Goal: Task Accomplishment & Management: Manage account settings

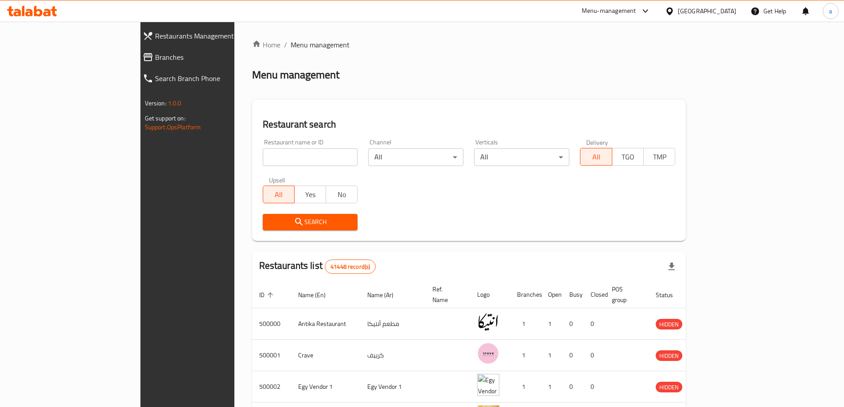
click at [136, 63] on link "Branches" at bounding box center [209, 57] width 146 height 21
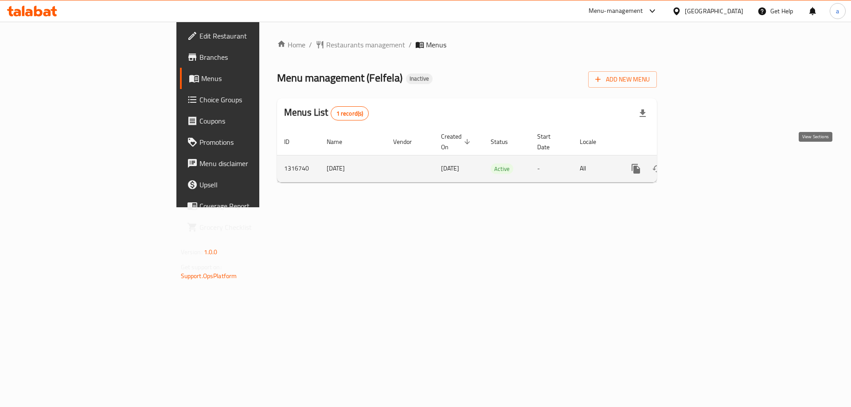
click at [710, 158] on link "enhanced table" at bounding box center [699, 168] width 21 height 21
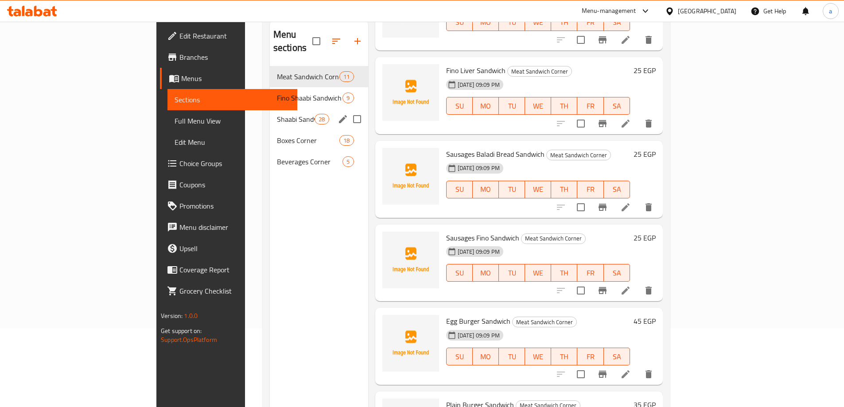
scroll to position [35, 0]
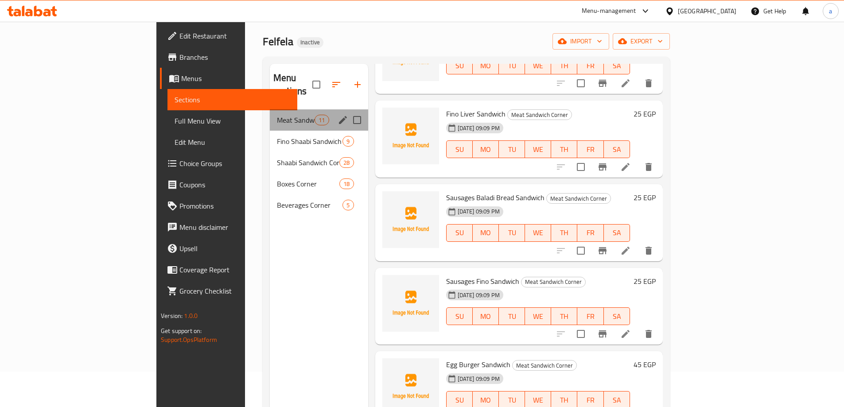
click at [270, 113] on div "Meat Sandwich Corner 11" at bounding box center [319, 119] width 98 height 21
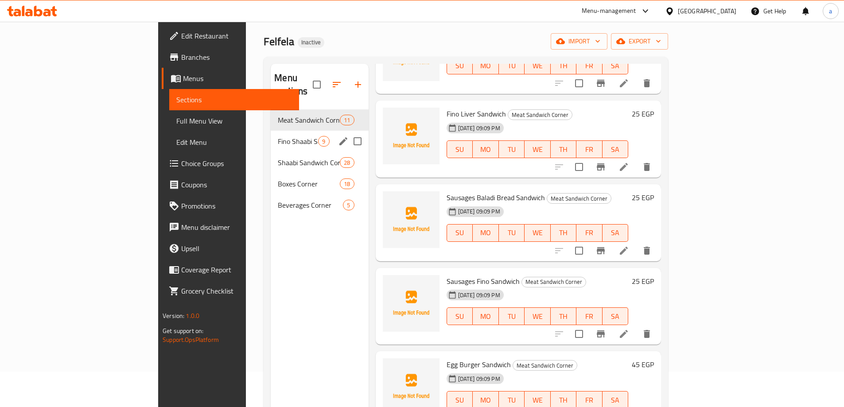
click at [271, 131] on div "Fino Shaabi Sandwich Corner 9" at bounding box center [319, 141] width 97 height 21
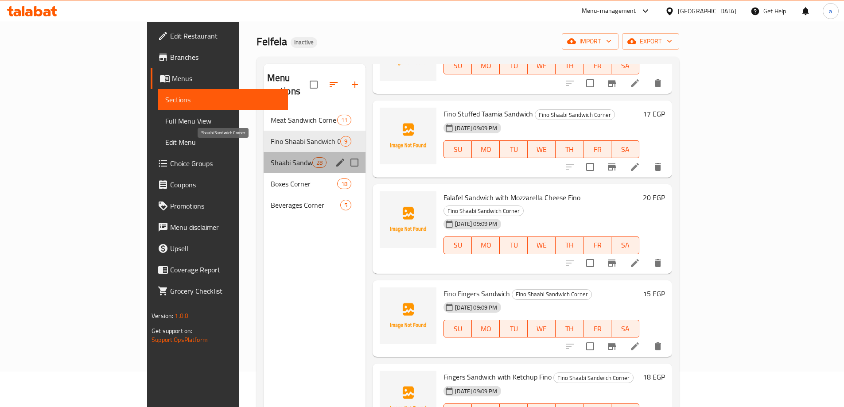
click at [271, 157] on span "Shaabi Sandwich Corner" at bounding box center [292, 162] width 42 height 11
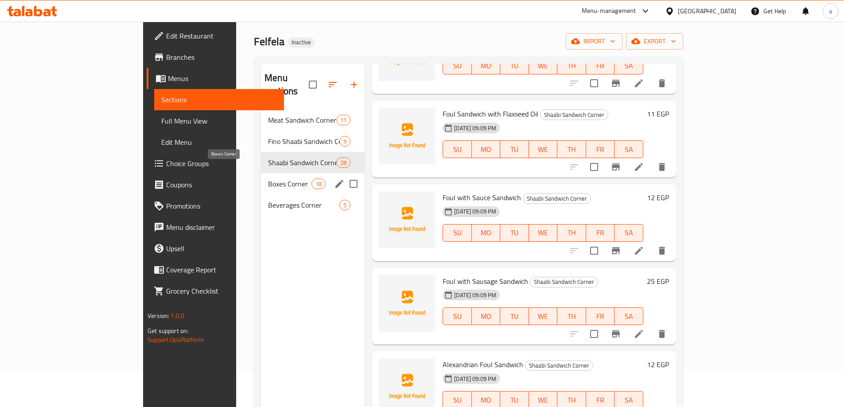
click at [268, 179] on span "Boxes Corner" at bounding box center [289, 184] width 43 height 11
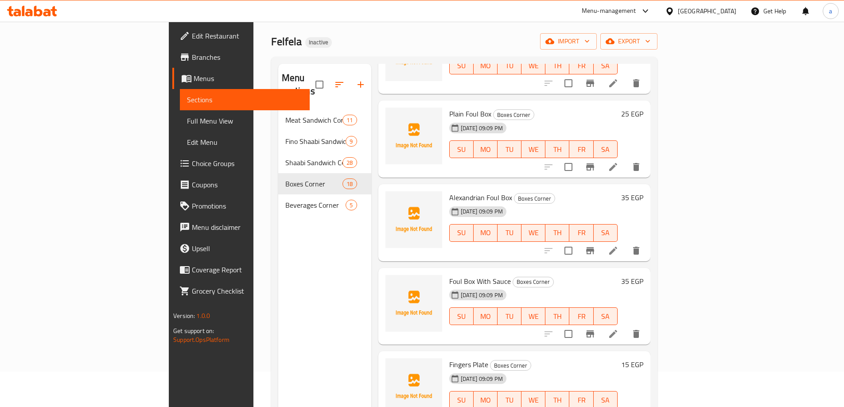
click at [187, 125] on span "Full Menu View" at bounding box center [245, 121] width 116 height 11
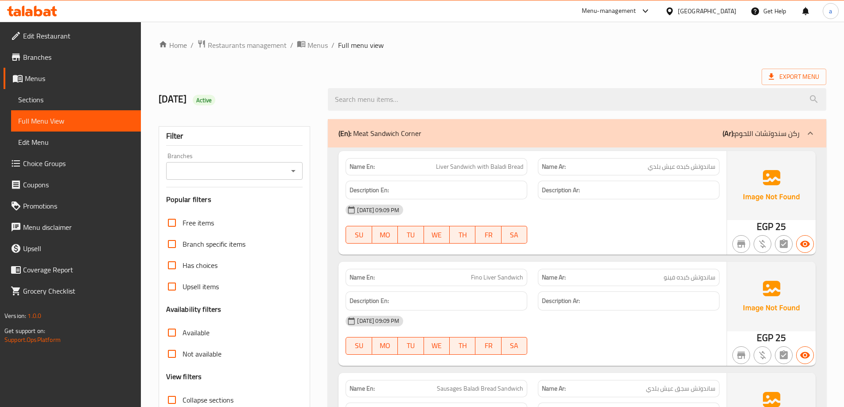
click at [63, 101] on span "Sections" at bounding box center [76, 99] width 116 height 11
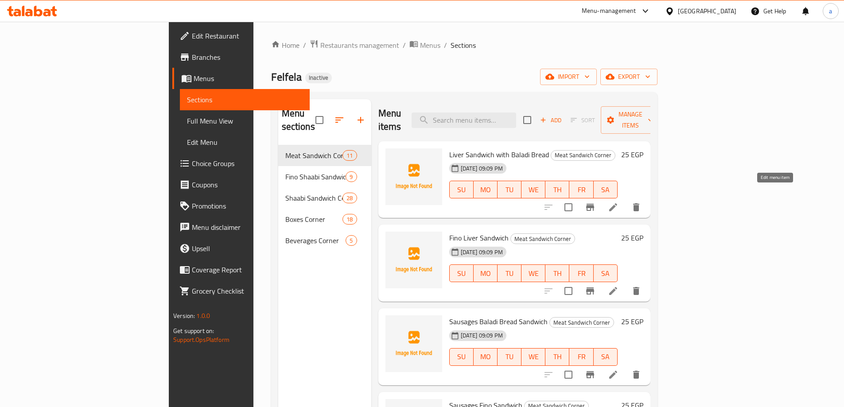
click at [619, 202] on icon at bounding box center [613, 207] width 11 height 11
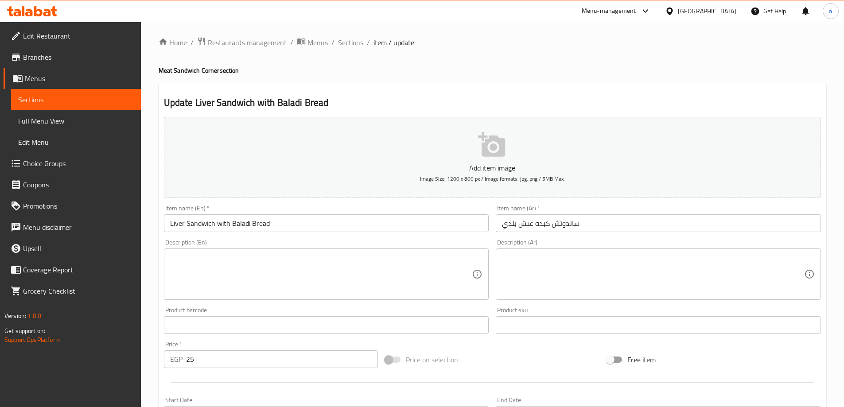
scroll to position [44, 0]
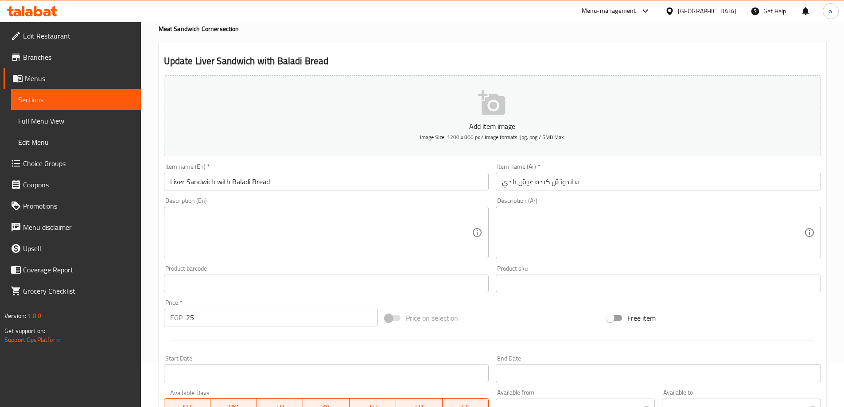
click at [543, 219] on textarea at bounding box center [653, 233] width 302 height 42
paste textarea "قطع كبدة مقلية، فلفل أخضر، كمون، ملح، خبز بلدي طري."
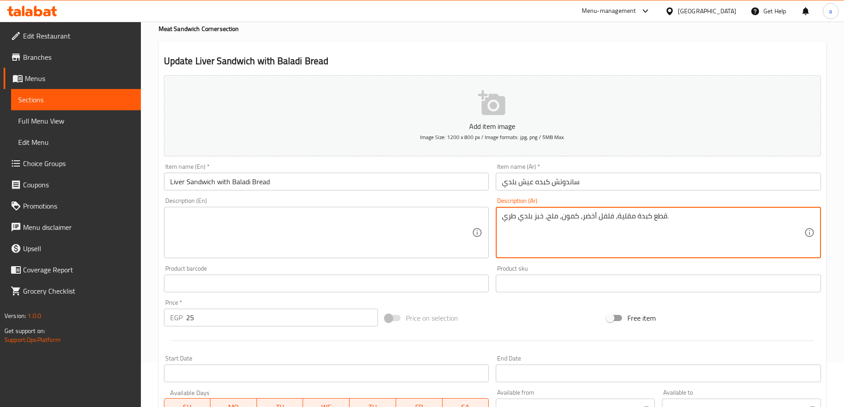
type textarea "قطع كبدة مقلية، فلفل أخضر، كمون، ملح، خبز بلدي طري."
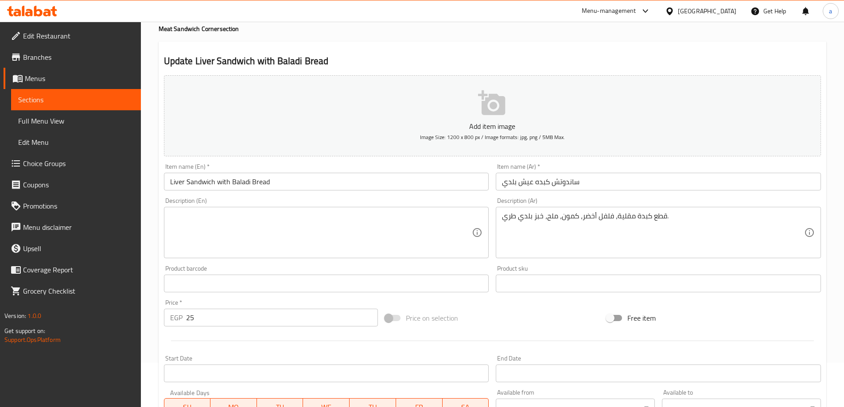
click at [390, 233] on textarea at bounding box center [321, 233] width 302 height 42
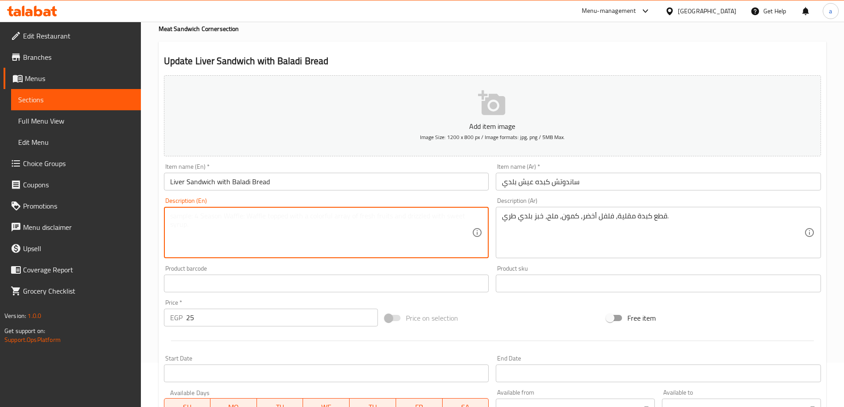
paste textarea "Fried liver pieces, green pepper, cumin, salt, soft local bread."
drag, startPoint x: 313, startPoint y: 217, endPoint x: 327, endPoint y: 223, distance: 15.9
click at [327, 223] on textarea "Fried liver pieces, green pepper, cumin, salt, soft local bread." at bounding box center [321, 233] width 302 height 42
drag, startPoint x: 311, startPoint y: 213, endPoint x: 301, endPoint y: 214, distance: 9.8
click at [301, 214] on textarea "Fried liver pieces, green pepper, cumin, salt, soft baladi bread." at bounding box center [321, 233] width 302 height 42
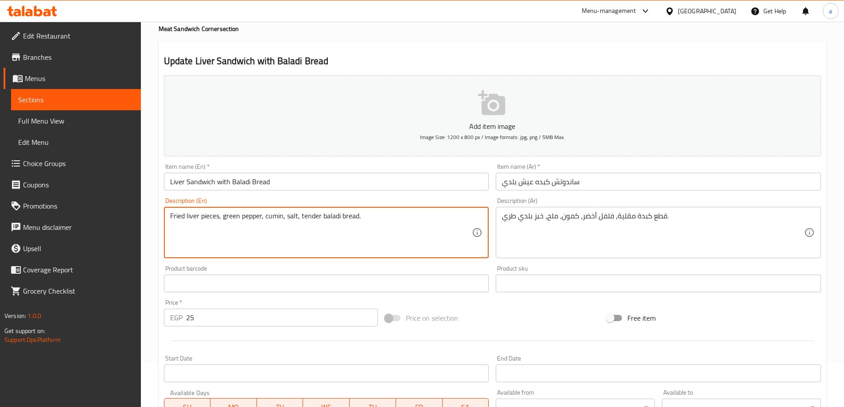
click at [365, 218] on textarea "Fried liver pieces, green pepper, cumin, salt, tender baladi bread." at bounding box center [321, 233] width 302 height 42
click at [272, 224] on textarea "Fried liver pieces, green pepper, cumin, salt, tender baladi bread." at bounding box center [321, 233] width 302 height 42
click at [276, 217] on textarea "Fried liver pieces, green pepper, cumin, salt, tender baladi bread." at bounding box center [321, 233] width 302 height 42
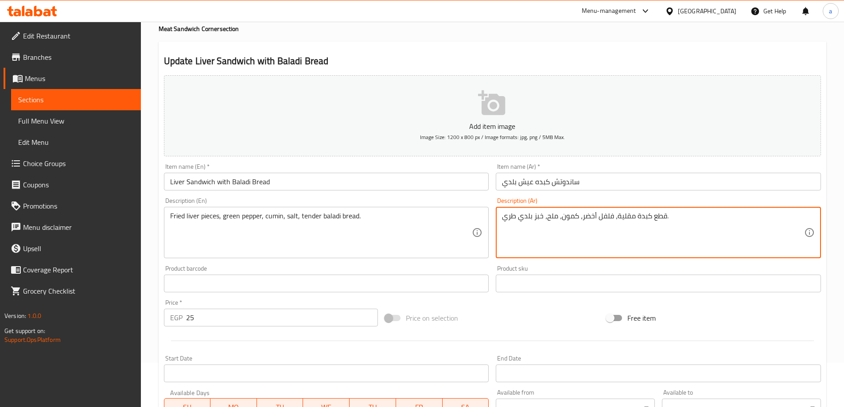
click at [568, 218] on textarea "قطع كبدة مقلية، فلفل أخضر، كمون، ملح، خبز بلدي طري." at bounding box center [653, 233] width 302 height 42
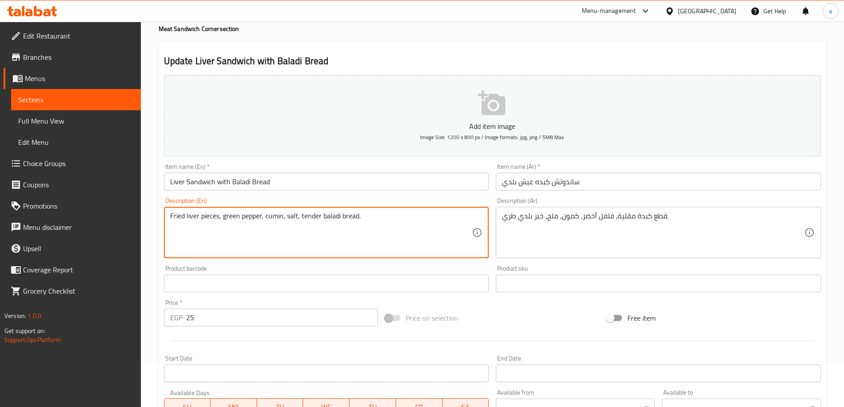
click at [304, 215] on textarea "Fried liver pieces, green pepper, cumin, salt, tender baladi bread." at bounding box center [321, 233] width 302 height 42
click at [329, 214] on textarea "Fried liver pieces, green pepper, cumin, salt, tender baladi bread." at bounding box center [321, 233] width 302 height 42
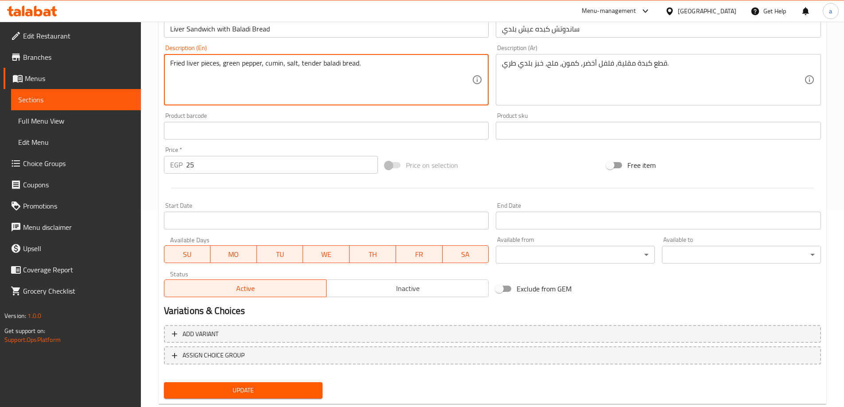
scroll to position [219, 0]
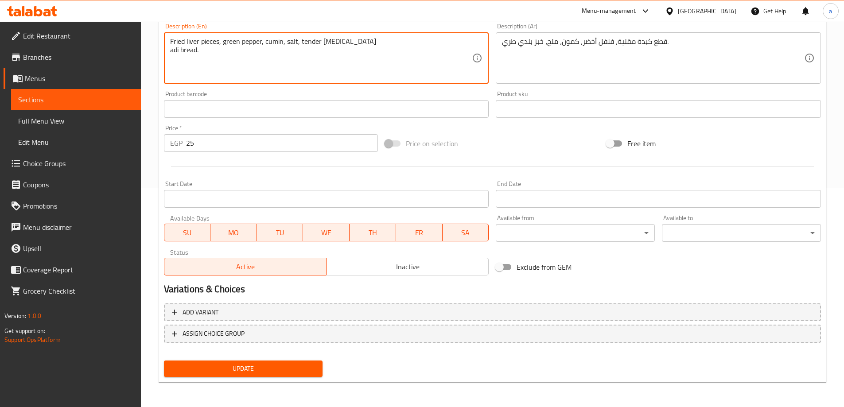
type textarea "Fried liver pieces, green pepper, cumin, salt, tender baladi bread."
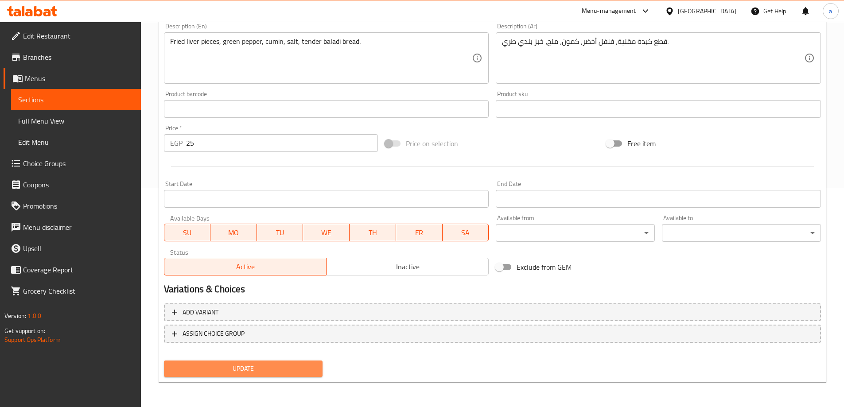
click at [303, 369] on span "Update" at bounding box center [243, 368] width 145 height 11
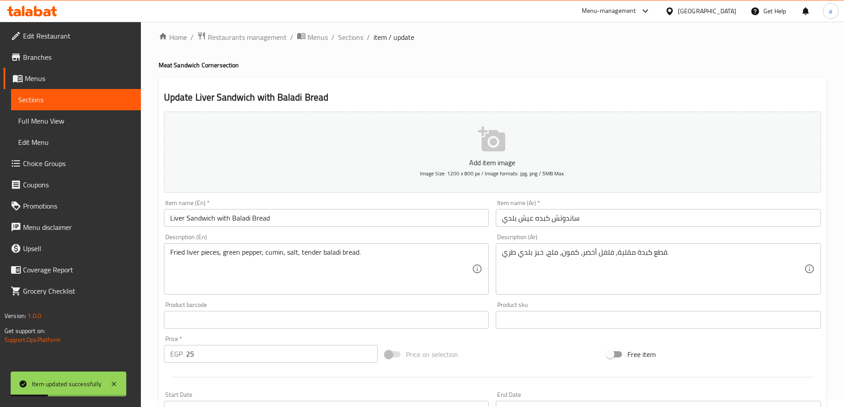
scroll to position [0, 0]
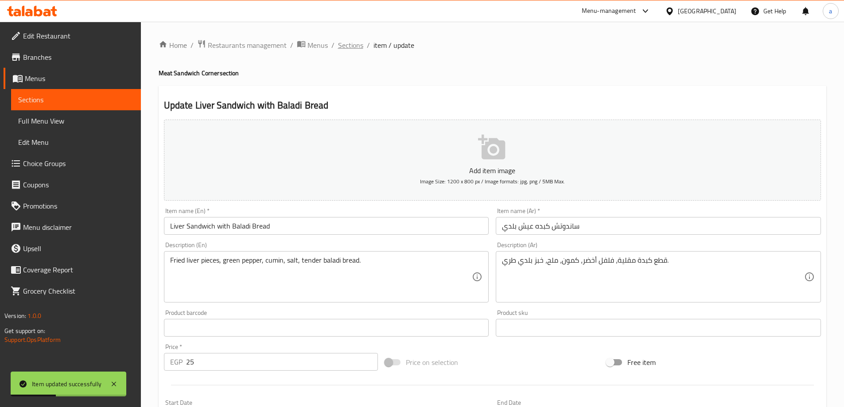
click at [358, 47] on span "Sections" at bounding box center [350, 45] width 25 height 11
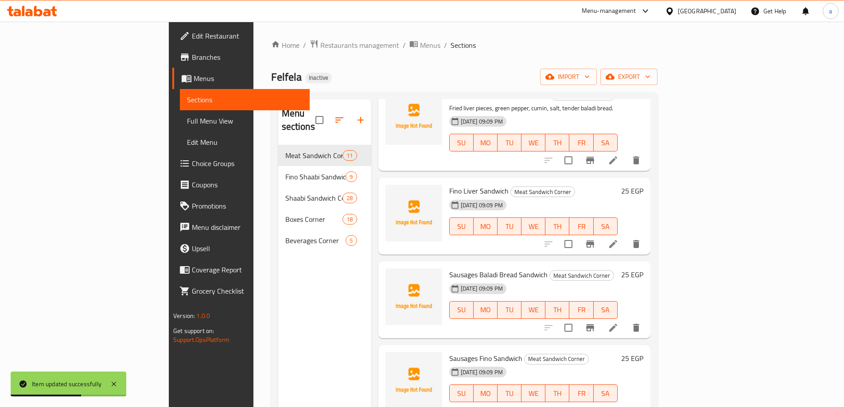
scroll to position [44, 0]
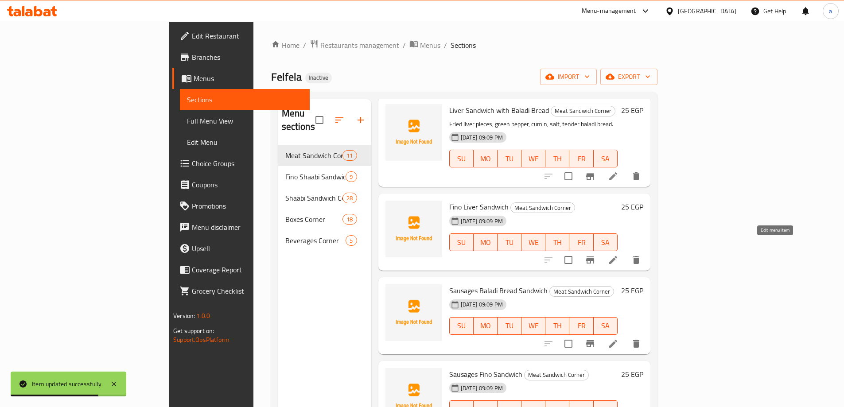
click at [619, 255] on icon at bounding box center [613, 260] width 11 height 11
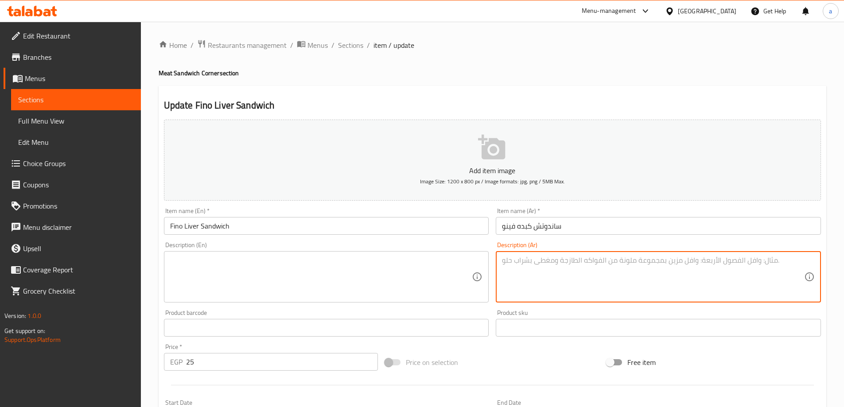
click at [639, 261] on textarea at bounding box center [653, 277] width 302 height 42
paste textarea "قطع كبدة مقلية، فلفل أخضر، كمون، ملح، خبز أبيض طويل."
type textarea "قطع كبدة مقلية، فلفل أخضر، كمون، ملح، خبز أبيض طويل."
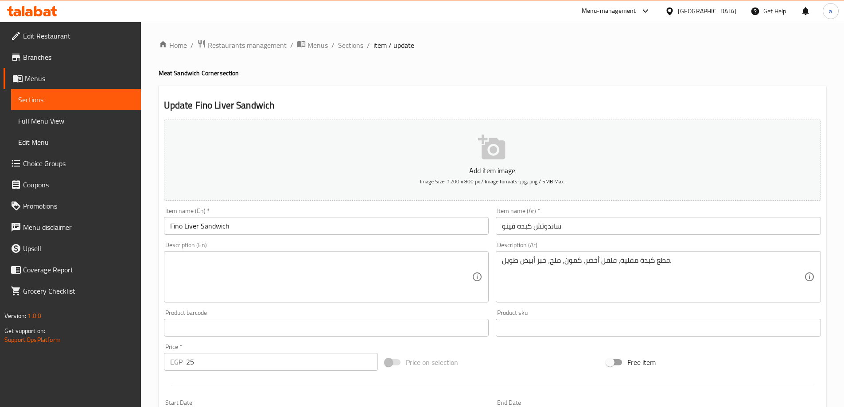
click at [414, 278] on textarea at bounding box center [321, 277] width 302 height 42
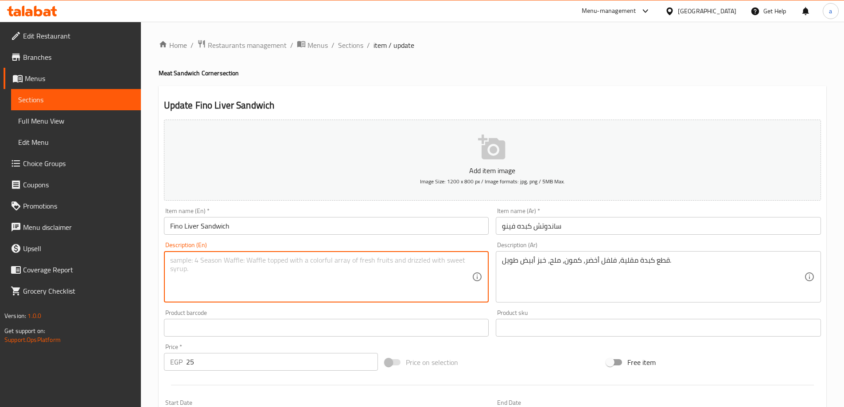
paste textarea "Fried liver pieces, green pepper, cumin, salt, long white bread."
click at [178, 260] on textarea "Fried liver pieces, green pepper, cumin, salt, long white bread." at bounding box center [321, 277] width 302 height 42
click at [191, 267] on textarea "Fried liver pieces, green pepper, cumin, salt, long white bread." at bounding box center [321, 277] width 302 height 42
click at [235, 262] on textarea "Fried liver pieces, green pepper, cumin, salt, long white bread." at bounding box center [321, 277] width 302 height 42
click at [275, 261] on textarea "Fried liver pieces, green pepper, cumin, salt, long white bread." at bounding box center [321, 277] width 302 height 42
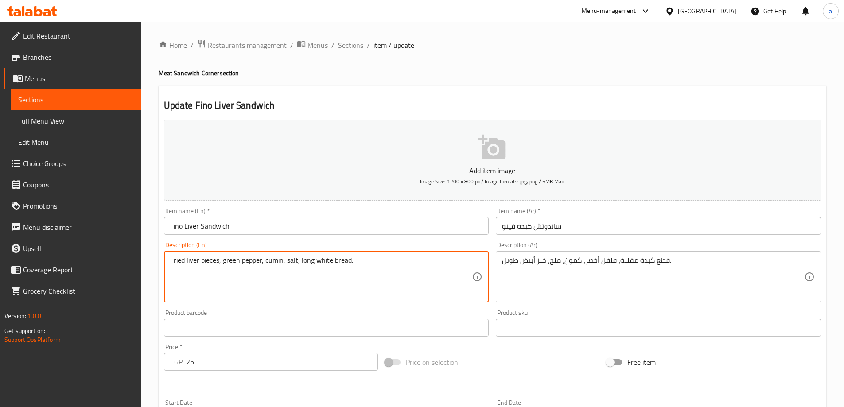
click at [293, 260] on textarea "Fried liver pieces, green pepper, cumin, salt, long white bread." at bounding box center [321, 277] width 302 height 42
click at [320, 261] on textarea "Fried liver pieces, green pepper, cumin, salt, long white bread." at bounding box center [321, 277] width 302 height 42
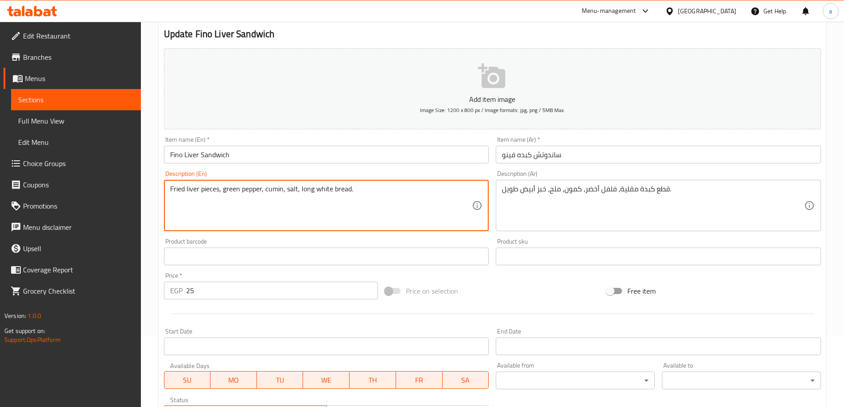
scroll to position [219, 0]
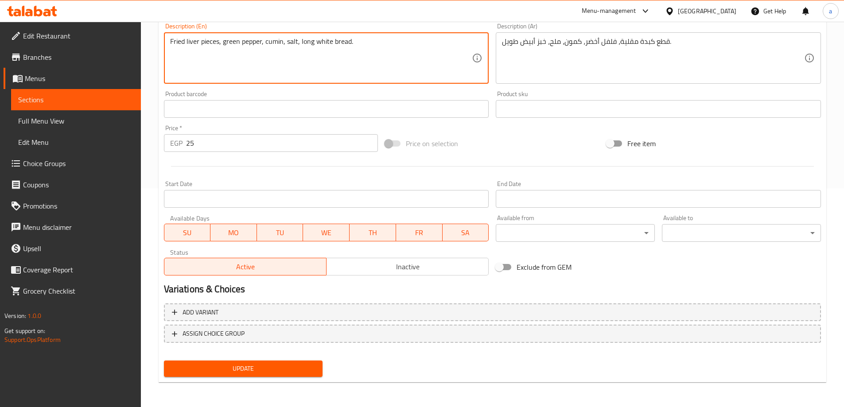
type textarea "Fried liver pieces, green pepper, cumin, salt, long white bread."
click at [271, 367] on span "Update" at bounding box center [243, 368] width 145 height 11
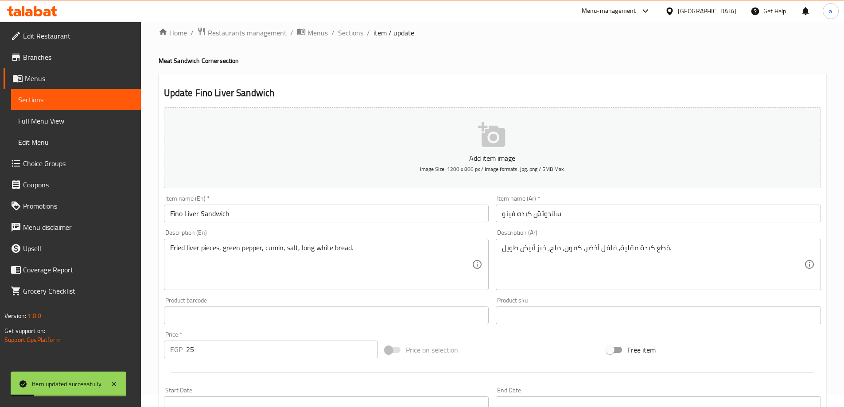
scroll to position [0, 0]
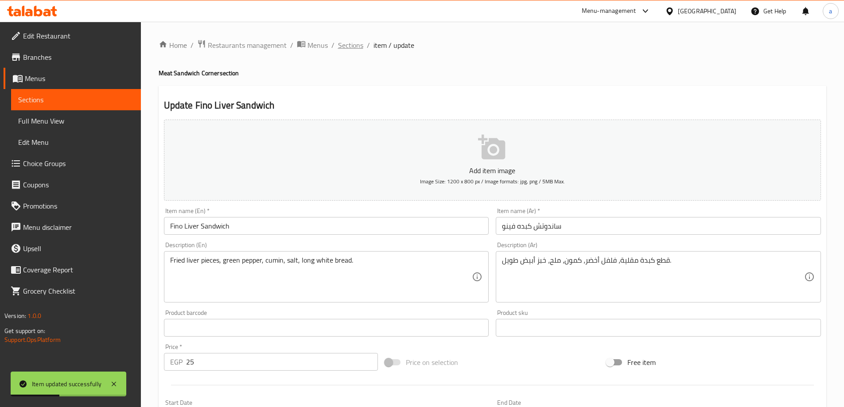
click at [355, 48] on span "Sections" at bounding box center [350, 45] width 25 height 11
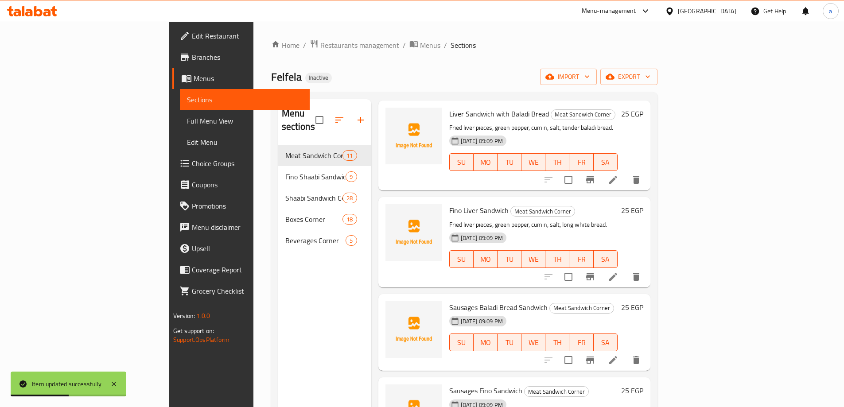
scroll to position [89, 0]
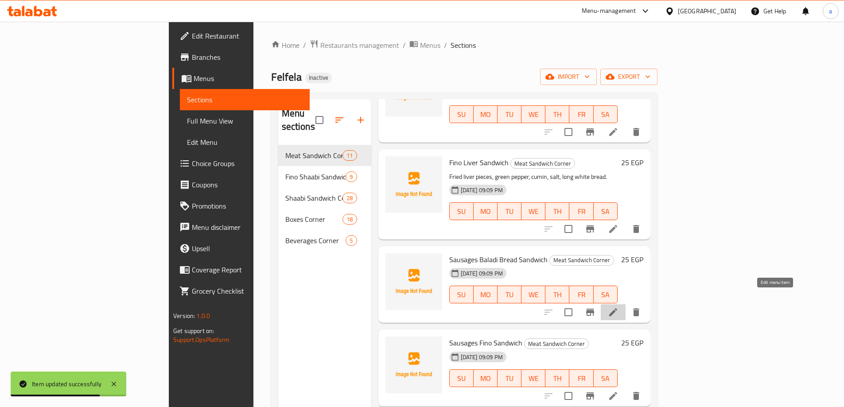
click at [617, 308] on icon at bounding box center [613, 312] width 8 height 8
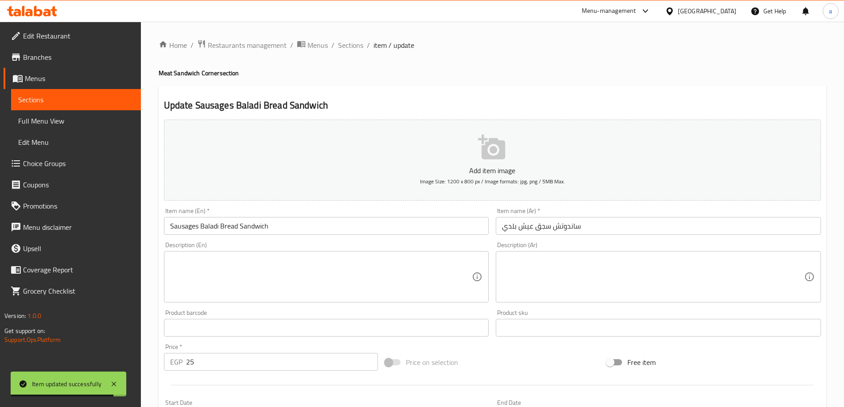
click at [600, 292] on textarea at bounding box center [653, 277] width 302 height 42
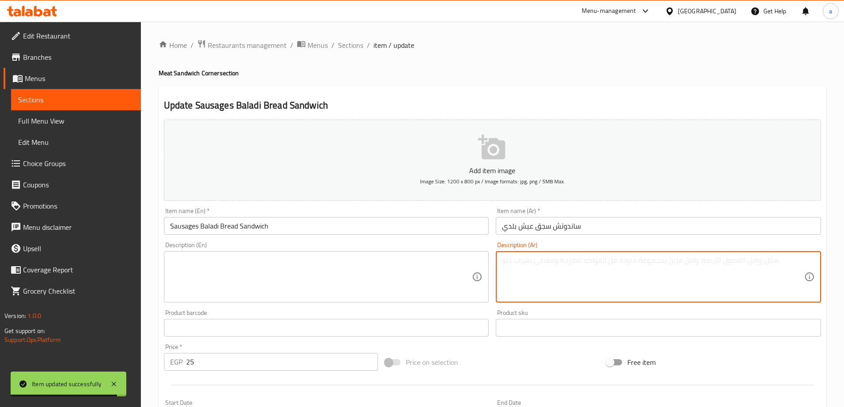
paste textarea "أصابع سجق متبل، طماطم، بصل، فلفل حار، خبز بلدي طري."
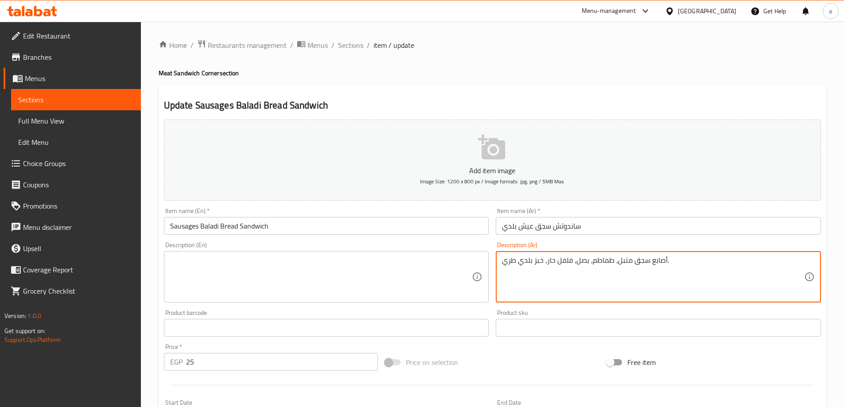
type textarea "أصابع سجق متبل، طماطم، بصل، فلفل حار، خبز بلدي طري."
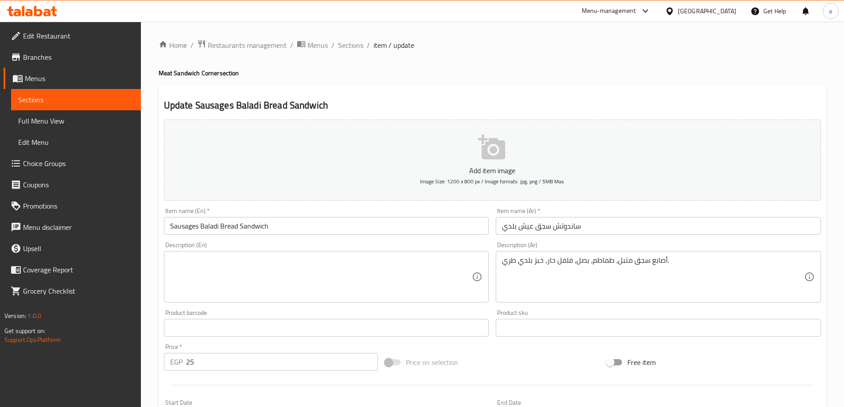
click at [409, 277] on textarea at bounding box center [321, 277] width 302 height 42
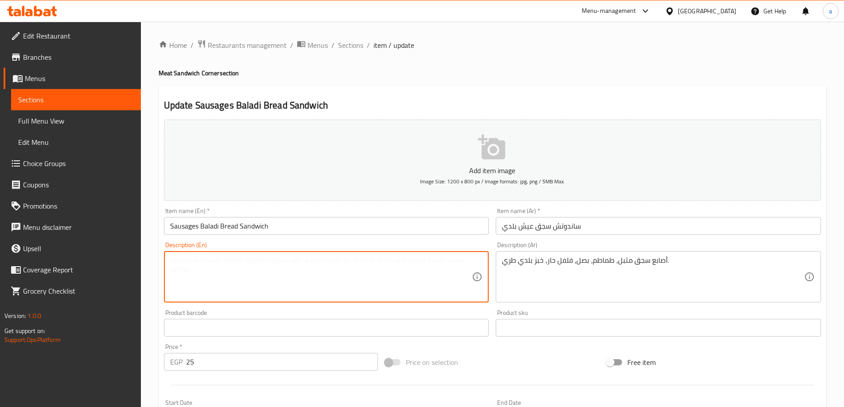
paste textarea "Seasoned sausage fingers, tomatoes, onions, hot peppers, soft country bread."
drag, startPoint x: 345, startPoint y: 261, endPoint x: 380, endPoint y: 262, distance: 35.5
click at [380, 262] on textarea "Seasoned sausage fingers, tomatoes, onions, hot peppers, soft country bread." at bounding box center [321, 277] width 302 height 42
type textarea "Seasoned [MEDICAL_DATA], tomatoes, onions, hot peppers, tender baladi bread."
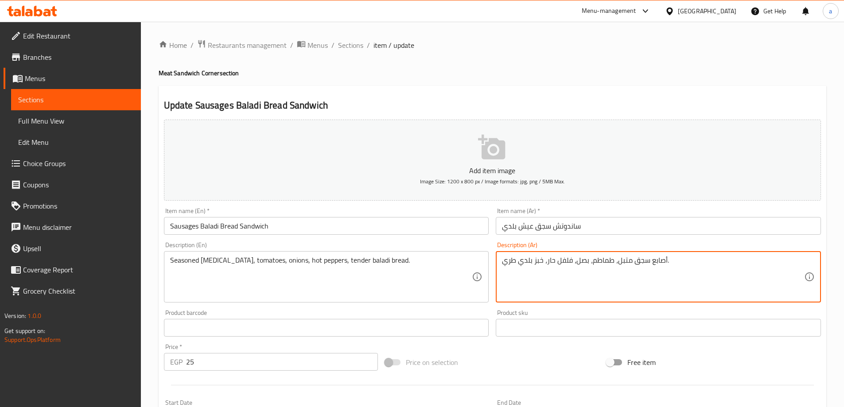
click at [655, 262] on textarea "أصابع سجق متبل، طماطم، بصل، فلفل حار، خبز بلدي طري." at bounding box center [653, 277] width 302 height 42
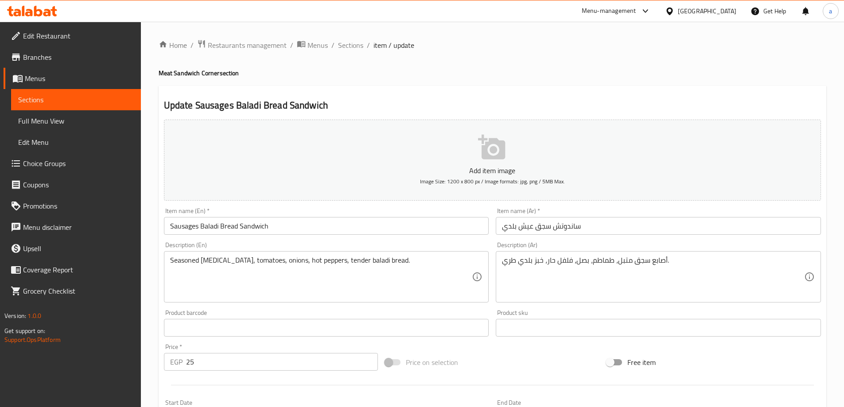
click at [568, 290] on textarea "أصابع سجق متبل، طماطم، بصل، فلفل حار، خبز بلدي طري." at bounding box center [653, 277] width 302 height 42
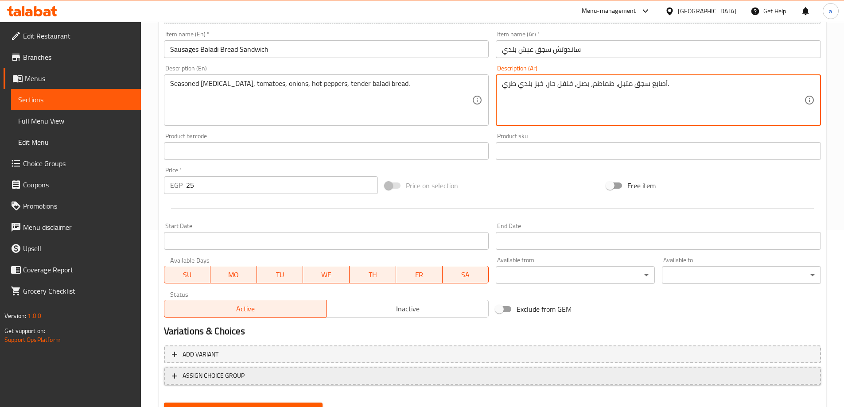
scroll to position [219, 0]
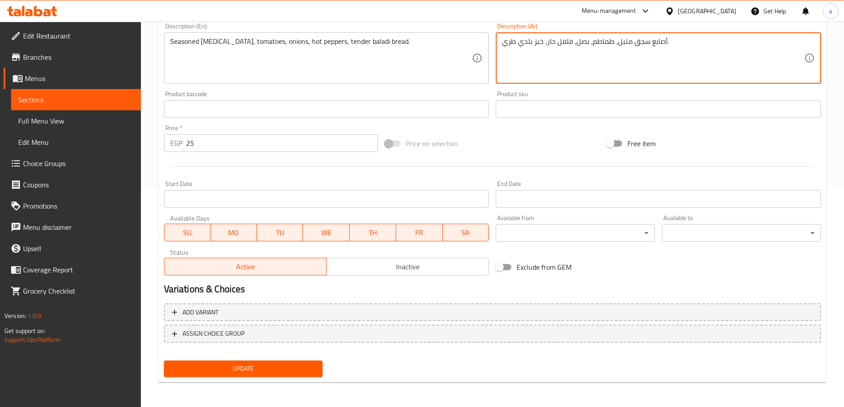
click at [311, 364] on span "Update" at bounding box center [243, 368] width 145 height 11
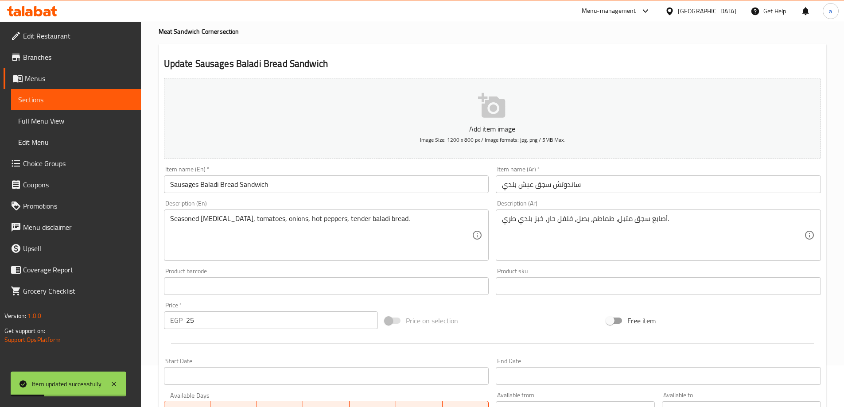
scroll to position [0, 0]
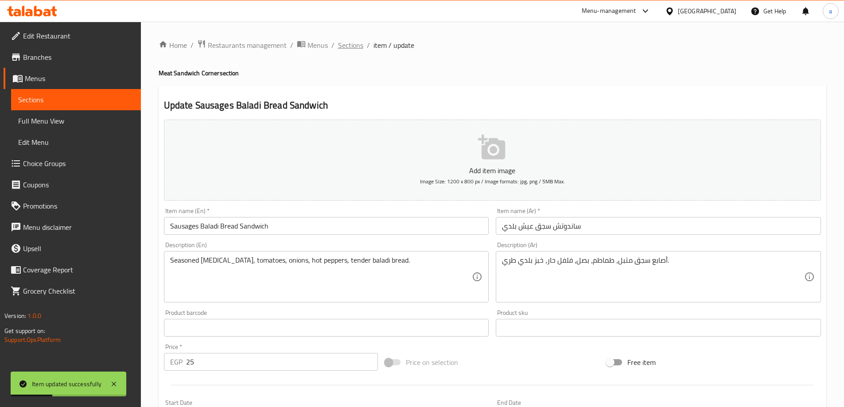
click at [354, 40] on span "Sections" at bounding box center [350, 45] width 25 height 11
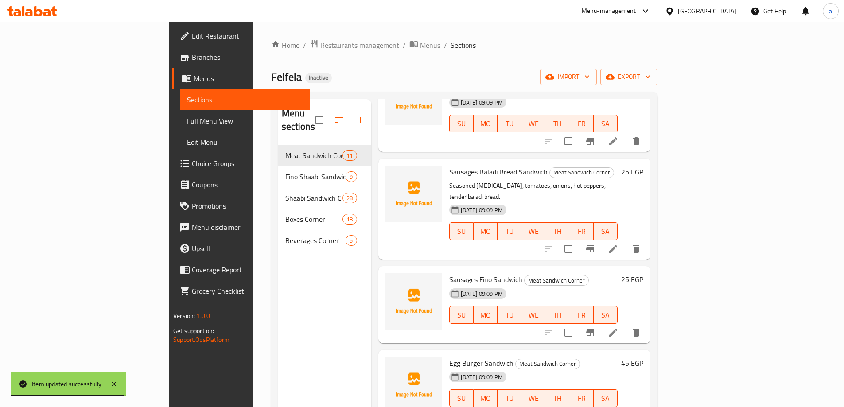
scroll to position [177, 0]
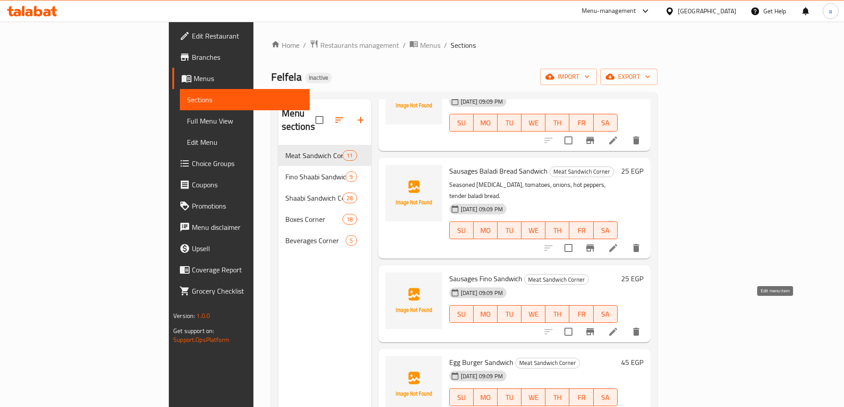
click at [617, 328] on icon at bounding box center [613, 332] width 8 height 8
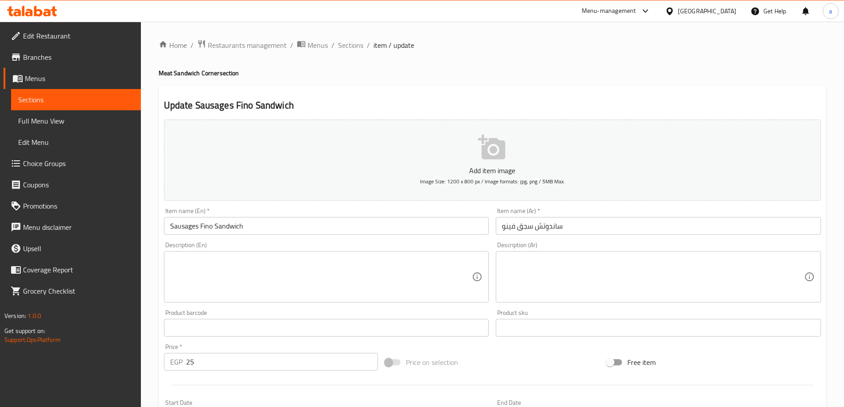
click at [600, 257] on textarea at bounding box center [653, 277] width 302 height 42
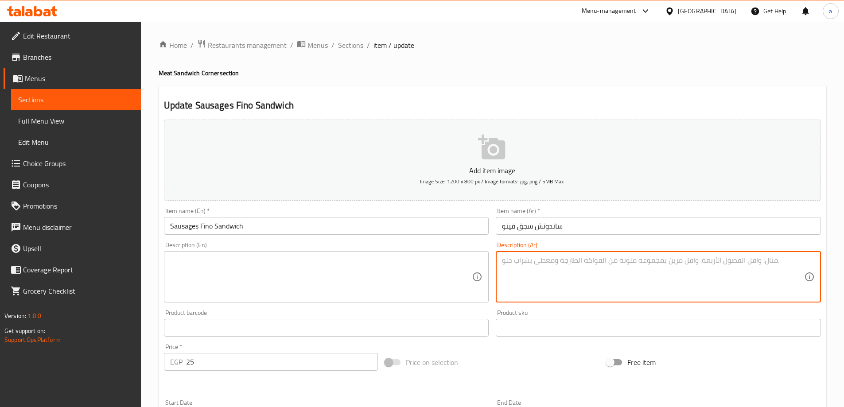
paste textarea "أصابع سجق متبل، طماطم، بصل، فلفل حار، خبز أبيض طويل."
type textarea "أصابع سجق متبل، طماطم، بصل، فلفل حار، خبز أبيض طويل."
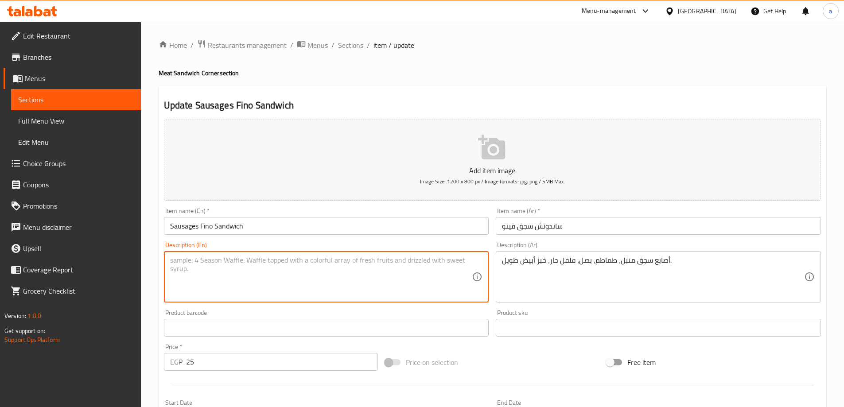
click at [233, 271] on textarea at bounding box center [321, 277] width 302 height 42
paste textarea "Seasoned [MEDICAL_DATA], tomatoes, onions, hot peppers, long white bread."
click at [269, 261] on textarea "Seasoned [MEDICAL_DATA], tomatoes, onions, hot peppers, long white bread." at bounding box center [321, 277] width 302 height 42
click at [296, 262] on textarea "Seasoned [MEDICAL_DATA], tomatoes, onions, hot peppers, long white bread." at bounding box center [321, 277] width 302 height 42
click at [323, 258] on textarea "Seasoned [MEDICAL_DATA], tomatoes, onions, hot peppers, long white bread." at bounding box center [321, 277] width 302 height 42
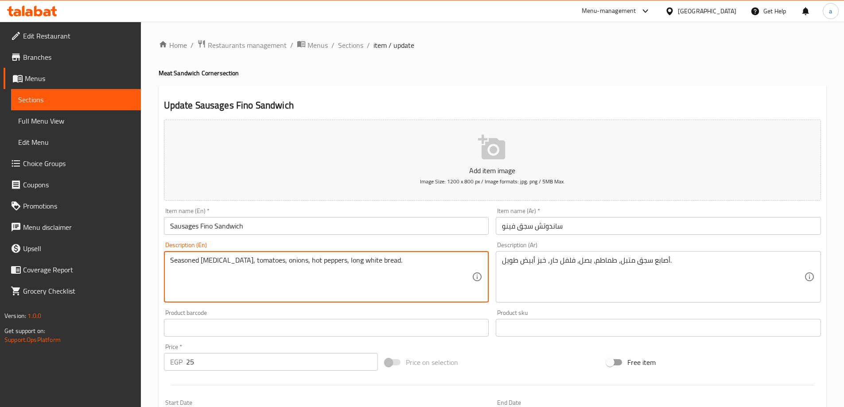
click at [388, 260] on textarea "Seasoned [MEDICAL_DATA], tomatoes, onions, hot peppers, long white bread." at bounding box center [321, 277] width 302 height 42
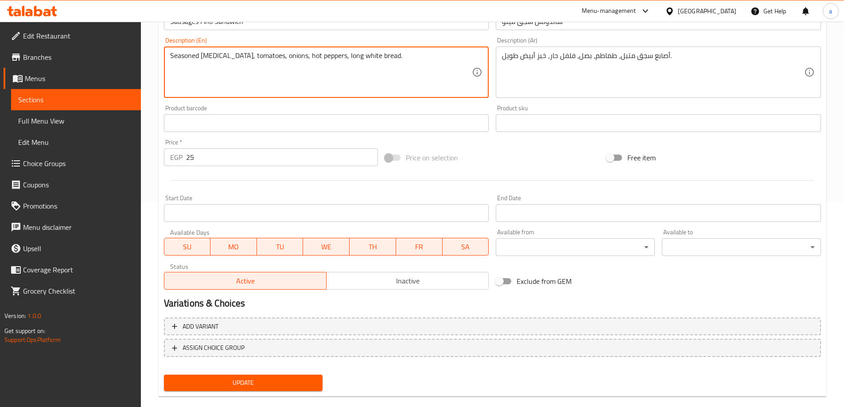
scroll to position [219, 0]
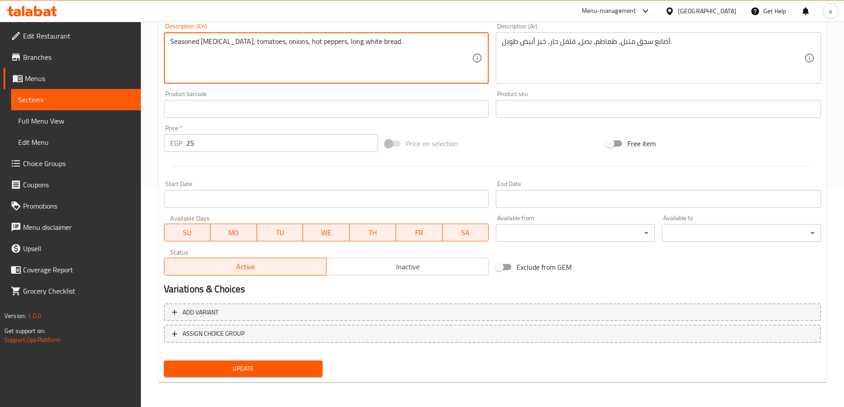
type textarea "Seasoned [MEDICAL_DATA], tomatoes, onions, hot peppers, long white bread."
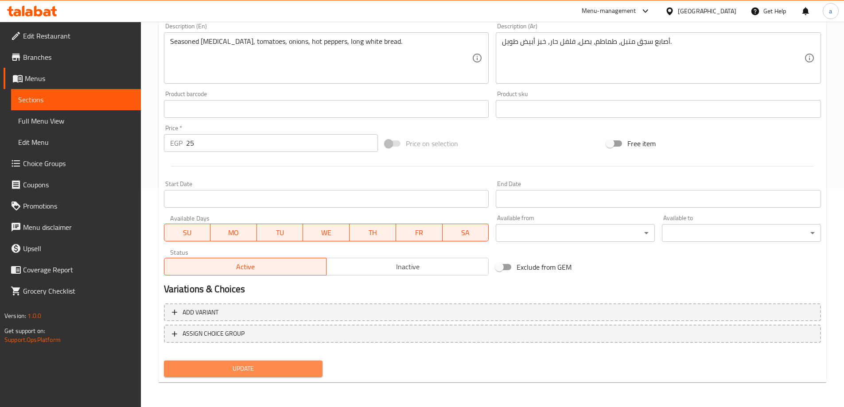
click at [306, 363] on span "Update" at bounding box center [243, 368] width 145 height 11
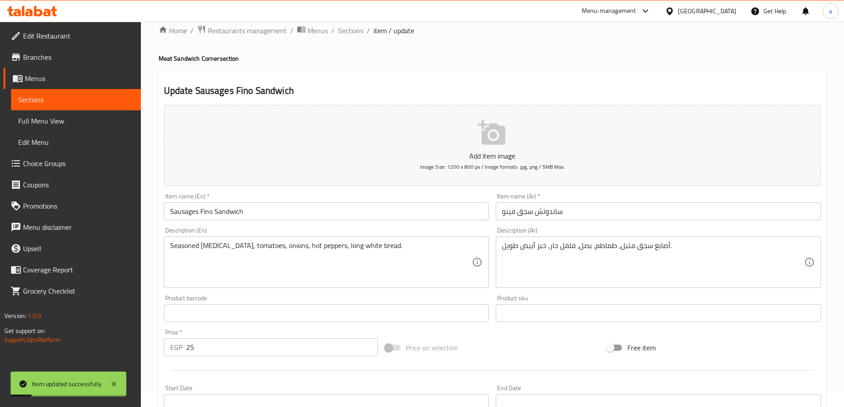
scroll to position [0, 0]
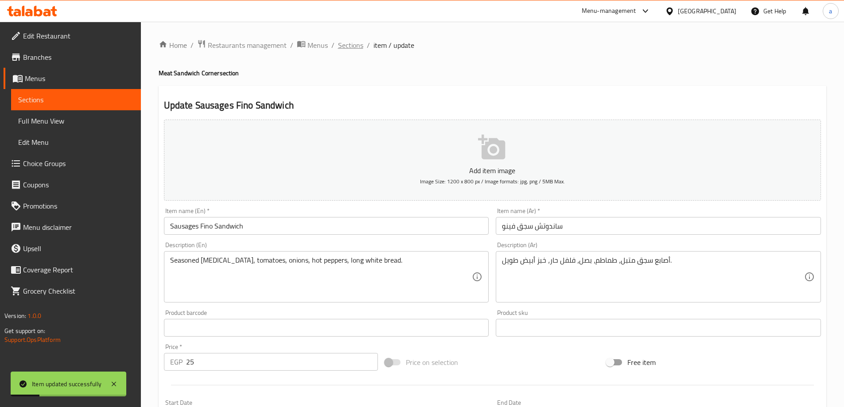
click at [347, 47] on span "Sections" at bounding box center [350, 45] width 25 height 11
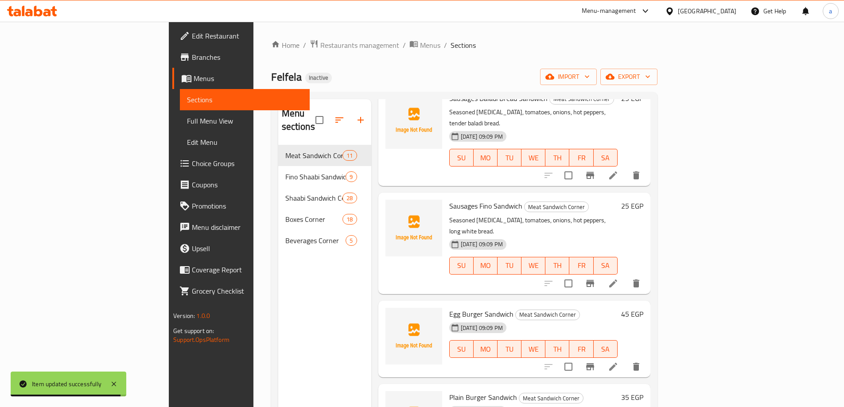
scroll to position [266, 0]
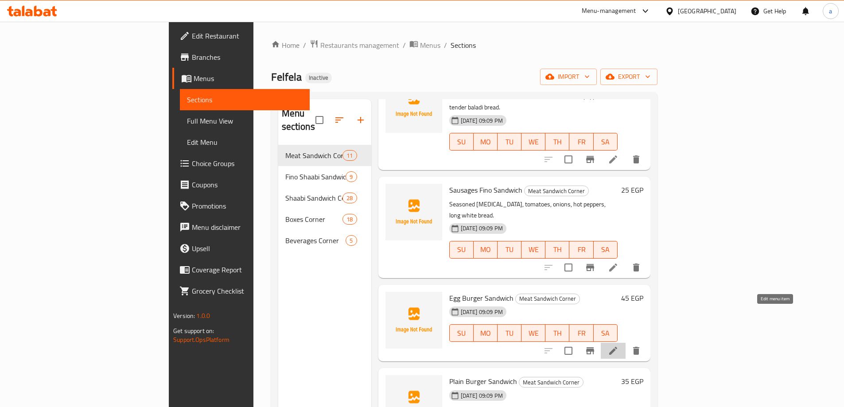
click at [619, 346] on icon at bounding box center [613, 351] width 11 height 11
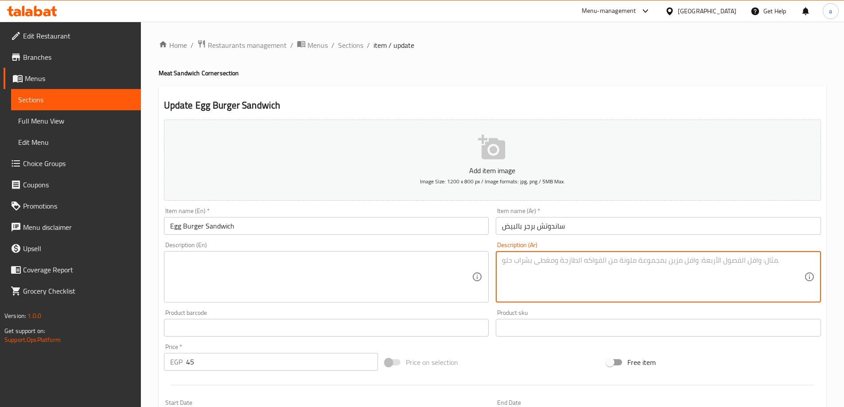
click at [530, 262] on textarea at bounding box center [653, 277] width 302 height 42
paste textarea "شريحة لحم بقري مفروم، بصل، بيض مقلي، خبز دائري، كاتشب، خردل."
type textarea "شريحة لحم بقري مفروم، بصل، بيض مقلي، خبز دائري، كاتشب، خردل."
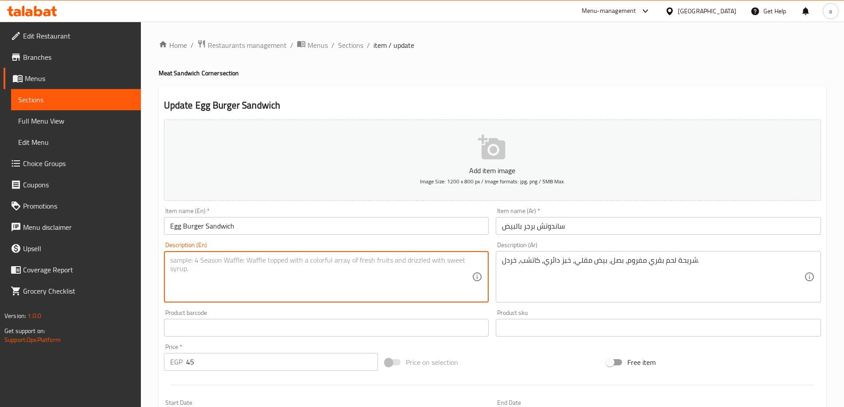
click at [263, 262] on textarea at bounding box center [321, 277] width 302 height 42
paste textarea "Ground beef patty, onions, fried egg, round bun, ketchup, mustard."
click at [182, 261] on textarea "Ground beef patty, onions, fried egg, round bun, ketchup, mustard." at bounding box center [321, 277] width 302 height 42
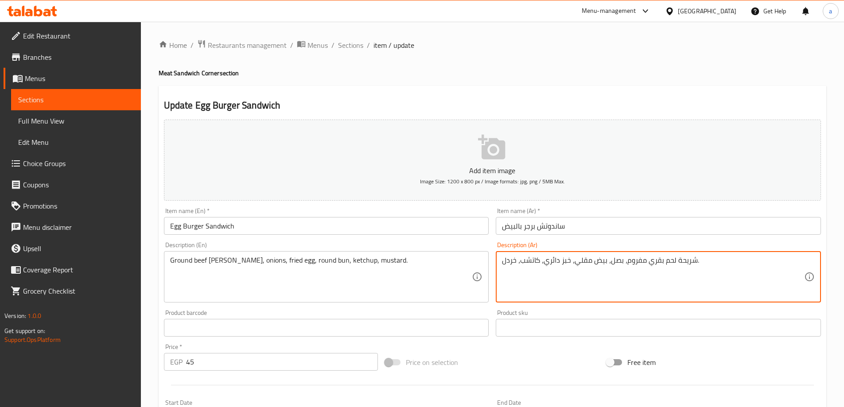
click at [689, 258] on textarea "شريحة لحم بقري مفروم، بصل، بيض مقلي، خبز دائري، كاتشب، خردل." at bounding box center [653, 277] width 302 height 42
drag, startPoint x: 647, startPoint y: 261, endPoint x: 627, endPoint y: 262, distance: 20.0
click at [627, 262] on textarea "شريحة لحم بقري مفروم، بصل، بيض مقلي، خبز دائري، كاتشب، خردل." at bounding box center [653, 277] width 302 height 42
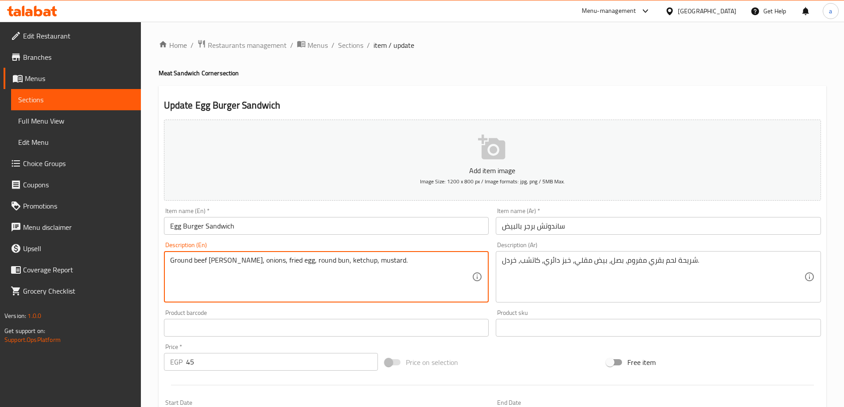
drag, startPoint x: 191, startPoint y: 260, endPoint x: 157, endPoint y: 262, distance: 34.2
paste textarea "Mince"
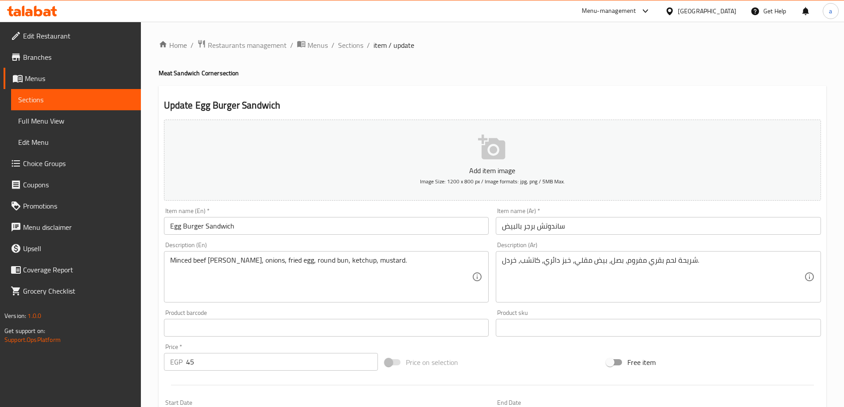
click at [168, 276] on div "Minced beef patty, onions, fried egg, round bun, ketchup, mustard. Description …" at bounding box center [326, 276] width 325 height 51
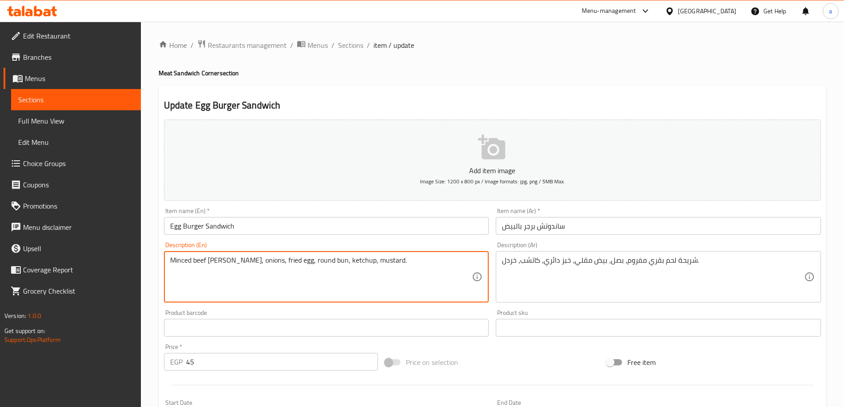
click at [171, 279] on textarea "Minced beef patty, onions, fried egg, round bun, ketchup, mustard." at bounding box center [321, 277] width 302 height 42
click at [291, 261] on textarea "Minced beef patty, onions, fried egg, round bun, ketchup, mustard." at bounding box center [321, 277] width 302 height 42
click at [289, 259] on textarea "Minced beef patty, onions, fried egg, round bun, ketchup, mustard." at bounding box center [321, 277] width 302 height 42
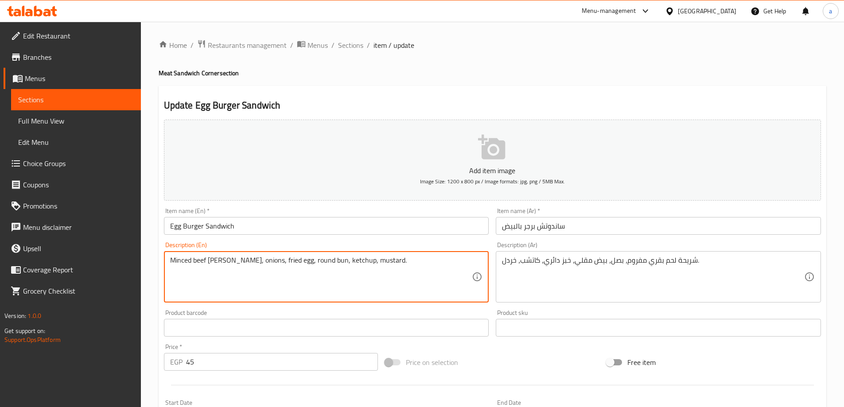
click at [301, 259] on textarea "Minced beef patty, onions, fried egg, round bun, ketchup, mustard." at bounding box center [321, 277] width 302 height 42
click at [305, 262] on textarea "Minced beef patty, onions, fried egg, round bun, ketchup, mustard." at bounding box center [321, 277] width 302 height 42
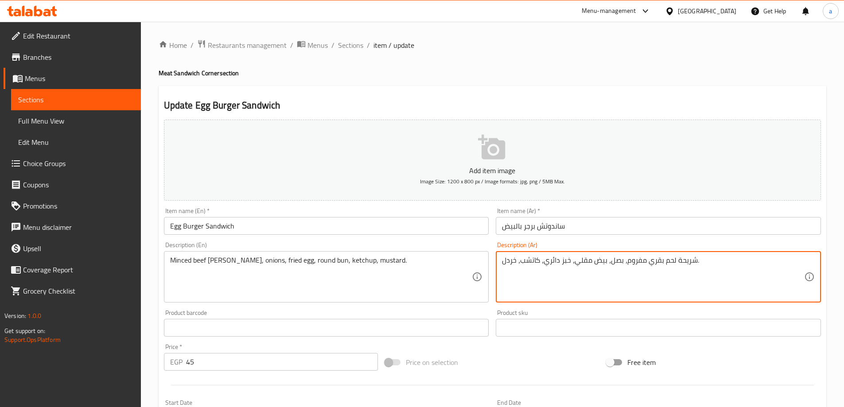
click at [560, 265] on textarea "شريحة لحم بقري مفروم، بصل، بيض مقلي، خبز دائري، كاتشب، خردل." at bounding box center [653, 277] width 302 height 42
click at [559, 261] on textarea "شريحة لحم بقري مفروم، بصل، بيض مقلي، خبز دائري، كاتشب، خردل." at bounding box center [653, 277] width 302 height 42
click at [560, 275] on textarea "شريحة لحم بقري مفروم، بصل، بيض مقلي، خبز دائري، كاتشب، خردل." at bounding box center [653, 277] width 302 height 42
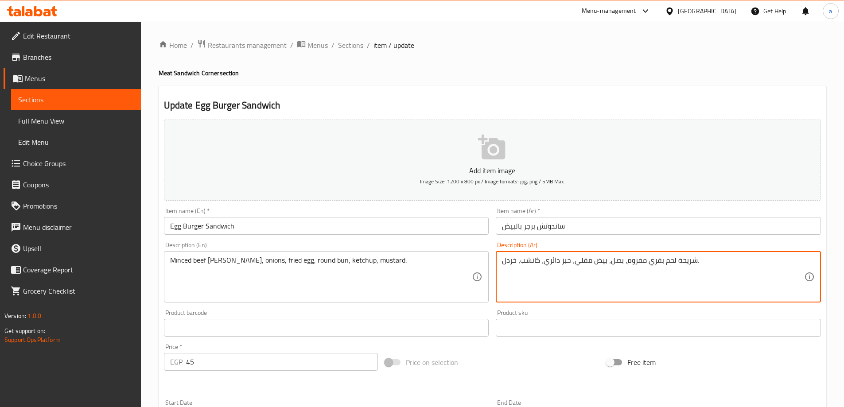
drag, startPoint x: 545, startPoint y: 263, endPoint x: 569, endPoint y: 266, distance: 24.5
click at [569, 266] on textarea "شريحة لحم بقري مفروم، بصل، بيض مقلي، خبز دائري، كاتشب، خردل." at bounding box center [653, 277] width 302 height 42
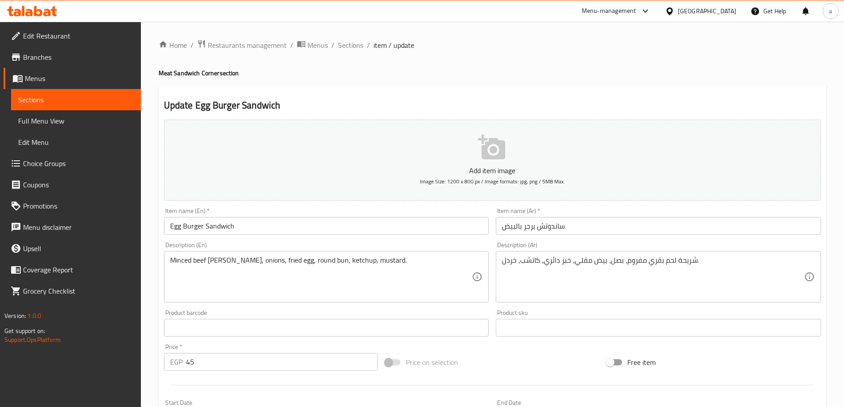
click at [287, 256] on div "Minced beef patty, onions, fried egg, round bun, ketchup, mustard. Description …" at bounding box center [326, 276] width 325 height 51
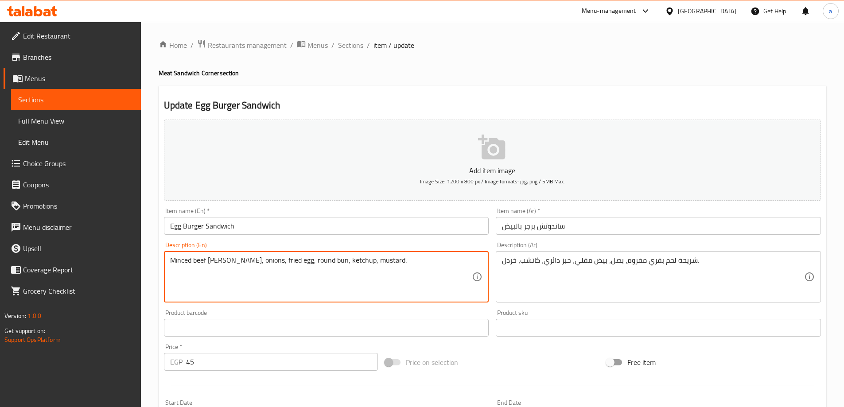
drag, startPoint x: 279, startPoint y: 262, endPoint x: 309, endPoint y: 272, distance: 31.5
click at [309, 272] on textarea "Minced beef patty, onions, fried egg, round bun, ketchup, mustard." at bounding box center [321, 277] width 302 height 42
paste textarea "read"
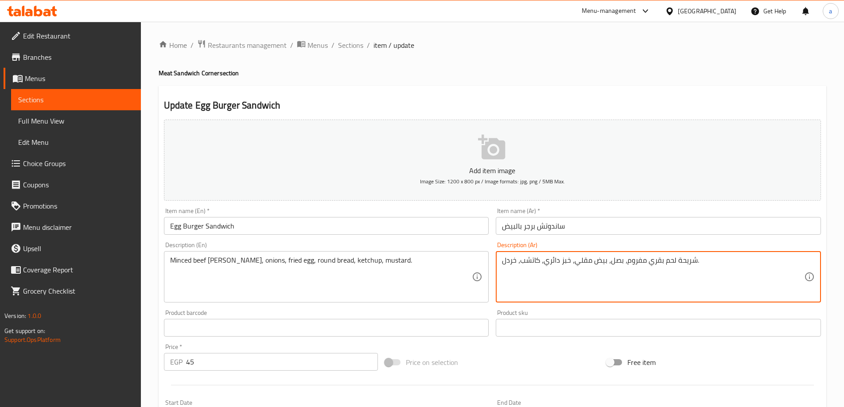
click at [510, 260] on textarea "شريحة لحم بقري مفروم، بصل، بيض مقلي، خبز دائري، كاتشب، خردل." at bounding box center [653, 277] width 302 height 42
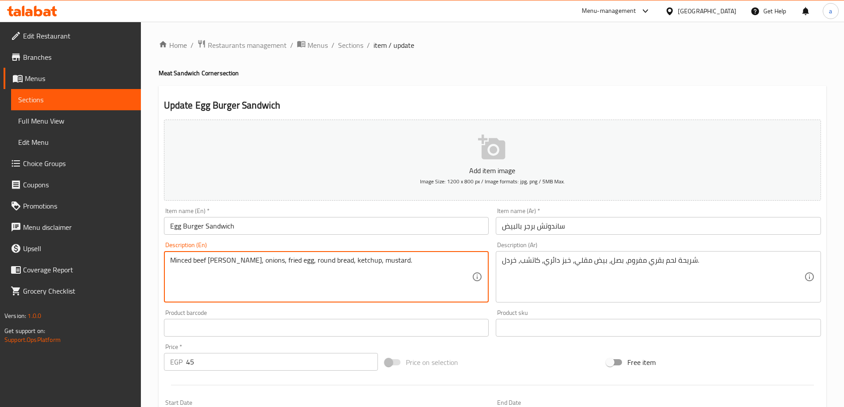
drag, startPoint x: 209, startPoint y: 262, endPoint x: 222, endPoint y: 262, distance: 13.3
click at [222, 262] on textarea "Minced beef patty, onions, fried egg, round bread, ketchup, mustard." at bounding box center [321, 277] width 302 height 42
click at [171, 260] on textarea "Minced beef , onions, fried egg, round bread, ketchup, mustard." at bounding box center [321, 277] width 302 height 42
paste textarea "Slice"
click at [190, 259] on textarea "Slice Minced beef , onions, fried egg, round bread, ketchup, mustard." at bounding box center [321, 277] width 302 height 42
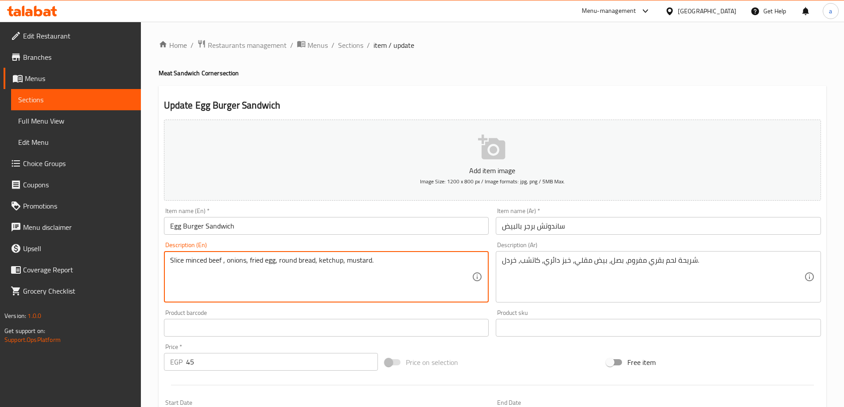
click at [220, 261] on textarea "Slice minced beef , onions, fried egg, round bread, ketchup, mustard." at bounding box center [321, 277] width 302 height 42
click at [228, 260] on textarea "Slice minced beef , onions, fried egg, round bread, ketchup, mustard." at bounding box center [321, 277] width 302 height 42
click at [259, 256] on textarea "Slice minced beef , onions, fried egg, round bread, ketchup, mustard." at bounding box center [321, 277] width 302 height 42
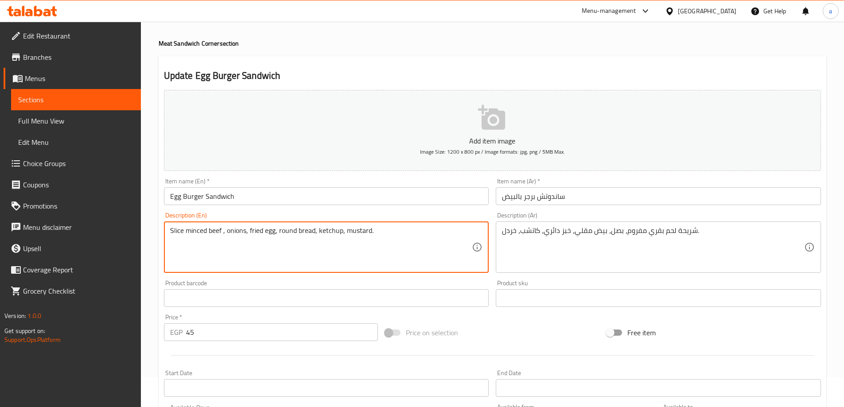
scroll to position [219, 0]
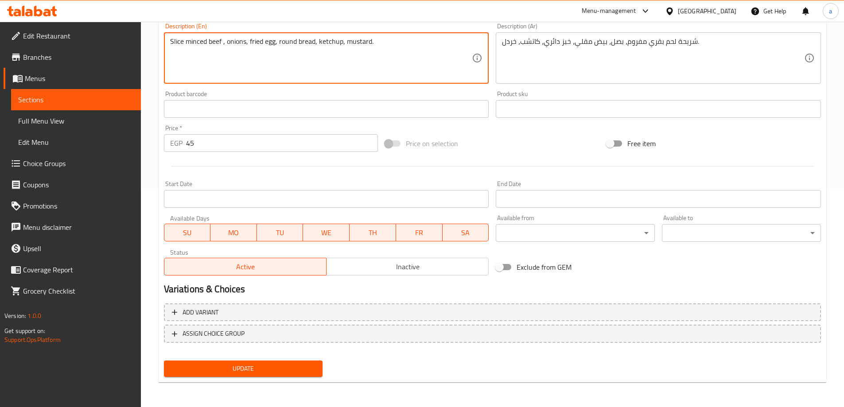
type textarea "Slice minced beef , onions, fried egg, round bread, ketchup, mustard."
click at [285, 363] on button "Update" at bounding box center [243, 369] width 159 height 16
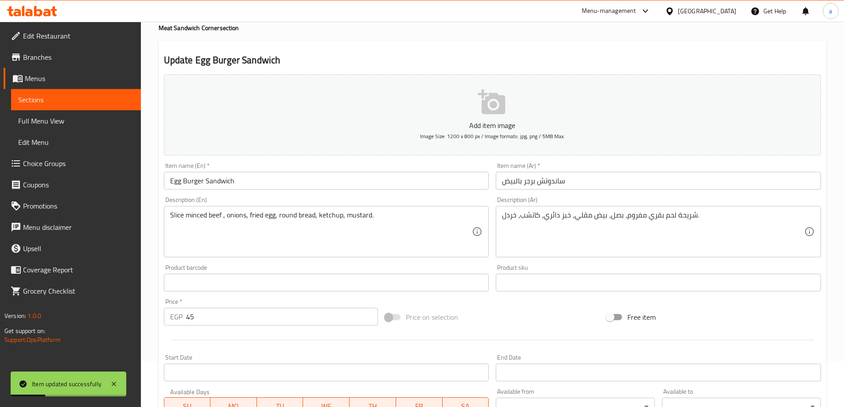
scroll to position [0, 0]
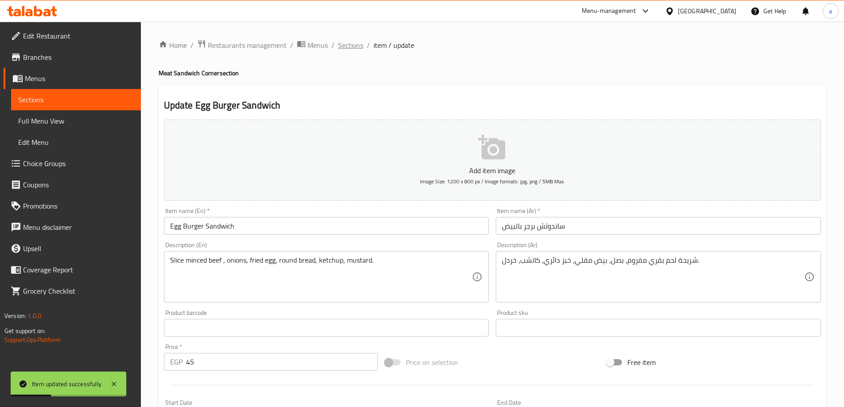
click at [354, 48] on span "Sections" at bounding box center [350, 45] width 25 height 11
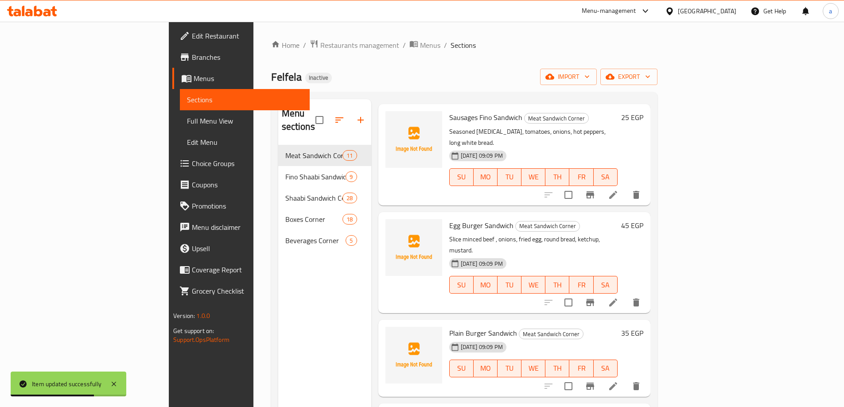
scroll to position [354, 0]
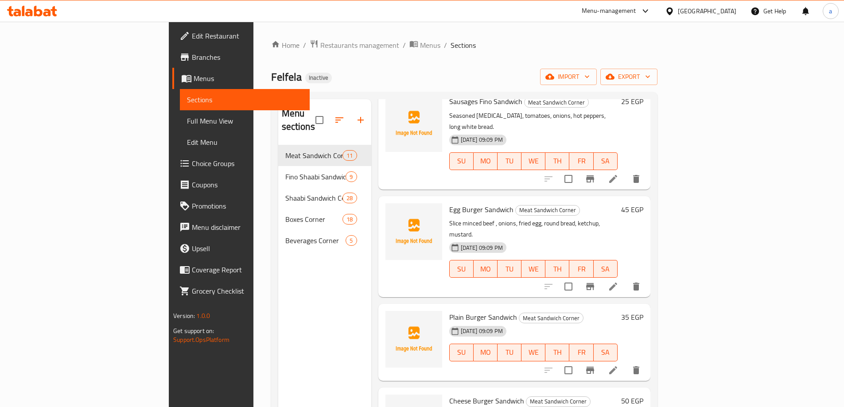
click at [619, 365] on icon at bounding box center [613, 370] width 11 height 11
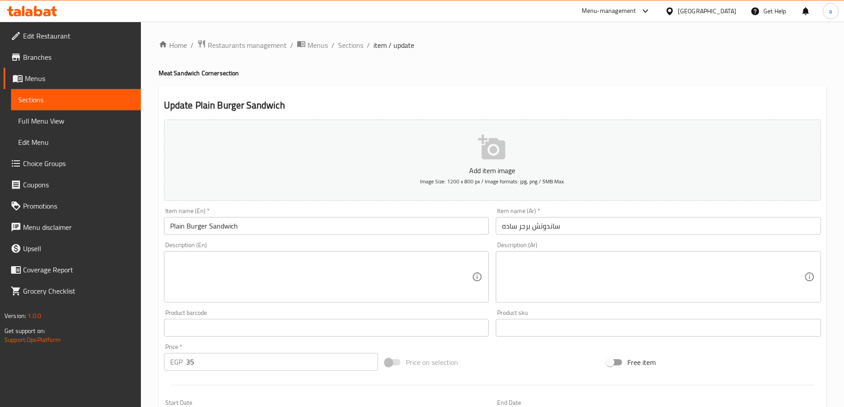
click at [577, 267] on textarea at bounding box center [653, 277] width 302 height 42
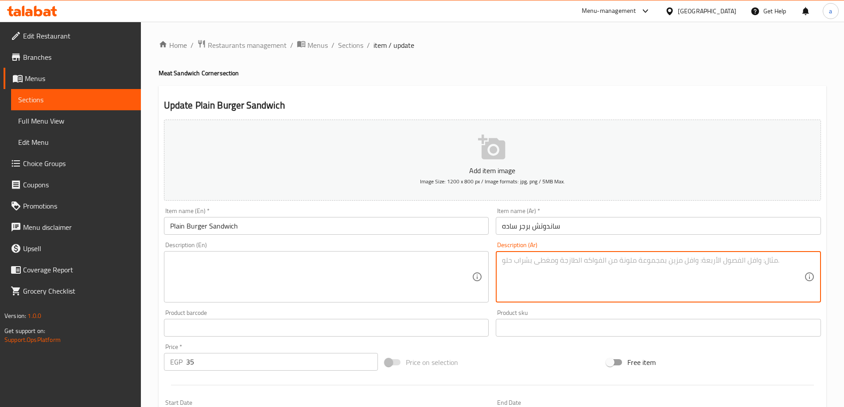
paste textarea "شريحة لحم بقري مفروم، بصل، خبز دائري، خس، طماطم، مخلل، مايونيز."
type textarea "شريحة لحم بقري مفروم، بصل، خبز دائري، خس، طماطم، مخلل، مايونيز."
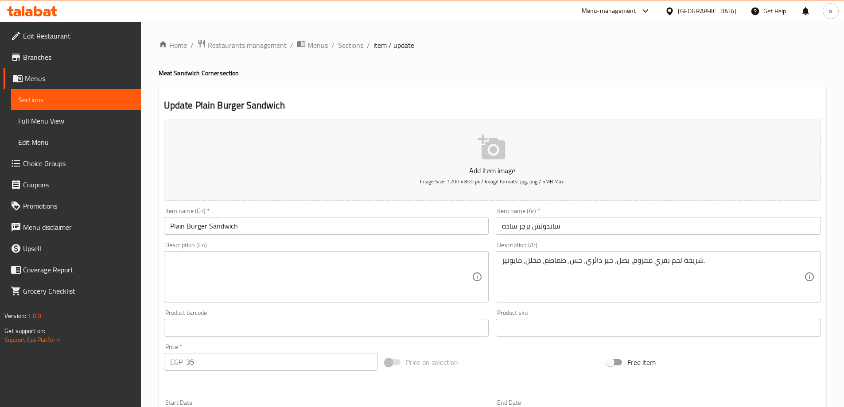
click at [237, 272] on textarea at bounding box center [321, 277] width 302 height 42
paste textarea "Ground beef patty, onions, round bread, lettuce, tomatoes, pickles, mayonnaise."
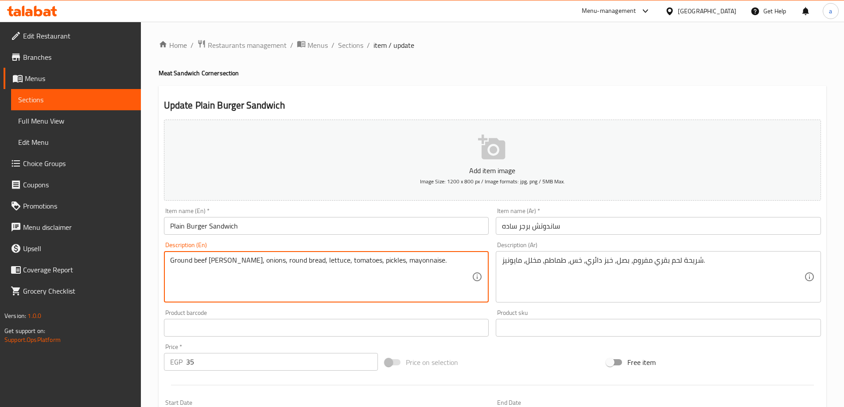
drag, startPoint x: 208, startPoint y: 258, endPoint x: 222, endPoint y: 259, distance: 14.2
click at [222, 259] on textarea "Ground beef patty, onions, round bread, lettuce, tomatoes, pickles, mayonnaise." at bounding box center [321, 277] width 302 height 42
click at [171, 261] on textarea "Ground beef, onions, round bread, lettuce, tomatoes, pickles, mayonnaise." at bounding box center [321, 277] width 302 height 42
click at [192, 259] on textarea "Slice Ground beef, onions, round bread, lettuce, tomatoes, pickles, mayonnaise." at bounding box center [321, 277] width 302 height 42
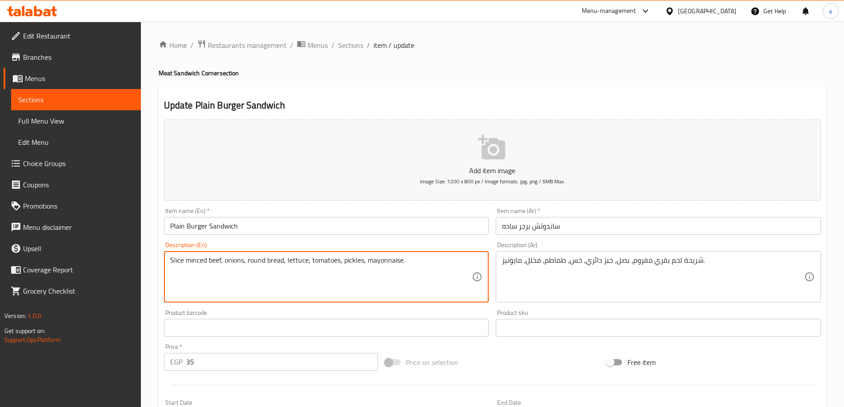
click at [196, 257] on textarea "Slice minced beef, onions, round bread, lettuce, tomatoes, pickles, mayonnaise." at bounding box center [321, 277] width 302 height 42
type textarea "Slice minced beef, onions, round bread, lettuce, tomatoes, pickles, mayonnaise."
click at [275, 262] on textarea "Slice minced beef, onions, round bread, lettuce, tomatoes, pickles, mayonnaise." at bounding box center [321, 277] width 302 height 42
click at [449, 266] on textarea "Slice minced beef, onions, round bread, lettuce, tomatoes, pickles, mayonnaise." at bounding box center [321, 277] width 302 height 42
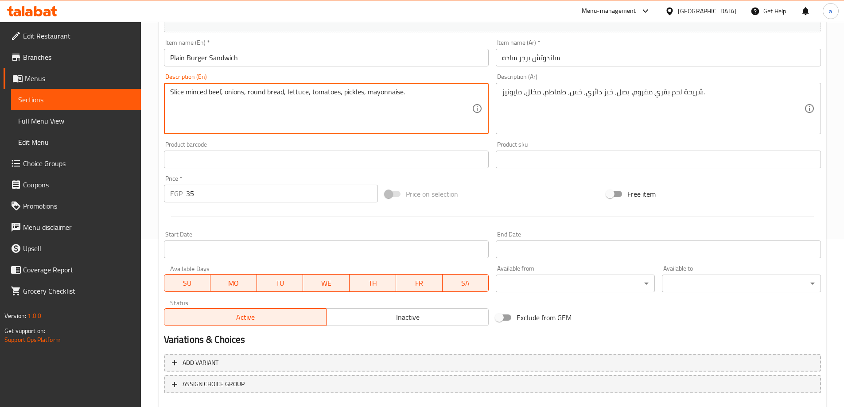
scroll to position [219, 0]
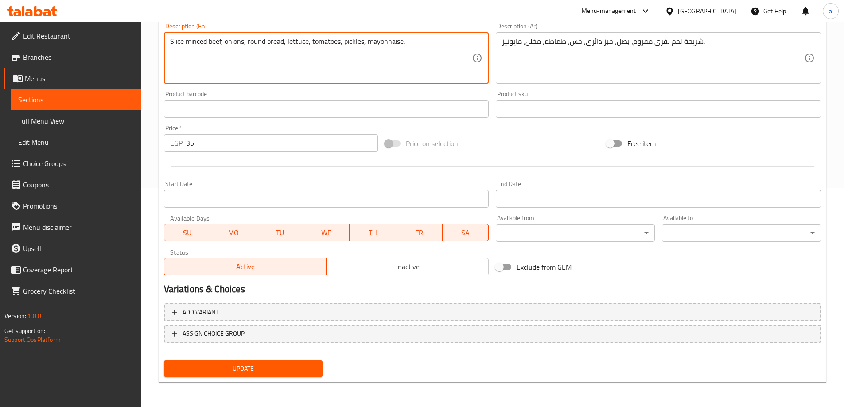
click at [256, 362] on button "Update" at bounding box center [243, 369] width 159 height 16
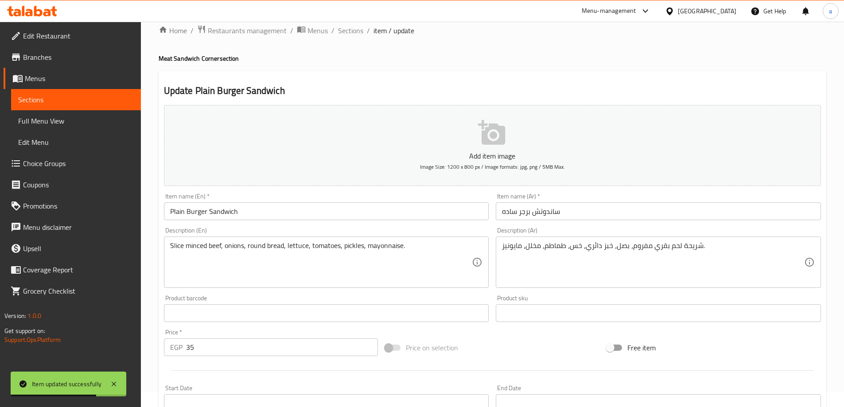
scroll to position [0, 0]
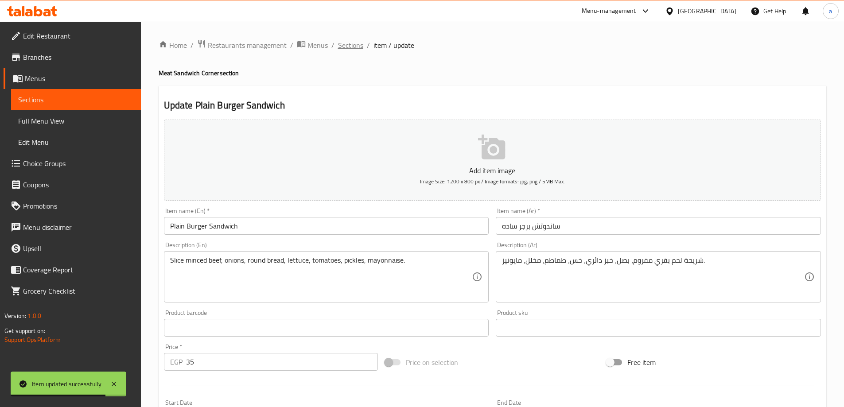
click at [358, 47] on span "Sections" at bounding box center [350, 45] width 25 height 11
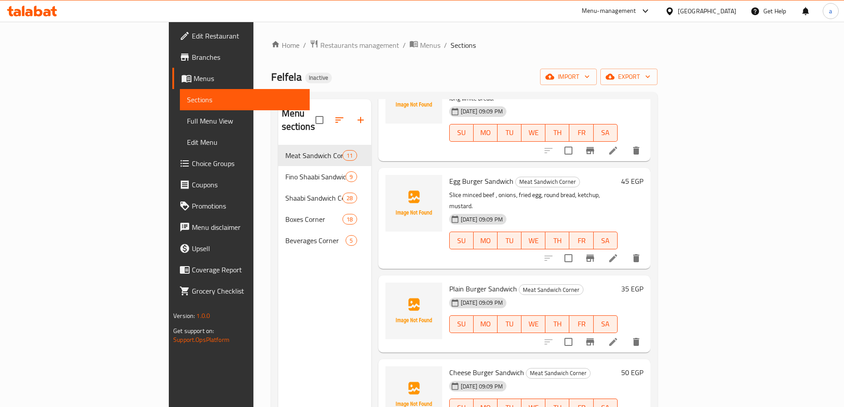
scroll to position [399, 0]
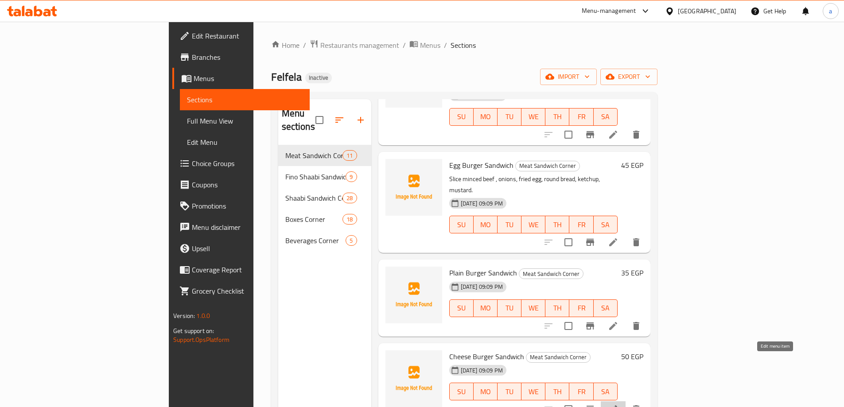
click at [619, 404] on icon at bounding box center [613, 409] width 11 height 11
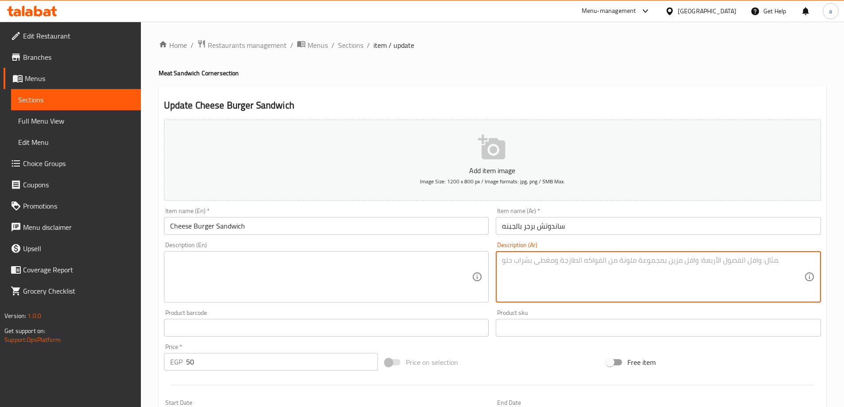
click at [593, 268] on textarea at bounding box center [653, 277] width 302 height 42
paste textarea "شريحة لحم بقري مفروم، بصل، جبن شيدر، خبز دائري، خس، طماطم."
type textarea "شريحة لحم بقري مفروم، بصل، جبن شيدر، خبز دائري، خس، طماطم."
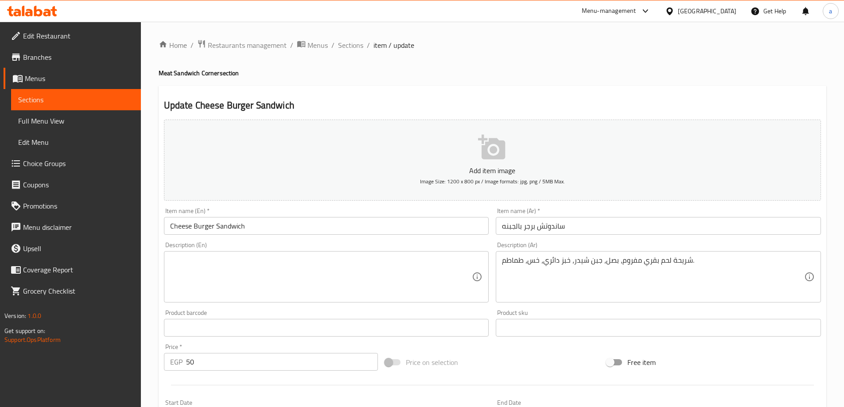
paste textarea "Ground beef patty, onions, cheddar cheese, round bread, lettuce, tomato."
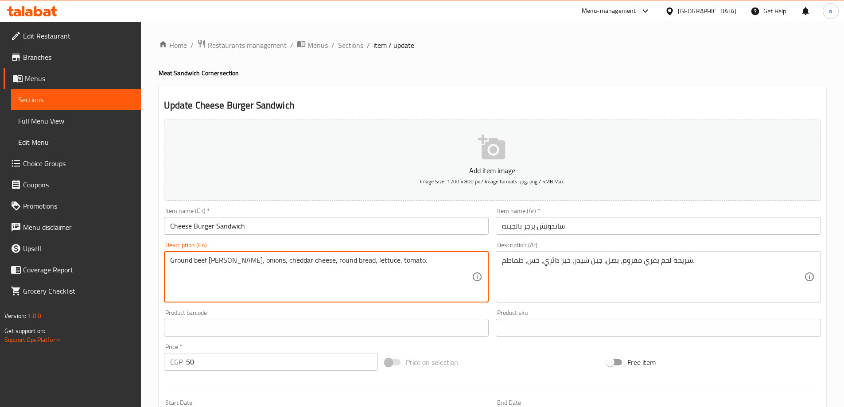
drag, startPoint x: 191, startPoint y: 259, endPoint x: 154, endPoint y: 261, distance: 37.7
click at [154, 261] on div "Home / Restaurants management / Menus / Sections / item / update Meat Sandwich …" at bounding box center [492, 324] width 703 height 604
drag, startPoint x: 212, startPoint y: 260, endPoint x: 227, endPoint y: 261, distance: 15.1
click at [227, 261] on textarea "mineced beef patty, onions, cheddar cheese, round bread, lettuce, tomato." at bounding box center [321, 277] width 302 height 42
click at [167, 260] on div "mineced beef, onions, cheddar cheese, round bread, lettuce, tomato. Description…" at bounding box center [326, 276] width 325 height 51
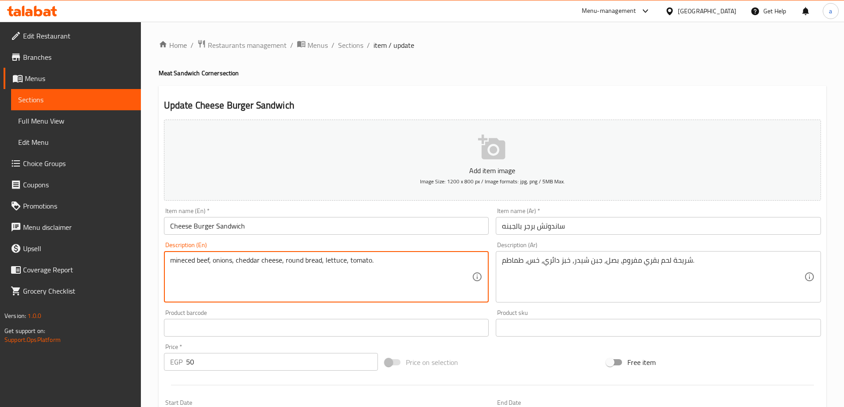
click at [170, 261] on textarea "mineced beef, onions, cheddar cheese, round bread, lettuce, tomato." at bounding box center [321, 277] width 302 height 42
click at [214, 261] on textarea "Slice minced beef, onions, cheddar cheese, round bread, lettuce, tomato." at bounding box center [321, 277] width 302 height 42
click at [238, 259] on textarea "Slice minced beef, onions, cheddar cheese, round bread, lettuce, tomato." at bounding box center [321, 277] width 302 height 42
click at [272, 261] on textarea "Slice minced beef, onions, cheddar cheese, round bread, lettuce, tomato." at bounding box center [321, 277] width 302 height 42
click at [300, 258] on textarea "Slice minced beef, onions, cheddar cheese, round bread, lettuce, tomato." at bounding box center [321, 277] width 302 height 42
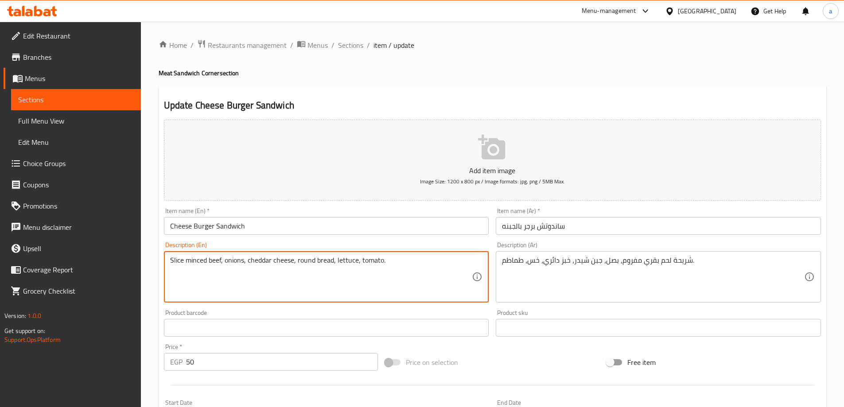
click at [351, 260] on textarea "Slice minced beef, onions, cheddar cheese, round bread, lettuce, tomato." at bounding box center [321, 277] width 302 height 42
click at [362, 260] on textarea "Slice minced beef, onions, cheddar cheese, round bread, lettuce, tomato." at bounding box center [321, 277] width 302 height 42
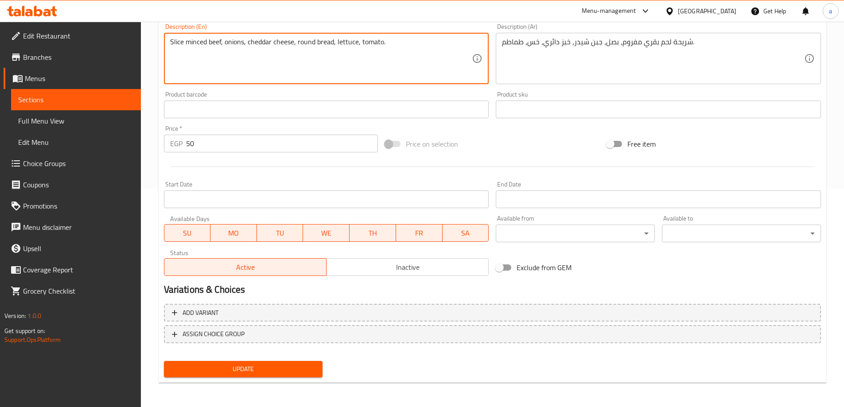
scroll to position [219, 0]
type textarea "Slice minced beef, onions, cheddar cheese, round bread, lettuce, tomato."
click at [253, 363] on span "Update" at bounding box center [243, 368] width 145 height 11
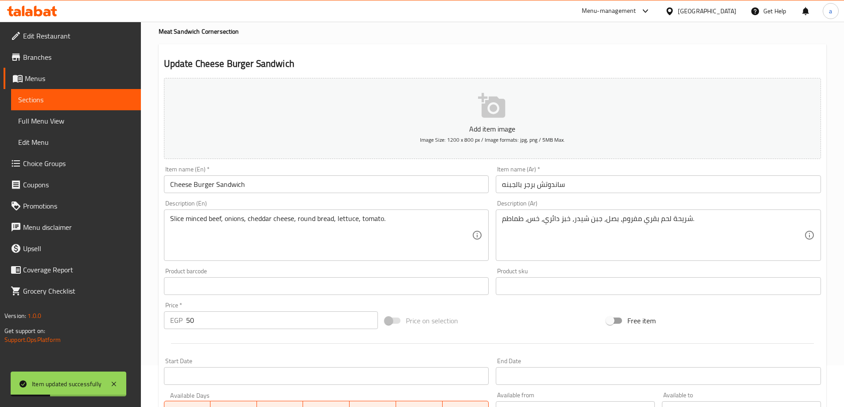
scroll to position [0, 0]
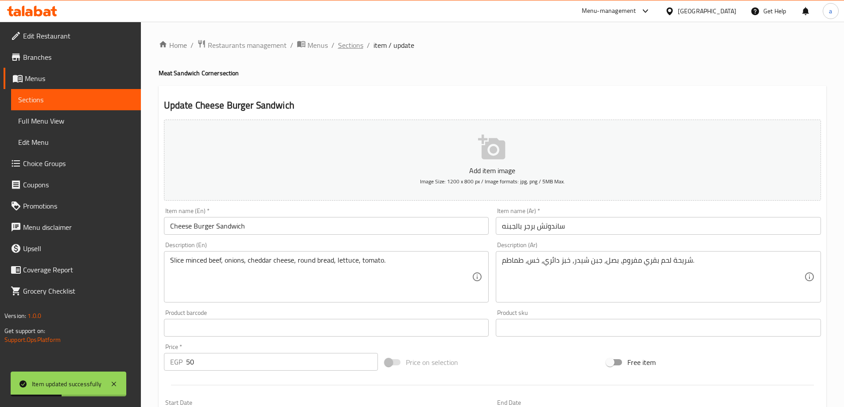
click at [355, 47] on span "Sections" at bounding box center [350, 45] width 25 height 11
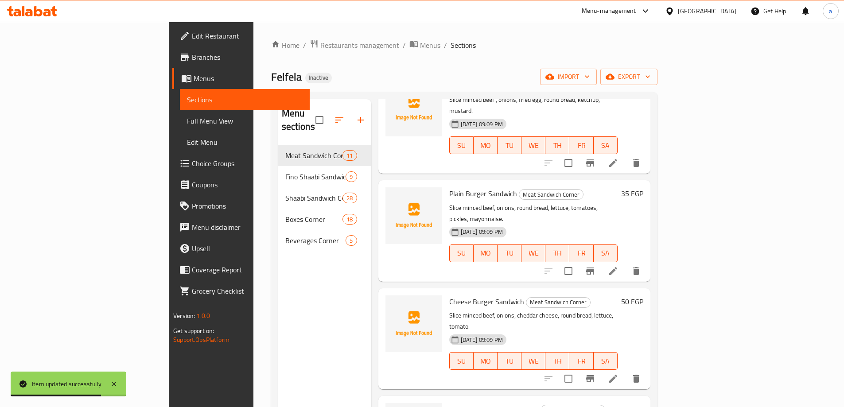
scroll to position [532, 0]
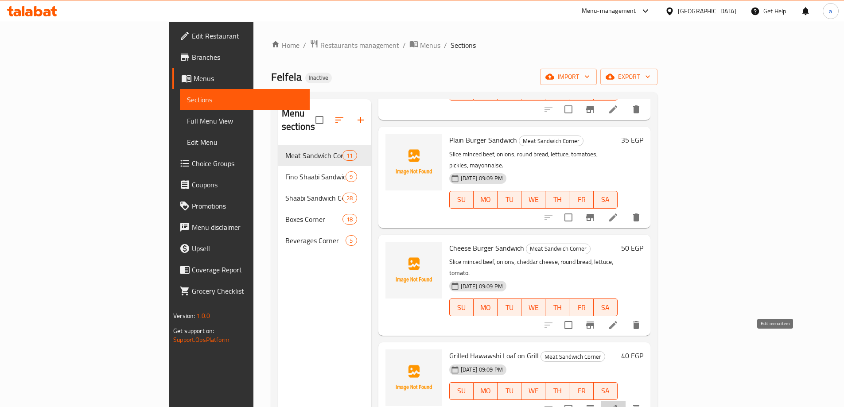
click at [619, 404] on icon at bounding box center [613, 409] width 11 height 11
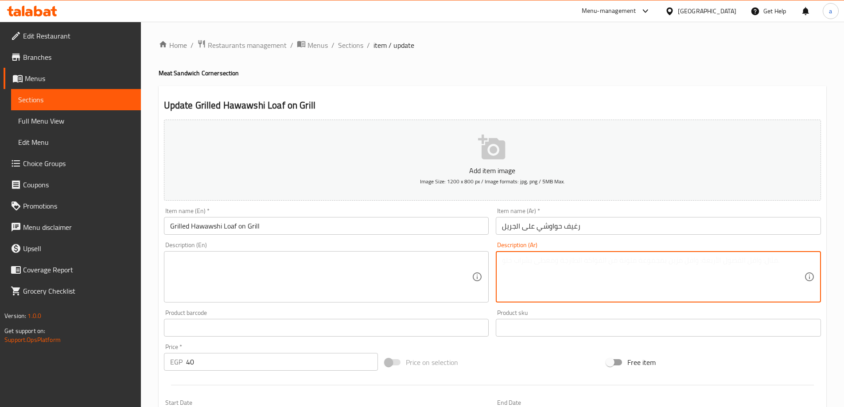
click at [581, 269] on textarea at bounding box center [653, 277] width 302 height 42
paste textarea "Ground beef patty, onions, cheddar cheese, round bread, lettuce, tomato."
type textarea "Ground beef patty, onions, cheddar cheese, round bread, lettuce, tomato."
click at [556, 269] on textarea at bounding box center [653, 277] width 302 height 42
paste textarea "لحم مفروم متبل، بصل، فلفل، توابل، داخل خبز بلدي مسطح، مشوي."
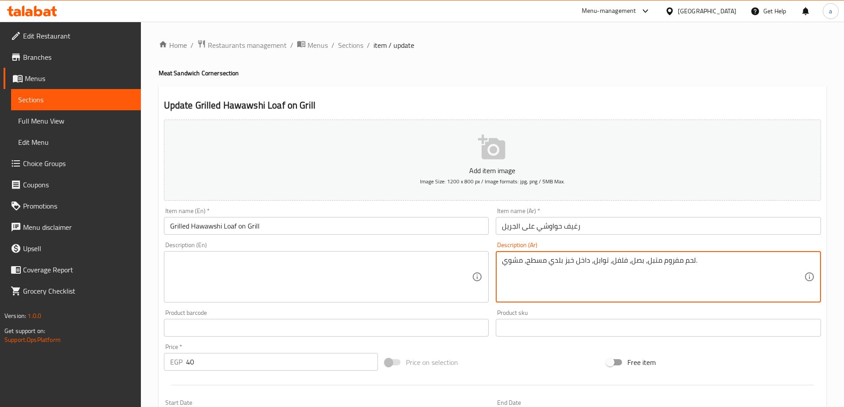
type textarea "لحم مفروم متبل، بصل، فلفل، توابل، داخل خبز بلدي مسطح، مشوي."
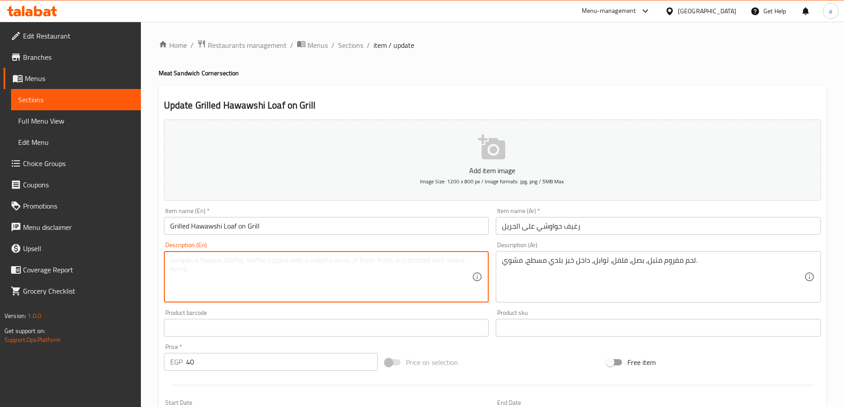
click at [335, 266] on textarea at bounding box center [321, 277] width 302 height 42
paste textarea "Seasoned minced meat, onions, peppers, spices, inside flatbread, grilled."
click at [247, 260] on textarea "Seasoned minced meat, onions, peppers, spices, inside flatbread, grilled." at bounding box center [321, 277] width 302 height 42
click at [281, 261] on textarea "Seasoned minced meat, onions, peppers, spices, inside flatbread, grilled." at bounding box center [321, 277] width 302 height 42
click at [304, 261] on textarea "Seasoned minced meat, onions, peppers, spices, inside flatbread, grilled." at bounding box center [321, 277] width 302 height 42
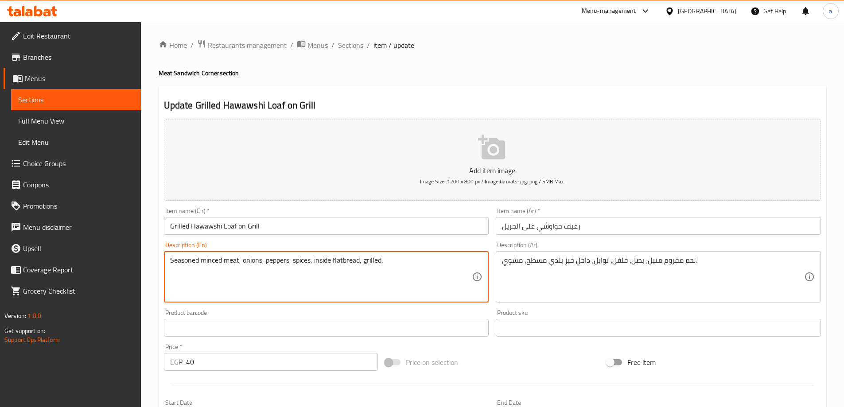
click at [329, 261] on textarea "Seasoned minced meat, onions, peppers, spices, inside flatbread, grilled." at bounding box center [321, 277] width 302 height 42
click at [333, 261] on textarea "Seasoned minced meat, onions, peppers, spices, inside flatbread, grilled." at bounding box center [321, 277] width 302 height 42
click at [342, 263] on textarea "Seasoned minced meat, onions, peppers, spices, inside baldai flatbread, grilled." at bounding box center [321, 277] width 302 height 42
drag, startPoint x: 341, startPoint y: 262, endPoint x: 336, endPoint y: 271, distance: 10.5
click at [336, 271] on textarea "Seasoned minced meat, onions, peppers, spices, inside baladai flatbread, grille…" at bounding box center [321, 277] width 302 height 42
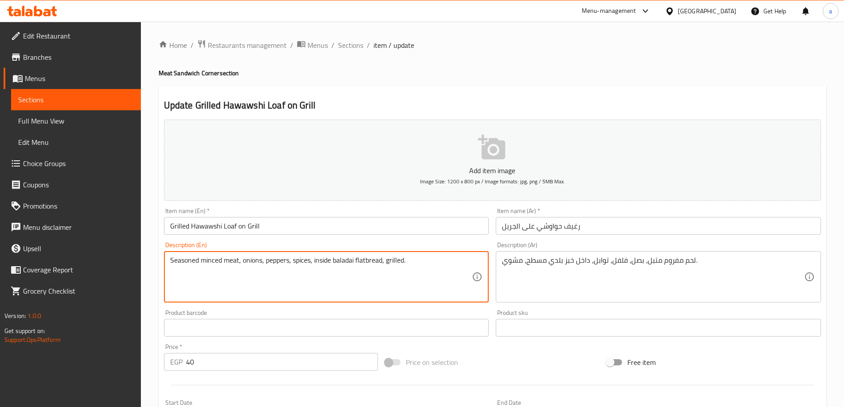
drag, startPoint x: 348, startPoint y: 263, endPoint x: 337, endPoint y: 268, distance: 12.1
click at [337, 268] on textarea "Seasoned minced meat, onions, peppers, spices, inside baladai flatbread, grille…" at bounding box center [321, 277] width 302 height 42
click at [375, 263] on textarea "Seasoned minced meat, onions, peppers, spices, inside baladai flatbread, grille…" at bounding box center [321, 277] width 302 height 42
click at [401, 259] on textarea "Seasoned minced meat, onions, peppers, spices, inside baladai flatbread, grille…" at bounding box center [321, 277] width 302 height 42
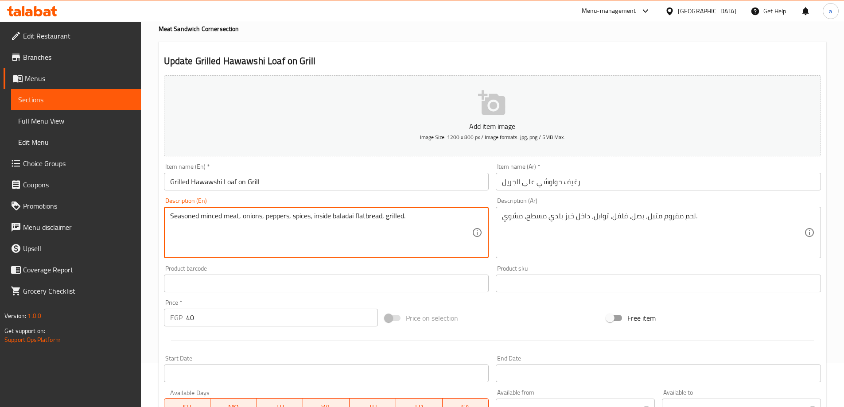
click at [422, 223] on textarea "Seasoned minced meat, onions, peppers, spices, inside baladai flatbread, grille…" at bounding box center [321, 233] width 302 height 42
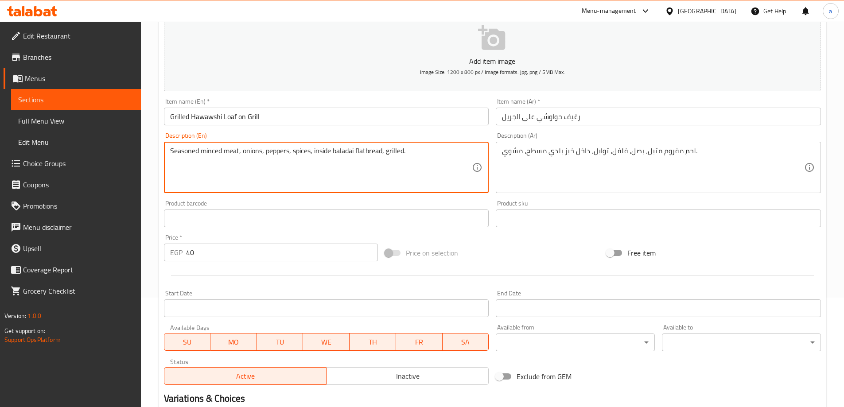
scroll to position [219, 0]
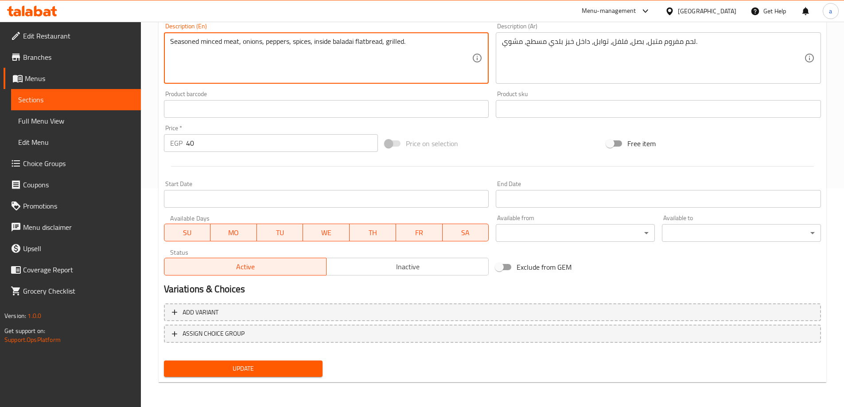
type textarea "Seasoned minced meat, onions, peppers, spices, inside baladai flatbread, grille…"
click at [312, 364] on span "Update" at bounding box center [243, 368] width 145 height 11
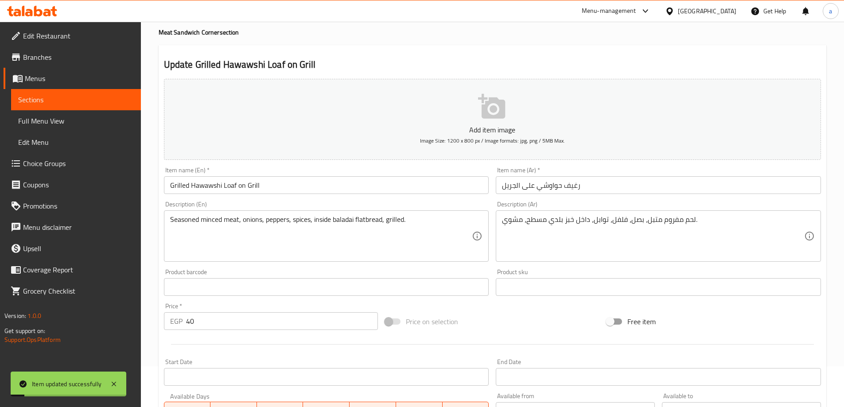
scroll to position [0, 0]
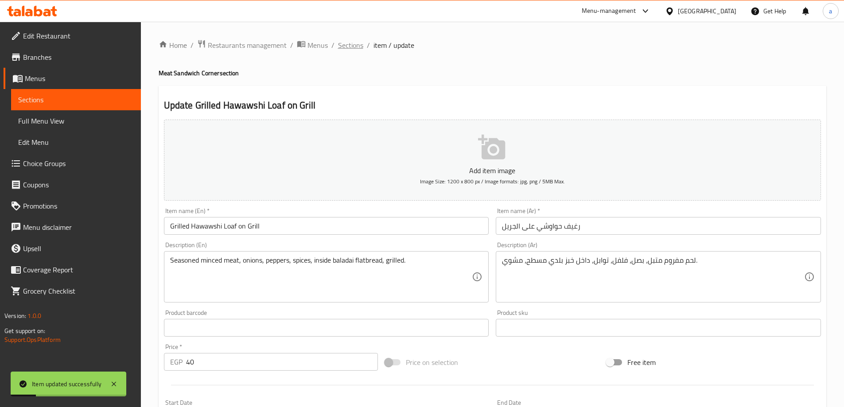
click at [357, 47] on span "Sections" at bounding box center [350, 45] width 25 height 11
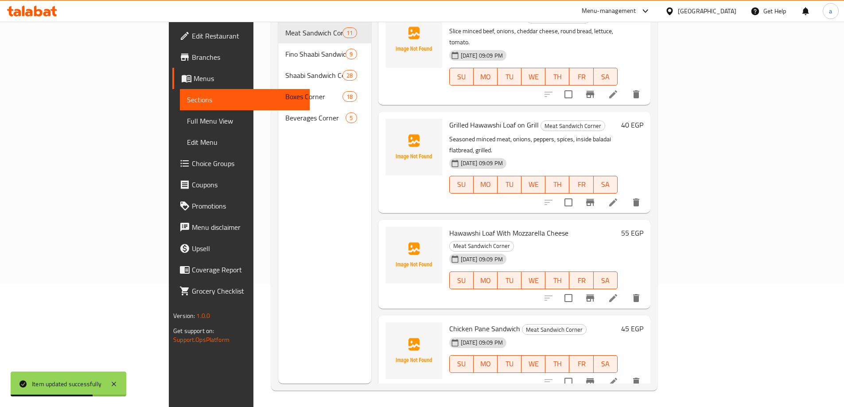
scroll to position [124, 0]
click at [619, 292] on icon at bounding box center [613, 297] width 11 height 11
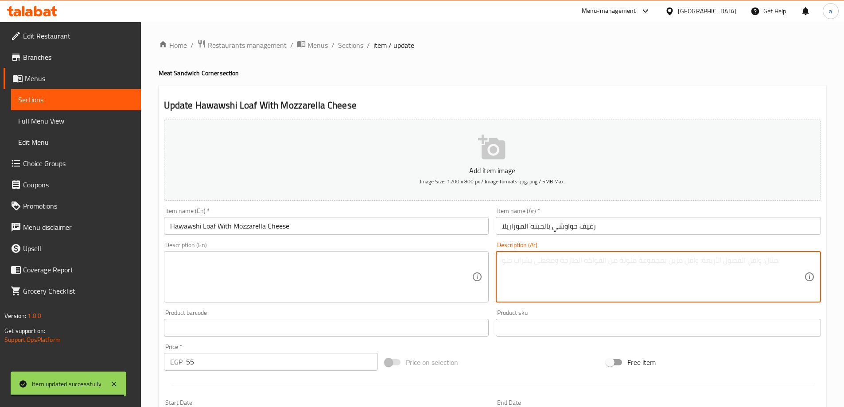
click at [564, 262] on textarea at bounding box center [653, 277] width 302 height 42
paste textarea "لحم مفروم متبل، بصل، جبنة موزاريلا، [GEOGRAPHIC_DATA]، داخل خبز بلدي، مخبوز."
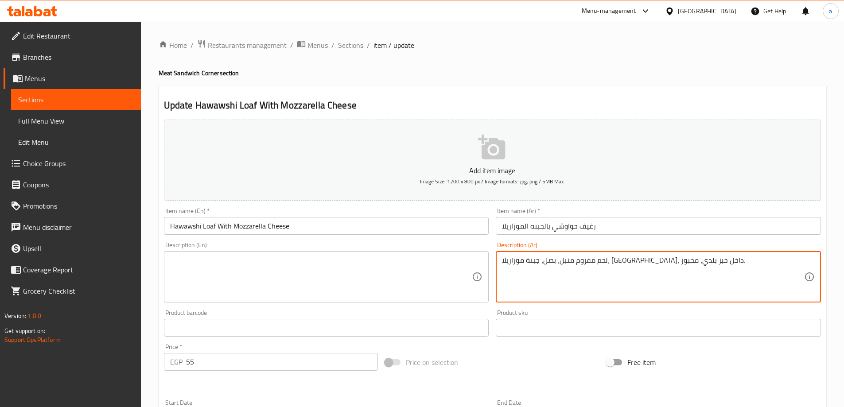
type textarea "لحم مفروم متبل، بصل، جبنة موزاريلا، [GEOGRAPHIC_DATA]، داخل خبز بلدي، مخبوز."
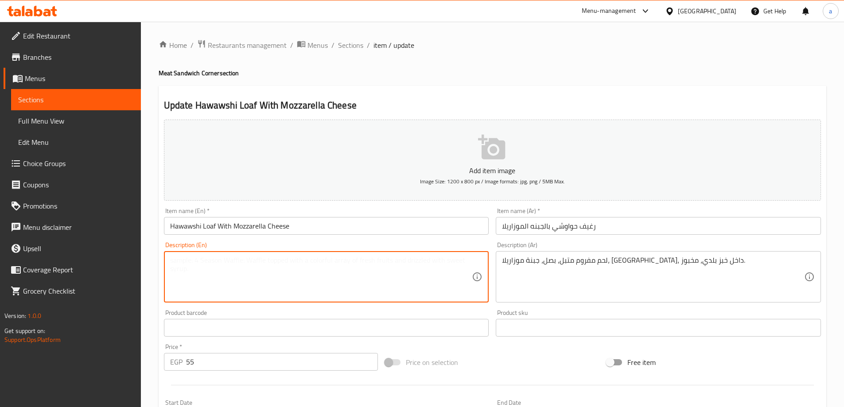
click at [392, 276] on textarea at bounding box center [321, 277] width 302 height 42
paste textarea "Seasoned minced meat, onions, mozzarella cheese, spices, inside country bread, …"
click at [258, 263] on textarea "Seasoned minced meat, onions, mozzarella cheese, spices, inside country bread, …" at bounding box center [321, 277] width 302 height 42
click at [285, 263] on textarea "Seasoned minced meat, onions, mozzarella cheese, spices, inside country bread, …" at bounding box center [321, 277] width 302 height 42
click at [335, 265] on textarea "Seasoned minced meat, onions, mozzarella cheese, spices, inside country bread, …" at bounding box center [321, 277] width 302 height 42
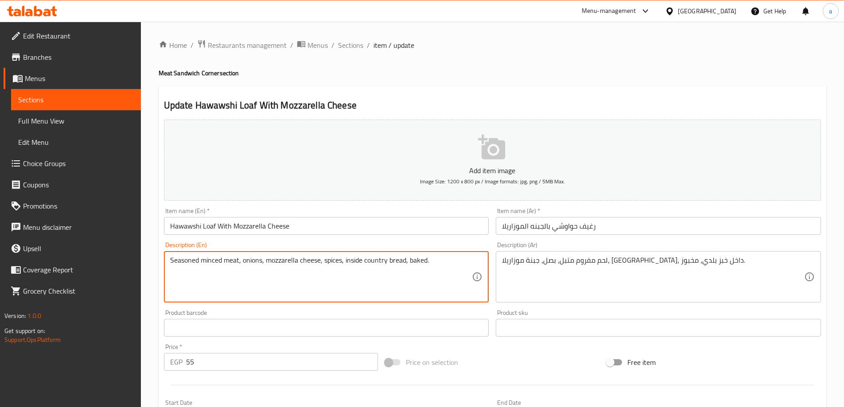
drag, startPoint x: 365, startPoint y: 261, endPoint x: 385, endPoint y: 264, distance: 21.0
click at [385, 264] on textarea "Seasoned minced meat, onions, mozzarella cheese, spices, inside country bread, …" at bounding box center [321, 277] width 302 height 42
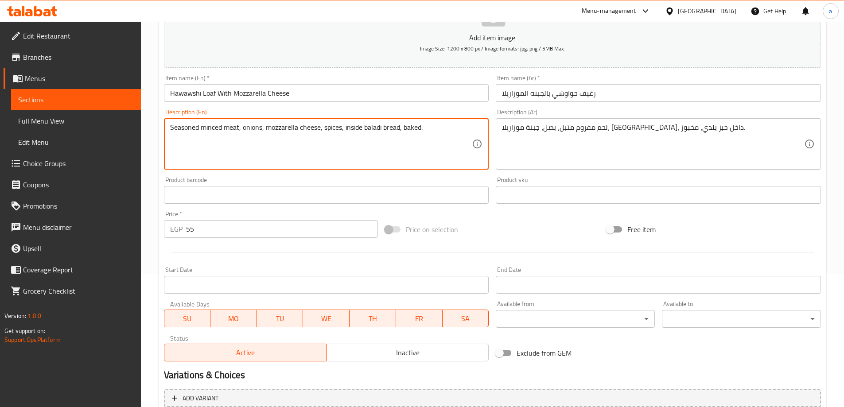
scroll to position [219, 0]
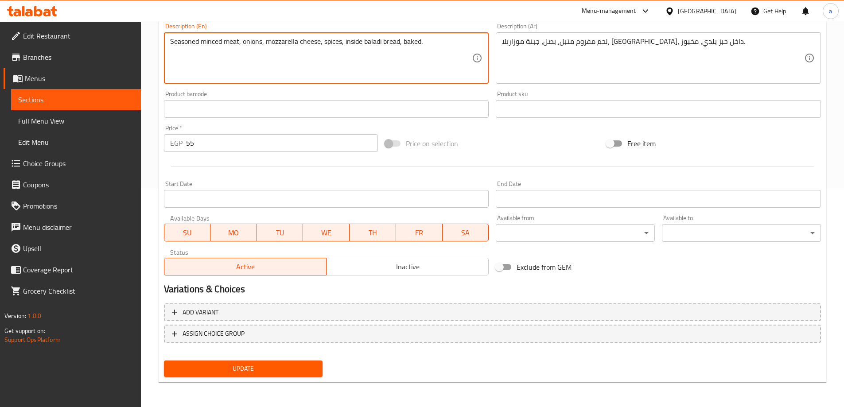
type textarea "Seasoned minced meat, onions, mozzarella cheese, spices, inside baladi bread, b…"
click at [285, 364] on span "Update" at bounding box center [243, 368] width 145 height 11
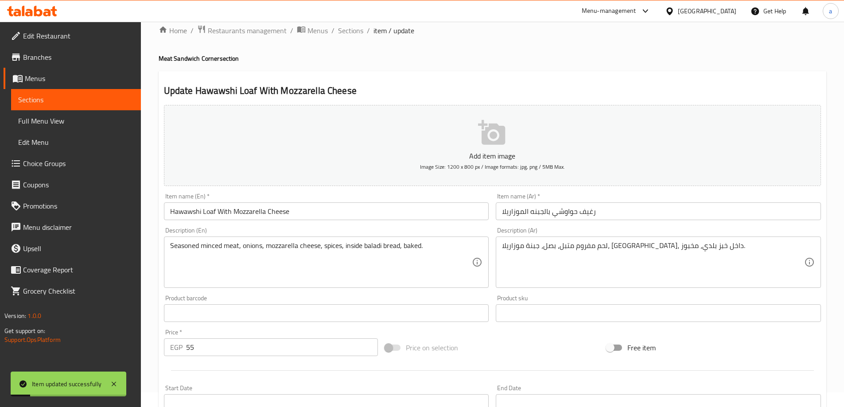
scroll to position [0, 0]
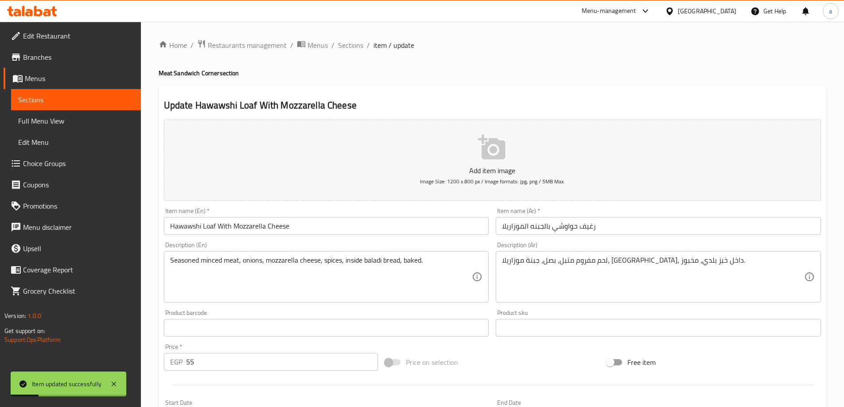
drag, startPoint x: 351, startPoint y: 43, endPoint x: 354, endPoint y: 54, distance: 11.2
click at [351, 43] on span "Sections" at bounding box center [350, 45] width 25 height 11
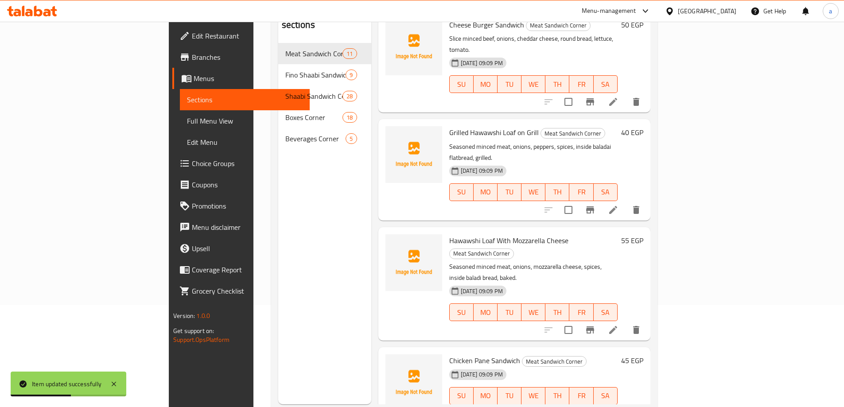
scroll to position [124, 0]
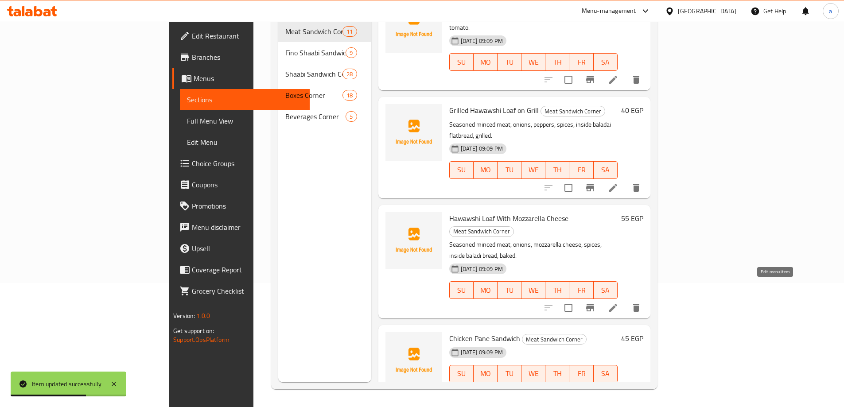
click at [619, 386] on icon at bounding box center [613, 391] width 11 height 11
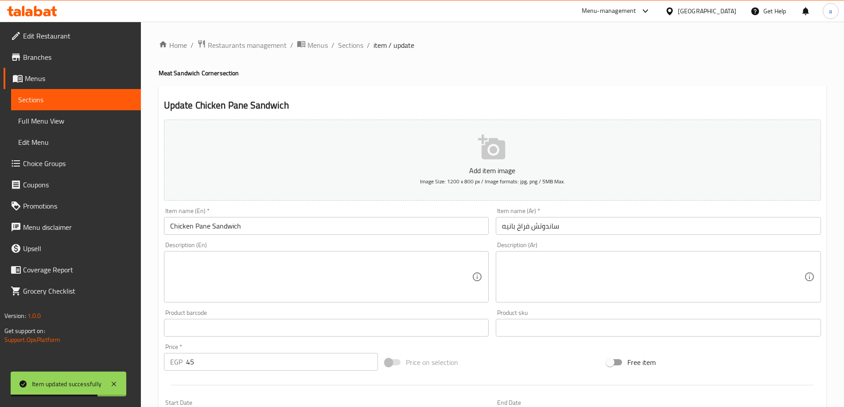
click at [548, 263] on textarea at bounding box center [653, 277] width 302 height 42
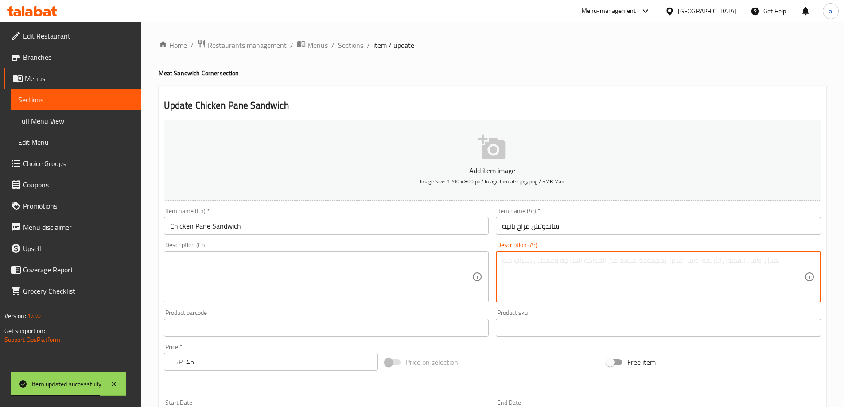
paste textarea "شرائح دجاج مغطاة بالبقسماط، خبز أبيض، خس، مايونيز، مخلل خيار."
type textarea "شرائح دجاج مغطاة بالبقسماط، خبز أبيض، خس، مايونيز، مخلل خيار."
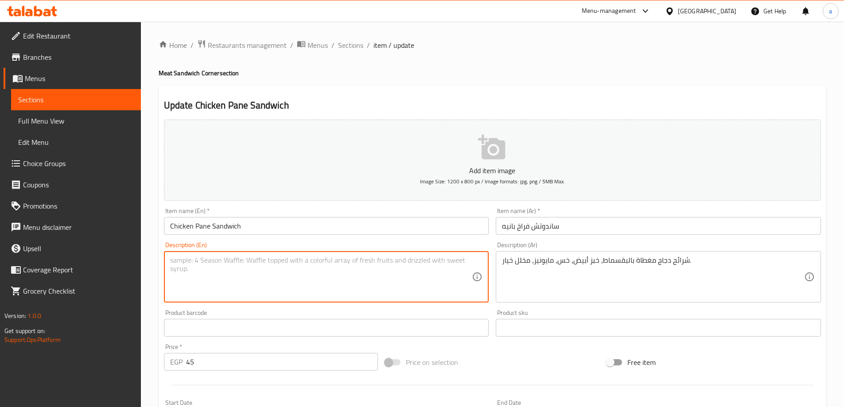
click at [300, 291] on textarea at bounding box center [321, 277] width 302 height 42
paste textarea "Breaded Chicken Strips, White Bread, Lettuce, Mayonnaise, Pickles."
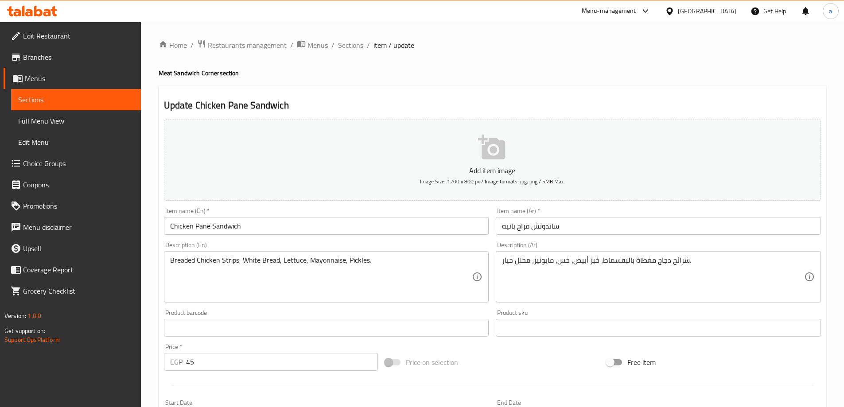
drag, startPoint x: 169, startPoint y: 260, endPoint x: 193, endPoint y: 260, distance: 23.9
click at [193, 260] on div "Breaded Chicken Strips, White Bread, Lettuce, Mayonnaise, Pickles. Description …" at bounding box center [326, 276] width 325 height 51
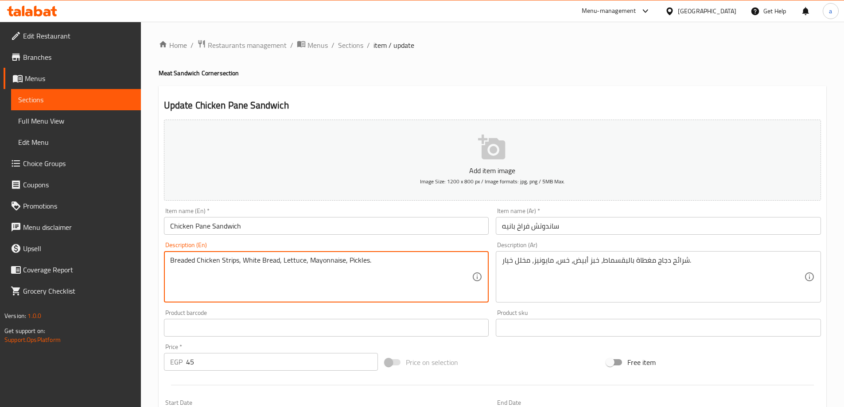
drag, startPoint x: 170, startPoint y: 262, endPoint x: 195, endPoint y: 261, distance: 24.8
click at [195, 261] on textarea "Breaded Chicken Strips, White Bread, Lettuce, Mayonnaise, Pickles." at bounding box center [321, 277] width 302 height 42
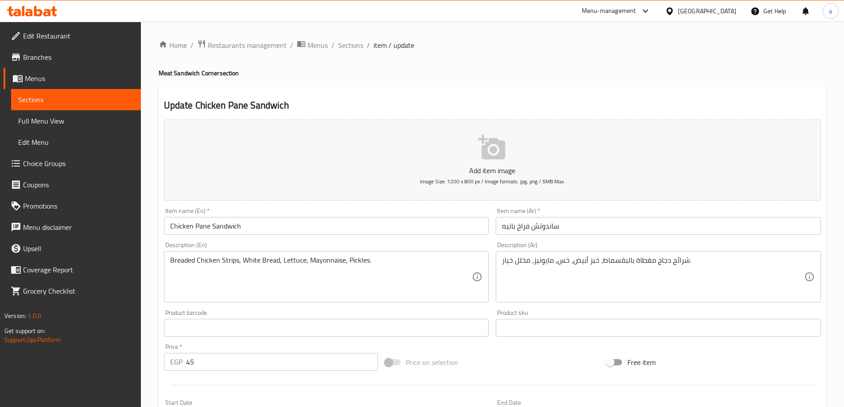
click at [229, 261] on textarea "Breaded Chicken Strips, White Bread, Lettuce, Mayonnaise, Pickles." at bounding box center [321, 277] width 302 height 42
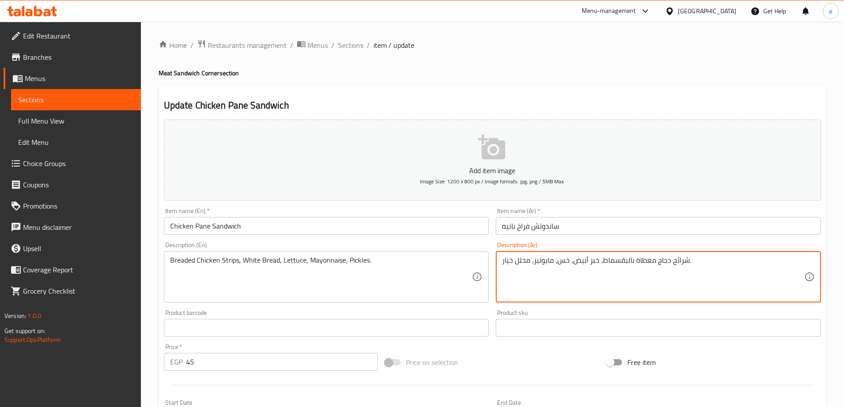
click at [678, 256] on textarea "شرائح دجاج مغطاة بالبقسماط، خبز أبيض، خس، مايونيز، مخلل خيار." at bounding box center [653, 277] width 302 height 42
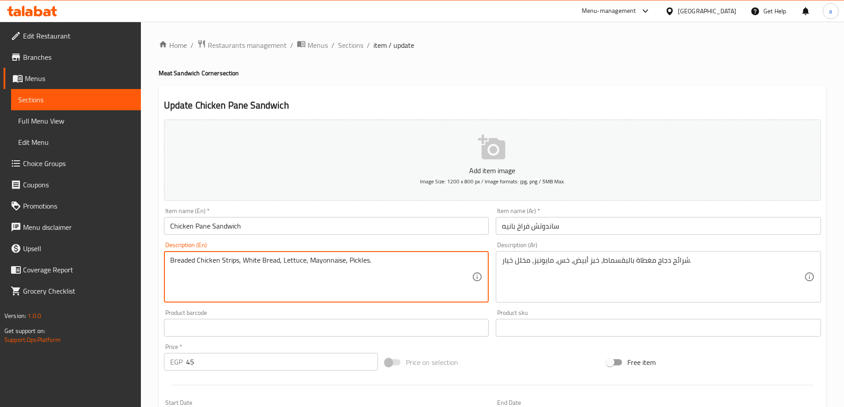
drag, startPoint x: 220, startPoint y: 263, endPoint x: 237, endPoint y: 265, distance: 16.9
paste textarea "slice"
click at [220, 264] on textarea "Breaded Chickenslices, White Bread, Lettuce, Mayonnaise, Pickles." at bounding box center [321, 277] width 302 height 42
drag, startPoint x: 195, startPoint y: 260, endPoint x: 166, endPoint y: 264, distance: 30.0
click at [166, 264] on div "Breaded Chicken slices, White Bread, Lettuce, Mayonnaise, Pickles. Description …" at bounding box center [326, 276] width 325 height 51
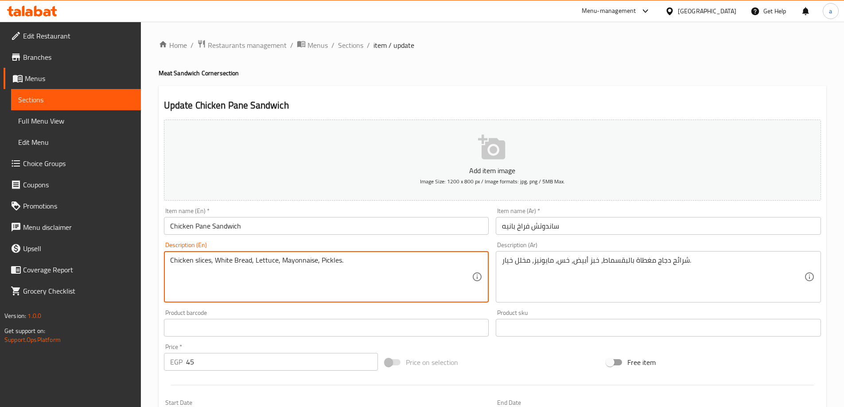
click at [211, 261] on textarea "Chicken slices, White Bread, Lettuce, Mayonnaise, Pickles." at bounding box center [321, 277] width 302 height 42
paste textarea "Breaded"
drag, startPoint x: 276, startPoint y: 261, endPoint x: 169, endPoint y: 268, distance: 107.5
click at [169, 268] on div "Chicken slices topped with Breaded, White Bread, Lettuce, Mayonnaise, Pickles. …" at bounding box center [326, 276] width 325 height 51
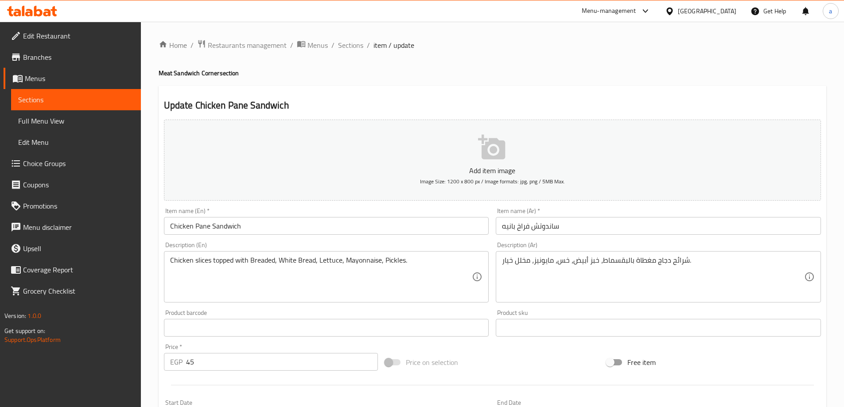
click at [221, 262] on textarea "Chicken slices topped with Breaded, White Bread, Lettuce, Mayonnaise, Pickles." at bounding box center [321, 277] width 302 height 42
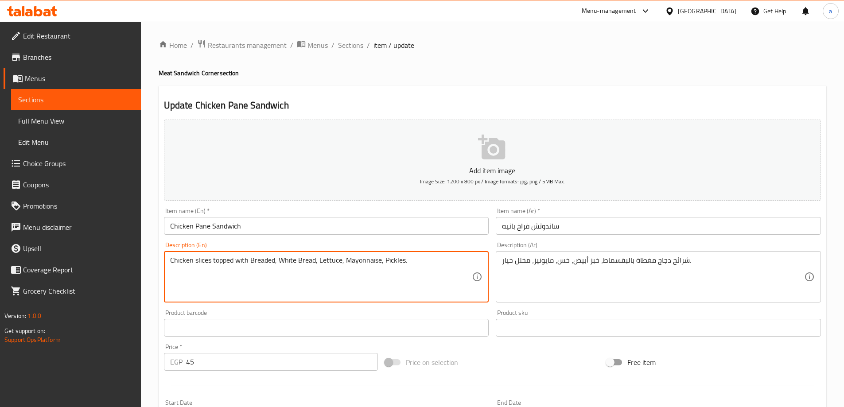
click at [170, 261] on textarea "Chicken slices topped with Breaded, White Bread, Lettuce, Mayonnaise, Pickles." at bounding box center [321, 277] width 302 height 42
click at [297, 261] on textarea "Chicken slices topped with Breaded, White Bread, Lettuce, Mayonnaise, Pickles." at bounding box center [321, 277] width 302 height 42
click at [338, 261] on textarea "Chicken slices topped with Breaded, White Bread, Lettuce, Mayonnaise, Pickles." at bounding box center [321, 277] width 302 height 42
click at [373, 264] on textarea "Chicken slices topped with Breaded, White Bread, Lettuce, Mayonnaise, Pickles." at bounding box center [321, 277] width 302 height 42
click at [390, 261] on textarea "Chicken slices topped with Breaded, White Bread, Lettuce, Mayonnaise, Pickles." at bounding box center [321, 277] width 302 height 42
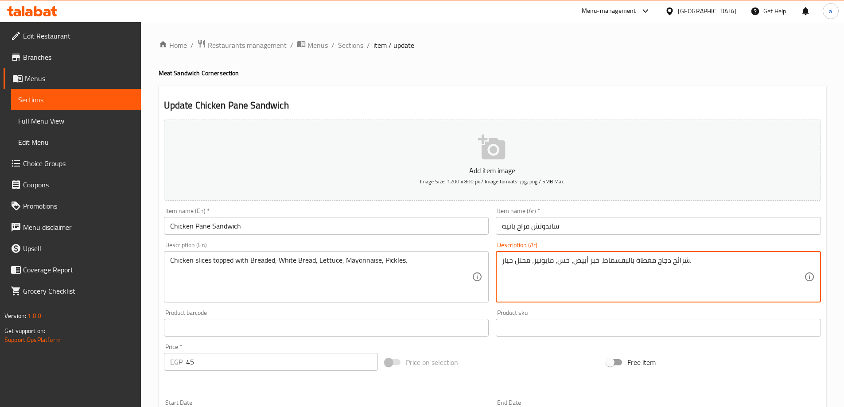
click at [512, 259] on textarea "شرائح دجاج مغطاة بالبقسماط، خبز أبيض، خس، مايونيز، مخلل خيار." at bounding box center [653, 277] width 302 height 42
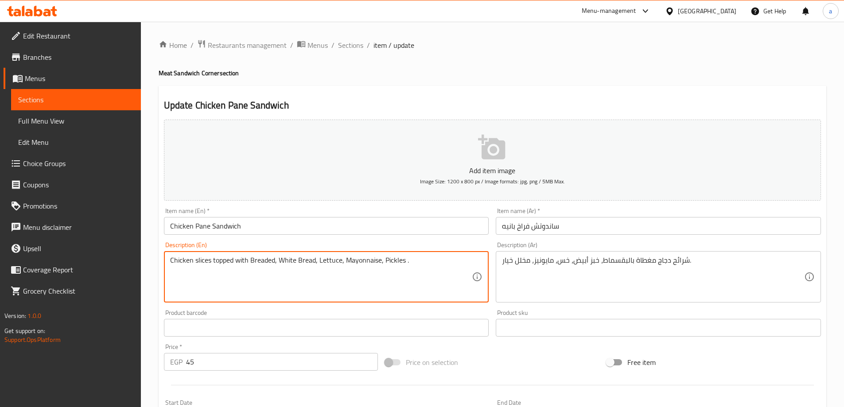
paste textarea "Cucumber"
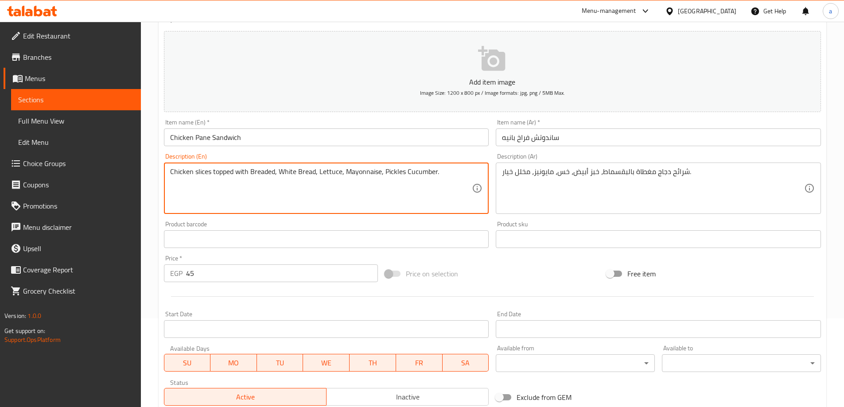
type textarea "Chicken slices topped with Breaded, White Bread, Lettuce, Mayonnaise, Pickles C…"
click at [483, 273] on div "Price on selection" at bounding box center [492, 274] width 222 height 24
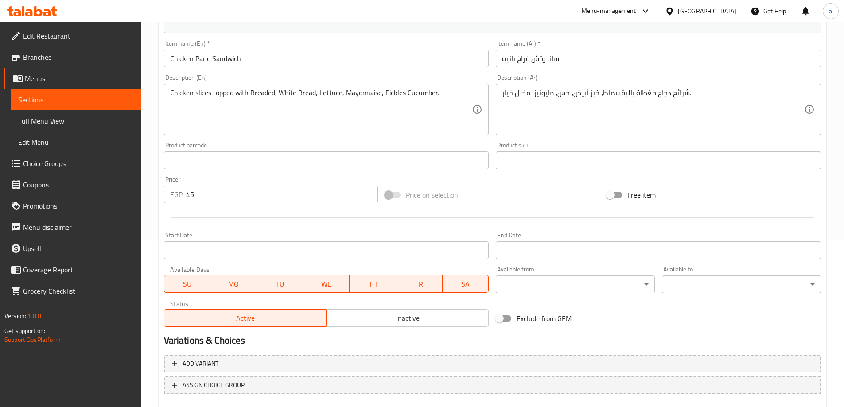
scroll to position [219, 0]
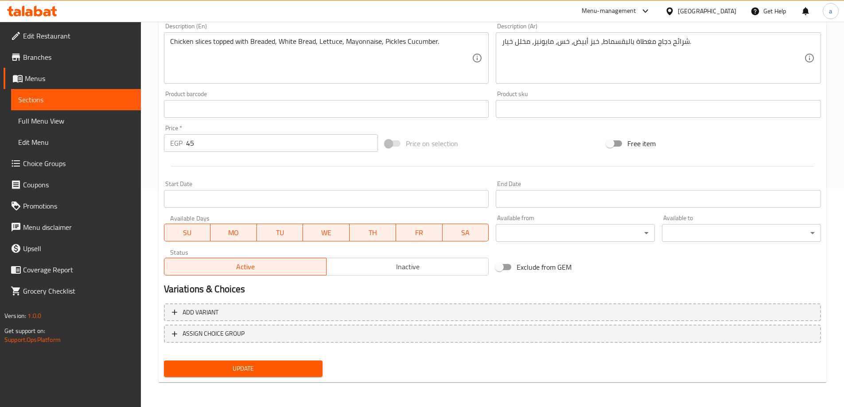
click at [305, 369] on span "Update" at bounding box center [243, 368] width 145 height 11
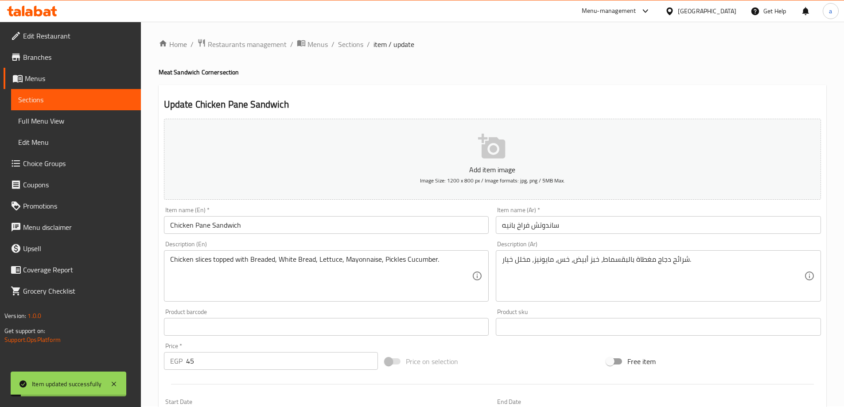
scroll to position [0, 0]
click at [356, 48] on span "Sections" at bounding box center [350, 45] width 25 height 11
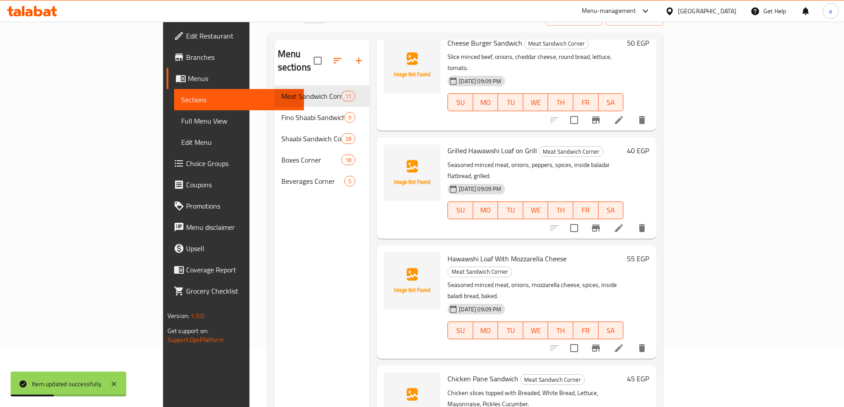
scroll to position [124, 0]
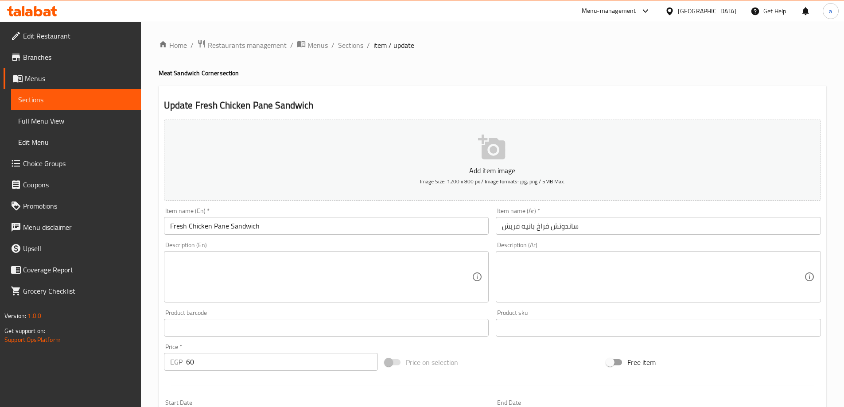
click at [598, 270] on textarea at bounding box center [653, 277] width 302 height 42
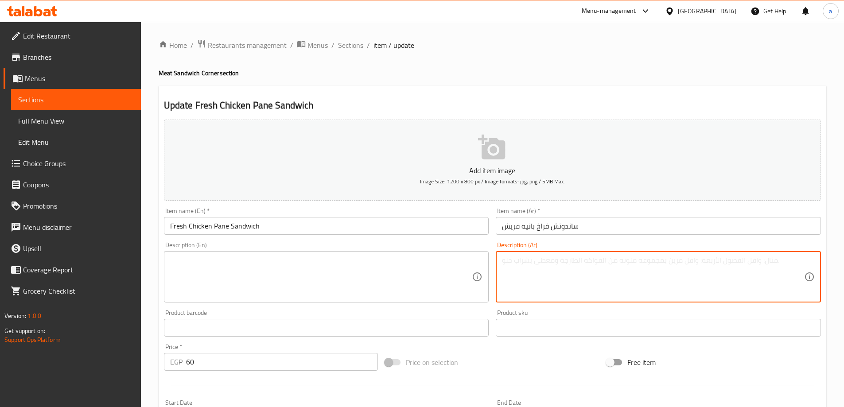
paste textarea "شرائح دجاج مغطاة بالبقسماط، خبز أبيض، طماطم، خس، مايونيز، مخلل."
type textarea "شرائح دجاج مغطاة بالبقسماط، خبز أبيض، طماطم، خس، مايونيز، مخلل."
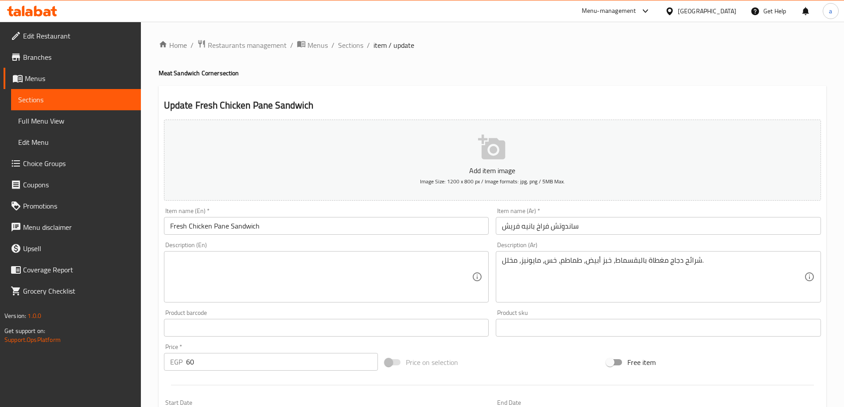
click at [338, 276] on textarea at bounding box center [321, 277] width 302 height 42
paste textarea "Breaded Chicken Strips, White Bread, Tomatoes, Lettuce, Mayonnaise, Pickles."
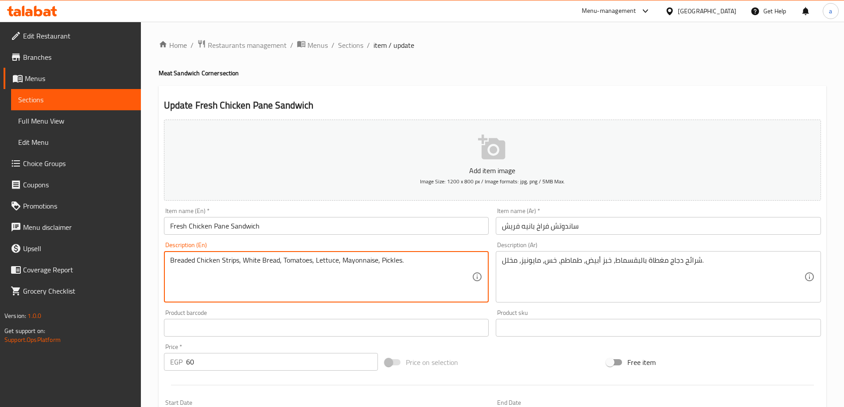
click at [236, 260] on textarea "Breaded Chicken Strips, White Bread, Tomatoes, Lettuce, Mayonnaise, Pickles." at bounding box center [321, 277] width 302 height 42
drag, startPoint x: 237, startPoint y: 260, endPoint x: 164, endPoint y: 264, distance: 72.8
click at [164, 264] on div "Breaded Chicken Strips, White Bread, Tomatoes, Lettuce, Mayonnaise, Pickles. De…" at bounding box center [326, 276] width 325 height 51
paste textarea "Chicken slices topped with breaded"
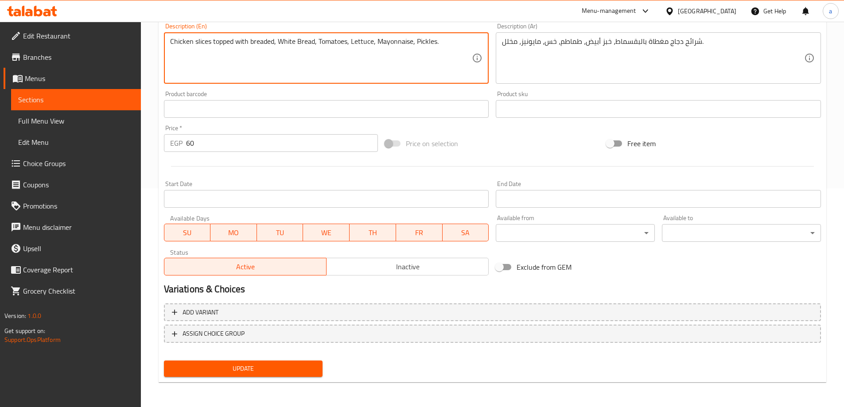
type textarea "Chicken slices topped with breaded, White Bread, Tomatoes, Lettuce, Mayonnaise,…"
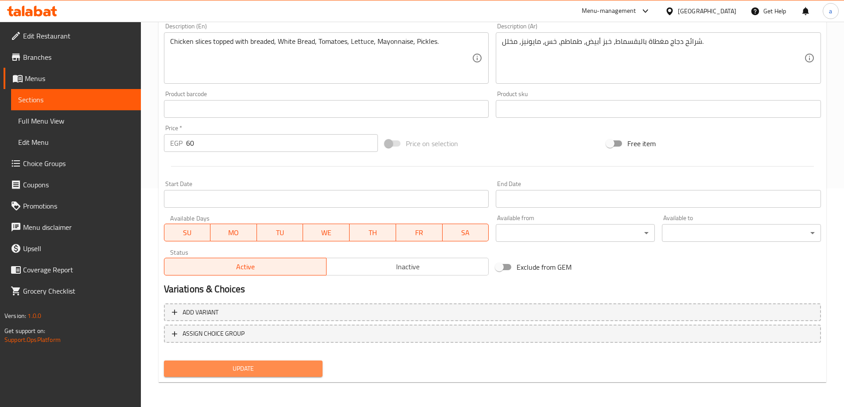
click at [293, 365] on span "Update" at bounding box center [243, 368] width 145 height 11
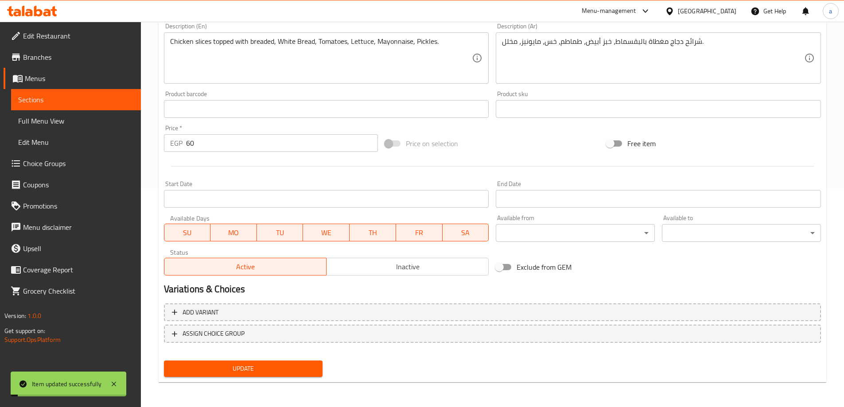
click at [83, 117] on span "Full Menu View" at bounding box center [76, 121] width 116 height 11
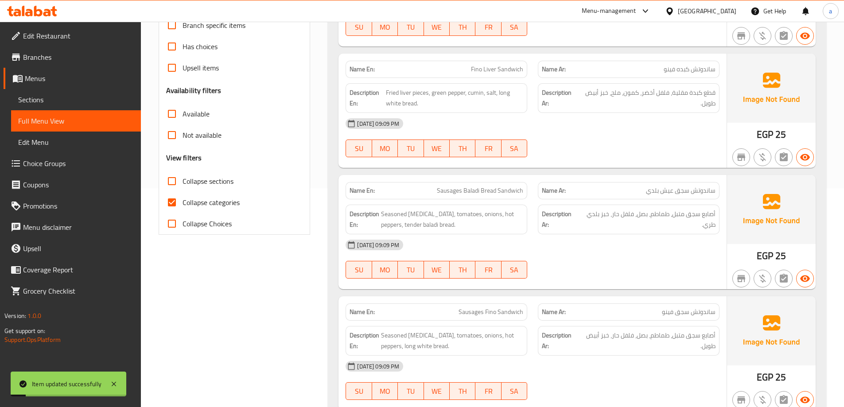
click at [175, 201] on input "Collapse categories" at bounding box center [171, 202] width 21 height 21
checkbox input "false"
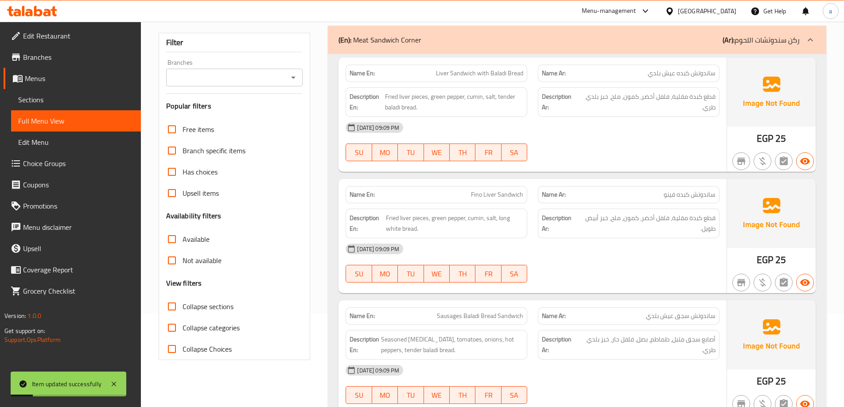
scroll to position [42, 0]
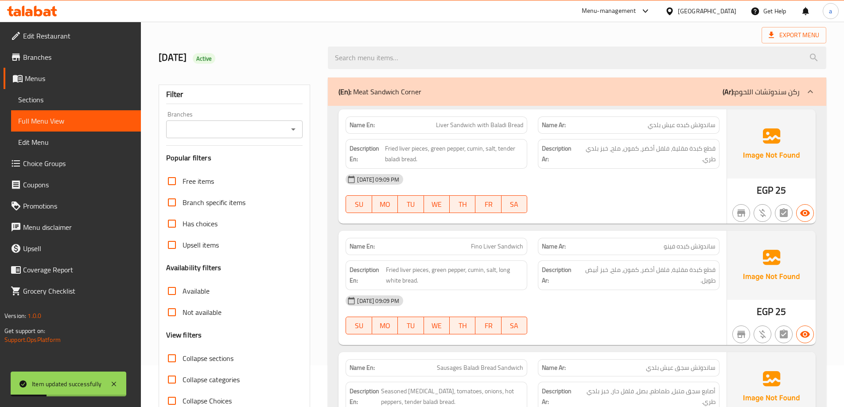
click at [174, 356] on input "Collapse sections" at bounding box center [171, 358] width 21 height 21
checkbox input "true"
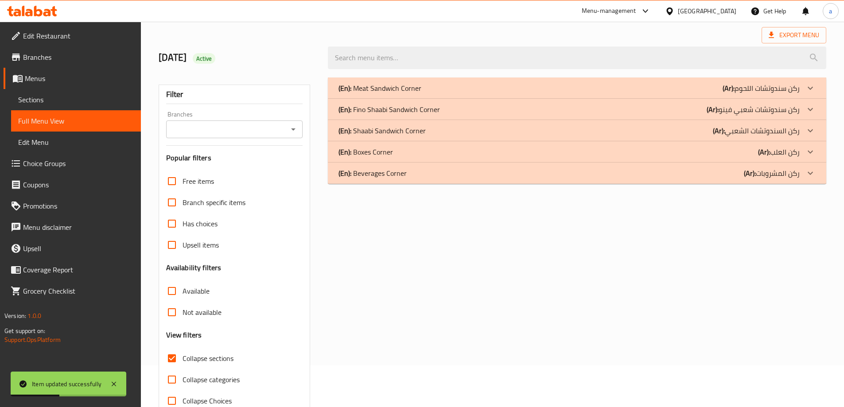
click at [600, 89] on div "(En): Meat Sandwich Corner (Ar): ركن سندوتشات اللحوم" at bounding box center [569, 88] width 461 height 11
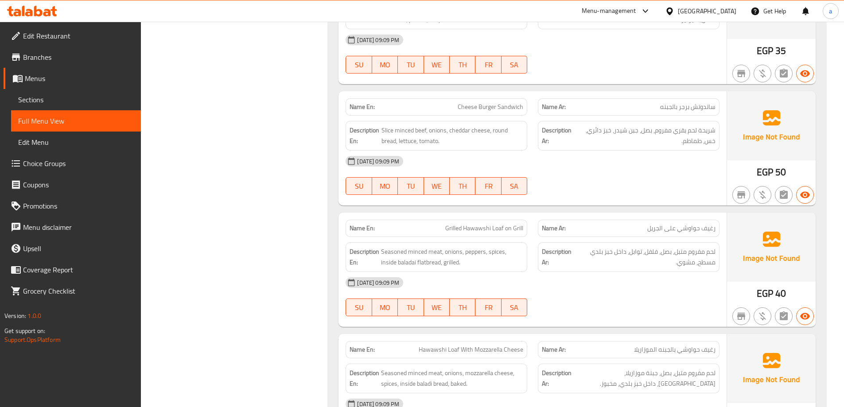
scroll to position [751, 0]
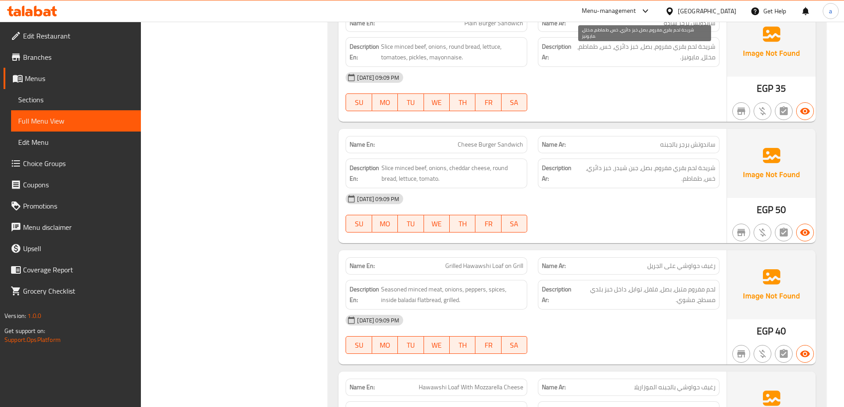
click at [707, 56] on span "شريحة لحم بقري مفروم، بصل، خبز دائري، خس، طماطم، مخلل، مايونيز." at bounding box center [644, 52] width 141 height 22
copy span "مخلل"
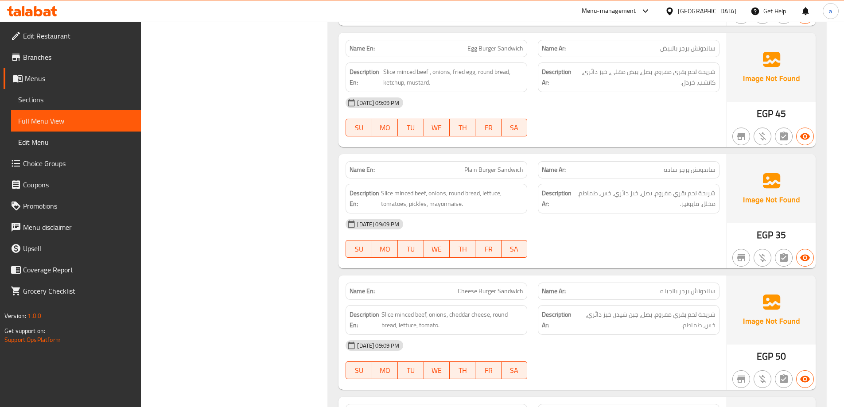
scroll to position [1090, 0]
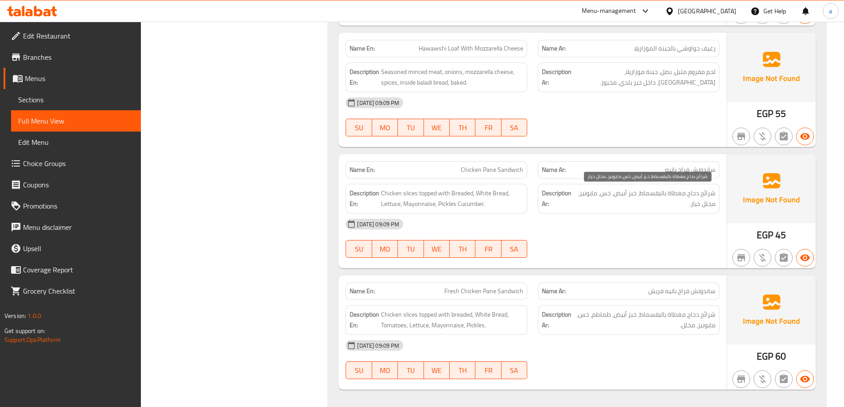
click at [694, 202] on span "شرائح دجاج مغطاة بالبقسماط، خبز أبيض، خس، مايونيز، مخلل خيار." at bounding box center [646, 199] width 140 height 22
copy span "خيار"
click at [89, 101] on span "Sections" at bounding box center [76, 99] width 116 height 11
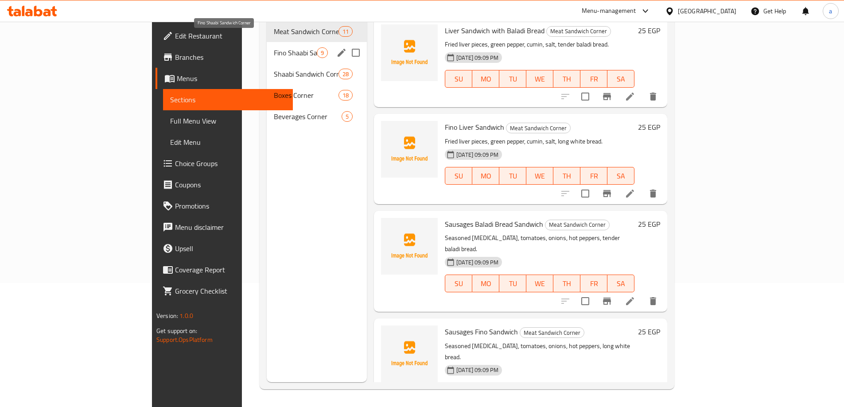
click at [274, 47] on span "Fino Shaabi Sandwich Corner" at bounding box center [295, 52] width 43 height 11
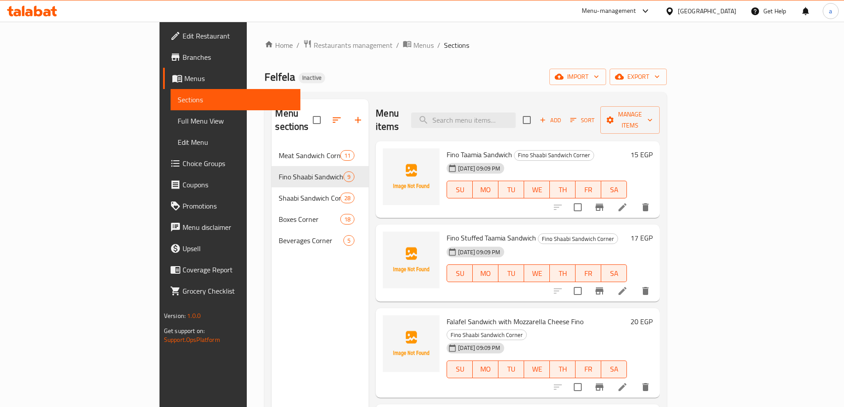
drag, startPoint x: 10, startPoint y: 22, endPoint x: 575, endPoint y: 46, distance: 565.9
click at [575, 46] on ol "Home / Restaurants management / Menus / Sections" at bounding box center [466, 45] width 402 height 12
click at [628, 202] on icon at bounding box center [622, 207] width 11 height 11
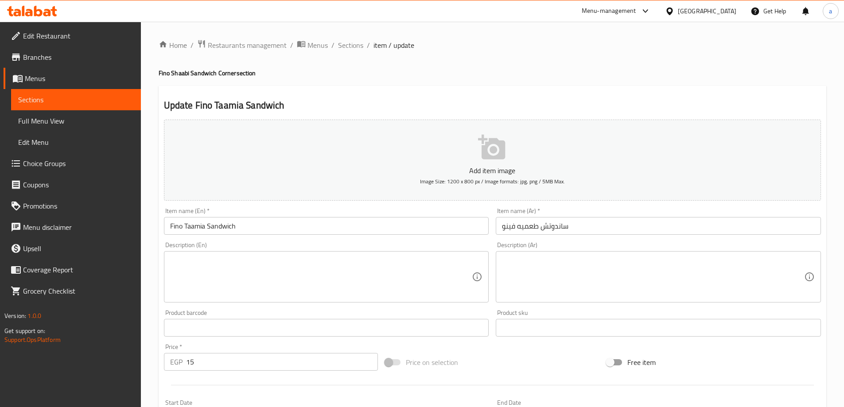
drag, startPoint x: 561, startPoint y: 238, endPoint x: 562, endPoint y: 247, distance: 9.0
click at [561, 238] on div "Item name (Ar)   * ساندوتش طعميه فينو Item name (Ar) *" at bounding box center [658, 221] width 332 height 34
click at [563, 264] on textarea at bounding box center [653, 277] width 302 height 42
paste textarea "عجينة فول مدشوش مقلية، كزبرة، شبت، كمون، مخلل، خبز أبيض طويل."
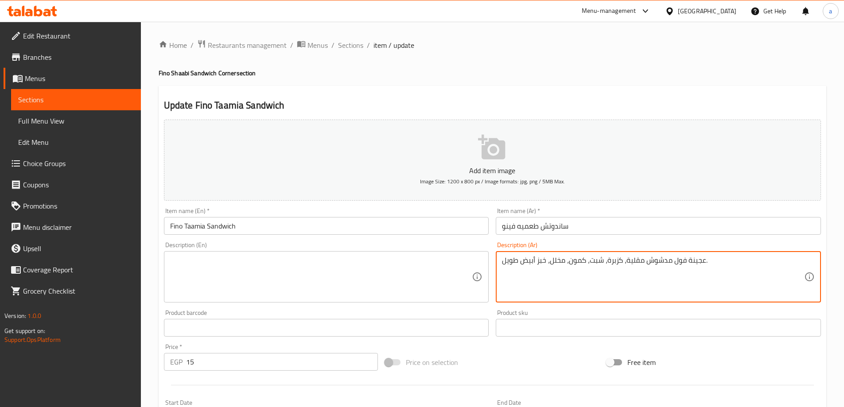
type textarea "عجينة فول مدشوش مقلية، كزبرة، شبت، كمون، مخلل، خبز أبيض طويل."
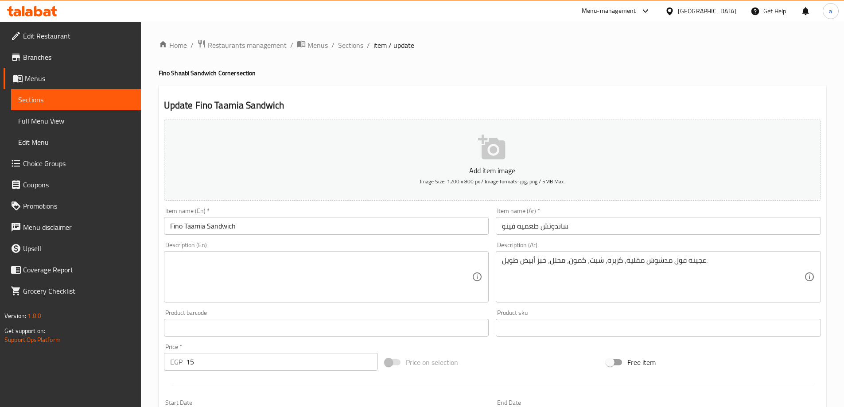
click at [391, 275] on textarea at bounding box center [321, 277] width 302 height 42
paste textarea "Fried fava bean paste, coriander, dill, cumin, pickles, long white bread."
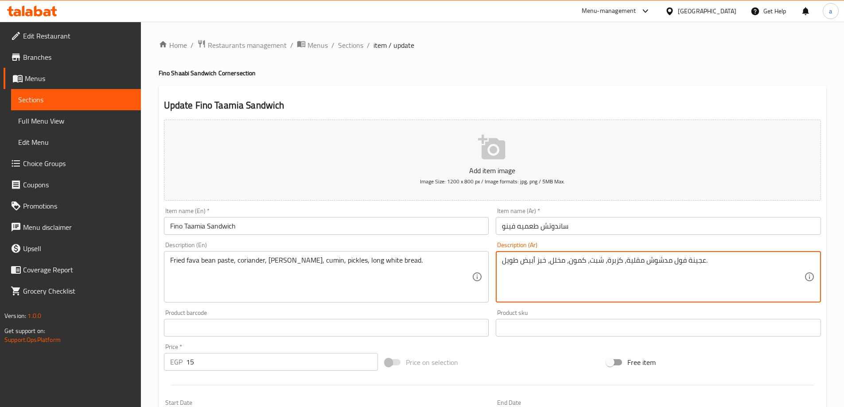
drag, startPoint x: 646, startPoint y: 262, endPoint x: 684, endPoint y: 267, distance: 38.0
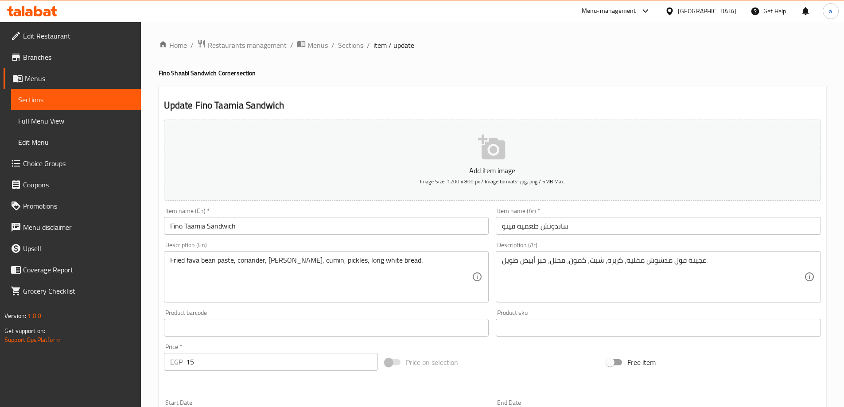
click at [649, 262] on textarea "عجينة فول مدشوش مقلية، كزبرة، شبت، كمون، مخلل، خبز أبيض طويل." at bounding box center [653, 277] width 302 height 42
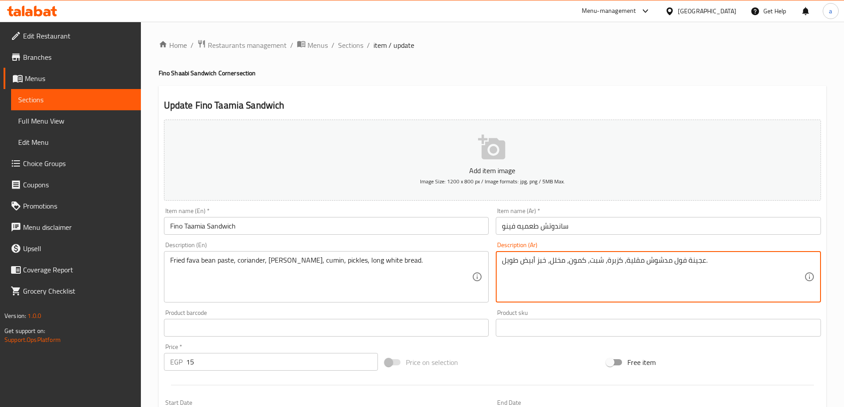
drag, startPoint x: 648, startPoint y: 261, endPoint x: 667, endPoint y: 261, distance: 19.1
click at [667, 261] on textarea "عجينة فول مدشوش مقلية، كزبرة، شبت، كمون، مخلل، خبز أبيض طويل." at bounding box center [653, 277] width 302 height 42
click at [670, 267] on textarea "عجينة فول مدشوش مقلية، كزبرة، شبت، كمون، مخلل، خبز أبيض طويل." at bounding box center [653, 277] width 302 height 42
drag, startPoint x: 672, startPoint y: 261, endPoint x: 648, endPoint y: 261, distance: 23.5
click at [648, 261] on textarea "عجينة فول مدشوش مقلية، كزبرة، شبت، كمون، مخلل، خبز أبيض طويل." at bounding box center [653, 277] width 302 height 42
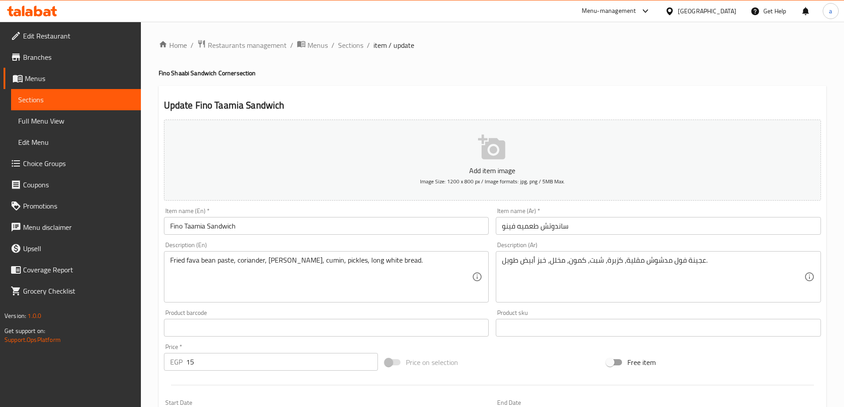
click at [694, 262] on textarea "عجينة فول مدشوش مقلية، كزبرة، شبت، كمون، مخلل، خبز أبيض طويل." at bounding box center [653, 277] width 302 height 42
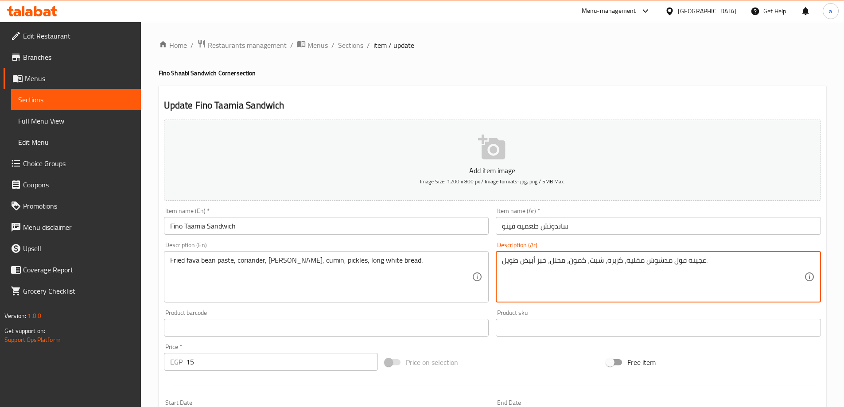
click at [694, 262] on textarea "عجينة فول مدشوش مقلية، كزبرة، شبت، كمون، مخلل، خبز أبيض طويل." at bounding box center [653, 277] width 302 height 42
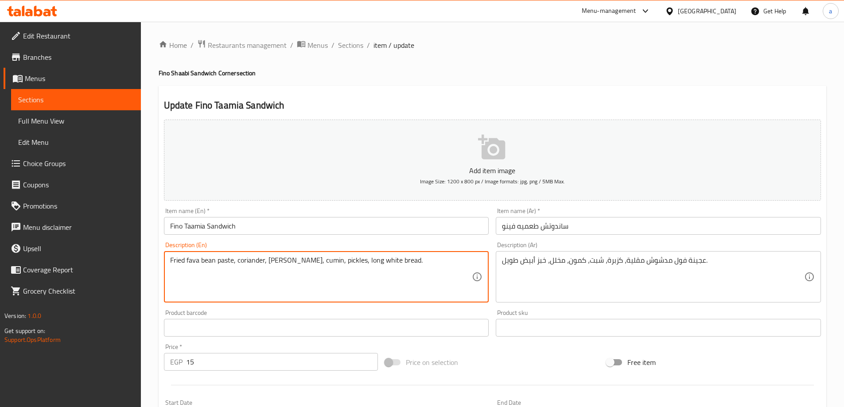
drag, startPoint x: 214, startPoint y: 260, endPoint x: 233, endPoint y: 261, distance: 19.5
paste textarea "Crust"
click at [216, 262] on textarea "Fried fava beanCrust, coriander, dill, cumin, pickles, long white bread." at bounding box center [321, 277] width 302 height 42
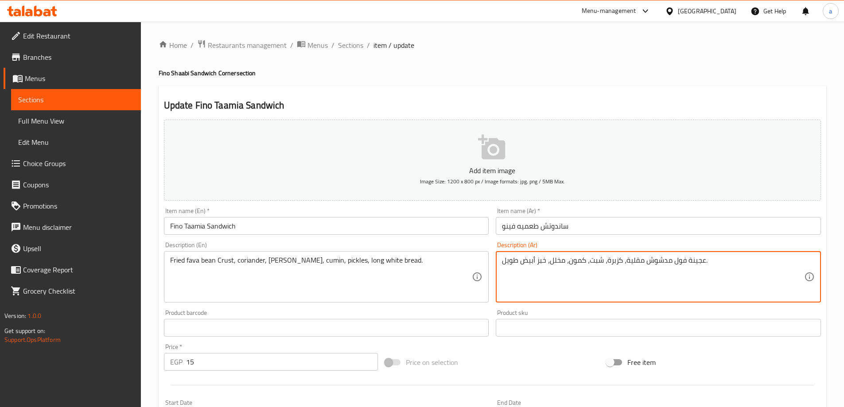
drag, startPoint x: 626, startPoint y: 260, endPoint x: 706, endPoint y: 252, distance: 80.1
click at [697, 266] on textarea "عجينة فول مدشوش مقلية، كزبرة، شبت، كمون، مخلل، خبز أبيض طويل." at bounding box center [653, 277] width 302 height 42
drag, startPoint x: 626, startPoint y: 262, endPoint x: 704, endPoint y: 269, distance: 78.7
click at [704, 269] on textarea "عجينة فول مدشوش مقلية، كزبرة، شبت، كمون، مخلل، خبز أبيض طويل." at bounding box center [653, 277] width 302 height 42
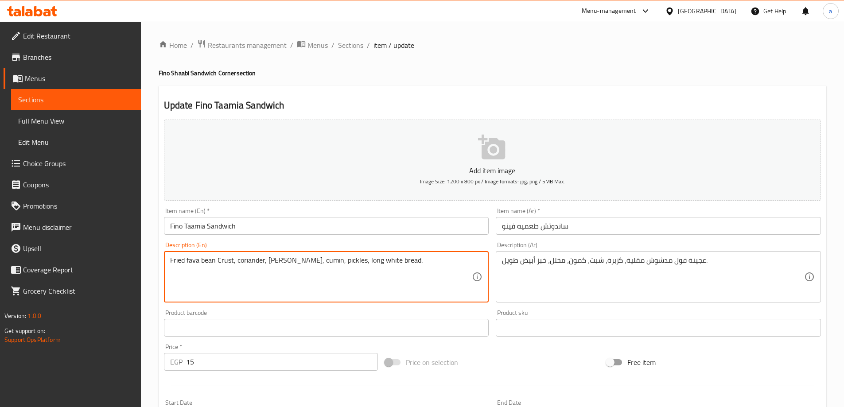
drag, startPoint x: 232, startPoint y: 259, endPoint x: 162, endPoint y: 261, distance: 69.6
paste textarea "crushed bean dough"
type textarea "Fried crushed bean dough , coriander, dill, cumin, pickles, long white bread."
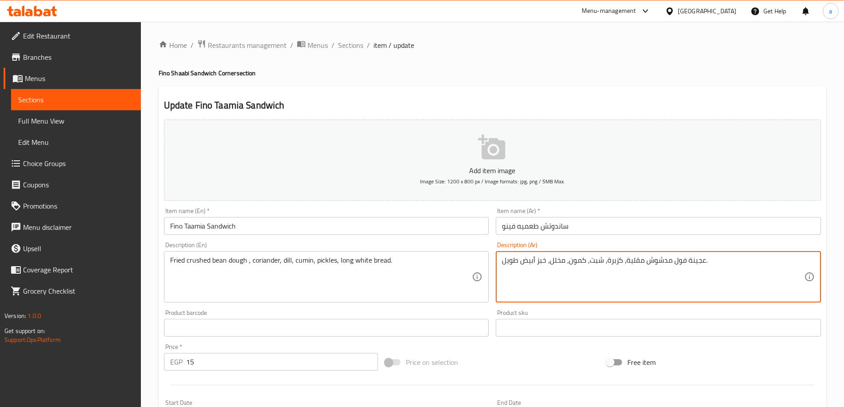
click at [613, 263] on textarea "عجينة فول مدشوش مقلية، كزبرة، شبت، كمون، مخلل، خبز أبيض طويل." at bounding box center [653, 277] width 302 height 42
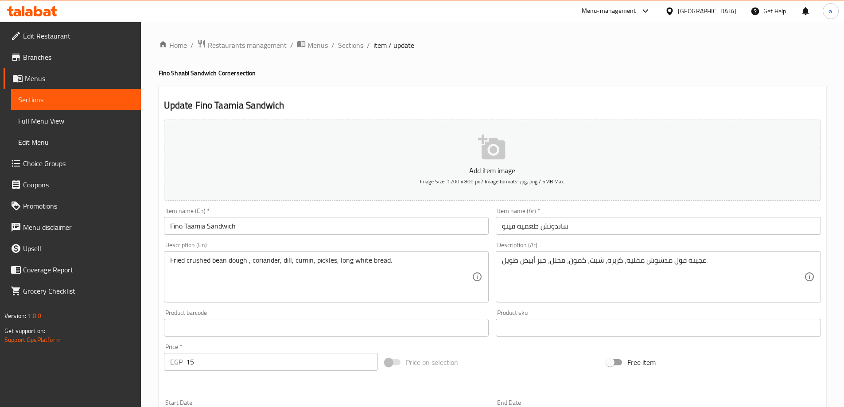
click at [594, 260] on textarea "عجينة فول مدشوش مقلية، كزبرة، شبت، كمون، مخلل، خبز أبيض طويل." at bounding box center [653, 277] width 302 height 42
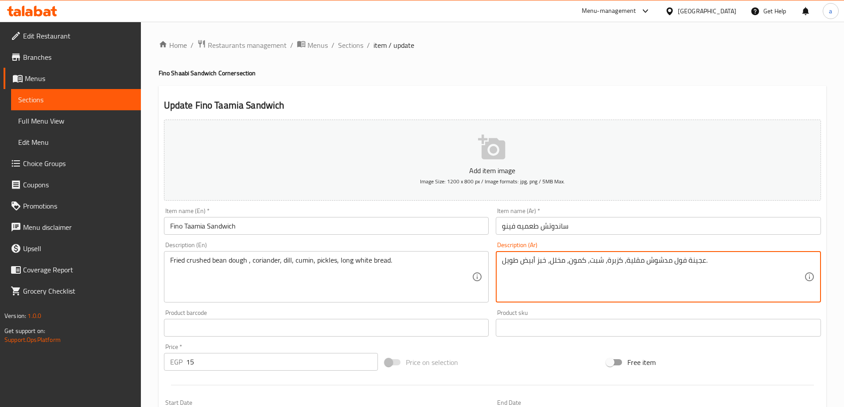
click at [594, 260] on textarea "عجينة فول مدشوش مقلية، كزبرة، شبت، كمون، مخلل، خبز أبيض طويل." at bounding box center [653, 277] width 302 height 42
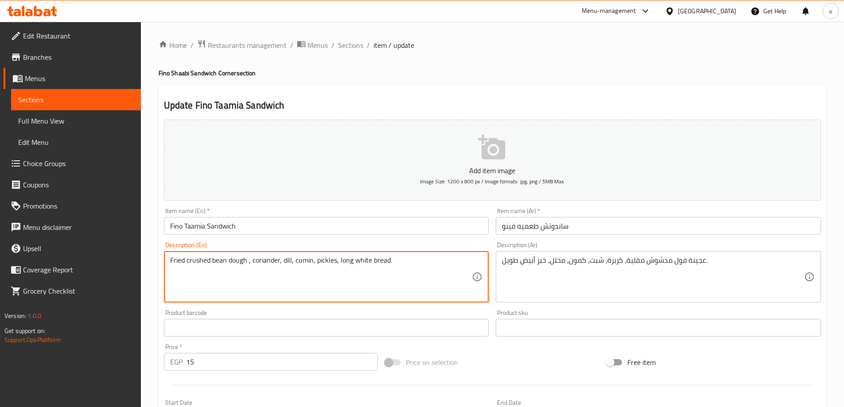
click at [365, 260] on textarea "Fried crushed bean dough , coriander, dill, cumin, pickles, long white bread." at bounding box center [321, 277] width 302 height 42
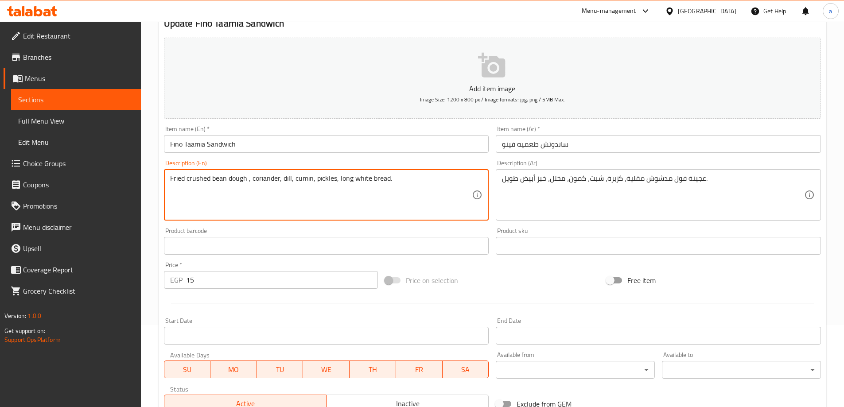
scroll to position [89, 0]
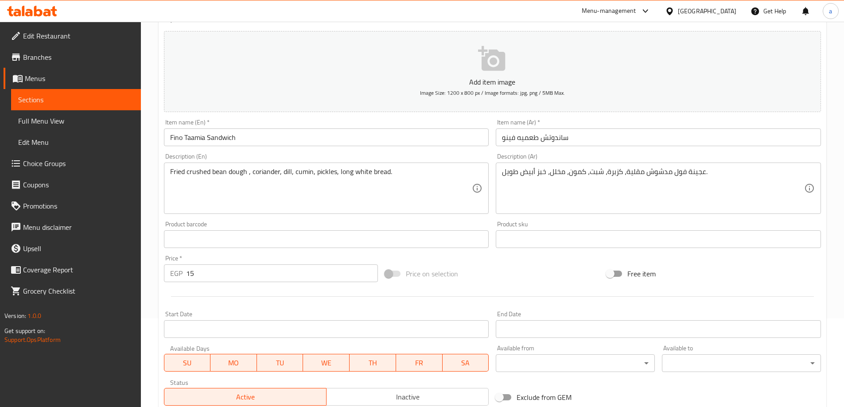
click at [378, 292] on div at bounding box center [492, 297] width 664 height 22
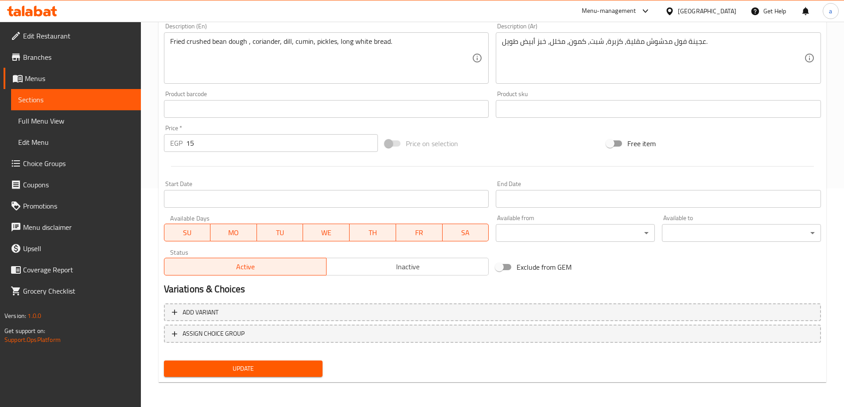
scroll to position [130, 0]
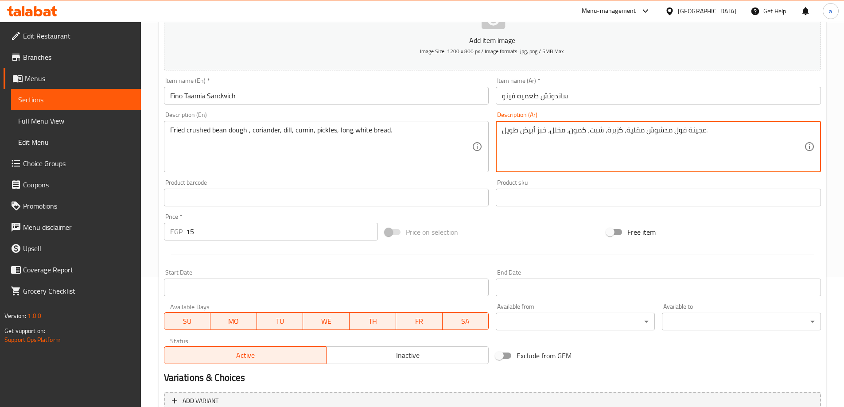
click at [657, 128] on textarea "عجينة فول مدشوش مقلية، كزبرة، شبت، كمون، مخلل، خبز أبيض طويل." at bounding box center [653, 147] width 302 height 42
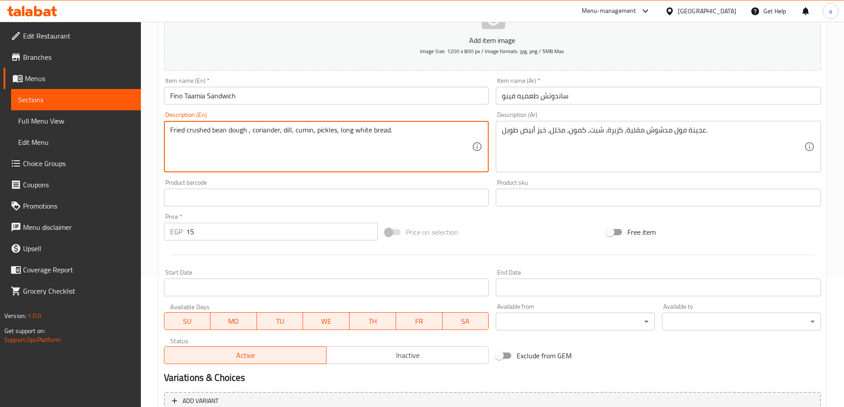
click at [191, 133] on textarea "Fried crushed bean dough , coriander, dill, cumin, pickles, long white bread." at bounding box center [321, 147] width 302 height 42
click at [201, 152] on textarea "Fried crushed bean dough , coriander, dill, cumin, pickles, long white bread." at bounding box center [321, 147] width 302 height 42
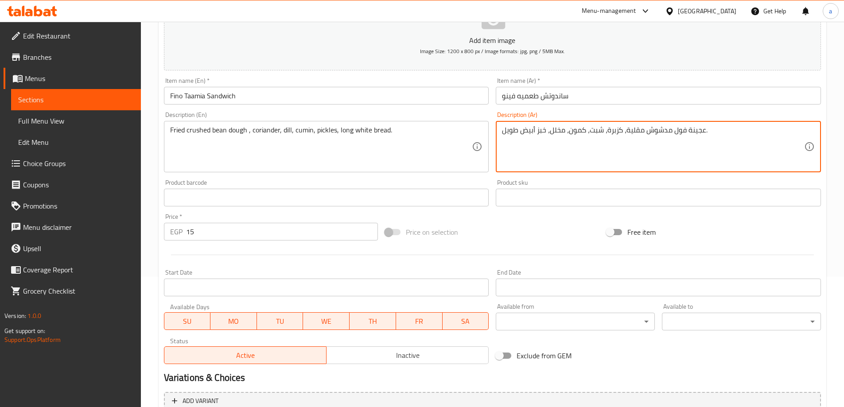
drag, startPoint x: 624, startPoint y: 132, endPoint x: 706, endPoint y: 128, distance: 82.5
click at [695, 136] on textarea "عجينة فول مدشوش مقلية، كزبرة، شبت، كمون، مخلل، خبز أبيض طويل." at bounding box center [653, 147] width 302 height 42
drag, startPoint x: 625, startPoint y: 131, endPoint x: 704, endPoint y: 136, distance: 79.4
click at [704, 136] on textarea "عجينة فول مدشوش مقلية، كزبرة، شبت، كمون، مخلل، خبز أبيض طويل." at bounding box center [653, 147] width 302 height 42
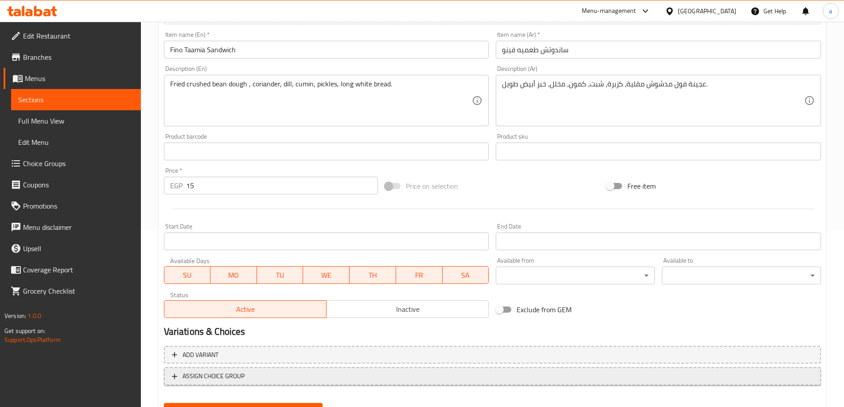
scroll to position [219, 0]
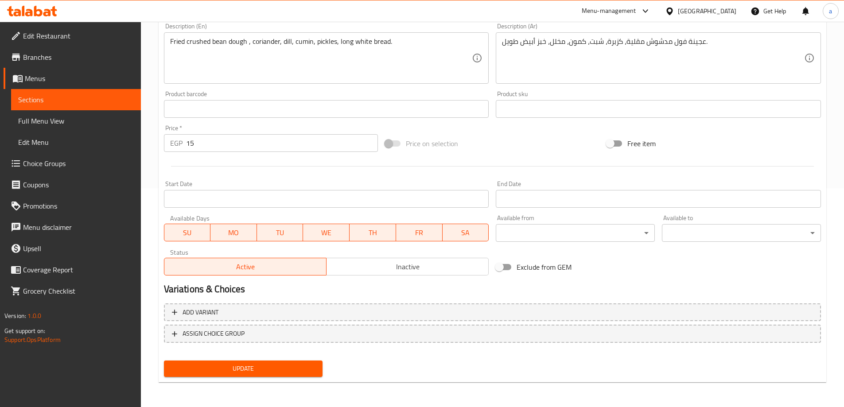
click at [268, 363] on span "Update" at bounding box center [243, 368] width 145 height 11
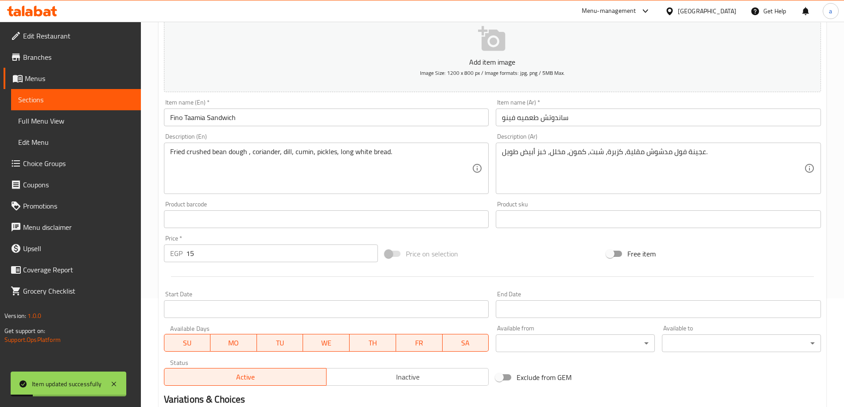
scroll to position [0, 0]
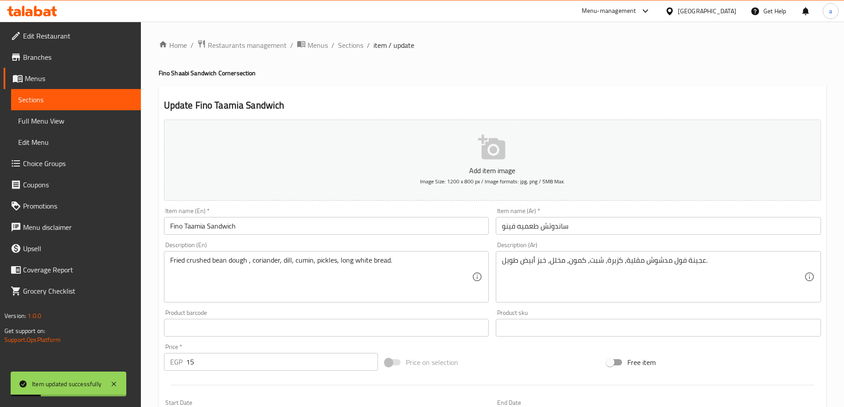
click at [346, 52] on div "Home / Restaurants management / Menus / Sections / item / update Fino Shaabi Sa…" at bounding box center [493, 323] width 668 height 569
click at [346, 50] on span "Sections" at bounding box center [350, 45] width 25 height 11
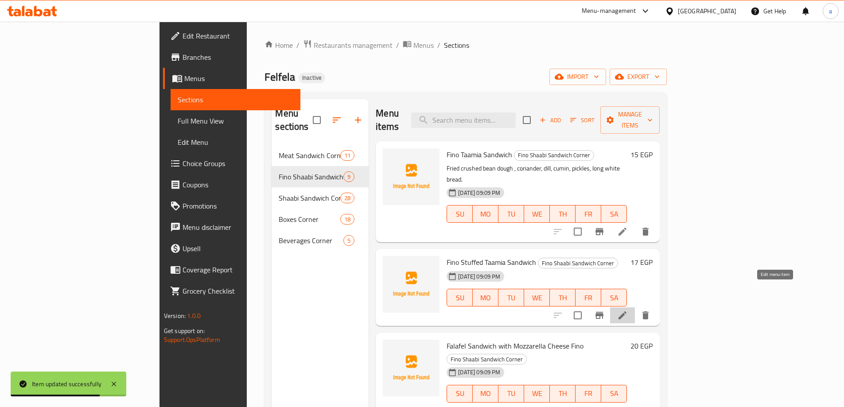
click at [628, 310] on icon at bounding box center [622, 315] width 11 height 11
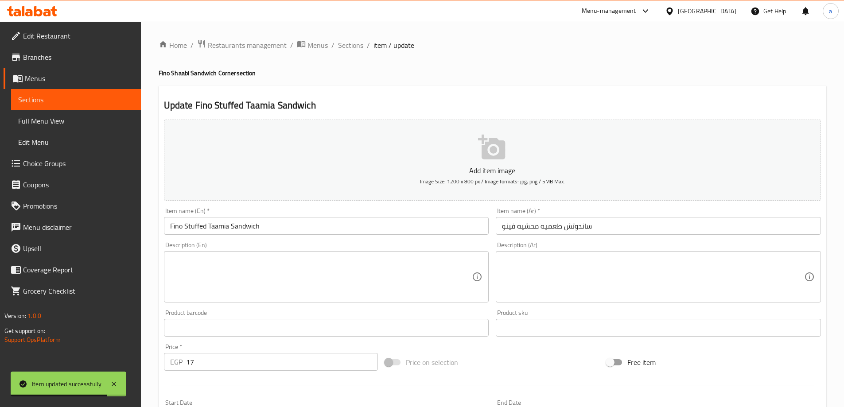
click at [580, 276] on textarea at bounding box center [653, 277] width 302 height 42
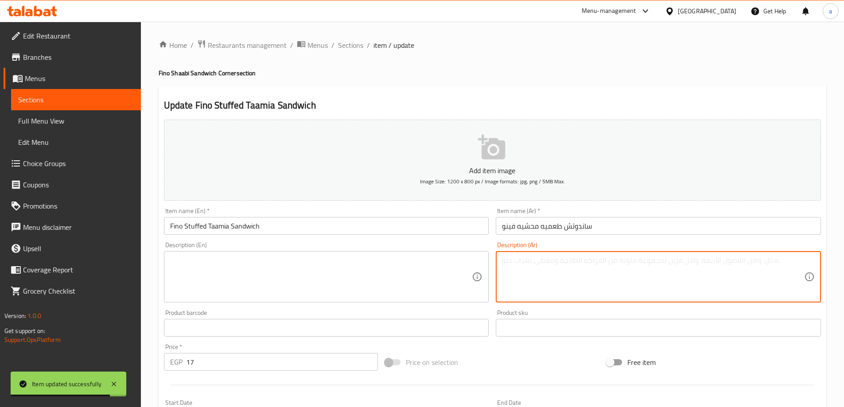
paste textarea "عجينة فول مقلية محشوة بصل متبل، شطة، طماطم، مخلل، خبز أبيض."
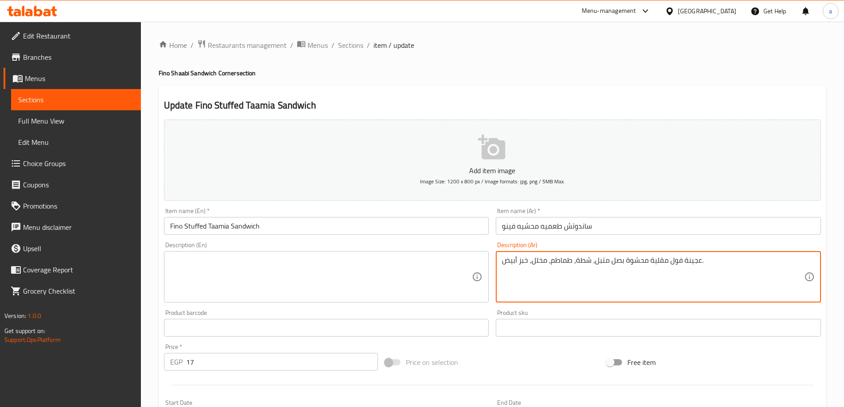
type textarea "عجينة فول مقلية محشوة بصل متبل، شطة، طماطم، مخلل، خبز أبيض."
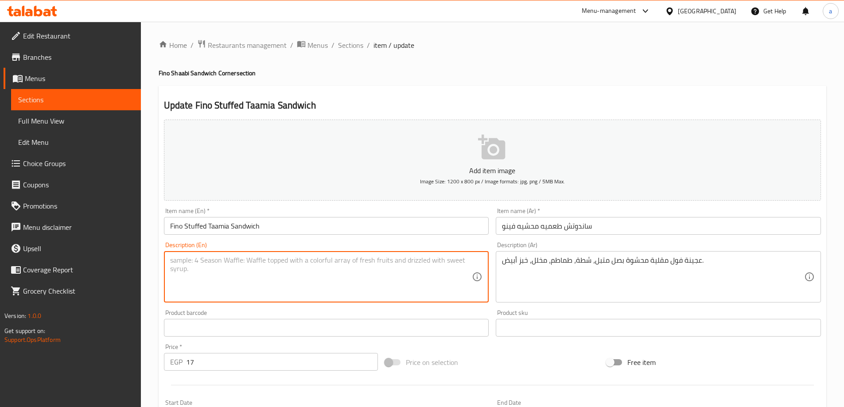
click at [318, 263] on textarea at bounding box center [321, 277] width 302 height 42
paste textarea "Fried bean dough stuffed with seasoned onions, hot pepper, tomatoes, pickles, a…"
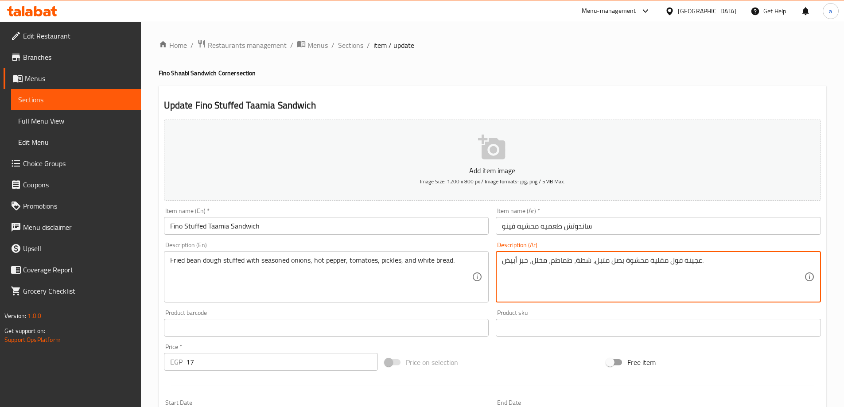
click at [581, 259] on textarea "عجينة فول مقلية محشوة بصل متبل، شطة، طماطم، مخلل، خبز أبيض." at bounding box center [653, 277] width 302 height 42
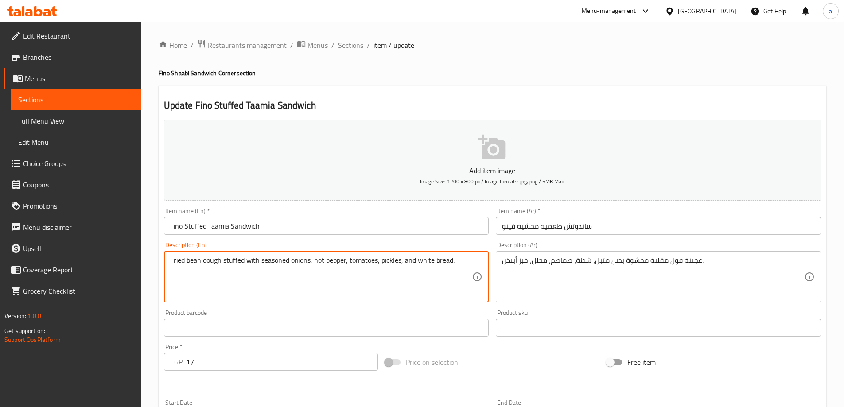
drag, startPoint x: 314, startPoint y: 261, endPoint x: 345, endPoint y: 261, distance: 30.6
click at [345, 261] on textarea "Fried bean dough stuffed with seasoned onions, hot pepper, tomatoes, pickles, a…" at bounding box center [321, 277] width 302 height 42
drag, startPoint x: 315, startPoint y: 261, endPoint x: 346, endPoint y: 265, distance: 32.1
click at [346, 265] on textarea "Fried bean dough stuffed with seasoned onions, hot pepper, tomatoes, pickles, a…" at bounding box center [321, 277] width 302 height 42
paste textarea "Hot Sauce"
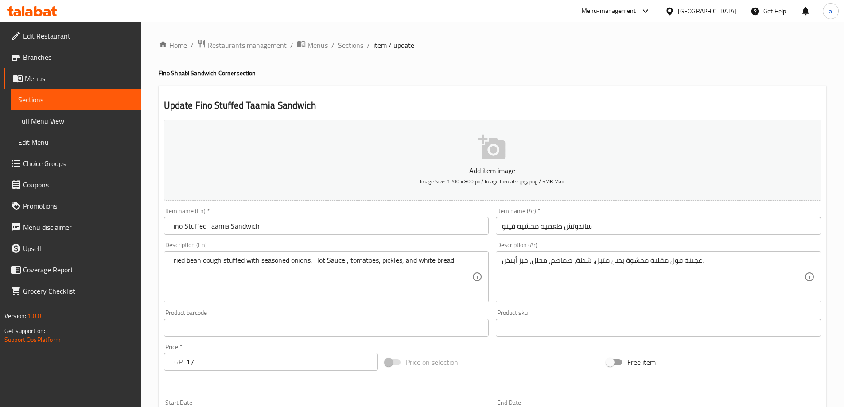
click at [384, 265] on textarea "Fried bean dough stuffed with seasoned onions, Hot Sauce , tomatoes, pickles, a…" at bounding box center [321, 277] width 302 height 42
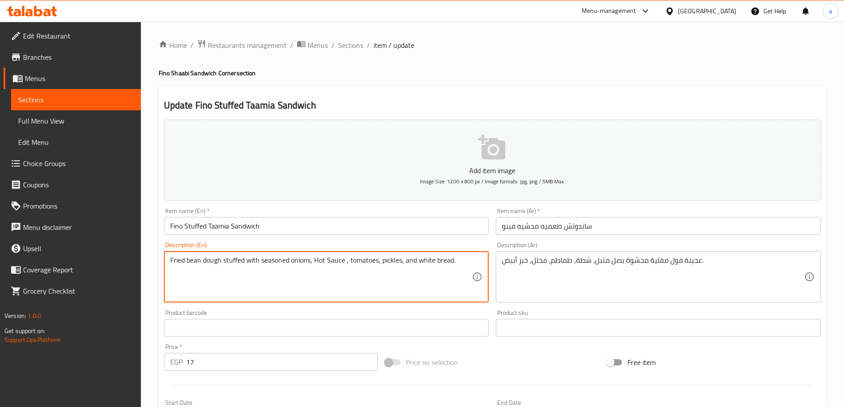
click at [412, 262] on textarea "Fried bean dough stuffed with seasoned onions, Hot Sauce , tomatoes, pickles, a…" at bounding box center [321, 277] width 302 height 42
click at [444, 259] on textarea "Fried bean dough stuffed with seasoned onions, Hot Sauce , tomatoes, pickles, a…" at bounding box center [321, 277] width 302 height 42
click at [203, 258] on textarea "Fried bean dough stuffed with seasoned onions, Hot Sauce , tomatoes, pickles, a…" at bounding box center [321, 277] width 302 height 42
click at [191, 262] on textarea "Fried bean dough stuffed with seasoned onions, Hot Sauce , tomatoes, pickles, a…" at bounding box center [321, 277] width 302 height 42
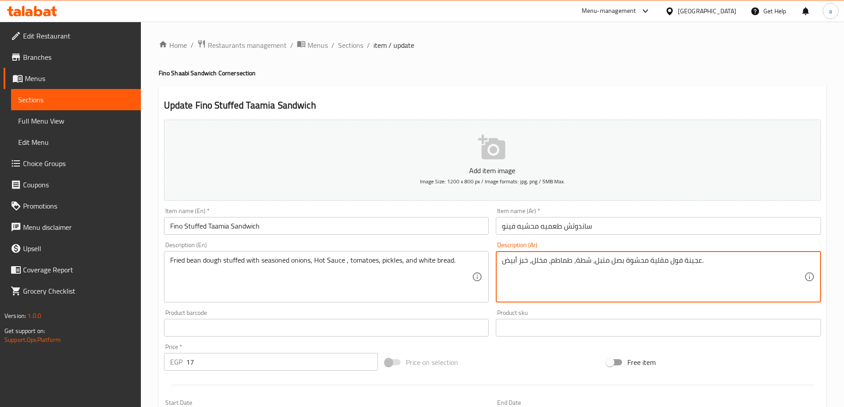
click at [676, 257] on textarea "عجينة فول مقلية محشوة بصل متبل، شطة، طماطم، مخلل، خبز أبيض." at bounding box center [653, 277] width 302 height 42
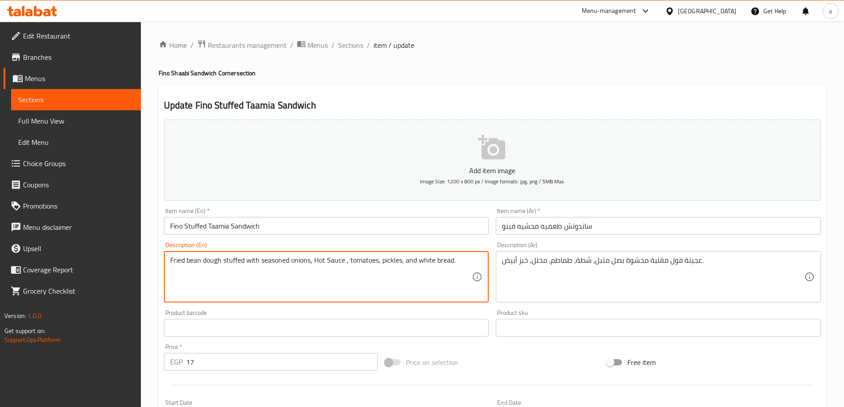
drag, startPoint x: 187, startPoint y: 262, endPoint x: 199, endPoint y: 265, distance: 12.6
paste textarea "Foul"
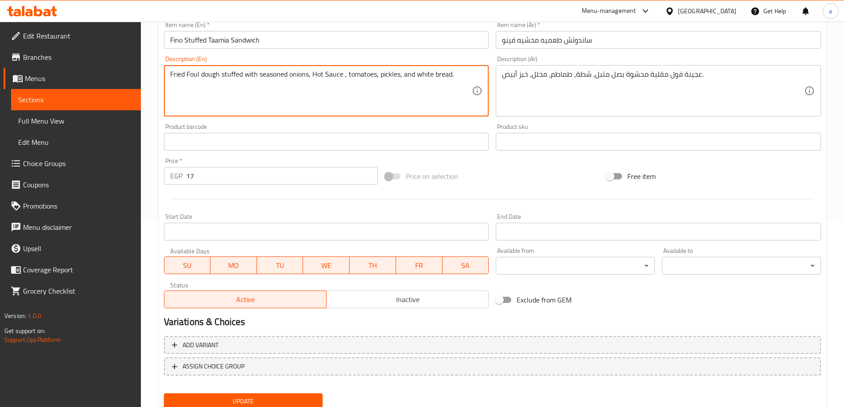
scroll to position [219, 0]
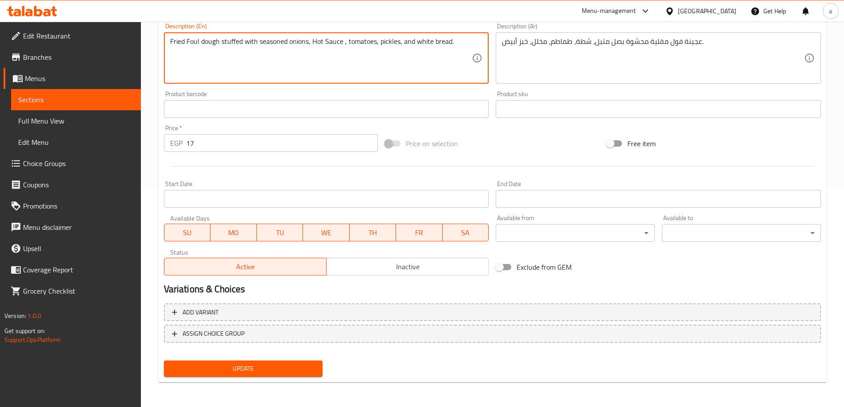
type textarea "Fried Foul dough stuffed with seasoned onions, Hot Sauce , tomatoes, pickles, a…"
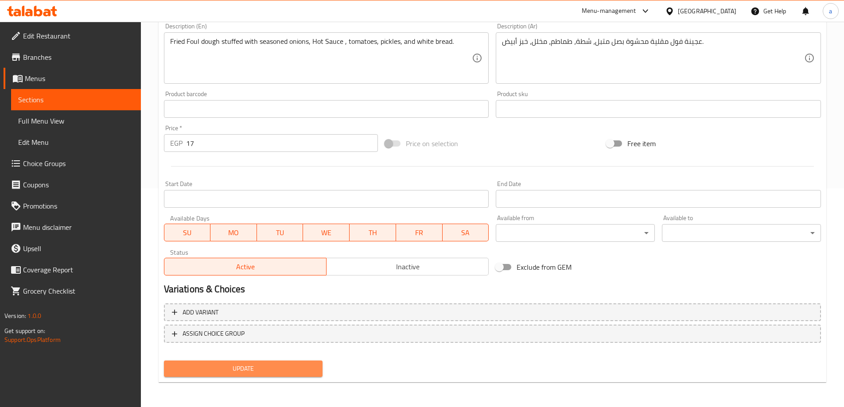
click at [292, 370] on span "Update" at bounding box center [243, 368] width 145 height 11
click at [290, 371] on span "Update" at bounding box center [243, 368] width 145 height 11
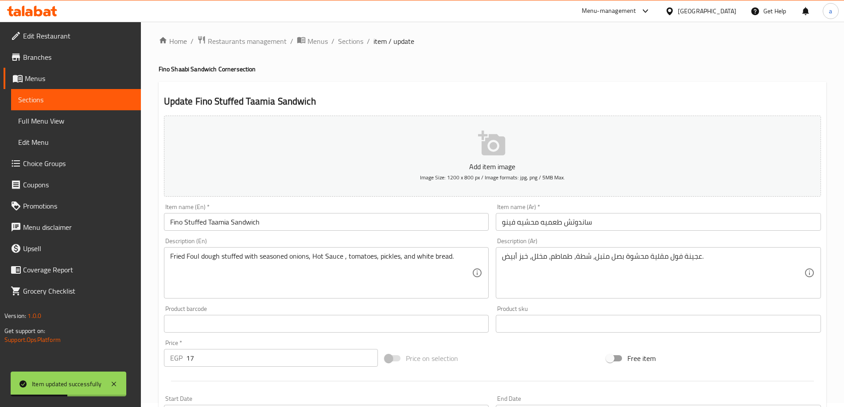
scroll to position [0, 0]
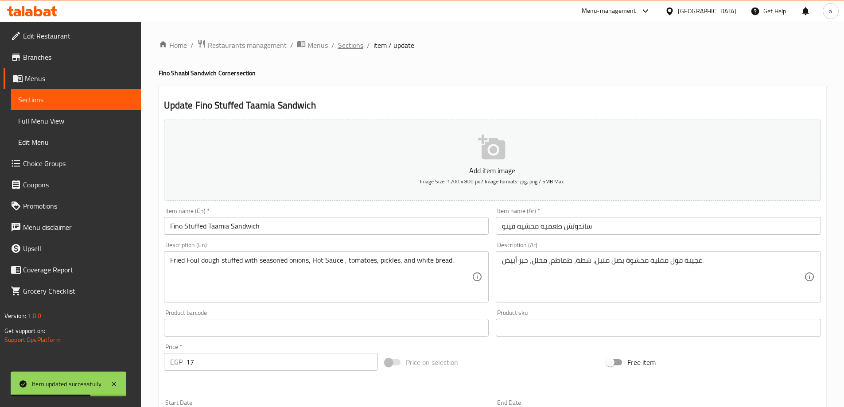
click at [354, 44] on span "Sections" at bounding box center [350, 45] width 25 height 11
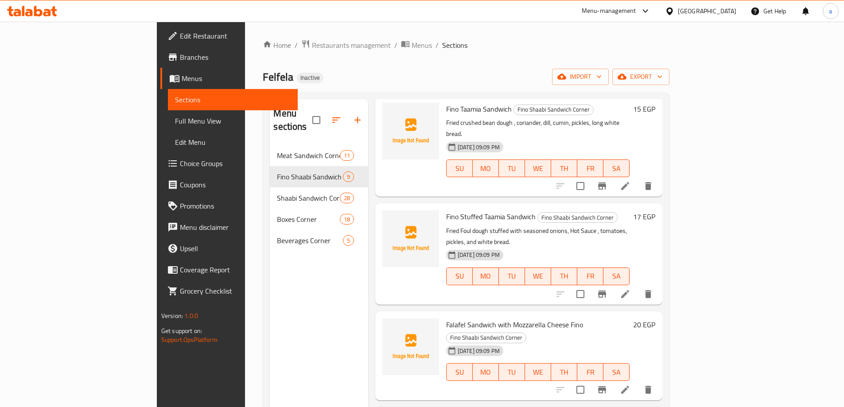
scroll to position [89, 0]
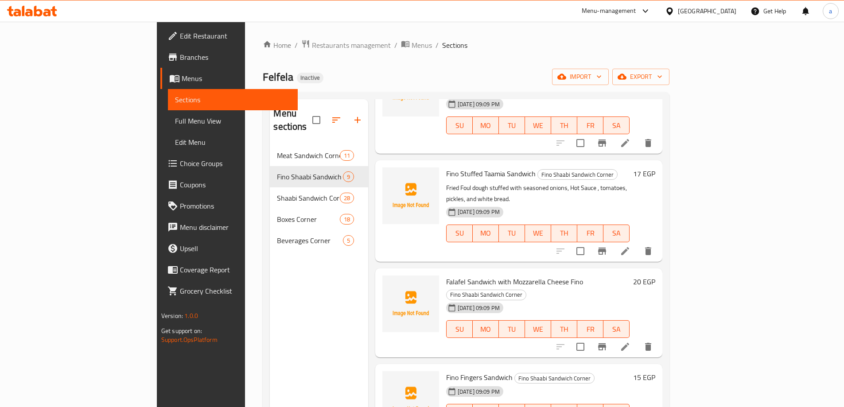
click at [630, 342] on icon at bounding box center [625, 347] width 11 height 11
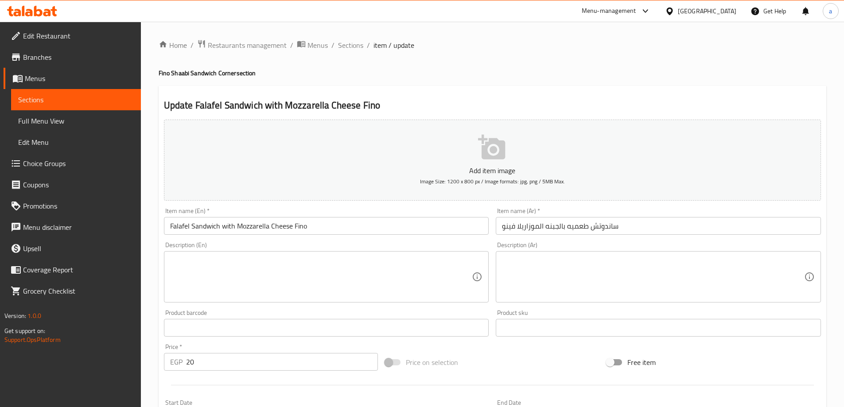
click at [593, 273] on textarea at bounding box center [653, 277] width 302 height 42
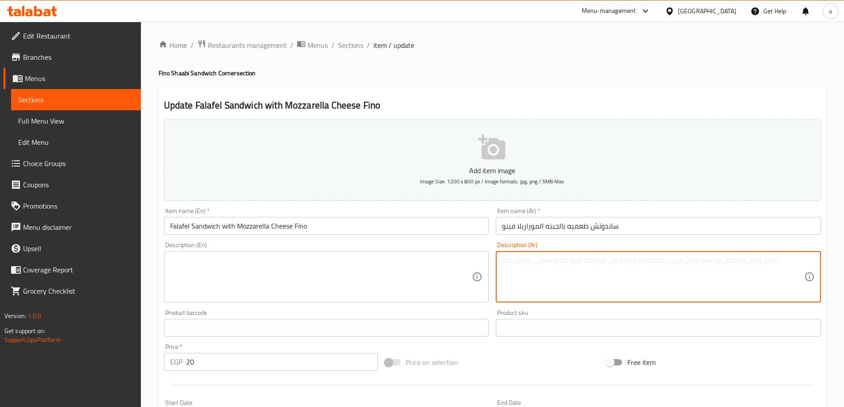
paste textarea "عجينة فول مدشوش مقلية، جبنة موزاريلا، مخلل، طماطم، خبز أبيض."
type textarea "عجينة فول مدشوش مقلية، جبنة موزاريلا، مخلل، طماطم، خبز أبيض."
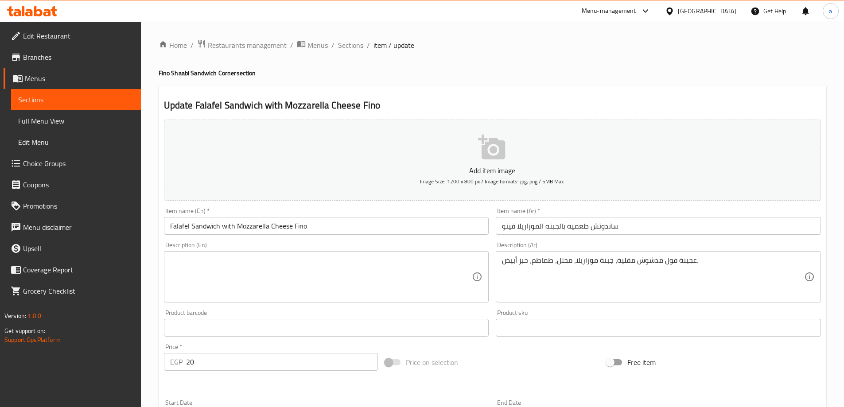
click at [350, 249] on div "Description (En) Description (En)" at bounding box center [326, 272] width 325 height 61
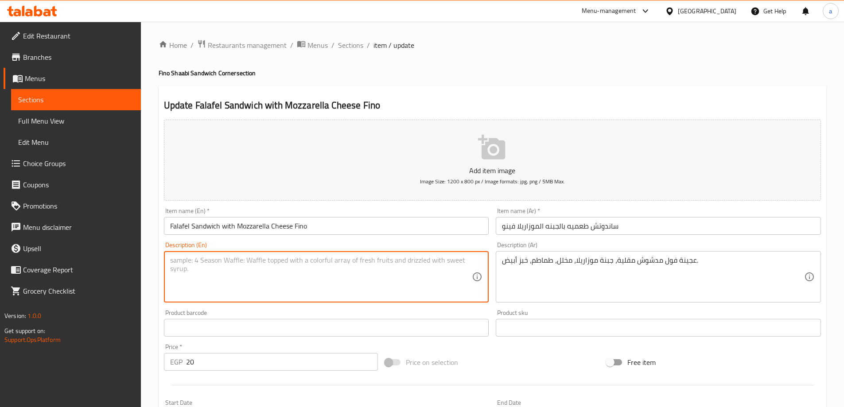
click at [350, 259] on textarea at bounding box center [321, 277] width 302 height 42
paste textarea "Fried fava bean dough, mozzarella cheese, pickles, tomatoes, white bread."
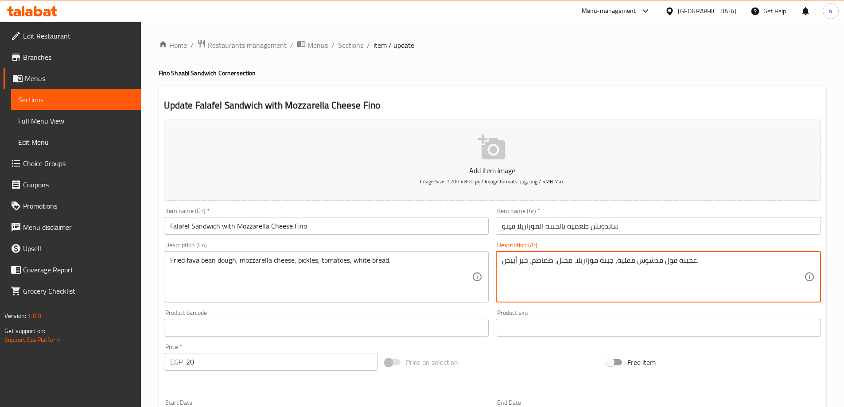
drag, startPoint x: 615, startPoint y: 261, endPoint x: 695, endPoint y: 266, distance: 79.9
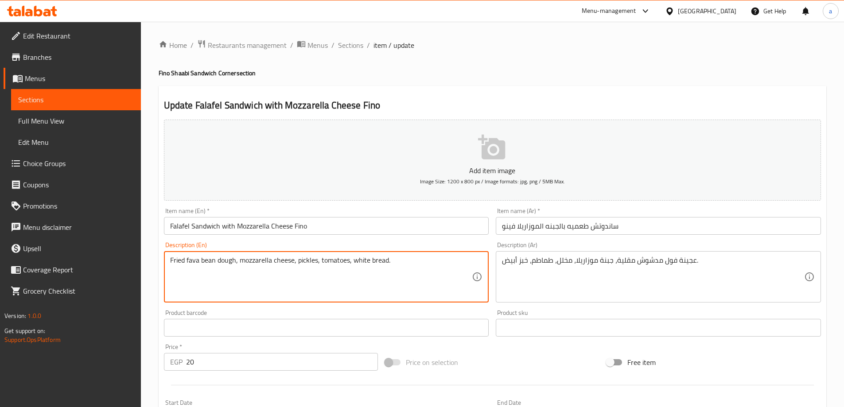
drag, startPoint x: 235, startPoint y: 260, endPoint x: 170, endPoint y: 261, distance: 65.6
paste textarea "crushed"
type textarea "Fried crushed bean dough, mozzarella cheese, pickles, tomatoes, white bread."
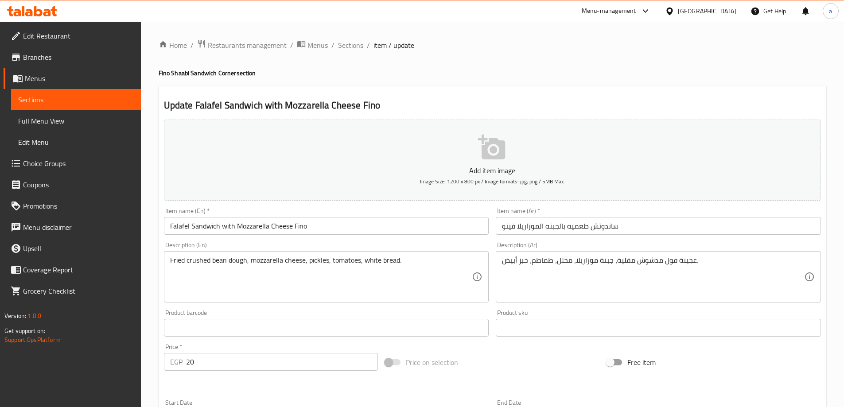
click at [284, 264] on textarea "Fried crushed bean dough, mozzarella cheese, pickles, tomatoes, white bread." at bounding box center [321, 277] width 302 height 42
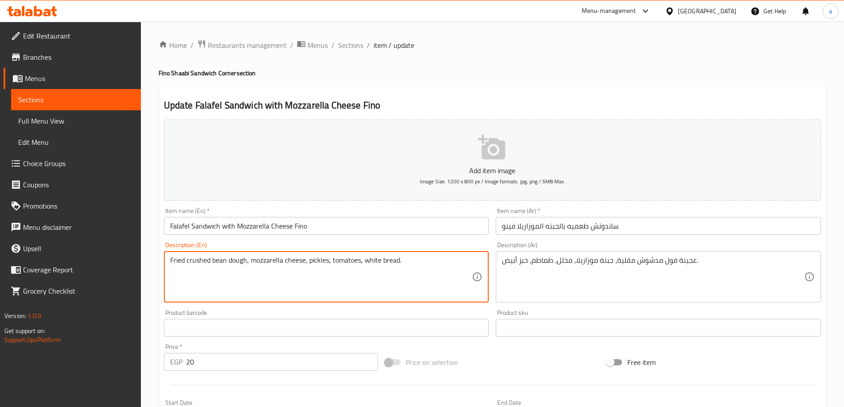
click at [332, 258] on textarea "Fried crushed bean dough, mozzarella cheese, pickles, tomatoes, white bread." at bounding box center [321, 277] width 302 height 42
click at [401, 262] on textarea "Fried crushed bean dough, mozzarella cheese, pickles, tomatoes, white bread." at bounding box center [321, 277] width 302 height 42
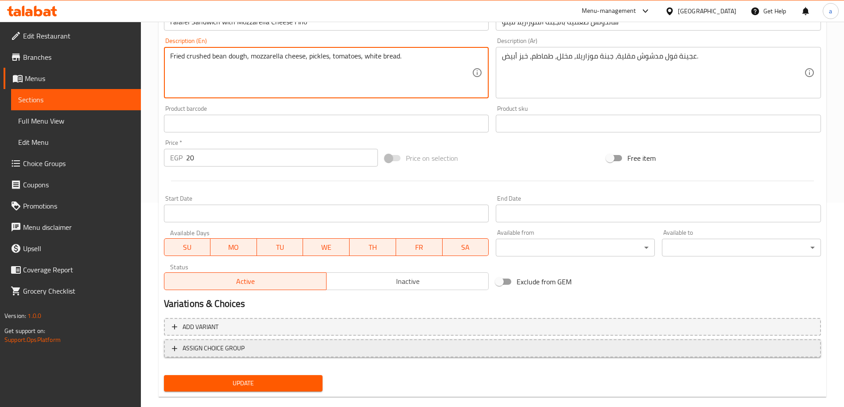
scroll to position [219, 0]
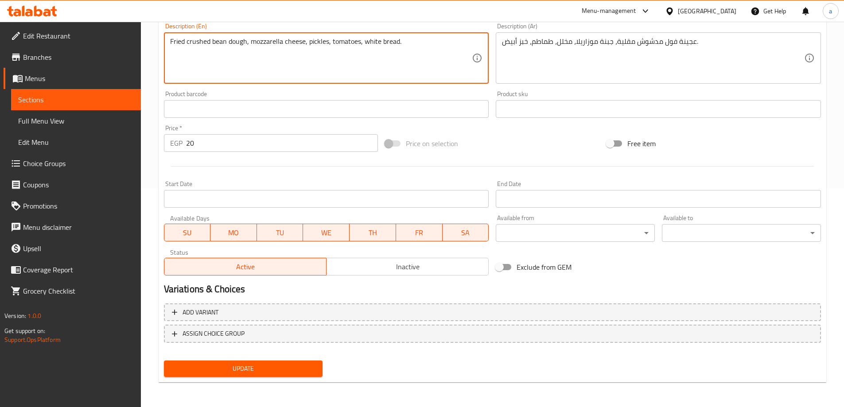
click at [304, 365] on span "Update" at bounding box center [243, 368] width 145 height 11
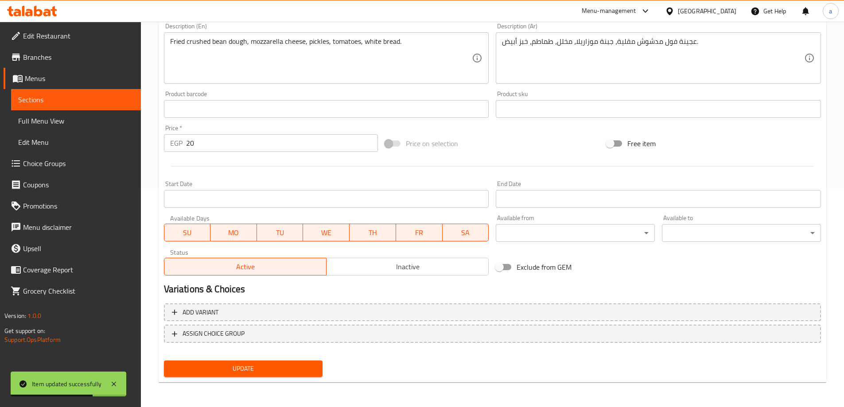
scroll to position [0, 0]
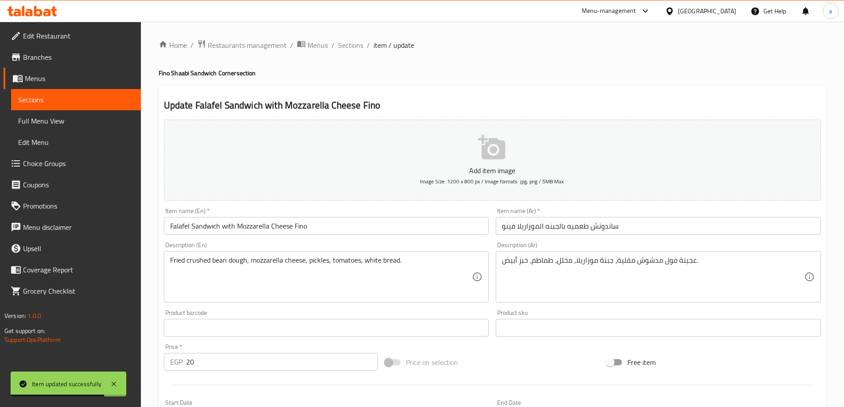
click at [363, 45] on ol "Home / Restaurants management / Menus / Sections / item / update" at bounding box center [493, 45] width 668 height 12
click at [361, 45] on span "Sections" at bounding box center [350, 45] width 25 height 11
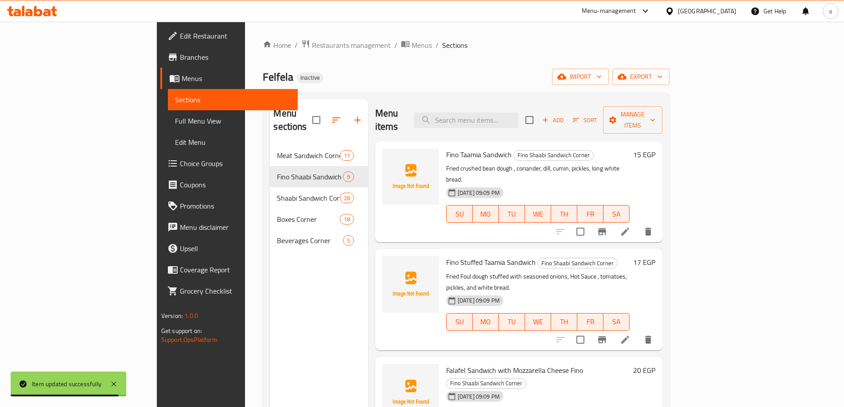
scroll to position [133, 0]
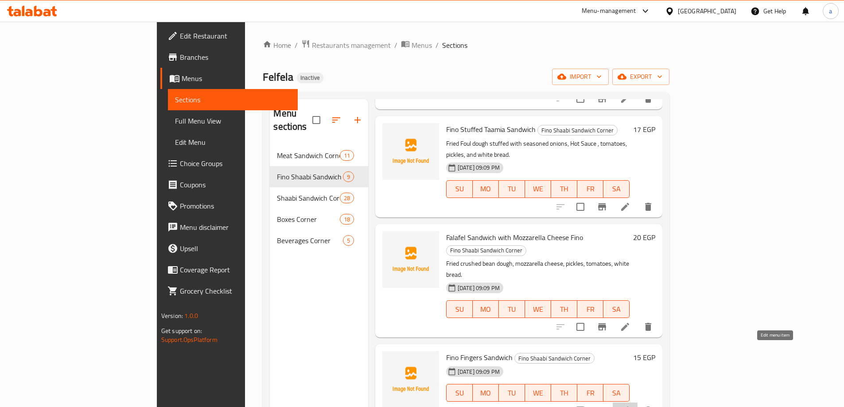
click at [630, 405] on icon at bounding box center [625, 410] width 11 height 11
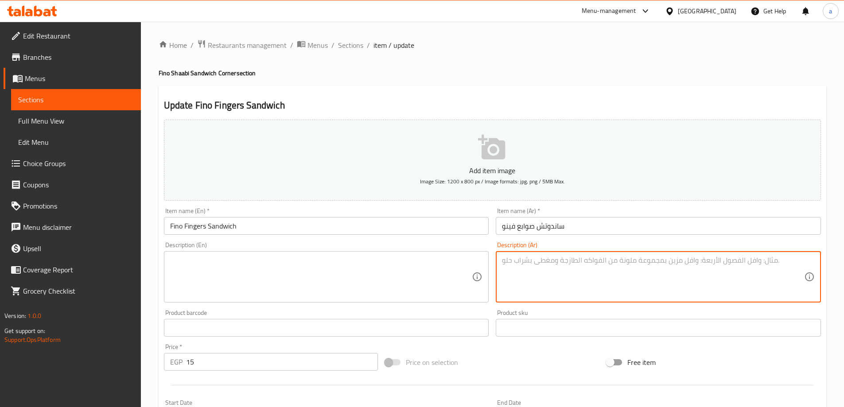
click at [634, 276] on textarea at bounding box center [653, 277] width 302 height 42
paste textarea "بطاطس [GEOGRAPHIC_DATA] مقرمشة، ملح، خبز أبيض طويل، مخلل خيار."
type textarea "بطاطس [GEOGRAPHIC_DATA] مقرمشة، ملح، خبز أبيض طويل، مخلل خيار."
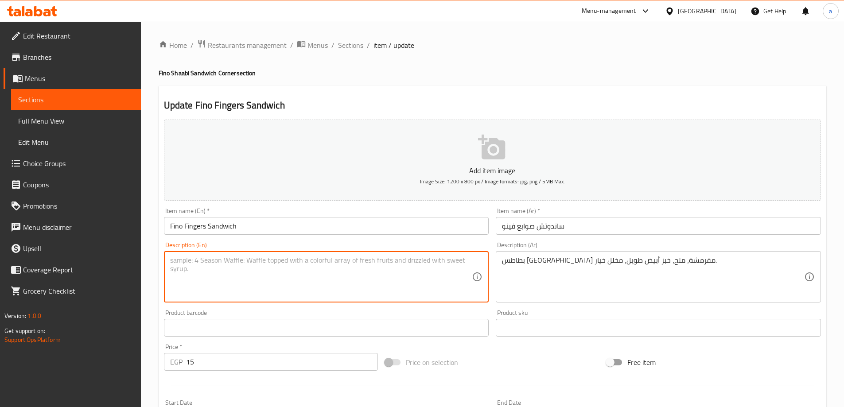
click at [324, 265] on textarea at bounding box center [321, 277] width 302 height 42
paste textarea "Crispy fries, salt, long white bread, pickled cucumber."
type textarea "Crispy fries, salt, long white bread, pickled cucumber."
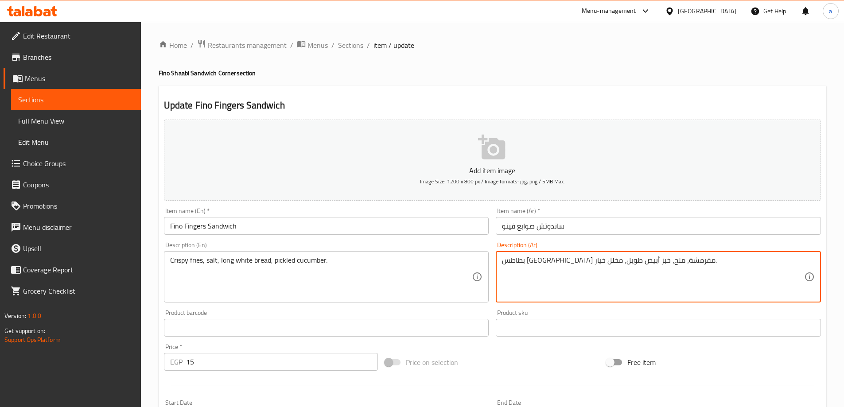
click at [613, 261] on textarea "بطاطس [GEOGRAPHIC_DATA] مقرمشة، ملح، خبز أبيض طويل، مخلل خيار." at bounding box center [653, 277] width 302 height 42
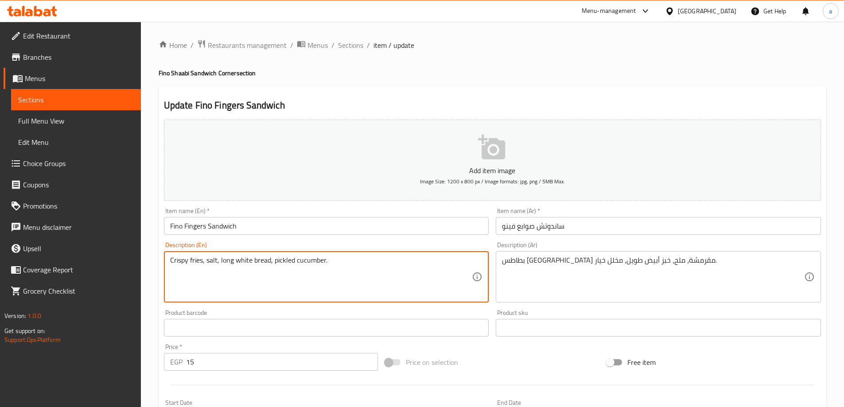
click at [230, 262] on textarea "Crispy fries, salt, long white bread, pickled cucumber." at bounding box center [321, 277] width 302 height 42
click at [256, 260] on textarea "Crispy fries, salt, long white bread, pickled cucumber." at bounding box center [321, 277] width 302 height 42
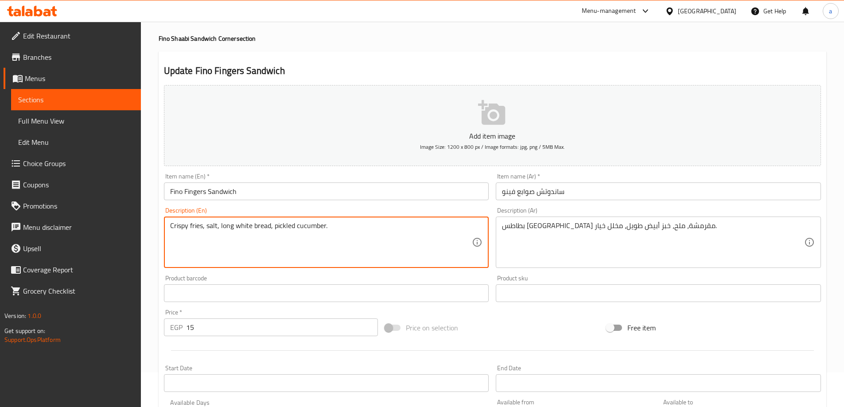
scroll to position [89, 0]
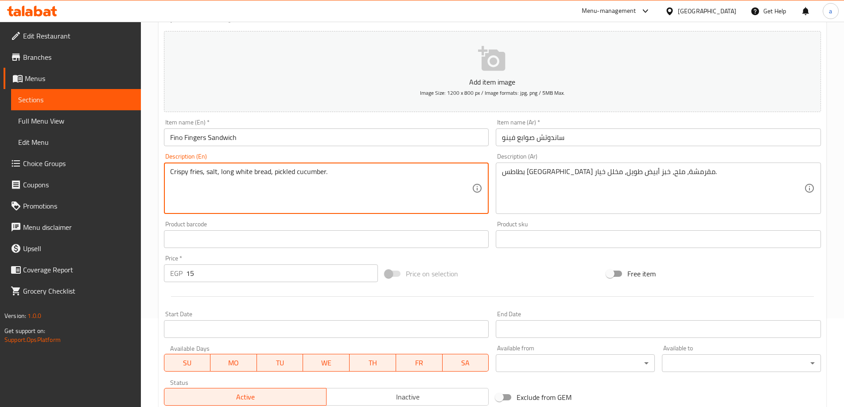
click at [424, 194] on textarea "Crispy fries, salt, long white bread, pickled cucumber." at bounding box center [321, 188] width 302 height 42
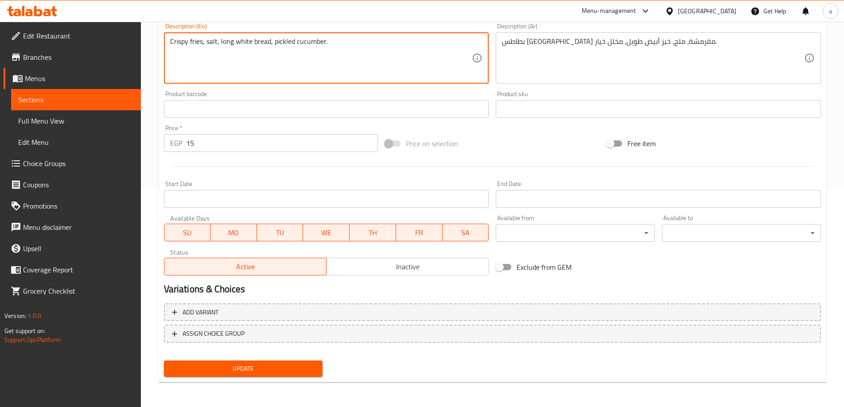
click at [291, 372] on span "Update" at bounding box center [243, 368] width 145 height 11
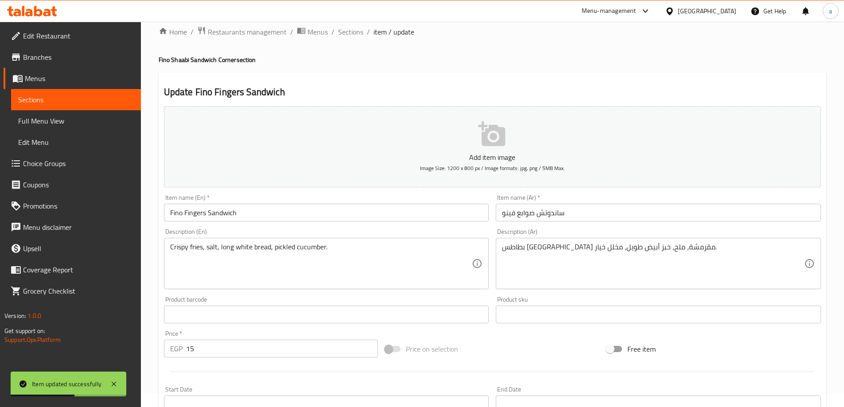
scroll to position [0, 0]
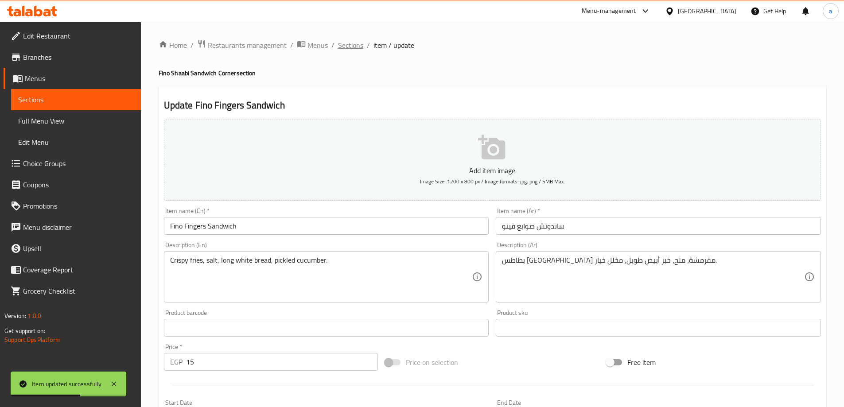
click at [354, 47] on span "Sections" at bounding box center [350, 45] width 25 height 11
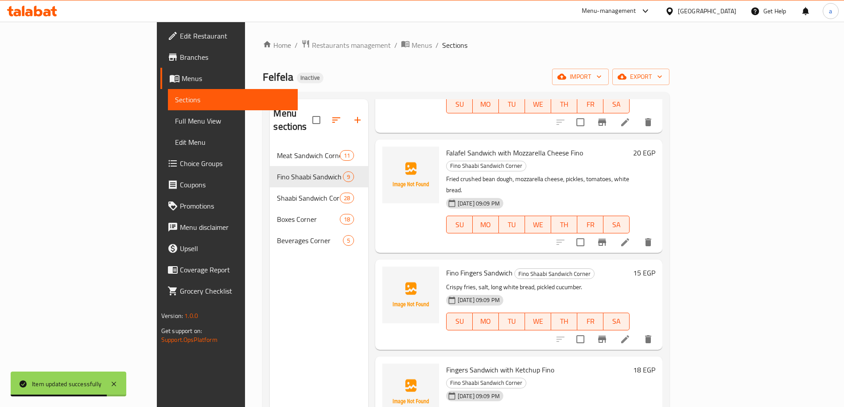
scroll to position [222, 0]
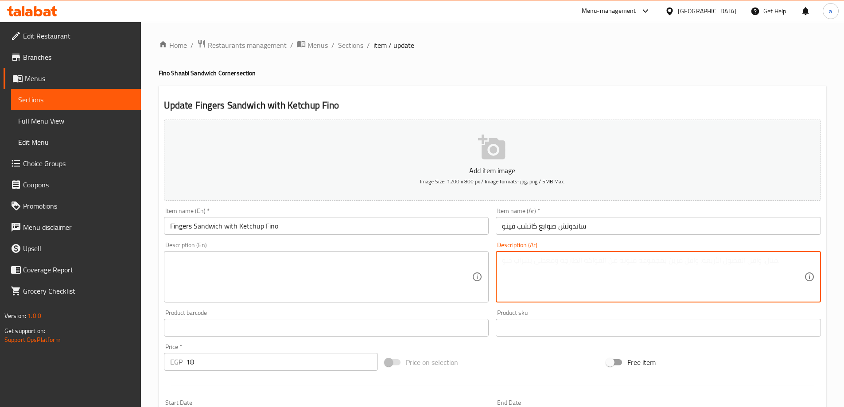
click at [576, 268] on textarea at bounding box center [653, 277] width 302 height 42
paste textarea "بطاطس [GEOGRAPHIC_DATA] مقرمشة، ملح، كاتشب طماطم، خبز أبيض طويل، خس."
type textarea "بطاطس [GEOGRAPHIC_DATA] مقرمشة، ملح، كاتشب طماطم، خبز أبيض طويل، خس."
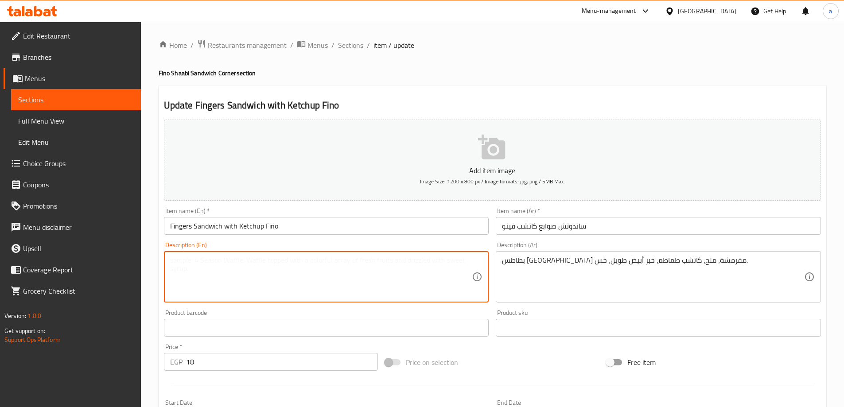
click at [429, 278] on textarea at bounding box center [321, 277] width 302 height 42
paste textarea "Crispy fries, salt, tomato ketchup, long white bread, lettuce."
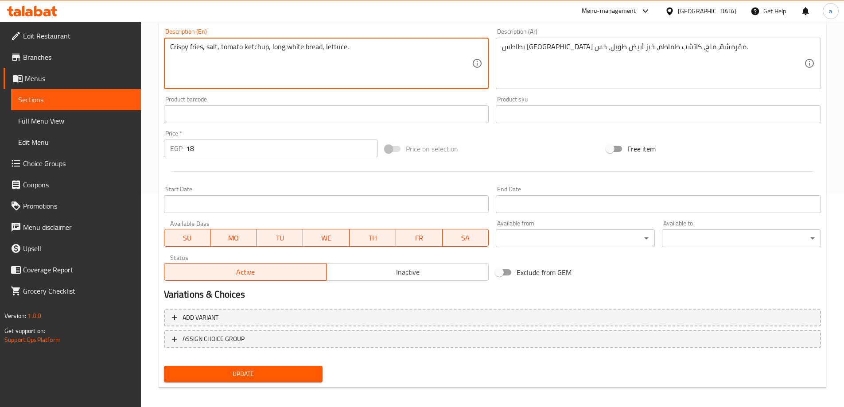
scroll to position [219, 0]
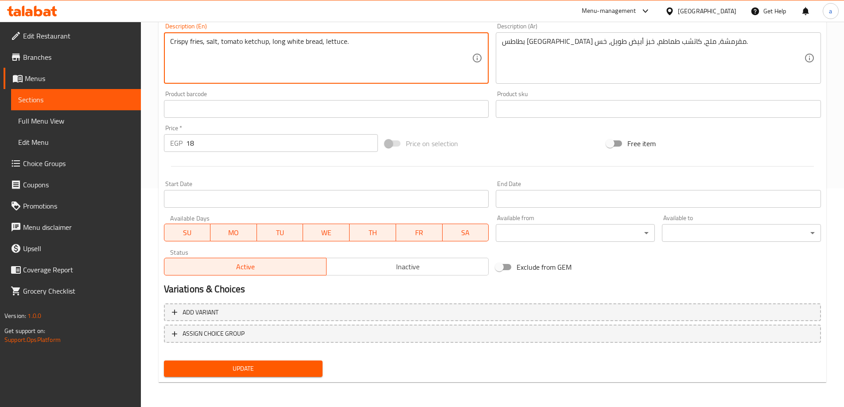
type textarea "Crispy fries, salt, tomato ketchup, long white bread, lettuce."
click at [292, 364] on span "Update" at bounding box center [243, 368] width 145 height 11
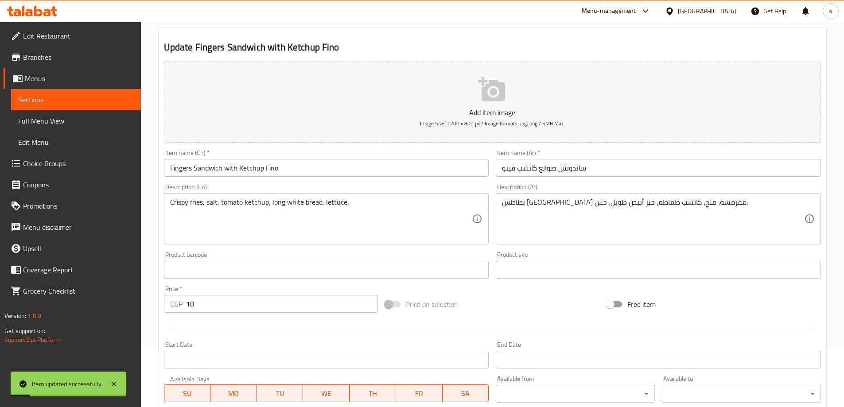
scroll to position [0, 0]
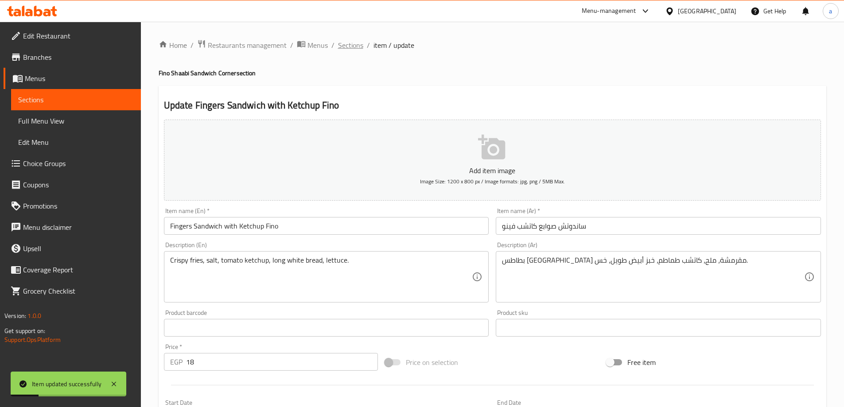
click at [353, 47] on span "Sections" at bounding box center [350, 45] width 25 height 11
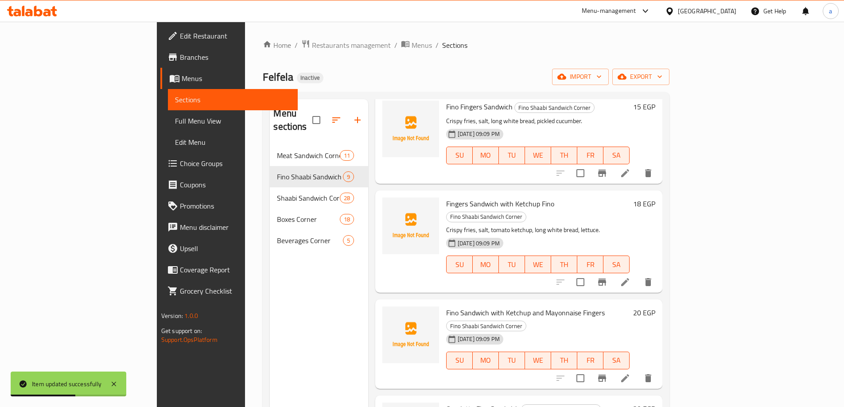
scroll to position [399, 0]
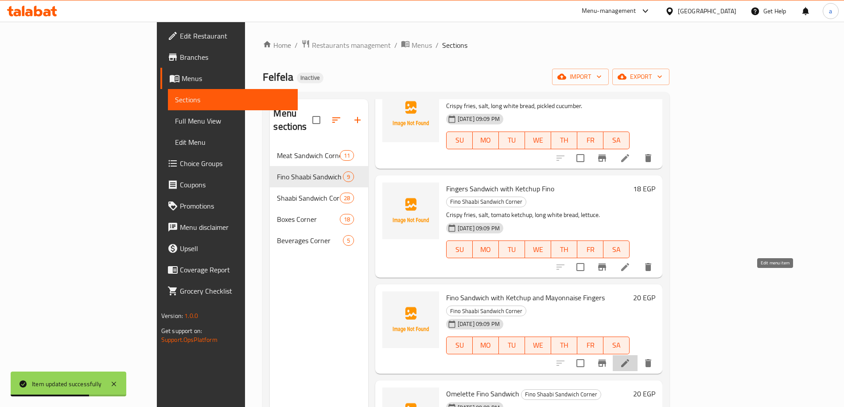
click at [629, 359] on icon at bounding box center [625, 363] width 8 height 8
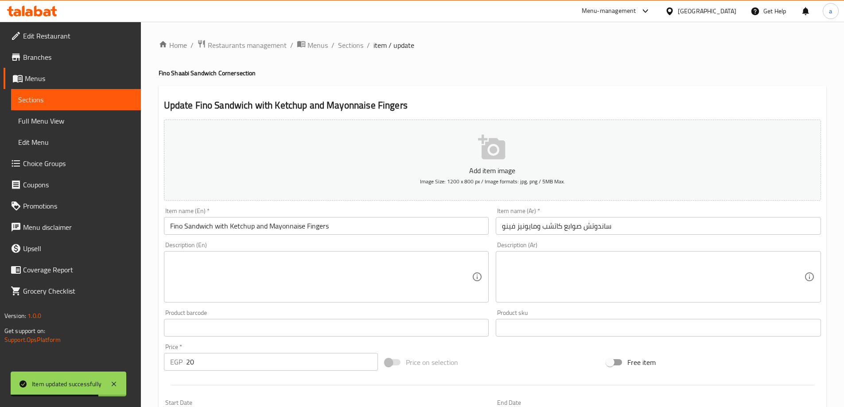
click at [594, 278] on textarea at bounding box center [653, 277] width 302 height 42
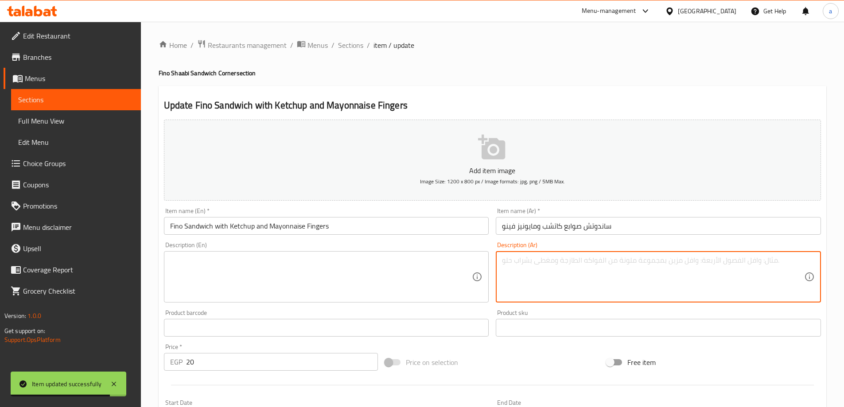
paste textarea "بطاطس مقلية، كاتشب طماطم، مايونيز، مخلل، خبز أبيض طويل طازج."
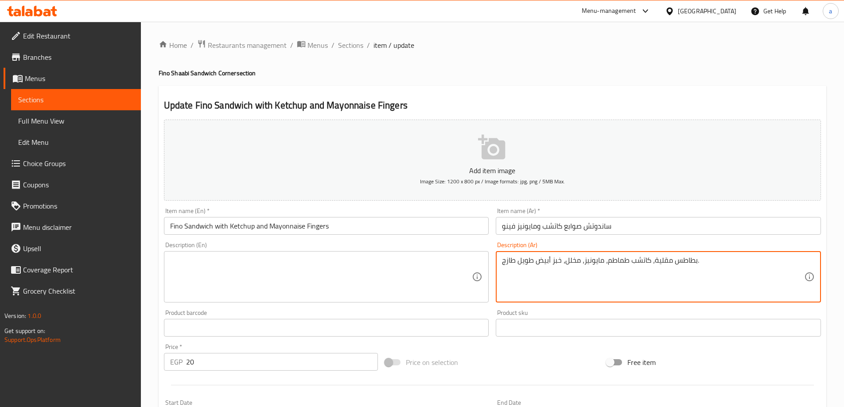
type textarea "بطاطس مقلية، كاتشب طماطم، مايونيز، مخلل، خبز أبيض طويل طازج."
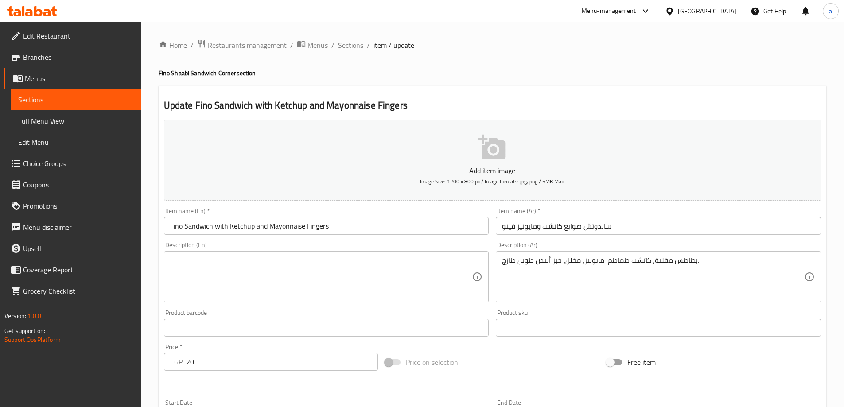
click at [328, 265] on textarea at bounding box center [321, 277] width 302 height 42
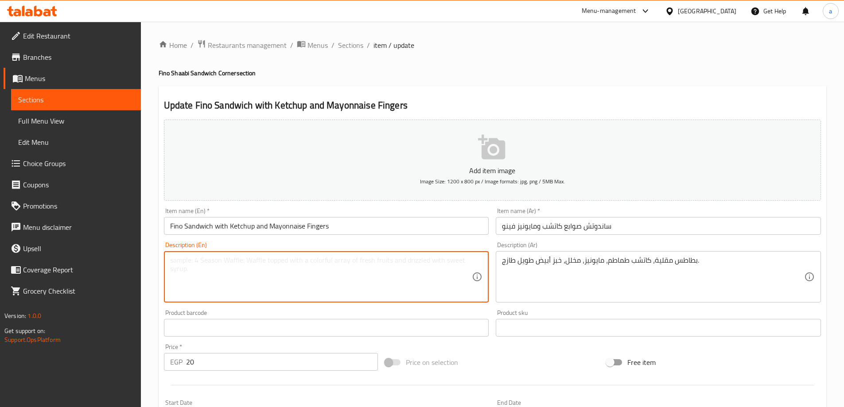
paste textarea "French fries, tomato ketchup, mayonnaise, pickles, fresh long white bread."
type textarea "French fries, tomato ketchup, mayonnaise, pickles, fresh long white bread."
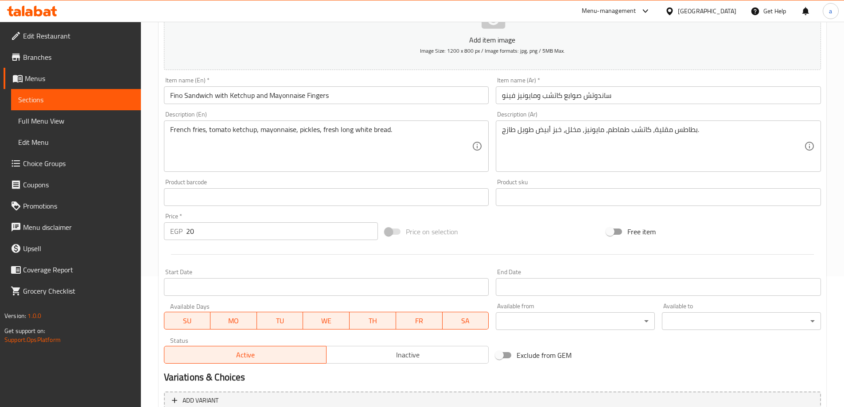
scroll to position [219, 0]
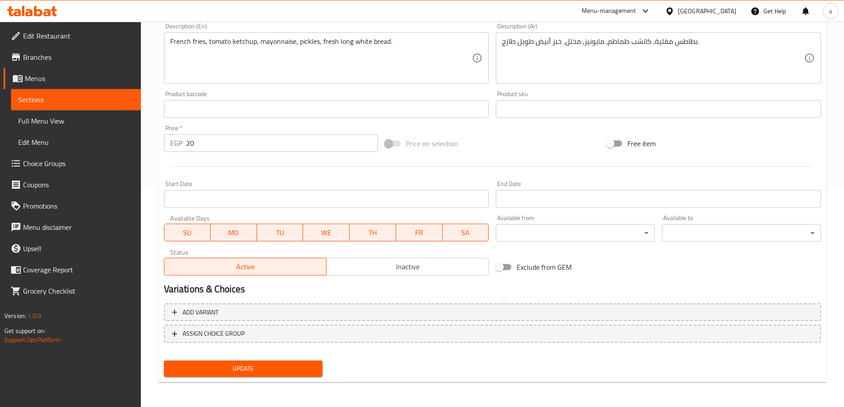
click at [301, 366] on span "Update" at bounding box center [243, 368] width 145 height 11
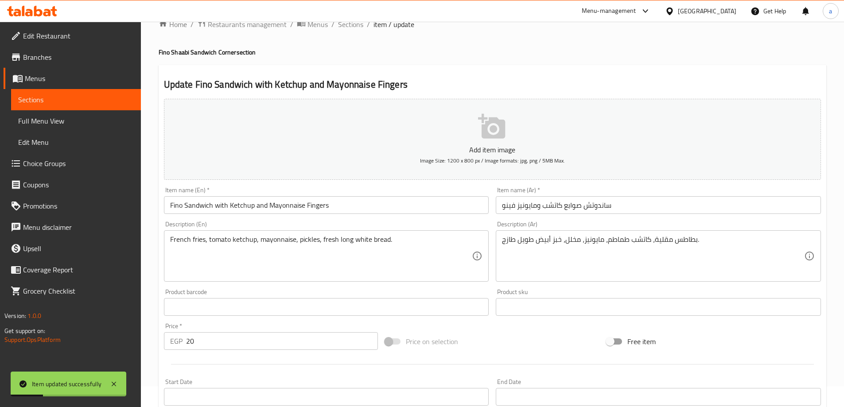
scroll to position [0, 0]
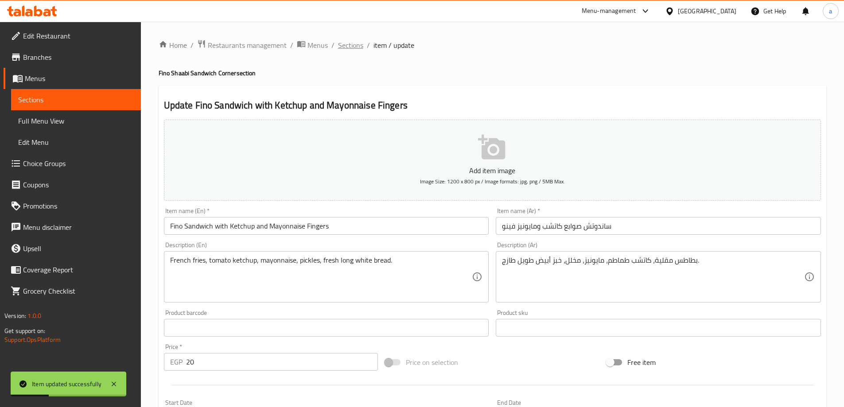
click at [355, 47] on span "Sections" at bounding box center [350, 45] width 25 height 11
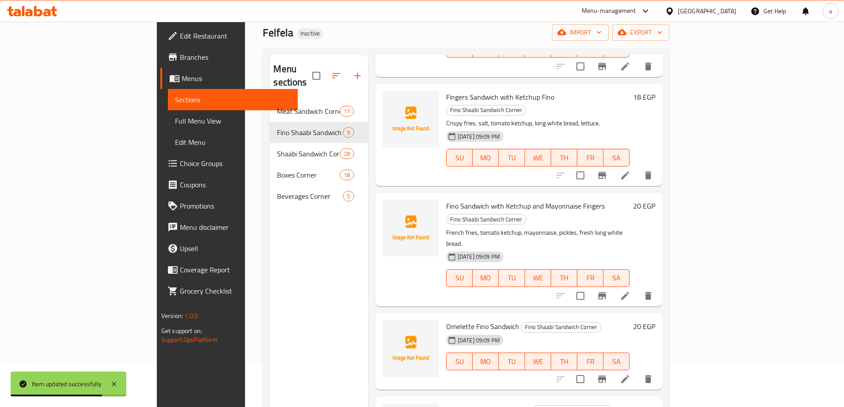
scroll to position [124, 0]
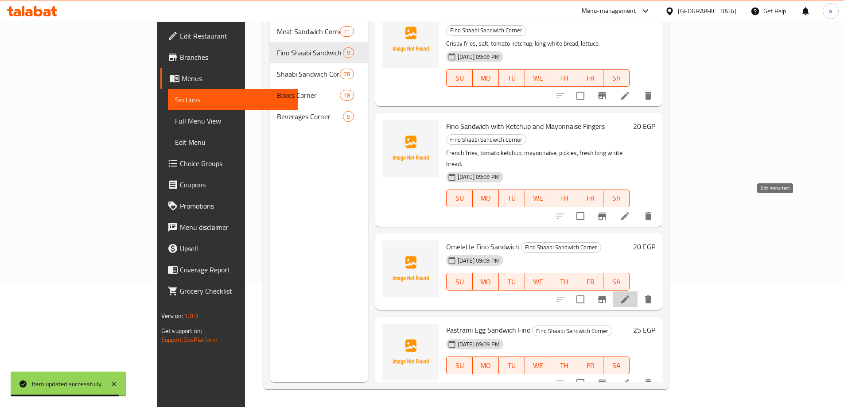
click at [630, 294] on icon at bounding box center [625, 299] width 11 height 11
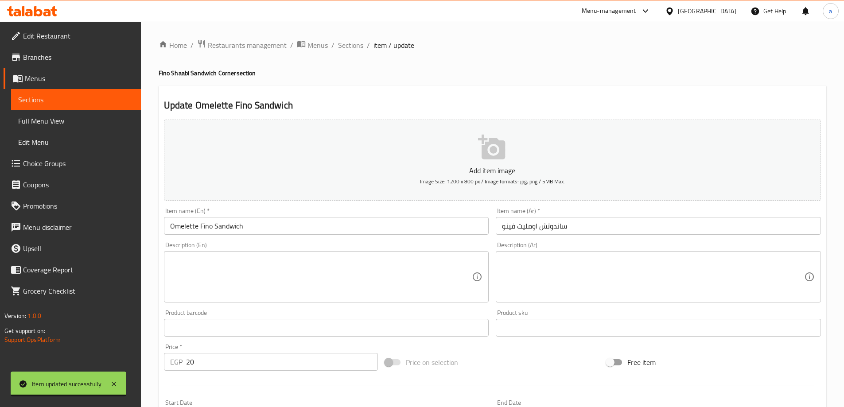
click at [619, 266] on textarea at bounding box center [653, 277] width 302 height 42
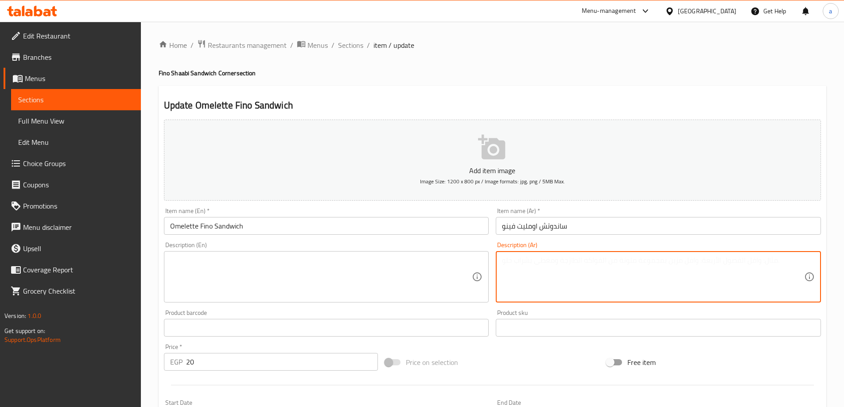
paste textarea "بيض مخفوق، بصل، طماطم، فلفل أخضر، ملح، خبز أبيض طويل."
type textarea "بيض مخفوق، بصل، طماطم، فلفل أخضر، ملح، خبز أبيض طويل."
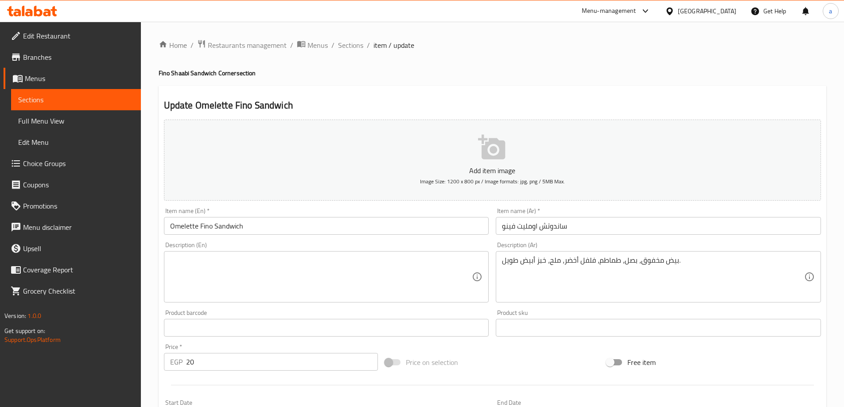
click at [386, 265] on textarea at bounding box center [321, 277] width 302 height 42
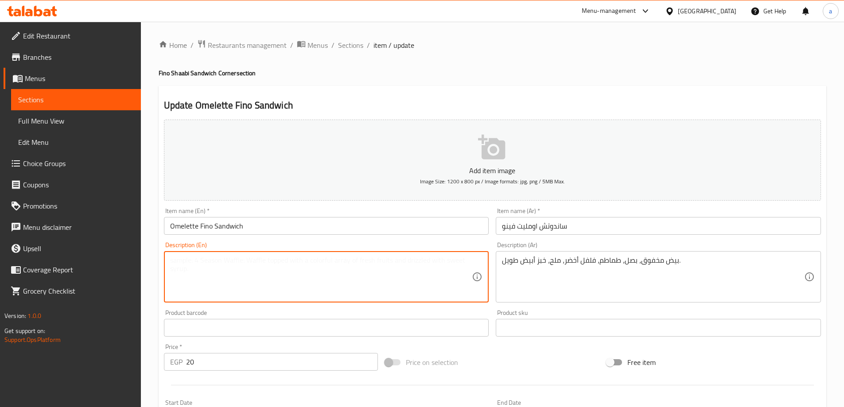
paste textarea "Scrambled eggs, onions, tomatoes, green peppers, salt, long white bread."
type textarea "Scrambled eggs, onions, tomatoes, green peppers, salt, long white bread."
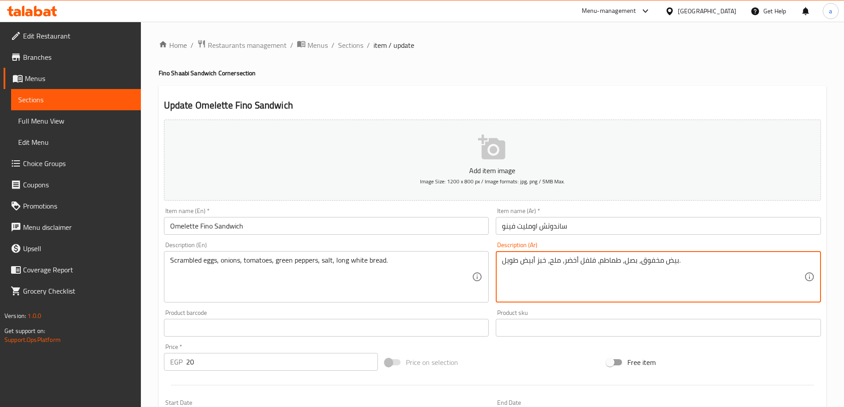
drag, startPoint x: 641, startPoint y: 263, endPoint x: 677, endPoint y: 265, distance: 36.0
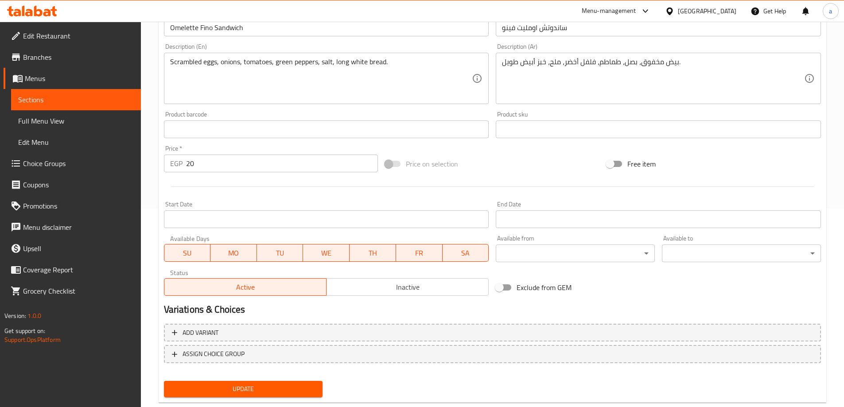
scroll to position [219, 0]
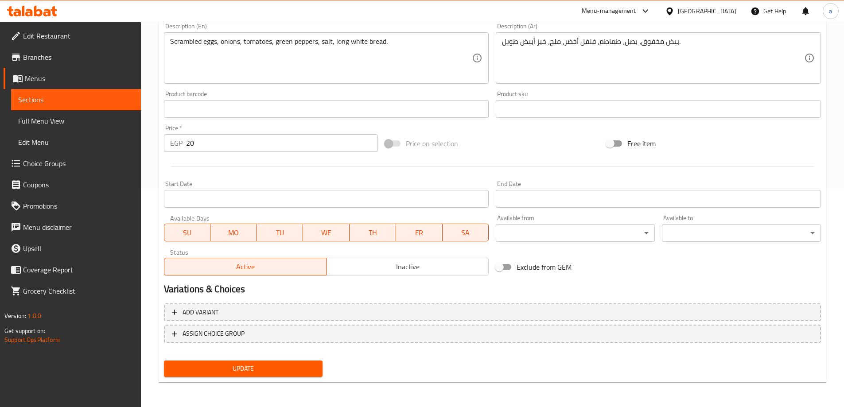
click at [304, 366] on span "Update" at bounding box center [243, 368] width 145 height 11
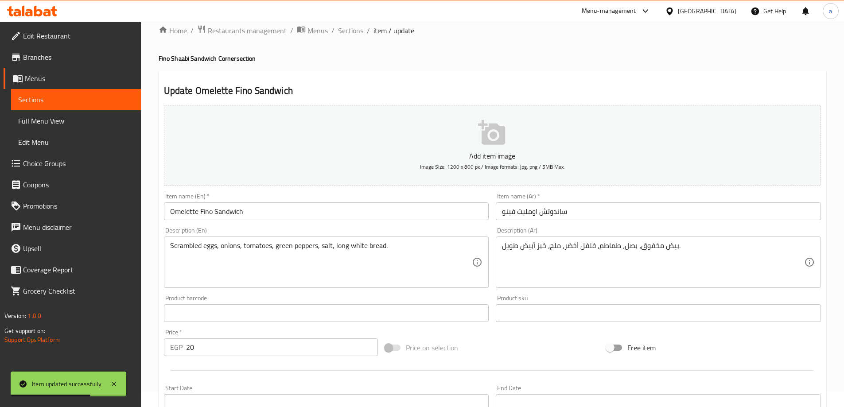
scroll to position [0, 0]
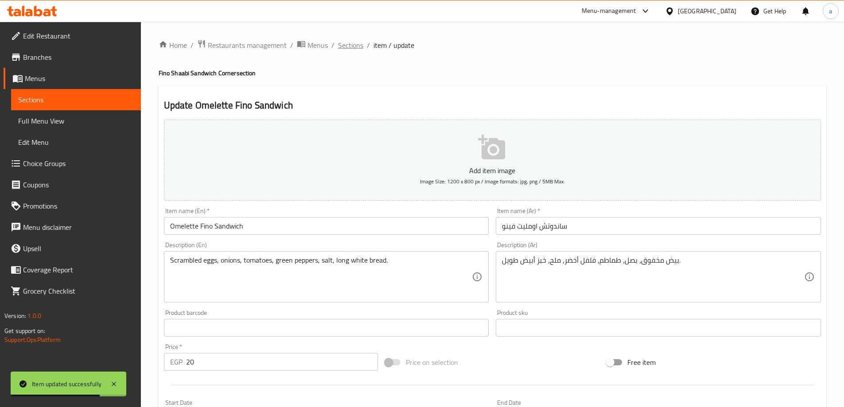
click at [358, 49] on span "Sections" at bounding box center [350, 45] width 25 height 11
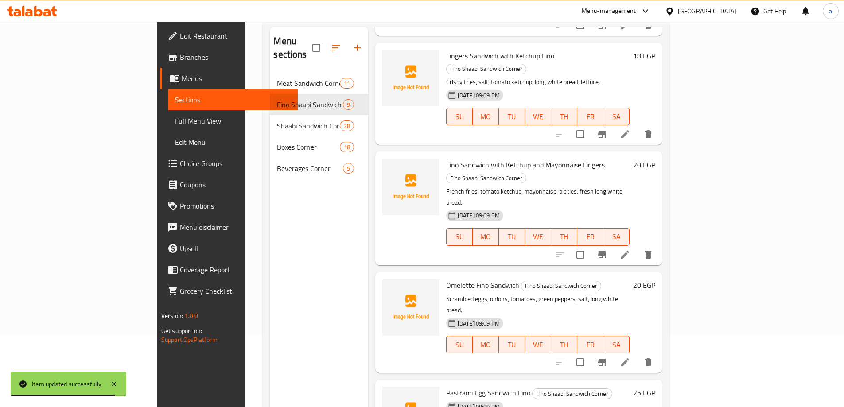
scroll to position [124, 0]
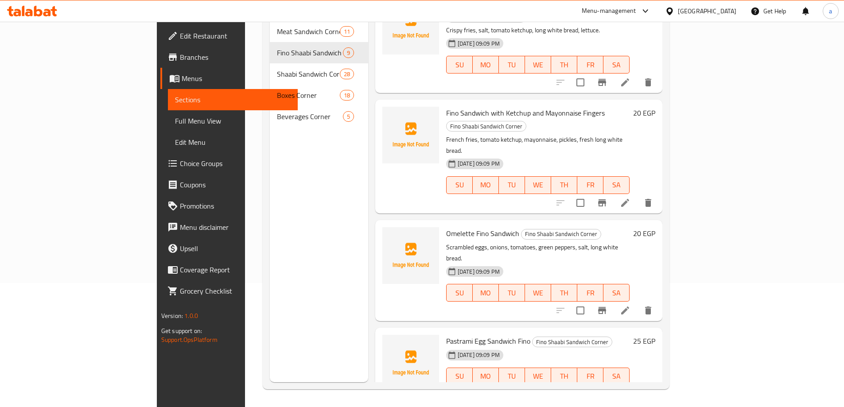
click at [638, 386] on li at bounding box center [625, 394] width 25 height 16
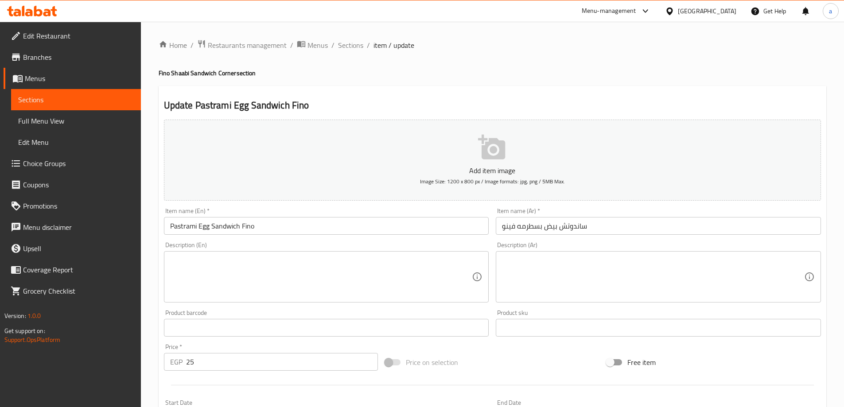
click at [599, 275] on textarea at bounding box center [653, 277] width 302 height 42
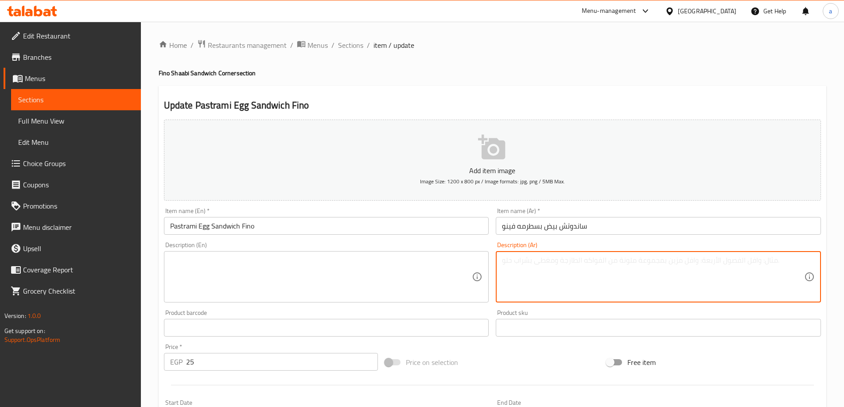
paste textarea "بيض مقلي، شرائح لحم بقري مدخن متبل، ملح، فلفل، خبز أبيض."
type textarea "بيض مقلي، شرائح لحم بقري مدخن متبل، ملح، فلفل، خبز أبيض."
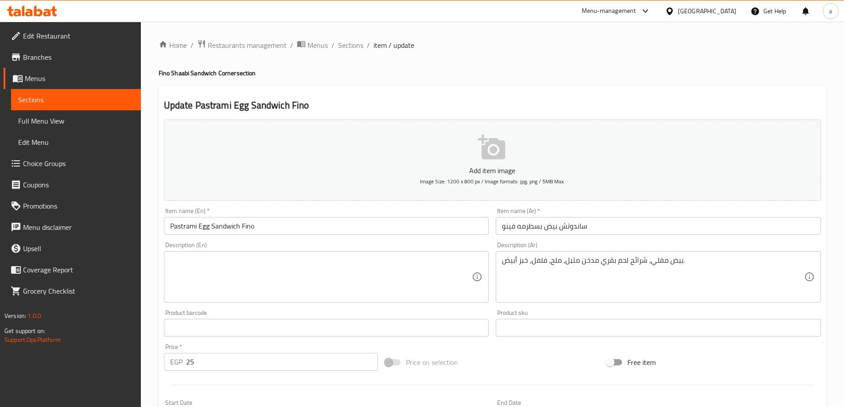
click at [323, 284] on textarea at bounding box center [321, 277] width 302 height 42
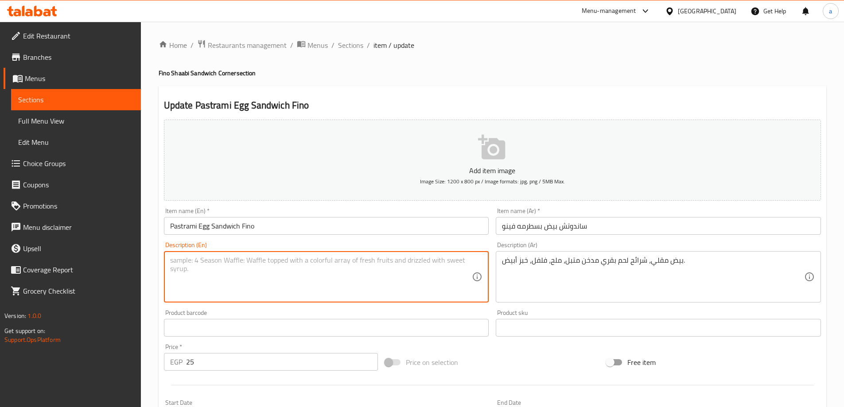
paste textarea "Fried eggs, seasoned smoked beef slices, salt, pepper, white bread."
click at [276, 261] on textarea "Fried eggs, seasoned smoked beef slices, salt, pepper, white bread." at bounding box center [321, 277] width 302 height 42
click at [267, 265] on textarea "Fried eggs, seasoned smoked beef slices, salt, pepper, white bread." at bounding box center [321, 277] width 302 height 42
click at [242, 260] on textarea "Fried eggs, seasoned smoked beef slices, salt, pepper, white bread." at bounding box center [321, 277] width 302 height 42
click at [218, 261] on textarea "Fried eggs, seasoned smoked beef slices, salt, pepper, white bread." at bounding box center [321, 277] width 302 height 42
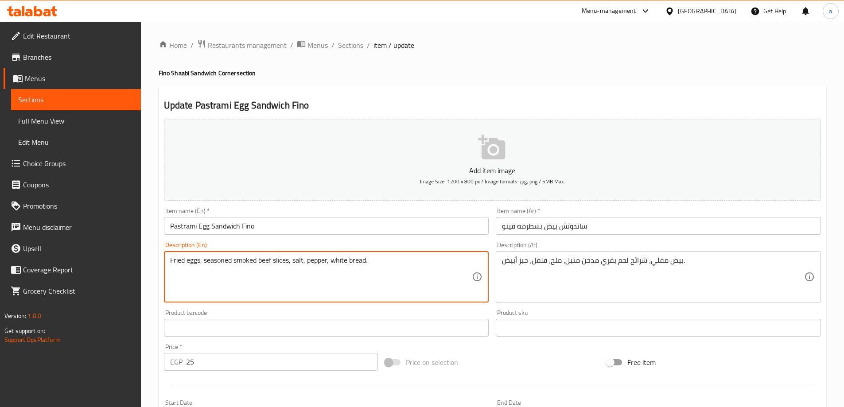
click at [301, 263] on textarea "Fried eggs, seasoned smoked beef slices, salt, pepper, white bread." at bounding box center [321, 277] width 302 height 42
click at [315, 262] on textarea "Fried eggs, seasoned smoked beef slices, salt, pepper, white bread." at bounding box center [321, 277] width 302 height 42
click at [346, 259] on textarea "Fried eggs, seasoned smoked beef slices, salt, pepper, white bread." at bounding box center [321, 277] width 302 height 42
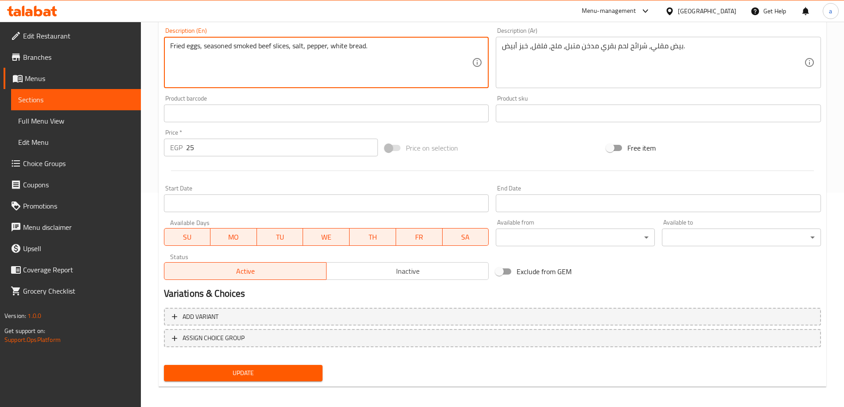
scroll to position [219, 0]
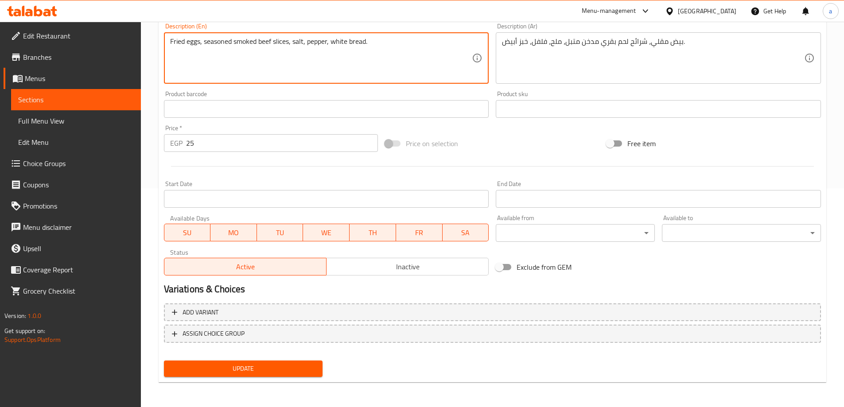
type textarea "Fried eggs, seasoned smoked beef slices, salt, pepper, white bread."
click at [294, 366] on span "Update" at bounding box center [243, 368] width 145 height 11
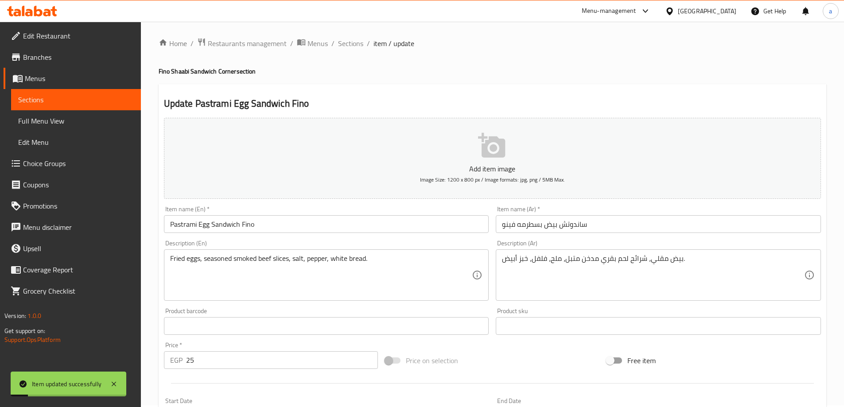
scroll to position [0, 0]
click at [354, 53] on div "Home / Restaurants management / Menus / Sections / item / update Fino Shaabi Sa…" at bounding box center [493, 323] width 668 height 569
click at [354, 44] on span "Sections" at bounding box center [350, 45] width 25 height 11
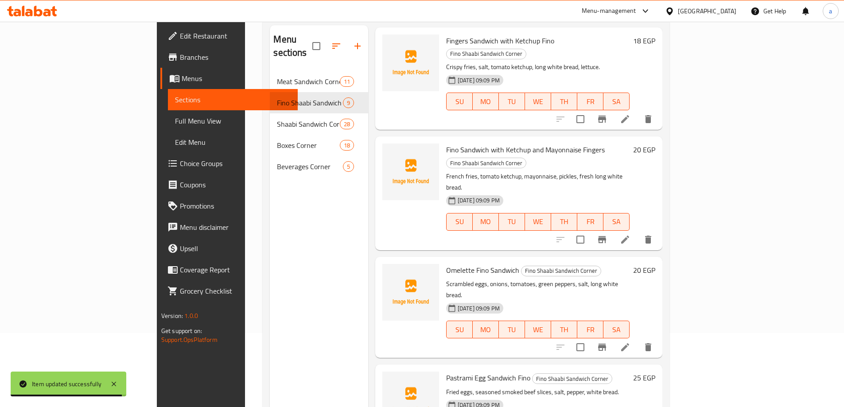
scroll to position [124, 0]
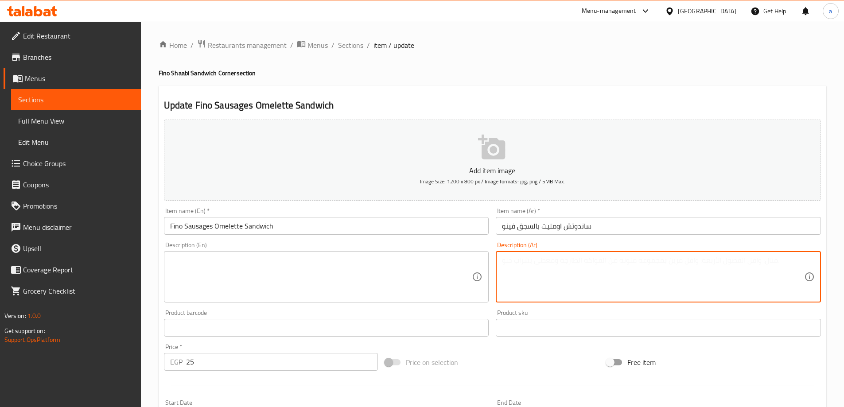
click at [610, 257] on textarea at bounding box center [653, 277] width 302 height 42
paste textarea "بيض مخفوق، بصل، طماطم، قطع سجق متبل، فلفل، خبز أبيض طويل."
type textarea "بيض مخفوق، بصل، طماطم، قطع سجق متبل، فلفل، خبز أبيض طويل."
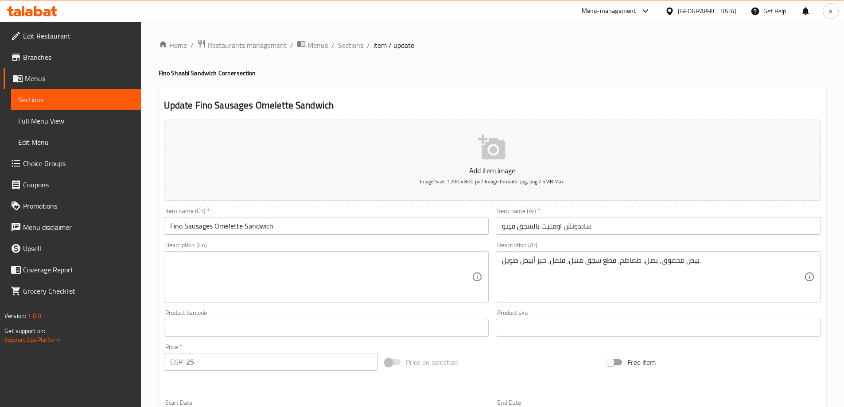
click at [412, 278] on textarea at bounding box center [321, 277] width 302 height 42
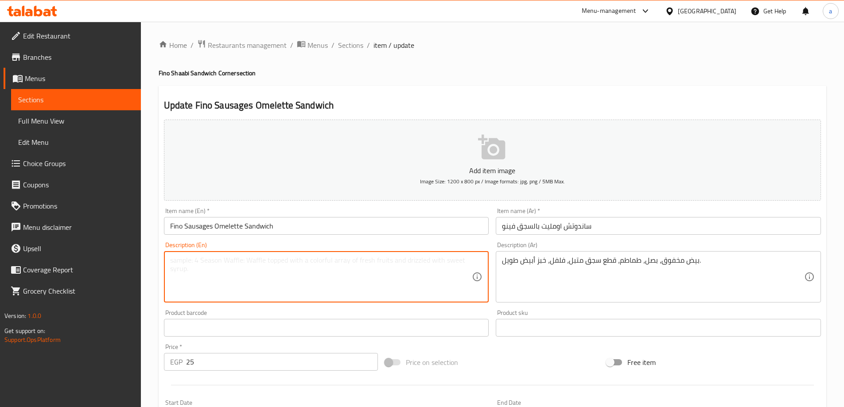
paste textarea "Scrambled eggs, onions, tomatoes, seasoned sausage pieces, peppers, long white …"
click at [227, 263] on textarea "Scrambled eggs, onions, tomatoes, seasoned sausage pieces, peppers, long white …" at bounding box center [321, 277] width 302 height 42
click at [249, 260] on textarea "Scrambled eggs, onions, tomatoes, seasoned sausage pieces, peppers, long white …" at bounding box center [321, 277] width 302 height 42
click at [290, 260] on textarea "Scrambled eggs, onions, tomatoes, seasoned sausage pieces, peppers, long white …" at bounding box center [321, 277] width 302 height 42
click at [341, 264] on textarea "Scrambled eggs, onions, tomatoes, seasoned sausage pieces, peppers, long white …" at bounding box center [321, 277] width 302 height 42
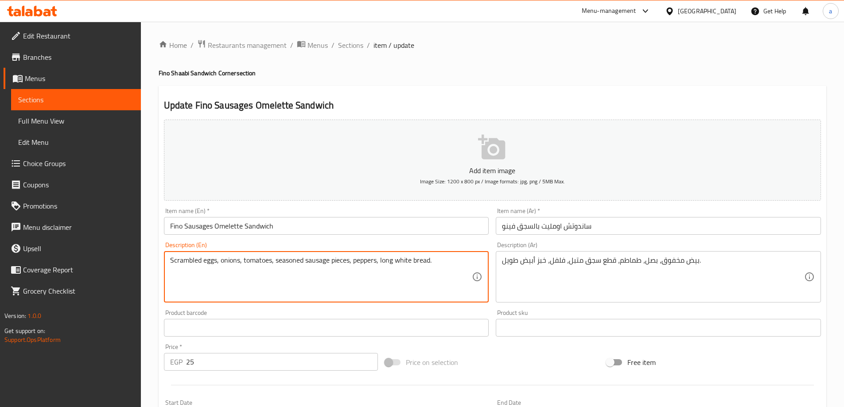
click at [361, 261] on textarea "Scrambled eggs, onions, tomatoes, seasoned sausage pieces, peppers, long white …" at bounding box center [321, 277] width 302 height 42
click at [403, 257] on textarea "Scrambled eggs, onions, tomatoes, seasoned sausage pieces, peppers, long white …" at bounding box center [321, 277] width 302 height 42
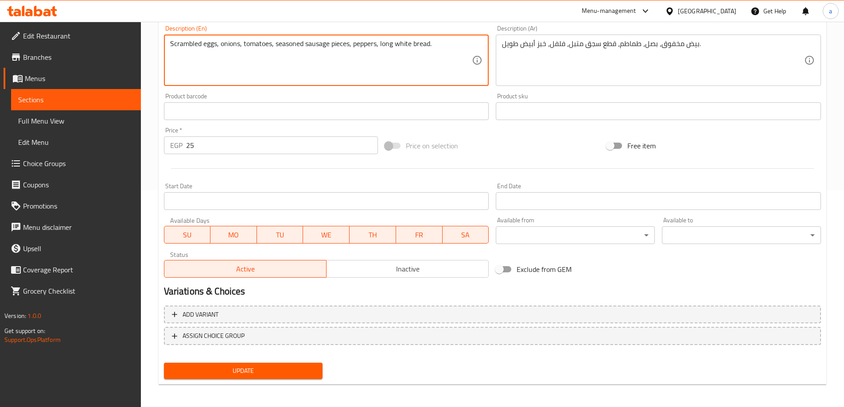
scroll to position [219, 0]
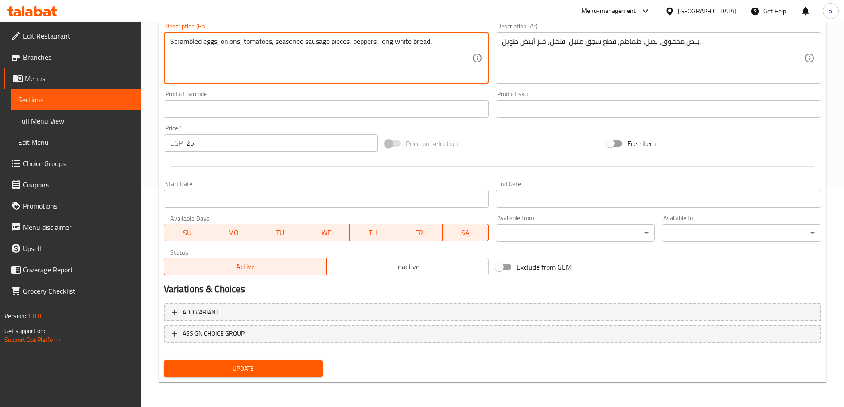
type textarea "Scrambled eggs, onions, tomatoes, seasoned sausage pieces, peppers, long white …"
click at [311, 365] on span "Update" at bounding box center [243, 368] width 145 height 11
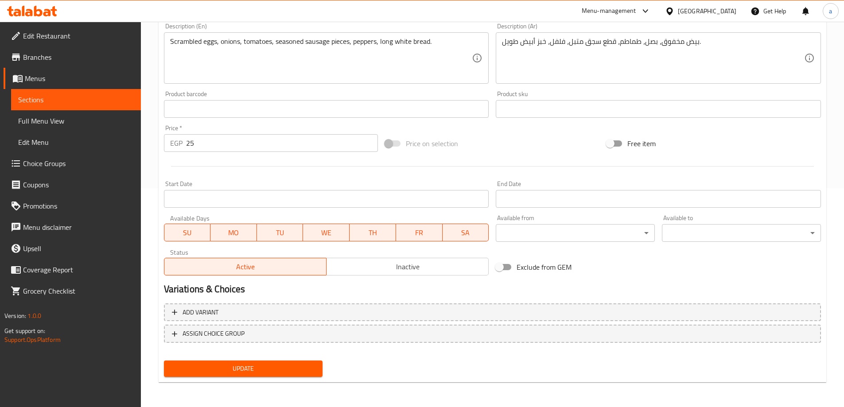
click at [302, 366] on span "Update" at bounding box center [243, 368] width 145 height 11
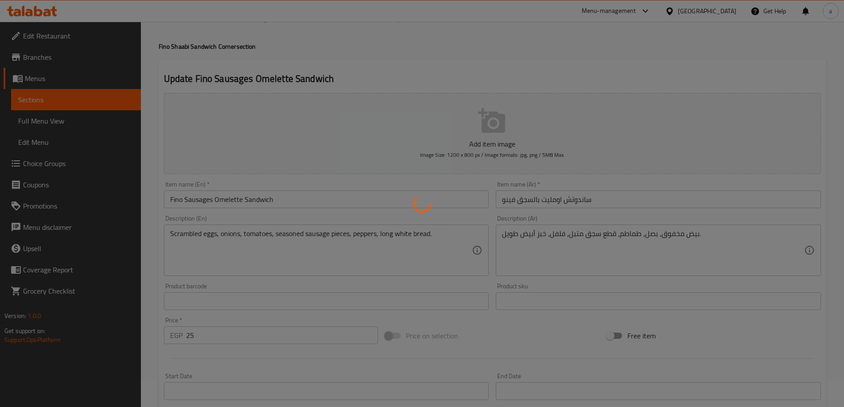
scroll to position [0, 0]
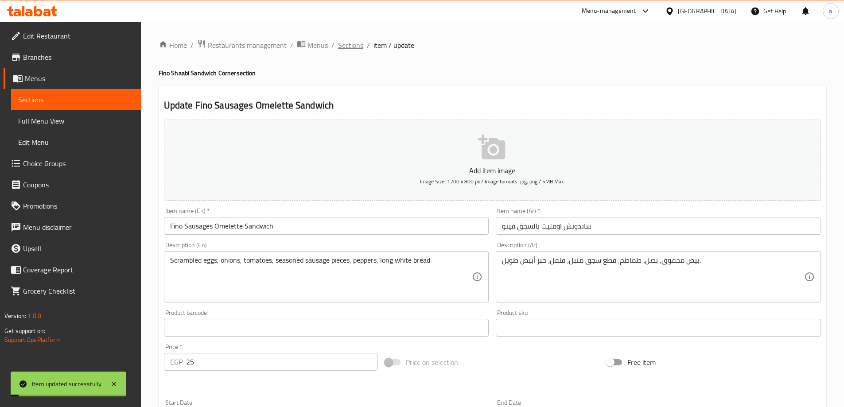
click at [356, 47] on span "Sections" at bounding box center [350, 45] width 25 height 11
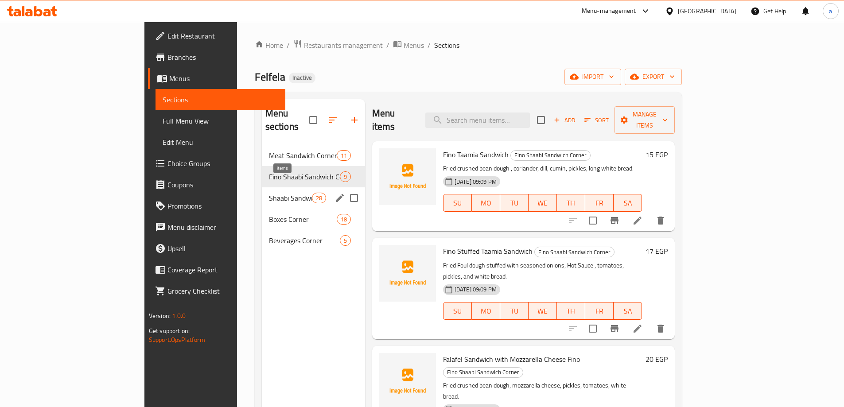
click at [312, 194] on span "28" at bounding box center [318, 198] width 13 height 8
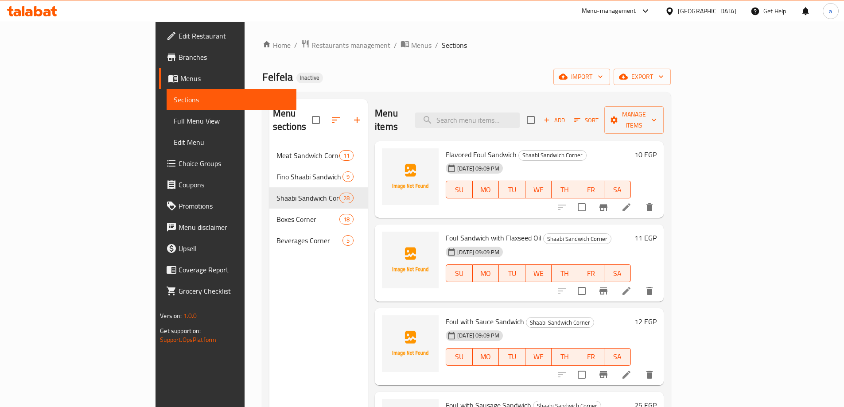
click at [632, 202] on icon at bounding box center [626, 207] width 11 height 11
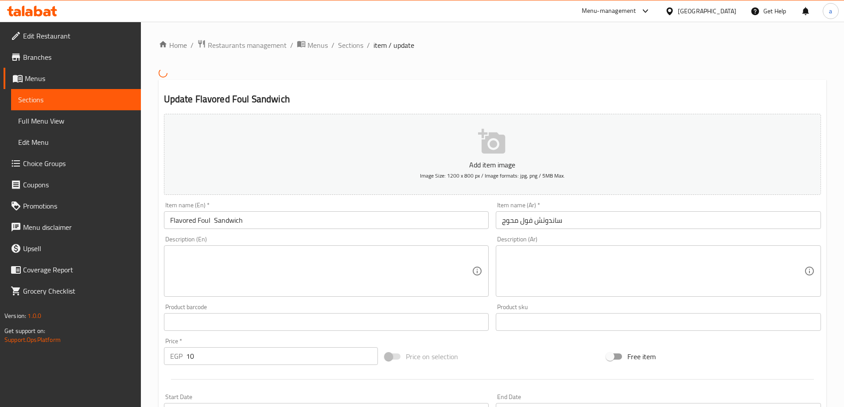
click at [611, 253] on div "Description (Ar)" at bounding box center [658, 270] width 325 height 51
paste textarea "حبوب فول مطهية، طحينة، كمون، شطة، زيت، خبز بلدي طري."
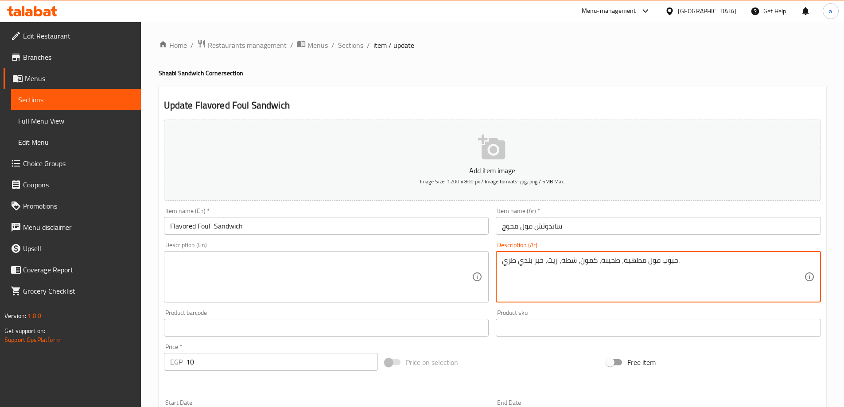
type textarea "حبوب فول مطهية، طحينة، كمون، شطة، زيت، خبز بلدي طري."
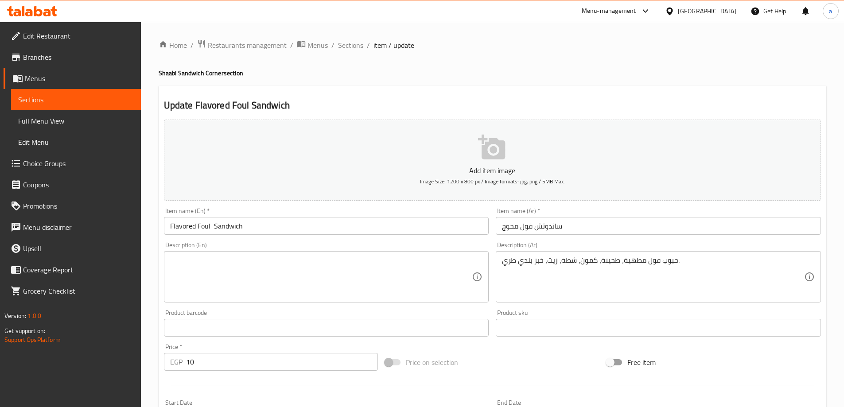
click at [344, 264] on textarea at bounding box center [321, 277] width 302 height 42
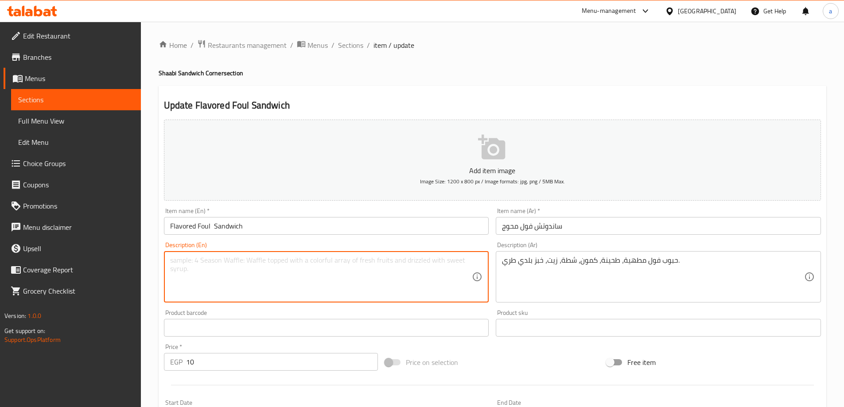
paste textarea "Cooked fava beans, tahini, cumin, hot pepper, oil, soft country bread."
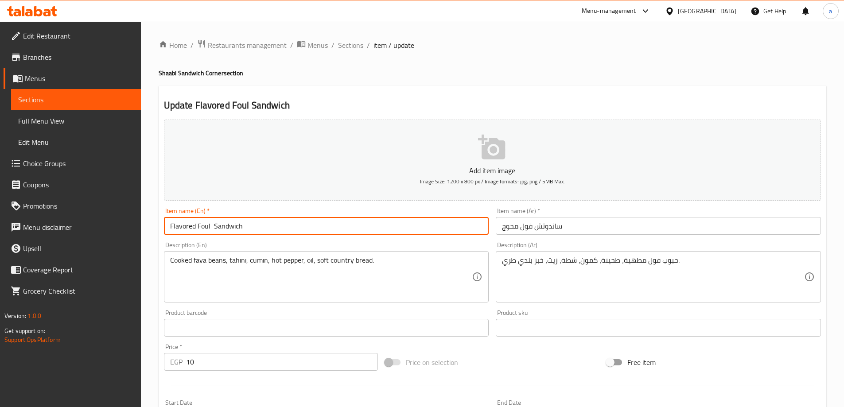
drag, startPoint x: 198, startPoint y: 227, endPoint x: 210, endPoint y: 233, distance: 13.3
click at [210, 233] on input "Flavored Foul Sandwich" at bounding box center [326, 226] width 325 height 18
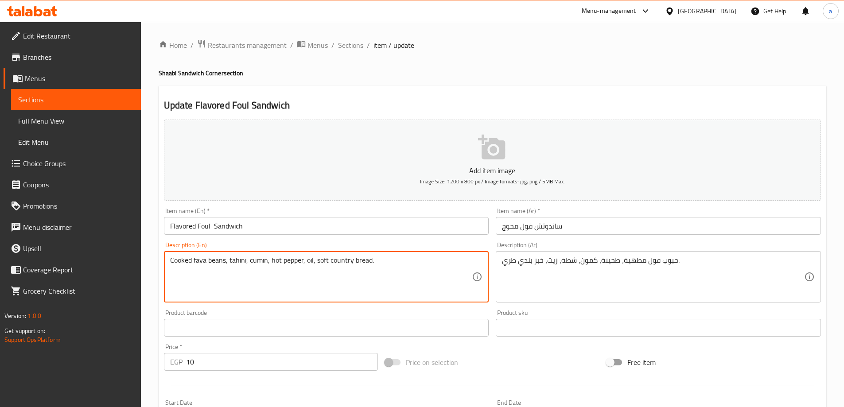
click at [206, 260] on textarea "Cooked fava beans, tahini, cumin, hot pepper, oil, soft country bread." at bounding box center [321, 277] width 302 height 42
click at [239, 261] on textarea "Cooked fava beans, tahini, cumin, hot pepper, oil, soft country bread." at bounding box center [321, 277] width 302 height 42
drag, startPoint x: 225, startPoint y: 260, endPoint x: 161, endPoint y: 259, distance: 64.3
click at [161, 259] on div "Description (En) Cooked fava beans, tahini, cumin, hot pepper, oil, soft countr…" at bounding box center [326, 272] width 332 height 68
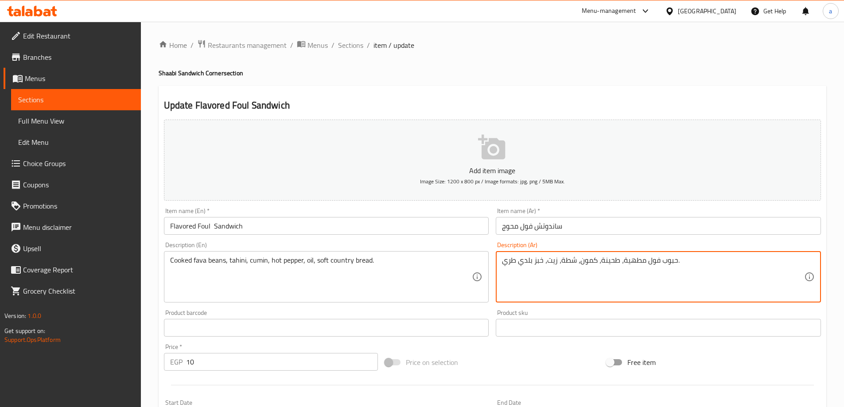
drag, startPoint x: 622, startPoint y: 260, endPoint x: 676, endPoint y: 264, distance: 54.2
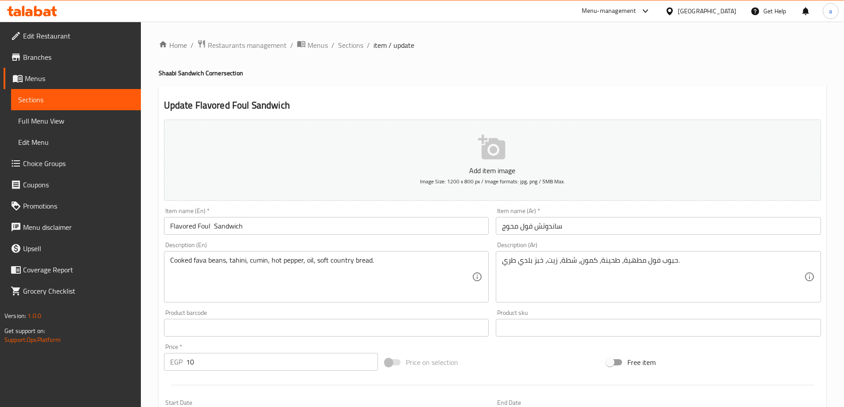
click at [591, 263] on textarea "حبوب فول مطهية، طحينة، كمون، شطة، زيت، خبز بلدي طري." at bounding box center [653, 277] width 302 height 42
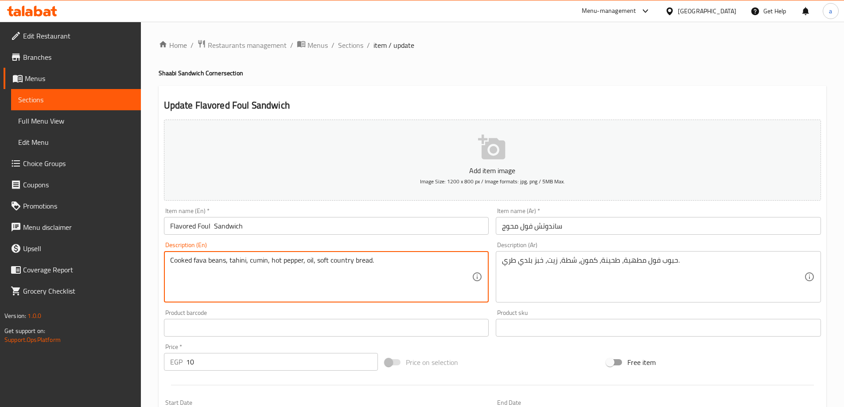
drag, startPoint x: 281, startPoint y: 261, endPoint x: 303, endPoint y: 261, distance: 21.3
click at [301, 263] on textarea "Cooked fava beans, tahini, cumin, hot sause, oil, soft country bread." at bounding box center [321, 277] width 302 height 42
click at [308, 262] on textarea "Cooked fava beans, tahini, cumin, hot sause, oil, soft country bread." at bounding box center [321, 277] width 302 height 42
click at [294, 263] on textarea "Cooked fava beans, tahini, cumin, hot sause, oil, soft country bread." at bounding box center [321, 277] width 302 height 42
drag, startPoint x: 327, startPoint y: 261, endPoint x: 333, endPoint y: 261, distance: 5.8
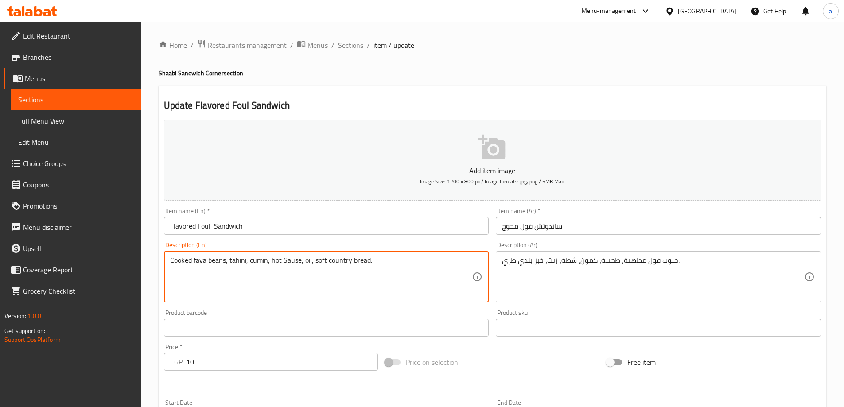
click at [333, 261] on textarea "Cooked fava beans, tahini, cumin, hot Sause, oil, soft country bread." at bounding box center [321, 277] width 302 height 42
drag, startPoint x: 314, startPoint y: 260, endPoint x: 348, endPoint y: 265, distance: 34.1
click at [348, 265] on textarea "Cooked fava beans, tahini, cumin, hot Sause, oil, soft country bread." at bounding box center [321, 277] width 302 height 42
type textarea "Cooked fava beans, tahini, cumin, hot Sause, oil, tender baladi bread."
click at [415, 311] on div "Product barcode Product barcode" at bounding box center [326, 323] width 325 height 27
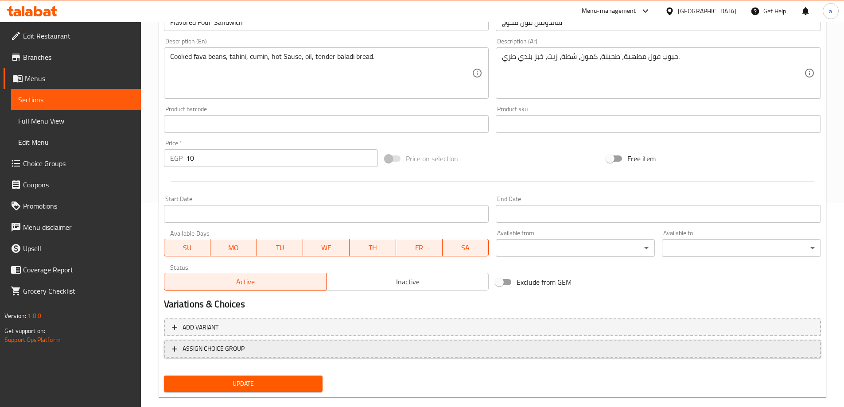
scroll to position [219, 0]
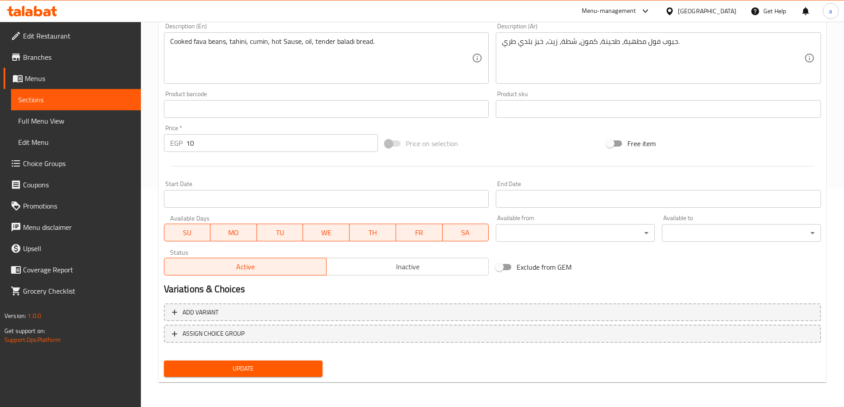
click at [282, 366] on span "Update" at bounding box center [243, 368] width 145 height 11
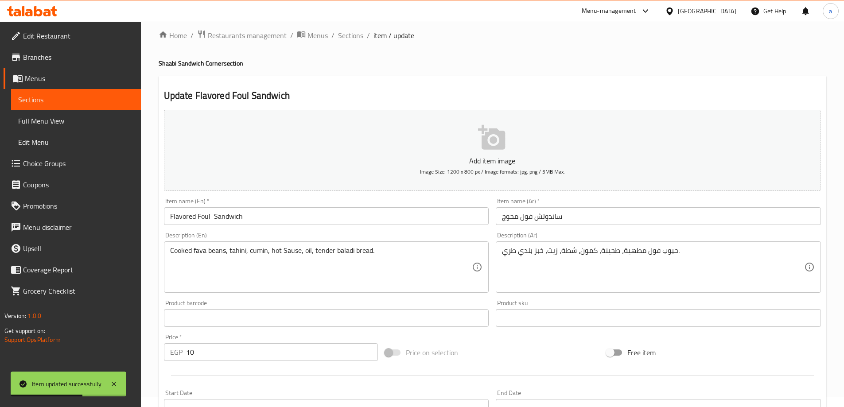
scroll to position [0, 0]
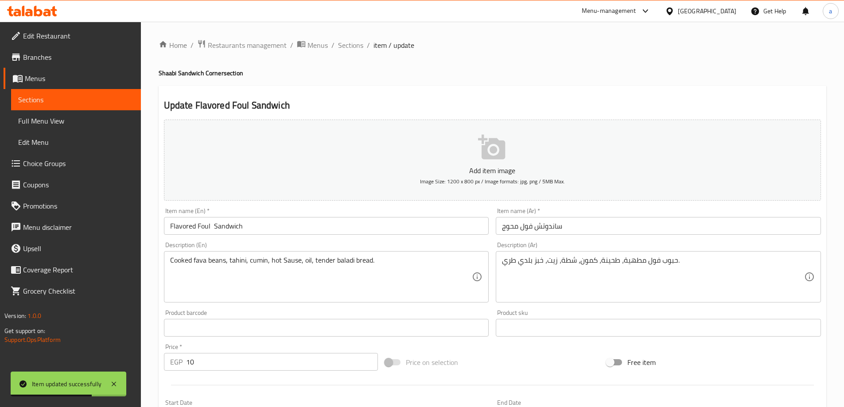
drag, startPoint x: 355, startPoint y: 46, endPoint x: 8, endPoint y: 147, distance: 361.3
click at [355, 46] on span "Sections" at bounding box center [350, 45] width 25 height 11
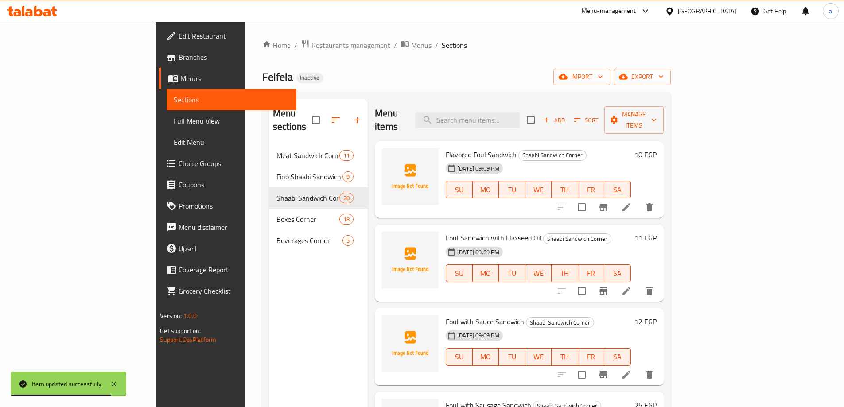
click at [627, 276] on span "SA" at bounding box center [617, 273] width 19 height 13
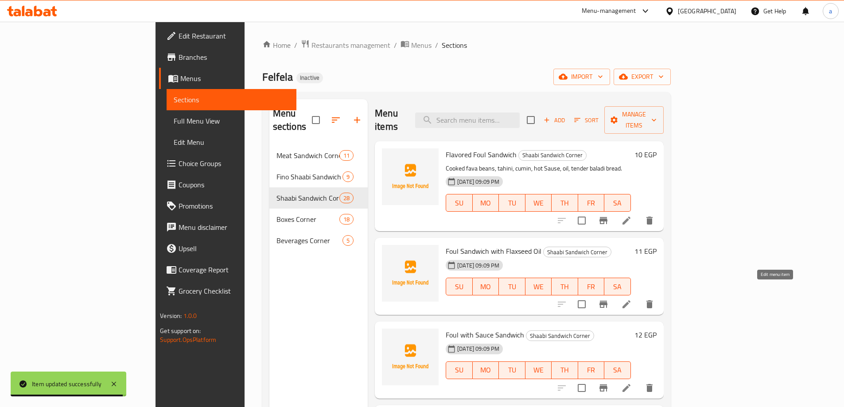
click at [632, 299] on icon at bounding box center [626, 304] width 11 height 11
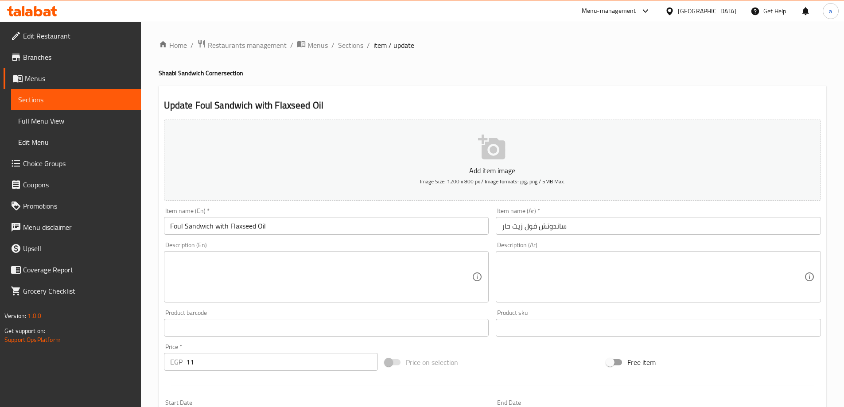
click at [557, 272] on textarea at bounding box center [653, 277] width 302 height 42
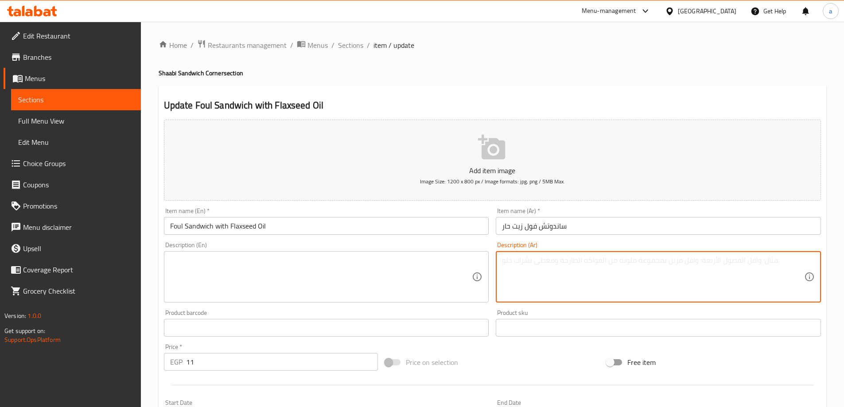
paste textarea "حبوب فول مطهية، زيت حار، كمون، ملح، خبز بلدي، مخلل."
type textarea "حبوب فول مطهية، زيت حار، كمون، ملح، خبز بلدي، مخلل."
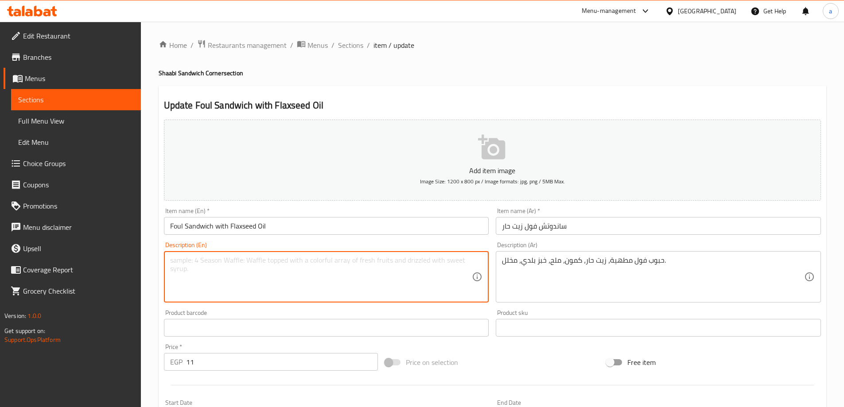
click at [398, 265] on textarea at bounding box center [321, 277] width 302 height 42
paste textarea "Cooked fava beans, hot oil, cumin, salt, local bread, pickles."
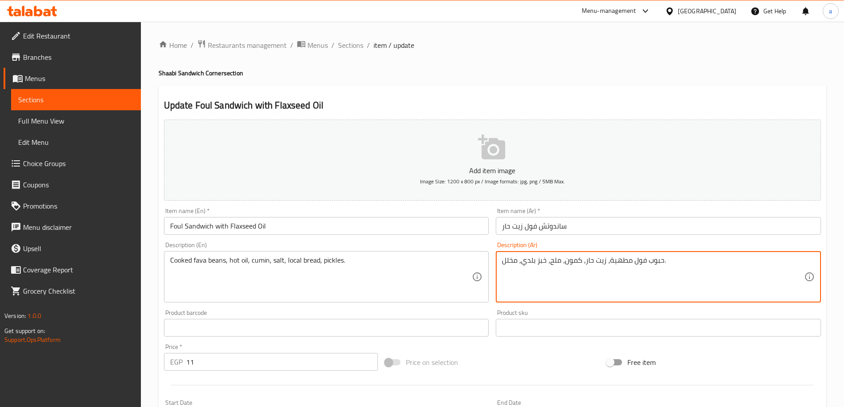
drag, startPoint x: 584, startPoint y: 262, endPoint x: 605, endPoint y: 268, distance: 21.4
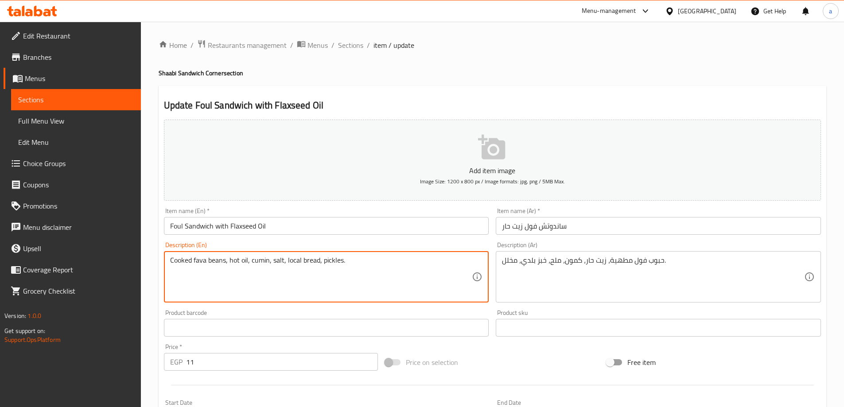
drag, startPoint x: 230, startPoint y: 262, endPoint x: 247, endPoint y: 265, distance: 17.6
paste textarea "Flaxseed O"
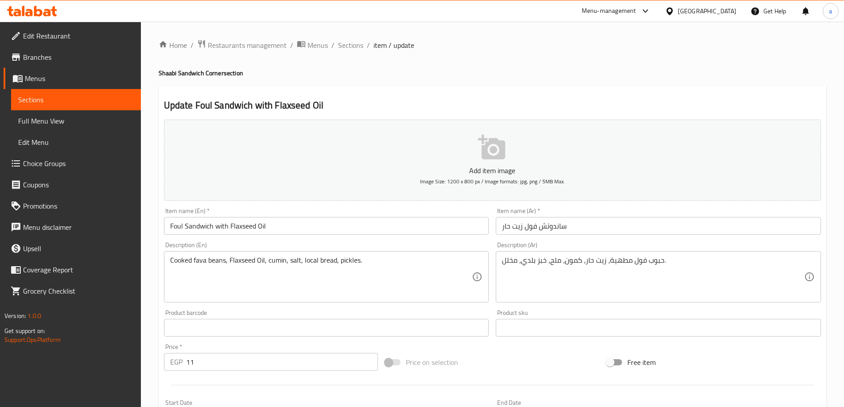
click at [273, 261] on textarea "Cooked fava beans, Flaxseed Oil, cumin, salt, local bread, pickles." at bounding box center [321, 277] width 302 height 42
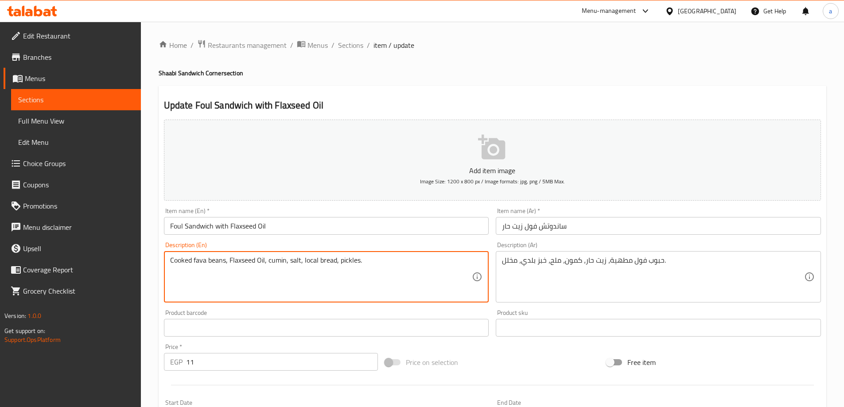
click at [289, 257] on textarea "Cooked fava beans, Flaxseed Oil, cumin, salt, local bread, pickles." at bounding box center [321, 277] width 302 height 42
drag, startPoint x: 316, startPoint y: 260, endPoint x: 302, endPoint y: 266, distance: 15.5
click at [302, 266] on textarea "Cooked fava beans, Flaxseed Oil, cumin, salt, local bread, pickles." at bounding box center [321, 277] width 302 height 42
click at [302, 262] on textarea "Cooked fava beans, Flaxseed Oil, cumin, salt,baladi bread, pickles." at bounding box center [321, 277] width 302 height 42
click at [300, 262] on textarea "Cooked fava beans, Flaxseed Oil, cumin, salt, baladi bread, pickles." at bounding box center [321, 277] width 302 height 42
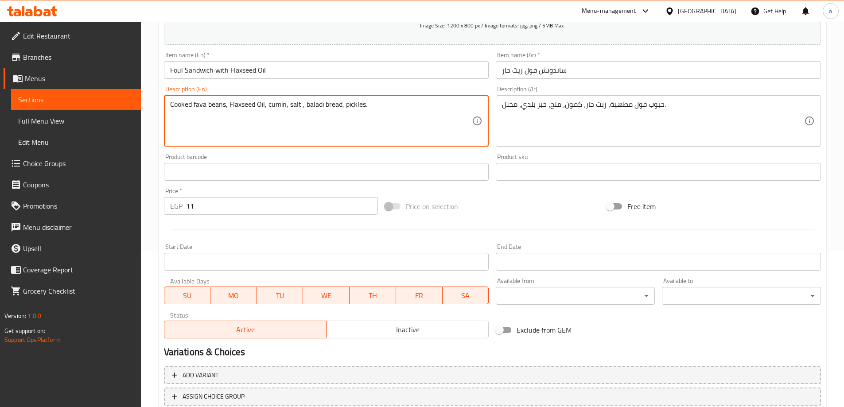
scroll to position [219, 0]
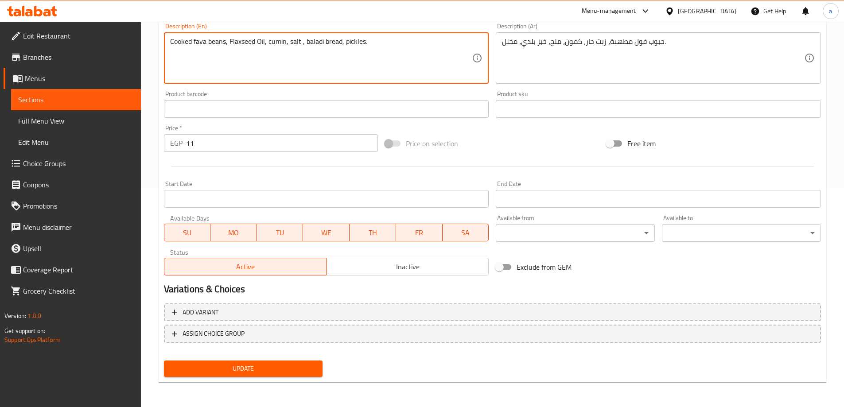
type textarea "Cooked fava beans, Flaxseed Oil, cumin, salt , baladi bread, pickles."
click at [288, 363] on span "Update" at bounding box center [243, 368] width 145 height 11
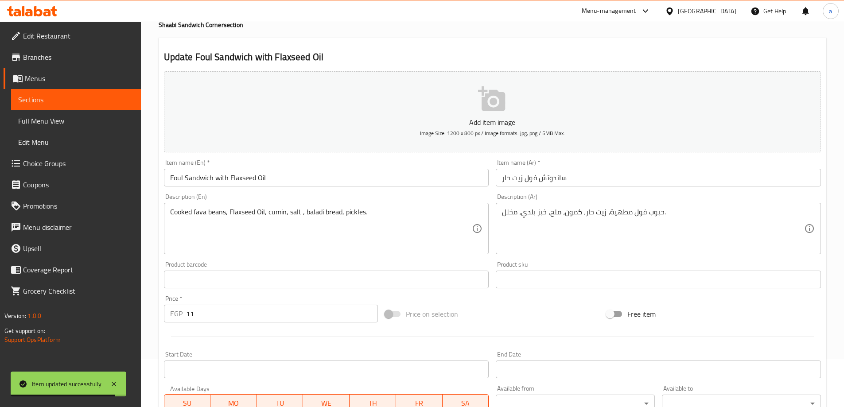
scroll to position [0, 0]
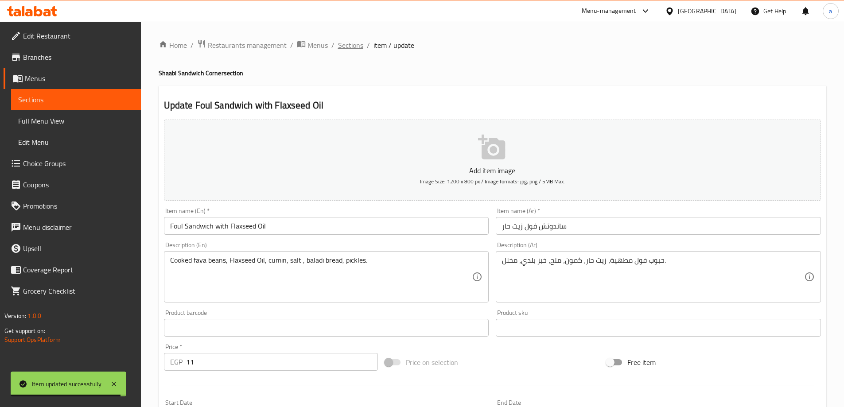
click at [349, 46] on span "Sections" at bounding box center [350, 45] width 25 height 11
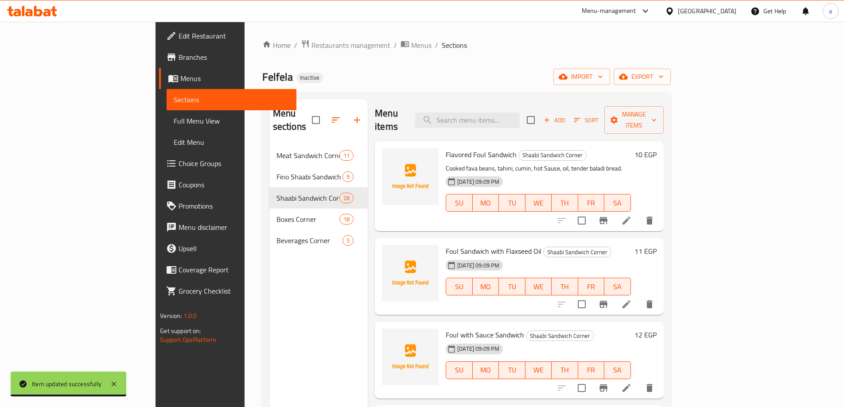
click at [634, 325] on div "Foul with Sauce Sandwich Shaabi Sandwich Corner 10-10-2025 09:09 PM SU MO TU WE…" at bounding box center [538, 360] width 192 height 70
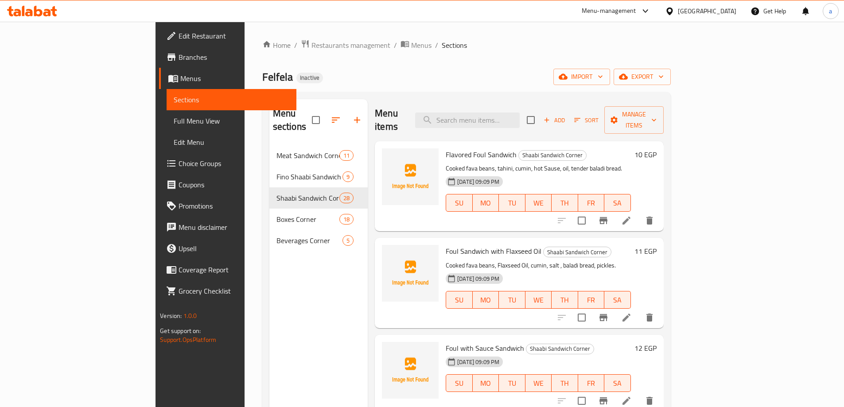
scroll to position [89, 0]
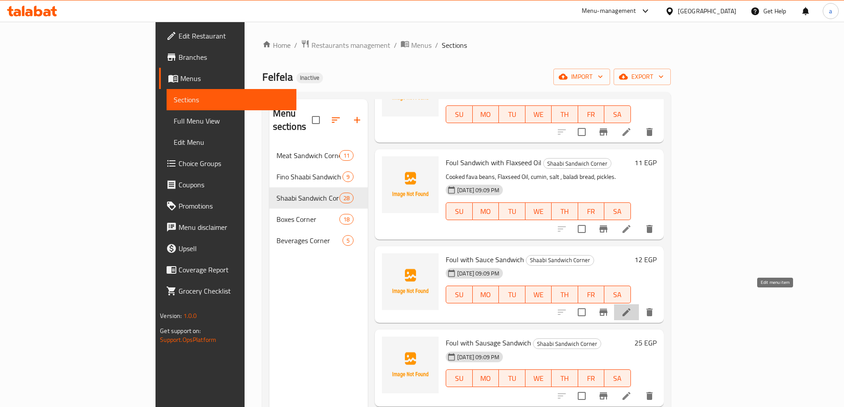
click at [632, 307] on icon at bounding box center [626, 312] width 11 height 11
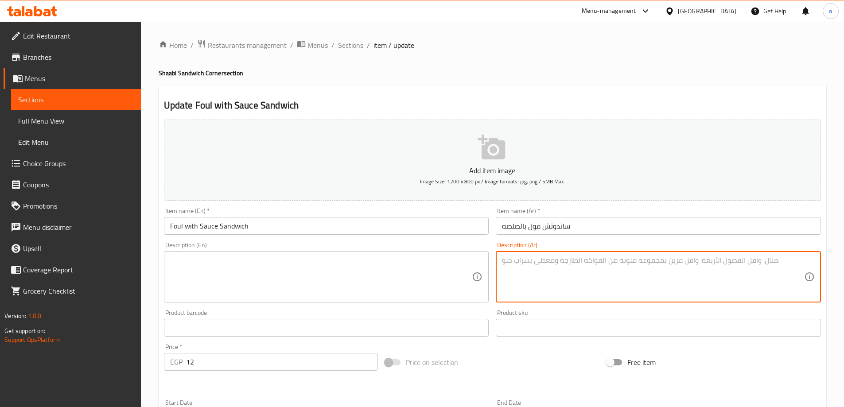
click at [576, 276] on textarea at bounding box center [653, 277] width 302 height 42
paste textarea "حبوب فول مطهية، صلصة طماطم متبلة، كمون، خبز بلدي."
type textarea "حبوب فول مطهية، صلصة طماطم متبلة، كمون، خبز بلدي."
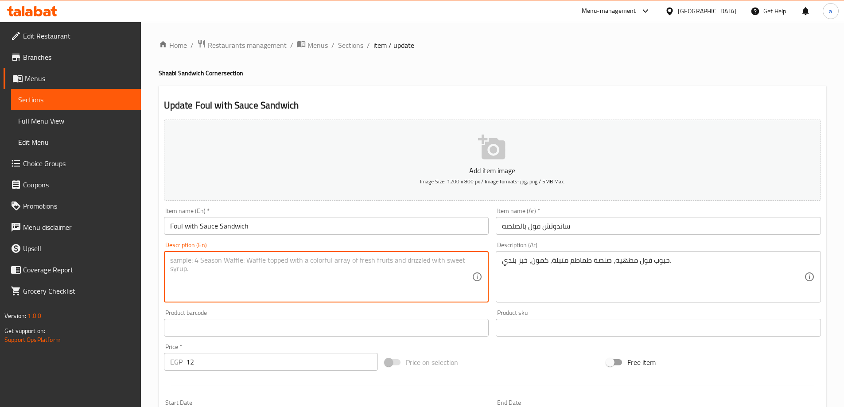
click at [371, 272] on textarea at bounding box center [321, 277] width 302 height 42
paste textarea "Cooked fava beans, spiced tomato sauce, cumin, country bread."
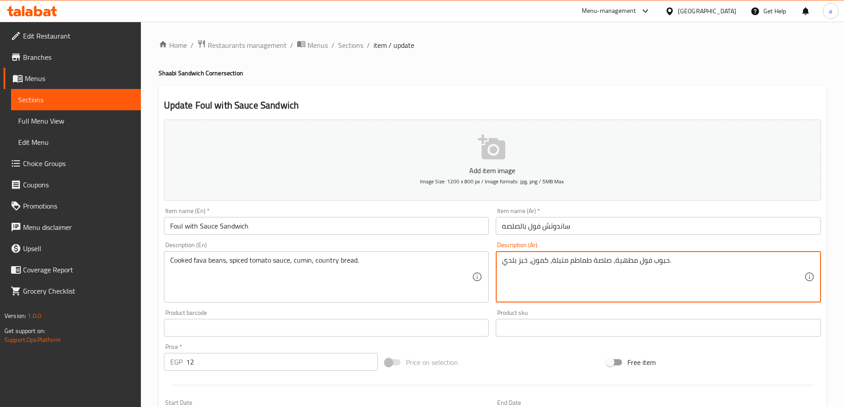
click at [556, 260] on textarea "حبوب فول مطهية، صلصة طماطم متبلة، كمون، خبز بلدي." at bounding box center [653, 277] width 302 height 42
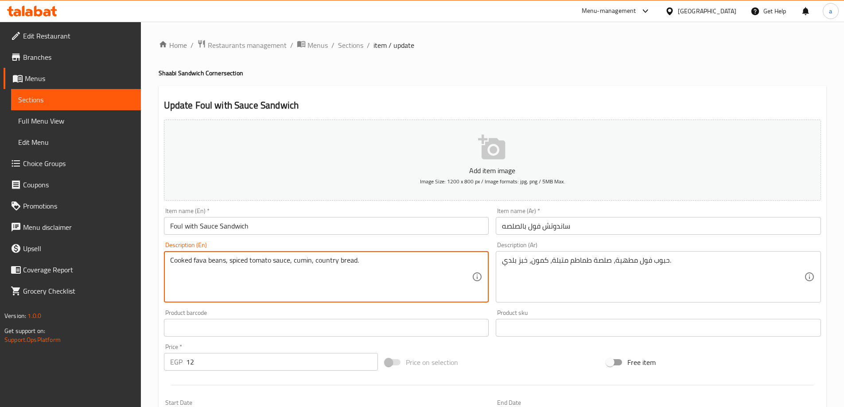
drag, startPoint x: 248, startPoint y: 260, endPoint x: 229, endPoint y: 261, distance: 18.6
paste textarea "Marinat"
drag, startPoint x: 348, startPoint y: 261, endPoint x: 327, endPoint y: 267, distance: 22.4
click at [327, 267] on textarea "Cooked fava beans, Marinated tomato sauce, cumin, country bread." at bounding box center [321, 277] width 302 height 42
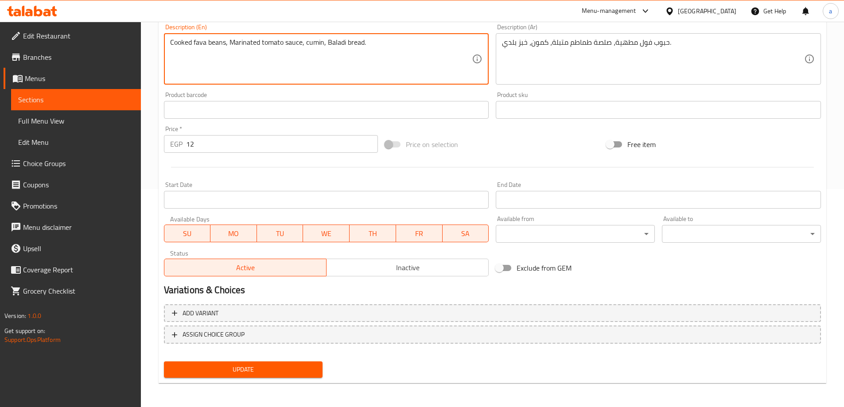
scroll to position [219, 0]
type textarea "Cooked fava beans, Marinated tomato sauce, cumin, Baladi bread."
click at [279, 372] on span "Update" at bounding box center [243, 368] width 145 height 11
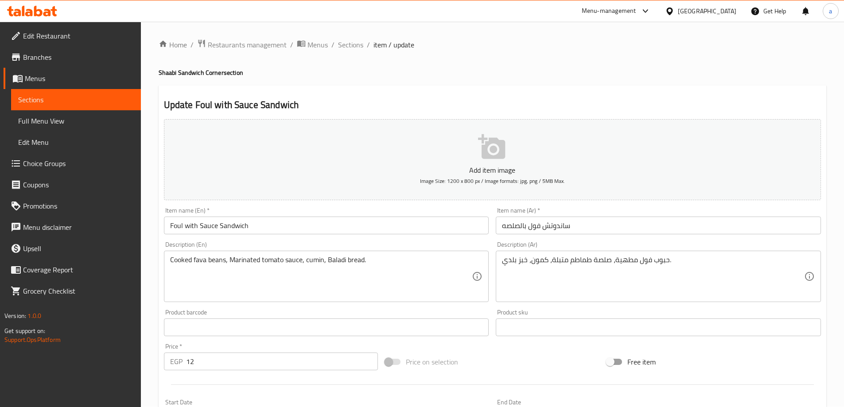
scroll to position [0, 0]
click at [353, 46] on span "Sections" at bounding box center [350, 45] width 25 height 11
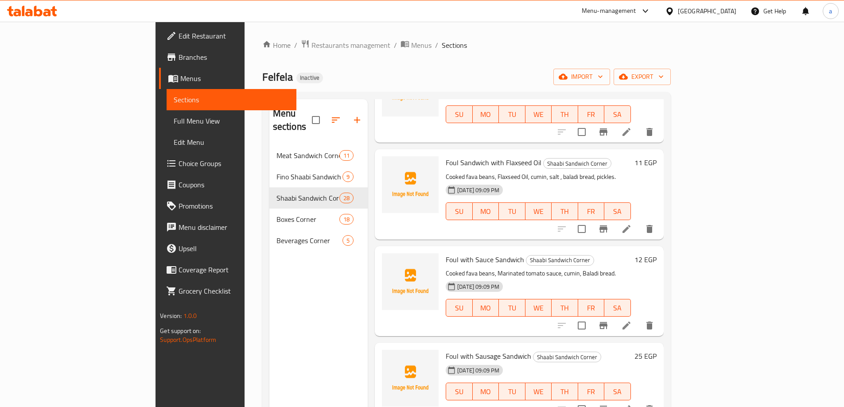
scroll to position [133, 0]
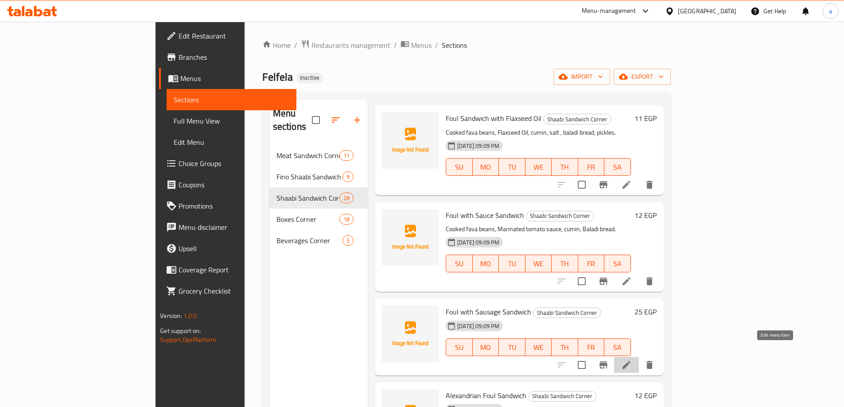
click at [630, 361] on icon at bounding box center [627, 365] width 8 height 8
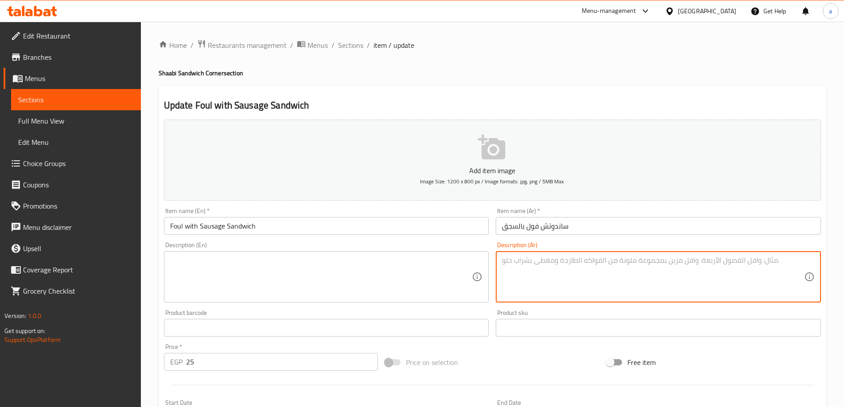
click at [554, 267] on textarea at bounding box center [653, 277] width 302 height 42
paste textarea "حبوب فول مطهية، قطع سجق متبل، طماطم، خبز بلدي."
type textarea "حبوب فول مطهية، قطع سجق متبل، طماطم، خبز بلدي."
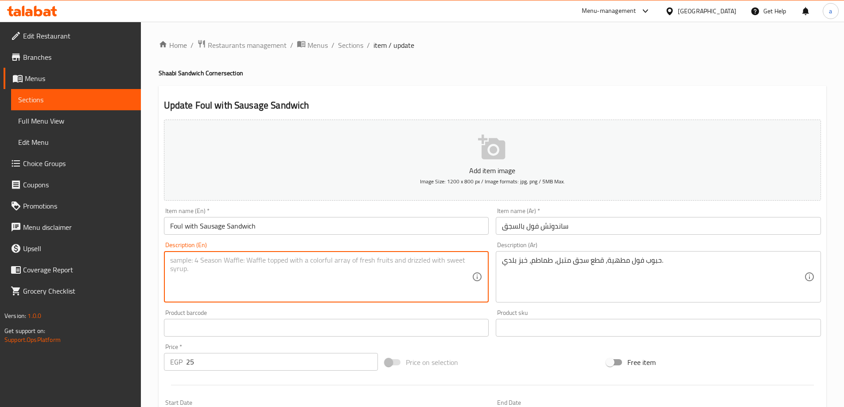
click at [341, 277] on textarea at bounding box center [321, 277] width 302 height 42
paste textarea "Cooked fava beans, seasoned sausage pieces, tomatoes, baladi bread."
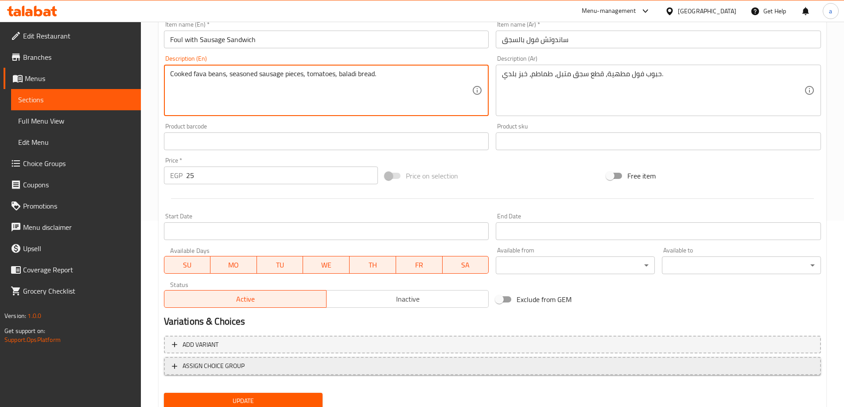
scroll to position [219, 0]
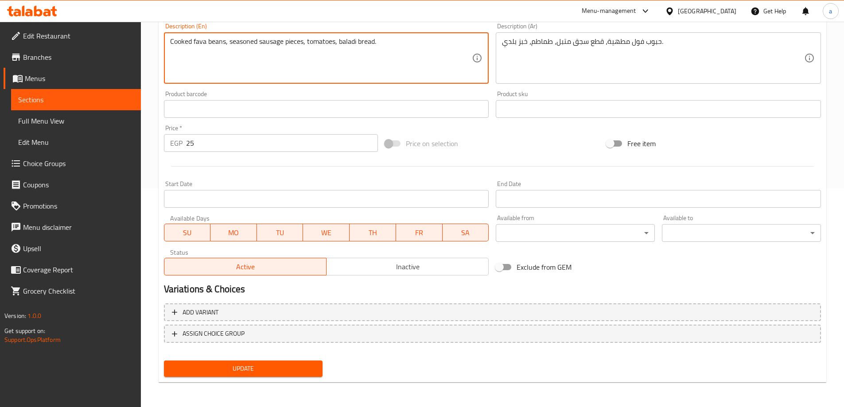
type textarea "Cooked fava beans, seasoned sausage pieces, tomatoes, baladi bread."
click at [294, 371] on span "Update" at bounding box center [243, 368] width 145 height 11
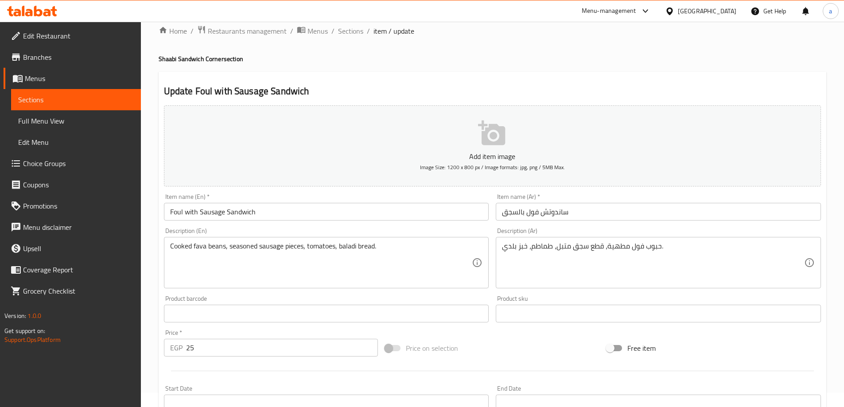
scroll to position [0, 0]
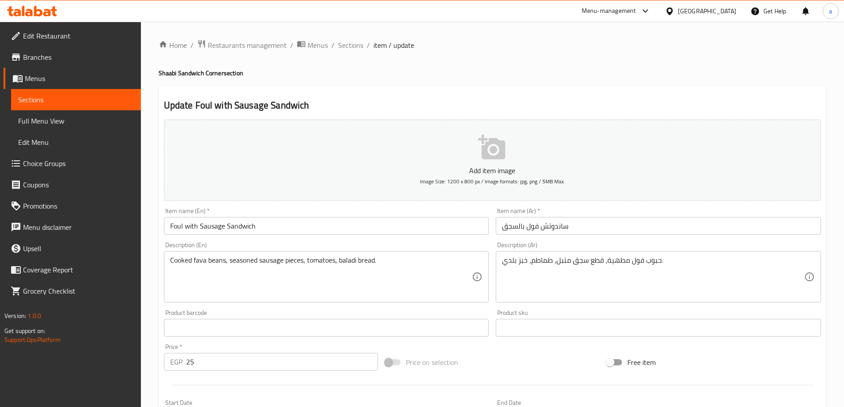
drag, startPoint x: 349, startPoint y: 48, endPoint x: 350, endPoint y: 63, distance: 15.1
click at [349, 48] on span "Sections" at bounding box center [350, 45] width 25 height 11
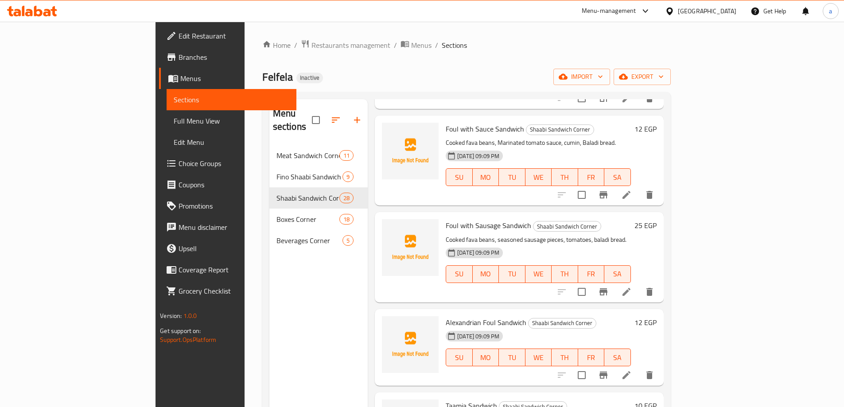
scroll to position [222, 0]
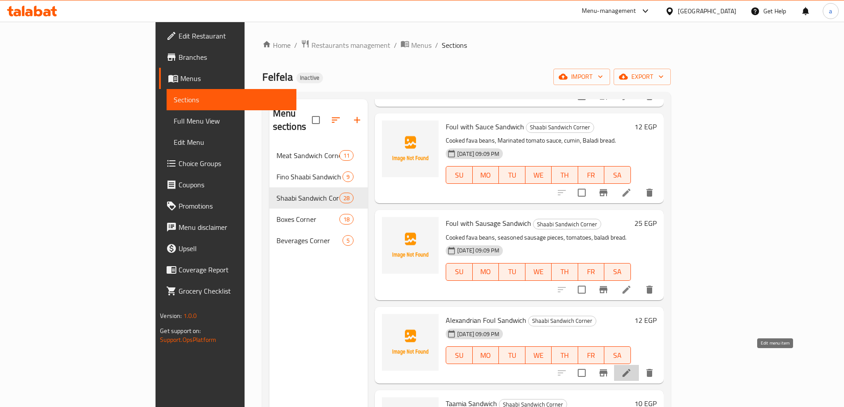
click at [632, 368] on icon at bounding box center [626, 373] width 11 height 11
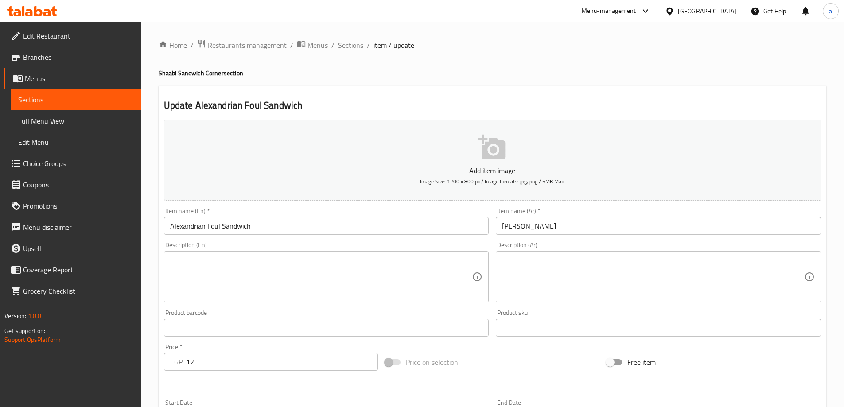
click at [579, 258] on textarea at bounding box center [653, 277] width 302 height 42
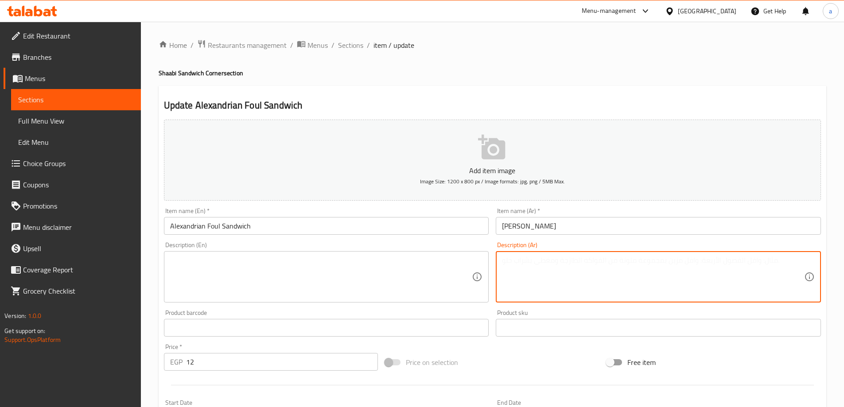
paste textarea "حبوب فول، كمون، زيت، طماطم، بصل، بقدونس، فلفل أخضر، خبز."
type textarea "حبوب فول، كمون، زيت، طماطم، بصل، بقدونس، فلفل أخضر، خبز."
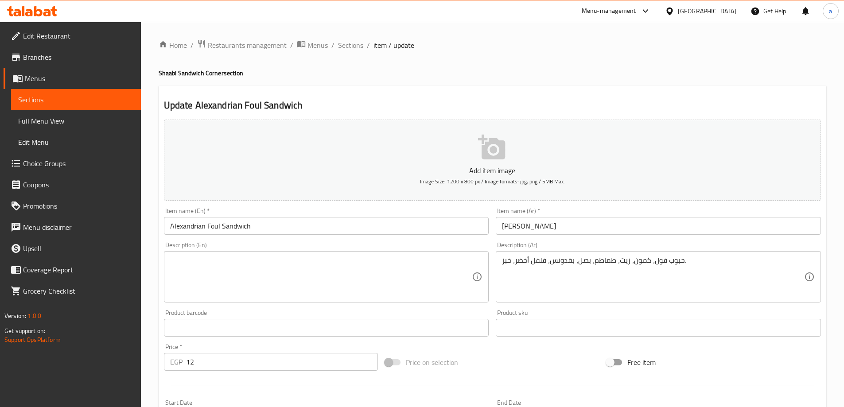
click at [331, 278] on textarea at bounding box center [321, 277] width 302 height 42
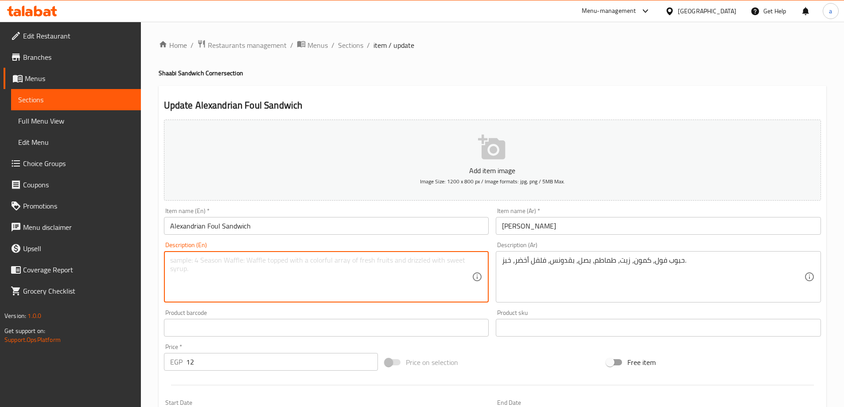
paste textarea "Fava beans, cumin, oil, tomatoes, onions, parsley, green pepper, bread."
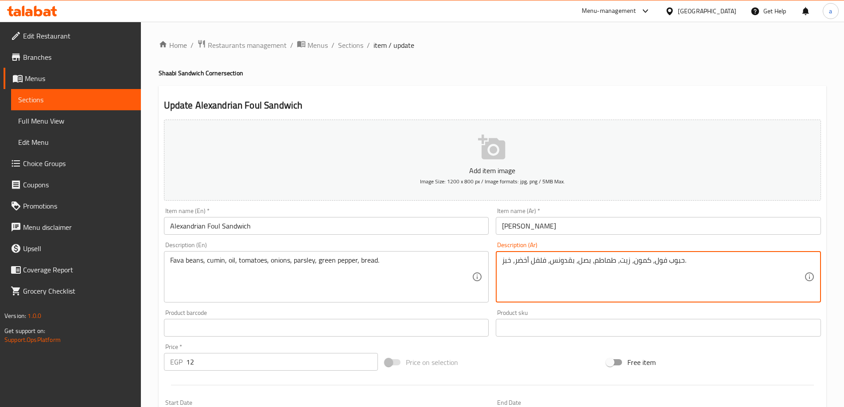
drag, startPoint x: 652, startPoint y: 261, endPoint x: 681, endPoint y: 261, distance: 28.4
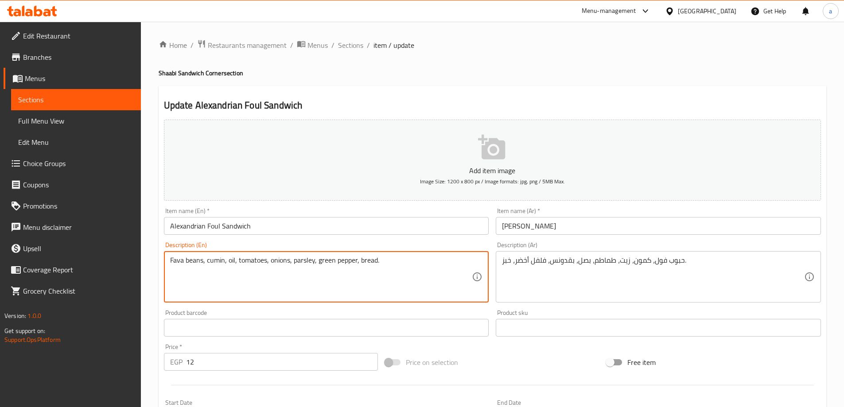
drag, startPoint x: 202, startPoint y: 261, endPoint x: 163, endPoint y: 259, distance: 39.0
paste textarea "Seeds"
click at [169, 260] on div "foul Seeds, cumin, oil, tomatoes, onions, parsley, green pepper, bread. Descrip…" at bounding box center [326, 276] width 325 height 51
click at [222, 259] on textarea "Foul Seeds, cumin, oil, tomatoes, onions, parsley, green pepper, bread." at bounding box center [321, 277] width 302 height 42
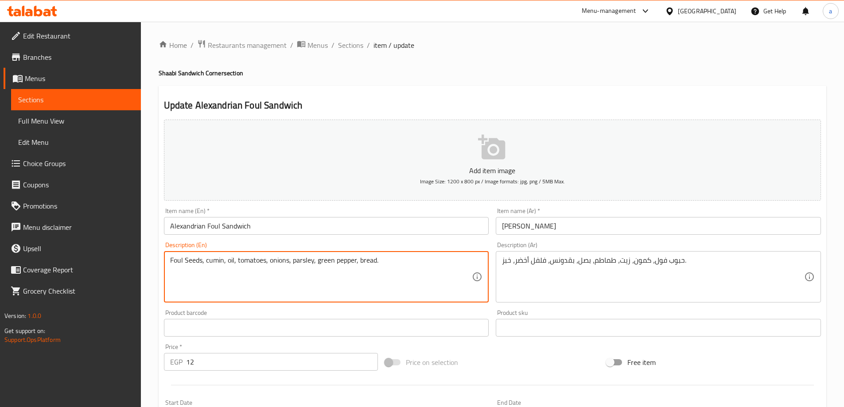
click at [229, 261] on textarea "Foul Seeds, cumin, oil, tomatoes, onions, parsley, green pepper, bread." at bounding box center [321, 277] width 302 height 42
click at [244, 262] on textarea "Foul Seeds, cumin, oil, tomatoes, onions, parsley, green pepper, bread." at bounding box center [321, 277] width 302 height 42
click at [282, 264] on textarea "Foul Seeds, cumin, oil, tomatoes, onions, parsley, green pepper, bread." at bounding box center [321, 277] width 302 height 42
type textarea "Foul Seeds, cumin, oil, tomatoes, onions, parsley, green pepper, bread."
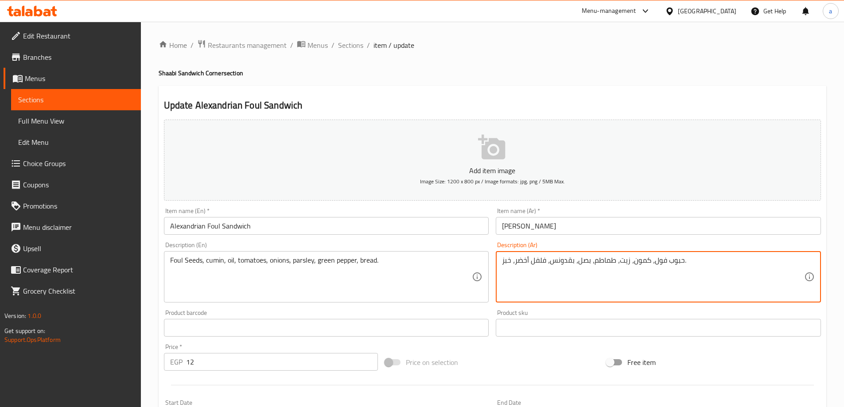
click at [566, 260] on textarea "حبوب فول، كمون، زيت، طماطم، بصل، بقدونس، فلفل أخضر، خبز." at bounding box center [653, 277] width 302 height 42
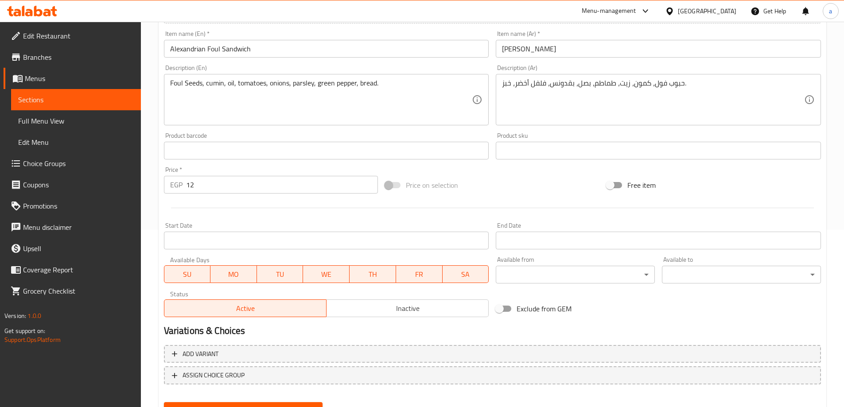
scroll to position [219, 0]
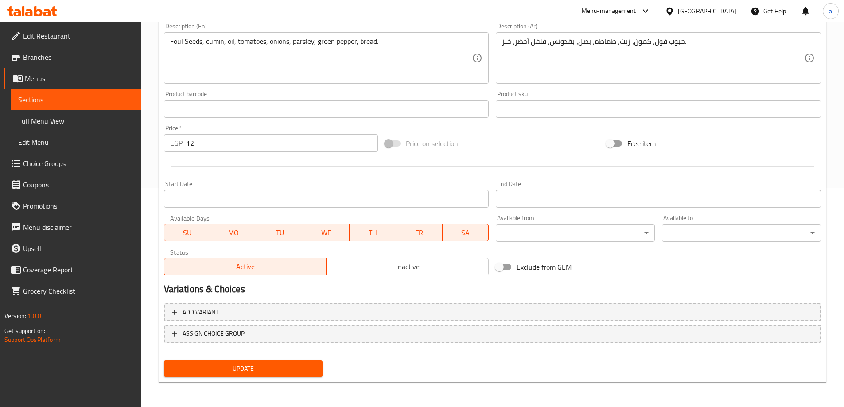
click at [257, 368] on span "Update" at bounding box center [243, 368] width 145 height 11
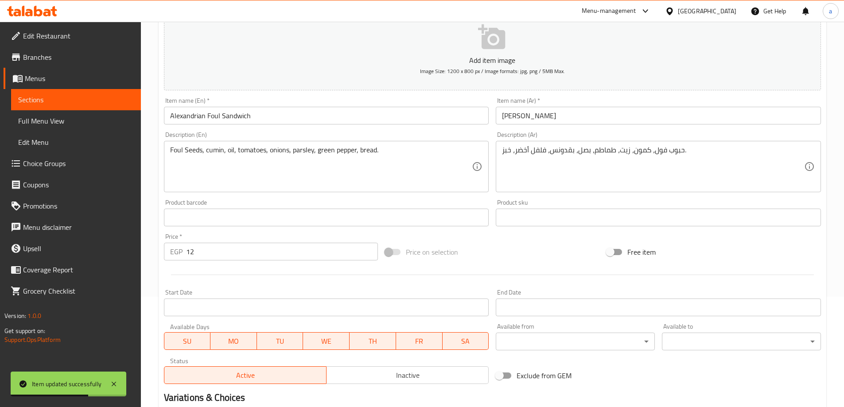
scroll to position [0, 0]
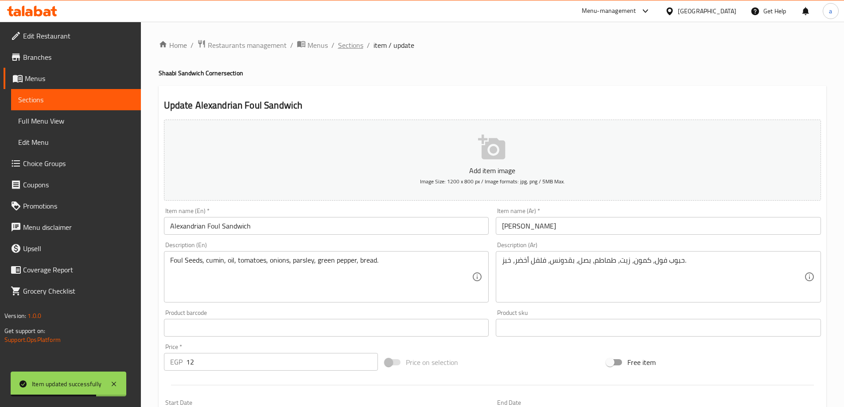
click at [354, 43] on span "Sections" at bounding box center [350, 45] width 25 height 11
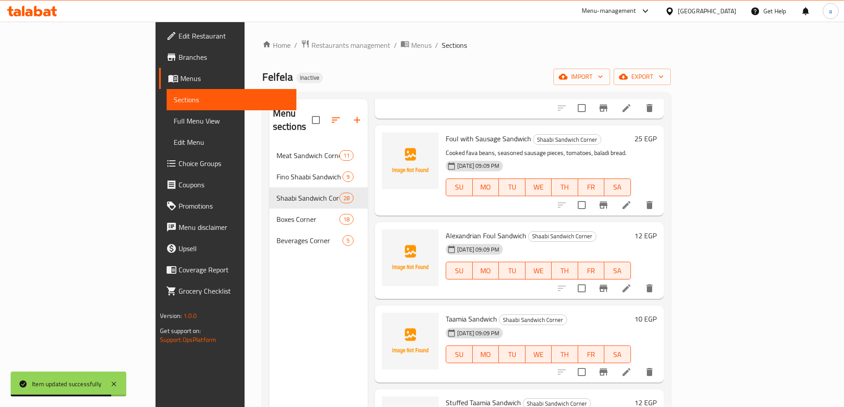
scroll to position [310, 0]
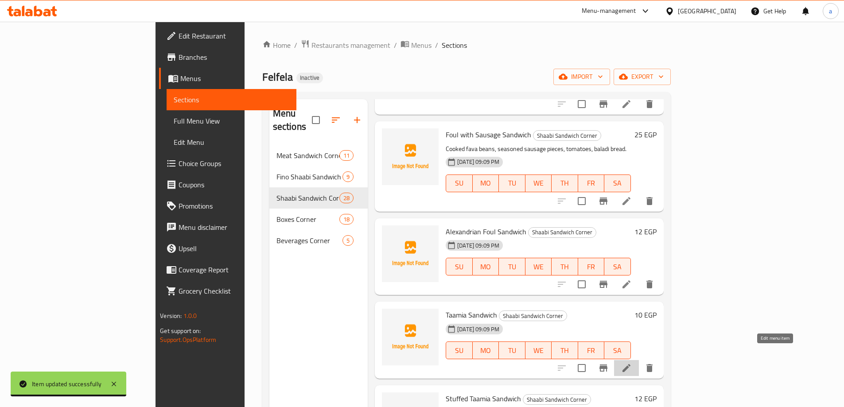
click at [632, 363] on icon at bounding box center [626, 368] width 11 height 11
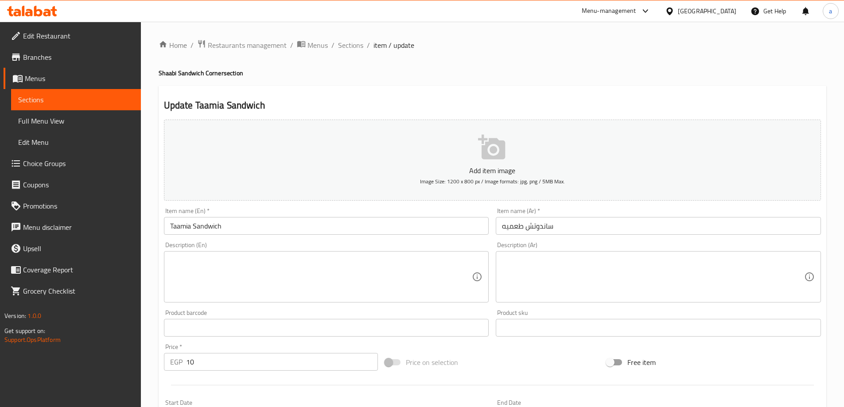
click at [607, 286] on textarea at bounding box center [653, 277] width 302 height 42
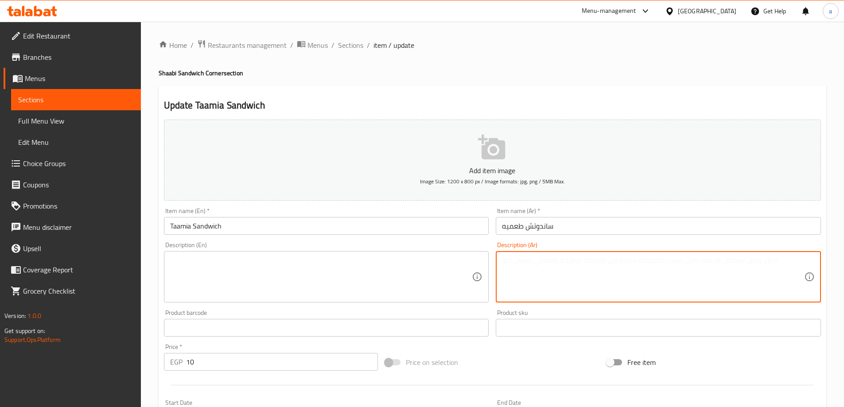
paste textarea "عجينة فول [PERSON_NAME]، [GEOGRAPHIC_DATA]، شبت، كمون، مخلل، خبز."
drag, startPoint x: 592, startPoint y: 261, endPoint x: 669, endPoint y: 266, distance: 77.2
click at [669, 266] on textarea "عجينة فول [PERSON_NAME]، [GEOGRAPHIC_DATA]، شبت، كمون، مخلل، خبز." at bounding box center [653, 277] width 302 height 42
type textarea "عجينة فول [PERSON_NAME]، [GEOGRAPHIC_DATA]، شبت، كمون، مخلل، خبز."
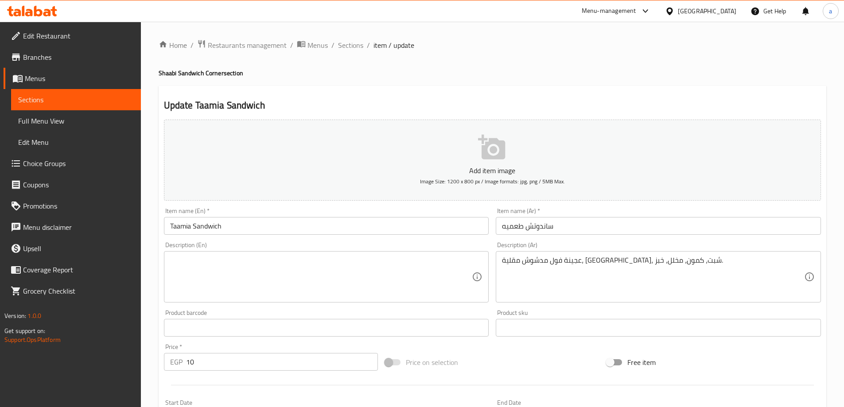
click at [206, 259] on textarea at bounding box center [321, 277] width 302 height 42
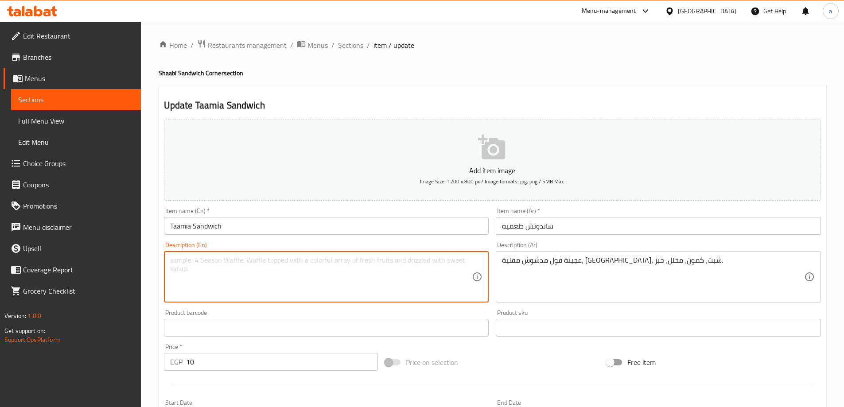
paste textarea "Fried crushed bean dough"
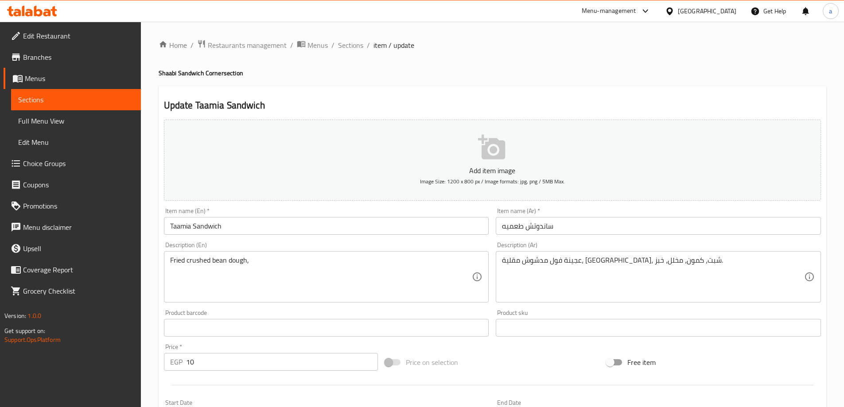
click at [280, 261] on textarea "Fried crushed bean dough," at bounding box center [321, 277] width 302 height 42
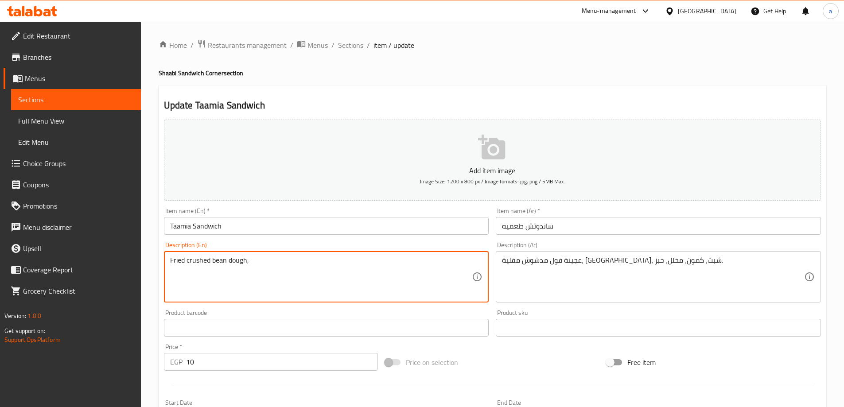
paste textarea "coriander, dill, cumin, pickles, bread"
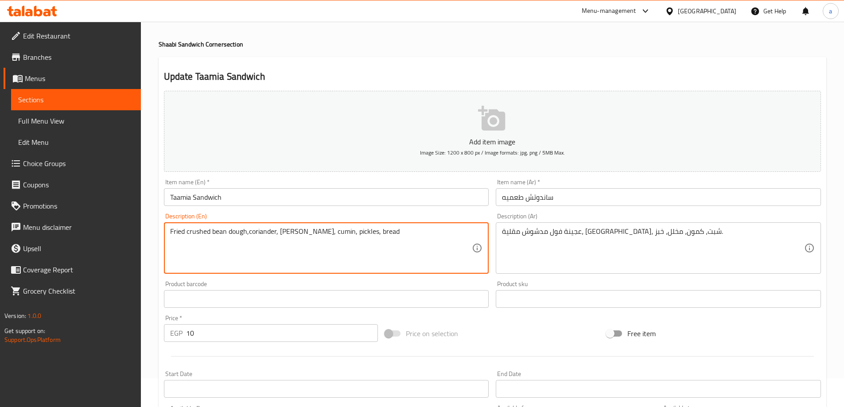
scroll to position [44, 0]
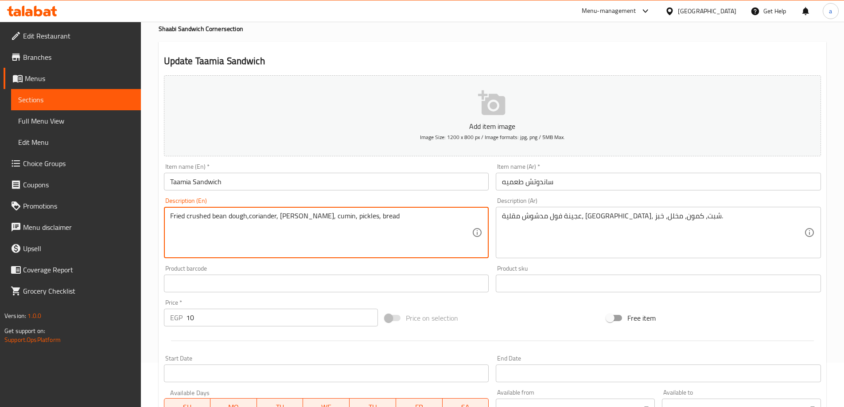
click at [248, 219] on textarea "Fried crushed bean dough,coriander, dill, cumin, pickles, bread" at bounding box center [321, 233] width 302 height 42
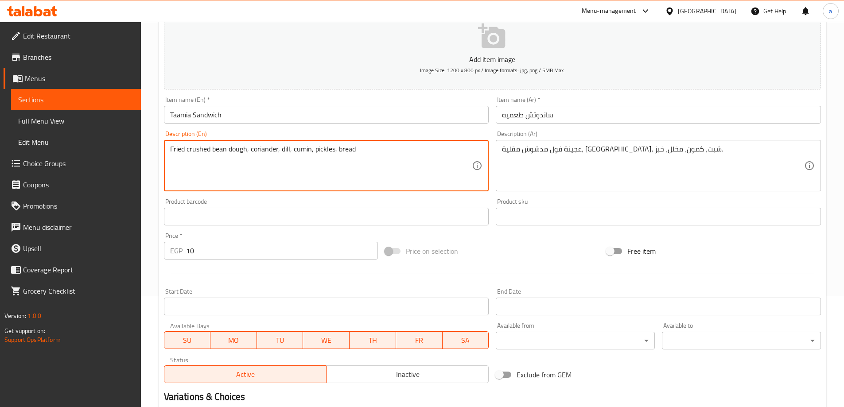
scroll to position [219, 0]
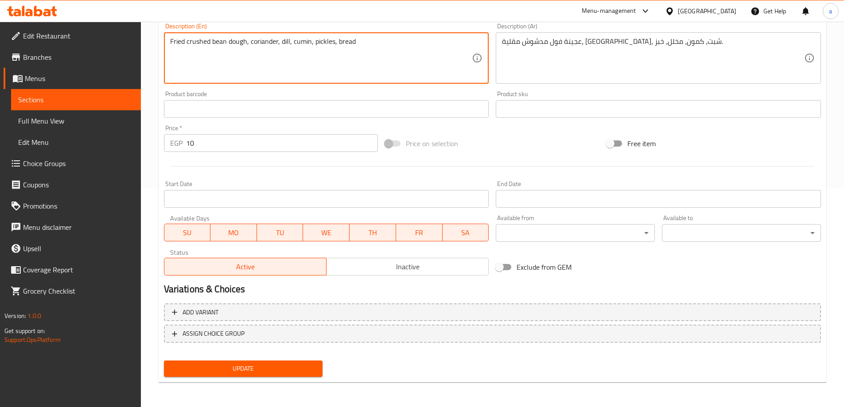
type textarea "Fried crushed bean dough, coriander, dill, cumin, pickles, bread"
click at [265, 366] on span "Update" at bounding box center [243, 368] width 145 height 11
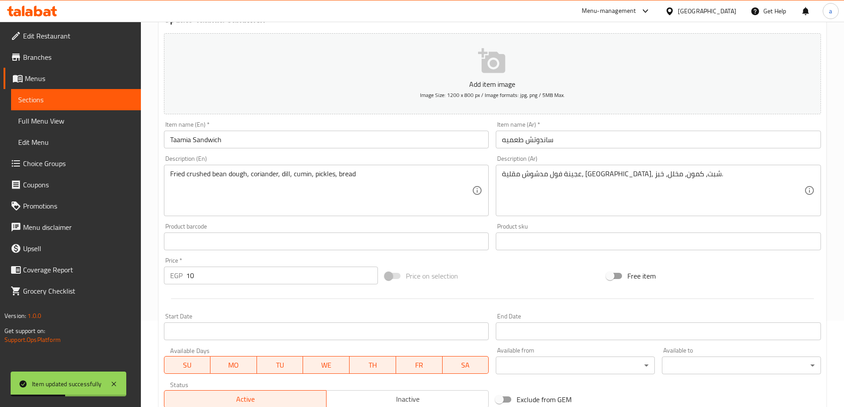
scroll to position [0, 0]
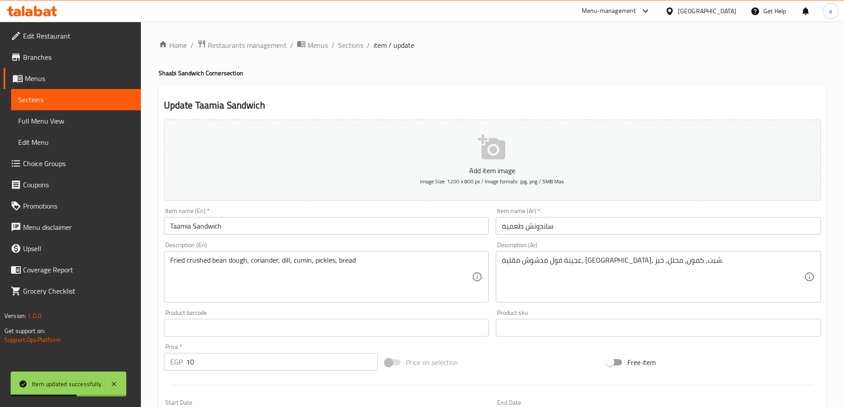
drag, startPoint x: 344, startPoint y: 45, endPoint x: 18, endPoint y: 218, distance: 369.3
click at [344, 45] on span "Sections" at bounding box center [350, 45] width 25 height 11
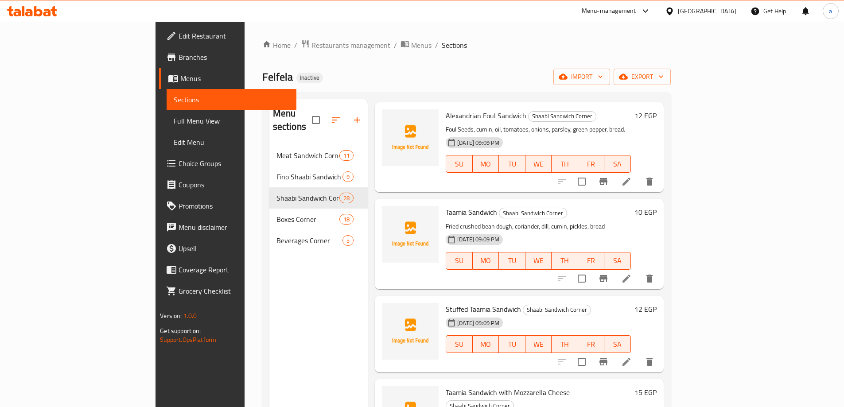
scroll to position [487, 0]
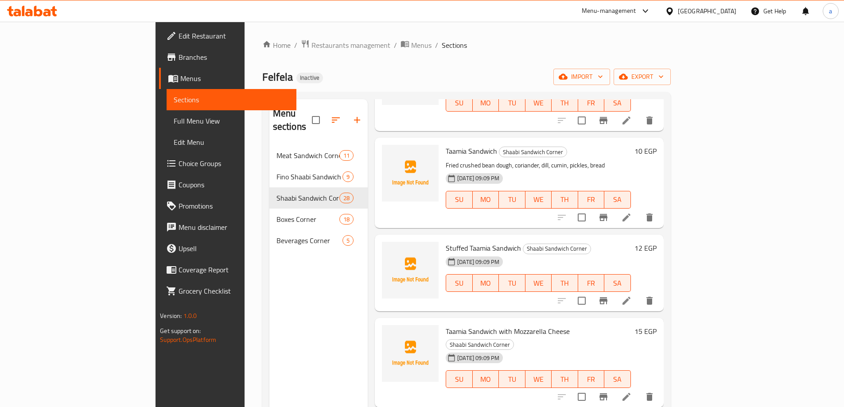
click at [630, 297] on icon at bounding box center [627, 301] width 8 height 8
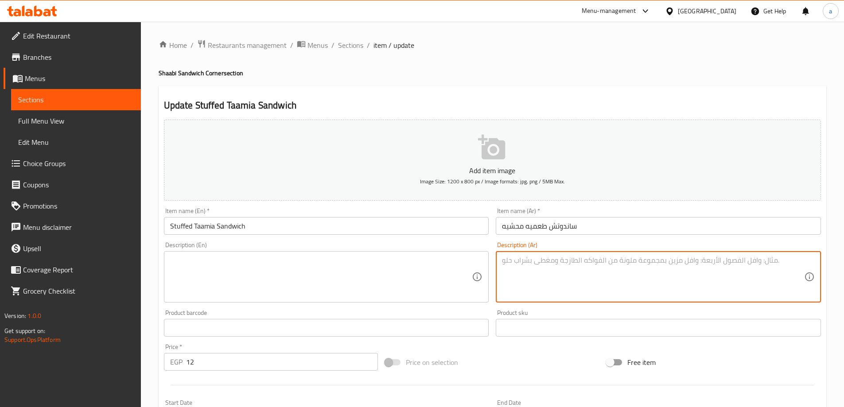
click at [538, 273] on textarea at bounding box center [653, 277] width 302 height 42
paste textarea "عجينة فول مقلية محشوة بصل متبل، شطة، طماطم، مخلل، خبز."
type textarea "عجينة فول مقلية محشوة بصل متبل، شطة، طماطم، مخلل، خبز."
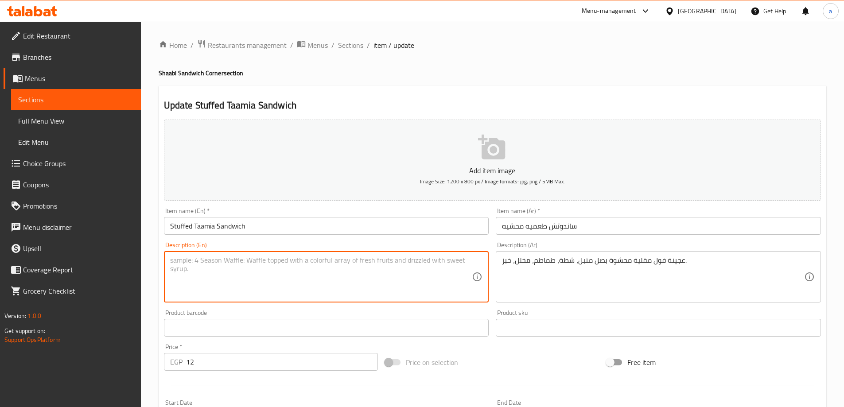
click at [342, 291] on textarea at bounding box center [321, 277] width 302 height 42
paste textarea "Fried bean dough stuffed with seasoned onions, hot pepper, tomatoes, pickles, a…"
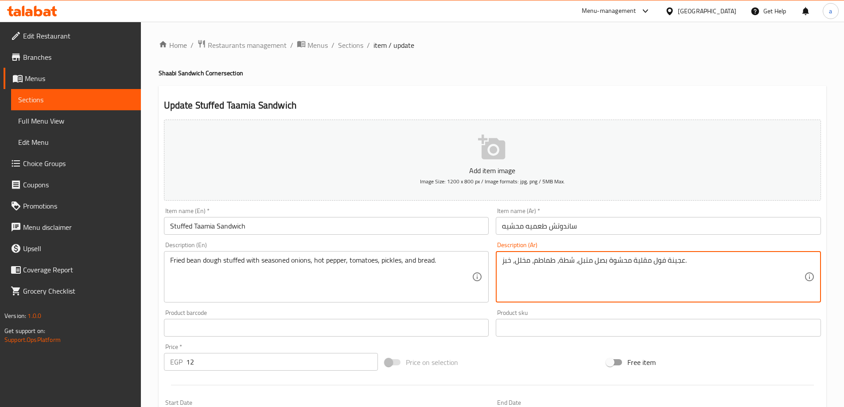
drag, startPoint x: 634, startPoint y: 262, endPoint x: 683, endPoint y: 270, distance: 49.8
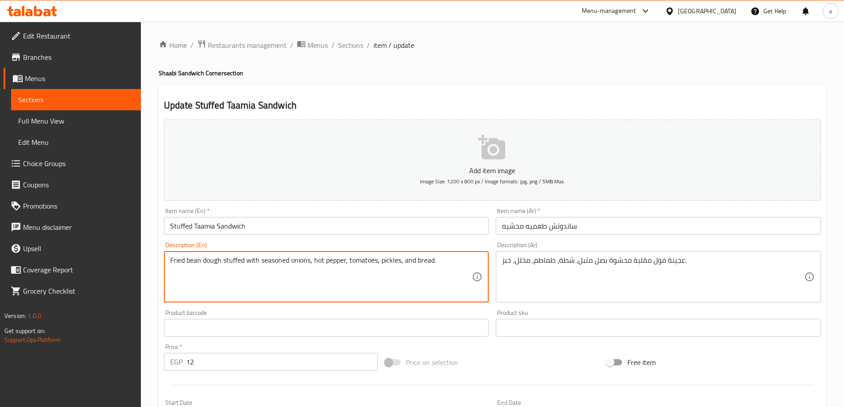
drag, startPoint x: 326, startPoint y: 261, endPoint x: 346, endPoint y: 272, distance: 23.4
click at [346, 272] on textarea "Fried bean dough stuffed with seasoned onions, hot pepper, tomatoes, pickles, a…" at bounding box center [321, 277] width 302 height 42
click at [355, 260] on textarea "Fried bean dough stuffed with seasoned onions, hot sause, tomatoes, pickles, an…" at bounding box center [321, 277] width 302 height 42
click at [385, 262] on textarea "Fried bean dough stuffed with seasoned onions, hot sause, tomatoes, pickles, an…" at bounding box center [321, 277] width 302 height 42
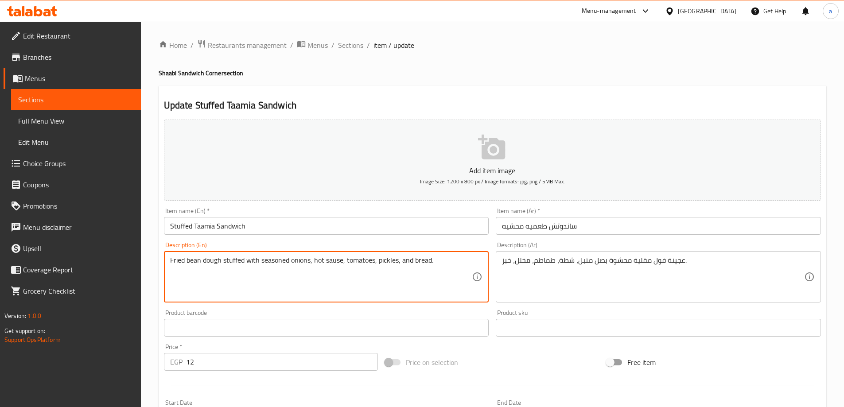
click at [409, 260] on textarea "Fried bean dough stuffed with seasoned onions, hot sause, tomatoes, pickles, an…" at bounding box center [321, 277] width 302 height 42
click at [426, 262] on textarea "Fried bean dough stuffed with seasoned onions, hot sause, tomatoes, pickles, an…" at bounding box center [321, 277] width 302 height 42
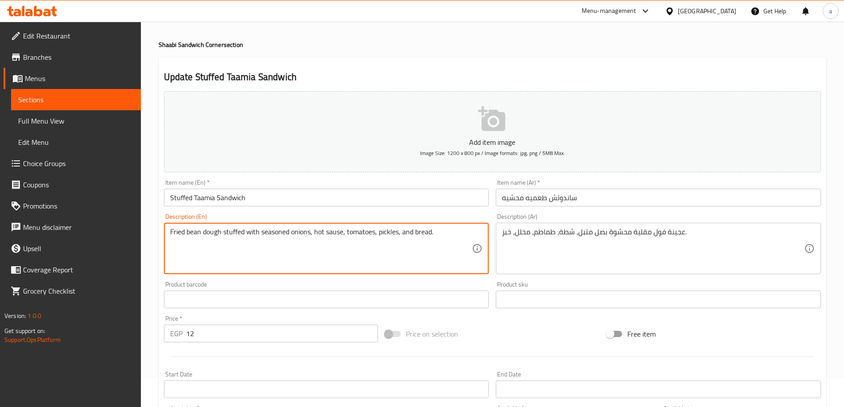
scroll to position [44, 0]
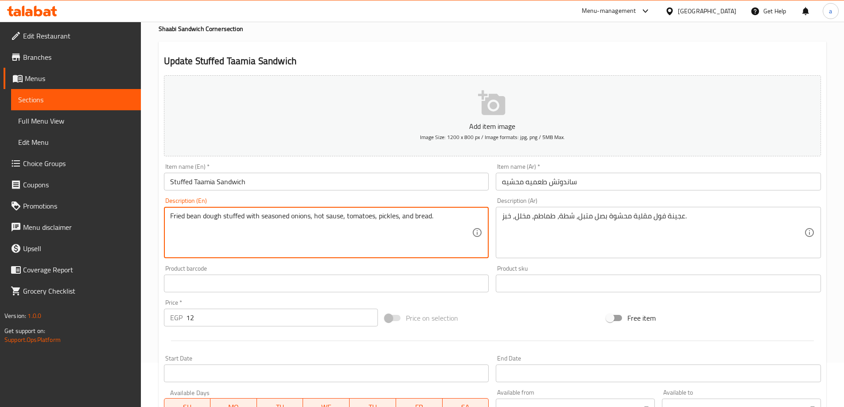
click at [370, 265] on div "Product barcode Product barcode" at bounding box center [326, 279] width 332 height 34
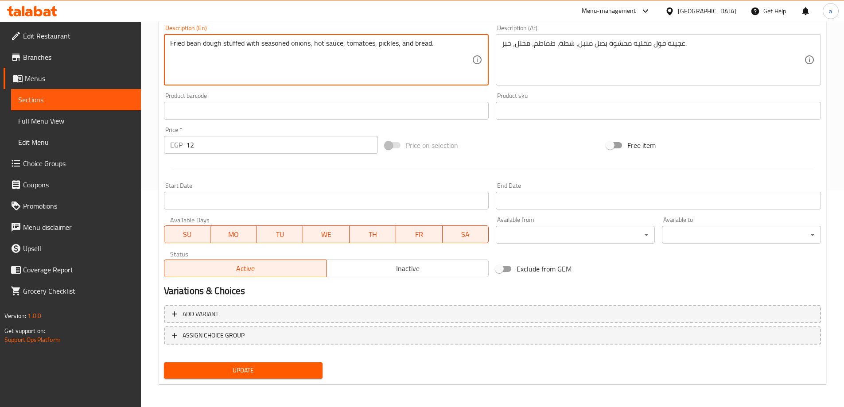
scroll to position [219, 0]
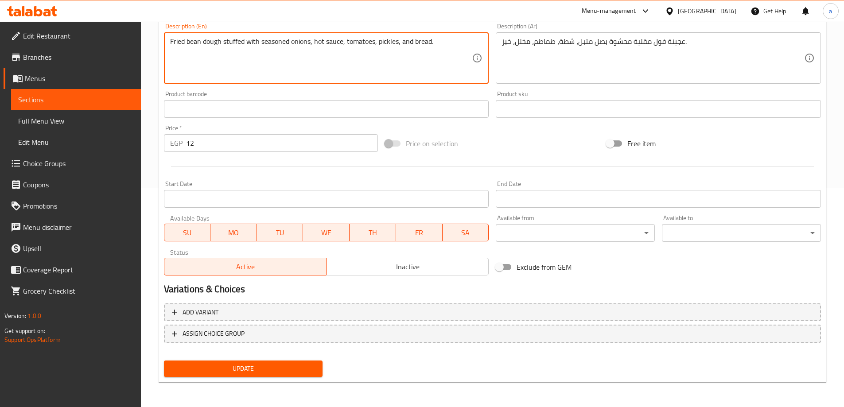
type textarea "Fried bean dough stuffed with seasoned onions, hot sauce, tomatoes, pickles, an…"
click at [292, 369] on span "Update" at bounding box center [243, 368] width 145 height 11
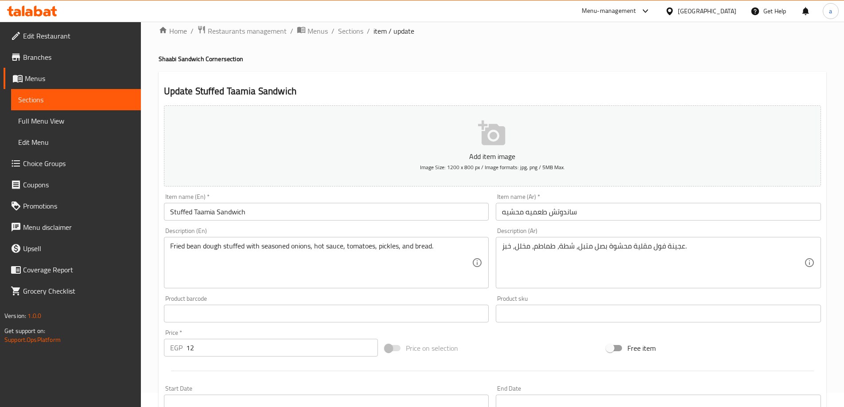
scroll to position [0, 0]
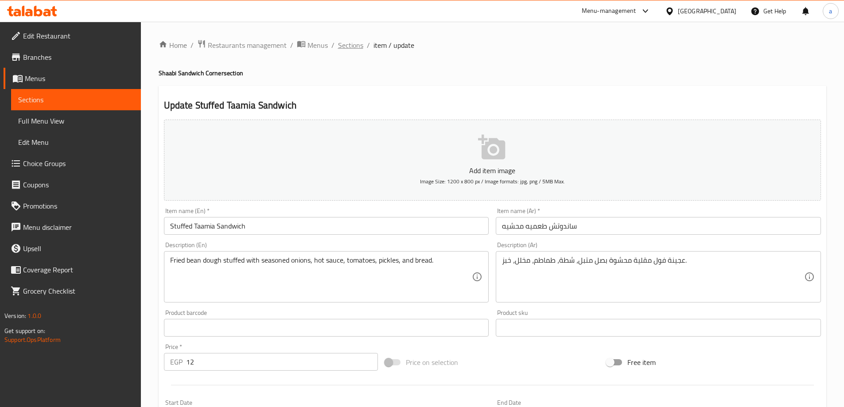
click at [353, 46] on span "Sections" at bounding box center [350, 45] width 25 height 11
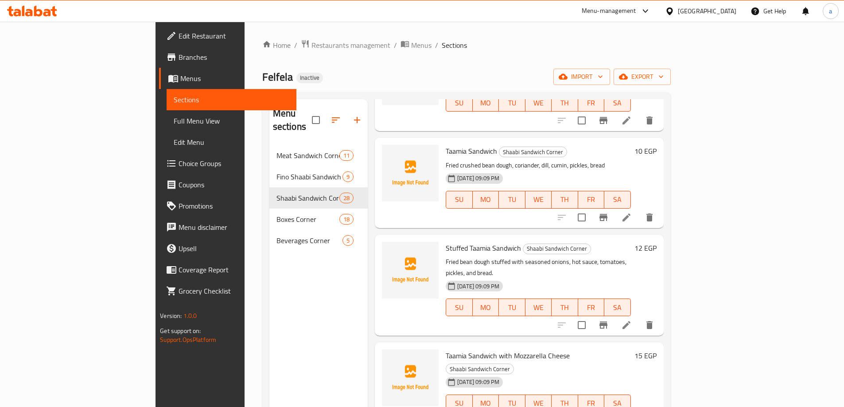
scroll to position [576, 0]
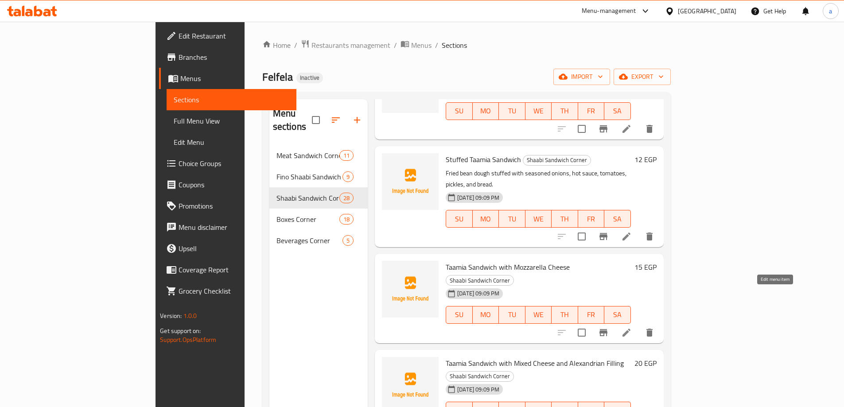
click at [630, 329] on icon at bounding box center [627, 333] width 8 height 8
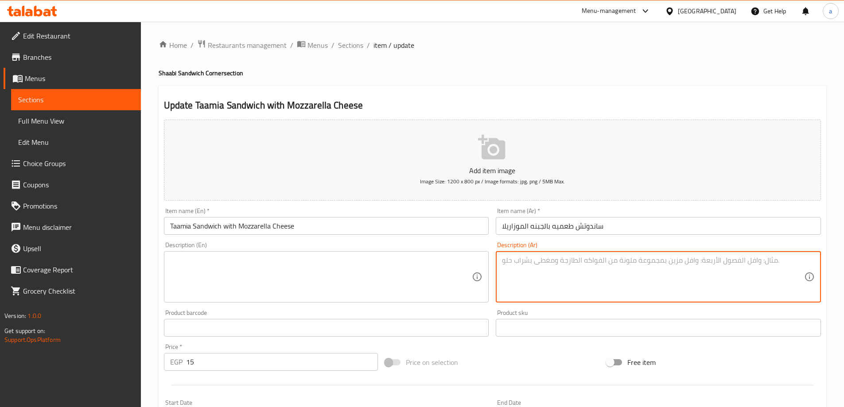
click at [576, 281] on textarea at bounding box center [653, 277] width 302 height 42
paste textarea "عجينة فول مدشوش مقلية، جبنة موزاريلا، مخلل، طماطم، خبز."
type textarea "عجينة فول مدشوش مقلية، جبنة موزاريلا، مخلل، طماطم، خبز."
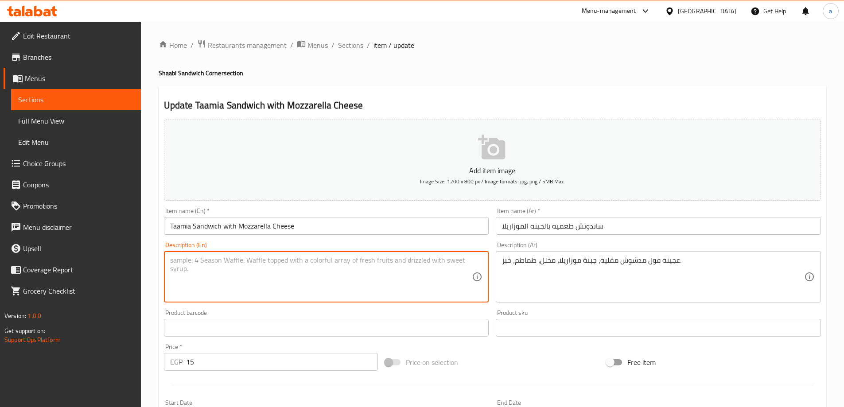
paste textarea "Fried fava bean dough, mozzarella cheese, pickles, tomatoes, bread."
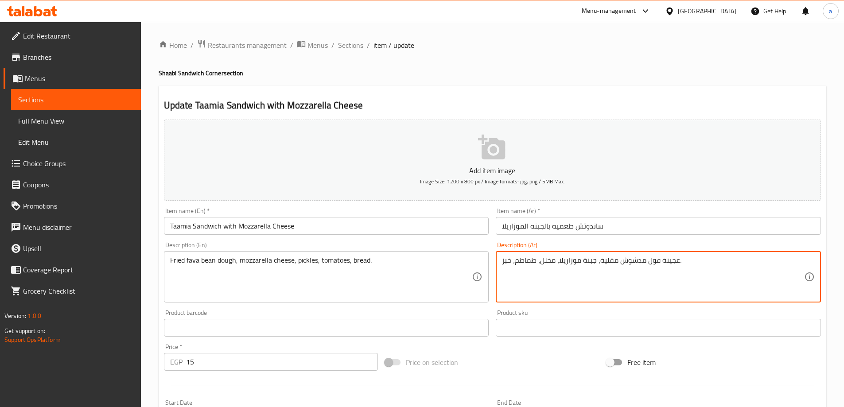
drag, startPoint x: 599, startPoint y: 261, endPoint x: 677, endPoint y: 272, distance: 78.4
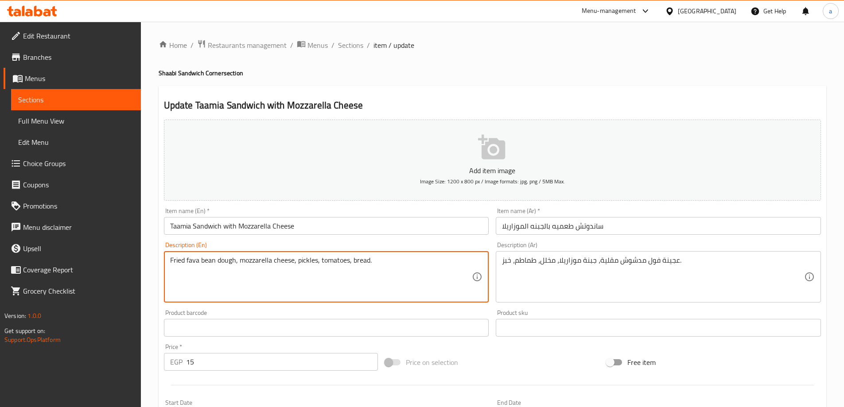
drag, startPoint x: 235, startPoint y: 261, endPoint x: 166, endPoint y: 268, distance: 69.8
paste textarea "crushed"
click at [276, 257] on textarea "Fried crushed bean dough, mozzarella cheese, pickles, tomatoes, bread." at bounding box center [321, 277] width 302 height 42
click at [292, 257] on textarea "Fried crushed bean dough, mozzarella cheese, pickles, tomatoes, bread." at bounding box center [321, 277] width 302 height 42
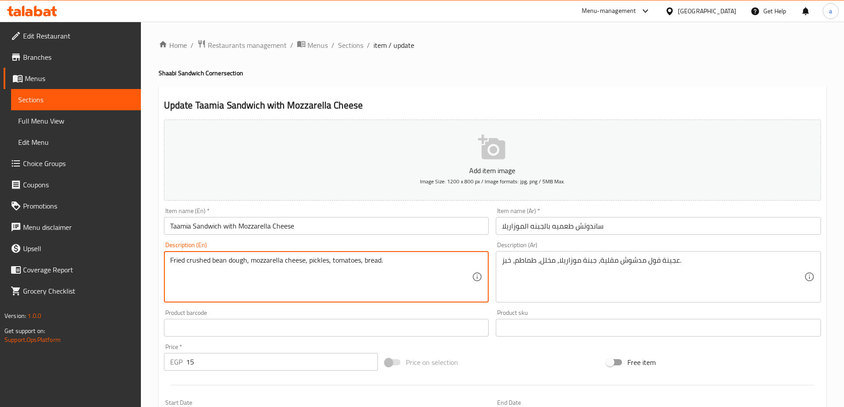
click at [327, 265] on textarea "Fried crushed bean dough, mozzarella cheese, pickles, tomatoes, bread." at bounding box center [321, 277] width 302 height 42
click at [341, 261] on textarea "Fried crushed bean dough, mozzarella cheese, pickles, tomatoes, bread." at bounding box center [321, 277] width 302 height 42
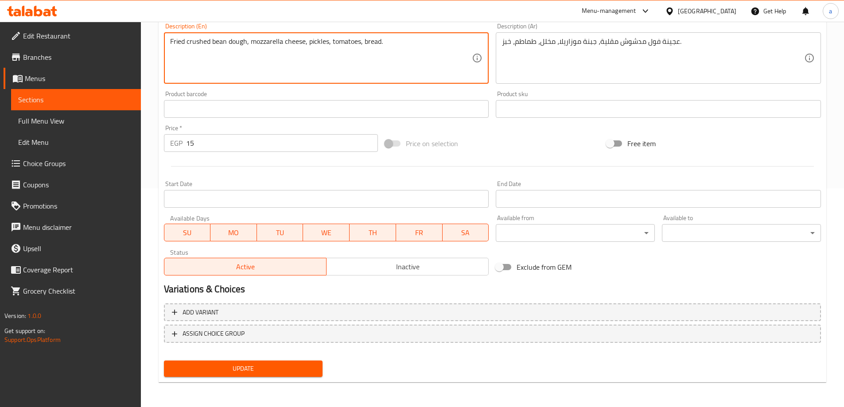
type textarea "Fried crushed bean dough, mozzarella cheese, pickles, tomatoes, bread."
click at [262, 366] on span "Update" at bounding box center [243, 368] width 145 height 11
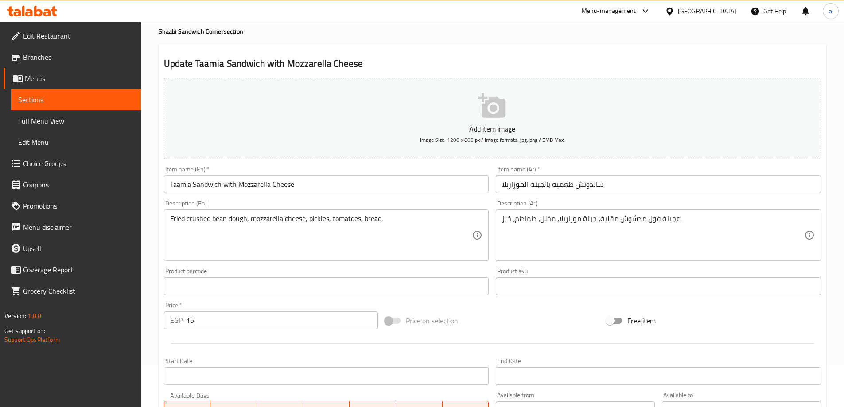
scroll to position [0, 0]
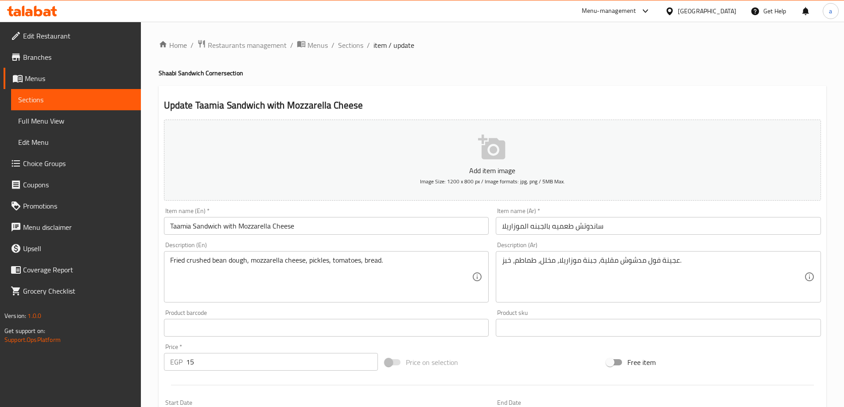
drag, startPoint x: 356, startPoint y: 43, endPoint x: 427, endPoint y: 86, distance: 82.3
click at [356, 43] on span "Sections" at bounding box center [350, 45] width 25 height 11
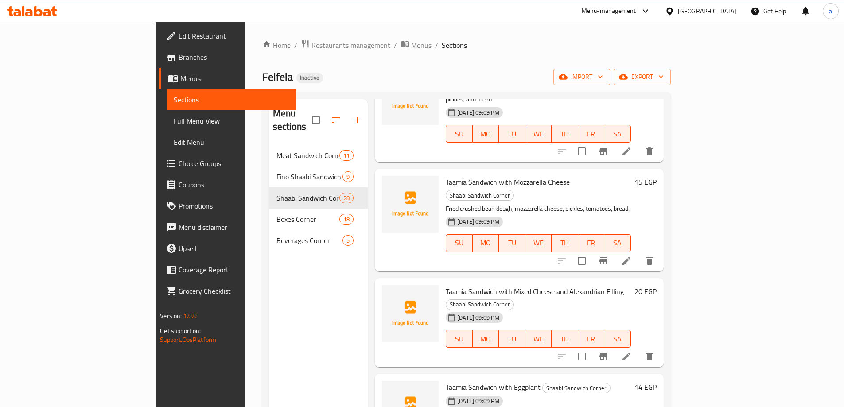
scroll to position [665, 0]
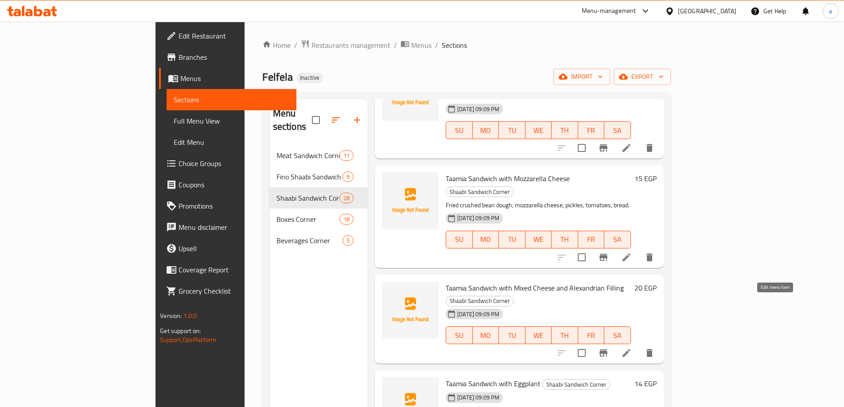
click at [630, 349] on icon at bounding box center [627, 353] width 8 height 8
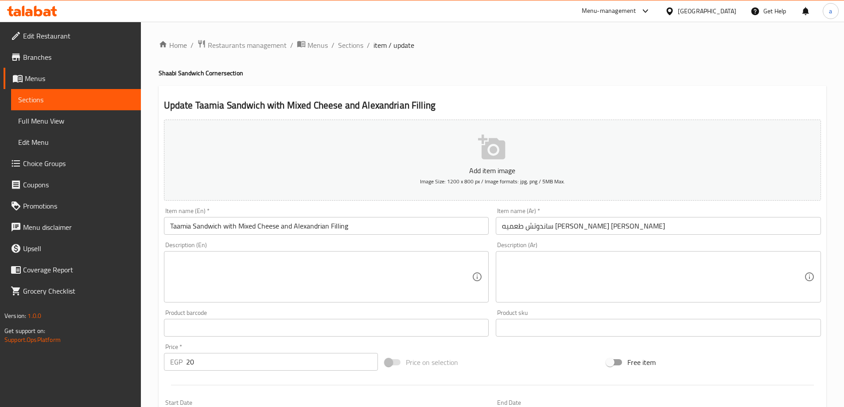
click at [606, 300] on div "Description (Ar)" at bounding box center [658, 276] width 325 height 51
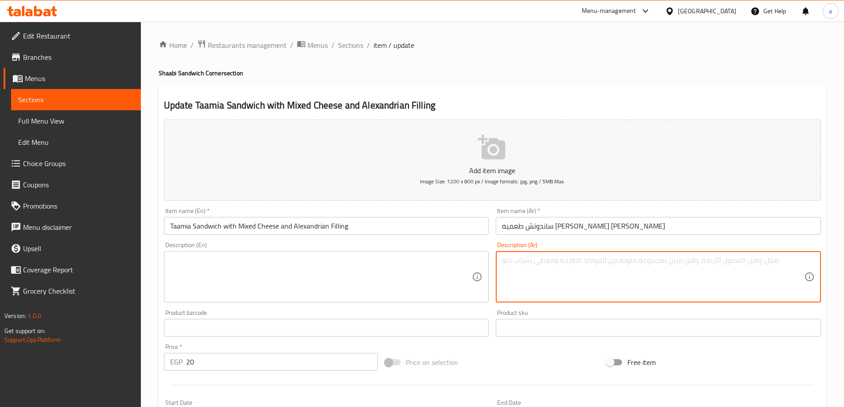
click at [607, 280] on textarea at bounding box center [653, 277] width 302 height 42
paste textarea "عجينة فول مقلية، جبنة، بصل، طماطم، بقدونس، فلفل أخضر، خبز."
type textarea "عجينة فول مقلية، جبنة، بصل، طماطم، بقدونس، فلفل أخضر، خبز."
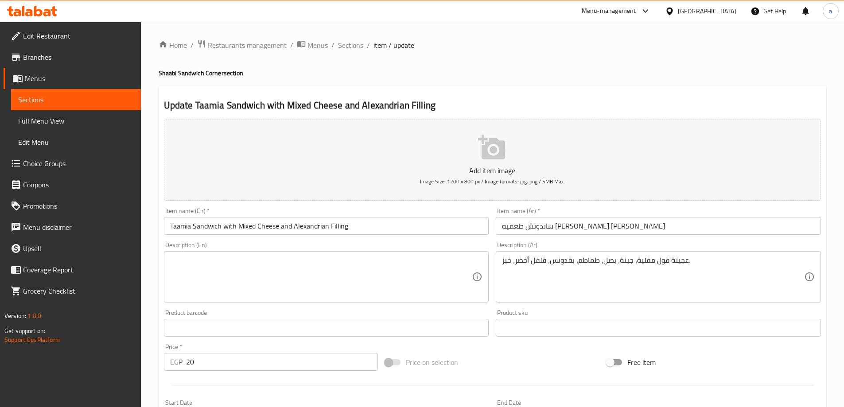
click at [305, 272] on textarea at bounding box center [321, 277] width 302 height 42
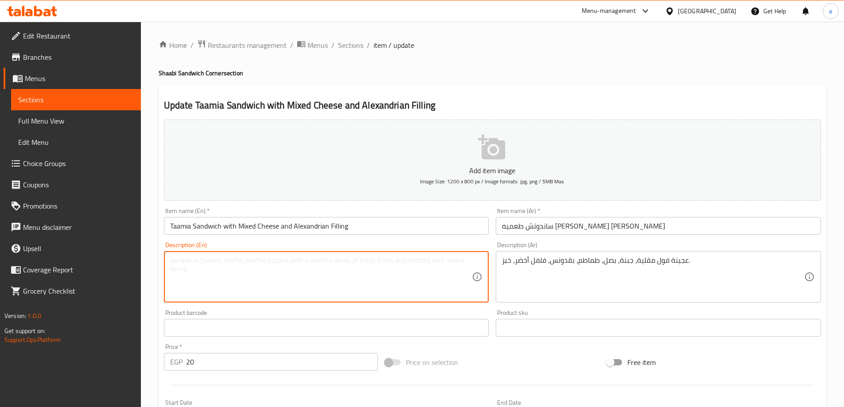
paste textarea "Fried bean dough, cheese, onions, tomatoes, parsley, green pepper, and bread."
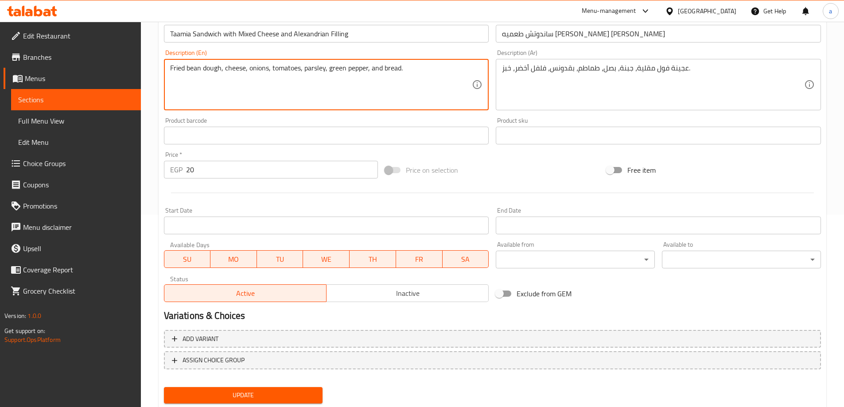
scroll to position [219, 0]
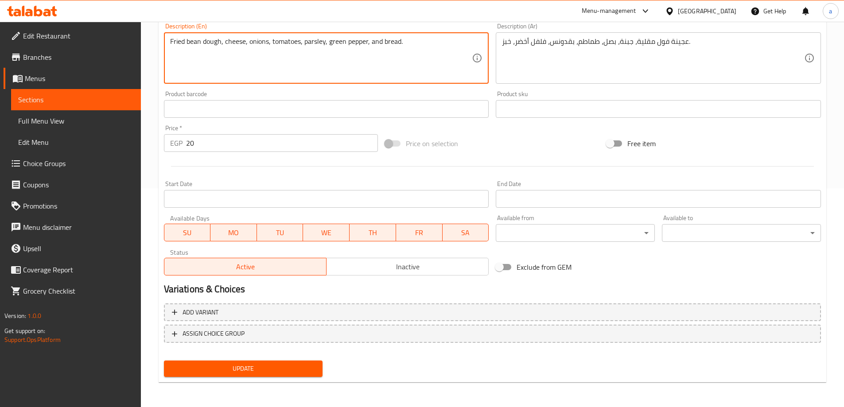
type textarea "Fried bean dough, cheese, onions, tomatoes, parsley, green pepper, and bread."
click at [281, 367] on span "Update" at bounding box center [243, 368] width 145 height 11
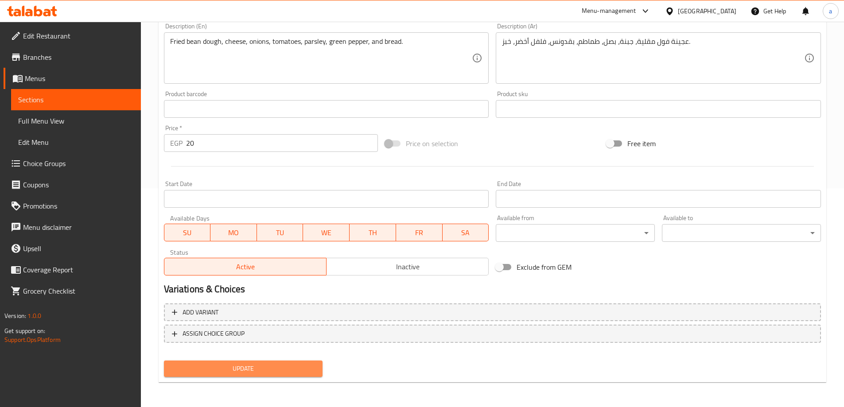
click at [278, 364] on span "Update" at bounding box center [243, 368] width 145 height 11
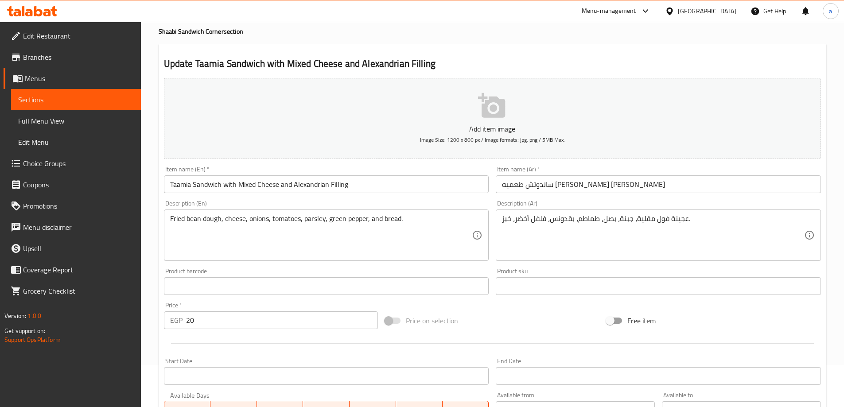
scroll to position [0, 0]
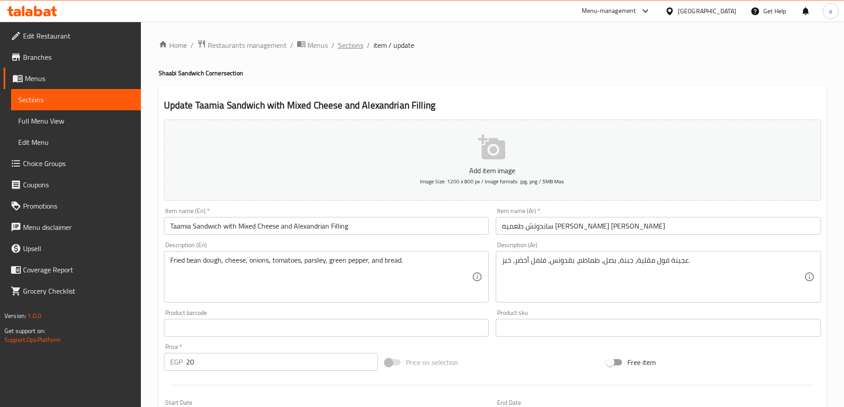
click at [351, 47] on span "Sections" at bounding box center [350, 45] width 25 height 11
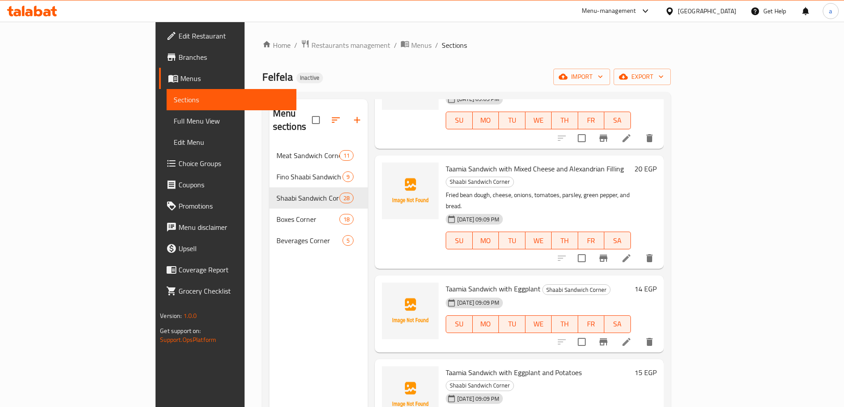
scroll to position [798, 0]
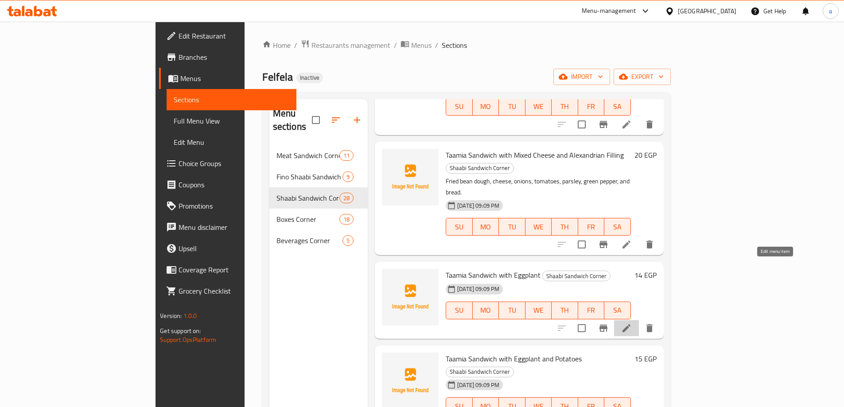
click at [630, 324] on icon at bounding box center [627, 328] width 8 height 8
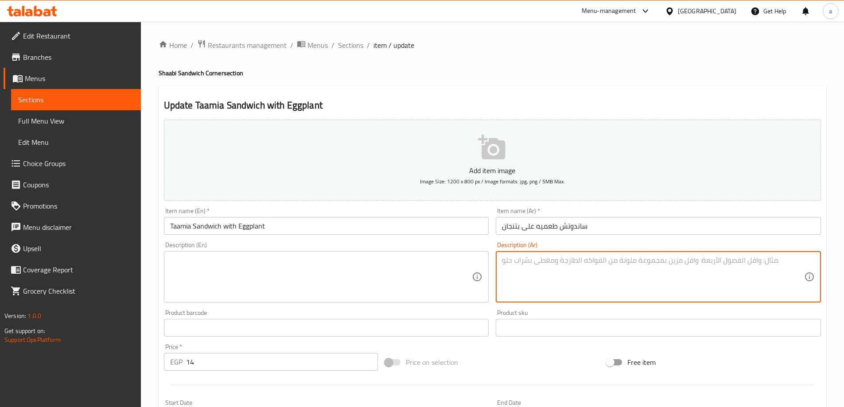
click at [520, 268] on textarea at bounding box center [653, 277] width 302 height 42
paste textarea "عجينة فول مقلية، شرائح باذنجان مقلي، مخلل، طحينة، خبز."
type textarea "عجينة فول مقلية، شرائح باذنجان مقلي، مخلل، طحينة، خبز."
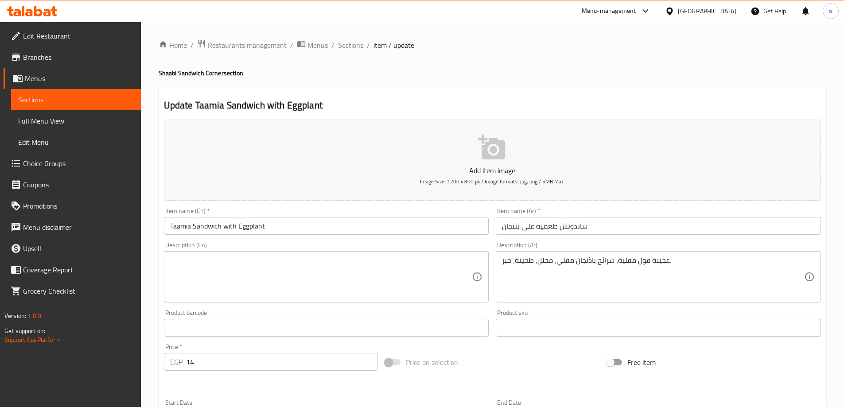
click at [358, 296] on textarea at bounding box center [321, 277] width 302 height 42
paste textarea "Fried fava bean paste, fried eggplant slices, pickles, tahini, bread."
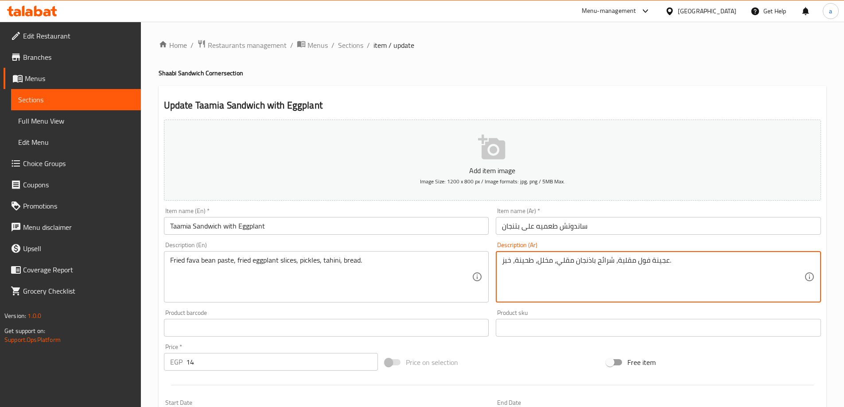
drag, startPoint x: 618, startPoint y: 263, endPoint x: 667, endPoint y: 264, distance: 49.6
click at [667, 264] on textarea "عجينة فول مقلية، شرائح باذنجان مقلي، مخلل، طحينة، خبز." at bounding box center [653, 277] width 302 height 42
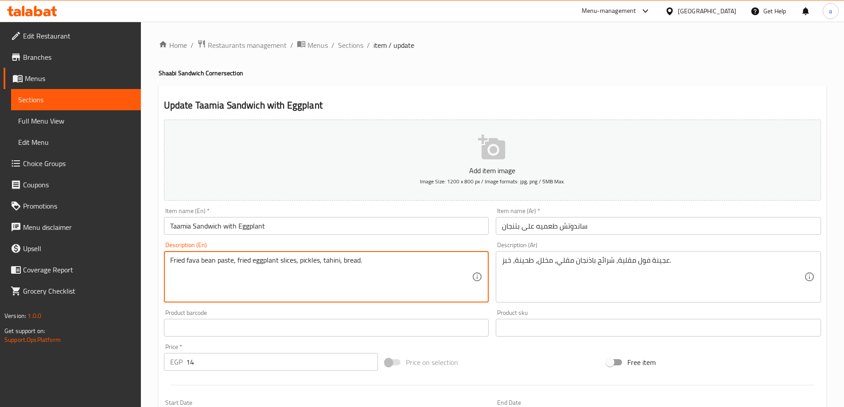
drag, startPoint x: 233, startPoint y: 261, endPoint x: 154, endPoint y: 254, distance: 79.6
paste textarea "bean dough"
click at [256, 262] on textarea "Fried bean dough, fried eggplant slices, pickles, tahini, bread." at bounding box center [321, 277] width 302 height 42
click at [278, 258] on textarea "Fried bean dough, fried eggplant slices, pickles, tahini, bread." at bounding box center [321, 277] width 302 height 42
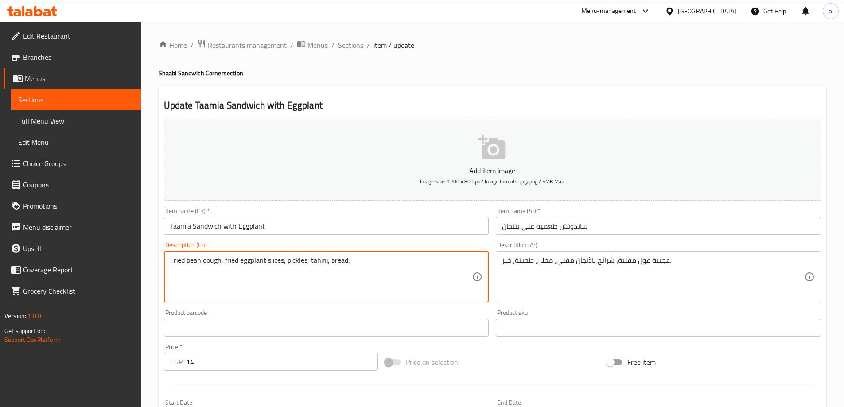
click at [232, 264] on textarea "Fried bean dough, fried eggplant slices, pickles, tahini, bread." at bounding box center [321, 277] width 302 height 42
click at [249, 259] on textarea "Fried bean dough, fried eggplant slices, pickles, tahini, bread." at bounding box center [321, 277] width 302 height 42
click at [261, 258] on textarea "Fried bean dough, fried eggplant slices, pickles, tahini, bread." at bounding box center [321, 277] width 302 height 42
click at [291, 257] on textarea "Fried bean dough, fried eggplant slices, pickles, tahini, bread." at bounding box center [321, 277] width 302 height 42
click at [322, 262] on textarea "Fried bean dough, fried eggplant slices, pickles, tahini, bread." at bounding box center [321, 277] width 302 height 42
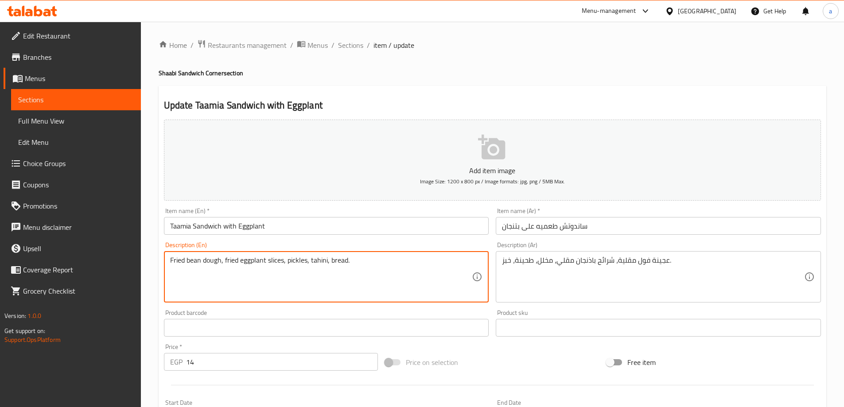
click at [345, 263] on textarea "Fried bean dough, fried eggplant slices, pickles, tahini, bread." at bounding box center [321, 277] width 302 height 42
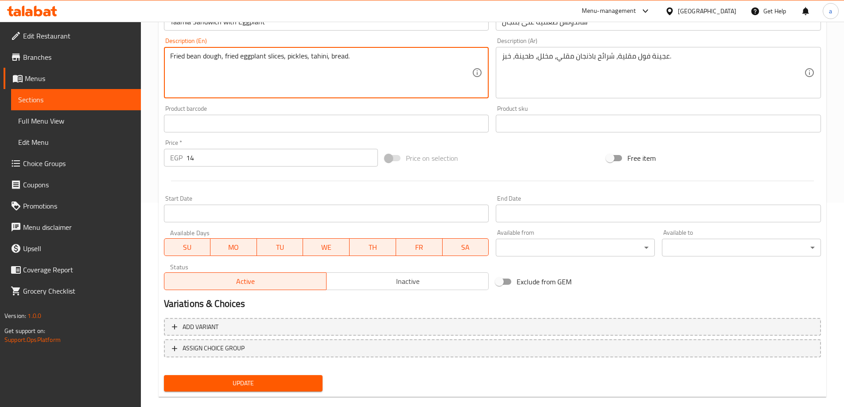
scroll to position [219, 0]
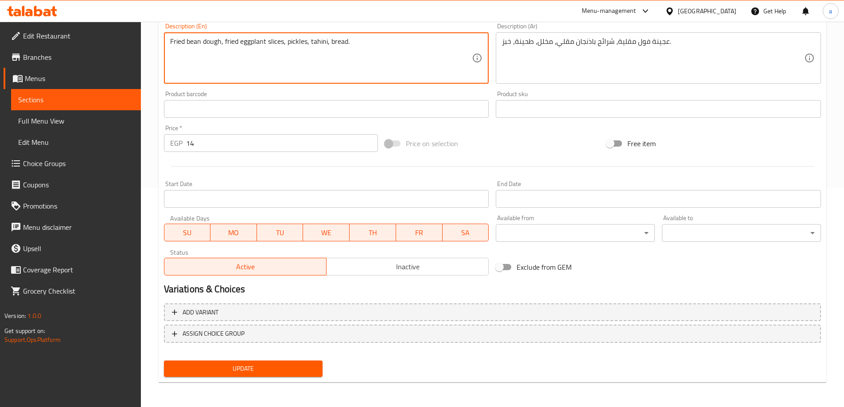
type textarea "Fried bean dough, fried eggplant slices, pickles, tahini, bread."
click at [305, 368] on span "Update" at bounding box center [243, 368] width 145 height 11
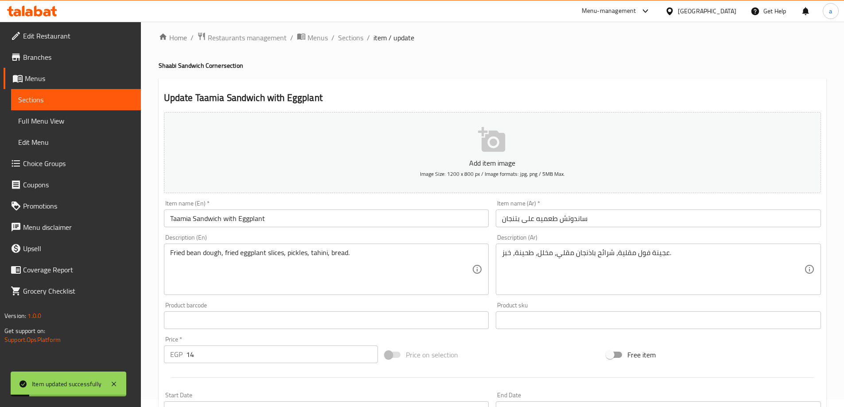
scroll to position [0, 0]
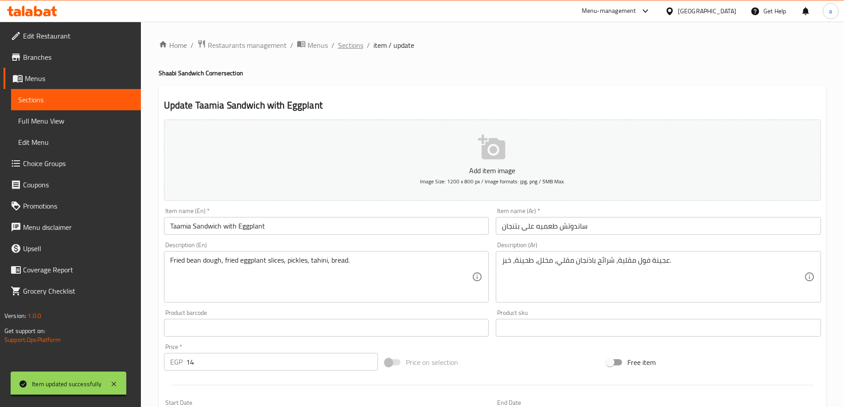
click at [352, 46] on span "Sections" at bounding box center [350, 45] width 25 height 11
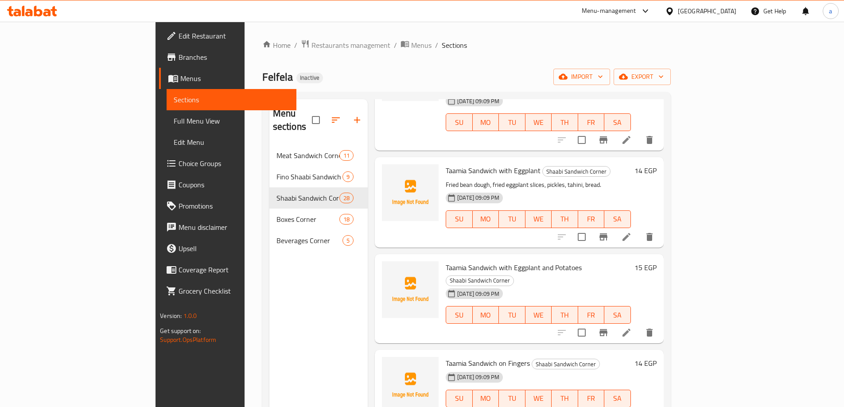
scroll to position [886, 0]
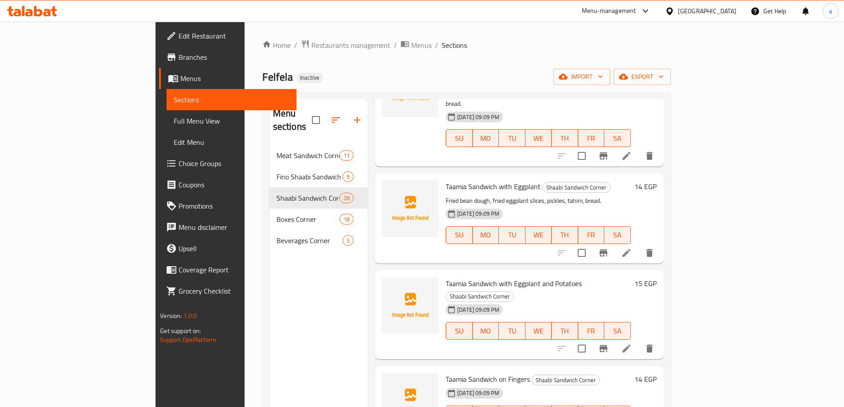
click at [630, 345] on icon at bounding box center [627, 349] width 8 height 8
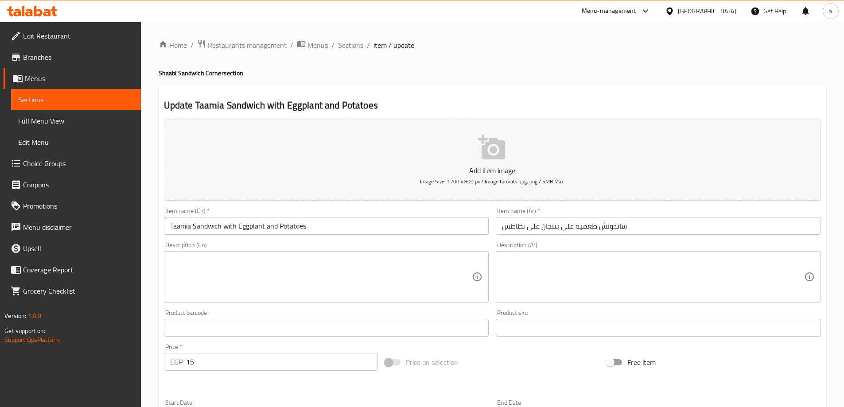
click at [587, 276] on textarea at bounding box center [653, 277] width 302 height 42
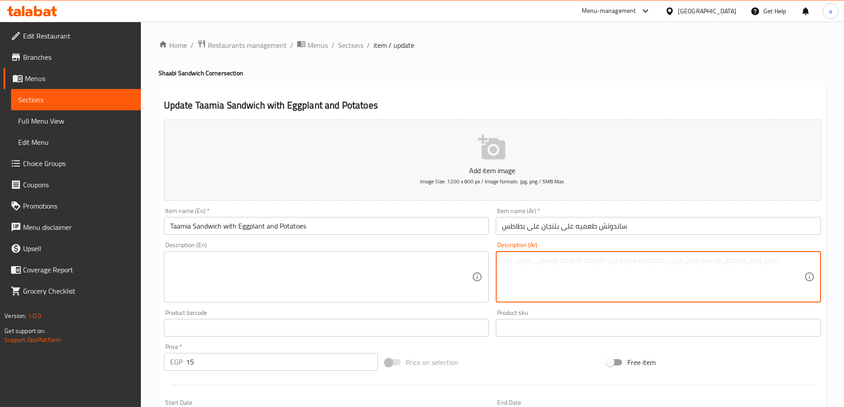
paste textarea "عجينة فول مقلية، باذنجان، بطاطس مقلية، طحينة، مخلل، خبز."
type textarea "عجينة فول مقلية، باذنجان، بطاطس مقلية، طحينة، مخلل، خبز."
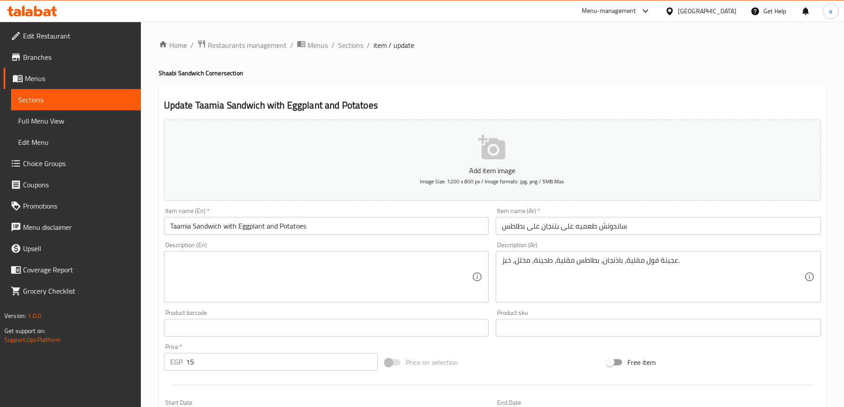
click at [374, 270] on textarea at bounding box center [321, 277] width 302 height 42
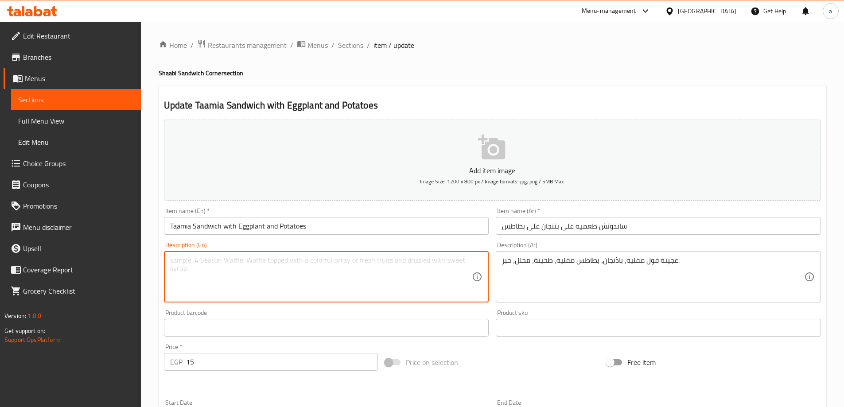
paste textarea "Fried fava bean paste, eggplant, french fries, tahini, pickles, bread."
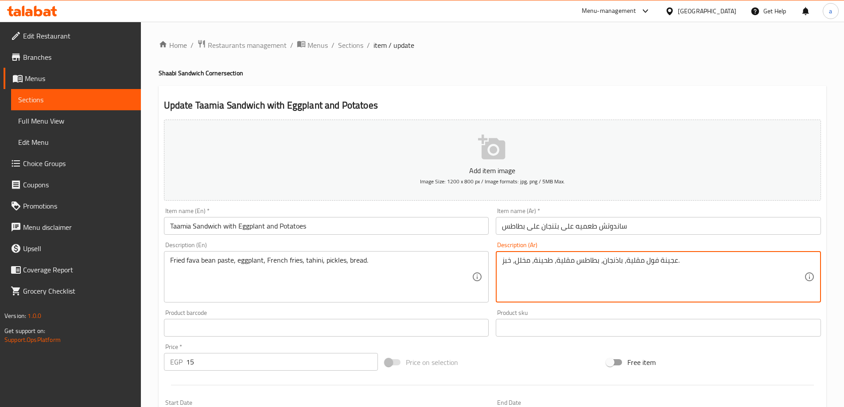
drag, startPoint x: 626, startPoint y: 261, endPoint x: 676, endPoint y: 260, distance: 50.1
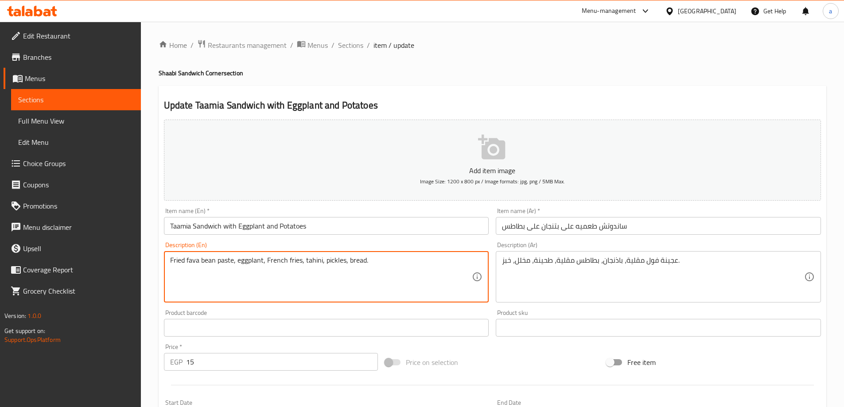
drag, startPoint x: 233, startPoint y: 259, endPoint x: 160, endPoint y: 262, distance: 73.2
paste textarea "bean dough"
click at [237, 263] on textarea "Fried bean dough, eggplant, French fries, tahini, pickles, bread." at bounding box center [321, 277] width 302 height 42
click at [279, 260] on textarea "Fried bean dough, eggplant, French fries, tahini, pickles, bread." at bounding box center [321, 277] width 302 height 42
click at [304, 263] on textarea "Fried bean dough, eggplant, French fries, tahini, pickles, bread." at bounding box center [321, 277] width 302 height 42
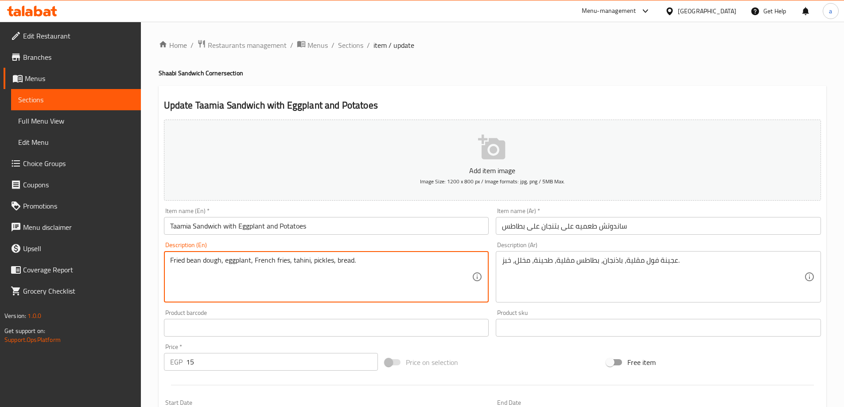
click at [331, 257] on textarea "Fried bean dough, eggplant, French fries, tahini, pickles, bread." at bounding box center [321, 277] width 302 height 42
click at [350, 262] on textarea "Fried bean dough, eggplant, French fries, tahini, pickles, bread." at bounding box center [321, 277] width 302 height 42
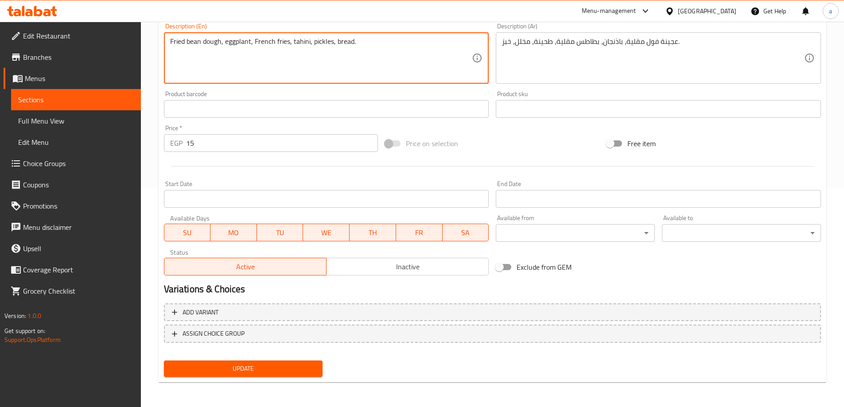
type textarea "Fried bean dough, eggplant, French fries, tahini, pickles, bread."
click at [304, 367] on span "Update" at bounding box center [243, 368] width 145 height 11
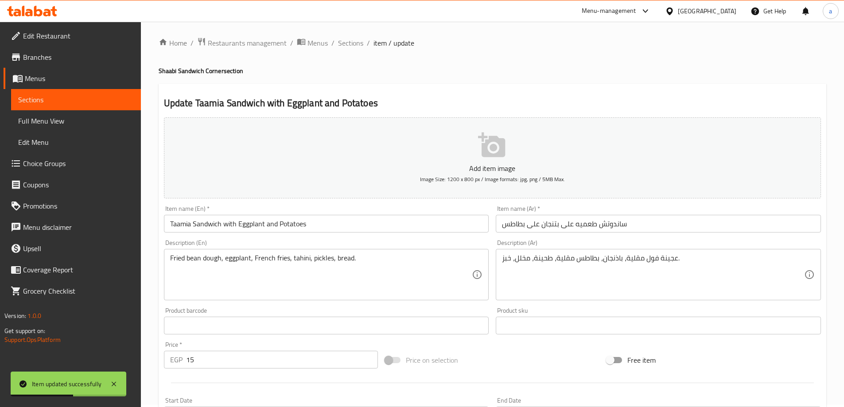
scroll to position [0, 0]
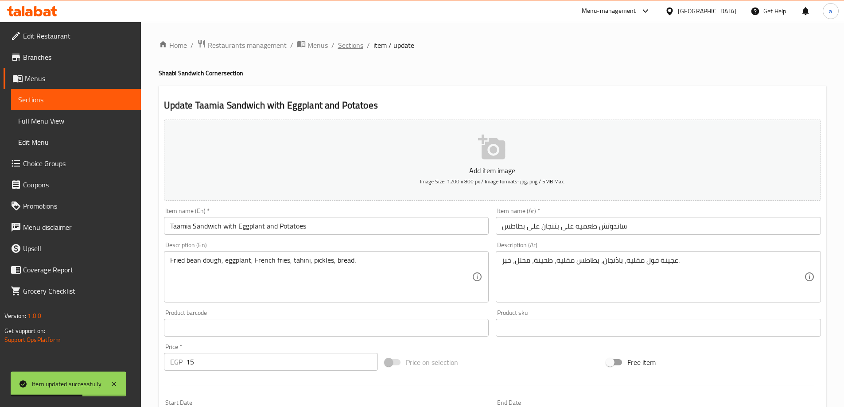
click at [358, 47] on span "Sections" at bounding box center [350, 45] width 25 height 11
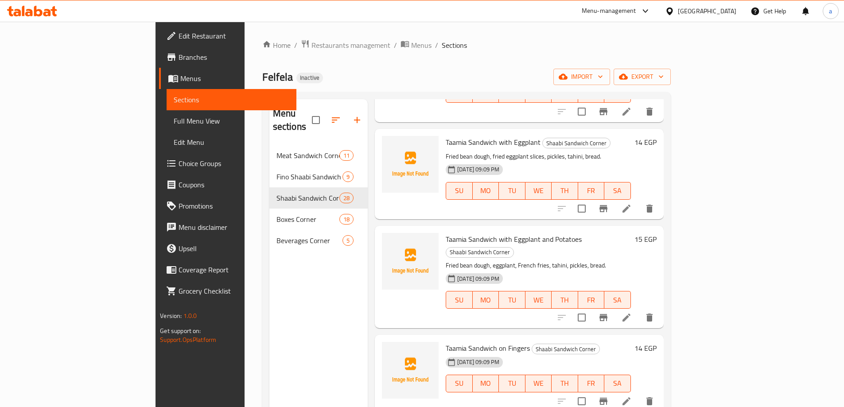
scroll to position [1019, 0]
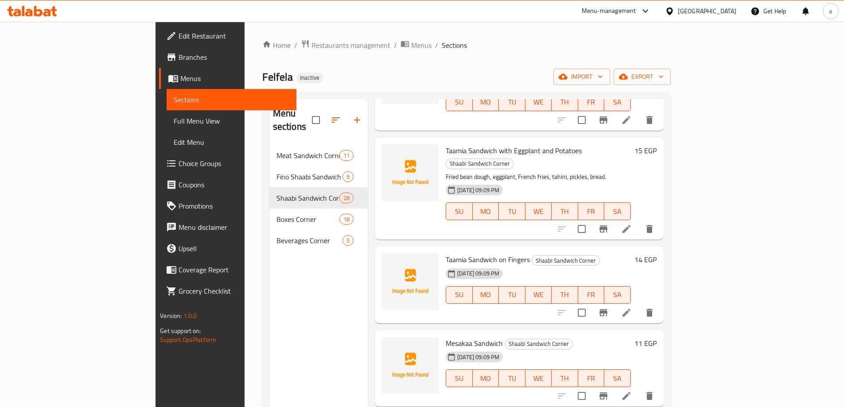
click at [639, 305] on li at bounding box center [626, 313] width 25 height 16
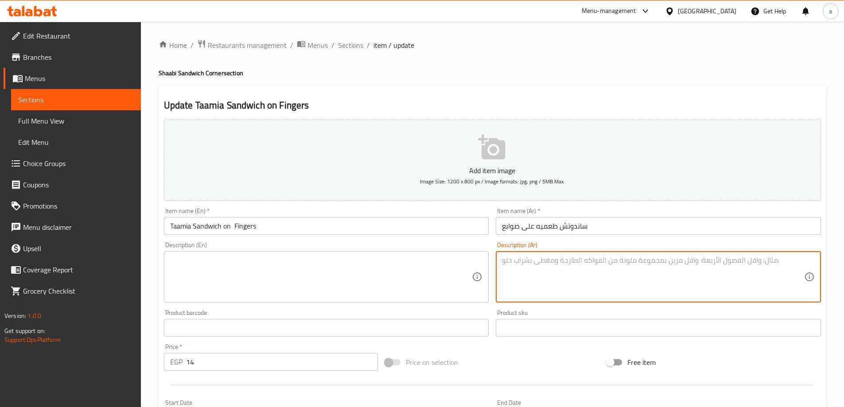
click at [604, 298] on textarea at bounding box center [653, 277] width 302 height 42
paste textarea "عجينة فول مقلية، بطاطس مقلية، مخلل خيار، طحينة، خبز."
type textarea "عجينة فول مقلية، بطاطس مقلية، مخلل خيار، طحينة، خبز."
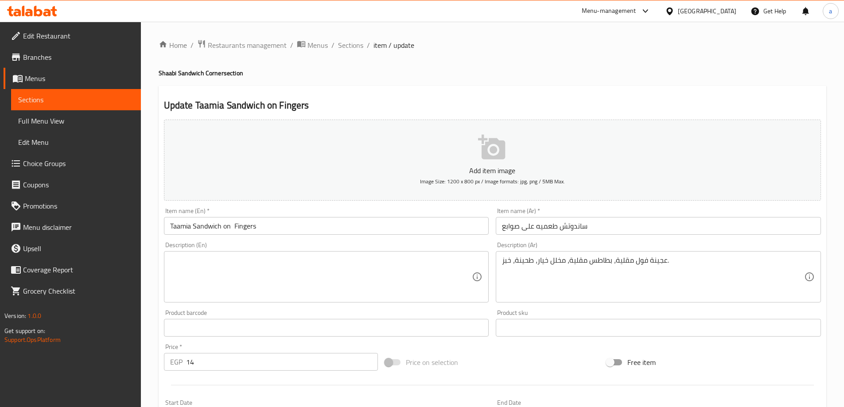
click at [241, 252] on div "Description (En)" at bounding box center [326, 276] width 325 height 51
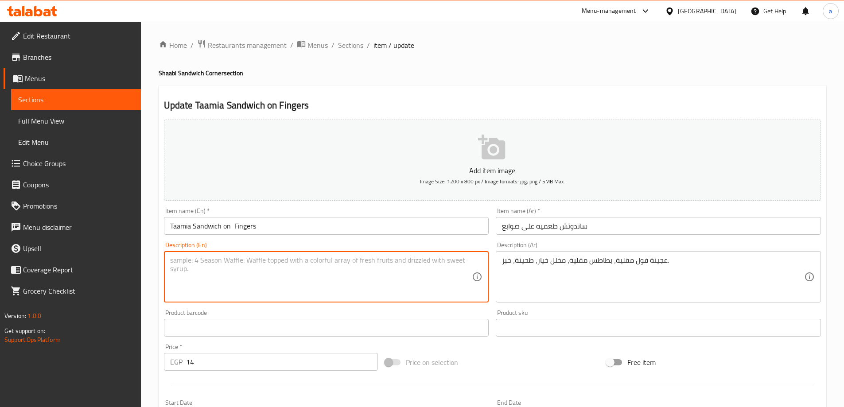
paste textarea "Fried bean paste, French fries, pickles, tahini, bread."
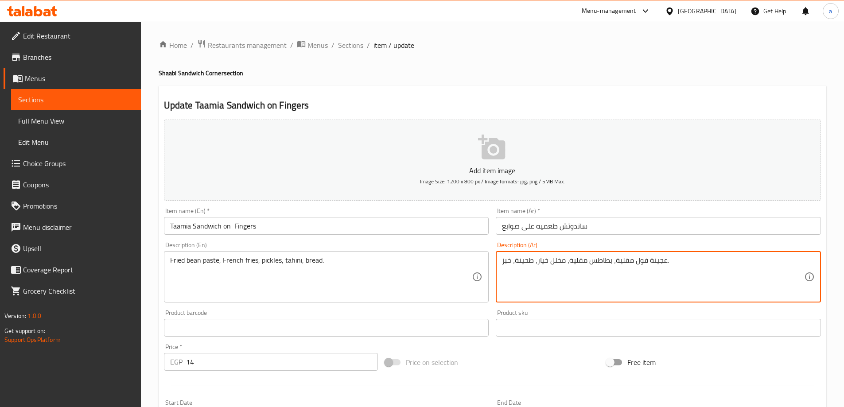
drag, startPoint x: 615, startPoint y: 261, endPoint x: 664, endPoint y: 270, distance: 50.3
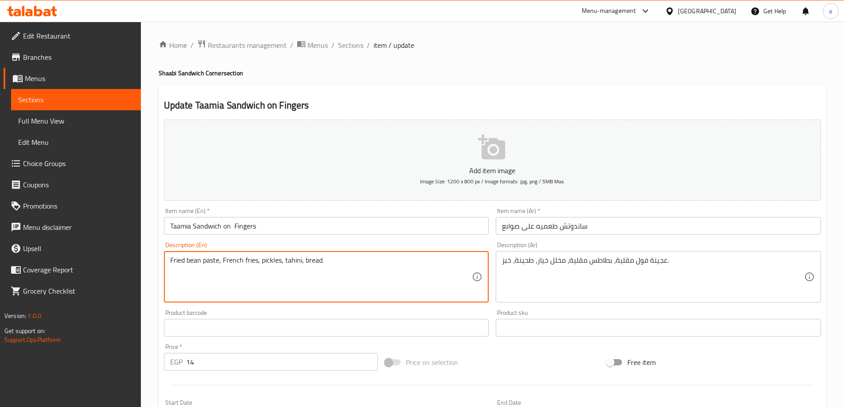
drag, startPoint x: 218, startPoint y: 260, endPoint x: 161, endPoint y: 260, distance: 57.2
paste textarea "dough"
click at [237, 263] on textarea "Fried bean dough, French fries, pickles, tahini, bread." at bounding box center [321, 277] width 302 height 42
click at [281, 260] on textarea "Fried bean dough, French fries, pickles, tahini, bread." at bounding box center [321, 277] width 302 height 42
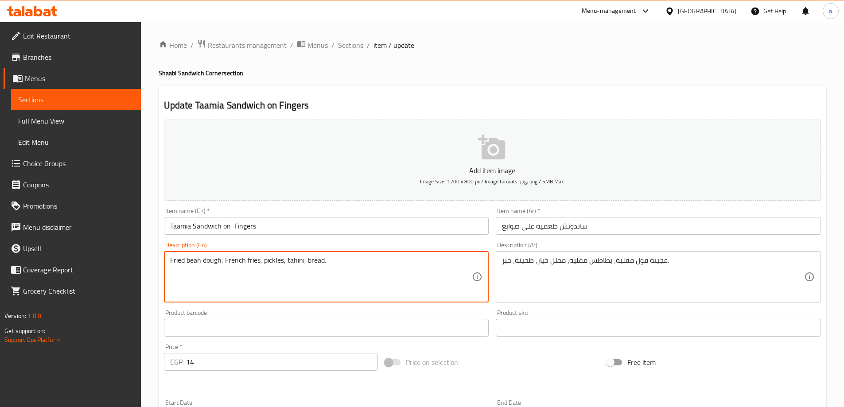
click at [281, 260] on textarea "Fried bean dough, French fries, pickles, tahini, bread." at bounding box center [321, 277] width 302 height 42
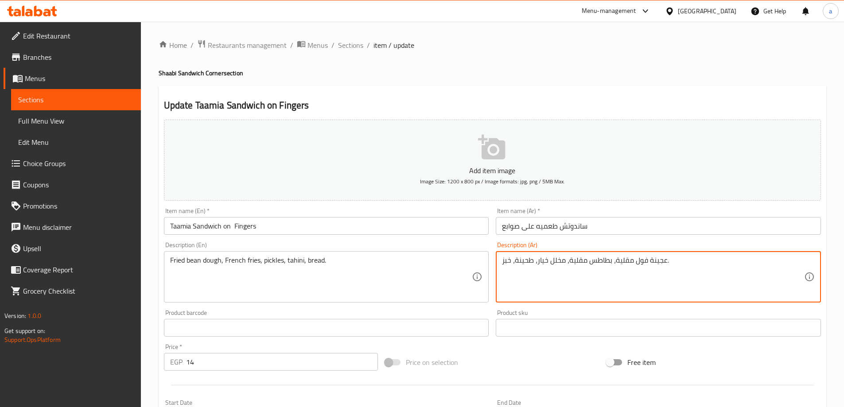
click at [545, 263] on textarea "عجينة فول مقلية، بطاطس مقلية، مخلل خيار، طحينة، خبز." at bounding box center [653, 277] width 302 height 42
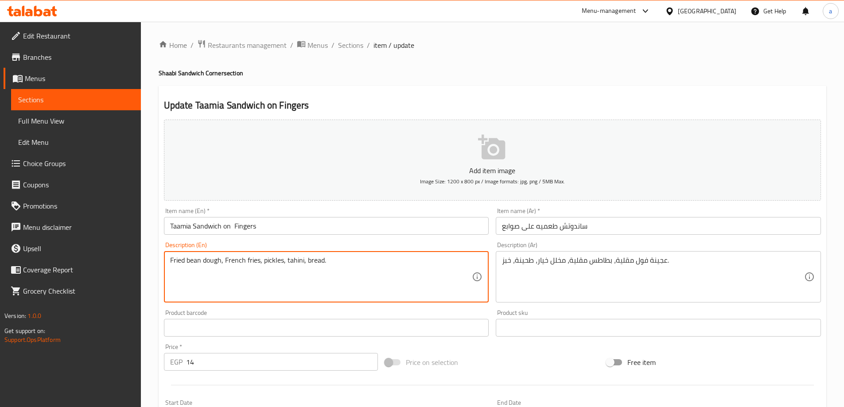
drag, startPoint x: 282, startPoint y: 262, endPoint x: 288, endPoint y: 259, distance: 6.7
paste textarea "Cucumbers"
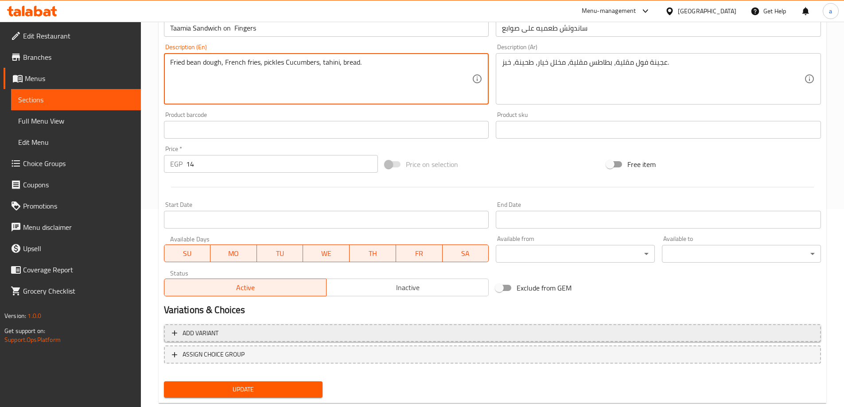
scroll to position [219, 0]
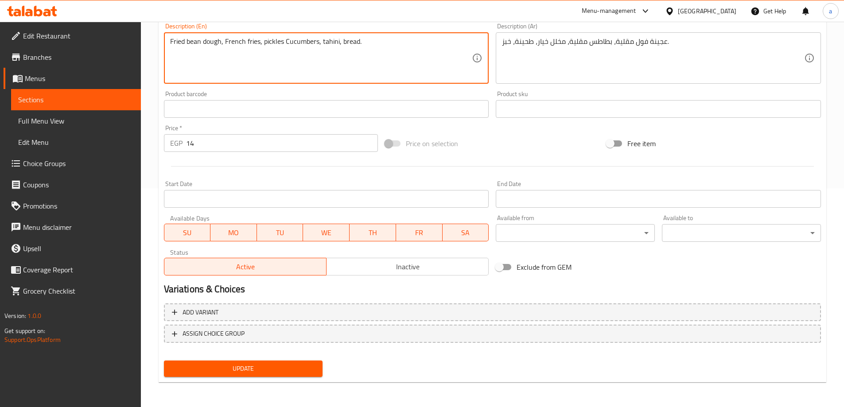
type textarea "Fried bean dough, French fries, pickles Cucumbers, tahini, bread."
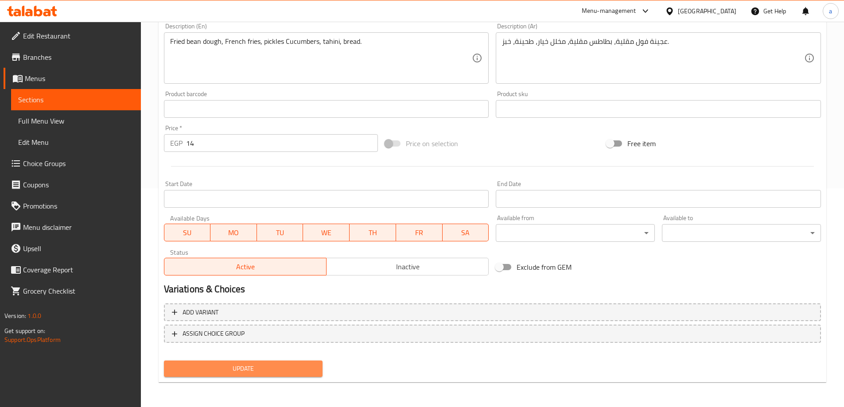
click at [253, 364] on span "Update" at bounding box center [243, 368] width 145 height 11
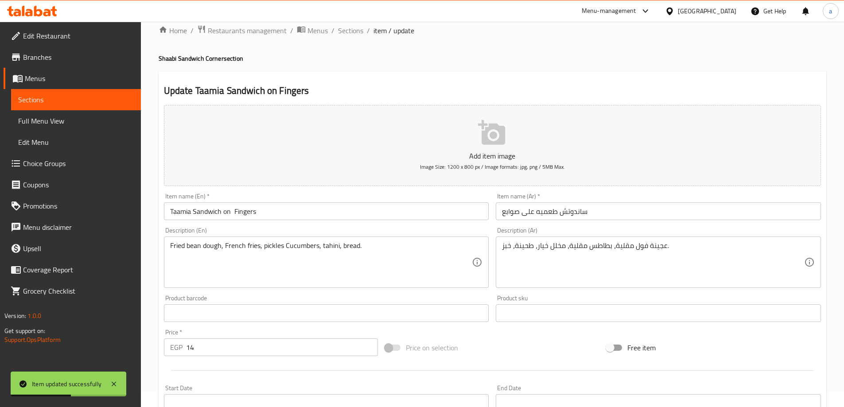
scroll to position [0, 0]
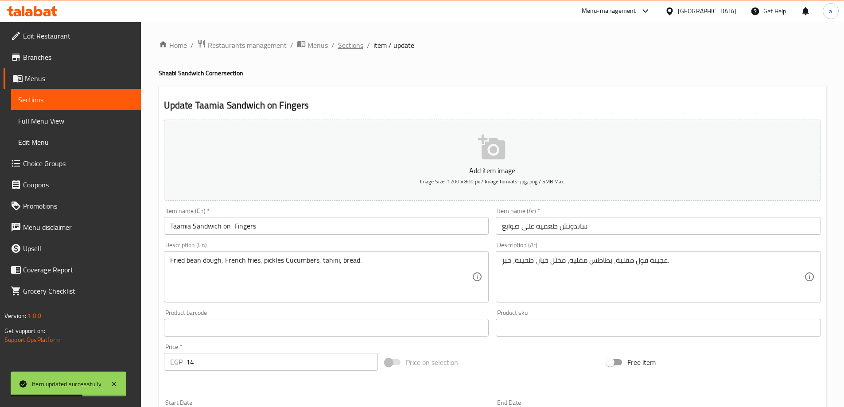
click at [357, 51] on span "Sections" at bounding box center [350, 45] width 25 height 11
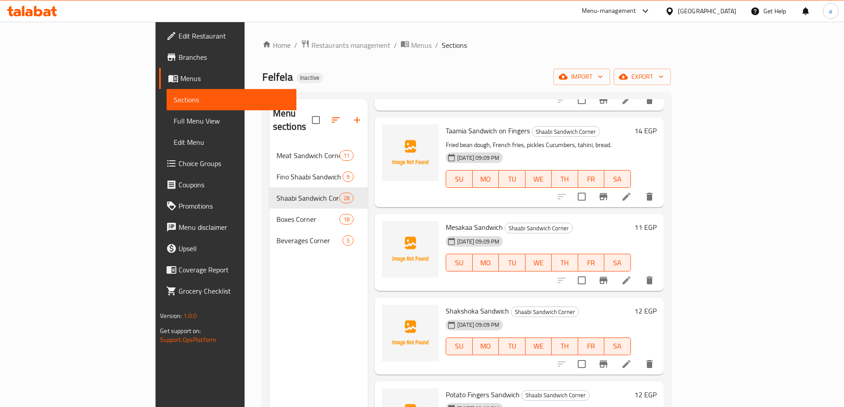
scroll to position [1152, 0]
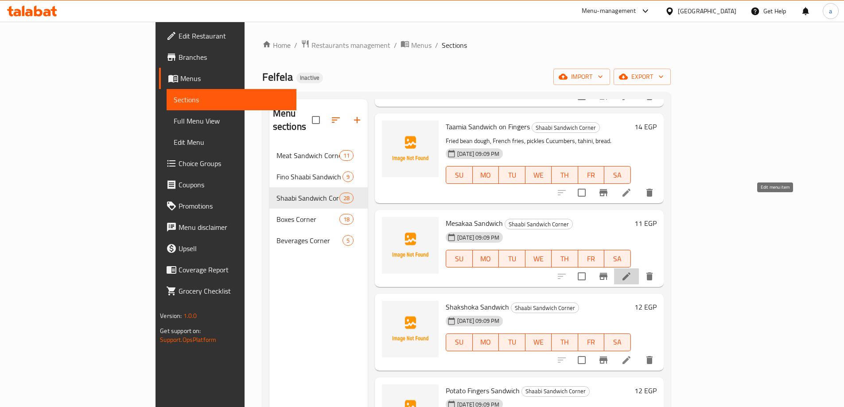
click at [630, 272] on icon at bounding box center [627, 276] width 8 height 8
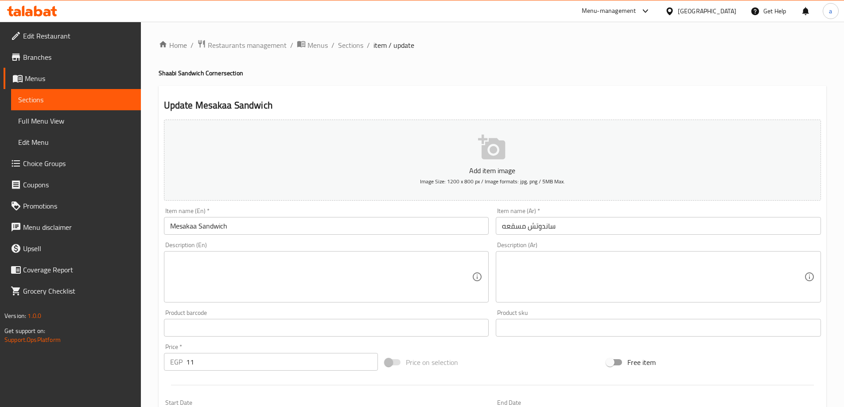
click at [600, 272] on textarea at bounding box center [653, 277] width 302 height 42
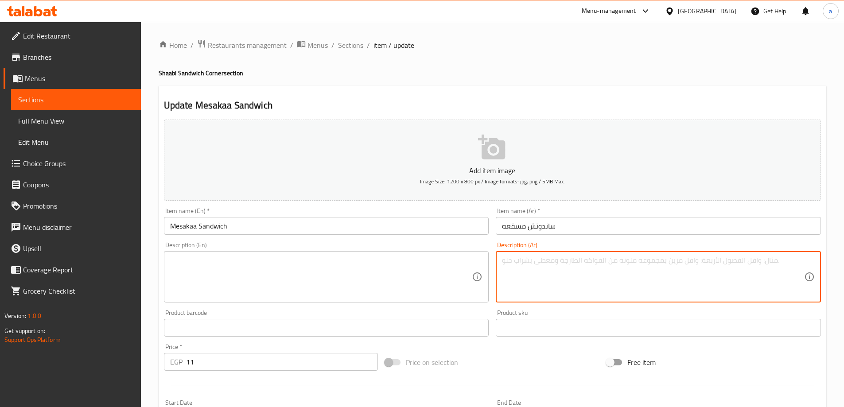
paste textarea "شرائح باذنجان مقلي، صلصة طماطم، فلفل، ثوم، خبز."
type textarea "شرائح باذنجان مقلي، صلصة طماطم، فلفل، ثوم، خبز."
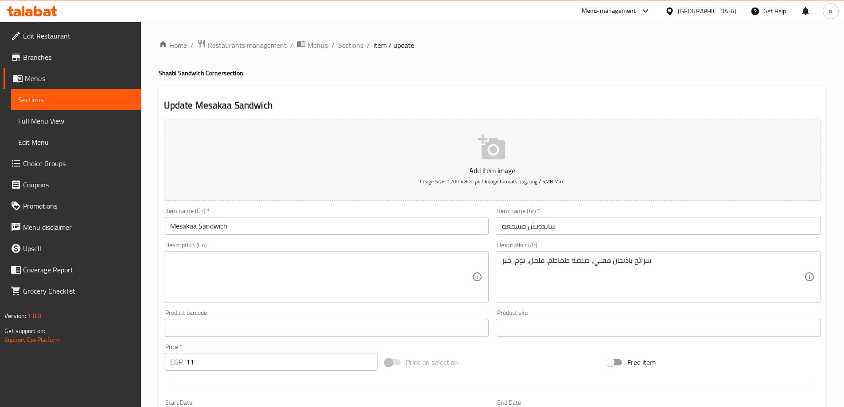
paste textarea "Fried eggplant slices, tomato sauce, peppers, garlic, bread."
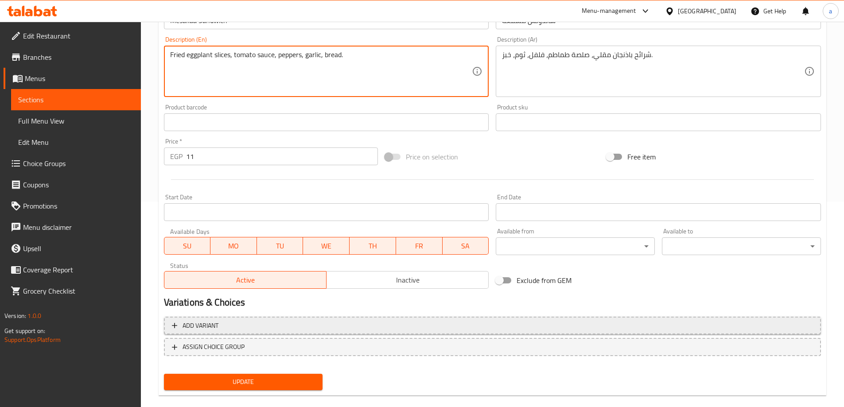
scroll to position [219, 0]
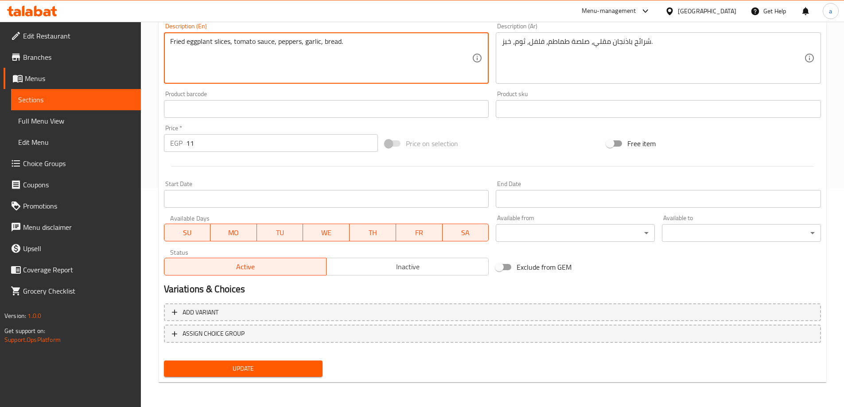
type textarea "Fried eggplant slices, tomato sauce, peppers, garlic, bread."
click at [265, 366] on span "Update" at bounding box center [243, 368] width 145 height 11
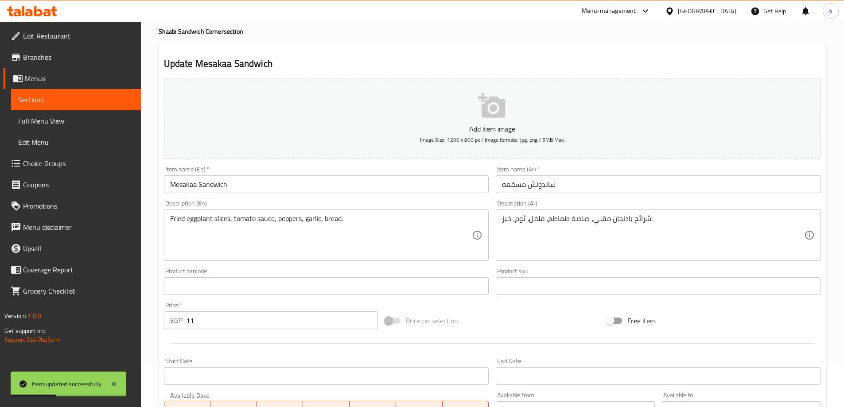
scroll to position [0, 0]
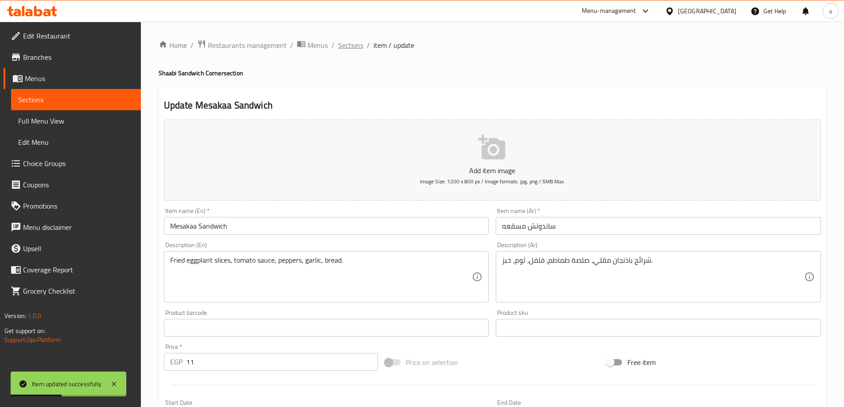
click at [352, 44] on span "Sections" at bounding box center [350, 45] width 25 height 11
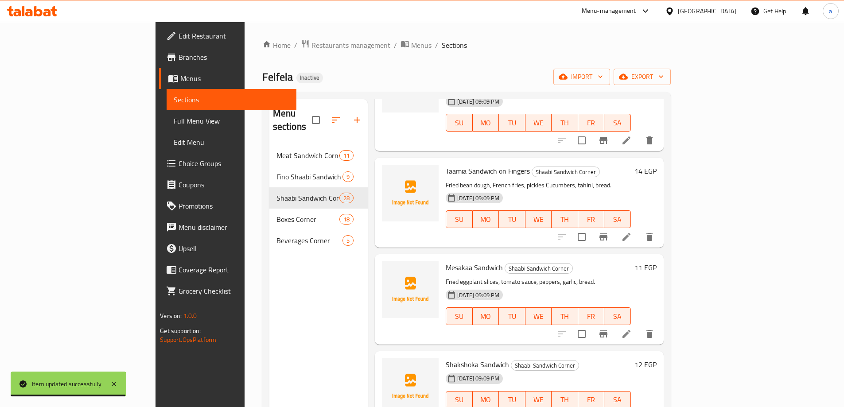
scroll to position [1196, 0]
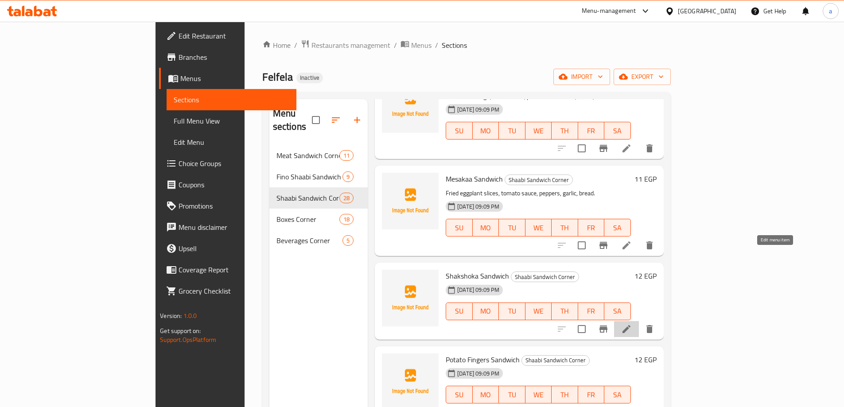
click at [632, 324] on icon at bounding box center [626, 329] width 11 height 11
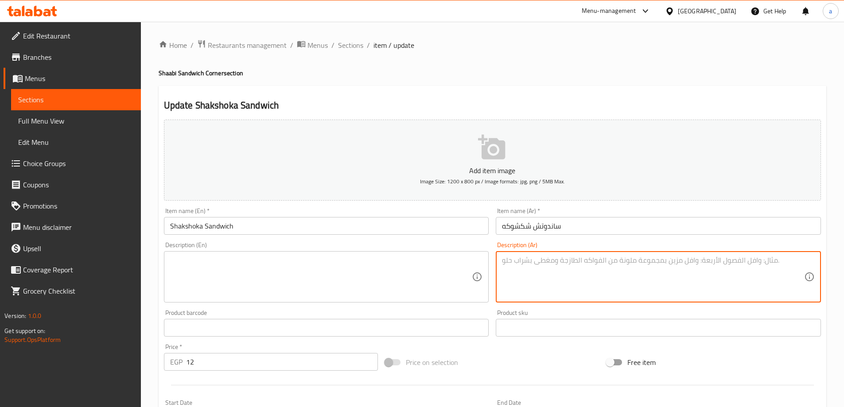
click at [546, 270] on textarea at bounding box center [653, 277] width 302 height 42
paste textarea "بيض مقلي، طماطم، بصل، فلفل أخضر، توابل، خبز."
type textarea "بيض مقلي، طماطم، بصل، فلفل أخضر، توابل، خبز."
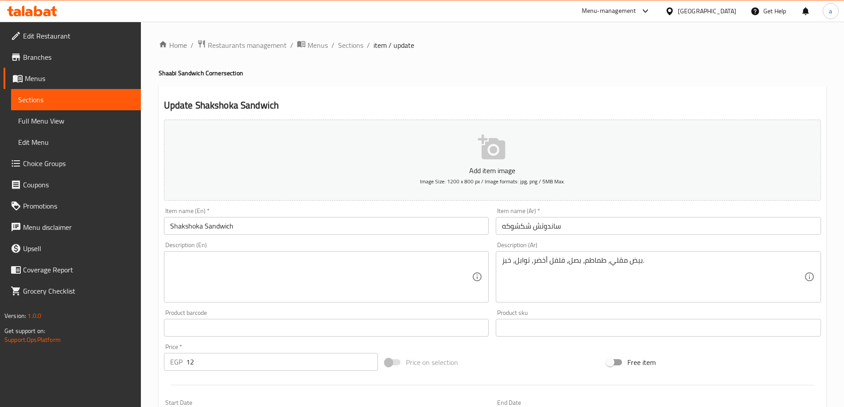
click at [373, 272] on textarea at bounding box center [321, 277] width 302 height 42
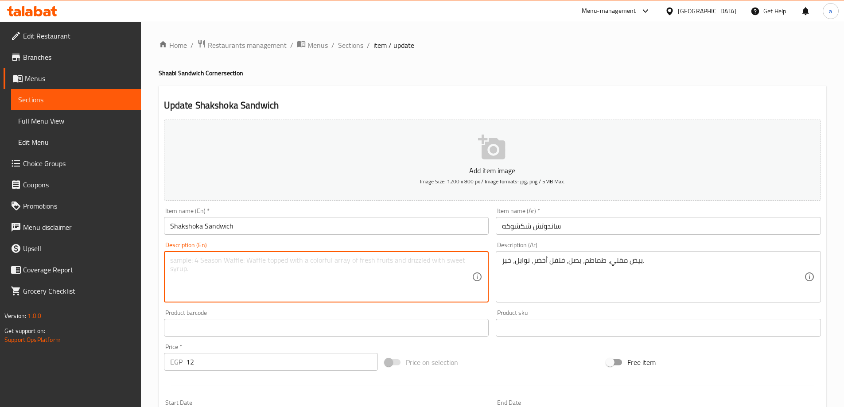
paste textarea "Fried eggs, tomatoes, onions, green peppers, spices, bread."
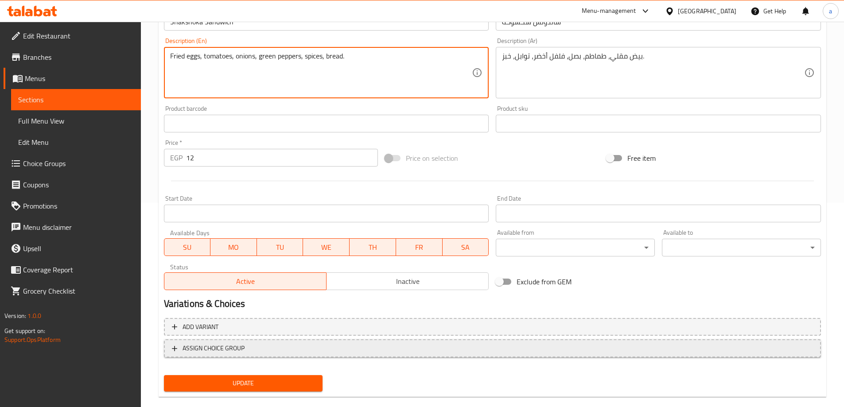
scroll to position [219, 0]
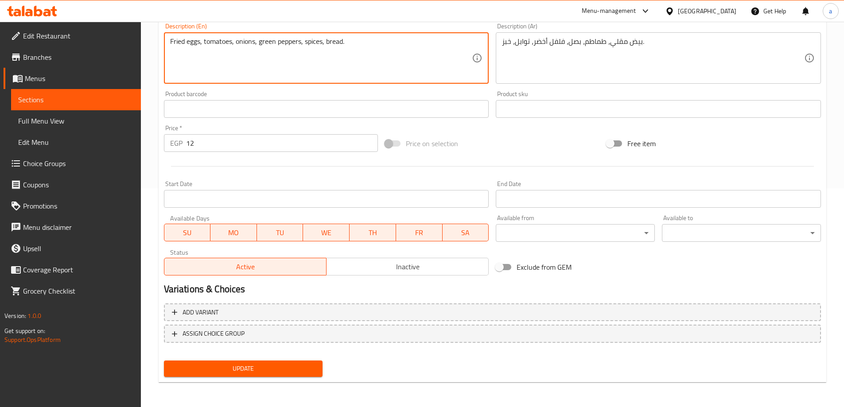
type textarea "Fried eggs, tomatoes, onions, green peppers, spices, bread."
click at [297, 363] on span "Update" at bounding box center [243, 368] width 145 height 11
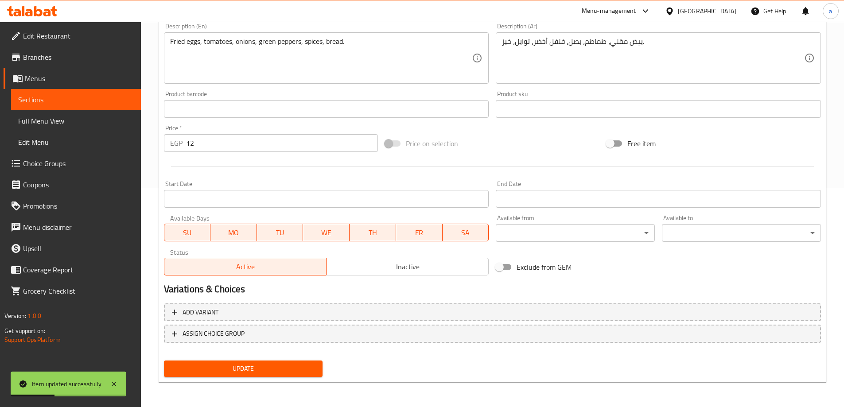
scroll to position [0, 0]
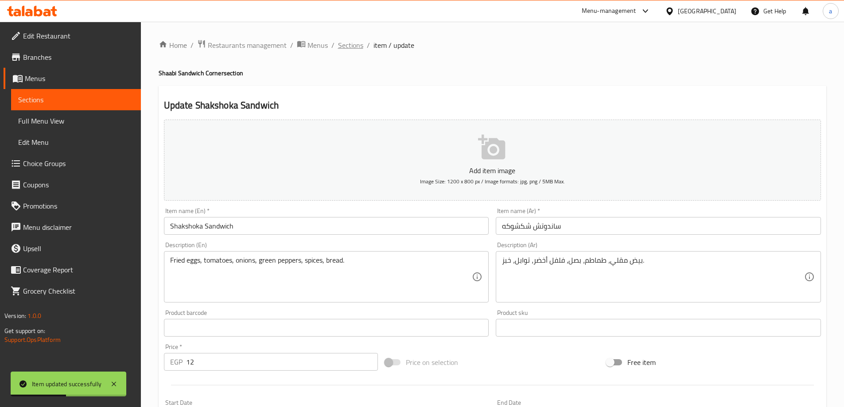
click at [350, 48] on span "Sections" at bounding box center [350, 45] width 25 height 11
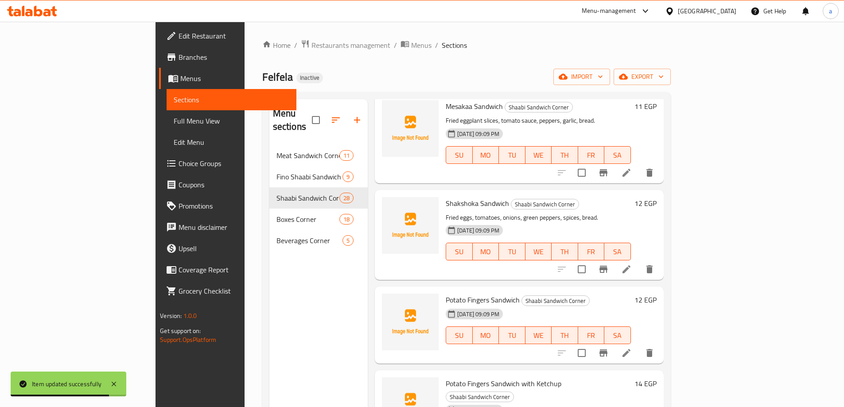
scroll to position [1285, 0]
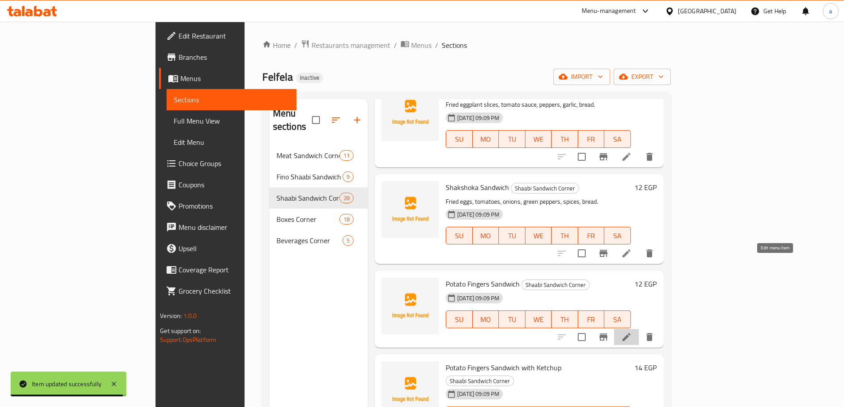
click at [632, 332] on icon at bounding box center [626, 337] width 11 height 11
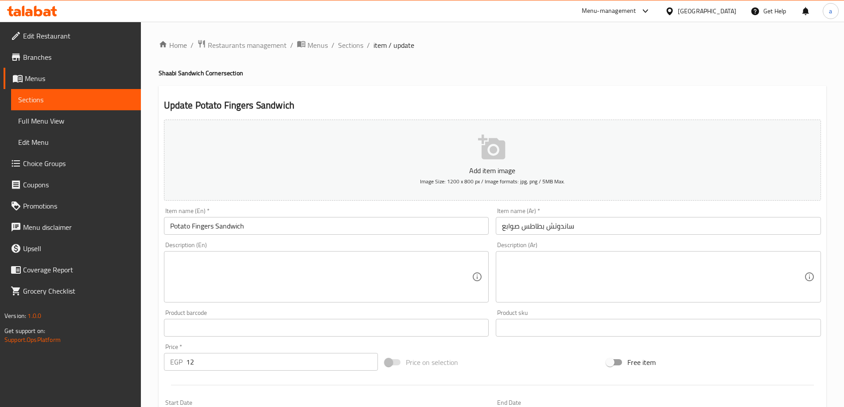
click at [624, 278] on textarea at bounding box center [653, 277] width 302 height 42
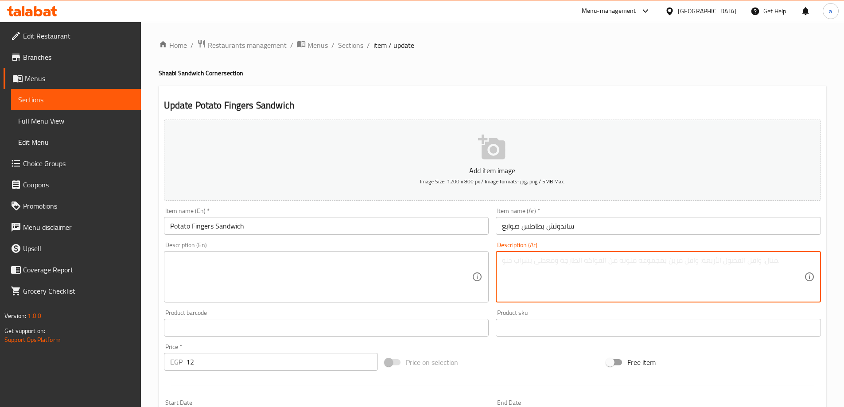
paste textarea "بطاطس [GEOGRAPHIC_DATA] مقرمشة، ملح، خبز أبيض طويل، مخلل خيار."
type textarea "بطاطس [GEOGRAPHIC_DATA] مقرمشة، ملح، خبز أبيض طويل، مخلل خيار."
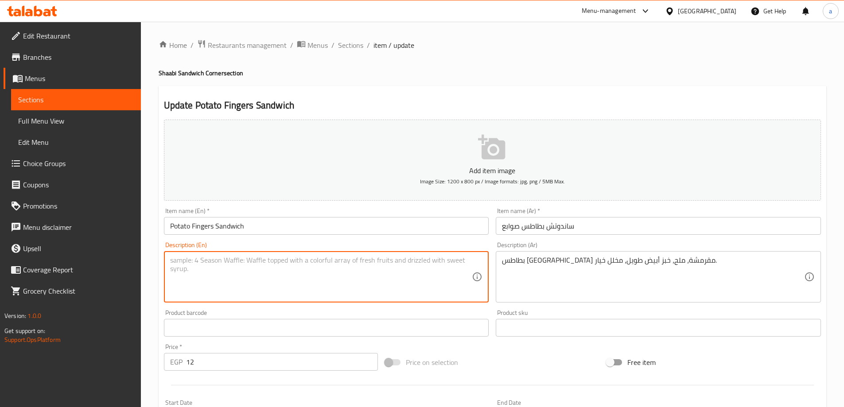
click at [396, 270] on textarea at bounding box center [321, 277] width 302 height 42
paste textarea "Crispy fries, salt, long white bread, pickled cucumber."
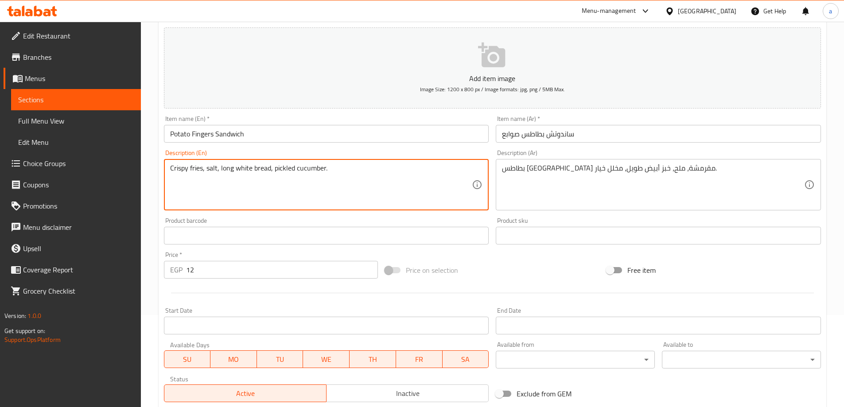
scroll to position [219, 0]
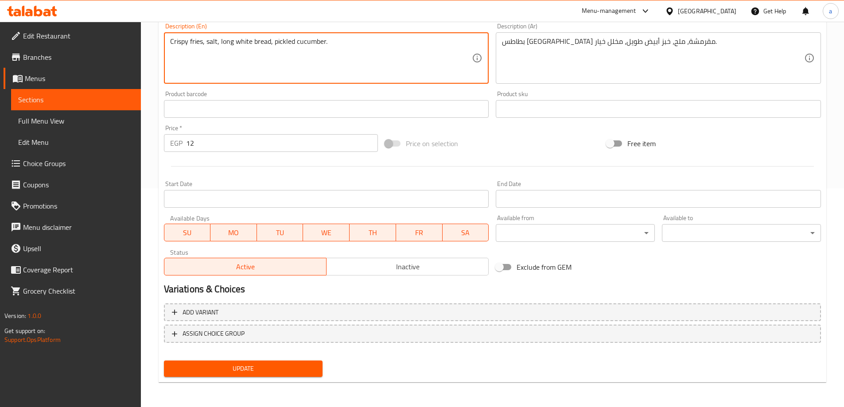
type textarea "Crispy fries, salt, long white bread, pickled cucumber."
click at [287, 367] on span "Update" at bounding box center [243, 368] width 145 height 11
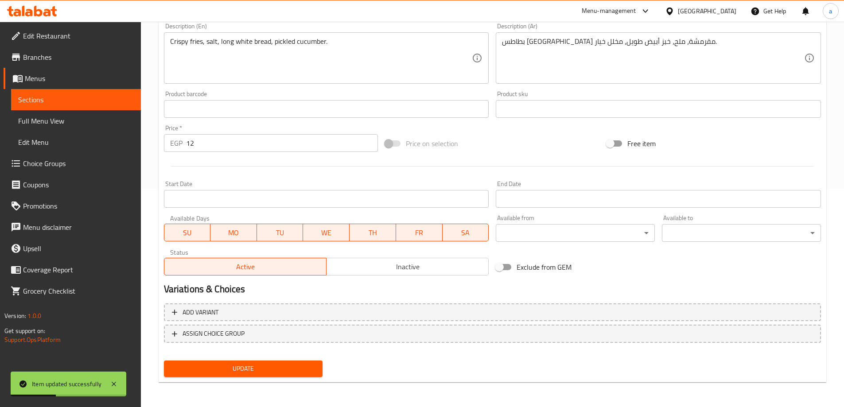
scroll to position [0, 0]
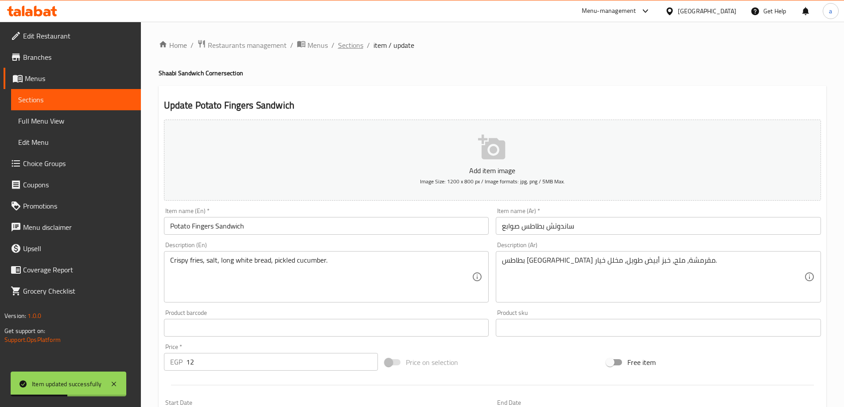
click at [353, 42] on span "Sections" at bounding box center [350, 45] width 25 height 11
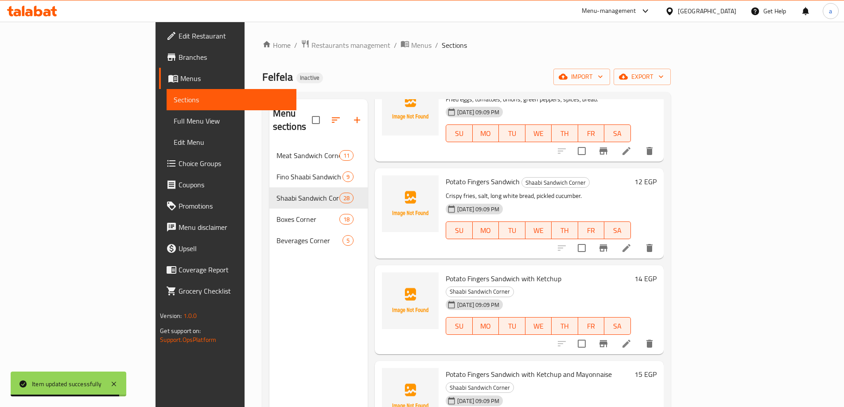
scroll to position [1374, 0]
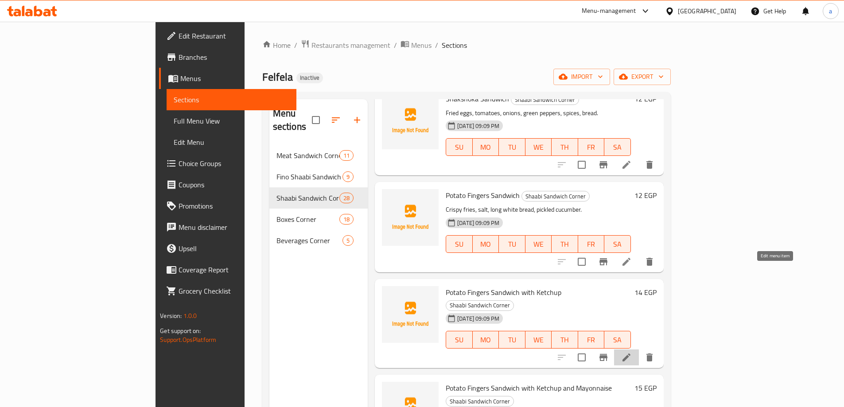
click at [630, 354] on icon at bounding box center [627, 358] width 8 height 8
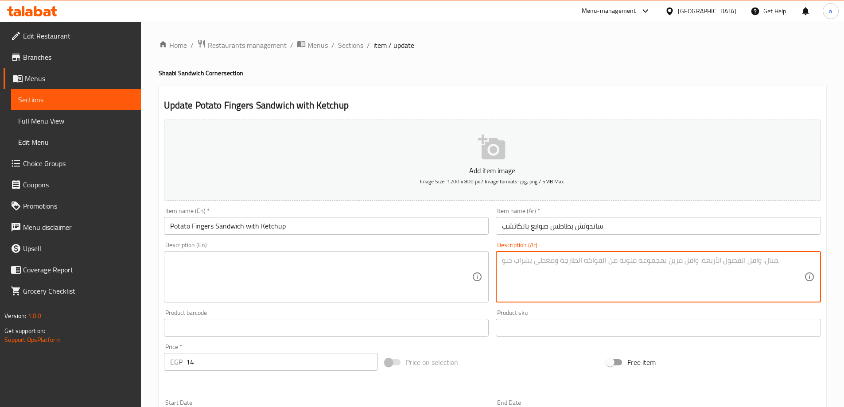
click at [603, 287] on textarea at bounding box center [653, 277] width 302 height 42
paste textarea "بطاطس مقلية، ملح، كاتشب طماطم، خبز أبيض طويل، خس."
type textarea "بطاطس مقلية، ملح، كاتشب طماطم، خبز أبيض طويل، خس."
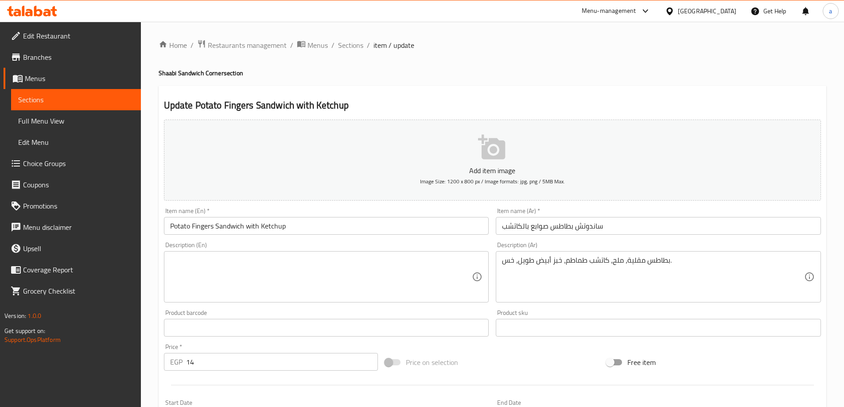
click at [314, 285] on textarea at bounding box center [321, 277] width 302 height 42
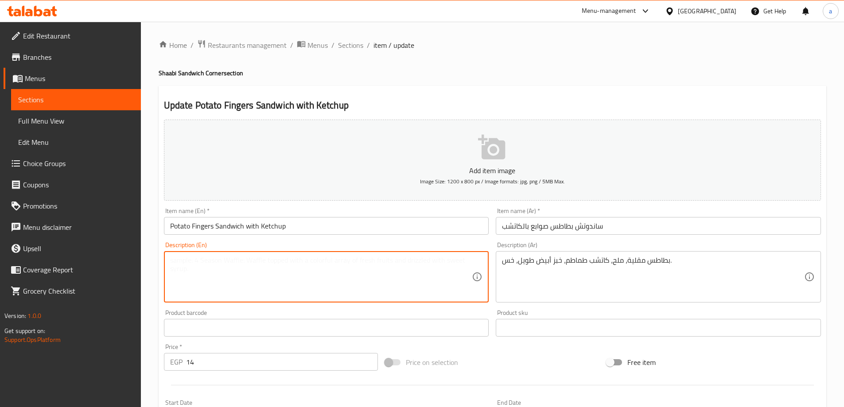
paste textarea "French fries, salt, tomato ketchup, long white bread, lettuce."
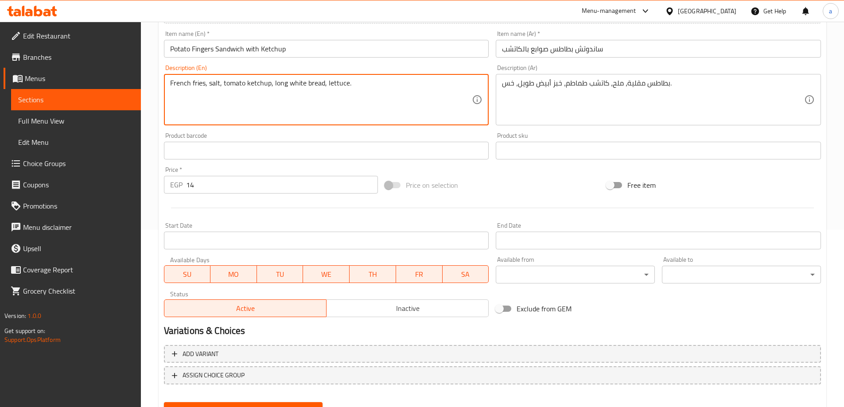
scroll to position [219, 0]
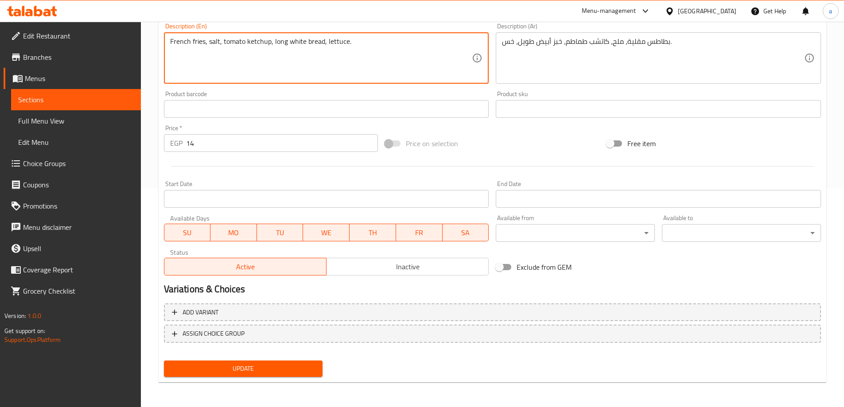
type textarea "French fries, salt, tomato ketchup, long white bread, lettuce."
click at [286, 365] on span "Update" at bounding box center [243, 368] width 145 height 11
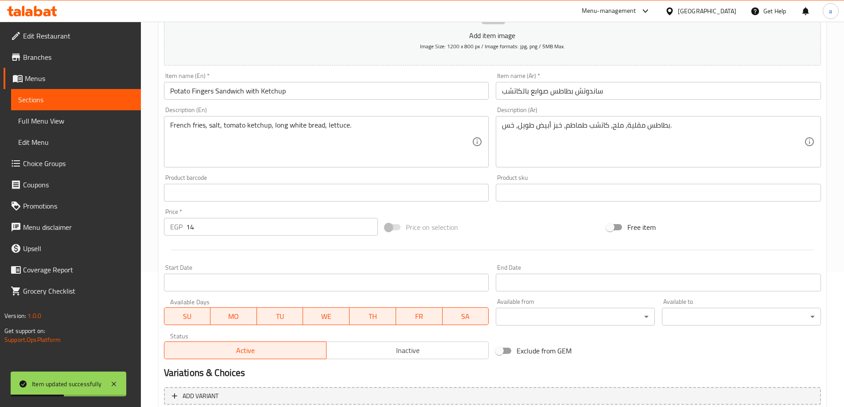
scroll to position [0, 0]
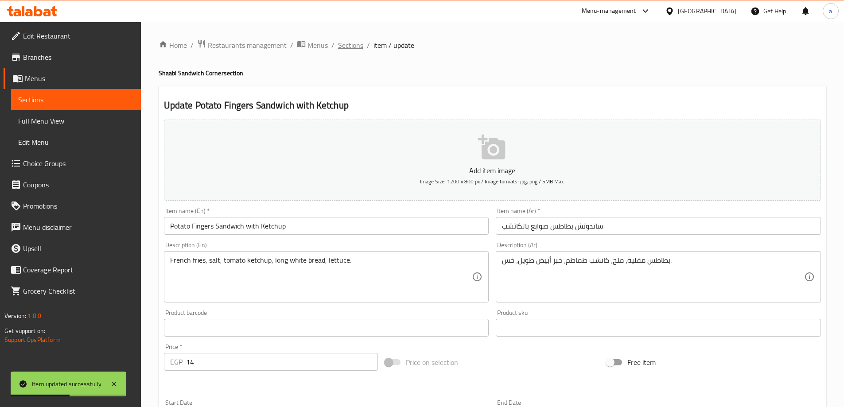
click at [349, 43] on span "Sections" at bounding box center [350, 45] width 25 height 11
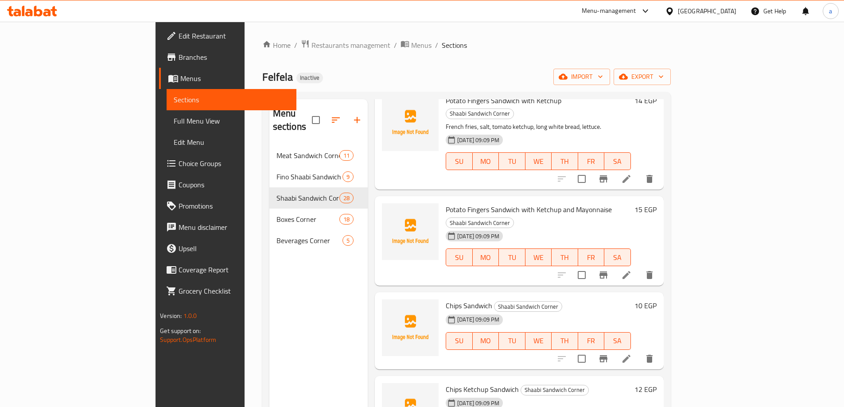
scroll to position [1506, 0]
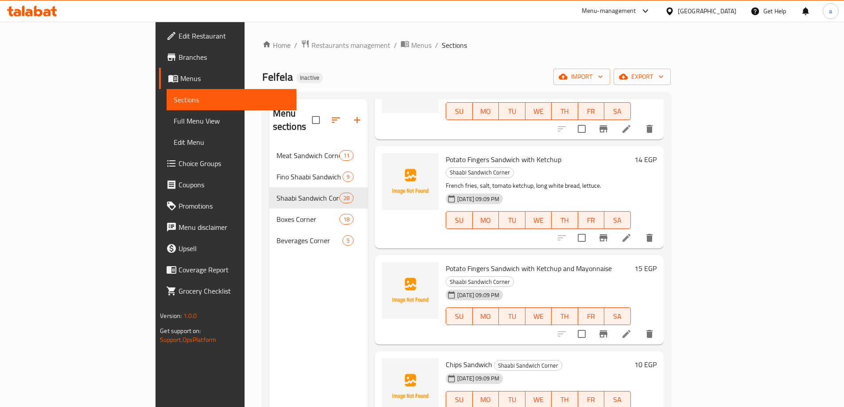
click at [630, 330] on icon at bounding box center [627, 334] width 8 height 8
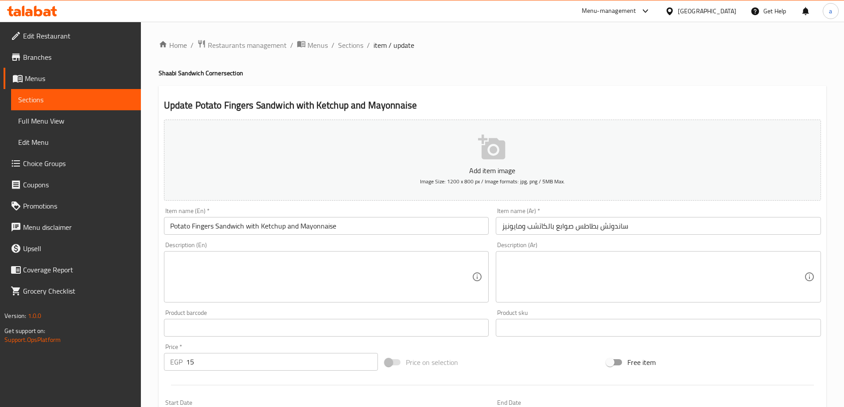
click at [633, 277] on textarea at bounding box center [653, 277] width 302 height 42
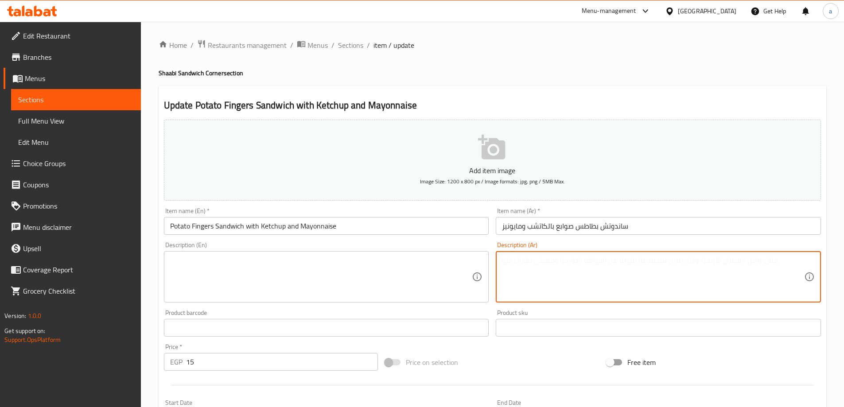
paste textarea "بطاطس مقلية، كاتشب طماطم، مايونيز، مخلل، خبز أبيض طازج."
type textarea "بطاطس مقلية، كاتشب طماطم، مايونيز، مخلل، خبز أبيض طازج."
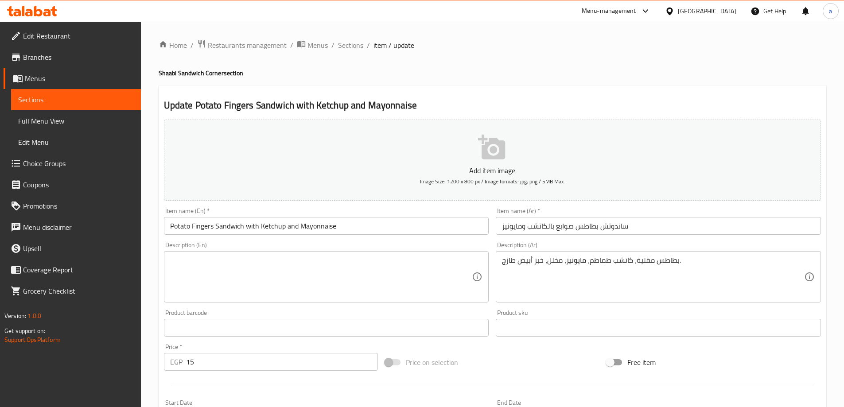
click at [263, 260] on textarea at bounding box center [321, 277] width 302 height 42
paste textarea "French fries, tomato ketchup, mayonnaise, pickles, fresh white bread."
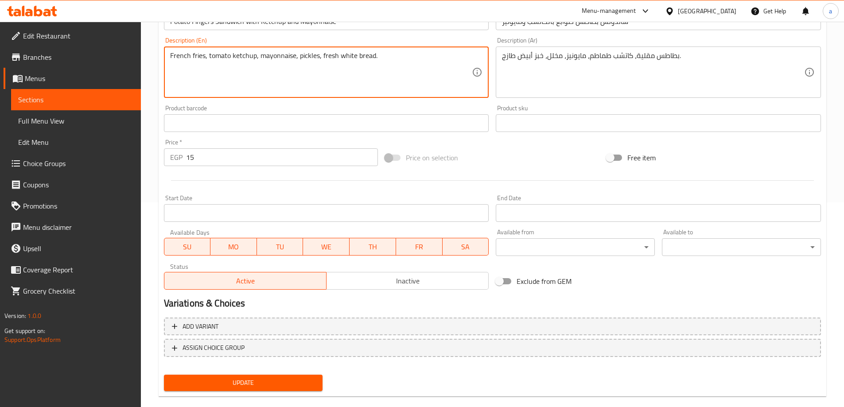
scroll to position [219, 0]
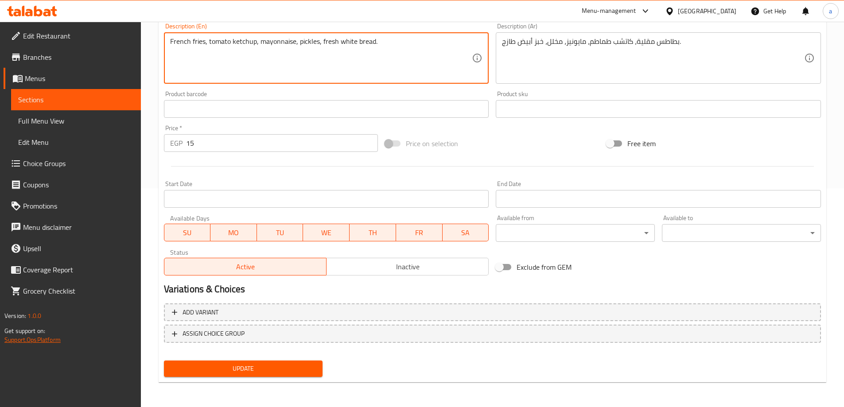
type textarea "French fries, tomato ketchup, mayonnaise, pickles, fresh white bread."
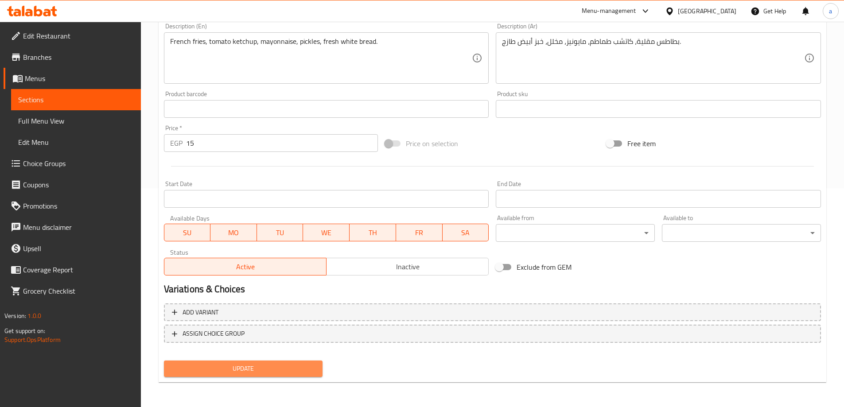
click at [218, 363] on span "Update" at bounding box center [243, 368] width 145 height 11
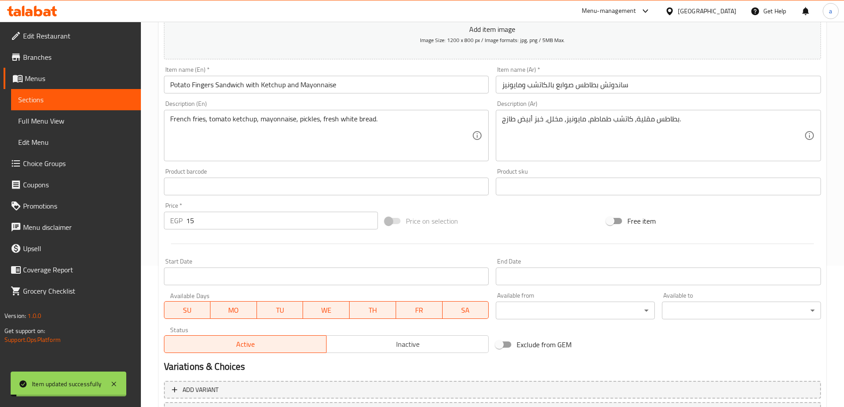
scroll to position [0, 0]
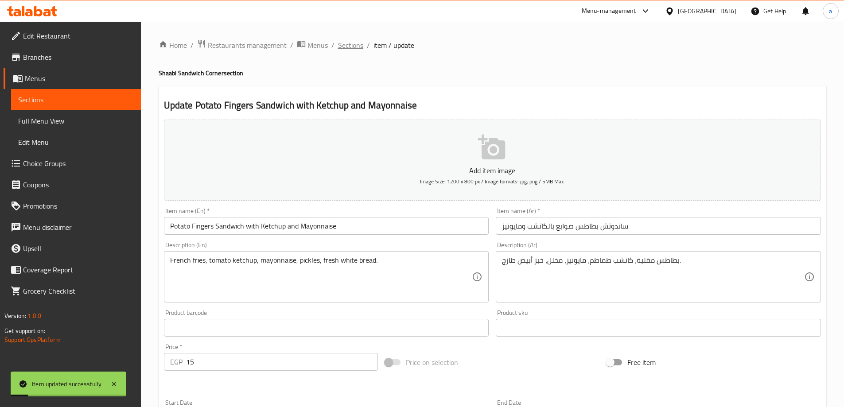
click at [352, 47] on span "Sections" at bounding box center [350, 45] width 25 height 11
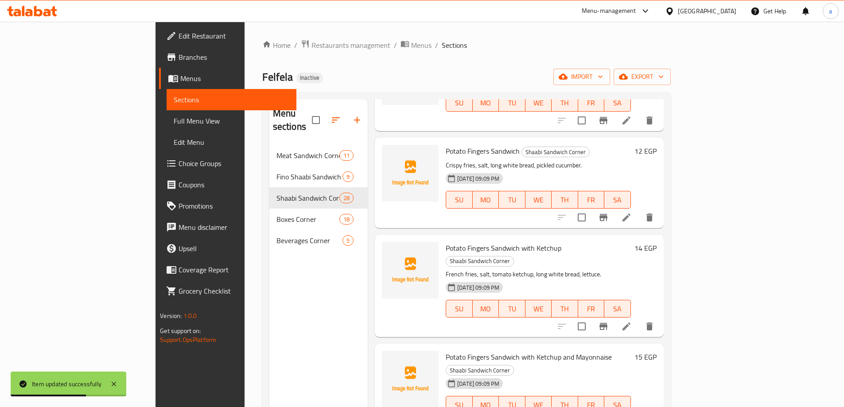
scroll to position [1506, 0]
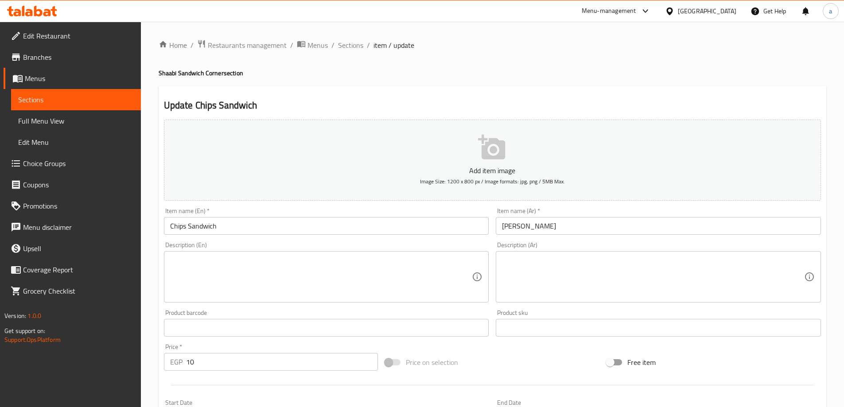
click at [585, 267] on textarea at bounding box center [653, 277] width 302 height 42
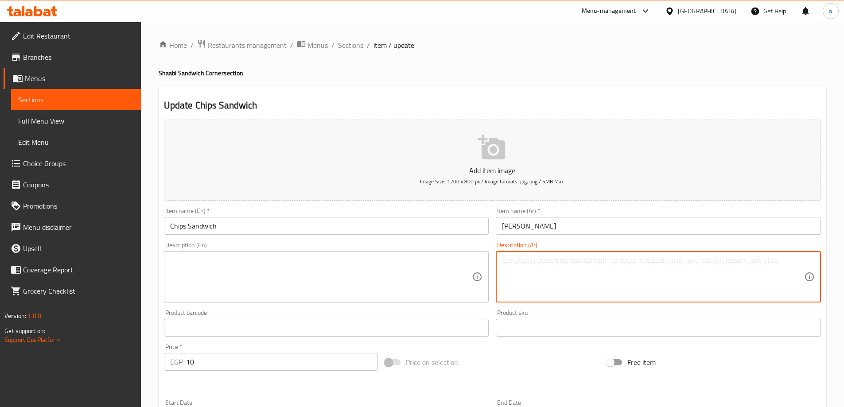
paste textarea "رقائق بطاطس مقلية جاهزة، ملح، خبز أبيض طري."
type textarea "رقائق بطاطس مقلية جاهزة، ملح، خبز أبيض طري."
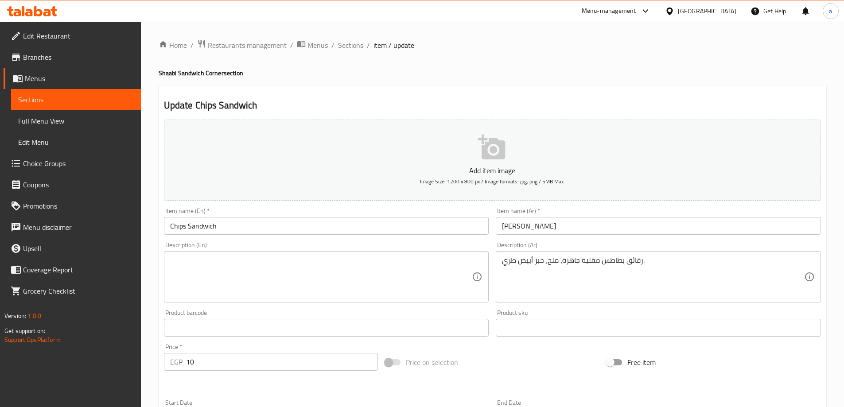
click at [330, 250] on div "Description (En) Description (En)" at bounding box center [326, 272] width 325 height 61
click at [330, 256] on textarea at bounding box center [321, 277] width 302 height 42
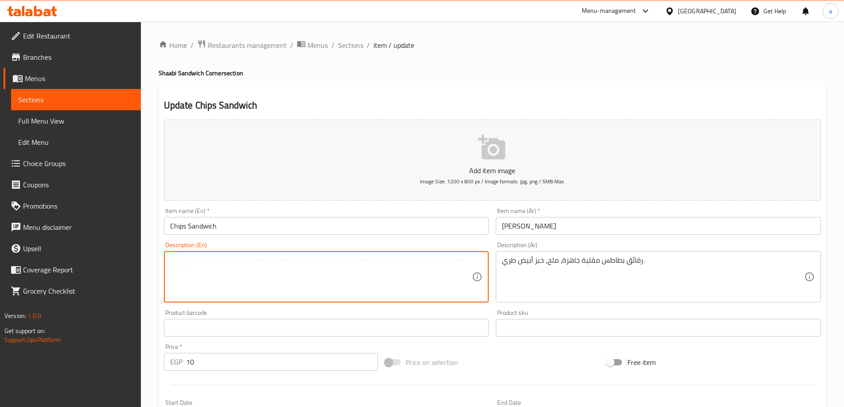
paste textarea "Ready-made potato chips, salt, soft white bread."
type textarea "Ready-made potato chips, salt, soft white bread."
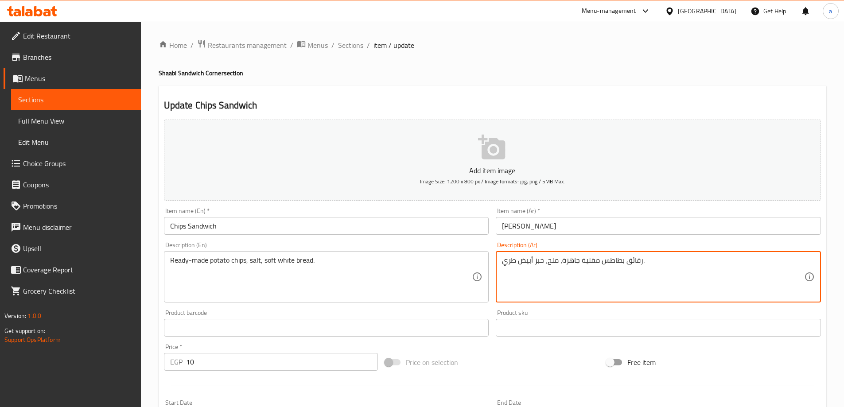
drag, startPoint x: 562, startPoint y: 261, endPoint x: 642, endPoint y: 272, distance: 80.5
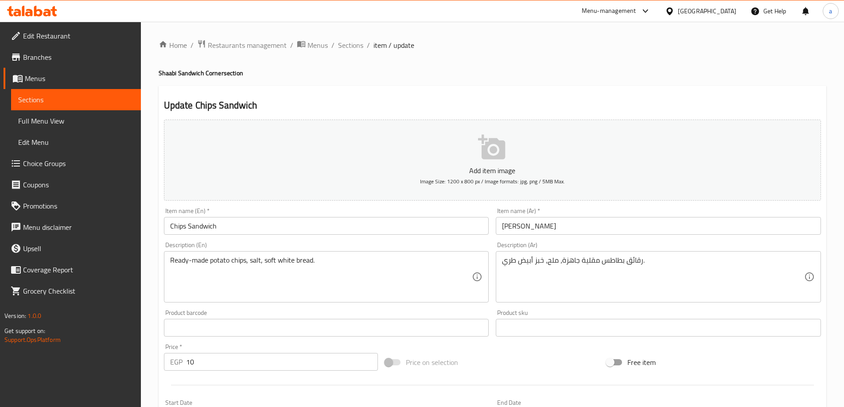
click at [651, 258] on textarea "رقائق بطاطس مقلية جاهزة، ملح، خبز أبيض طري." at bounding box center [653, 277] width 302 height 42
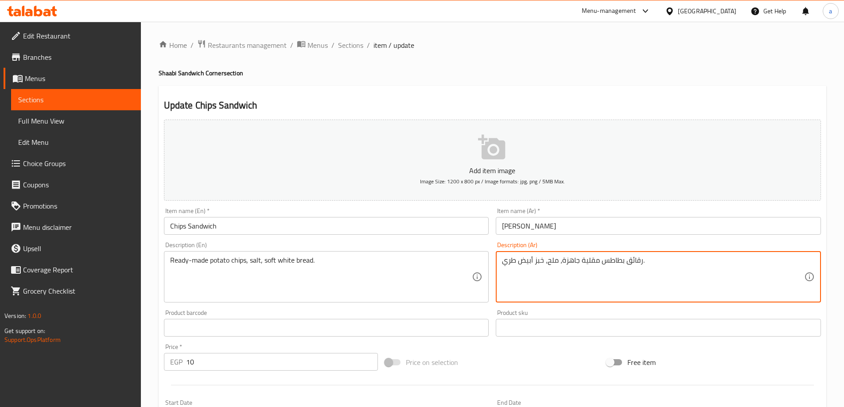
click at [635, 264] on textarea "رقائق بطاطس مقلية جاهزة، ملح، خبز أبيض طري." at bounding box center [653, 277] width 302 height 42
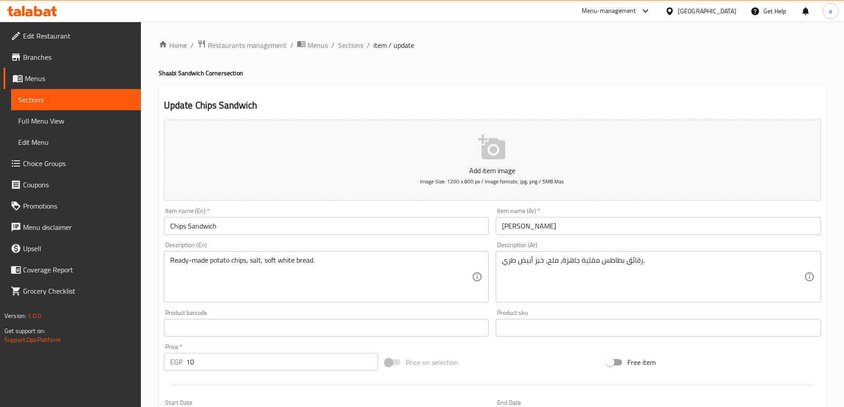
click at [591, 263] on textarea "رقائق بطاطس مقلية جاهزة، ملح، خبز أبيض طري." at bounding box center [653, 277] width 302 height 42
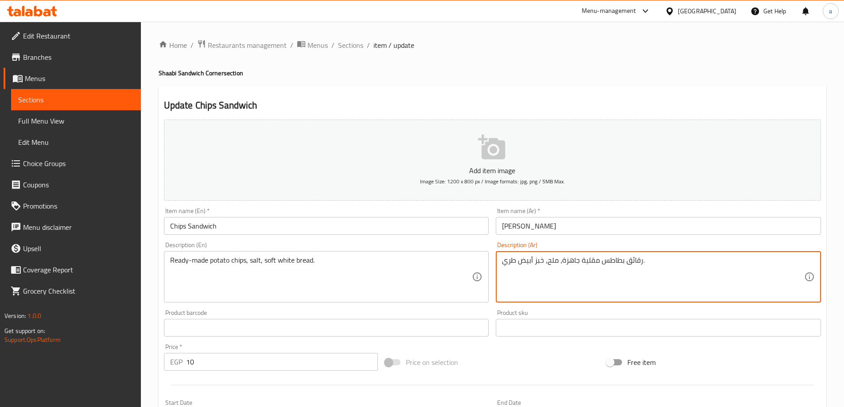
click at [591, 263] on textarea "رقائق بطاطس مقلية جاهزة، ملح، خبز أبيض طري." at bounding box center [653, 277] width 302 height 42
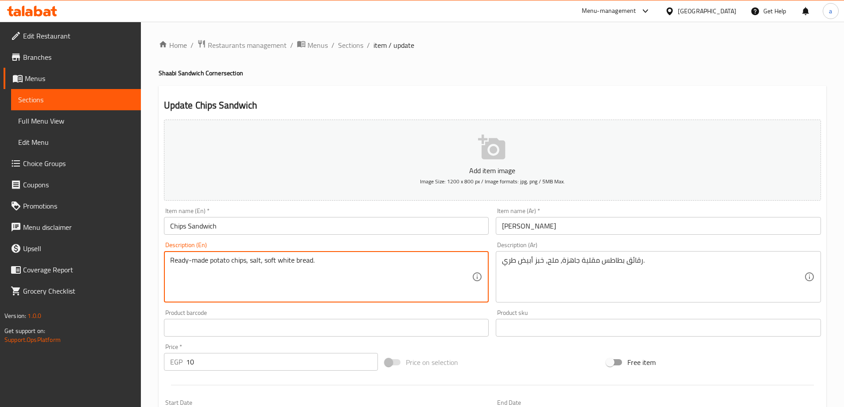
click at [232, 261] on textarea "Ready-made potato chips, salt, soft white bread." at bounding box center [321, 277] width 302 height 42
paste textarea "Fried"
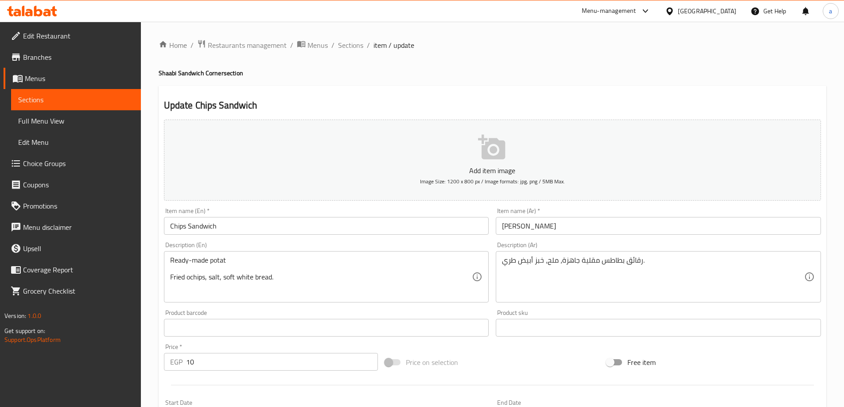
click at [169, 280] on div "Ready-made potat Fried ochips, salt, soft white bread. Description (En)" at bounding box center [326, 276] width 325 height 51
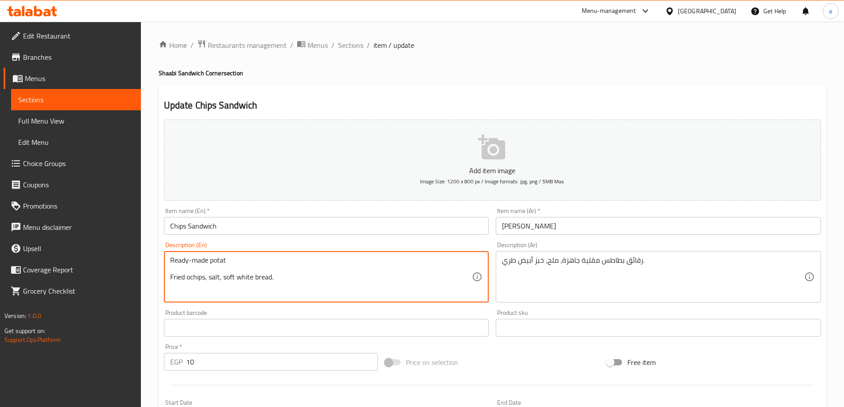
click at [191, 280] on textarea "Ready-made potat Fried ochips, salt, soft white bread." at bounding box center [321, 277] width 302 height 42
drag, startPoint x: 228, startPoint y: 257, endPoint x: 188, endPoint y: 266, distance: 40.6
click at [188, 266] on textarea "Ready-made potat Fried chips, salt, soft white bread." at bounding box center [321, 277] width 302 height 42
click at [183, 268] on textarea "Ready Fried chips, salt, soft white bread." at bounding box center [321, 277] width 302 height 42
click at [169, 270] on div "Ready Fried chips, salt, soft white bread. Description (En)" at bounding box center [326, 276] width 325 height 51
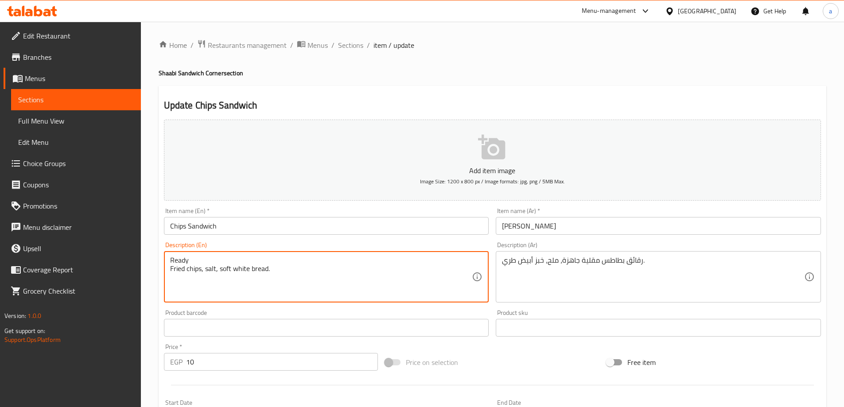
click at [169, 270] on div "Ready Fried chips, salt, soft white bread. Description (En)" at bounding box center [326, 276] width 325 height 51
click at [170, 270] on textarea "Ready Fried chips, salt, soft white bread." at bounding box center [321, 277] width 302 height 42
click at [313, 264] on textarea "Ready Fried chips, salt, soft white bread." at bounding box center [321, 277] width 302 height 42
drag, startPoint x: 221, startPoint y: 263, endPoint x: 160, endPoint y: 256, distance: 61.6
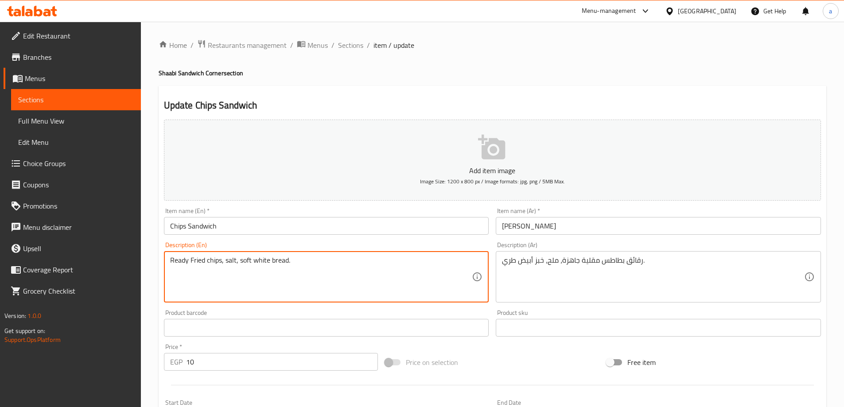
click at [160, 256] on div "Update Chips Sandwich Add item image Image Size: 1200 x 800 px / Image formats:…" at bounding box center [493, 344] width 668 height 516
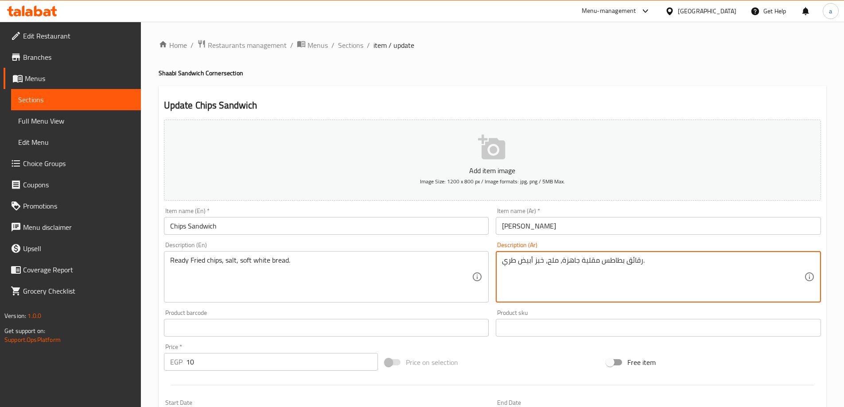
click at [618, 264] on textarea "رقائق بطاطس مقلية جاهزة، ملح، خبز أبيض طري." at bounding box center [653, 277] width 302 height 42
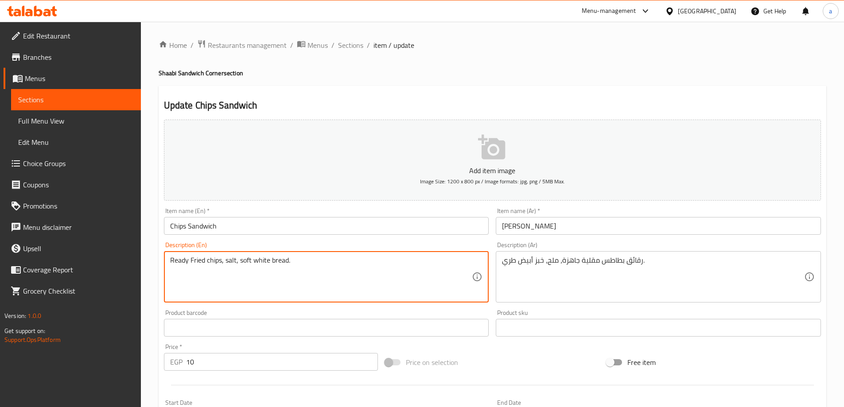
paste textarea "potato"
drag, startPoint x: 242, startPoint y: 262, endPoint x: 167, endPoint y: 268, distance: 75.6
click at [167, 268] on div "Ready Fried potato chips, salt, soft white bread. Description (En)" at bounding box center [326, 276] width 325 height 51
click at [260, 258] on textarea "Ready Fried potato chips, salt, soft white bread." at bounding box center [321, 277] width 302 height 42
click at [262, 259] on textarea "Ready Fried potato chips, salt, soft white bread." at bounding box center [321, 277] width 302 height 42
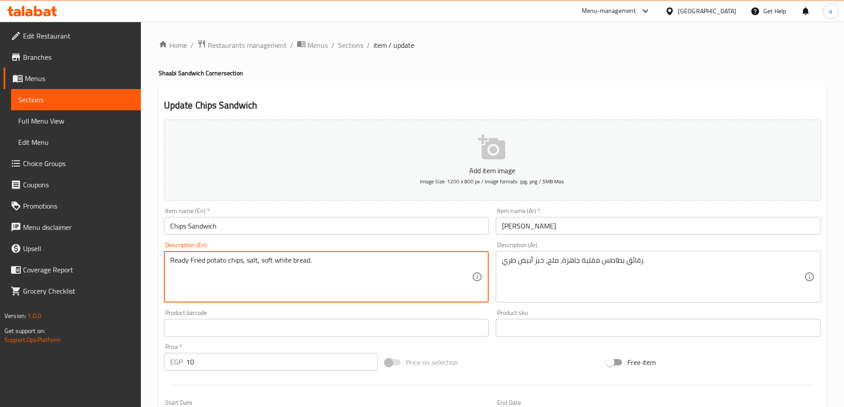
click at [266, 259] on textarea "Ready Fried potato chips, salt, soft white bread." at bounding box center [321, 277] width 302 height 42
click at [261, 260] on textarea "Ready Fried potato chips, salt, soft white bread." at bounding box center [321, 277] width 302 height 42
drag, startPoint x: 261, startPoint y: 260, endPoint x: 272, endPoint y: 262, distance: 11.2
click at [272, 262] on textarea "Ready Fried potato chips, salt, soft white bread." at bounding box center [321, 277] width 302 height 42
type textarea "Ready Fried potato chips, salt, tender white bread."
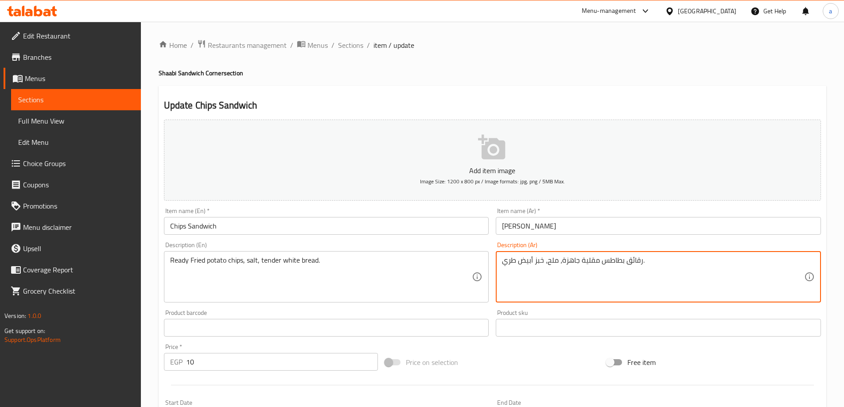
click at [532, 263] on textarea "رقائق بطاطس مقلية جاهزة، ملح، خبز أبيض طري." at bounding box center [653, 277] width 302 height 42
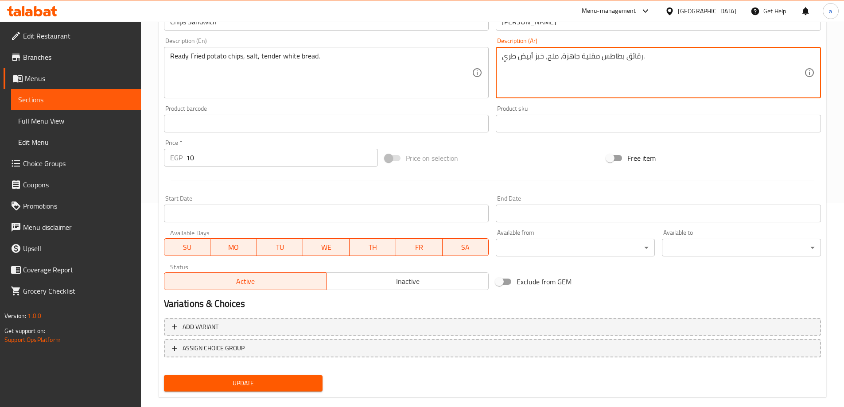
scroll to position [219, 0]
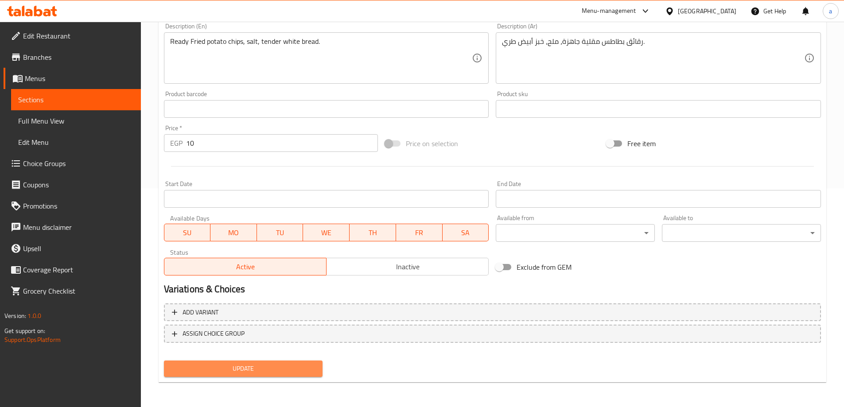
click at [273, 369] on span "Update" at bounding box center [243, 368] width 145 height 11
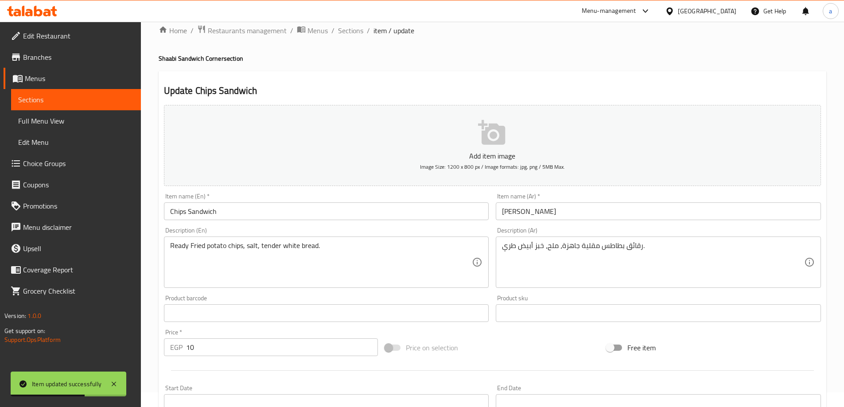
scroll to position [0, 0]
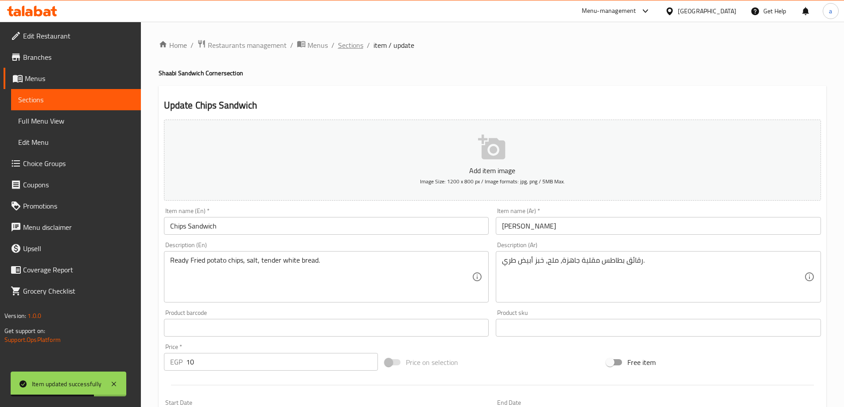
click at [348, 45] on span "Sections" at bounding box center [350, 45] width 25 height 11
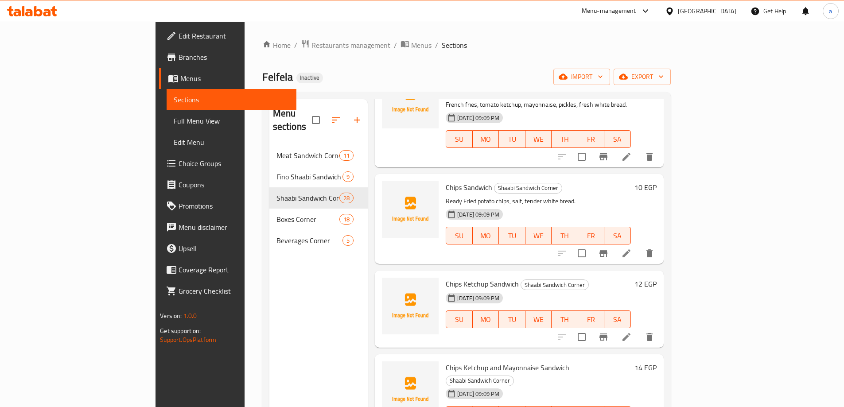
scroll to position [1684, 0]
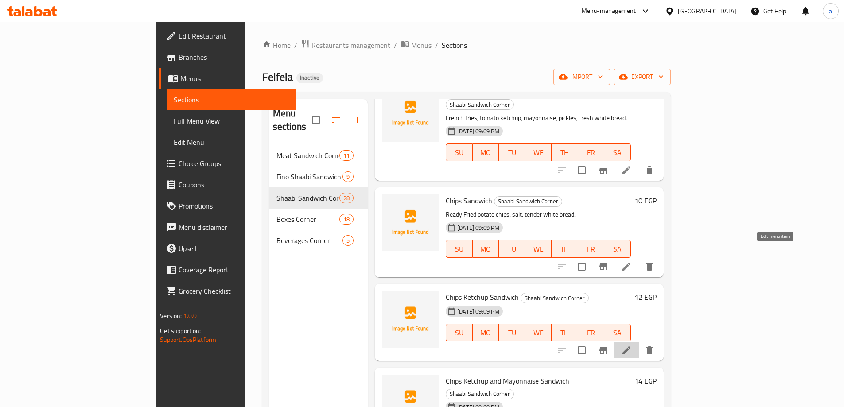
click at [630, 346] on icon at bounding box center [627, 350] width 8 height 8
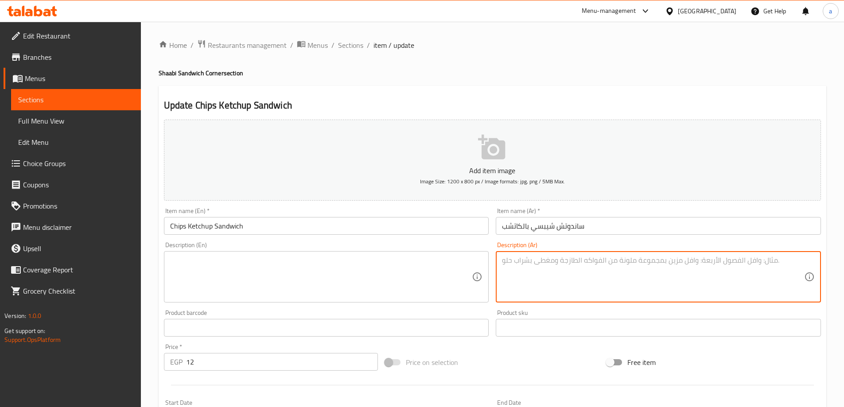
click at [562, 263] on textarea at bounding box center [653, 277] width 302 height 42
paste textarea "رقائق بطاطس مقلية جاهزة، كاتشب طماطم، خبز أبيض طري."
type textarea "رقائق بطاطس مقلية جاهزة، كاتشب طماطم، خبز أبيض طري."
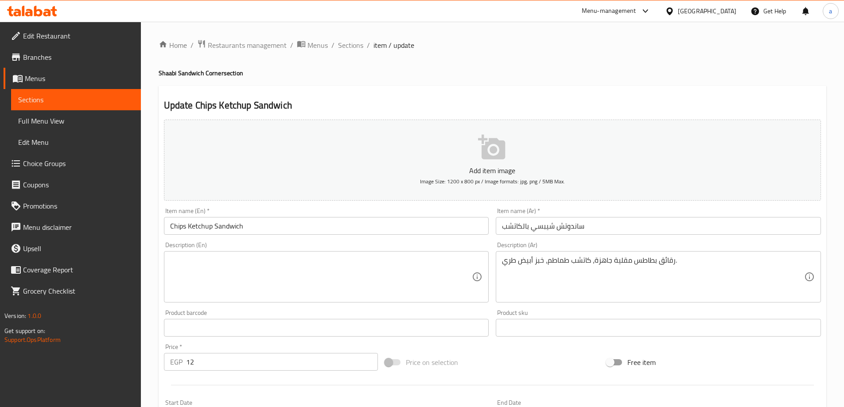
click at [353, 271] on textarea at bounding box center [321, 277] width 302 height 42
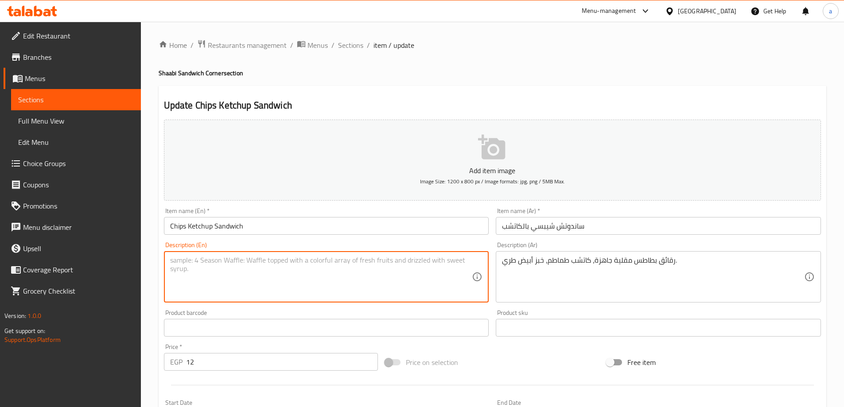
paste textarea "Ready-made fried potato chips, tomato ketchup, soft white bread."
drag, startPoint x: 208, startPoint y: 261, endPoint x: 189, endPoint y: 260, distance: 19.1
click at [189, 260] on textarea "Ready-made fried potato chips, tomato ketchup, soft white bread." at bounding box center [321, 277] width 302 height 42
drag, startPoint x: 306, startPoint y: 260, endPoint x: 296, endPoint y: 261, distance: 10.7
click at [296, 261] on textarea "Ready fried potato chips, tomato ketchup, soft white bread." at bounding box center [321, 277] width 302 height 42
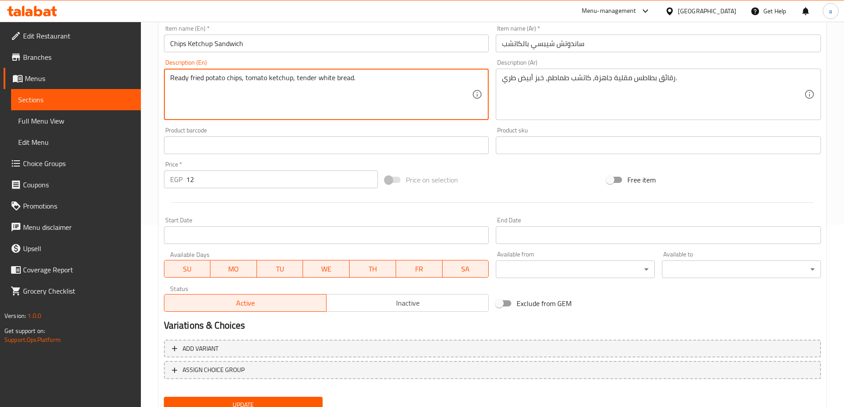
scroll to position [219, 0]
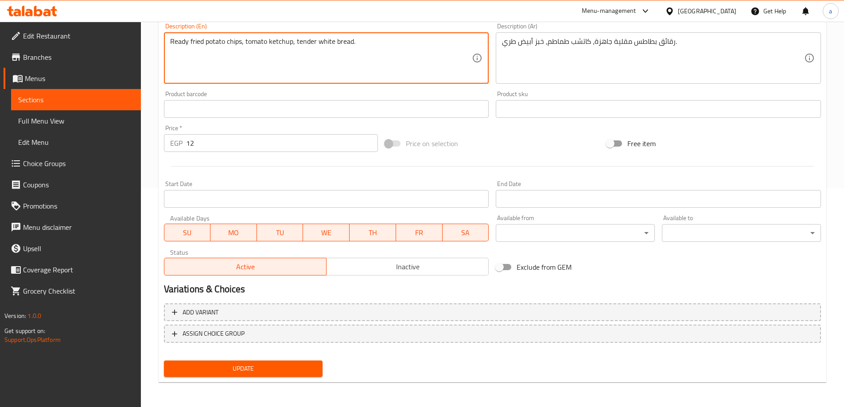
type textarea "Ready fried potato chips, tomato ketchup, tender white bread."
click at [312, 364] on span "Update" at bounding box center [243, 368] width 145 height 11
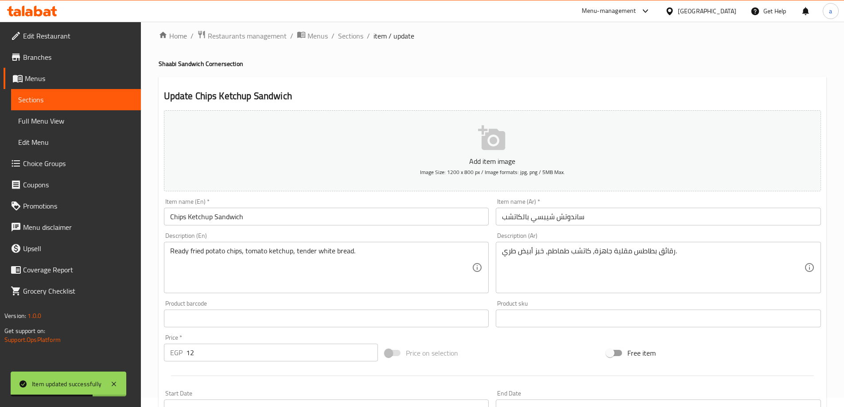
scroll to position [0, 0]
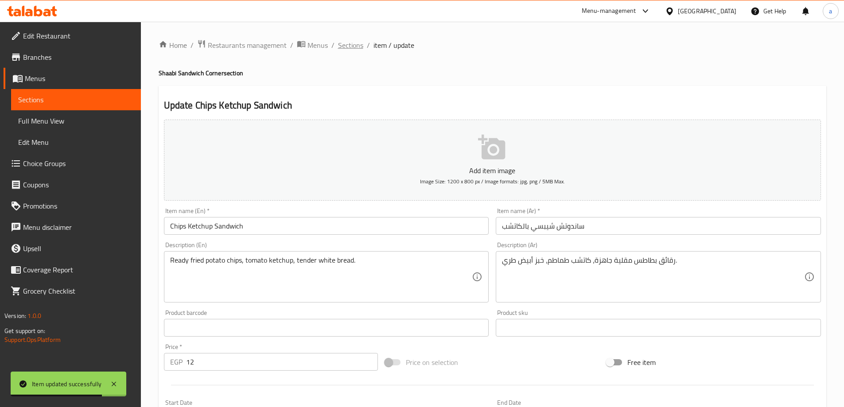
click at [353, 41] on span "Sections" at bounding box center [350, 45] width 25 height 11
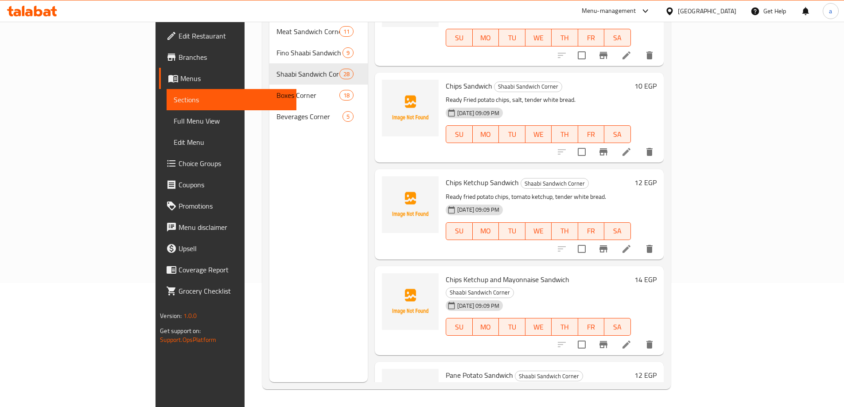
scroll to position [1586, 0]
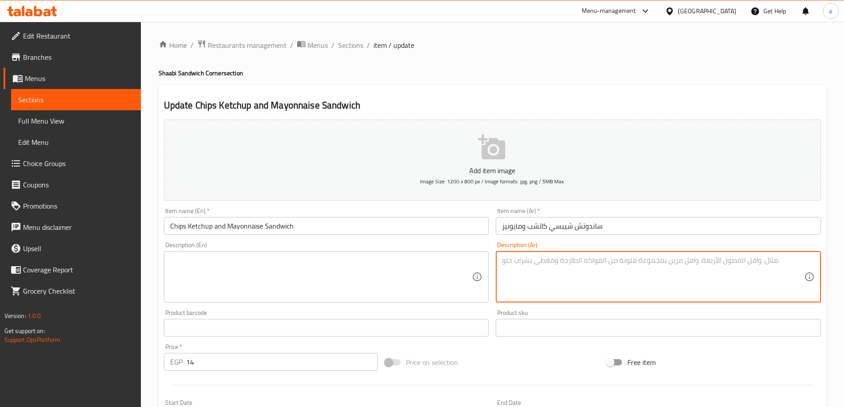
click at [583, 269] on textarea at bounding box center [653, 277] width 302 height 42
paste textarea "رقائق بطاطس جاهزة، كاتشب طماطم، مايونيز، خبز أبيض."
type textarea "رقائق بطاطس جاهزة، كاتشب طماطم، مايونيز، خبز أبيض."
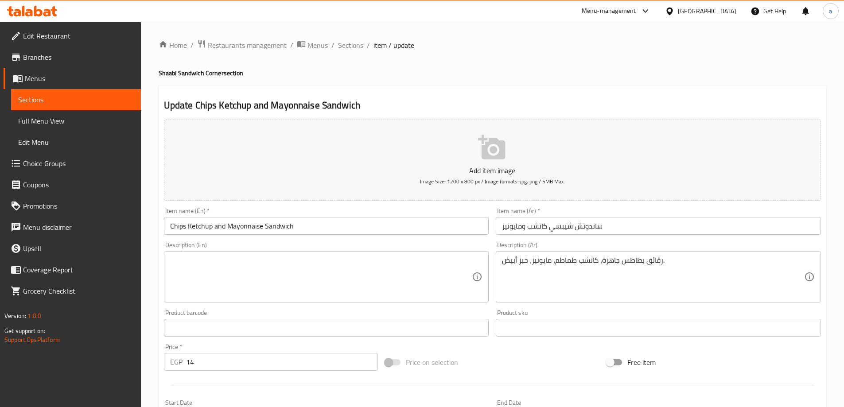
click at [250, 288] on textarea at bounding box center [321, 277] width 302 height 42
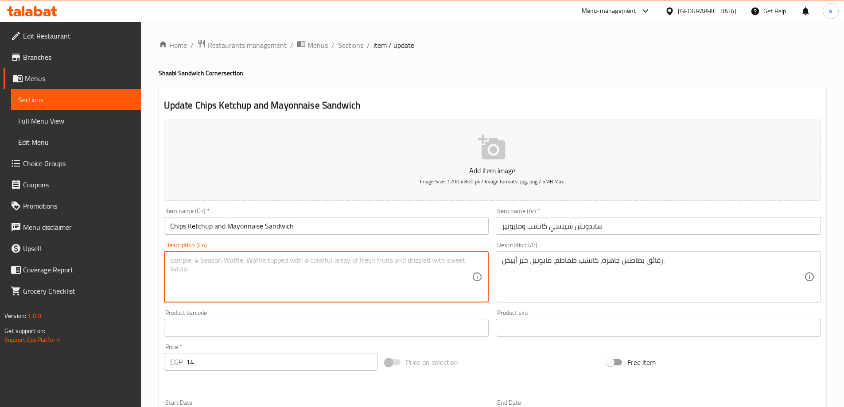
paste textarea "Ready-made potato chips, tomato ketchup, mayonnaise, white bread."
drag, startPoint x: 209, startPoint y: 261, endPoint x: 190, endPoint y: 263, distance: 19.6
click at [190, 263] on textarea "Ready-made potato chips, tomato ketchup, mayonnaise, white bread." at bounding box center [321, 277] width 302 height 42
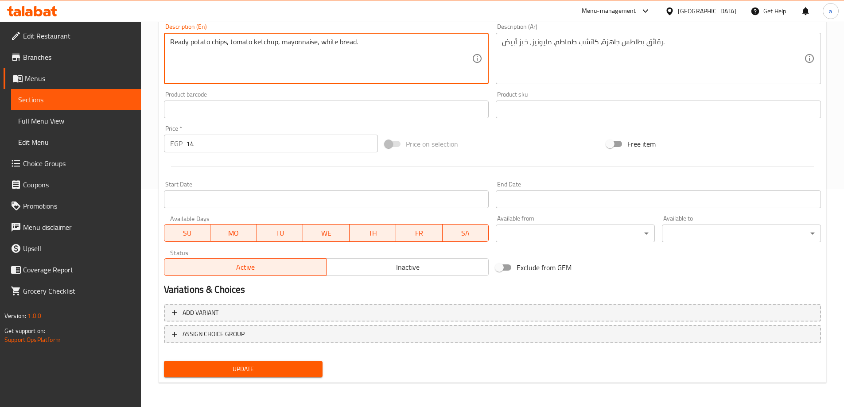
scroll to position [219, 0]
type textarea "Ready potato chips, tomato ketchup, mayonnaise, white bread."
click at [298, 365] on span "Update" at bounding box center [243, 368] width 145 height 11
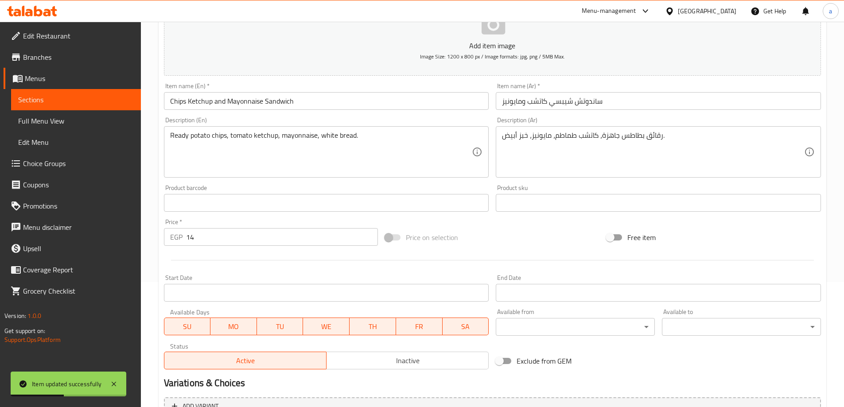
scroll to position [0, 0]
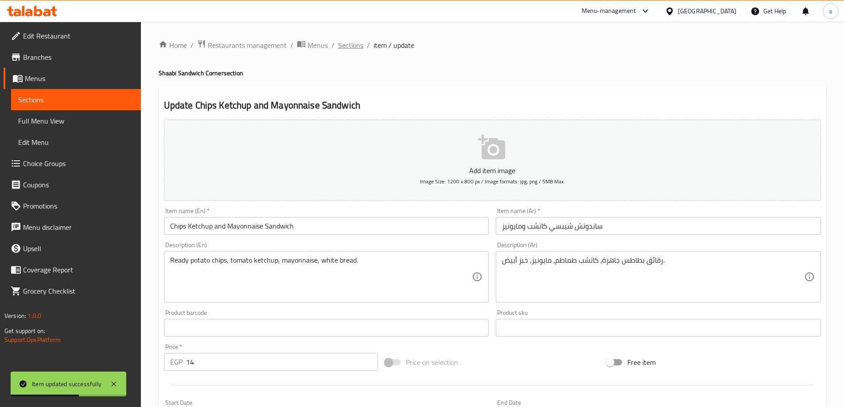
click at [354, 45] on span "Sections" at bounding box center [350, 45] width 25 height 11
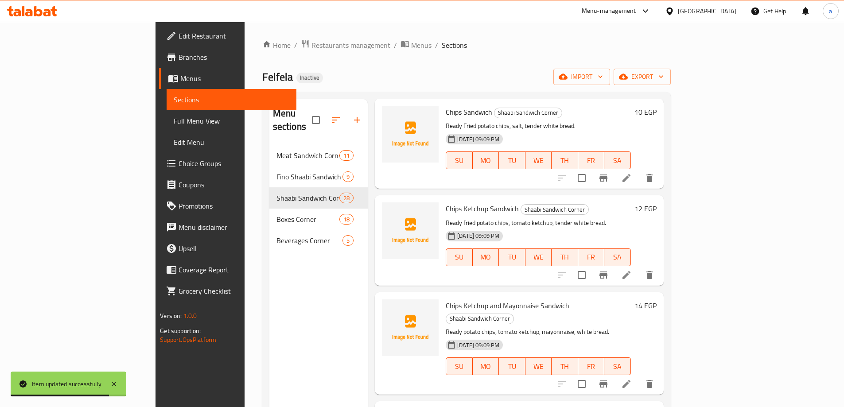
scroll to position [1861, 0]
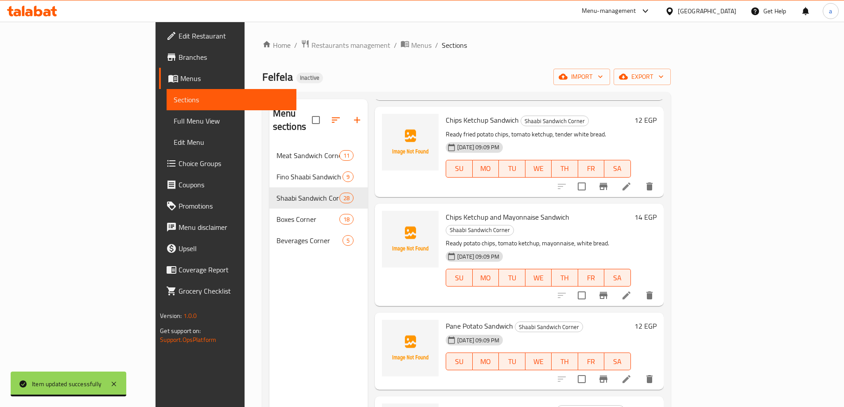
click at [639, 371] on li at bounding box center [626, 379] width 25 height 16
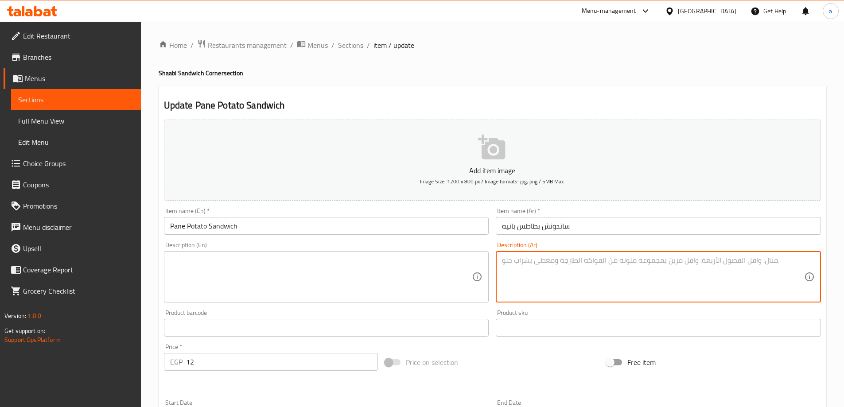
click at [629, 298] on textarea at bounding box center [653, 277] width 302 height 42
paste textarea "شرائح بطاطس مهروسة بالبقسماط، [GEOGRAPHIC_DATA]، خبز أبيض، مخلل."
type textarea "شرائح بطاطس مهروسة بالبقسماط، [GEOGRAPHIC_DATA]، خبز أبيض، مخلل."
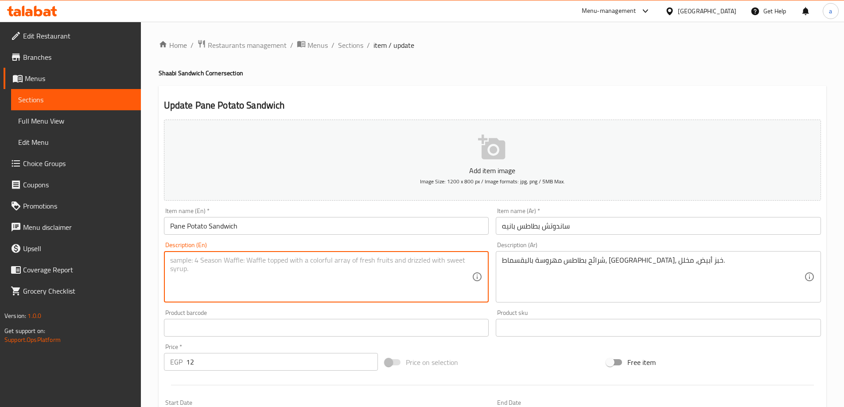
click at [301, 284] on textarea at bounding box center [321, 277] width 302 height 42
paste textarea "Breaded mashed potato slices, fried, white bread, pickles."
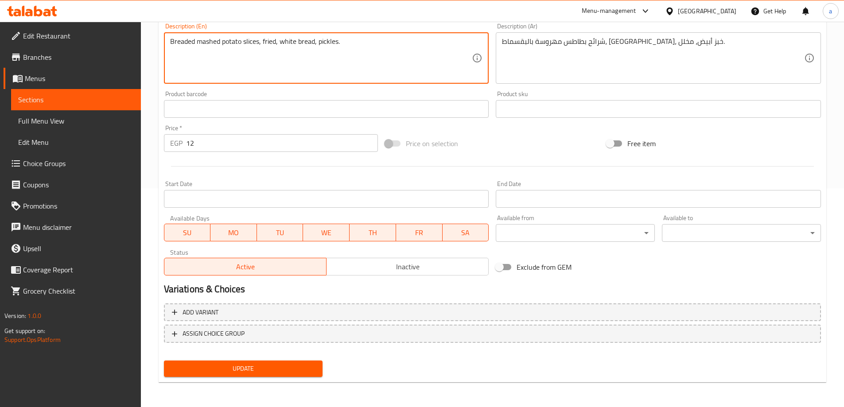
type textarea "Breaded mashed potato slices, fried, white bread, pickles."
click at [305, 369] on span "Update" at bounding box center [243, 368] width 145 height 11
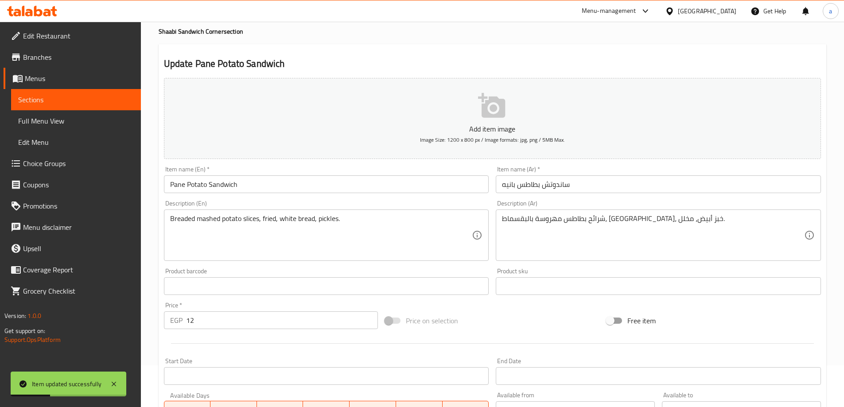
scroll to position [0, 0]
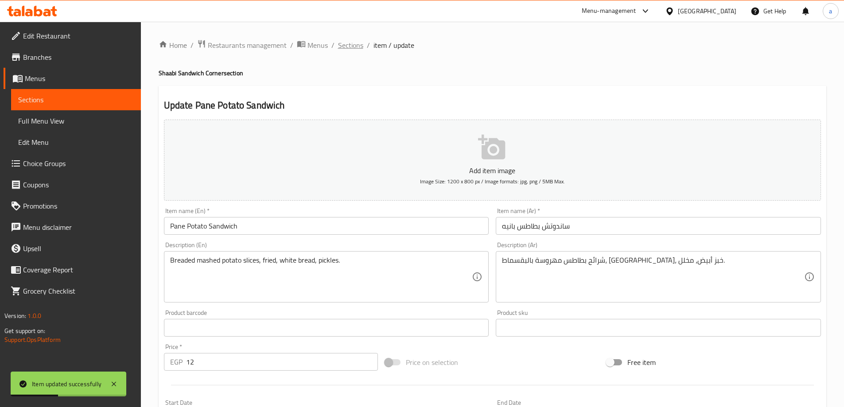
click at [358, 47] on span "Sections" at bounding box center [350, 45] width 25 height 11
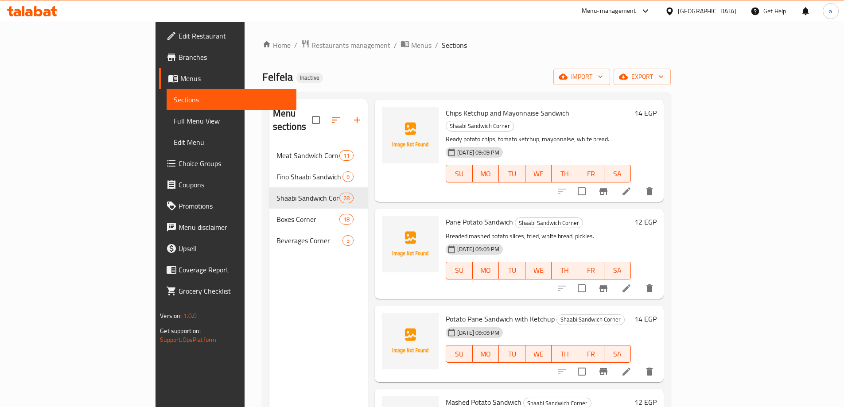
scroll to position [1949, 0]
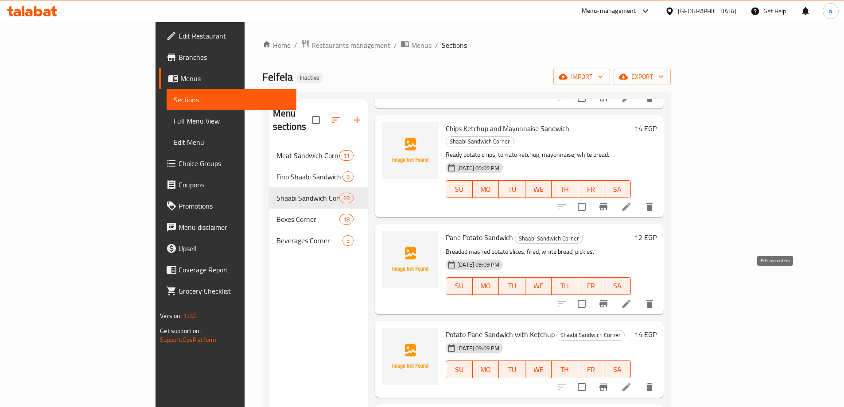
click at [632, 382] on icon at bounding box center [626, 387] width 11 height 11
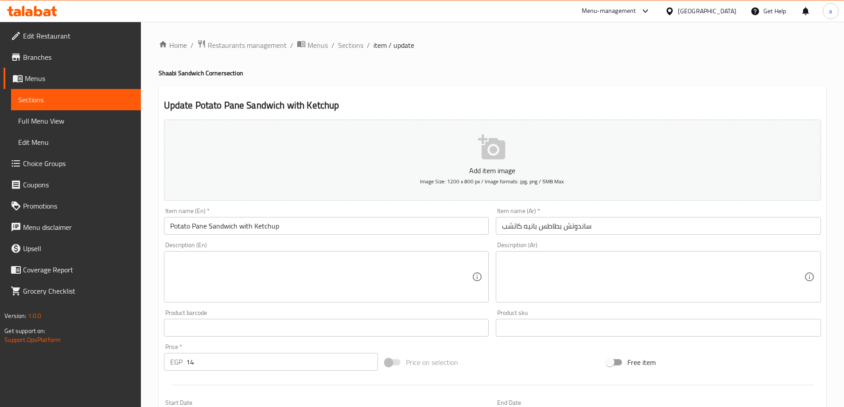
click at [647, 303] on div "Description (Ar)" at bounding box center [658, 276] width 325 height 51
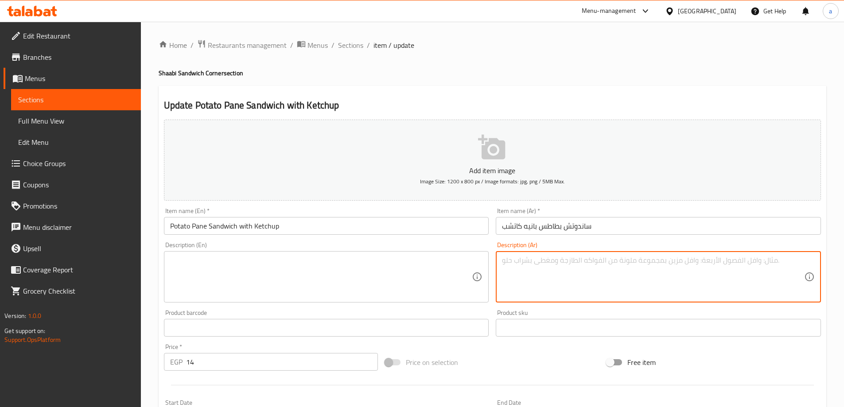
paste textarea "شرائح بطاطس مهروسة بالبقسماط، كاتشب طماطم، خبز أبيض."
type textarea "شرائح بطاطس مهروسة بالبقسماط، كاتشب طماطم، خبز أبيض."
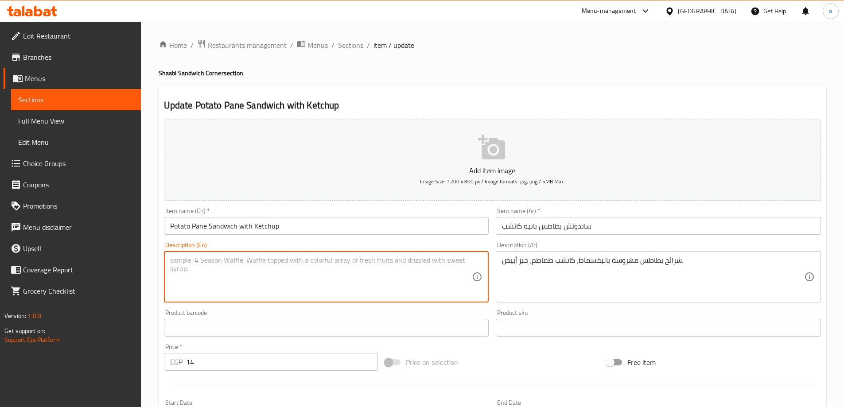
click at [385, 270] on textarea at bounding box center [321, 277] width 302 height 42
paste textarea "Breaded mashed potato slices, tomato ketchup, white bread."
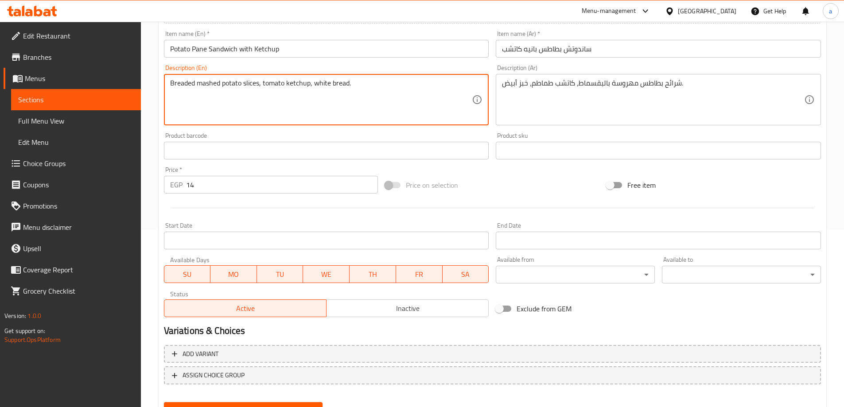
scroll to position [219, 0]
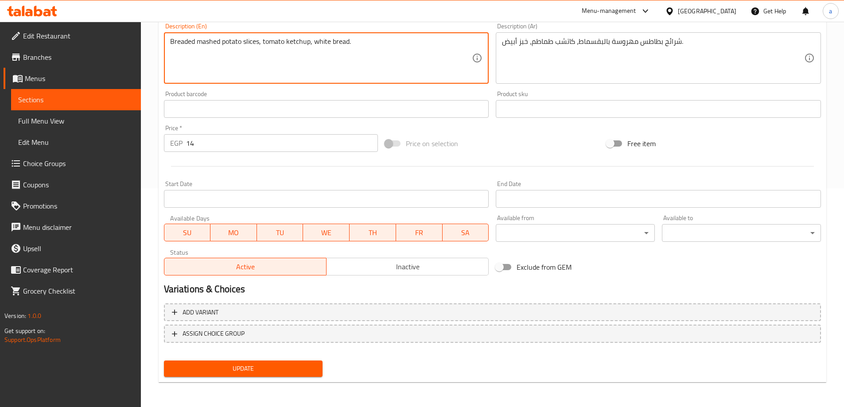
type textarea "Breaded mashed potato slices, tomato ketchup, white bread."
click at [308, 365] on span "Update" at bounding box center [243, 368] width 145 height 11
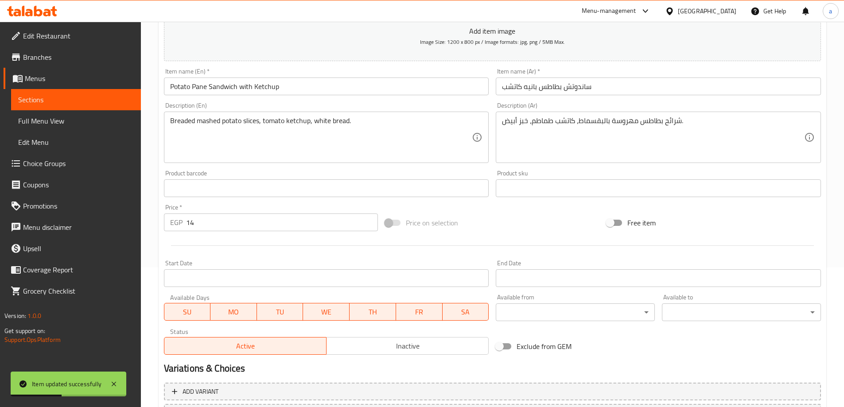
scroll to position [0, 0]
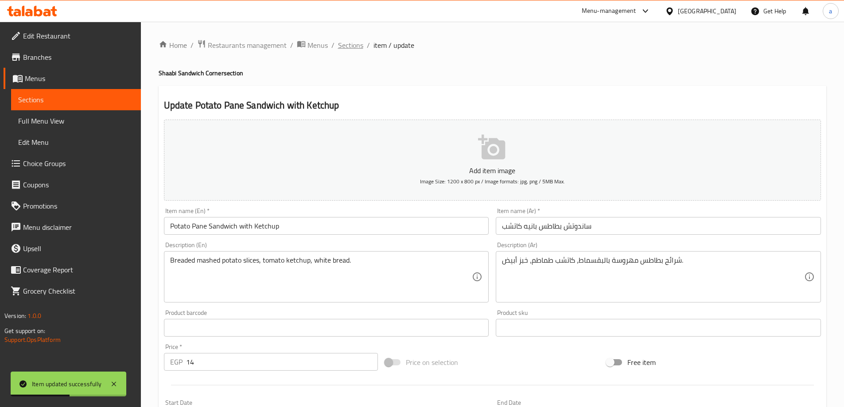
click at [350, 50] on span "Sections" at bounding box center [350, 45] width 25 height 11
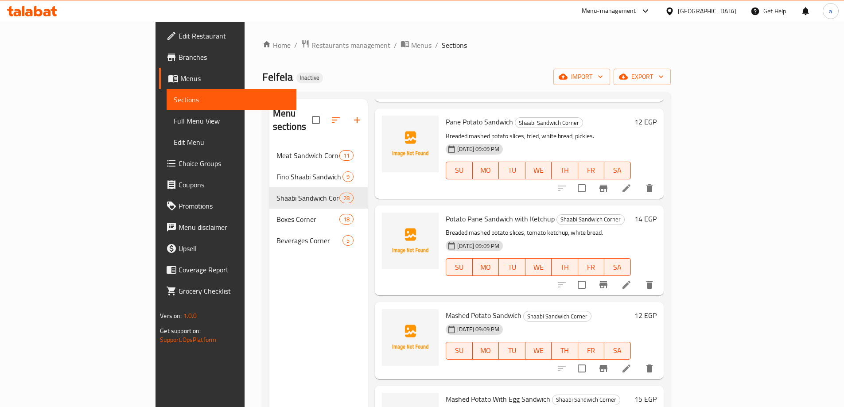
scroll to position [2082, 0]
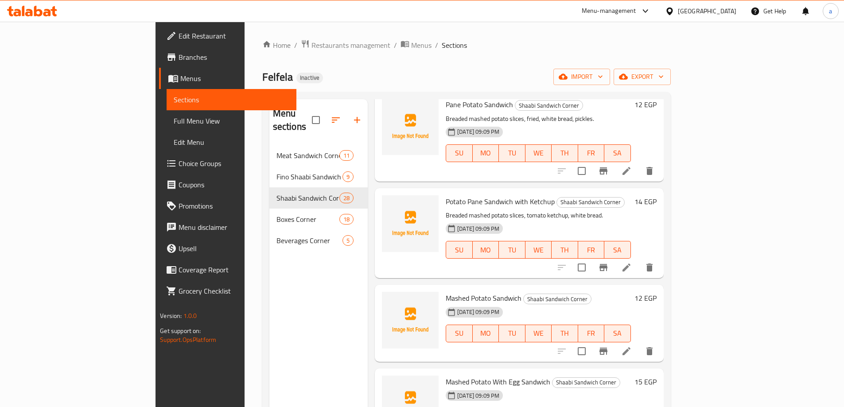
click at [632, 346] on icon at bounding box center [626, 351] width 11 height 11
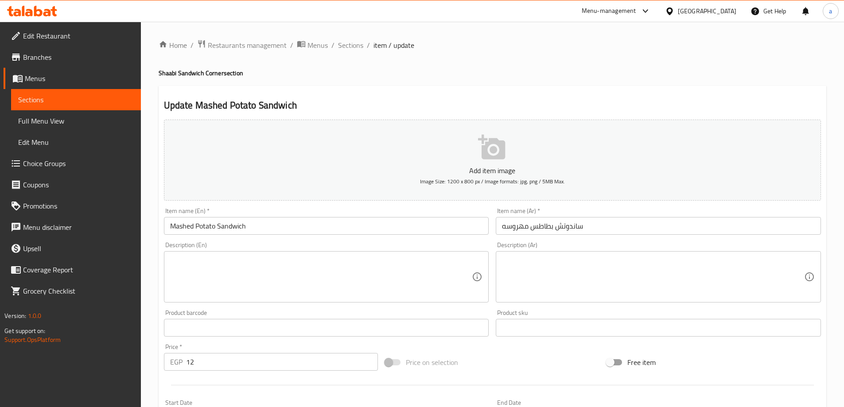
click at [642, 286] on textarea at bounding box center [653, 277] width 302 height 42
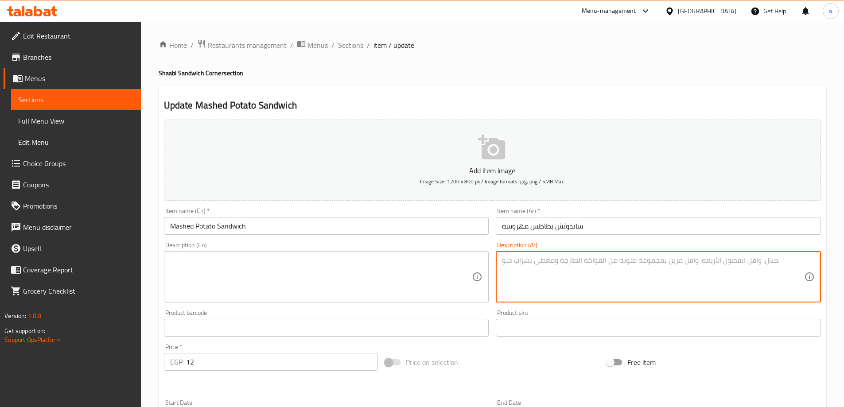
paste textarea "بطاطس مسلوقة مهروسة، [GEOGRAPHIC_DATA]، كمون، [GEOGRAPHIC_DATA] بلدي، ملح."
type textarea "بطاطس مسلوقة مهروسة، [GEOGRAPHIC_DATA]، كمون، [GEOGRAPHIC_DATA] بلدي، ملح."
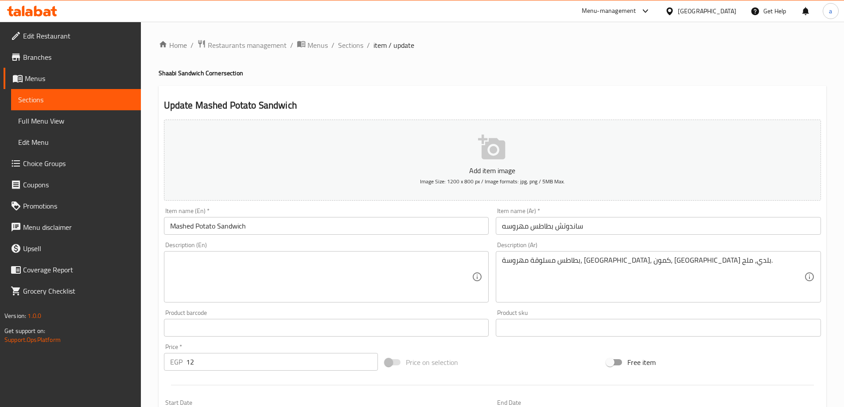
click at [263, 271] on textarea at bounding box center [321, 277] width 302 height 42
paste textarea "Mashed boiled potatoes, butter, cumin, local bread, salt."
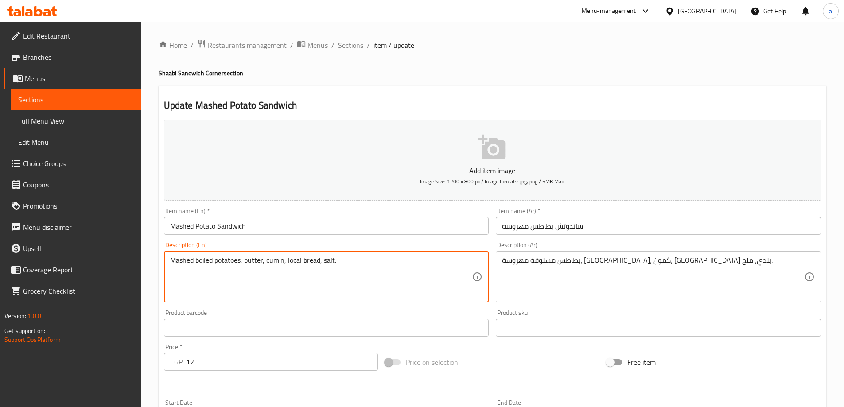
drag, startPoint x: 301, startPoint y: 263, endPoint x: 288, endPoint y: 264, distance: 13.8
click at [288, 264] on textarea "Mashed boiled potatoes, butter, cumin, local bread, salt." at bounding box center [321, 277] width 302 height 42
type textarea "Mashed boiled potatoes, butter, cumin, baladi bread, salt."
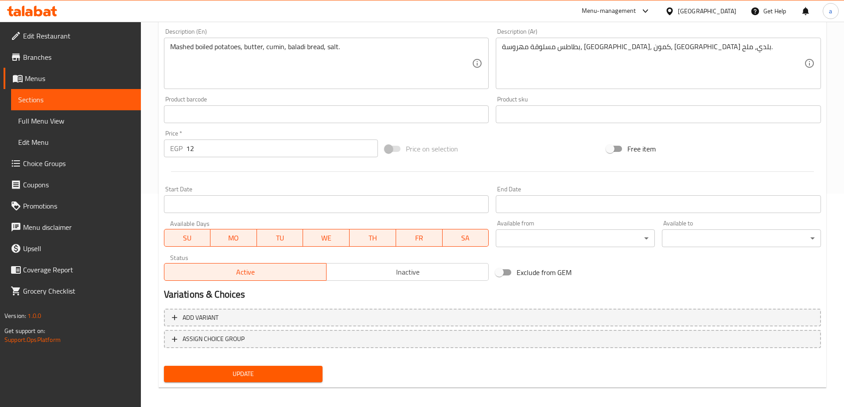
scroll to position [219, 0]
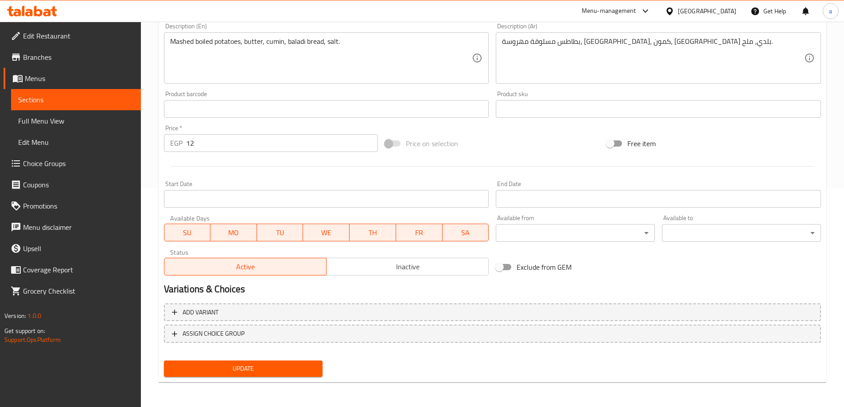
click at [287, 371] on span "Update" at bounding box center [243, 368] width 145 height 11
click at [268, 369] on span "Update" at bounding box center [243, 368] width 145 height 11
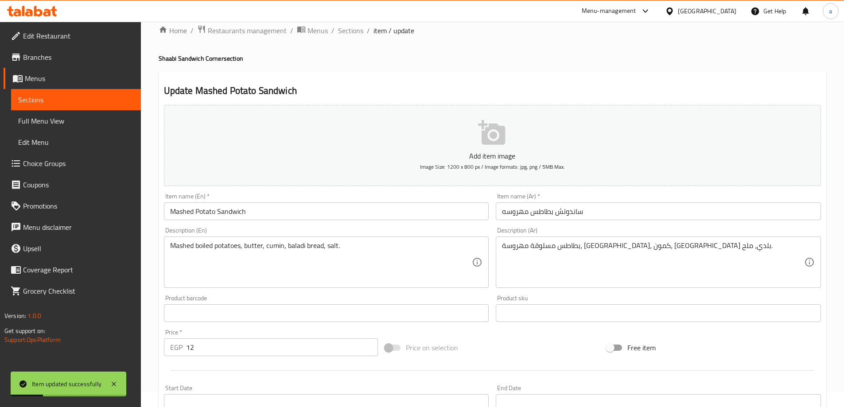
scroll to position [0, 0]
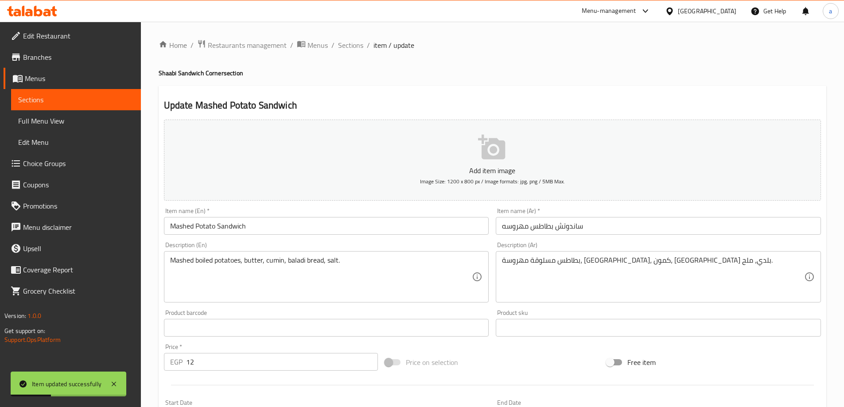
drag, startPoint x: 357, startPoint y: 48, endPoint x: 22, endPoint y: 218, distance: 375.1
click at [357, 48] on span "Sections" at bounding box center [350, 45] width 25 height 11
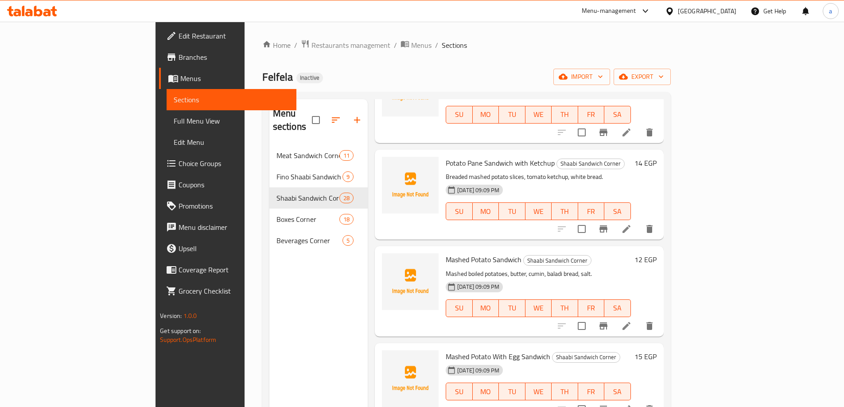
scroll to position [2127, 0]
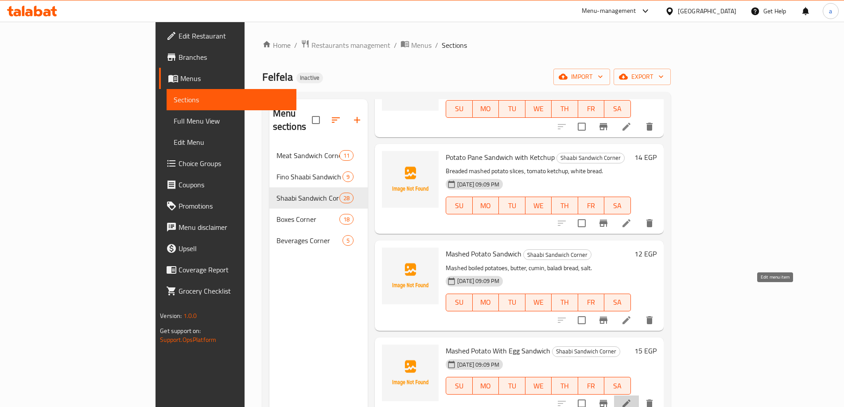
click at [632, 398] on icon at bounding box center [626, 403] width 11 height 11
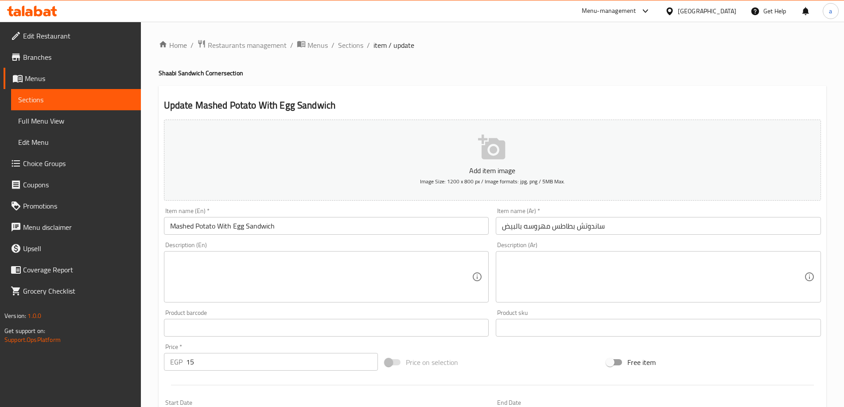
click at [553, 288] on textarea at bounding box center [653, 277] width 302 height 42
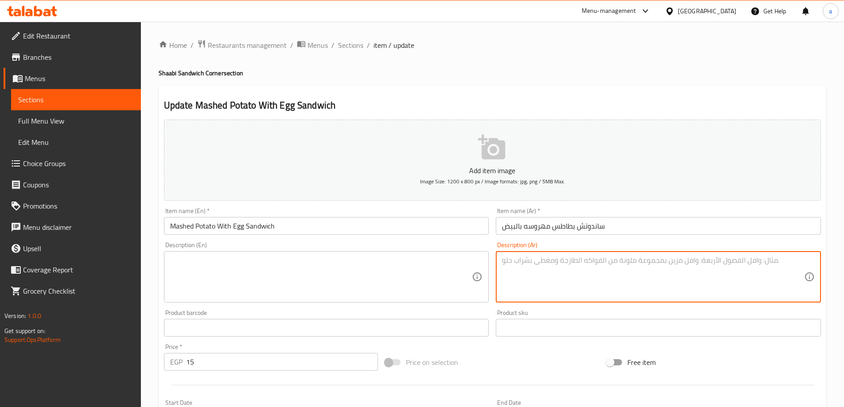
paste textarea "بطاطس مهروسة، بيض مقلي، ملح، فلفل، خبز بلدي."
type textarea "بطاطس مهروسة، بيض مقلي، ملح، فلفل، خبز بلدي."
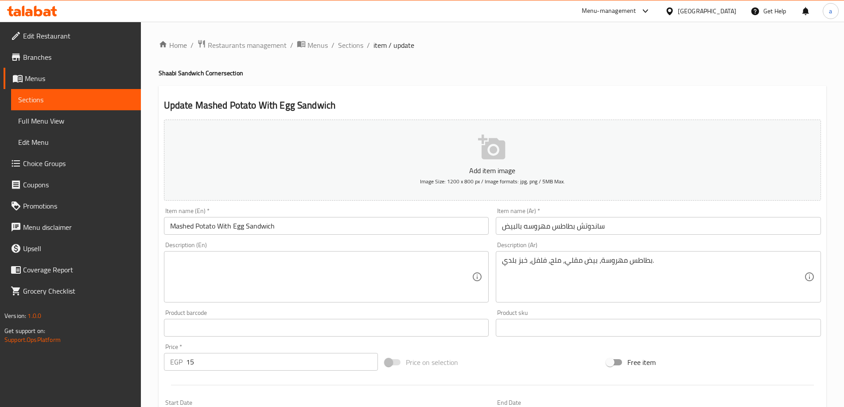
click at [310, 251] on div "Description (En)" at bounding box center [326, 276] width 325 height 51
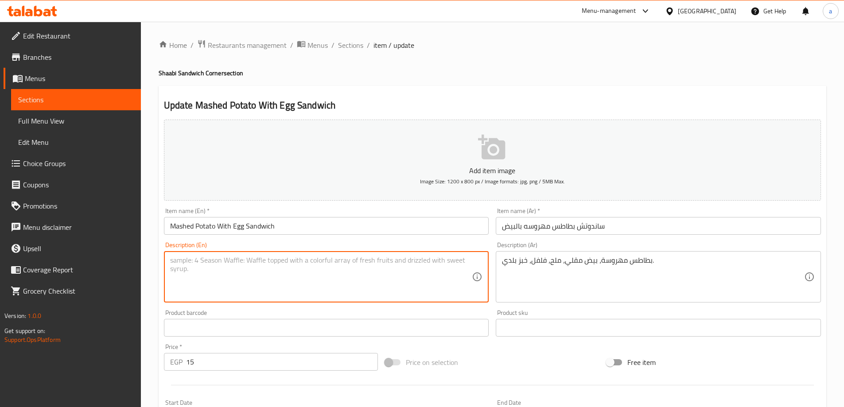
paste textarea "Mashed Potatoes, Fried Eggs, Salt, Pepper, Country Bread."
drag, startPoint x: 321, startPoint y: 259, endPoint x: 300, endPoint y: 263, distance: 21.7
click at [300, 263] on textarea "Mashed Potatoes, Fried Eggs, Salt, Pepper, Country Bread." at bounding box center [321, 277] width 302 height 42
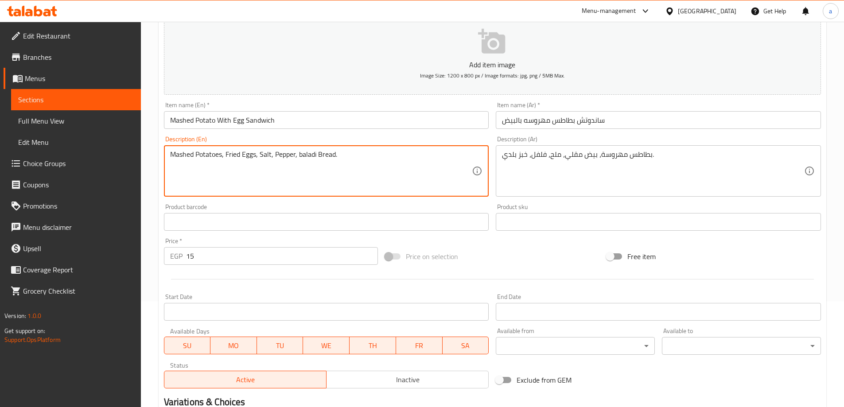
scroll to position [219, 0]
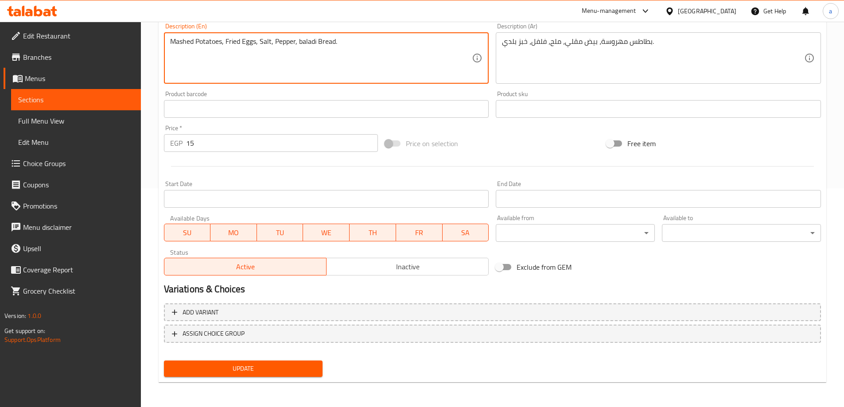
type textarea "Mashed Potatoes, Fried Eggs, Salt, Pepper, baladi Bread."
click at [237, 362] on button "Update" at bounding box center [243, 369] width 159 height 16
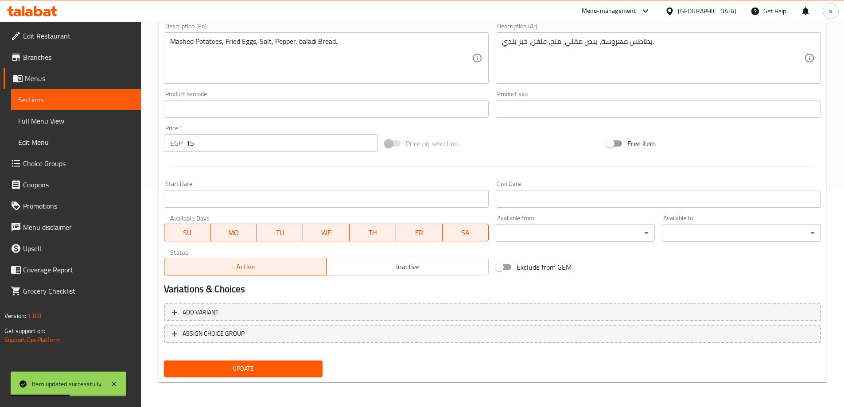
scroll to position [0, 0]
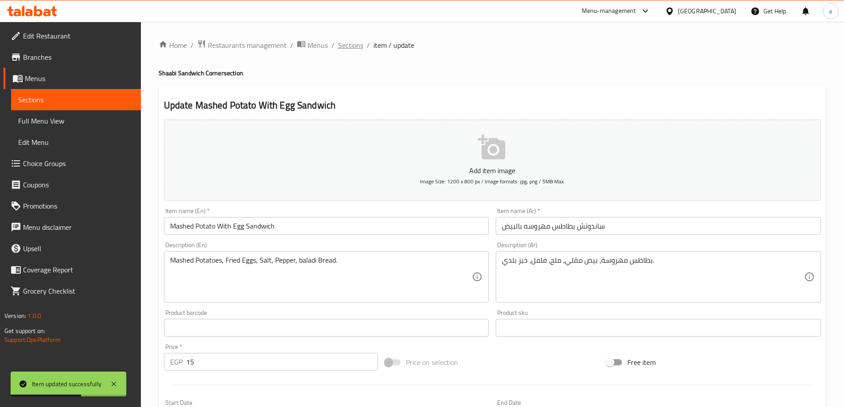
click at [350, 49] on span "Sections" at bounding box center [350, 45] width 25 height 11
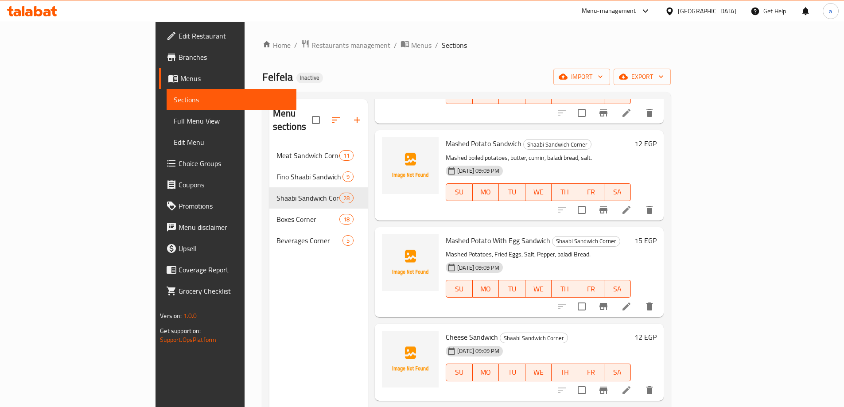
scroll to position [2260, 0]
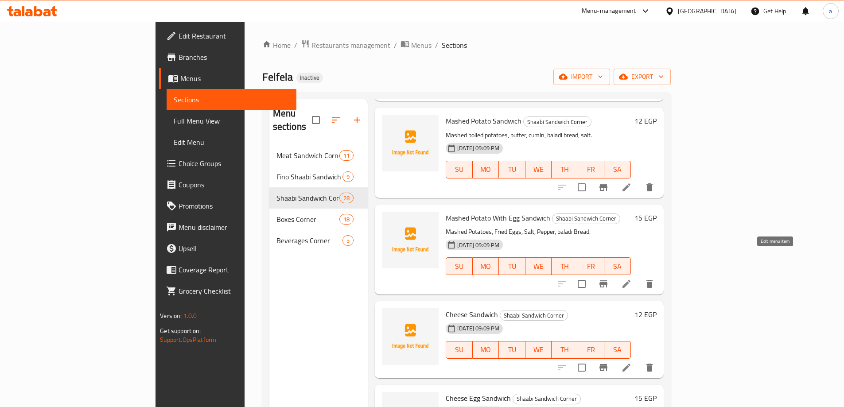
click at [632, 362] on icon at bounding box center [626, 367] width 11 height 11
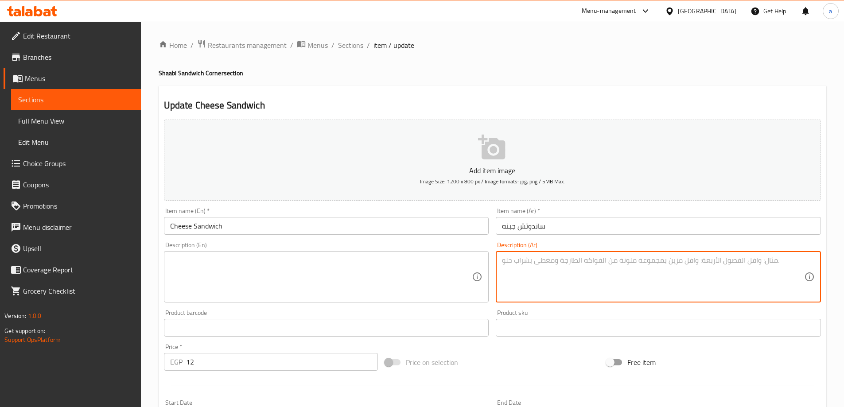
click at [617, 275] on textarea at bounding box center [653, 277] width 302 height 42
paste textarea "جبنة بيضاء، زيت، طماطم، خبز، بقدونس."
type textarea "جبنة بيضاء، زيت، طماطم، خبز، بقدونس."
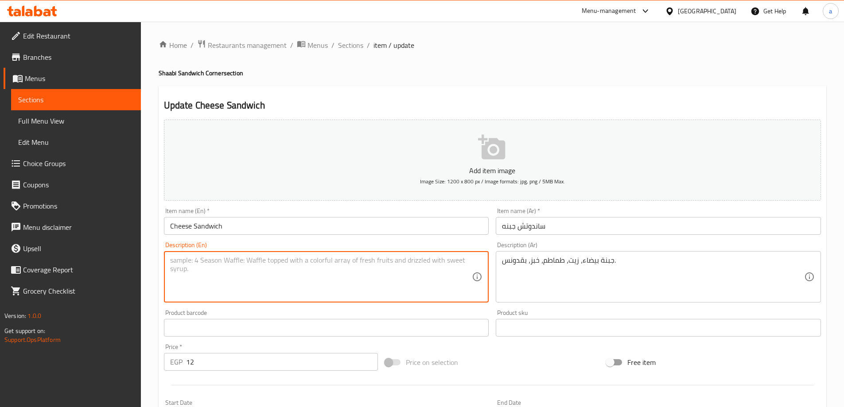
click at [246, 262] on textarea at bounding box center [321, 277] width 302 height 42
paste textarea "White cheese, oil, tomatoes, bread, parsley."
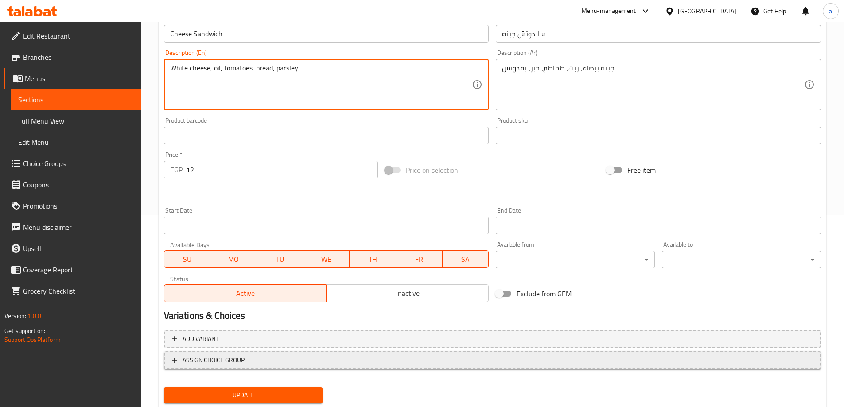
scroll to position [219, 0]
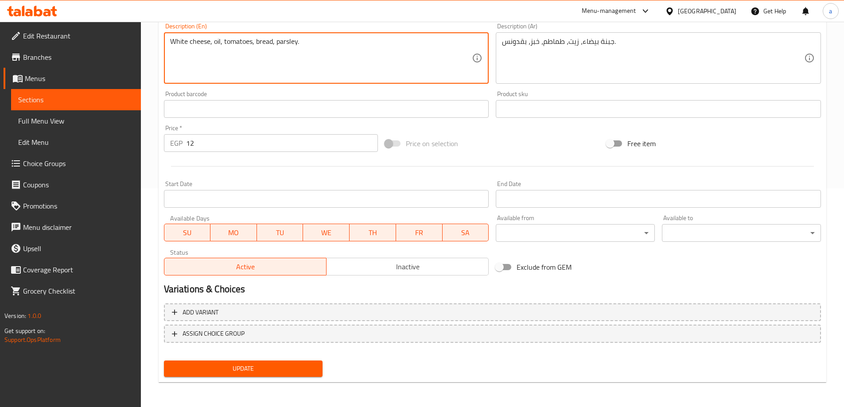
type textarea "White cheese, oil, tomatoes, bread, parsley."
click at [301, 368] on span "Update" at bounding box center [243, 368] width 145 height 11
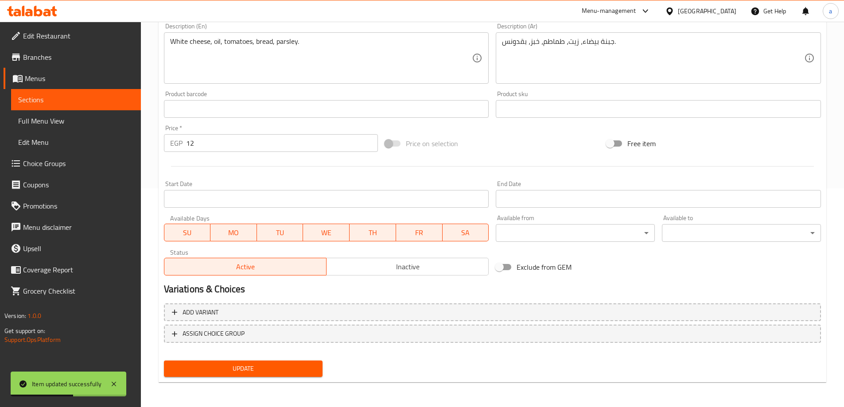
scroll to position [0, 0]
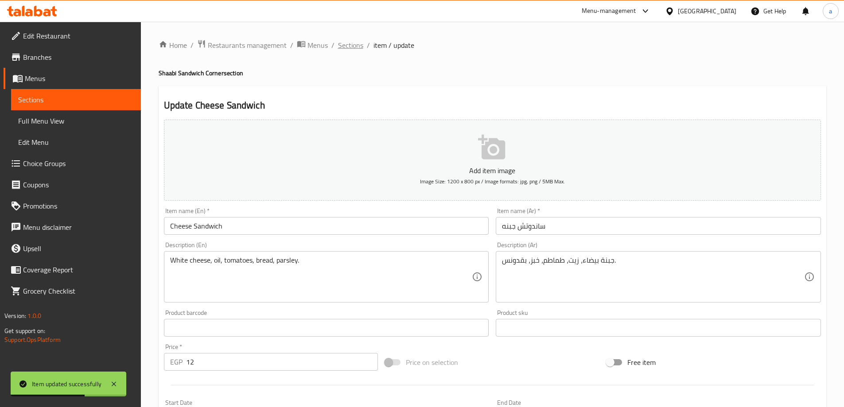
click at [342, 47] on span "Sections" at bounding box center [350, 45] width 25 height 11
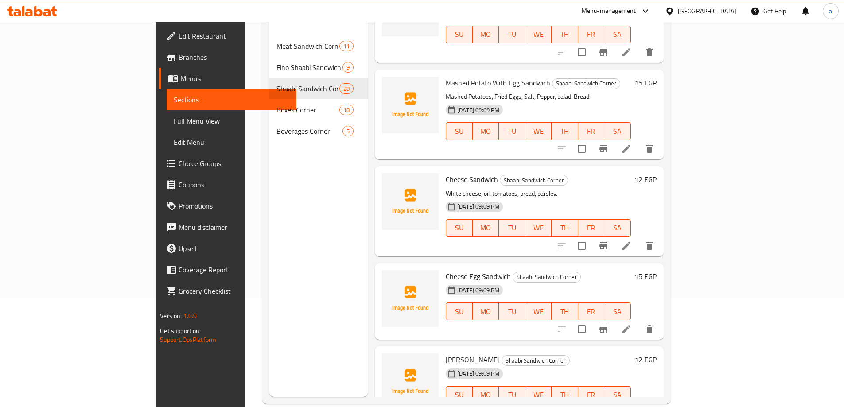
scroll to position [124, 0]
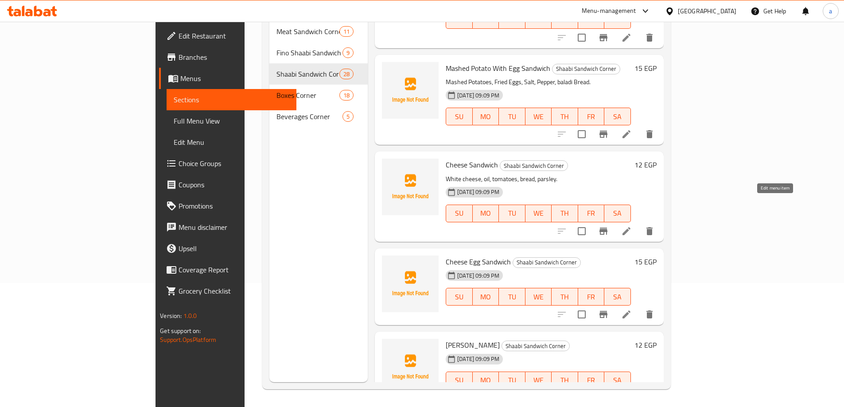
click at [632, 309] on icon at bounding box center [626, 314] width 11 height 11
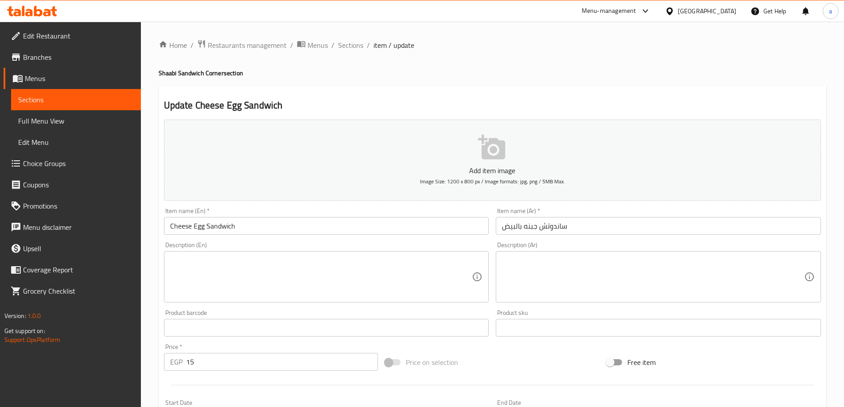
click at [614, 262] on textarea at bounding box center [653, 277] width 302 height 42
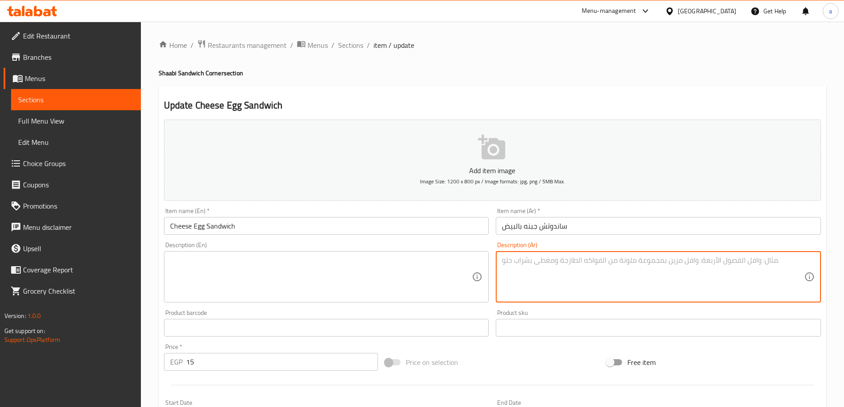
paste textarea "جبنة بيضاء، بيض مقلي، ملح، فلفل، خبز."
type textarea "جبنة بيضاء، بيض مقلي، ملح، فلفل، خبز."
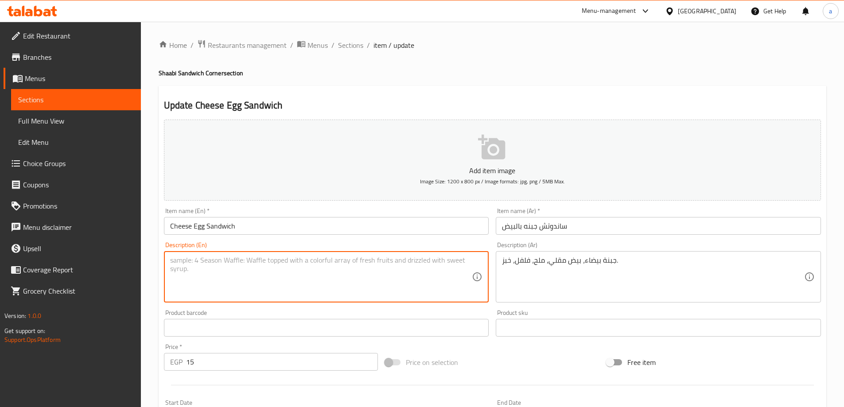
click at [276, 269] on textarea at bounding box center [321, 277] width 302 height 42
paste textarea "White cheese, fried eggs, salt, pepper, bread."
type textarea "White cheese, fried eggs, salt, pepper, bread."
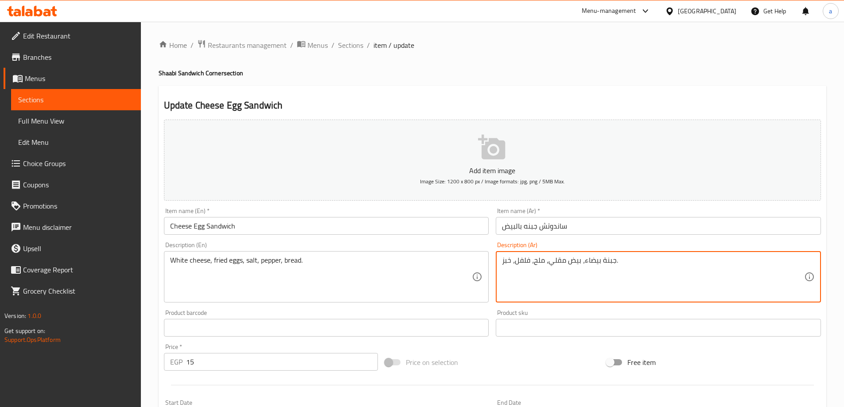
drag, startPoint x: 585, startPoint y: 262, endPoint x: 615, endPoint y: 265, distance: 30.2
click at [587, 269] on textarea "جبنة بيضاء، بيض مقلي، ملح، فلفل، خبز." at bounding box center [653, 277] width 302 height 42
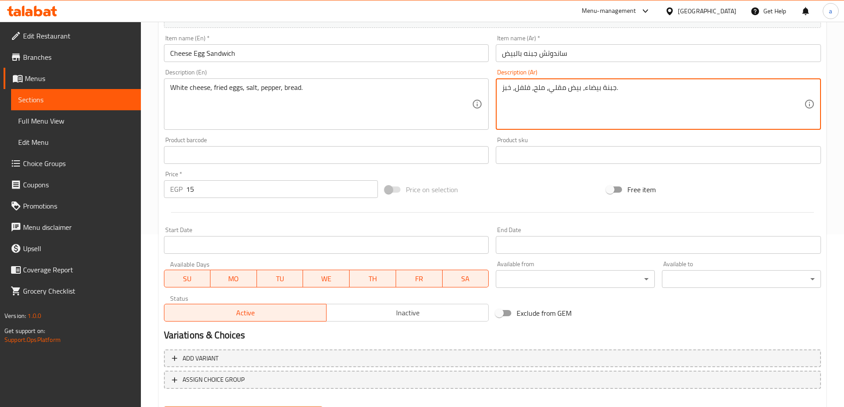
scroll to position [219, 0]
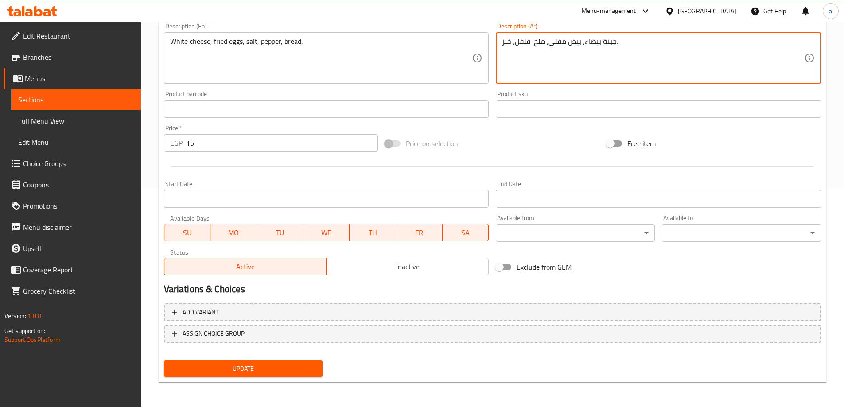
click at [300, 369] on span "Update" at bounding box center [243, 368] width 145 height 11
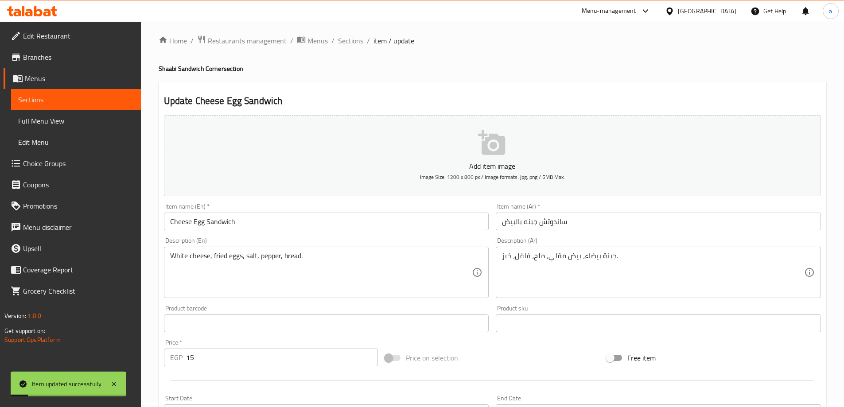
scroll to position [0, 0]
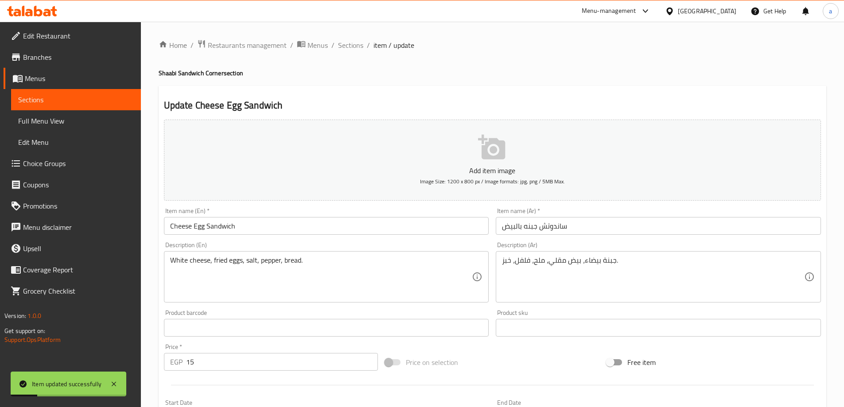
click at [355, 46] on span "Sections" at bounding box center [350, 45] width 25 height 11
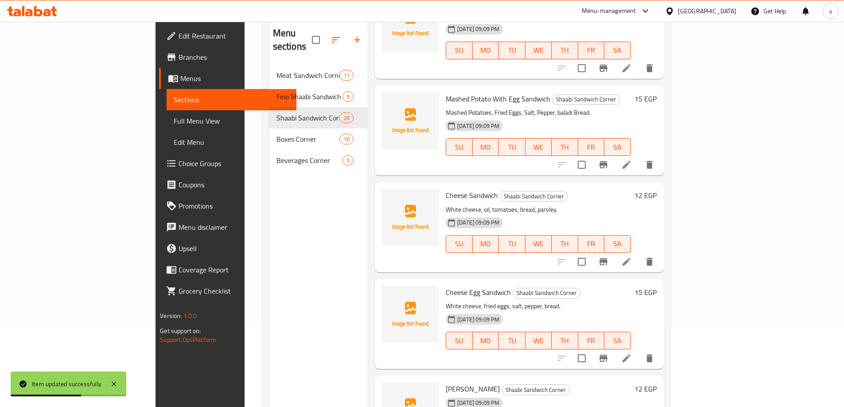
scroll to position [124, 0]
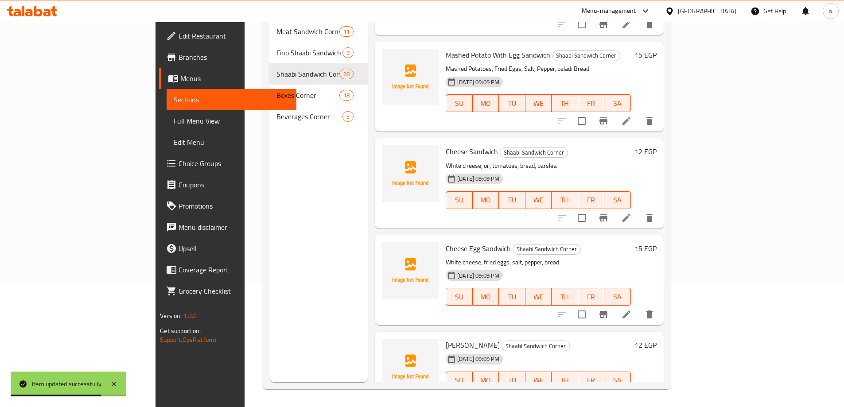
click at [632, 393] on icon at bounding box center [626, 398] width 11 height 11
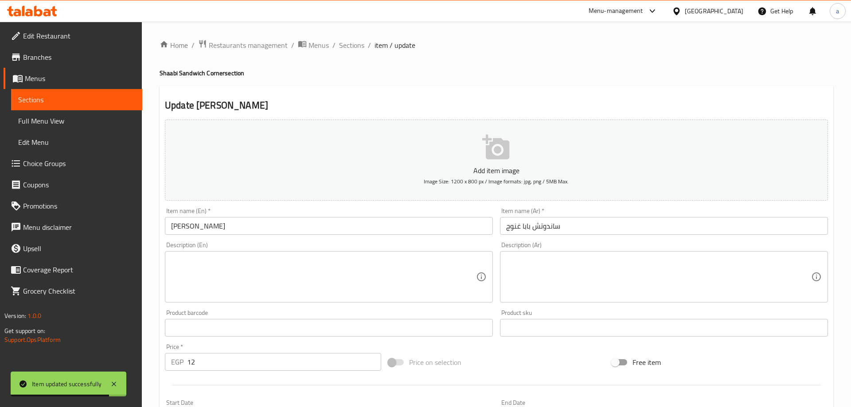
click at [519, 262] on div at bounding box center [425, 203] width 851 height 407
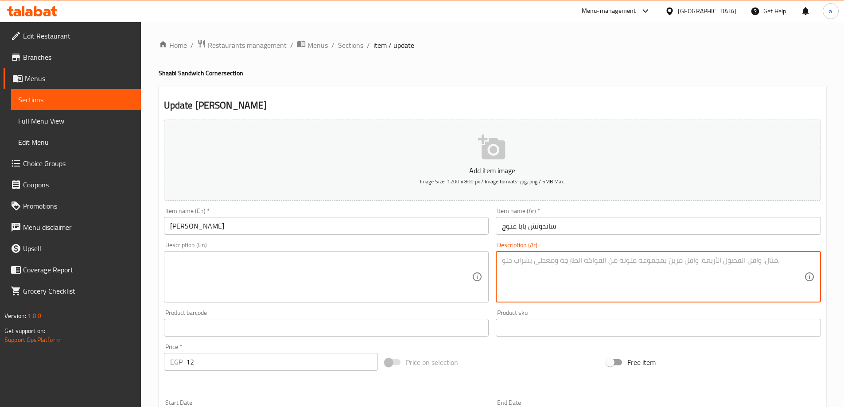
click at [513, 265] on textarea at bounding box center [653, 277] width 302 height 42
paste textarea "باذنجان مشوي مهروس، طحينة، ثوم، كمون، خبز."
type textarea "باذنجان مشوي مهروس، طحينة، ثوم، كمون، خبز."
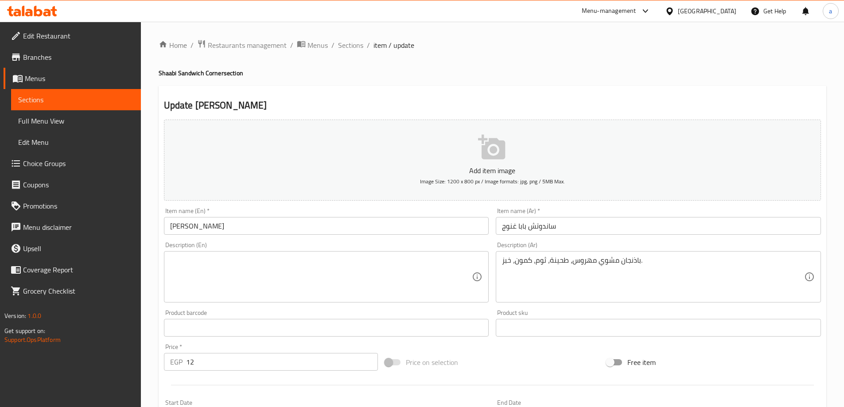
click at [284, 278] on textarea at bounding box center [321, 277] width 302 height 42
paste textarea "Mashed grilled eggplant, tahini, garlic, cumin, bread."
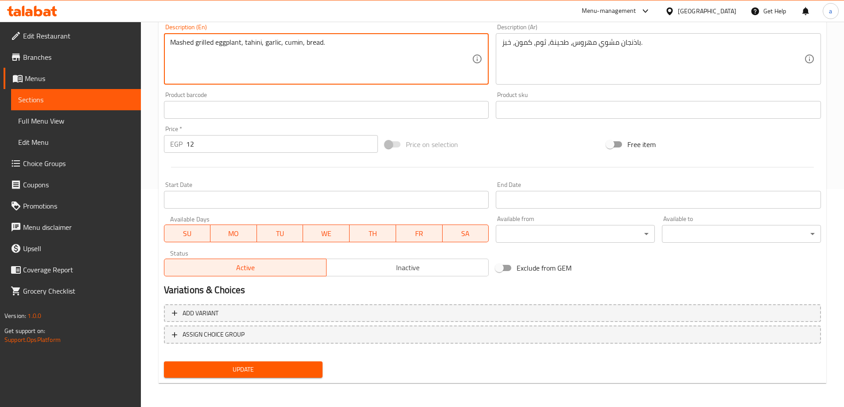
scroll to position [219, 0]
type textarea "Mashed grilled eggplant, tahini, garlic, cumin, bread."
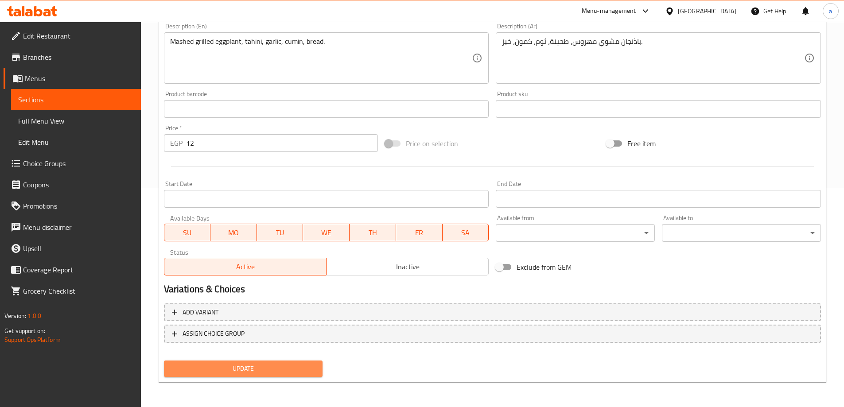
click at [310, 365] on span "Update" at bounding box center [243, 368] width 145 height 11
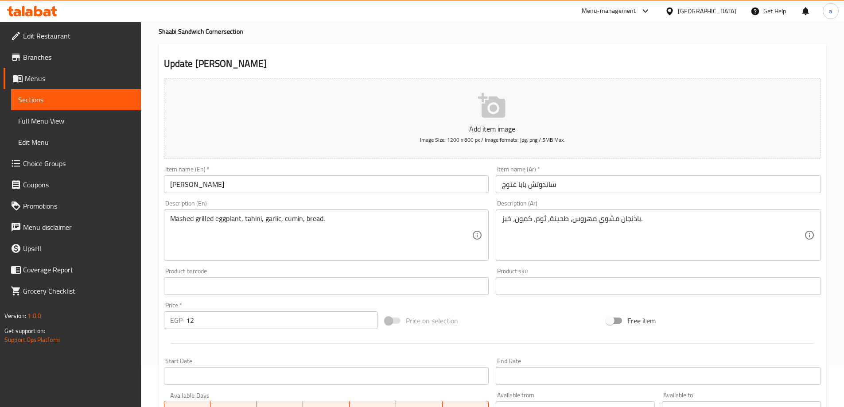
scroll to position [0, 0]
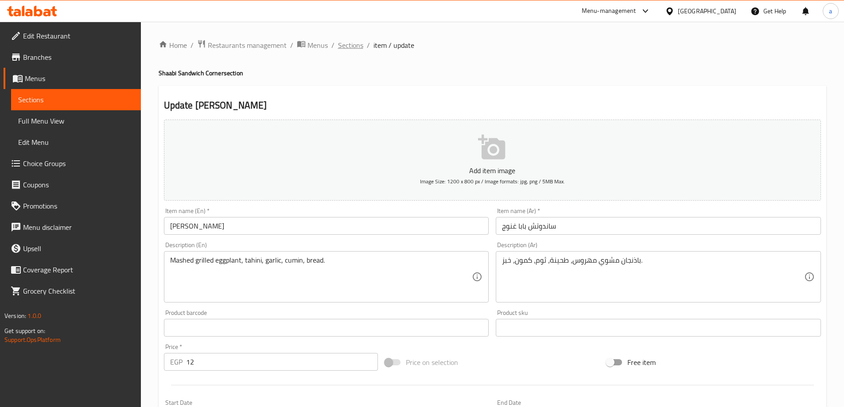
click at [342, 44] on span "Sections" at bounding box center [350, 45] width 25 height 11
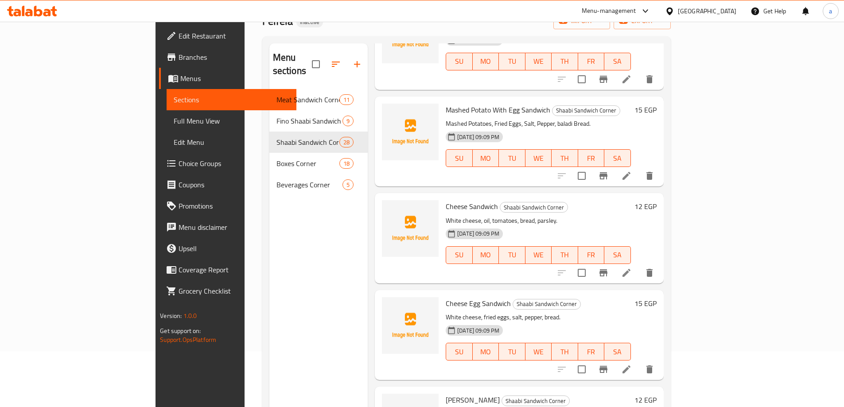
scroll to position [124, 0]
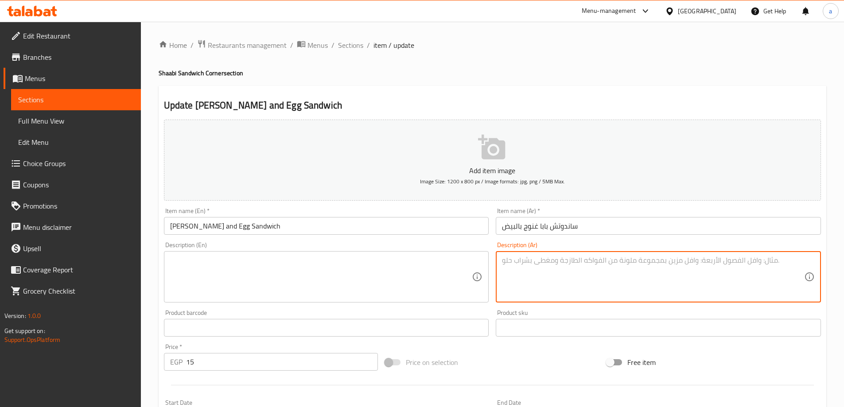
click at [615, 286] on textarea at bounding box center [653, 277] width 302 height 42
paste textarea "باذنجان مشوي مهروس، طحينة، بيض مقلي، كمون، خبز."
type textarea "باذنجان مشوي مهروس، طحينة، بيض مقلي، كمون، خبز."
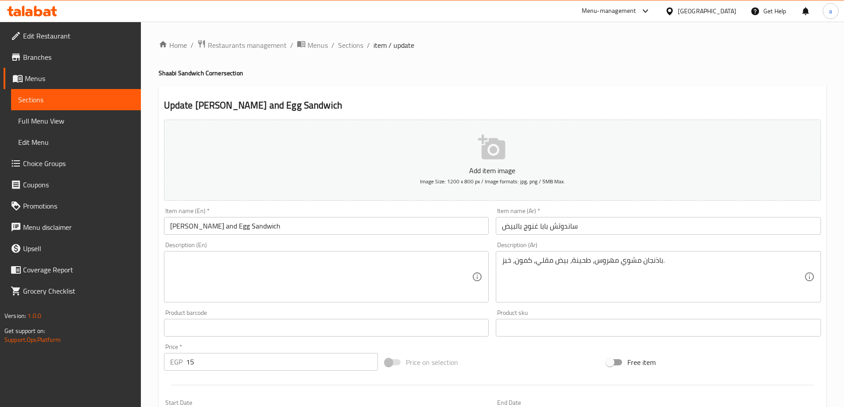
click at [387, 280] on textarea at bounding box center [321, 277] width 302 height 42
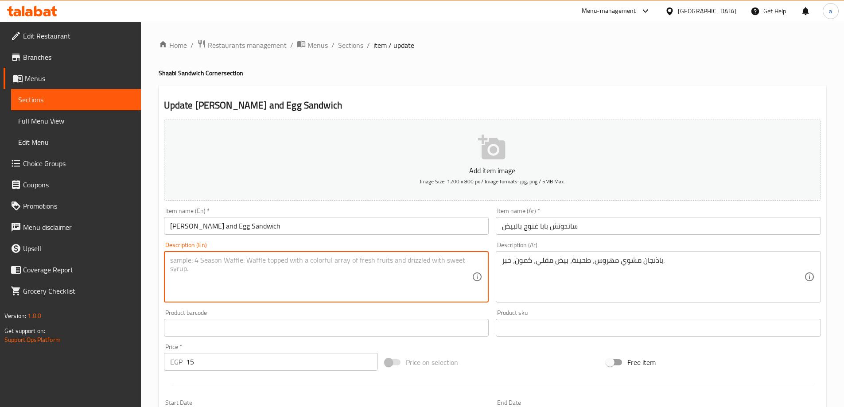
paste textarea "Mashed grilled eggplant, tahini, fried egg, cumin, bread."
type textarea "Mashed grilled eggplant, tahini, fried egg, cumin, bread."
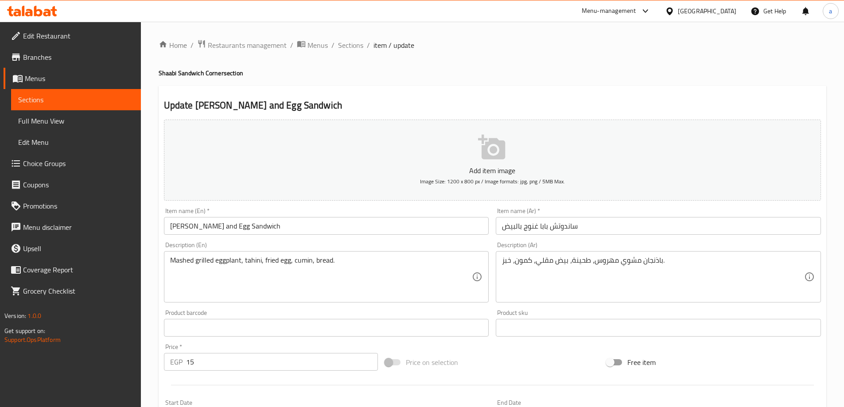
click at [252, 259] on textarea "Mashed grilled eggplant, tahini, fried egg, cumin, bread." at bounding box center [321, 277] width 302 height 42
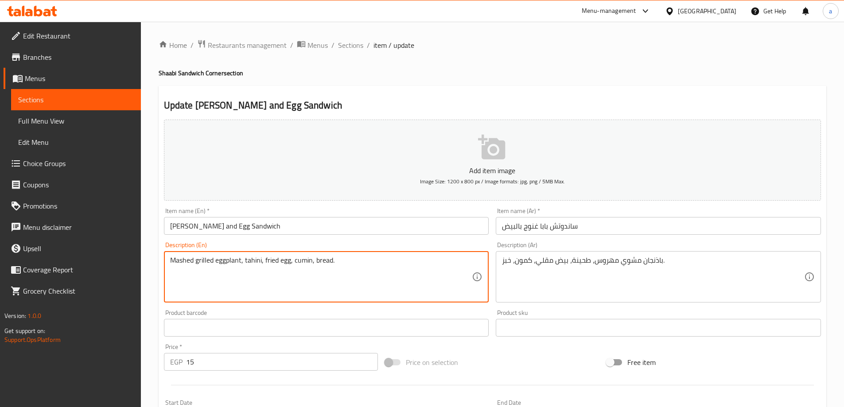
click at [273, 261] on textarea "Mashed grilled eggplant, tahini, fried egg, cumin, bread." at bounding box center [321, 277] width 302 height 42
click at [303, 262] on textarea "Mashed grilled eggplant, tahini, fried egg, cumin, bread." at bounding box center [321, 277] width 302 height 42
click at [327, 262] on textarea "Mashed grilled eggplant, tahini, fried egg, cumin, bread." at bounding box center [321, 277] width 302 height 42
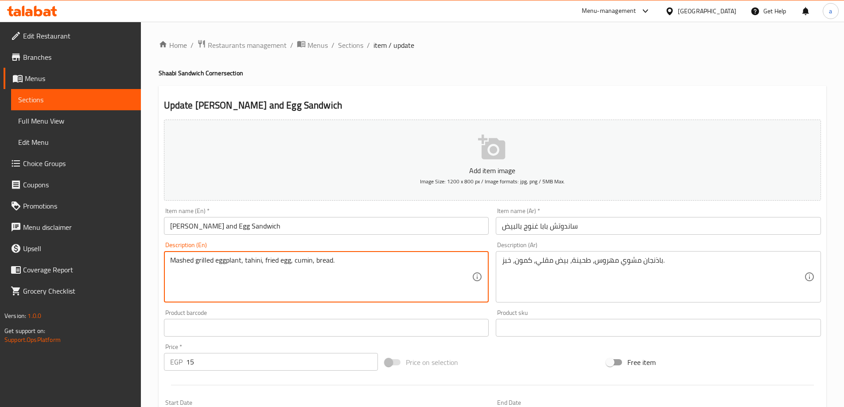
click at [327, 262] on textarea "Mashed grilled eggplant, tahini, fried egg, cumin, bread." at bounding box center [321, 277] width 302 height 42
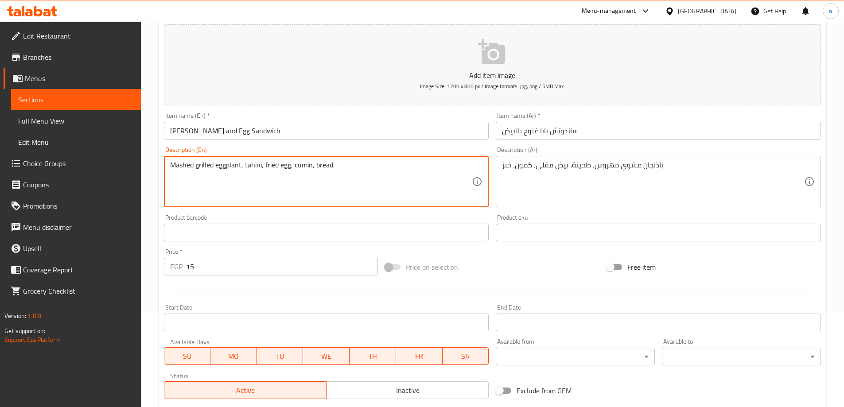
scroll to position [219, 0]
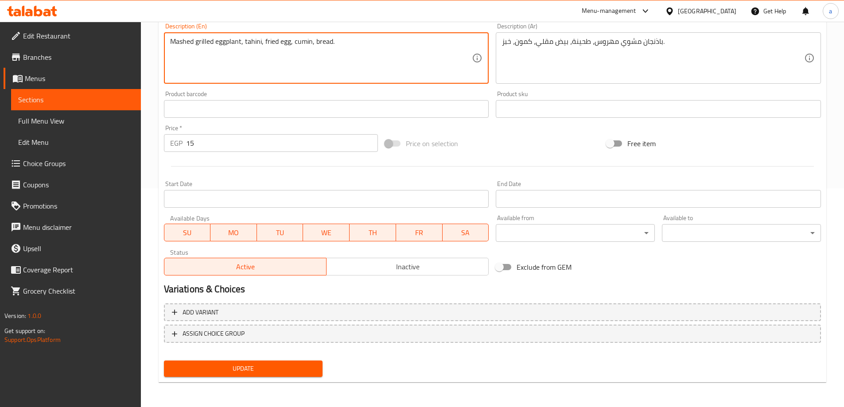
click at [299, 364] on span "Update" at bounding box center [243, 368] width 145 height 11
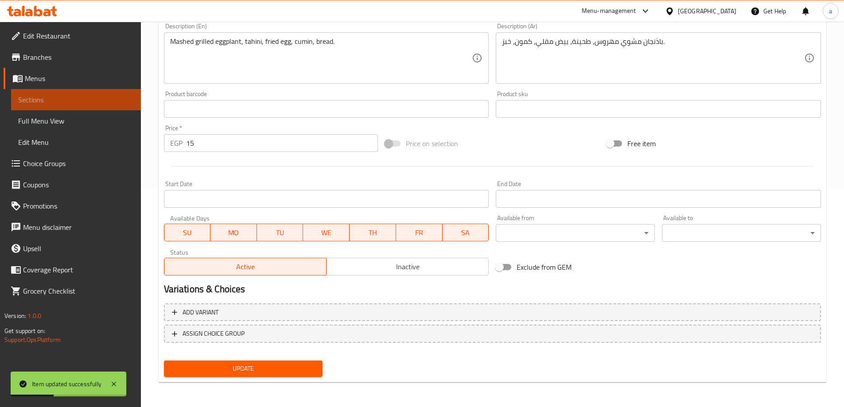
click at [97, 96] on span "Sections" at bounding box center [76, 99] width 116 height 11
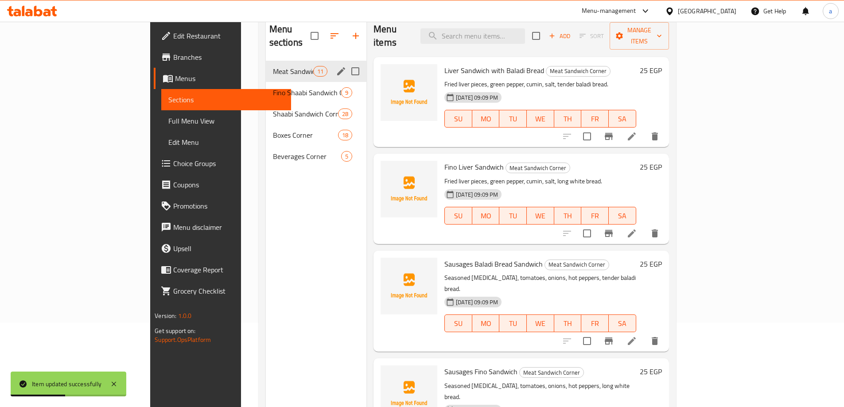
scroll to position [35, 0]
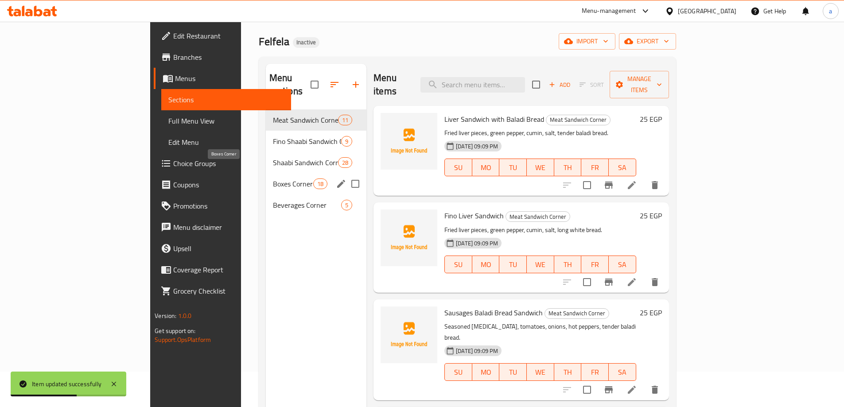
click at [273, 179] on span "Boxes Corner" at bounding box center [293, 184] width 40 height 11
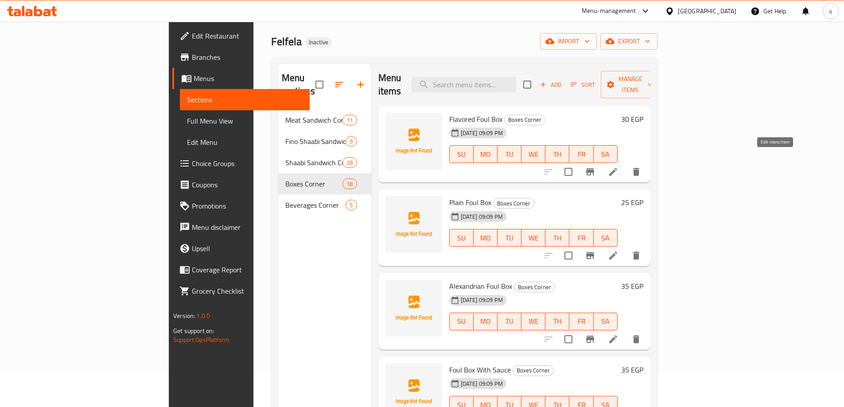
click at [617, 168] on icon at bounding box center [613, 172] width 8 height 8
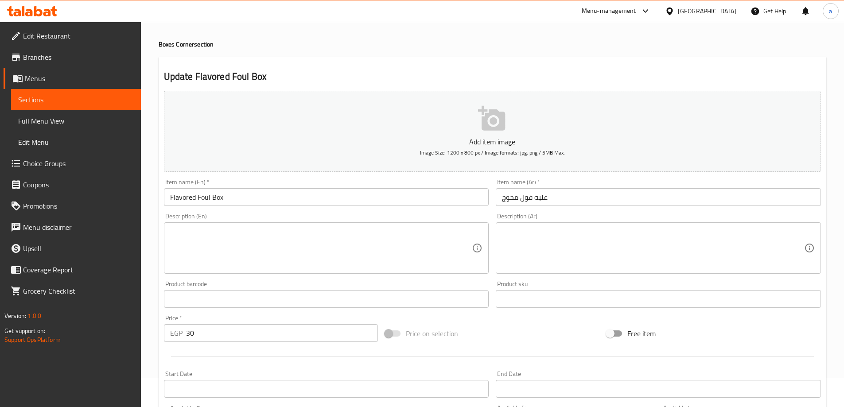
scroll to position [44, 0]
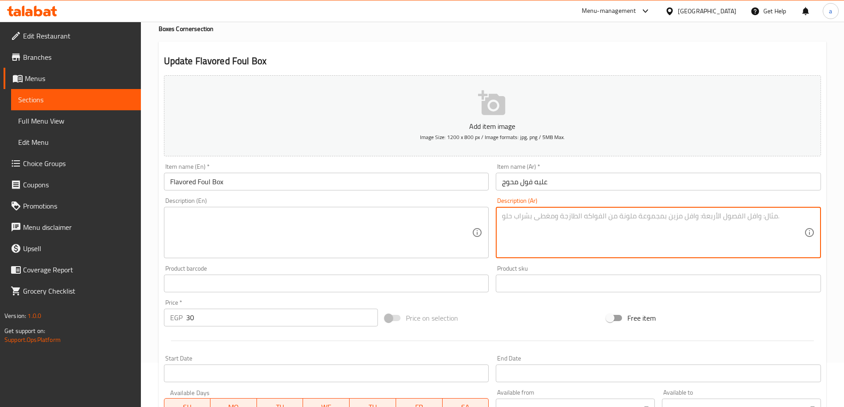
click at [526, 225] on textarea at bounding box center [653, 233] width 302 height 42
paste textarea "حبوب فول مطهية، طحينة، كمون، شطة، زيت، توابل."
type textarea "حبوب فول مطهية، طحينة، كمون، شطة، زيت، توابل."
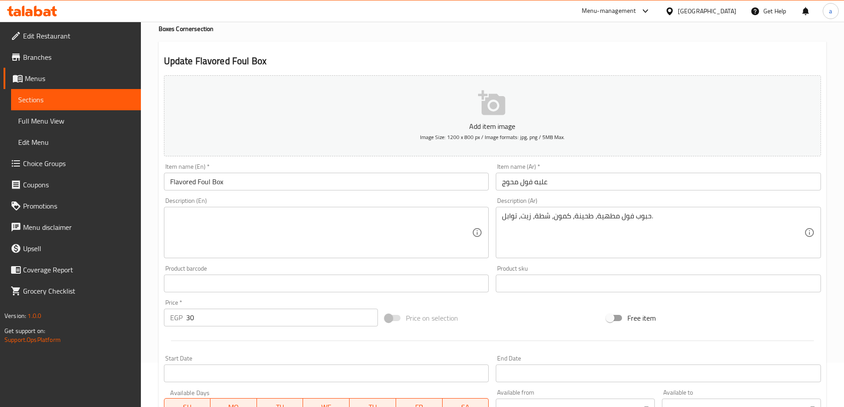
click at [348, 234] on textarea at bounding box center [321, 233] width 302 height 42
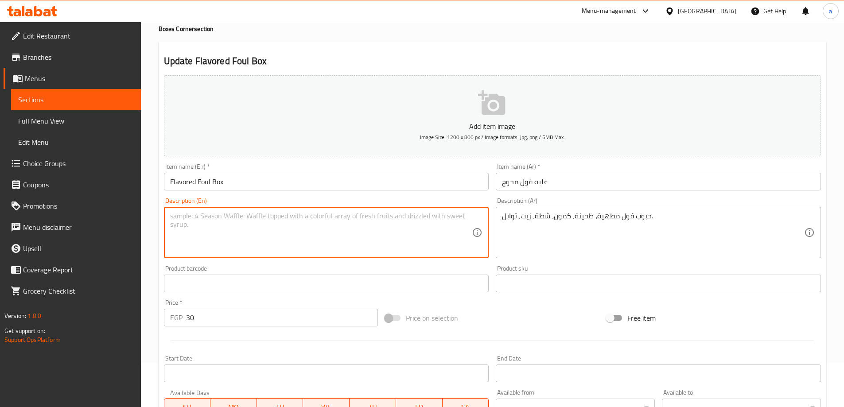
paste textarea "Cooked fava beans, tahini, cumin, chili, oil, spices."
drag, startPoint x: 206, startPoint y: 217, endPoint x: 193, endPoint y: 217, distance: 12.4
click at [193, 217] on textarea "Cooked fava beans, tahini, cumin, chili, oil, spices." at bounding box center [321, 233] width 302 height 42
click at [211, 218] on textarea "Cooked beans, tahini, cumin, chili, oil, spices." at bounding box center [321, 233] width 302 height 42
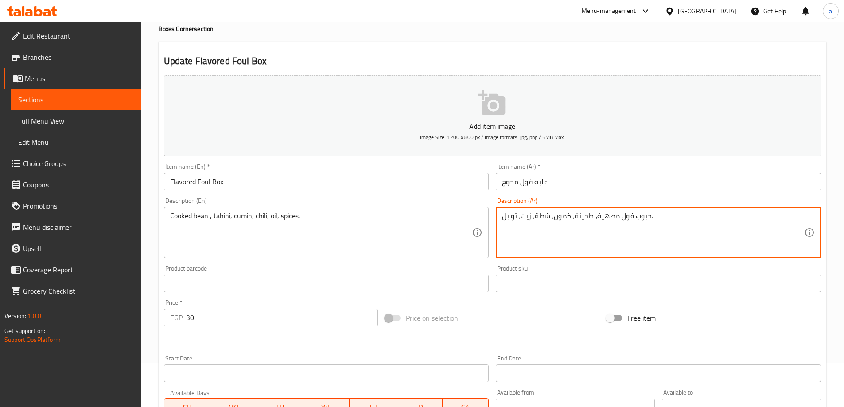
click at [644, 215] on textarea "حبوب فول مطهية، طحينة، كمون، شطة، زيت، توابل." at bounding box center [653, 233] width 302 height 42
drag, startPoint x: 595, startPoint y: 215, endPoint x: 650, endPoint y: 220, distance: 55.6
click at [650, 220] on textarea "حبوب فول مطهية، طحينة، كمون، شطة، زيت، توابل." at bounding box center [653, 233] width 302 height 42
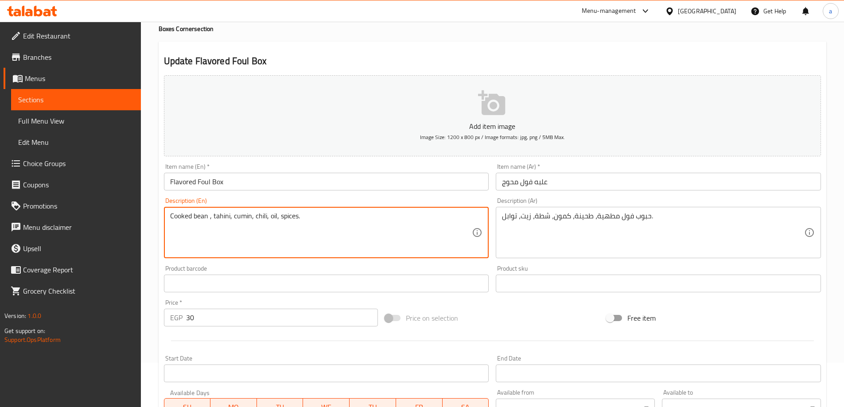
drag, startPoint x: 208, startPoint y: 217, endPoint x: 154, endPoint y: 217, distance: 53.6
paste textarea "cooked fava beans"
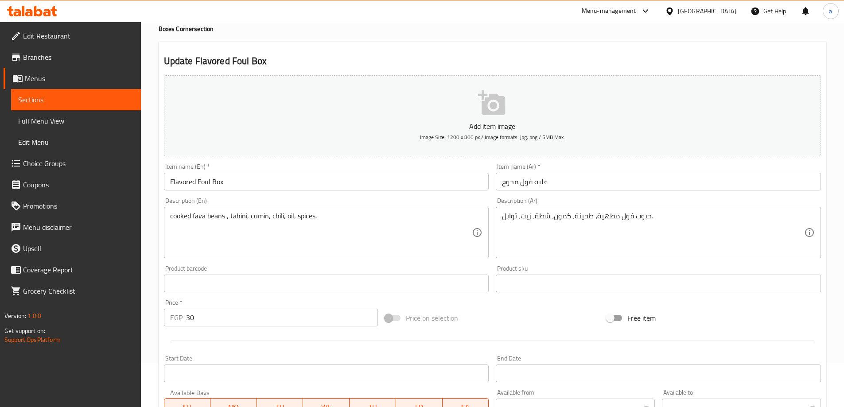
click at [252, 218] on textarea "cooked fava beans , tahini, cumin, chili, oil, spices." at bounding box center [321, 233] width 302 height 42
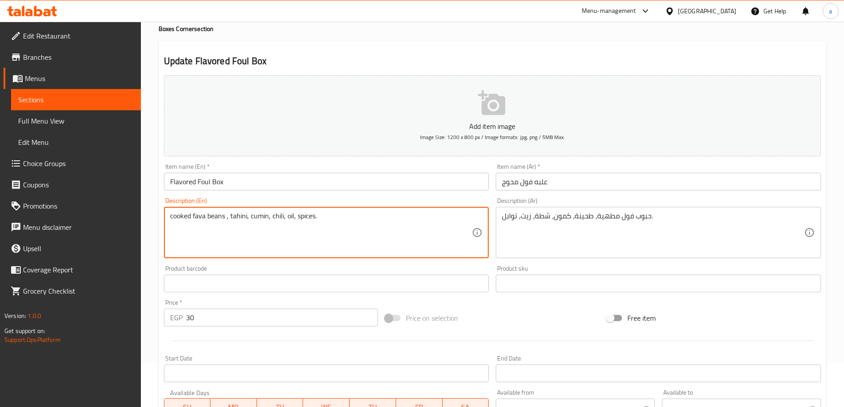
click at [282, 215] on textarea "cooked fava beans , tahini, cumin, chili, oil, spices." at bounding box center [321, 233] width 302 height 42
drag, startPoint x: 282, startPoint y: 215, endPoint x: 271, endPoint y: 218, distance: 12.1
type textarea "cooked fava beans , tahini, cumin, hot sause, oil, spices."
drag, startPoint x: 292, startPoint y: 219, endPoint x: 284, endPoint y: 202, distance: 19.0
click at [284, 202] on div "Description (En) cooked fava beans , tahini, cumin, hot sause, oil, spices. Des…" at bounding box center [326, 228] width 325 height 61
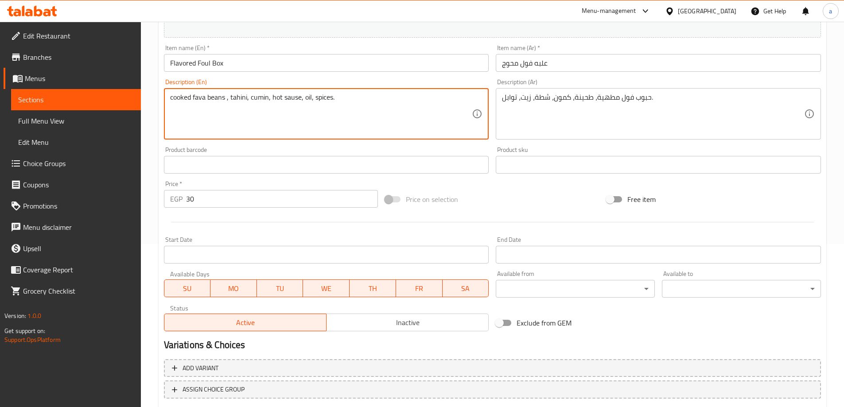
scroll to position [219, 0]
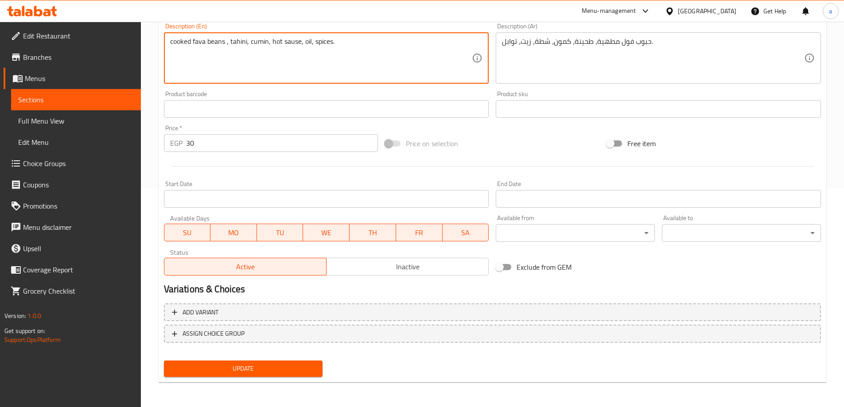
click at [295, 363] on button "Update" at bounding box center [243, 369] width 159 height 16
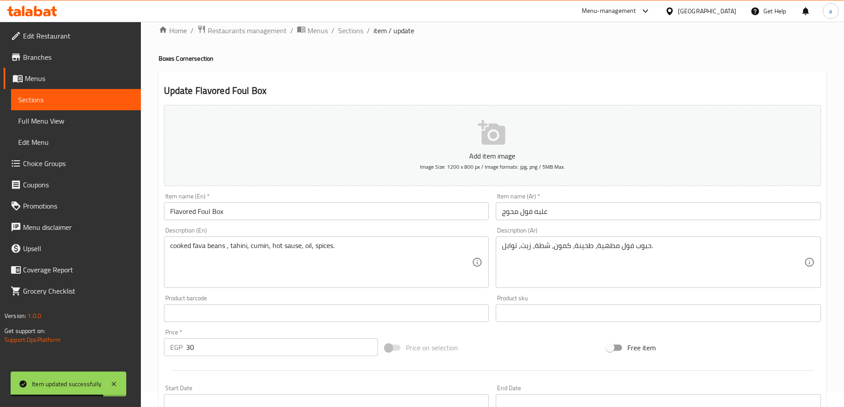
scroll to position [0, 0]
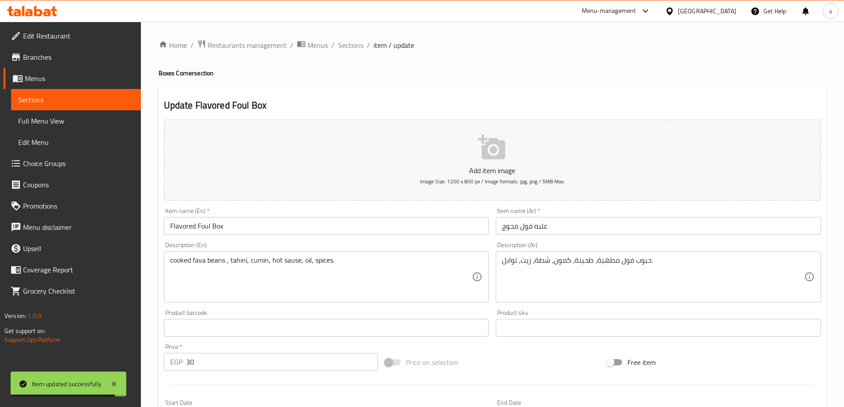
drag, startPoint x: 351, startPoint y: 48, endPoint x: 412, endPoint y: 68, distance: 64.3
click at [351, 48] on span "Sections" at bounding box center [350, 45] width 25 height 11
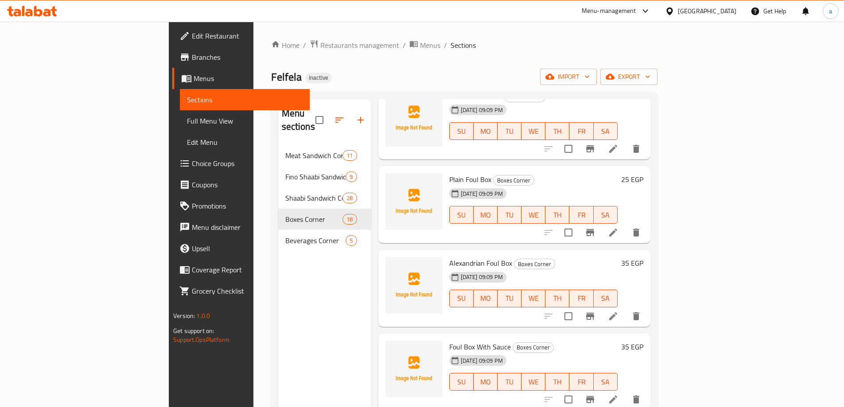
scroll to position [44, 0]
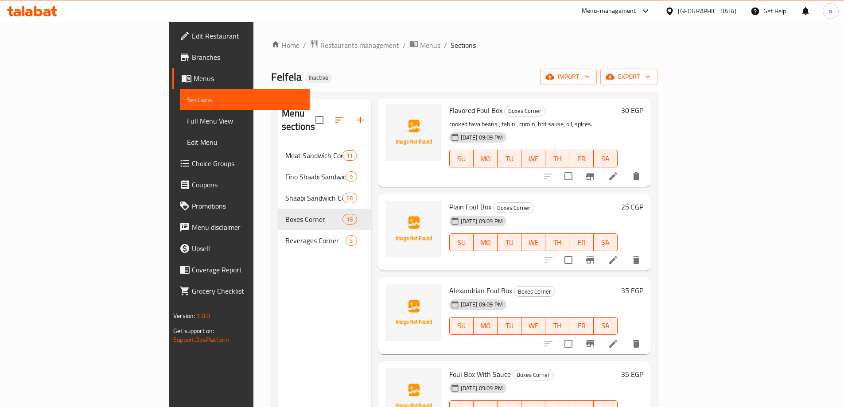
click at [647, 249] on div at bounding box center [592, 259] width 109 height 21
click at [619, 255] on icon at bounding box center [613, 260] width 11 height 11
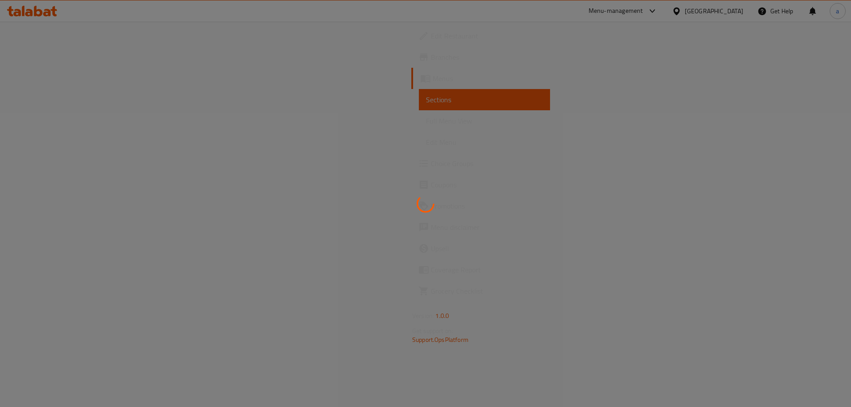
click at [607, 219] on div at bounding box center [425, 203] width 851 height 407
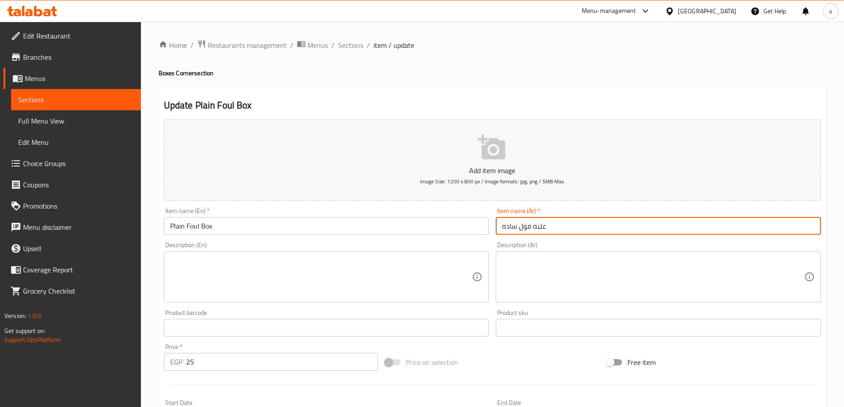
click at [582, 231] on input "علبه فول ساده" at bounding box center [658, 226] width 325 height 18
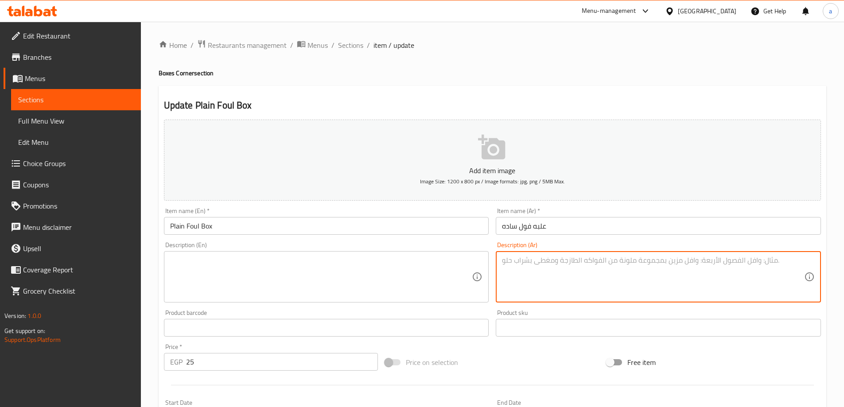
click at [572, 273] on textarea at bounding box center [653, 277] width 302 height 42
paste textarea "حبوب فول مطهية، كمون، ملح، زيت نباتي خفيف."
type textarea "حبوب فول مطهية، كمون، ملح، زيت نباتي خفيف."
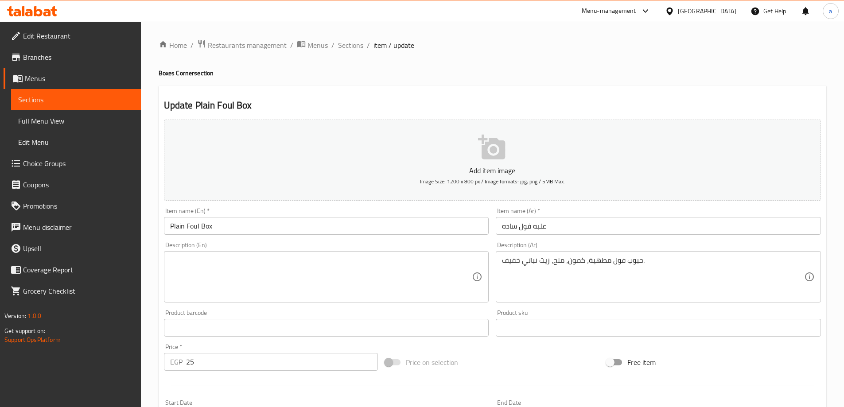
click at [358, 260] on textarea at bounding box center [321, 277] width 302 height 42
paste textarea "Cooked fava beans, cumin, salt, light vegetable oil."
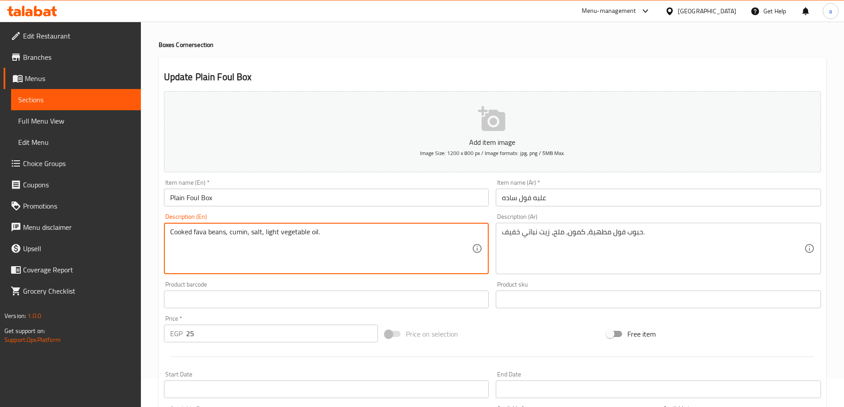
scroll to position [44, 0]
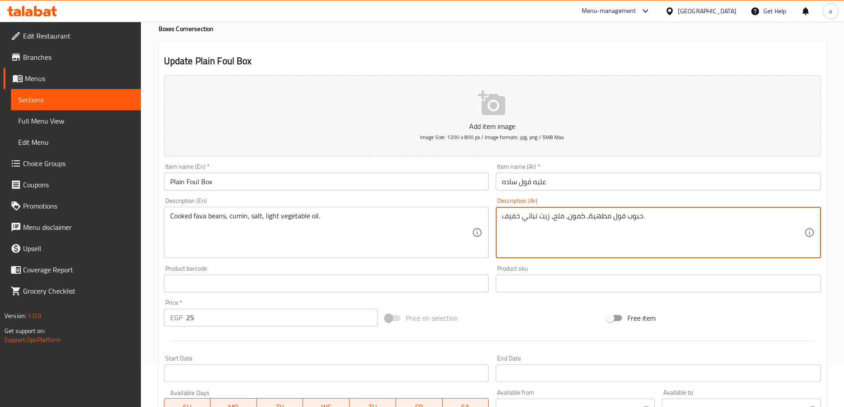
click at [527, 218] on textarea "حبوب فول مطهية، كمون، ملح، زيت نباتي خفيف." at bounding box center [653, 233] width 302 height 42
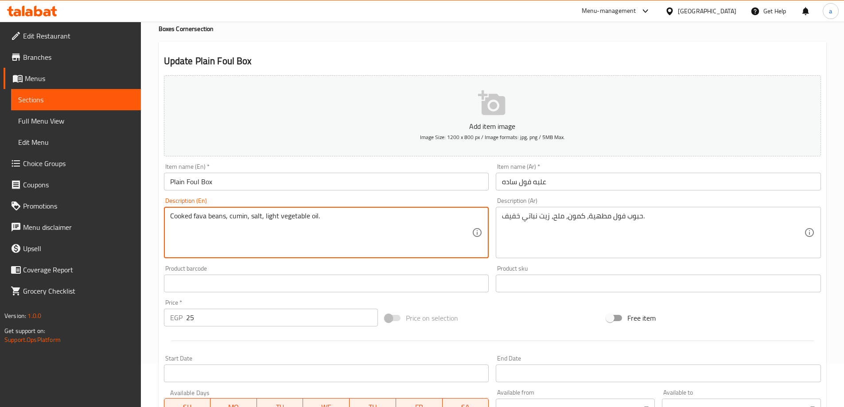
click at [295, 215] on textarea "Cooked fava beans, cumin, salt, light vegetable oil." at bounding box center [321, 233] width 302 height 42
paste textarea "Vegetarians"
drag, startPoint x: 280, startPoint y: 216, endPoint x: 322, endPoint y: 222, distance: 42.1
click at [322, 222] on textarea "Cooked fava beans, cumin, salt, light Vegetarians oil." at bounding box center [321, 233] width 302 height 42
type textarea "Cooked fava beans, cumin, salt, light Vegetarians oil."
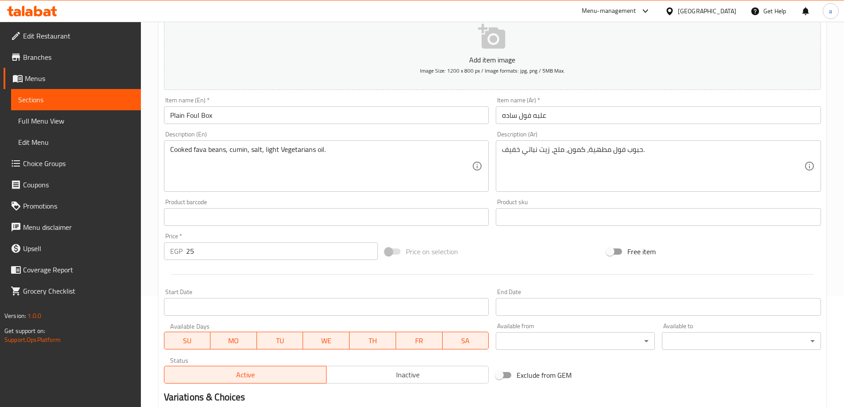
scroll to position [219, 0]
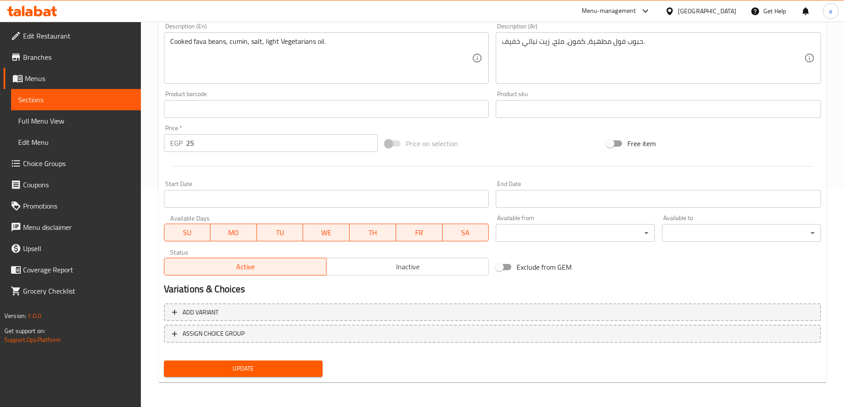
click at [316, 373] on button "Update" at bounding box center [243, 369] width 159 height 16
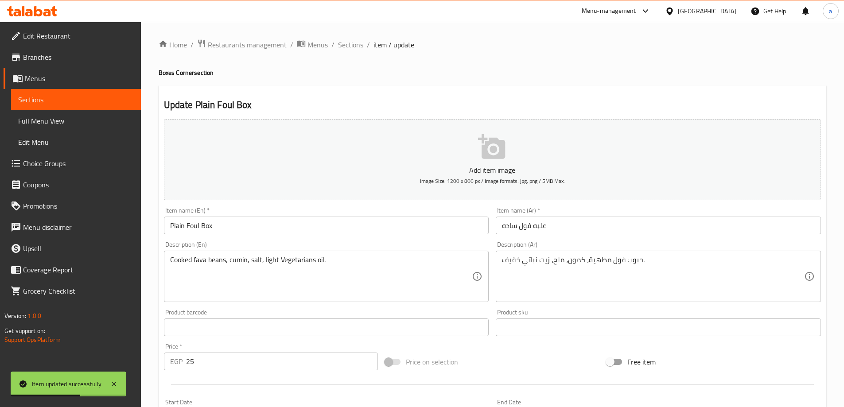
scroll to position [0, 0]
drag, startPoint x: 356, startPoint y: 43, endPoint x: 379, endPoint y: 56, distance: 26.6
click at [356, 43] on span "Sections" at bounding box center [350, 45] width 25 height 11
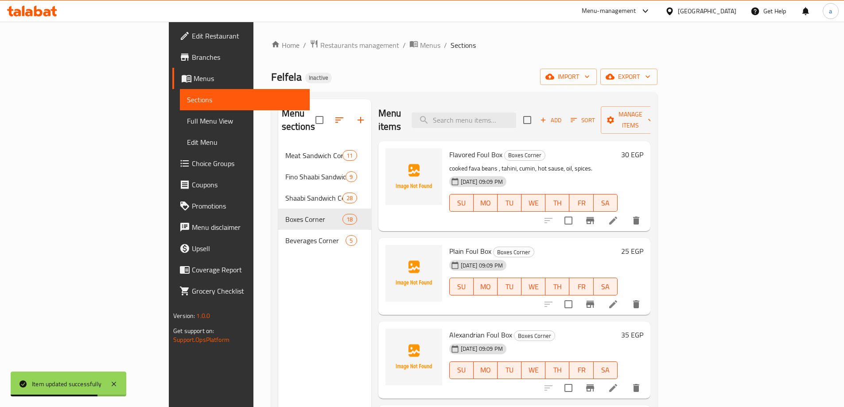
scroll to position [44, 0]
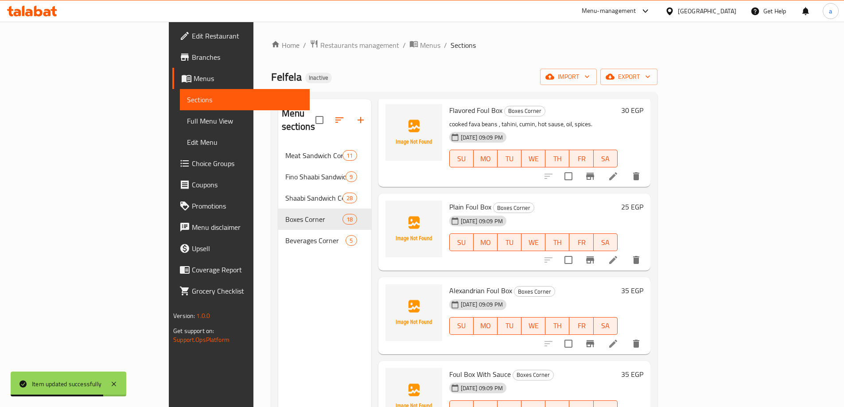
click at [621, 328] on div "Alexandrian Foul Box Boxes Corner [DATE] 09:09 PM SU MO TU WE TH FR SA" at bounding box center [533, 316] width 175 height 70
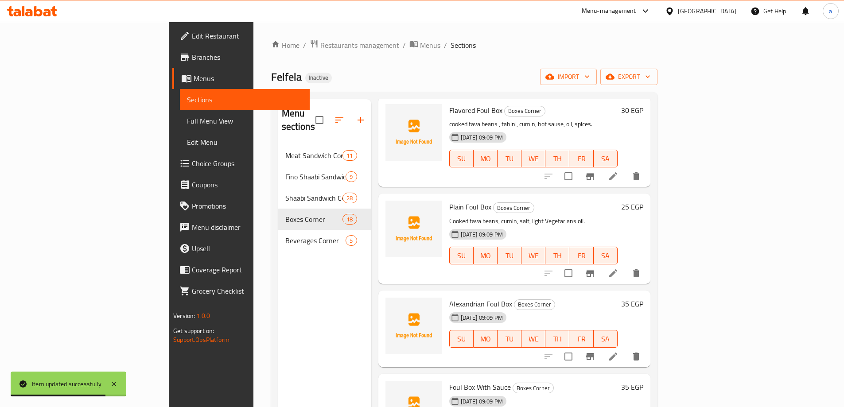
click at [647, 346] on div at bounding box center [592, 356] width 109 height 21
click at [617, 353] on icon at bounding box center [613, 357] width 8 height 8
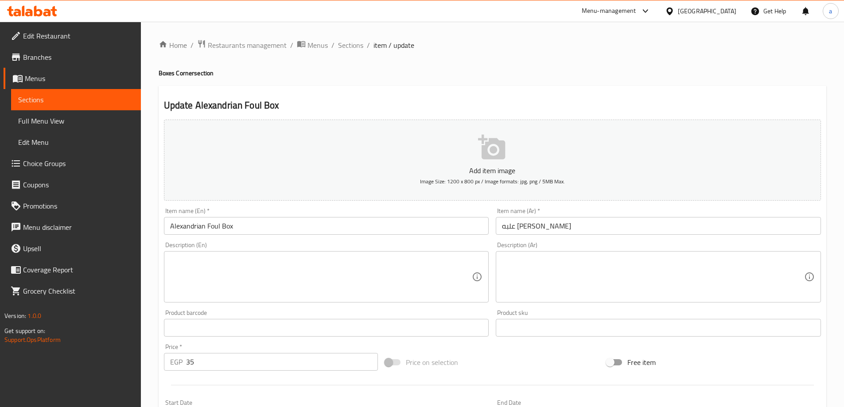
click at [540, 255] on div "Description (Ar)" at bounding box center [658, 276] width 325 height 51
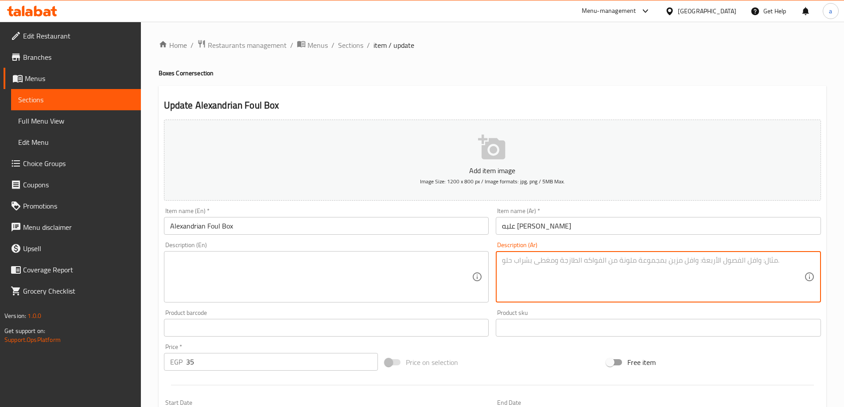
paste textarea "حبوب فول، طماطم، بصل، ب[PERSON_NAME]، فلفل أخضر، كمون، زيت."
type textarea "حبوب فول، طماطم، بصل، ب[PERSON_NAME]، فلفل أخضر، كمون، زيت."
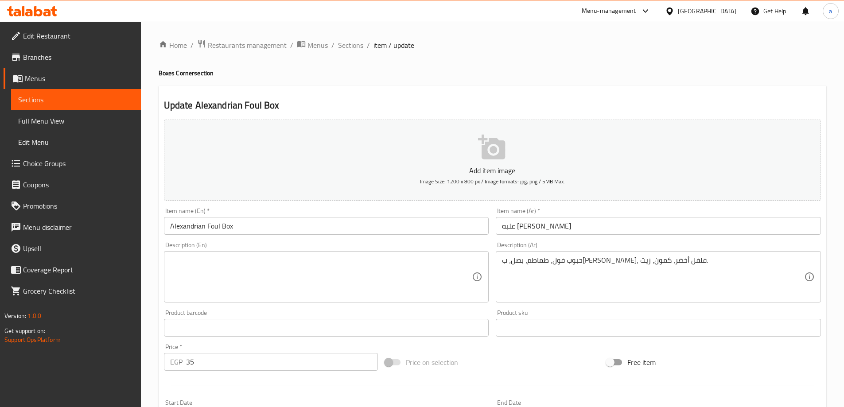
click at [374, 279] on textarea at bounding box center [321, 277] width 302 height 42
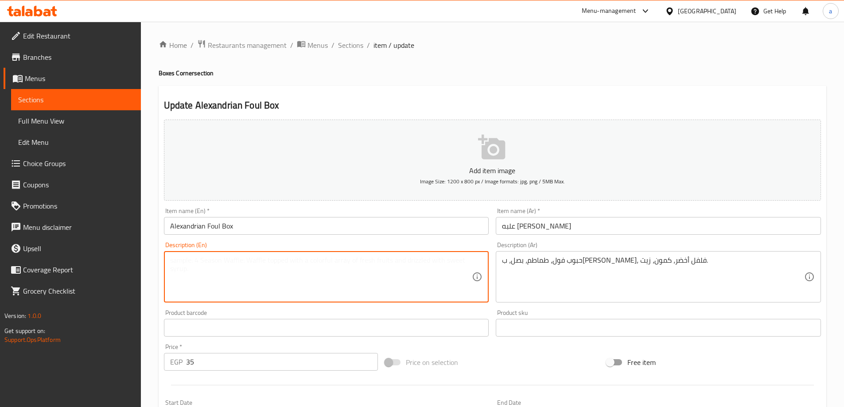
paste textarea "Beans, Tomatoes, Onions, Parsley, Green Pepper, Cumin, Oil."
drag, startPoint x: 187, startPoint y: 259, endPoint x: 148, endPoint y: 260, distance: 39.5
click at [148, 260] on div "Home / Restaurants management / Menus / Sections / item / update Boxes Corner s…" at bounding box center [492, 324] width 703 height 604
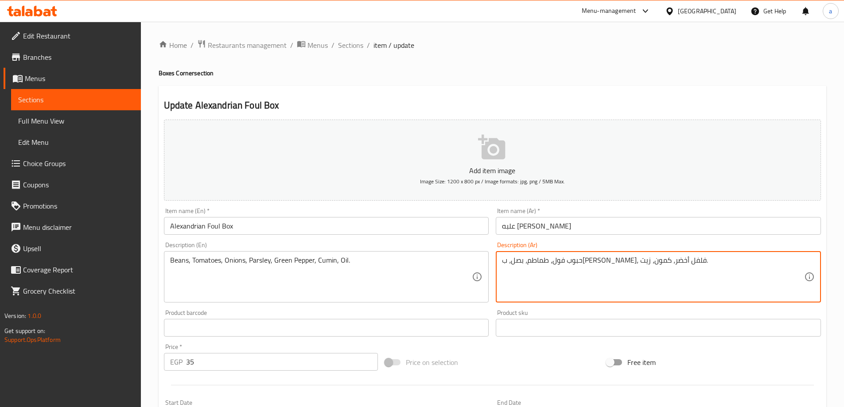
drag, startPoint x: 640, startPoint y: 265, endPoint x: 669, endPoint y: 273, distance: 29.9
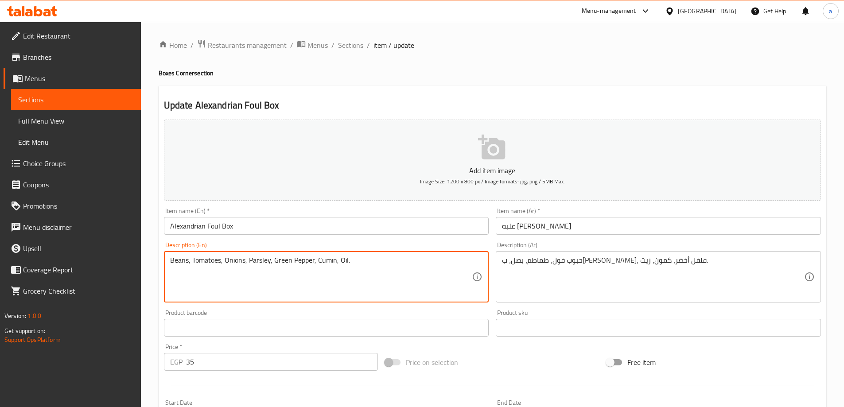
drag, startPoint x: 188, startPoint y: 260, endPoint x: 148, endPoint y: 265, distance: 40.1
paste textarea "fava b"
type textarea "fava beans, Tomatoes, Onions, Parsley, Green Pepper, Cumin, Oil."
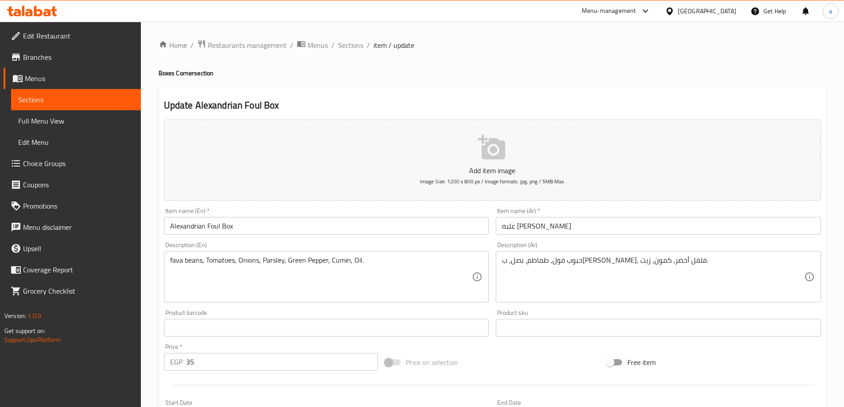
click at [246, 255] on div "fava beans, Tomatoes, Onions, Parsley, Green Pepper, Cumin, Oil. Description (E…" at bounding box center [326, 276] width 325 height 51
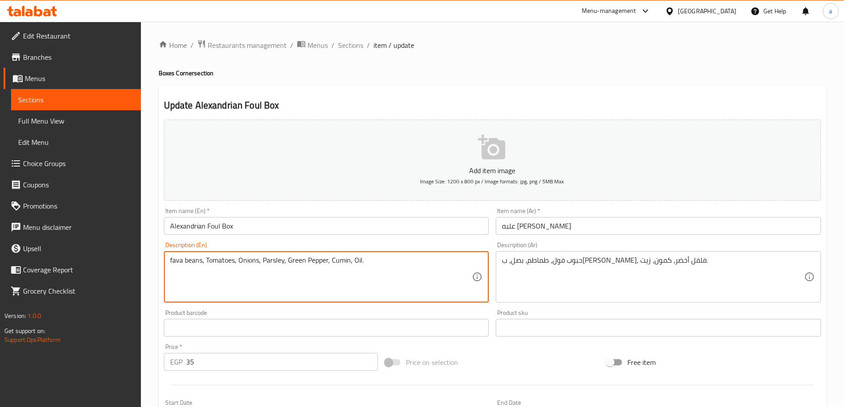
click at [275, 257] on textarea "fava beans, Tomatoes, Onions, Parsley, Green Pepper, Cumin, Oil." at bounding box center [321, 277] width 302 height 42
click at [311, 255] on div "fava beans, Tomatoes, Onions, Parsley, Green Pepper, Cumin, Oil. Description (E…" at bounding box center [326, 276] width 325 height 51
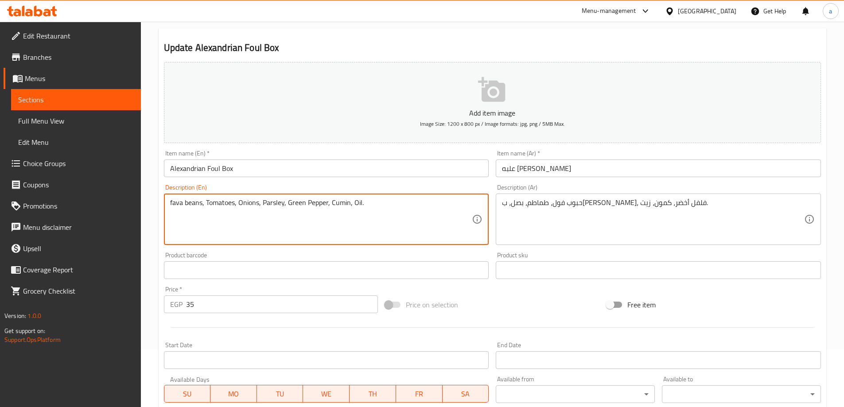
scroll to position [219, 0]
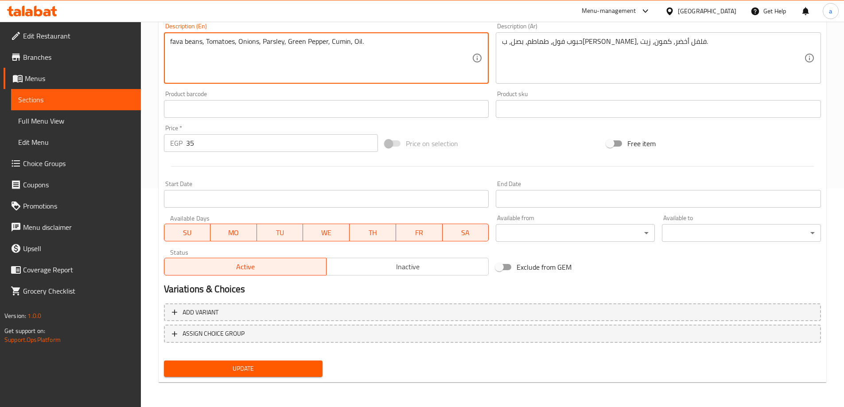
click at [304, 370] on span "Update" at bounding box center [243, 368] width 145 height 11
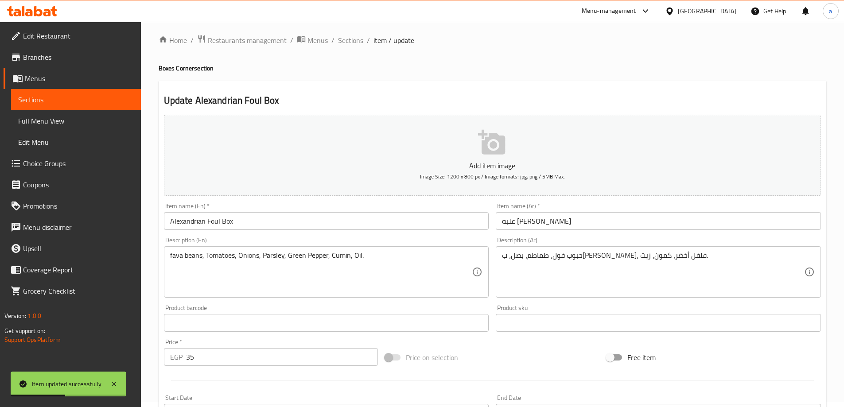
scroll to position [0, 0]
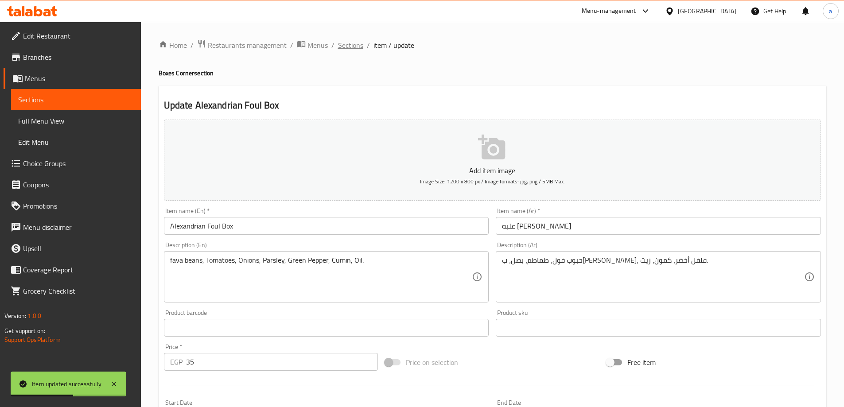
click at [358, 46] on span "Sections" at bounding box center [350, 45] width 25 height 11
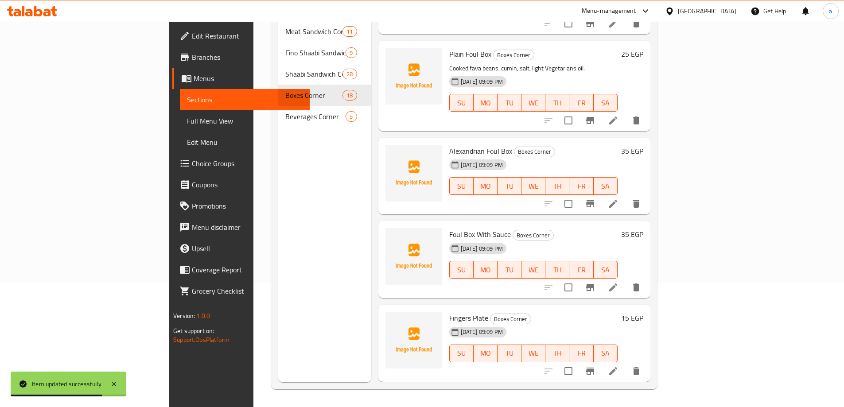
scroll to position [89, 0]
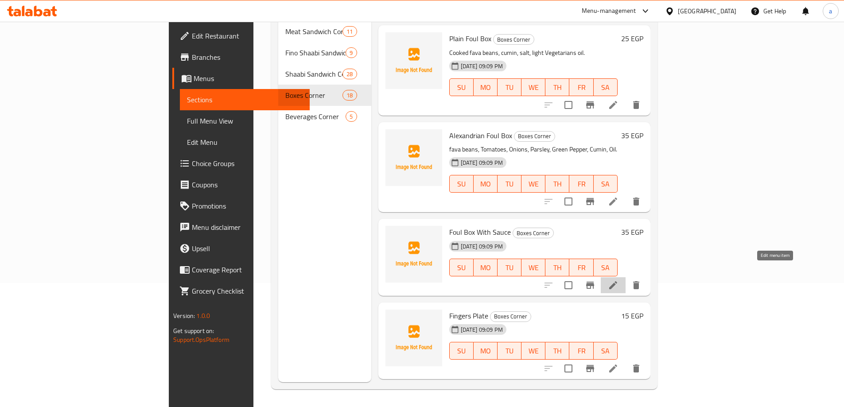
click at [619, 280] on icon at bounding box center [613, 285] width 11 height 11
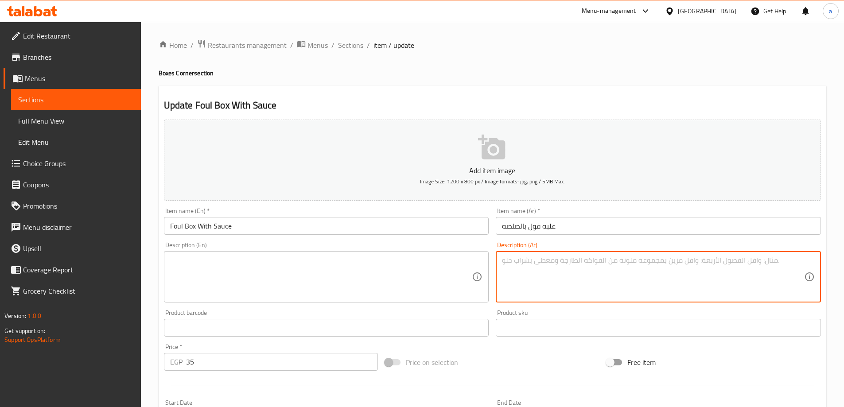
click at [578, 263] on textarea at bounding box center [653, 277] width 302 height 42
paste textarea "حبوب فول مطهية، صلصة طماطم متبلة، كمون، زيت نباتي."
type textarea "حبوب فول مطهية، صلصة طماطم متبلة، كمون، زيت نباتي."
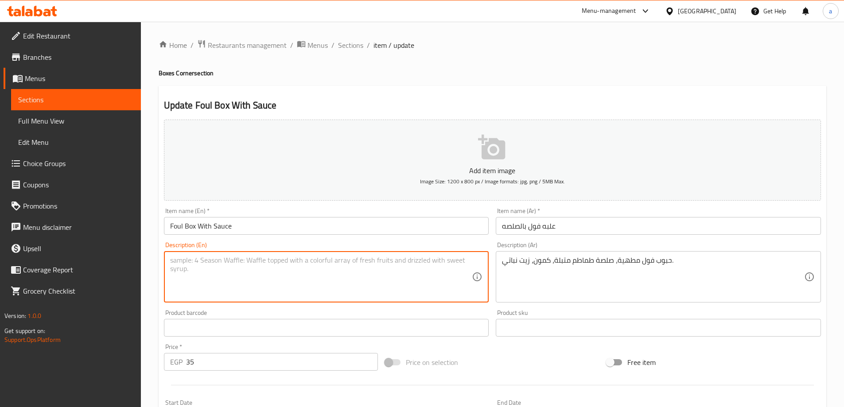
click at [390, 268] on textarea at bounding box center [321, 277] width 302 height 42
paste textarea "Cooked fava beans, spiced tomato sauce, cumin, vegetable oil."
click at [237, 262] on textarea "Cooked fava beans, spiced tomato sauce, cumin, vegetable oil." at bounding box center [321, 277] width 302 height 42
click at [247, 257] on textarea "Cooked fava beans, spiced tomato sauce, cumin, vegetable oil." at bounding box center [321, 277] width 302 height 42
drag, startPoint x: 228, startPoint y: 261, endPoint x: 291, endPoint y: 268, distance: 63.8
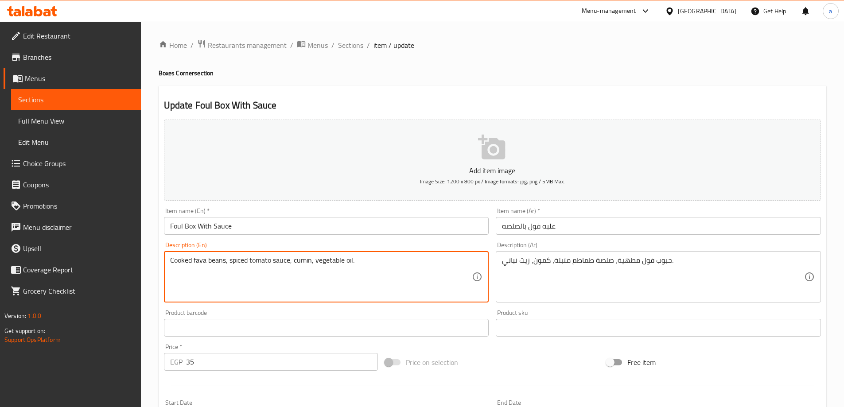
click at [291, 268] on textarea "Cooked fava beans, spiced tomato sauce, cumin, vegetable oil." at bounding box center [321, 277] width 302 height 42
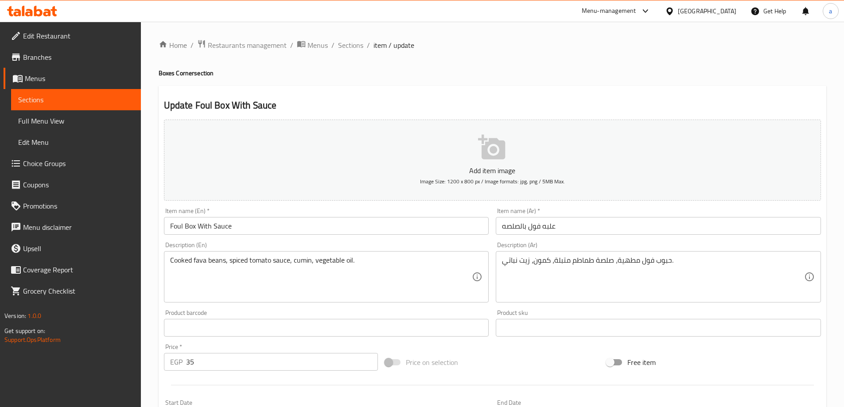
drag, startPoint x: 298, startPoint y: 261, endPoint x: 304, endPoint y: 261, distance: 6.2
click at [298, 261] on textarea "Cooked fava beans, spiced tomato sauce, cumin, vegetable oil." at bounding box center [321, 277] width 302 height 42
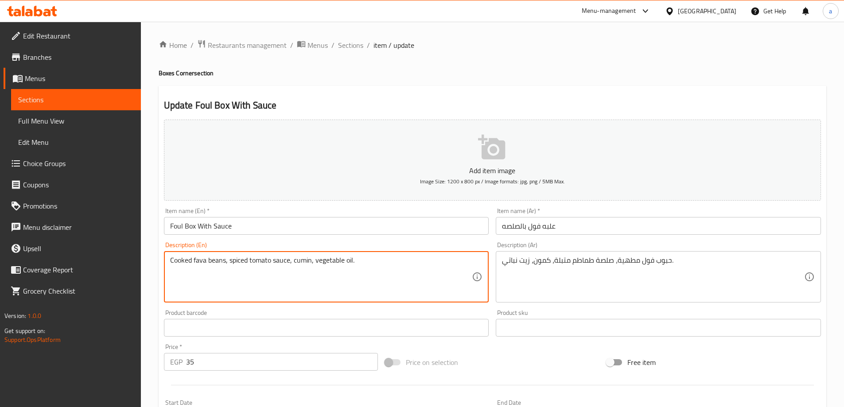
click at [338, 264] on textarea "Cooked fava beans, spiced tomato sauce, cumin, vegetable oil." at bounding box center [321, 277] width 302 height 42
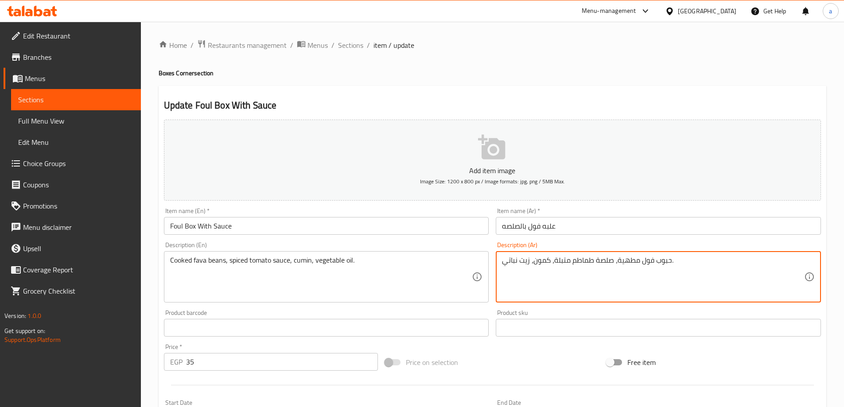
click at [511, 262] on textarea "حبوب فول مطهية، صلصة طماطم متبلة، كمون، زيت نباتي." at bounding box center [653, 277] width 302 height 42
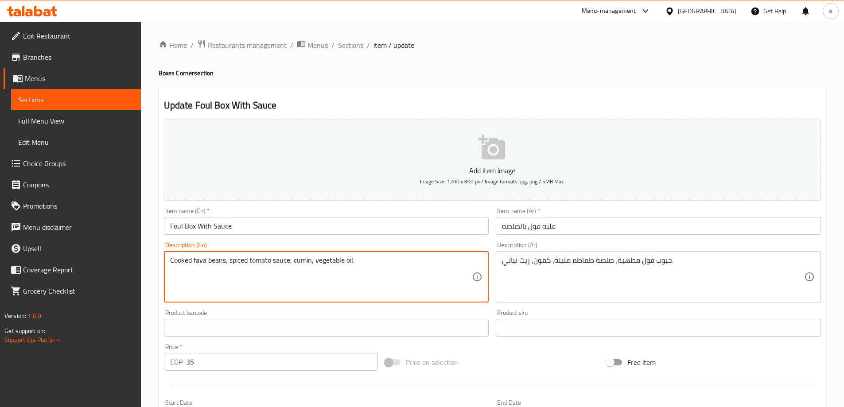
drag, startPoint x: 315, startPoint y: 262, endPoint x: 343, endPoint y: 269, distance: 29.3
paste textarea "Vegetarians"
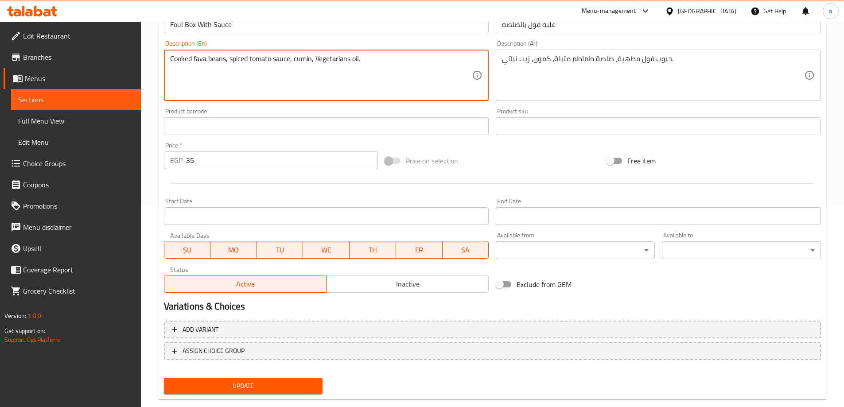
scroll to position [219, 0]
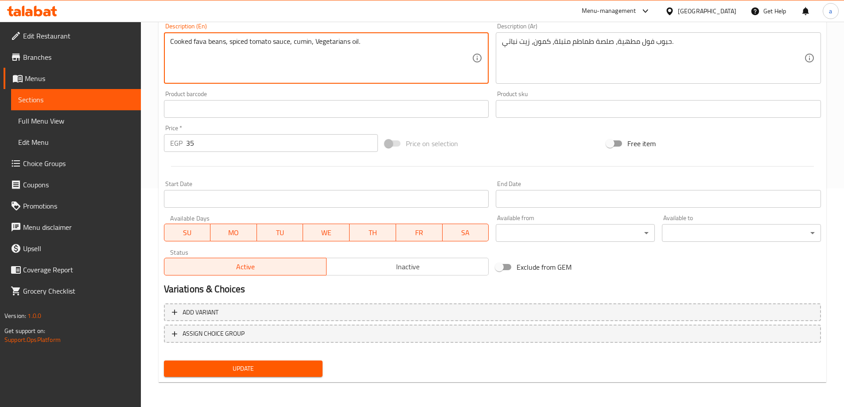
type textarea "Cooked fava beans, spiced tomato sauce, cumin, Vegetarians oil."
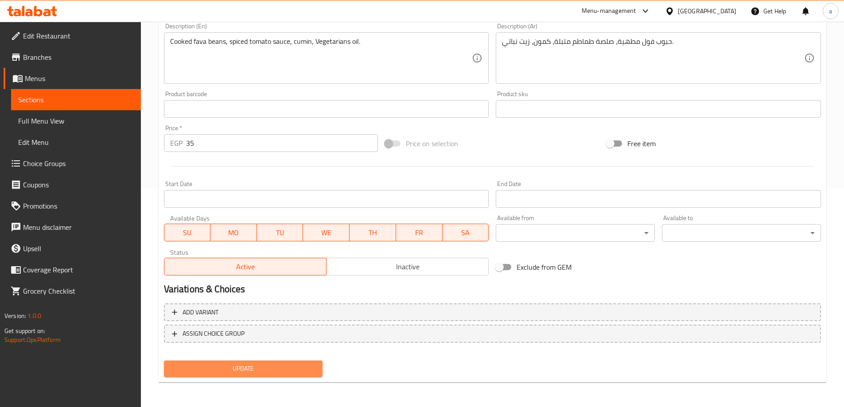
click at [278, 366] on span "Update" at bounding box center [243, 368] width 145 height 11
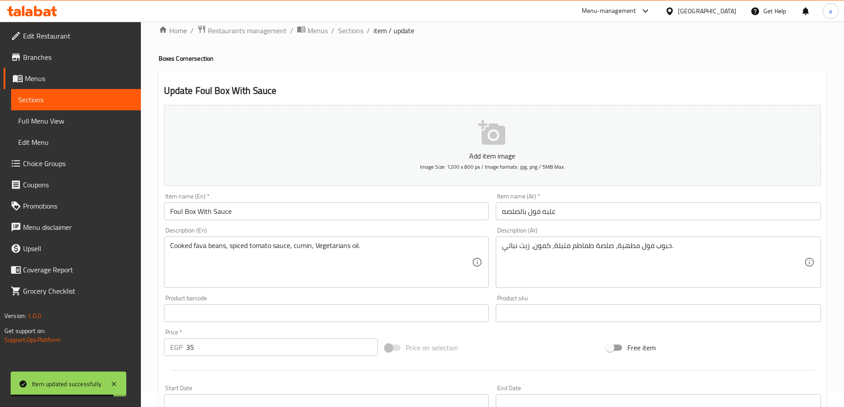
scroll to position [0, 0]
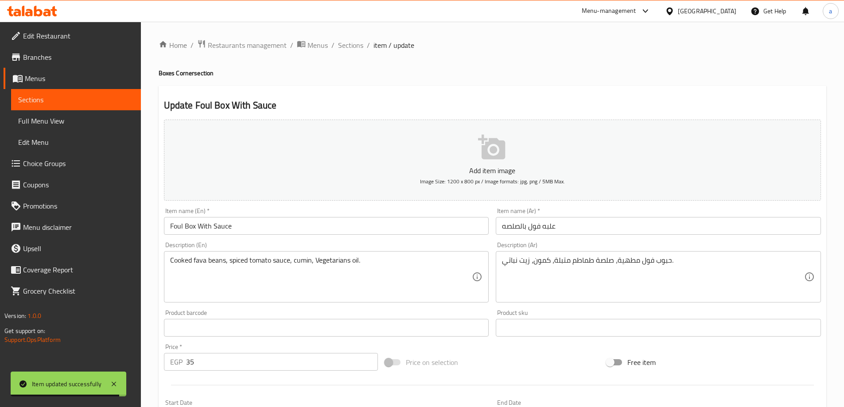
drag, startPoint x: 359, startPoint y: 48, endPoint x: 12, endPoint y: 139, distance: 358.5
click at [359, 48] on span "Sections" at bounding box center [350, 45] width 25 height 11
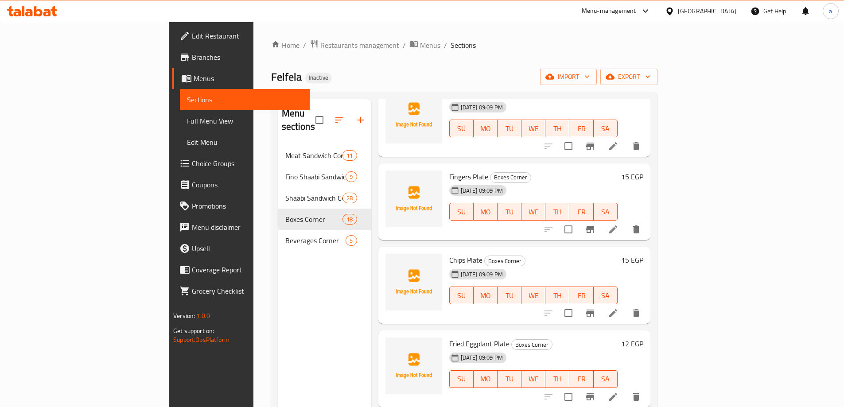
scroll to position [354, 0]
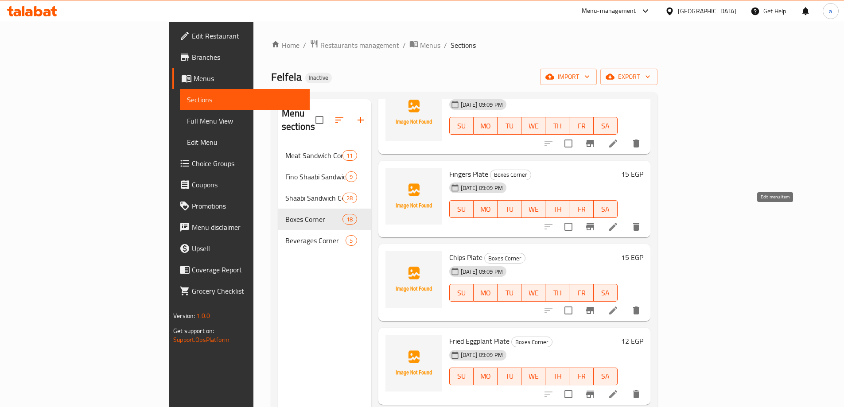
click at [617, 223] on icon at bounding box center [613, 227] width 8 height 8
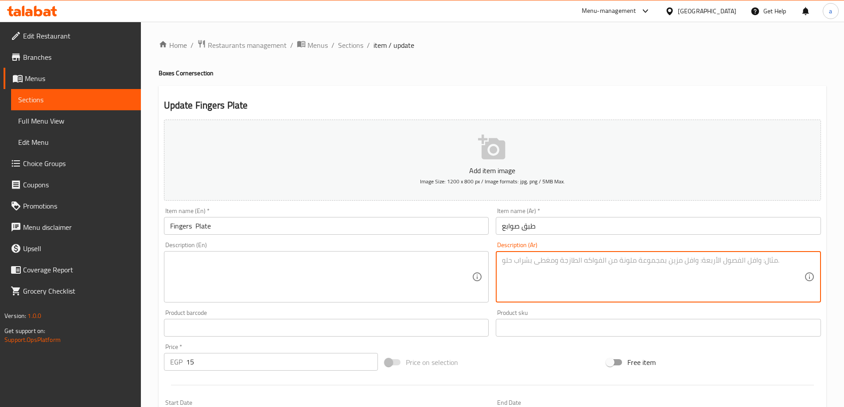
click at [598, 263] on textarea at bounding box center [653, 277] width 302 height 42
paste textarea "بطاطس [GEOGRAPHIC_DATA] مقرمشة، ملح، زيت نباتي."
type textarea "بطاطس [GEOGRAPHIC_DATA] مقرمشة، ملح، زيت نباتي."
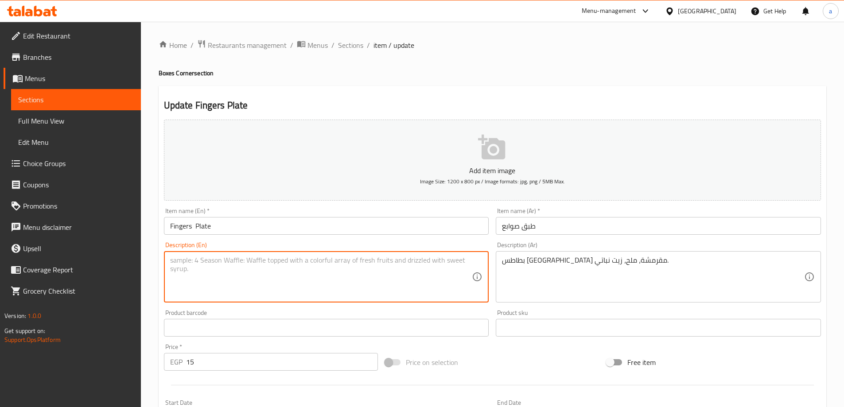
click at [224, 277] on textarea at bounding box center [321, 277] width 302 height 42
paste textarea "Crispy fries, salt, vegetable oil."
drag, startPoint x: 221, startPoint y: 260, endPoint x: 249, endPoint y: 269, distance: 29.3
click at [249, 269] on textarea "Crispy fries, salt, vegetable oil." at bounding box center [321, 277] width 302 height 42
paste textarea "Vegetarians"
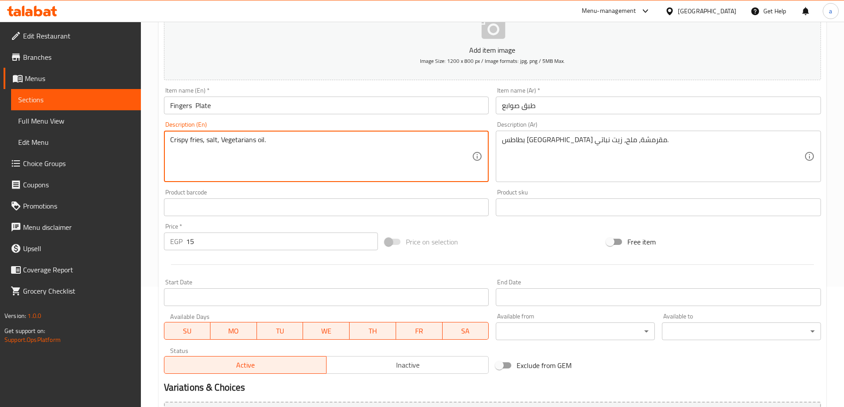
scroll to position [219, 0]
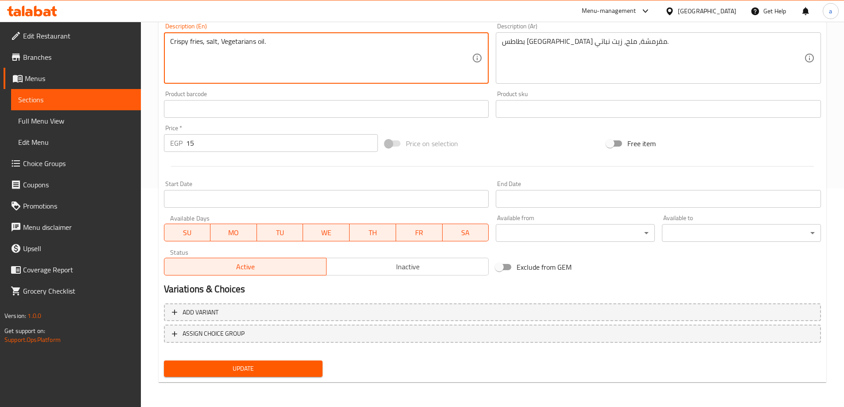
type textarea "Crispy fries, salt, Vegetarians oil."
click at [265, 365] on span "Update" at bounding box center [243, 368] width 145 height 11
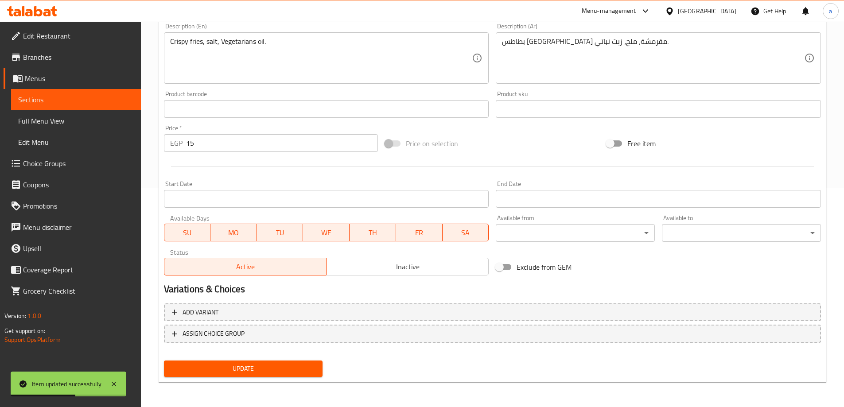
scroll to position [0, 0]
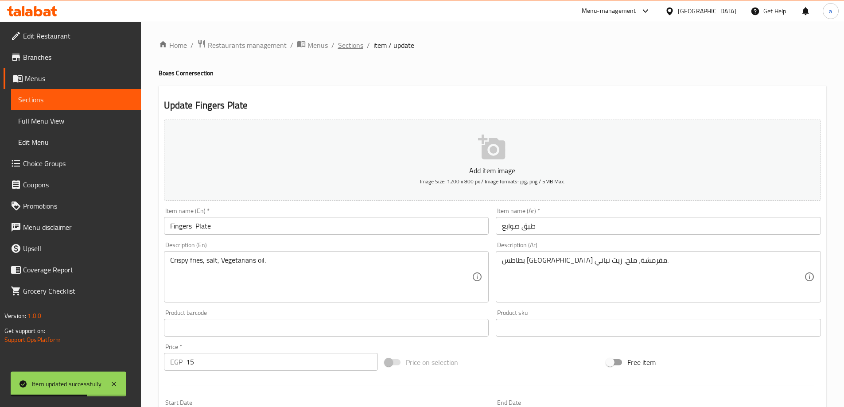
click at [346, 51] on span "Sections" at bounding box center [350, 45] width 25 height 11
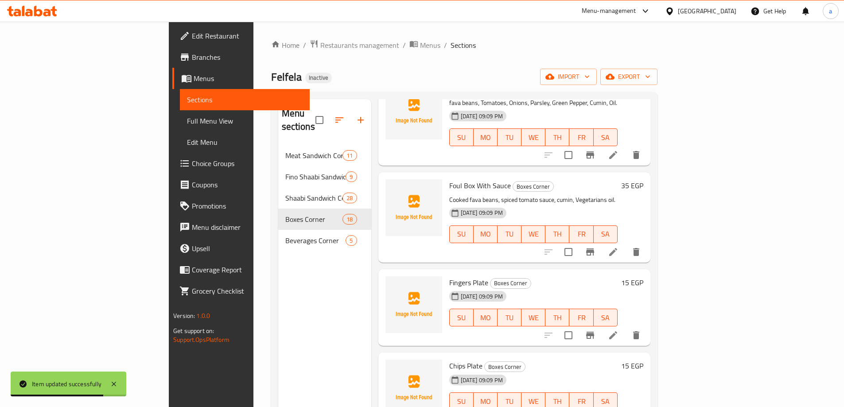
scroll to position [310, 0]
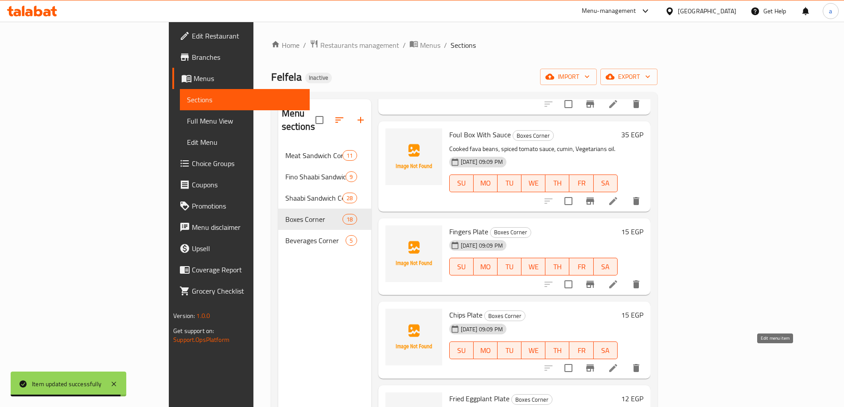
click at [619, 363] on icon at bounding box center [613, 368] width 11 height 11
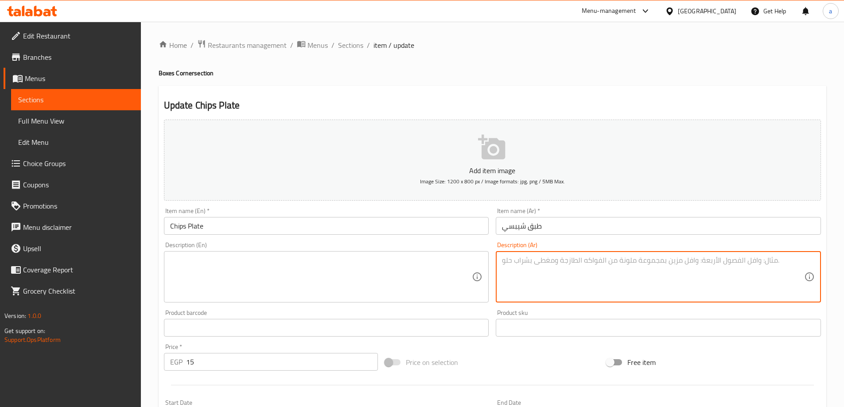
click at [546, 270] on textarea at bounding box center [653, 277] width 302 height 42
paste textarea "رقائق بطاطس مقلية جاهزة، ملح."
type textarea "رقائق بطاطس مقلية جاهزة، ملح."
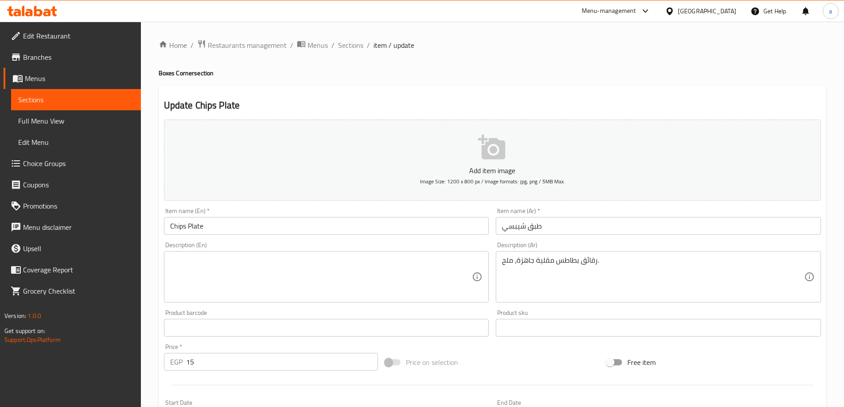
click at [399, 268] on textarea at bounding box center [321, 277] width 302 height 42
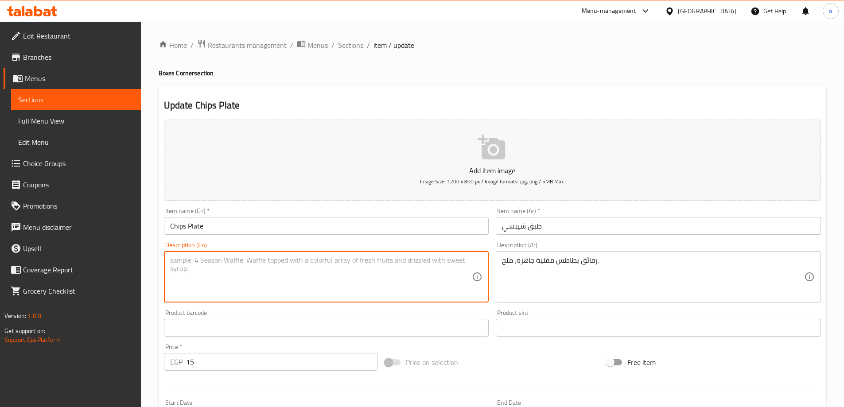
paste textarea "Ready-made fried potato chips, salt."
drag, startPoint x: 210, startPoint y: 260, endPoint x: 190, endPoint y: 261, distance: 20.0
click at [190, 261] on textarea "Ready-made fried potato chips, salt." at bounding box center [321, 277] width 302 height 42
click at [197, 256] on textarea "Ready fried potato chips, salt." at bounding box center [321, 277] width 302 height 42
click at [212, 260] on textarea "Ready fried potato chips, salt." at bounding box center [321, 277] width 302 height 42
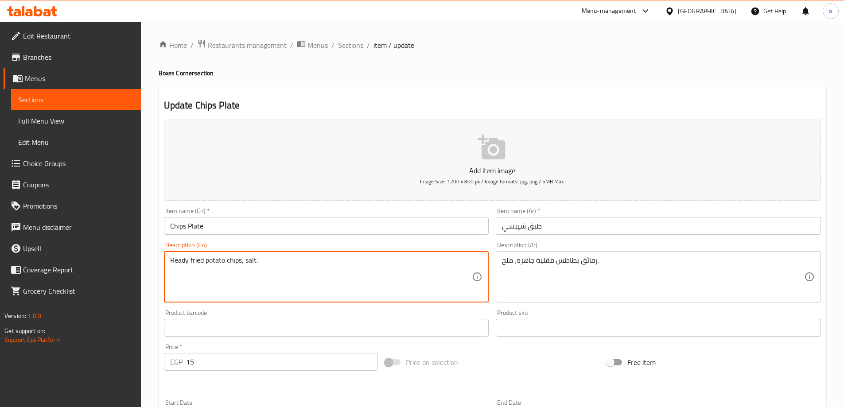
click at [228, 260] on textarea "Ready fried potato chips, salt." at bounding box center [321, 277] width 302 height 42
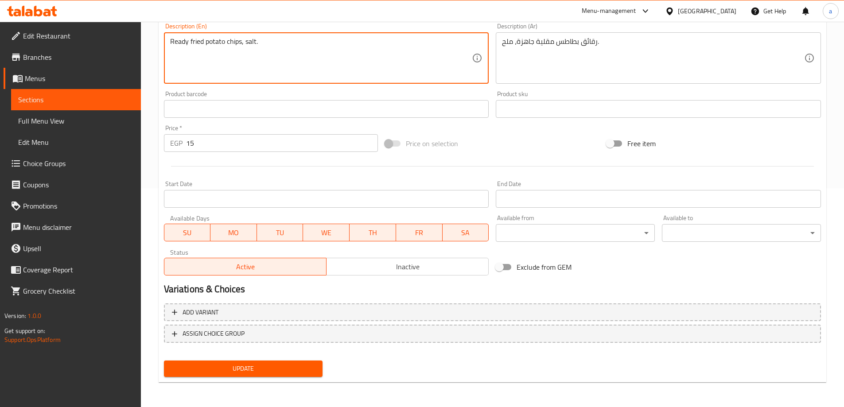
type textarea "Ready fried potato chips, salt."
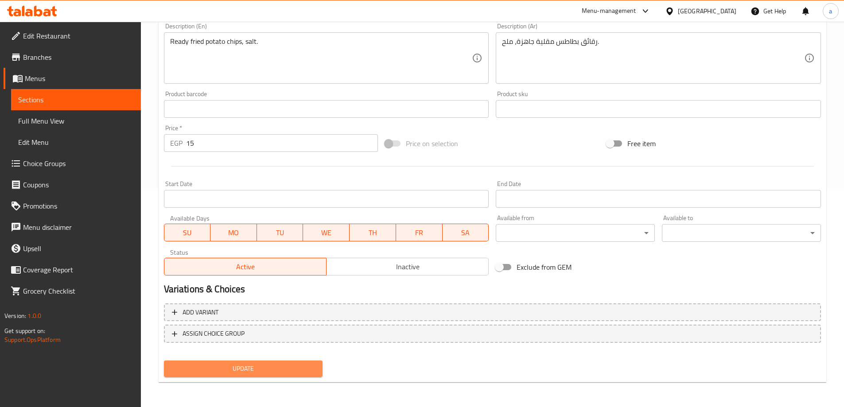
click at [310, 363] on span "Update" at bounding box center [243, 368] width 145 height 11
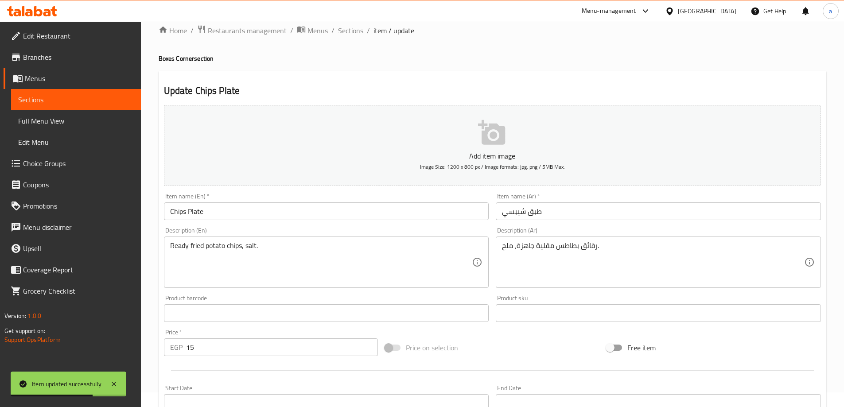
scroll to position [0, 0]
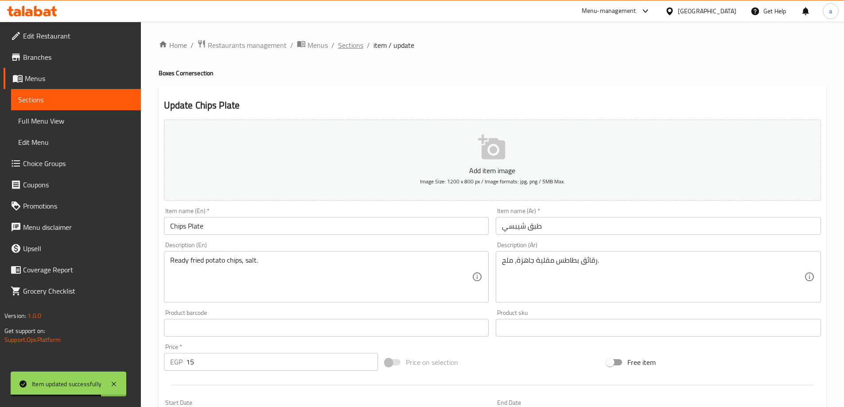
click at [355, 47] on span "Sections" at bounding box center [350, 45] width 25 height 11
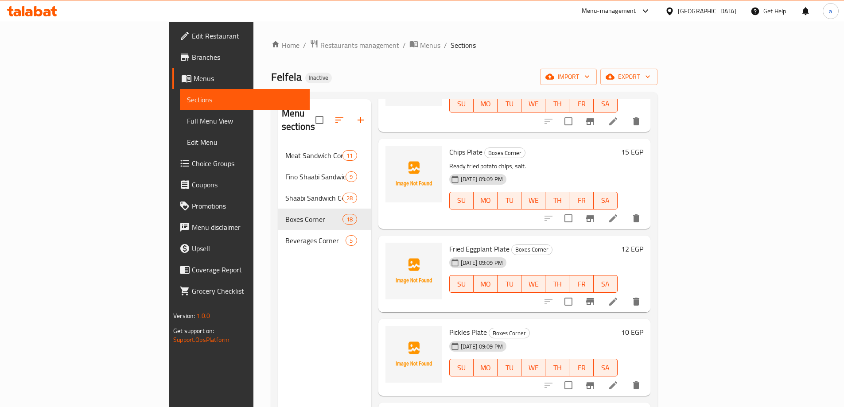
scroll to position [487, 0]
click at [617, 297] on icon at bounding box center [613, 301] width 8 height 8
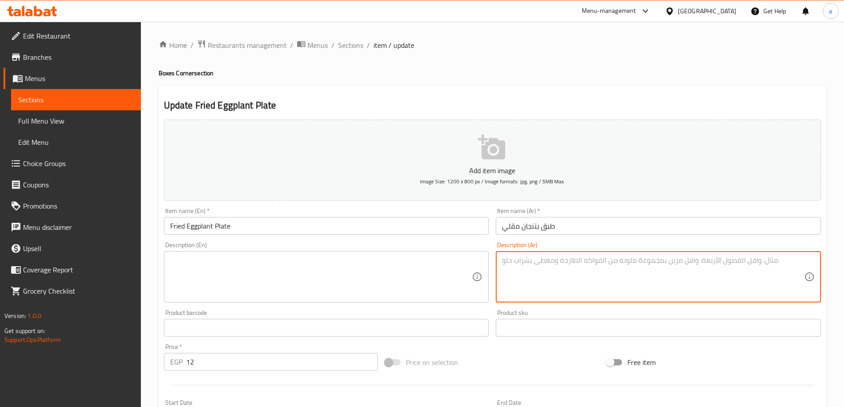
click at [574, 277] on textarea at bounding box center [653, 277] width 302 height 42
paste textarea "شرائح باذنجان مقلية، زيت نباتي، ملح."
type textarea "شرائح باذنجان مقلية، زيت نباتي، ملح."
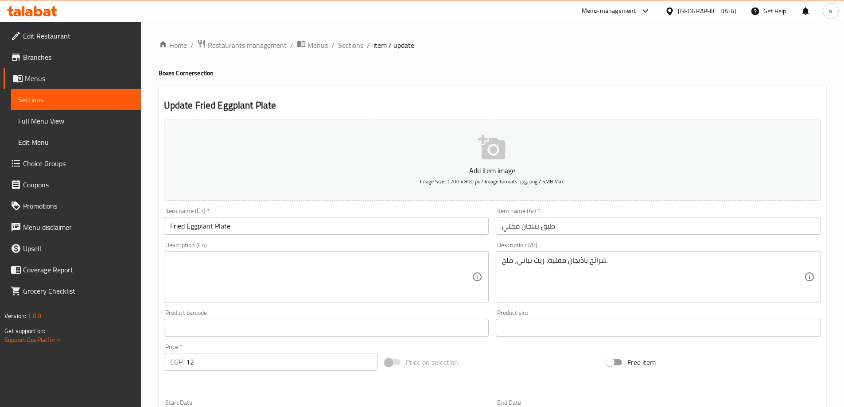
click at [345, 268] on textarea at bounding box center [321, 277] width 302 height 42
paste textarea "Fried eggplant slices, vegetable oil, salt."
click at [247, 264] on textarea "Fried eggplant slices, vegetable oil, salt." at bounding box center [321, 277] width 302 height 42
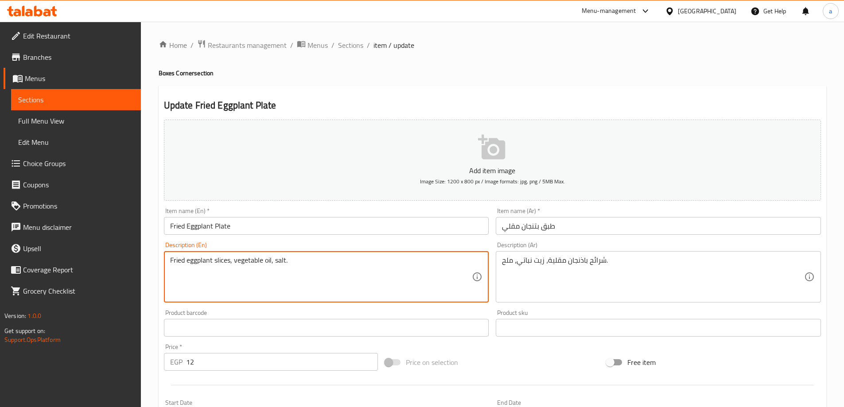
click at [248, 263] on textarea "Fried eggplant slices, vegetable oil, salt." at bounding box center [321, 277] width 302 height 42
click at [253, 260] on textarea "Fried eggplant slices, vegetable oil, salt." at bounding box center [321, 277] width 302 height 42
paste textarea "Vegetarians"
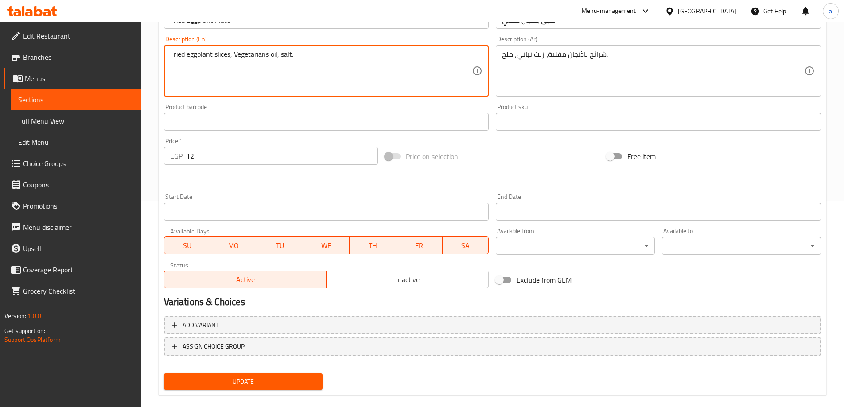
scroll to position [219, 0]
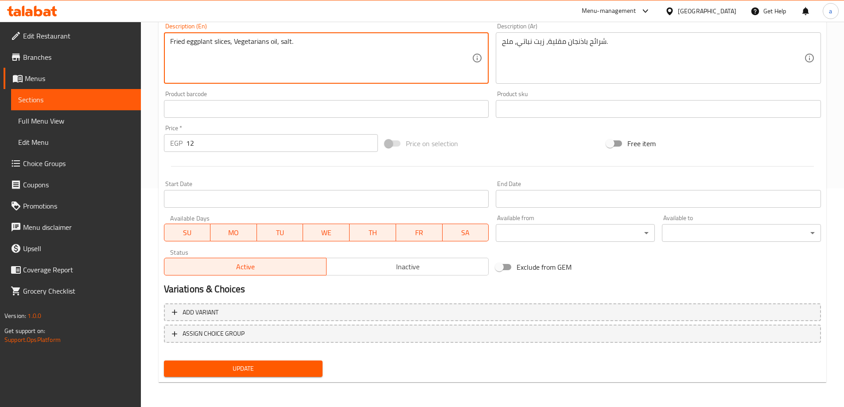
type textarea "Fried eggplant slices, Vegetarians oil, salt."
click at [255, 365] on span "Update" at bounding box center [243, 368] width 145 height 11
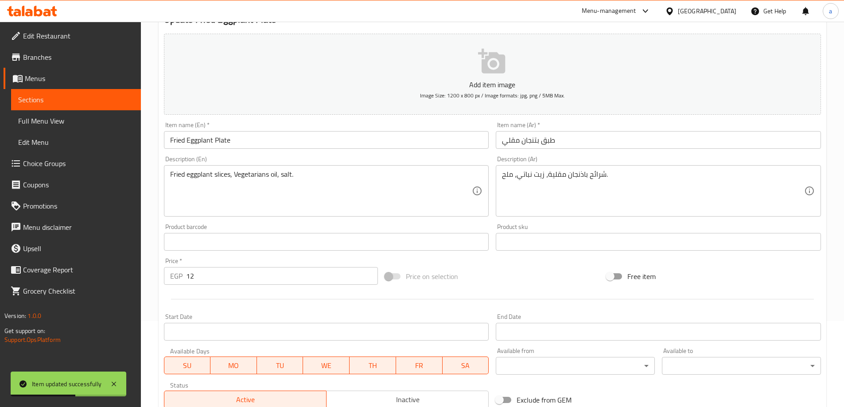
scroll to position [0, 0]
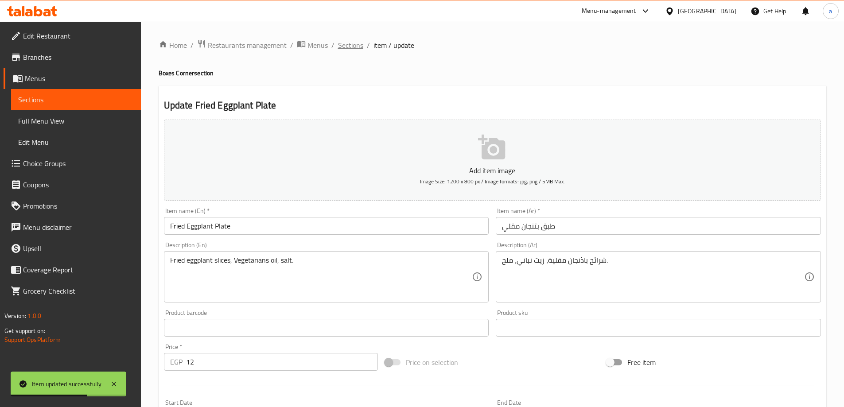
click at [358, 50] on span "Sections" at bounding box center [350, 45] width 25 height 11
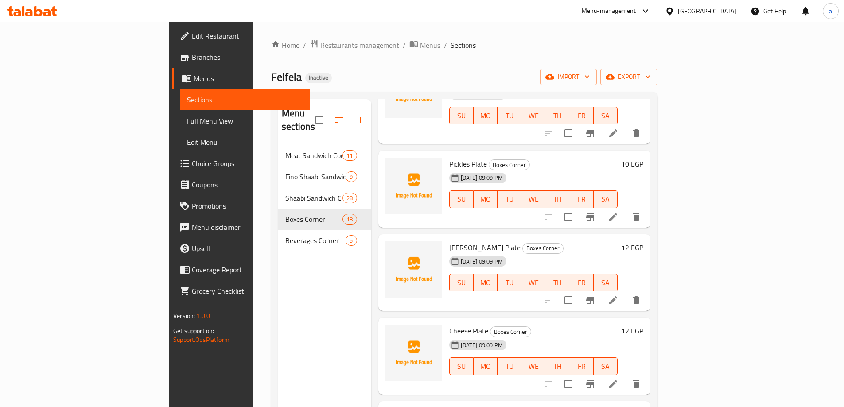
scroll to position [665, 0]
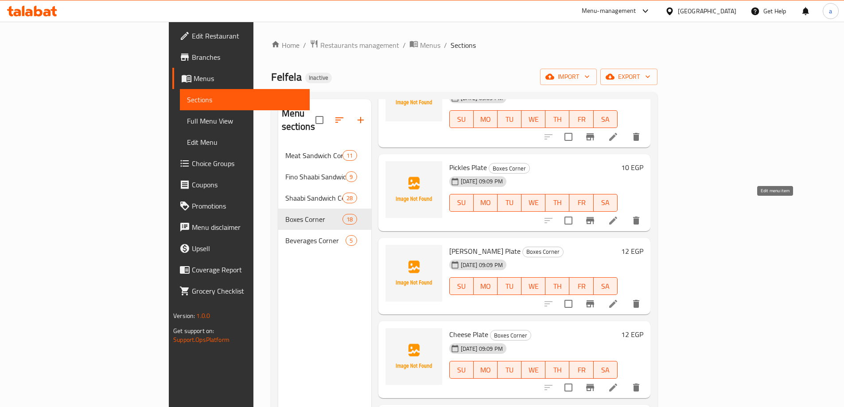
click at [619, 215] on icon at bounding box center [613, 220] width 11 height 11
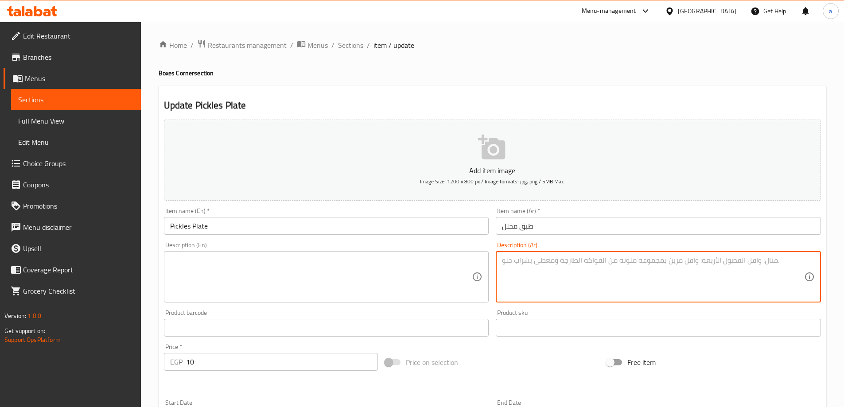
click at [570, 272] on textarea at bounding box center [653, 277] width 302 height 42
paste textarea "تشكيلة خضروات محفوظة، ماء، ملح، خل."
type textarea "تشكيلة خضروات محفوظة، ماء، ملح، خل."
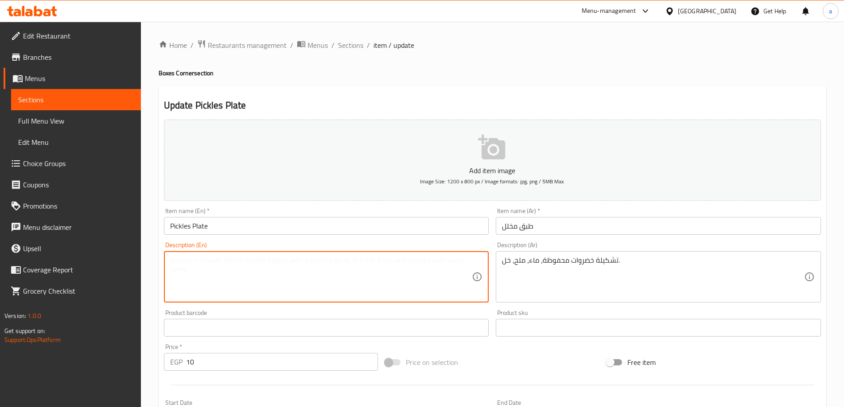
paste textarea "Assorted preserved vegetables, water, salt, vinegar."
type textarea "Assorted preserved vegetables, water, salt, vinegar."
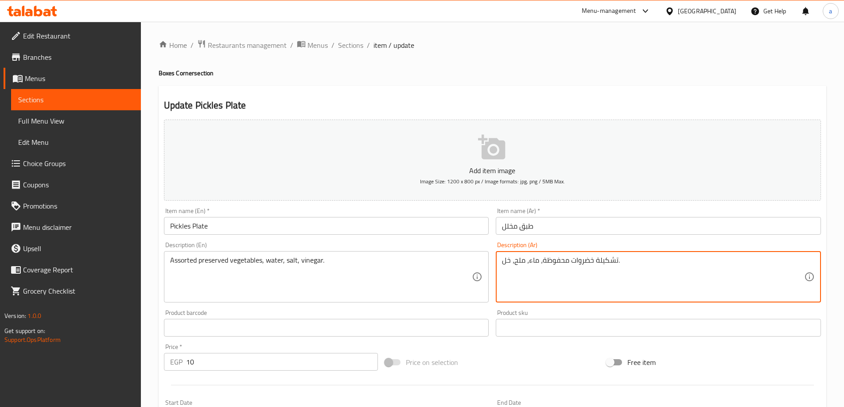
click at [546, 260] on textarea "تشكيلة خضروات محفوظة، ماء، ملح، خل." at bounding box center [653, 277] width 302 height 42
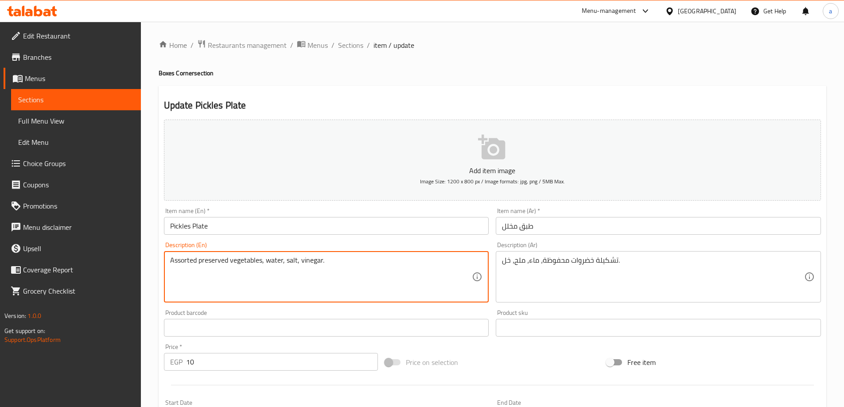
drag, startPoint x: 263, startPoint y: 261, endPoint x: 144, endPoint y: 264, distance: 119.2
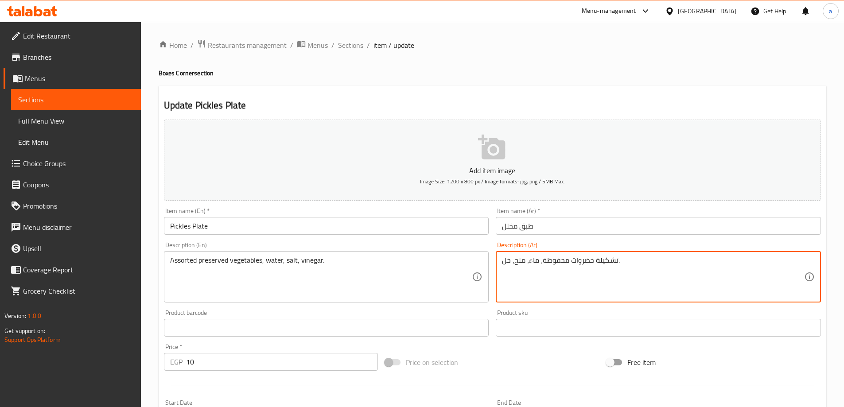
drag, startPoint x: 543, startPoint y: 261, endPoint x: 616, endPoint y: 273, distance: 73.7
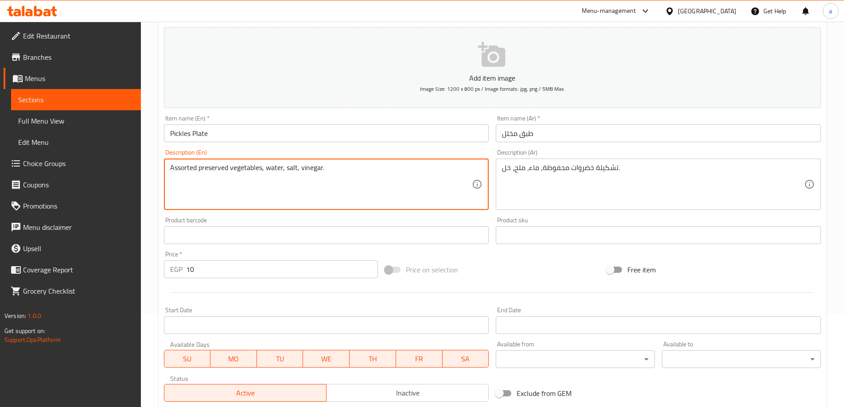
scroll to position [219, 0]
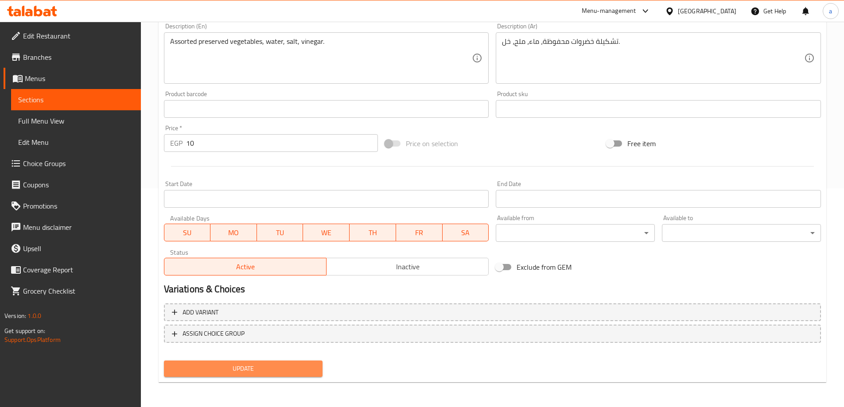
click at [302, 364] on span "Update" at bounding box center [243, 368] width 145 height 11
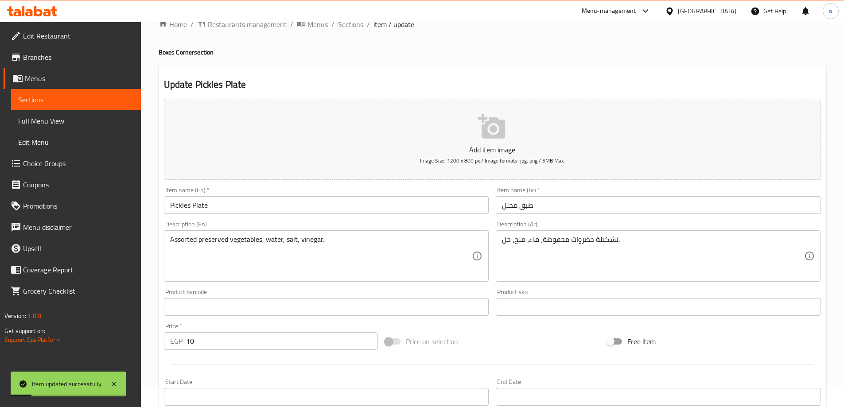
scroll to position [0, 0]
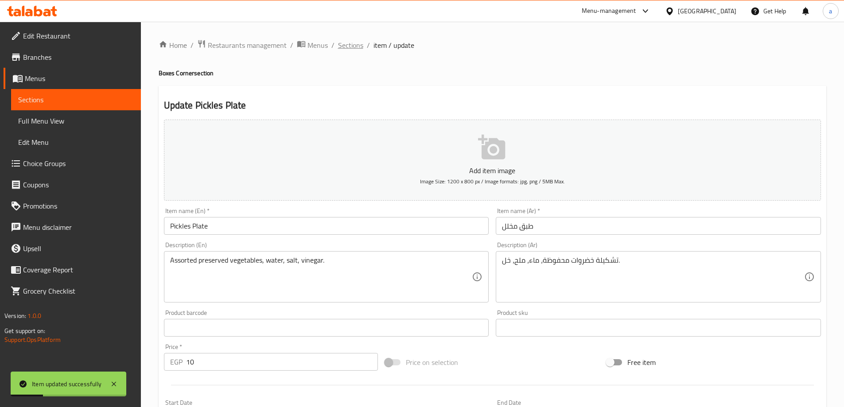
click at [357, 47] on span "Sections" at bounding box center [350, 45] width 25 height 11
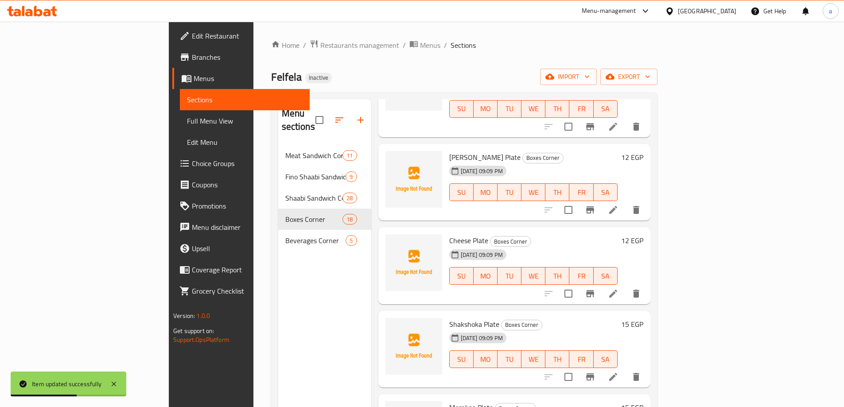
scroll to position [798, 0]
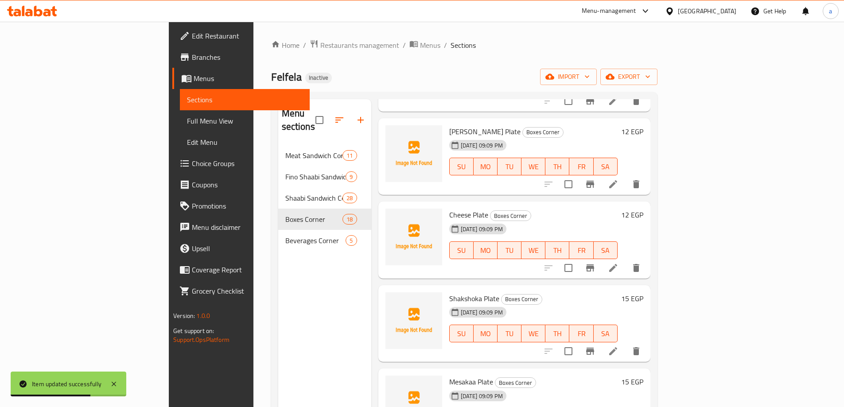
click at [619, 179] on icon at bounding box center [613, 184] width 11 height 11
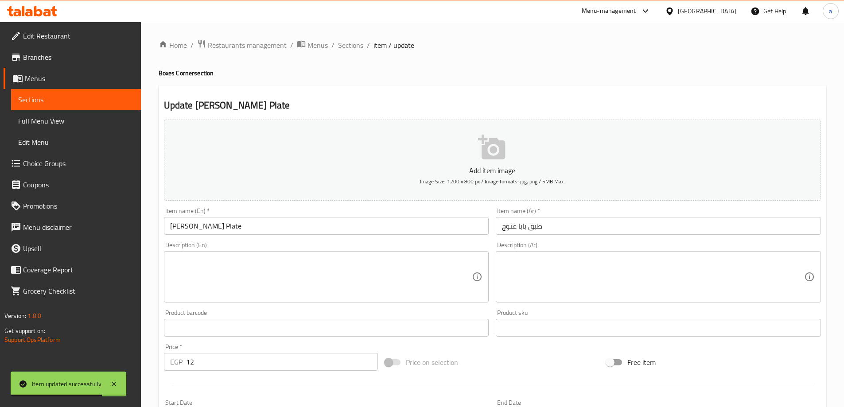
click at [588, 259] on textarea at bounding box center [653, 277] width 302 height 42
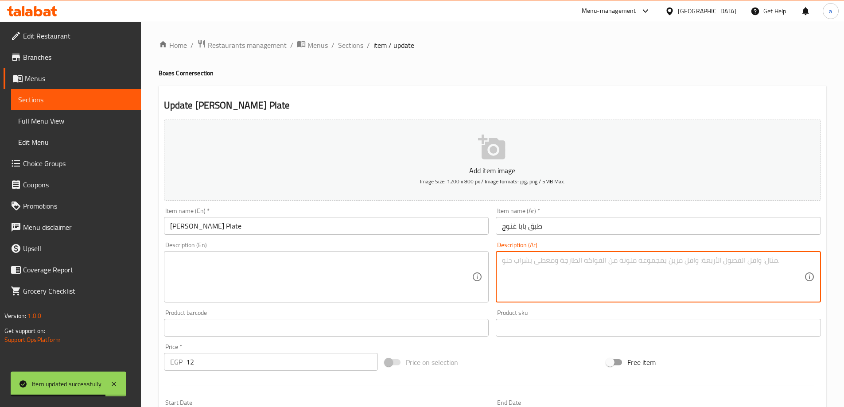
paste textarea "باذنجان مشوي مهروس، طحينة، ثوم، كمون، زيت زيتون."
type textarea "باذنجان مشوي مهروس، طحينة، ثوم، كمون، زيت زيتون."
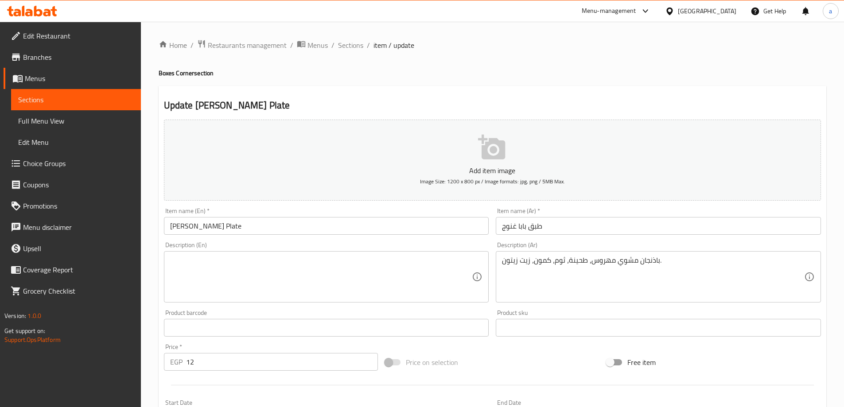
click at [332, 298] on textarea at bounding box center [321, 277] width 302 height 42
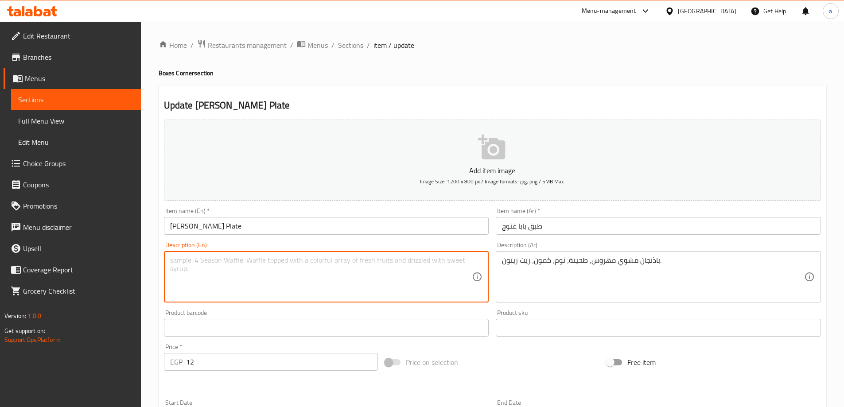
paste textarea "Mashed grilled eggplant, tahini, garlic, cumin, olive oil."
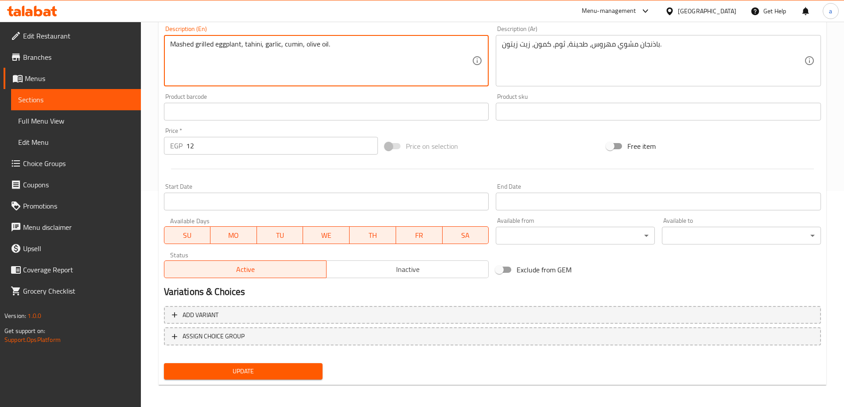
scroll to position [130, 0]
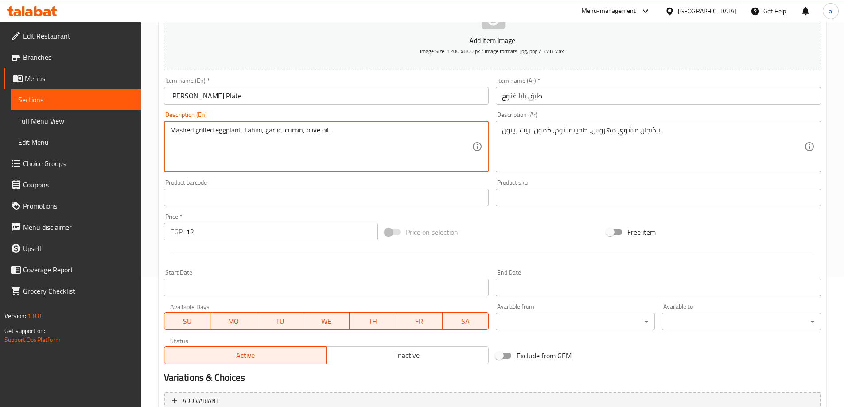
type textarea "Mashed grilled eggplant, tahini, garlic, cumin, olive oil."
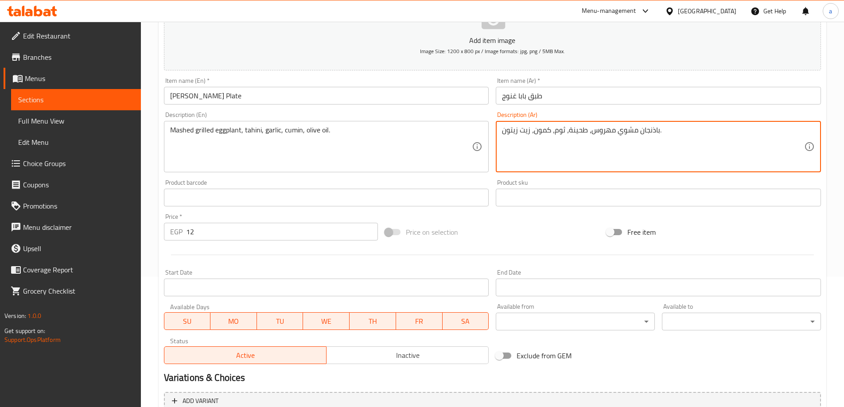
click at [512, 135] on textarea "باذنجان مشوي مهروس، طحينة، ثوم، كمون، زيت زيتون." at bounding box center [653, 147] width 302 height 42
click at [518, 132] on textarea "باذنجان مشوي مهروس، طحينة، ثوم، كمون، زيت زيتون." at bounding box center [653, 147] width 302 height 42
drag, startPoint x: 531, startPoint y: 129, endPoint x: 499, endPoint y: 134, distance: 32.7
click at [499, 134] on div "باذنجان مشوي مهروس، طحينة، ثوم، كمون، زيت زيتون. Description (Ar)" at bounding box center [658, 146] width 325 height 51
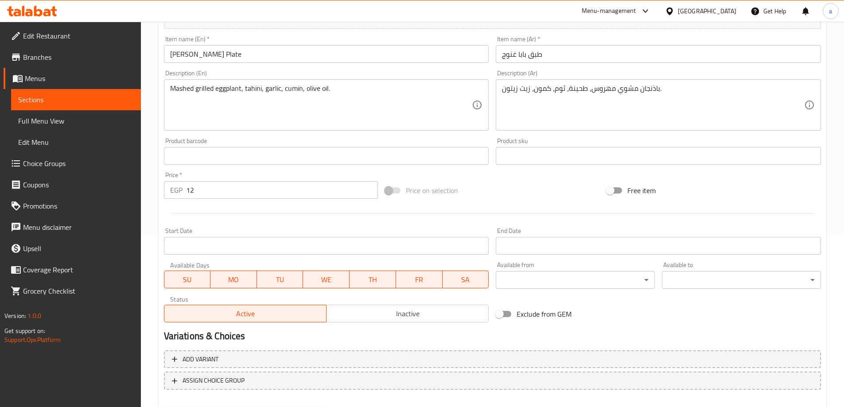
scroll to position [219, 0]
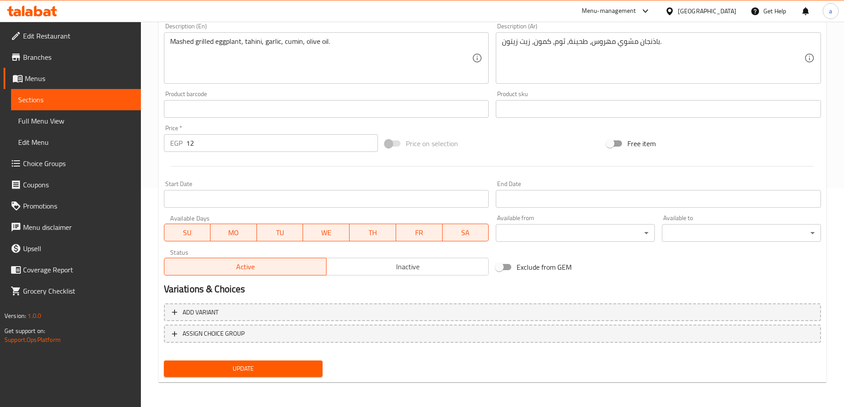
click at [295, 370] on span "Update" at bounding box center [243, 368] width 145 height 11
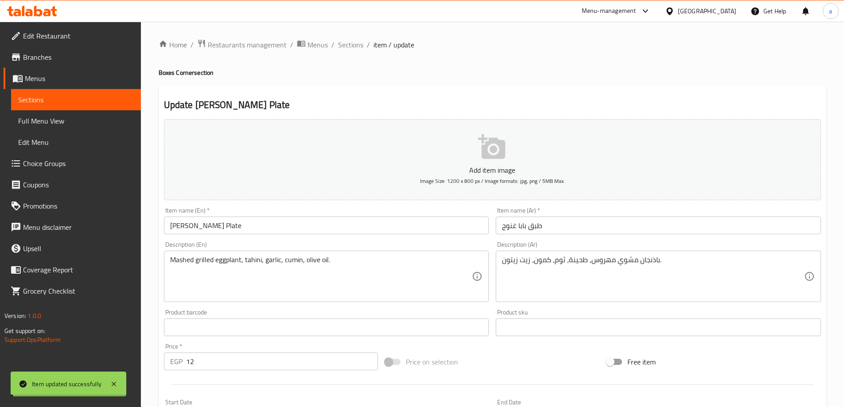
scroll to position [0, 0]
click at [358, 47] on span "Sections" at bounding box center [350, 45] width 25 height 11
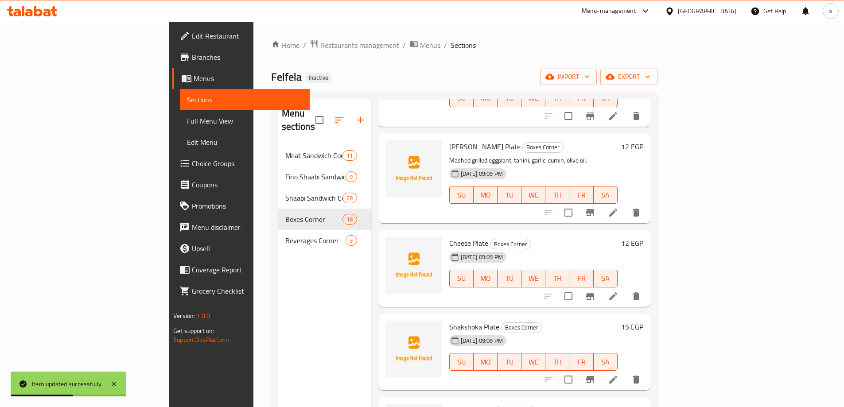
scroll to position [798, 0]
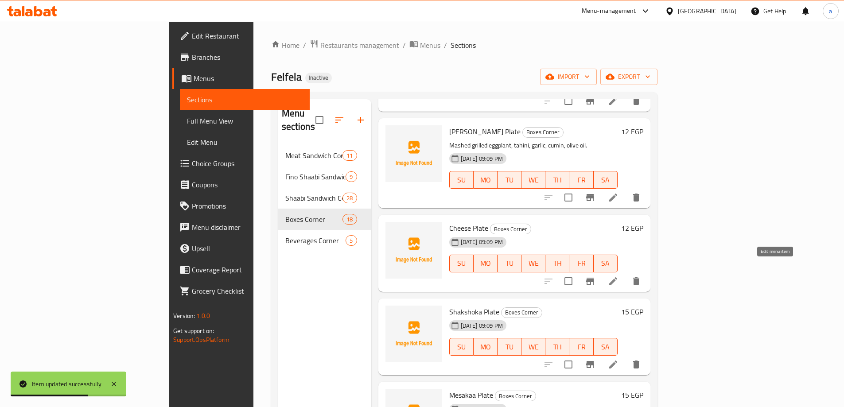
click at [619, 276] on icon at bounding box center [613, 281] width 11 height 11
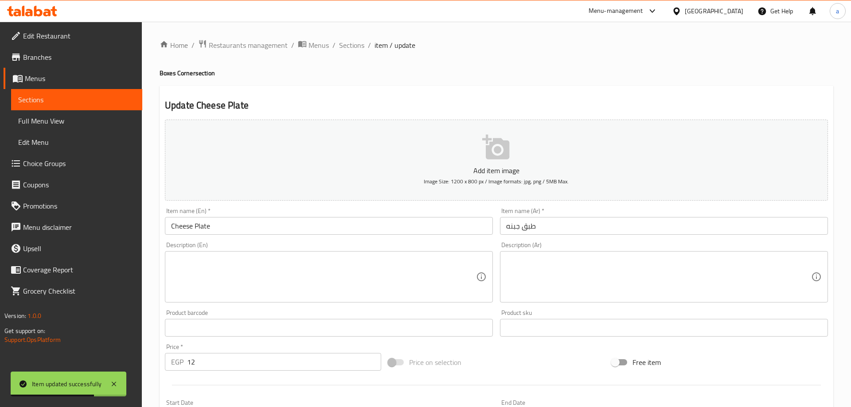
click at [627, 271] on div at bounding box center [425, 203] width 851 height 407
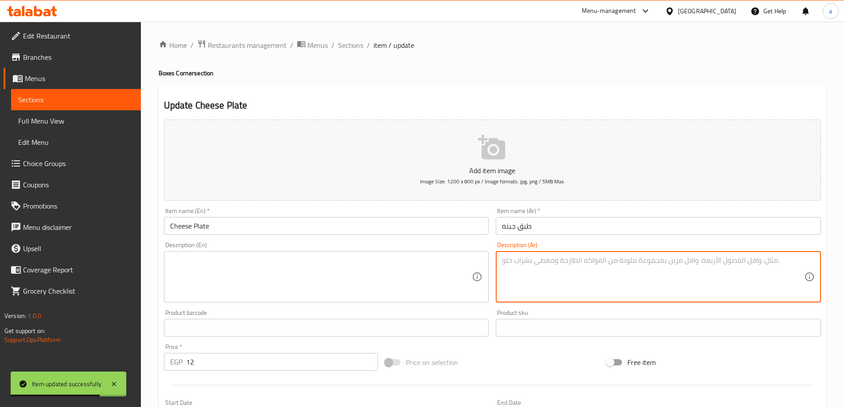
click at [626, 265] on textarea at bounding box center [653, 277] width 302 height 42
paste textarea "جبنة بيضاء طرية، زيت، طماطم، بقدونس."
type textarea "جبنة بيضاء طرية، زيت، طماطم، بقدونس."
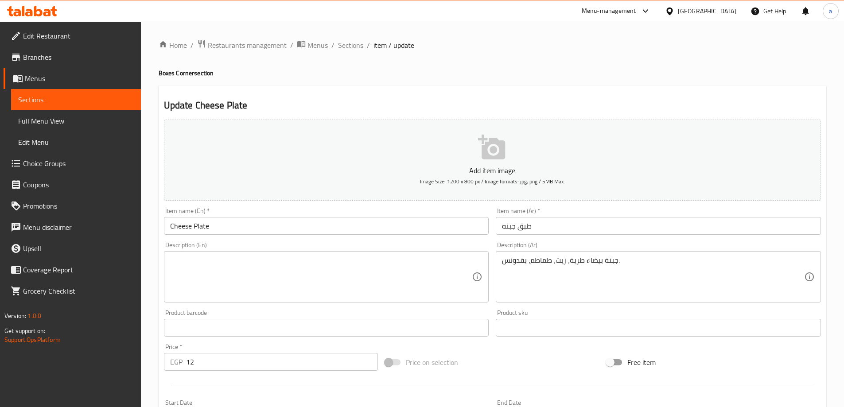
click at [323, 268] on textarea at bounding box center [321, 277] width 302 height 42
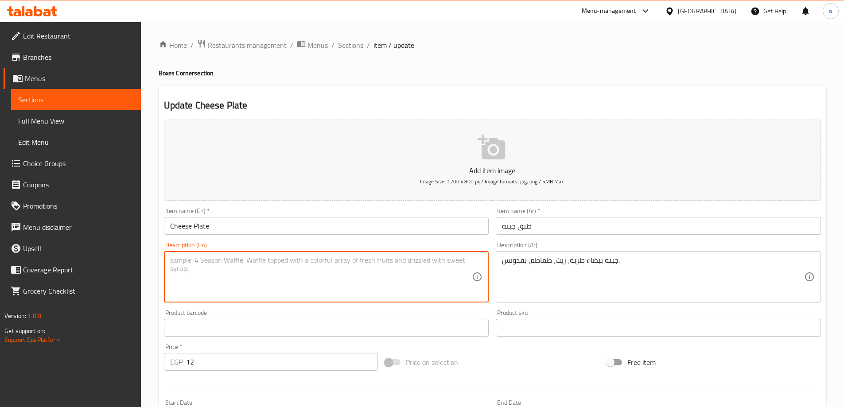
paste textarea "Soft white cheese, oil, tomatoes, parsley."
drag, startPoint x: 180, startPoint y: 262, endPoint x: 152, endPoint y: 261, distance: 28.4
click at [152, 261] on div "Home / Restaurants management / Menus / Sections / item / update Boxes Corner s…" at bounding box center [492, 324] width 703 height 604
click at [300, 260] on textarea "tender white cheese, oil, tomatoes, parsley." at bounding box center [321, 277] width 302 height 42
click at [244, 265] on textarea "tender white cheese, oil, tomatoes, parsley." at bounding box center [321, 277] width 302 height 42
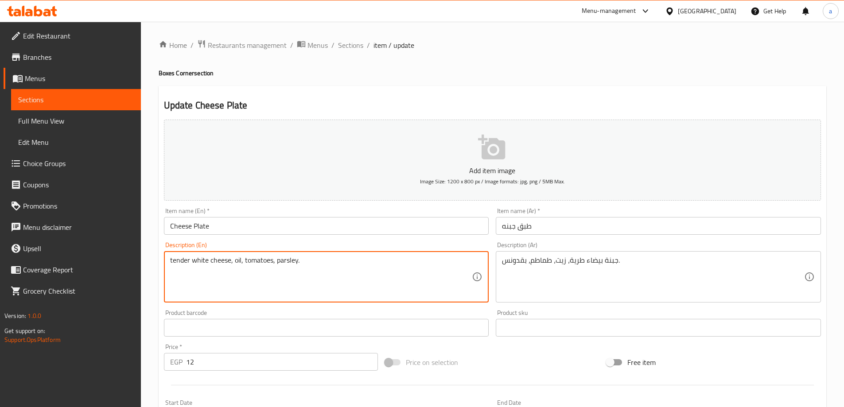
click at [279, 264] on textarea "tender white cheese, oil, tomatoes, parsley." at bounding box center [321, 277] width 302 height 42
click at [294, 263] on textarea "tender white cheese, oil, tomatoes, parsley." at bounding box center [321, 277] width 302 height 42
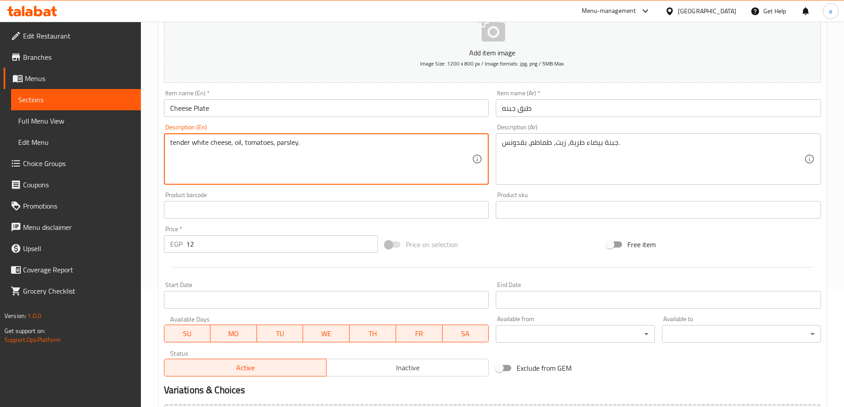
scroll to position [177, 0]
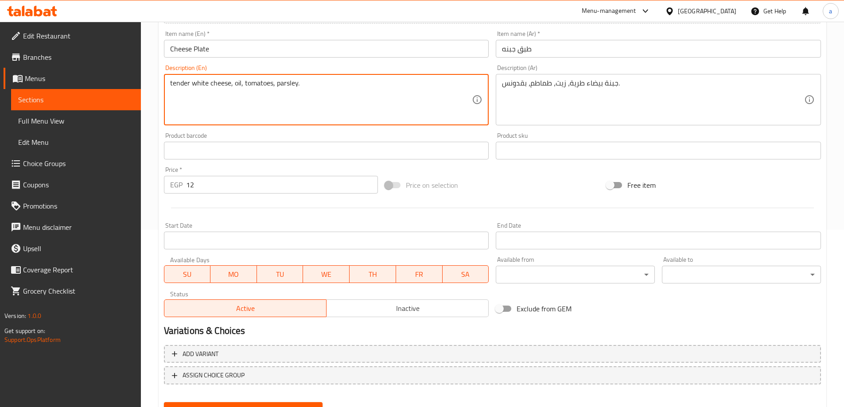
type textarea "tender white cheese, oil, tomatoes, parsley."
click at [278, 403] on button "Update" at bounding box center [243, 410] width 159 height 16
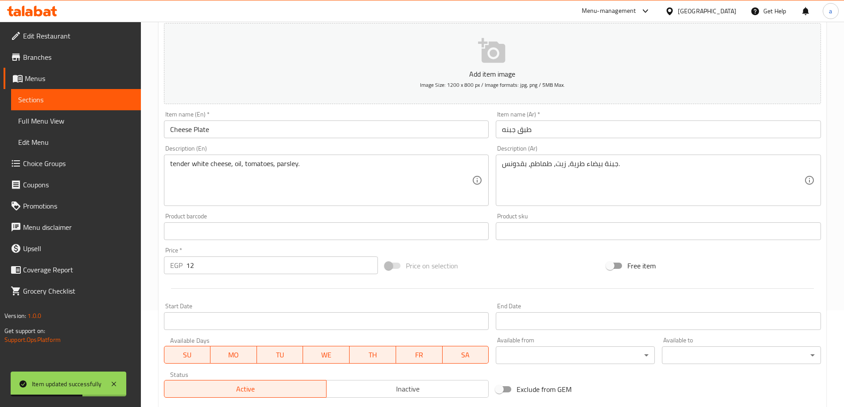
scroll to position [0, 0]
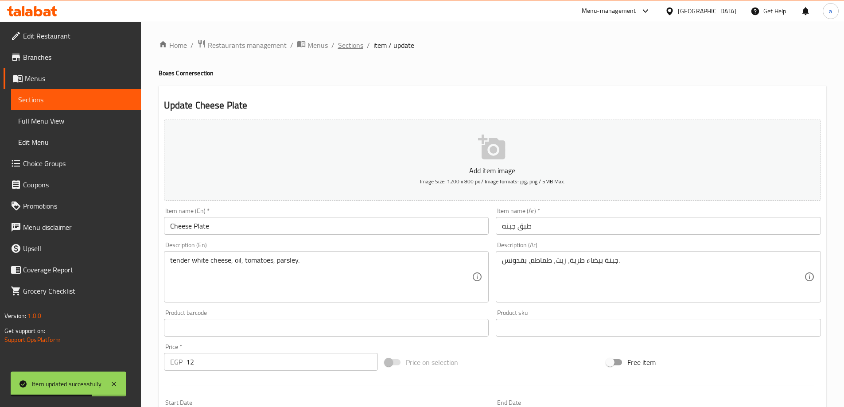
click at [339, 47] on span "Sections" at bounding box center [350, 45] width 25 height 11
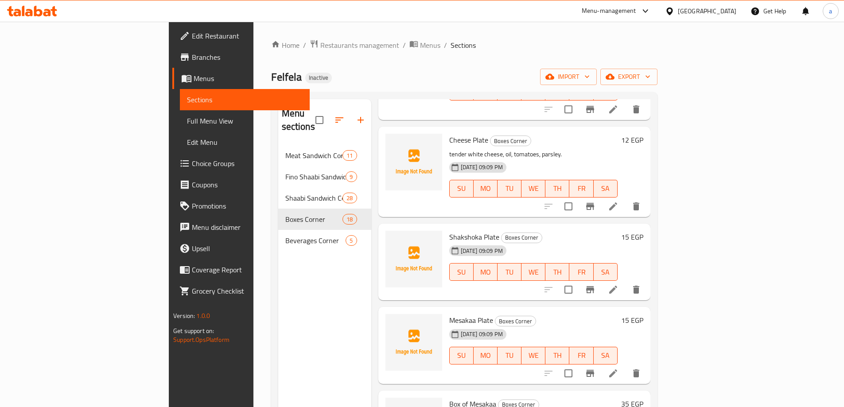
scroll to position [886, 0]
click at [619, 284] on icon at bounding box center [613, 289] width 11 height 11
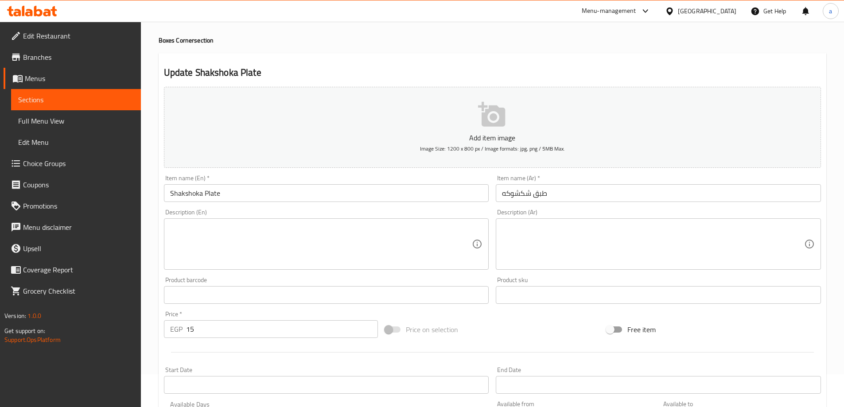
scroll to position [89, 0]
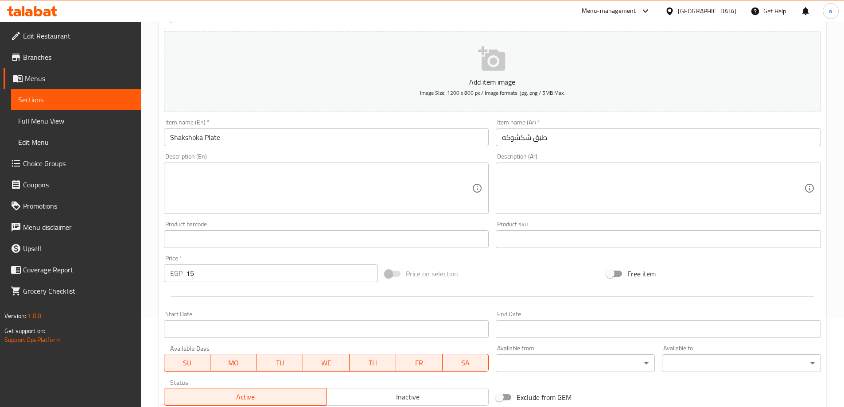
click at [572, 164] on div "Description (Ar)" at bounding box center [658, 188] width 325 height 51
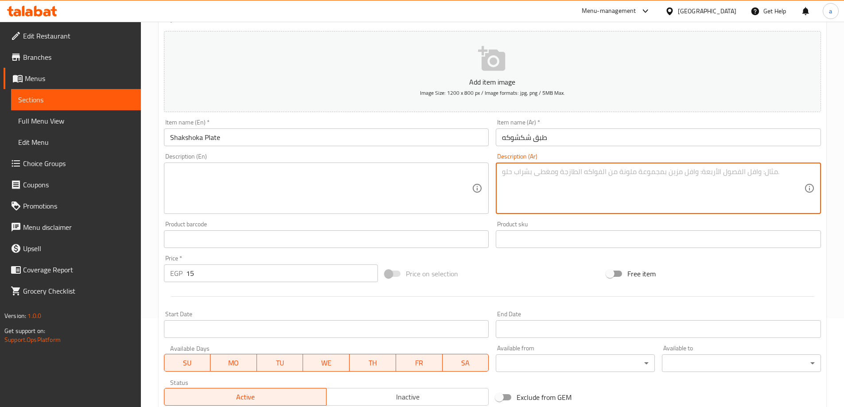
paste textarea "بيض مقلي، طماطم، بصل، فلفل أخضر، توابل."
type textarea "بيض مقلي، طماطم، بصل، فلفل أخضر، توابل."
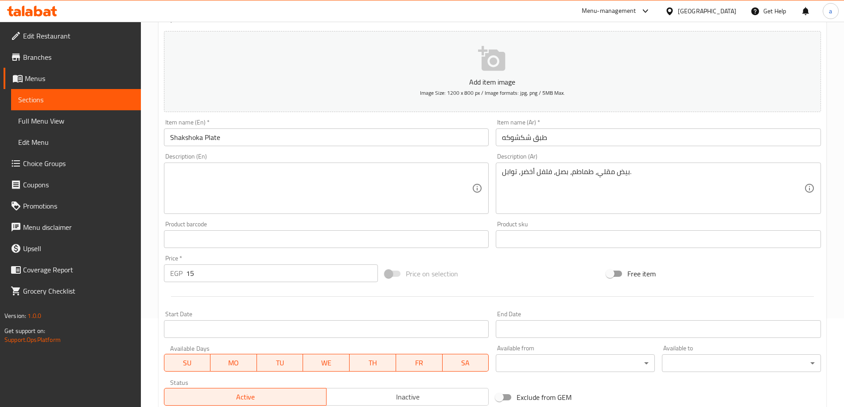
click at [373, 200] on textarea at bounding box center [321, 188] width 302 height 42
paste textarea "Fried eggs, tomatoes, onions, green peppers, spices."
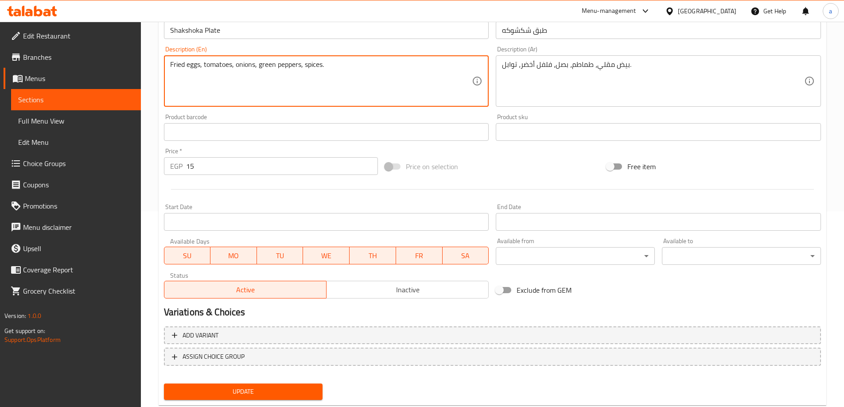
scroll to position [219, 0]
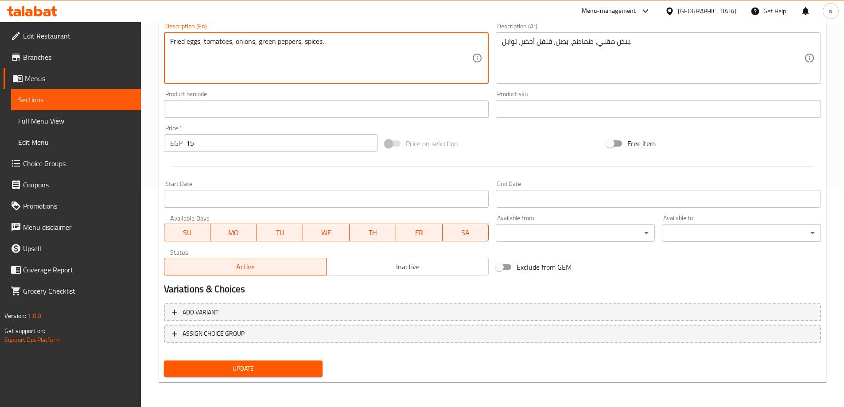
type textarea "Fried eggs, tomatoes, onions, green peppers, spices."
click at [278, 370] on span "Update" at bounding box center [243, 368] width 145 height 11
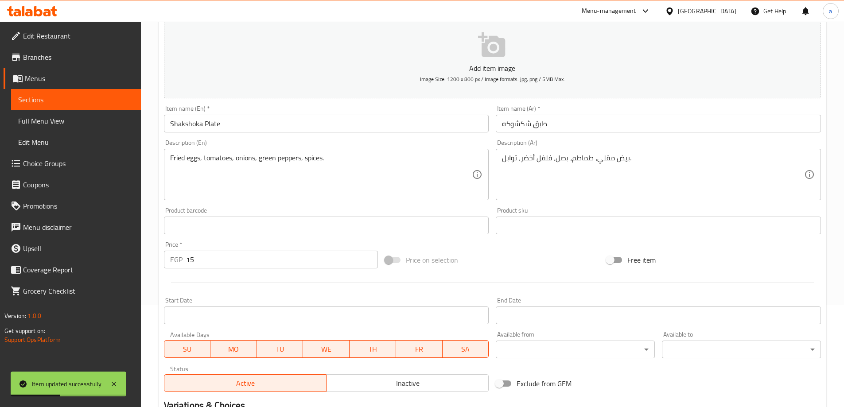
scroll to position [0, 0]
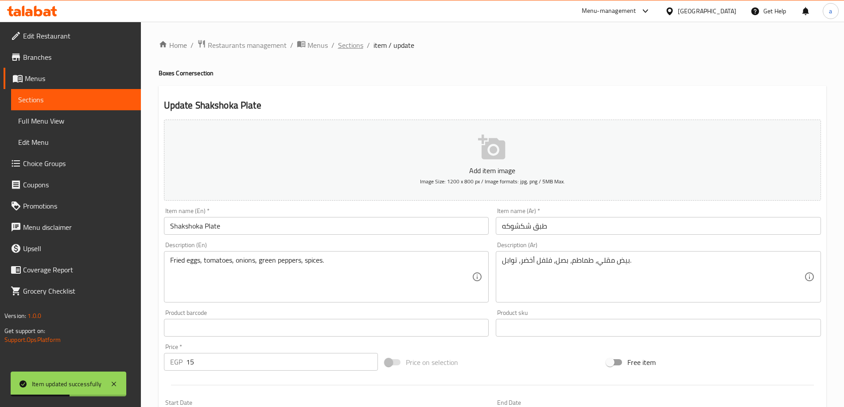
click at [343, 50] on span "Sections" at bounding box center [350, 45] width 25 height 11
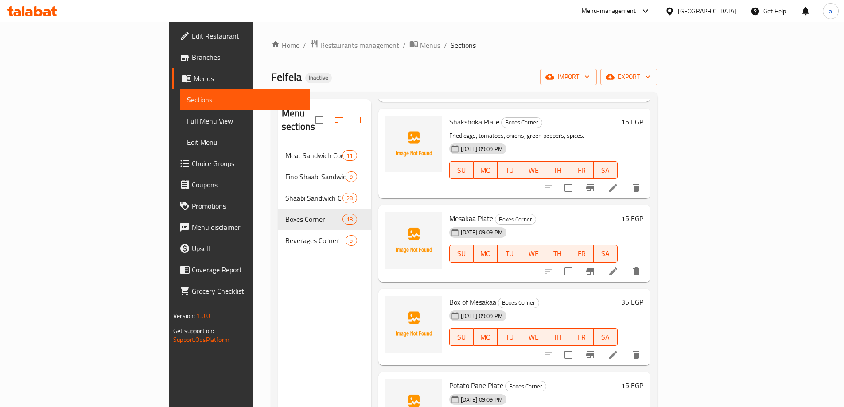
scroll to position [1019, 0]
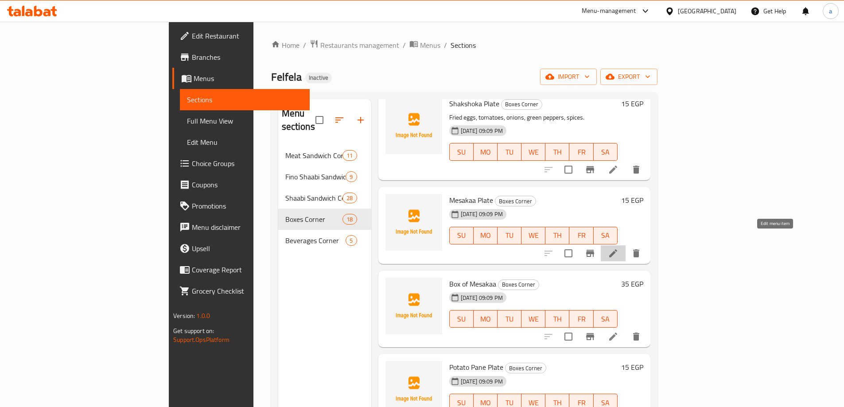
click at [619, 248] on icon at bounding box center [613, 253] width 11 height 11
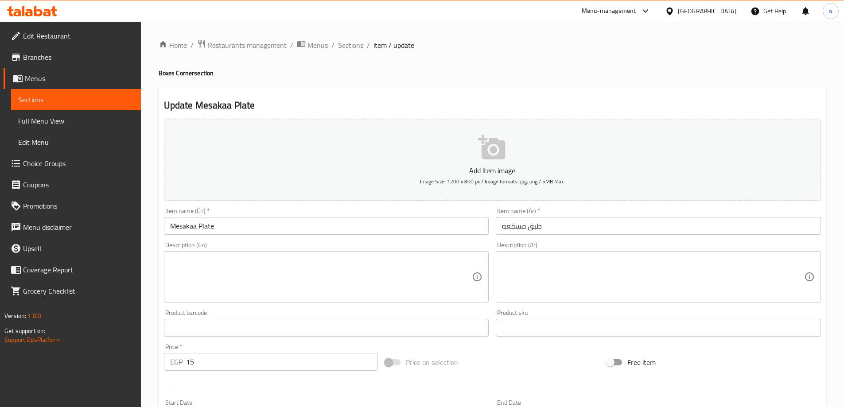
click at [574, 278] on textarea at bounding box center [653, 277] width 302 height 42
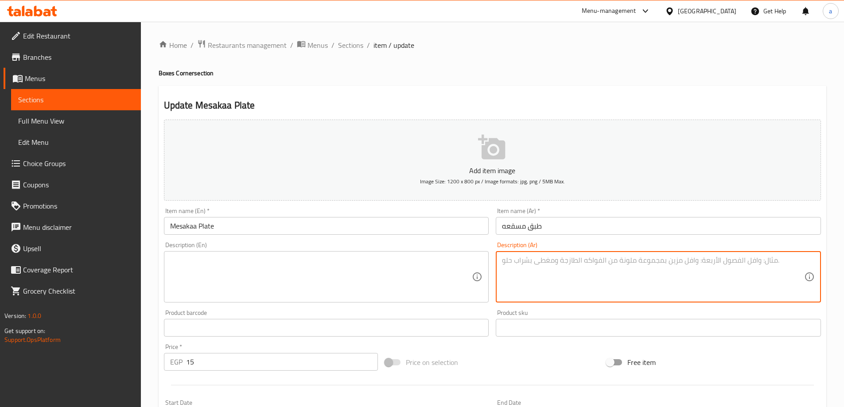
paste textarea "شرائح باذنجان مقلي، صلصة طماطم، فلفل، ثوم."
type textarea "شرائح باذنجان مقلي، صلصة طماطم، فلفل، ثوم."
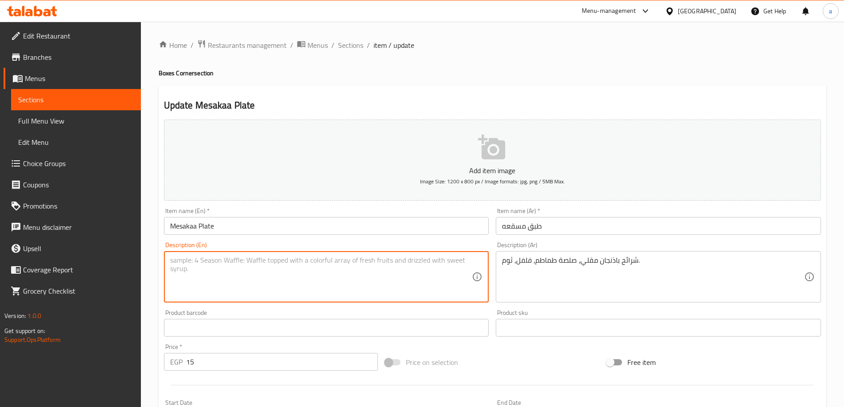
click at [319, 268] on textarea at bounding box center [321, 277] width 302 height 42
paste textarea "Fried eggplant slices, tomato sauce, peppers, garlic."
click at [213, 259] on textarea "Fried eggplant slices, tomato sauce, peppers, garlic." at bounding box center [321, 277] width 302 height 42
click at [195, 264] on textarea "Fried eggplant slices, tomato sauce, peppers, garlic." at bounding box center [321, 277] width 302 height 42
click at [183, 262] on textarea "Fried eggplant slices, tomato sauce, peppers, garlic." at bounding box center [321, 277] width 302 height 42
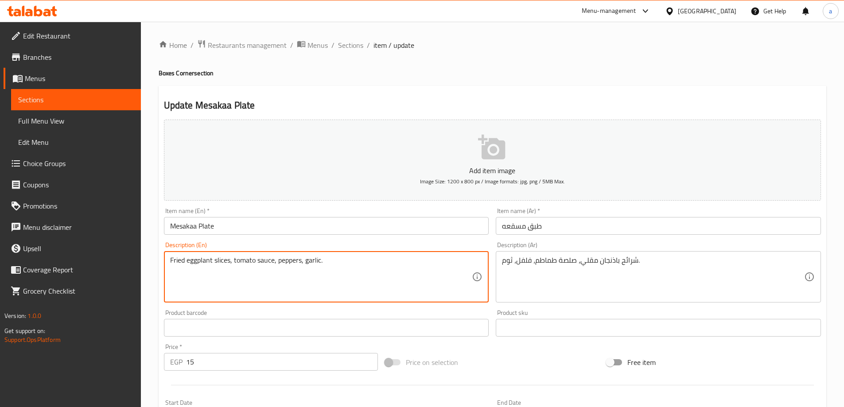
click at [272, 261] on textarea "Fried eggplant slices, tomato sauce, peppers, garlic." at bounding box center [321, 277] width 302 height 42
click at [245, 260] on textarea "Fried eggplant slices, tomato sauce, peppers, garlic." at bounding box center [321, 277] width 302 height 42
click at [283, 258] on textarea "Fried eggplant slices, tomato sauce, peppers, garlic." at bounding box center [321, 277] width 302 height 42
click at [308, 261] on textarea "Fried eggplant slices, tomato sauce, peppers, garlic." at bounding box center [321, 277] width 302 height 42
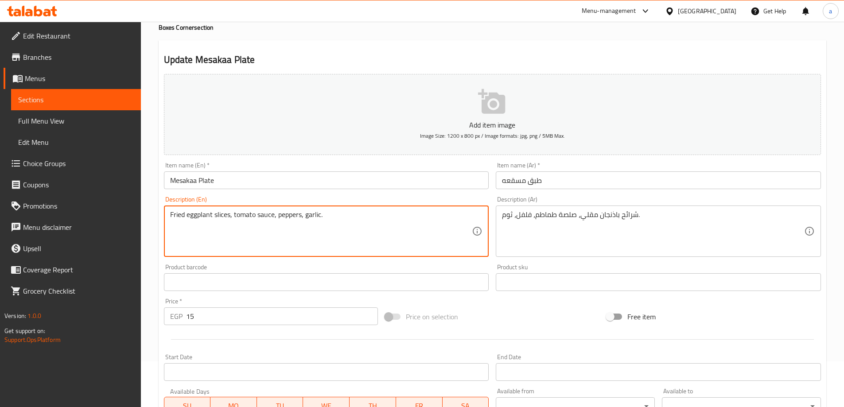
scroll to position [219, 0]
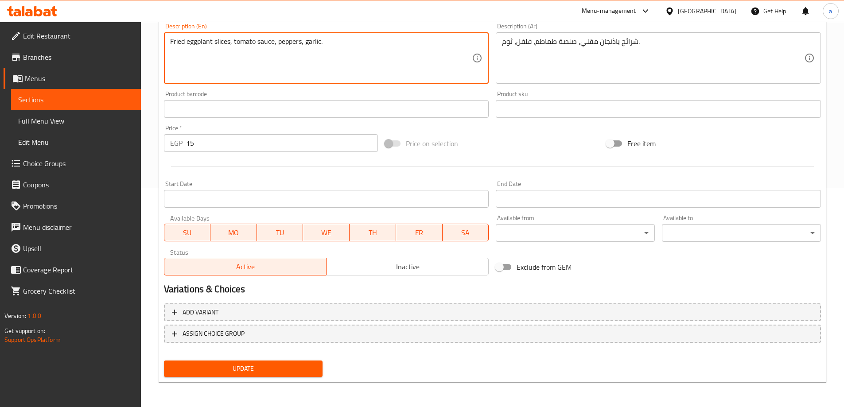
type textarea "Fried eggplant slices, tomato sauce, peppers, garlic."
click at [272, 366] on span "Update" at bounding box center [243, 368] width 145 height 11
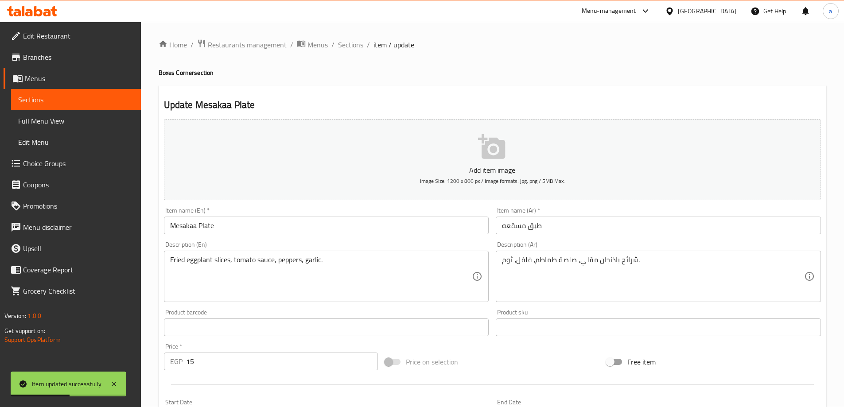
scroll to position [0, 0]
click at [346, 47] on span "Sections" at bounding box center [350, 45] width 25 height 11
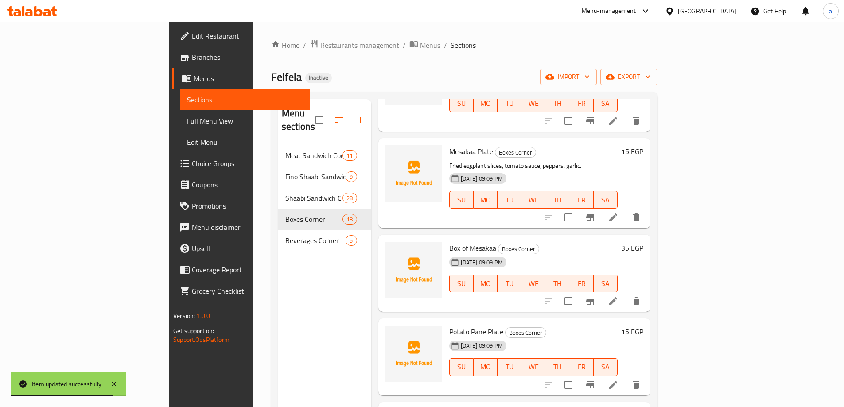
scroll to position [1108, 0]
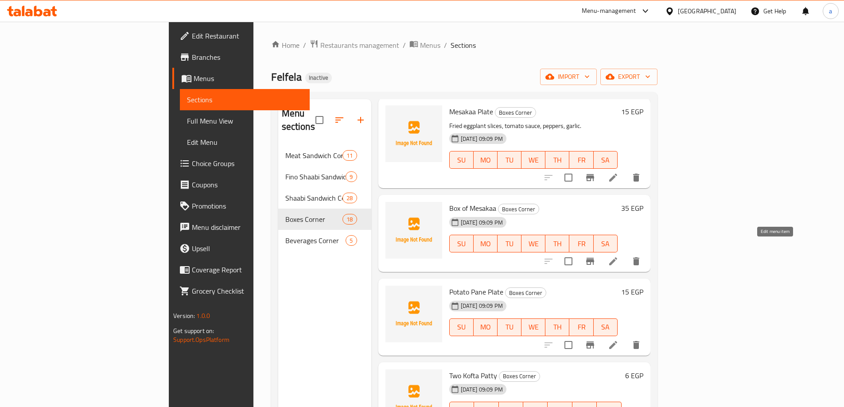
click at [619, 256] on icon at bounding box center [613, 261] width 11 height 11
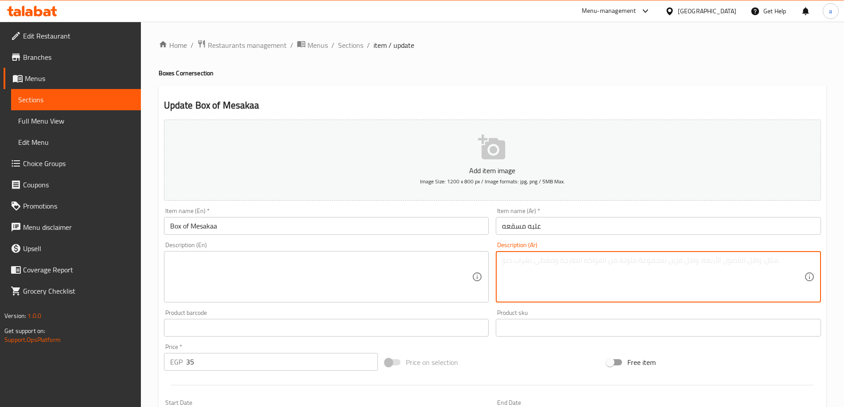
click at [630, 280] on textarea at bounding box center [653, 277] width 302 height 42
paste textarea "شرائح باذنجان مقلي، صلصة طماطم، فلفل، ثوم، في علبة."
type textarea "شرائح باذنجان مقلي، صلصة طماطم، فلفل، ثوم، في علبة."
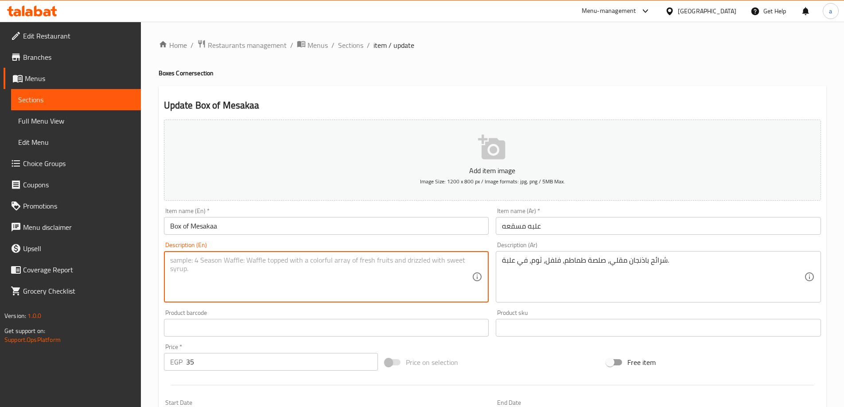
click at [362, 260] on textarea at bounding box center [321, 277] width 302 height 42
paste textarea "Fried eggplant slices, tomato sauce, peppers, garlic, in a can."
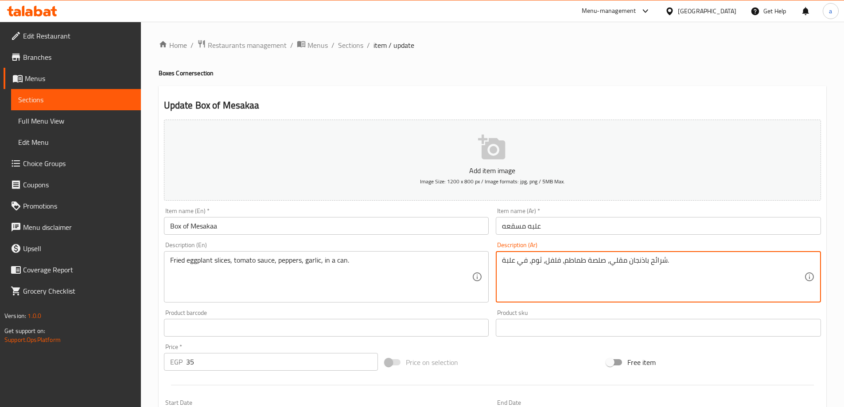
click at [510, 262] on textarea "شرائح باذنجان مقلي، صلصة طماطم، فلفل، ثوم، في علبة." at bounding box center [653, 277] width 302 height 42
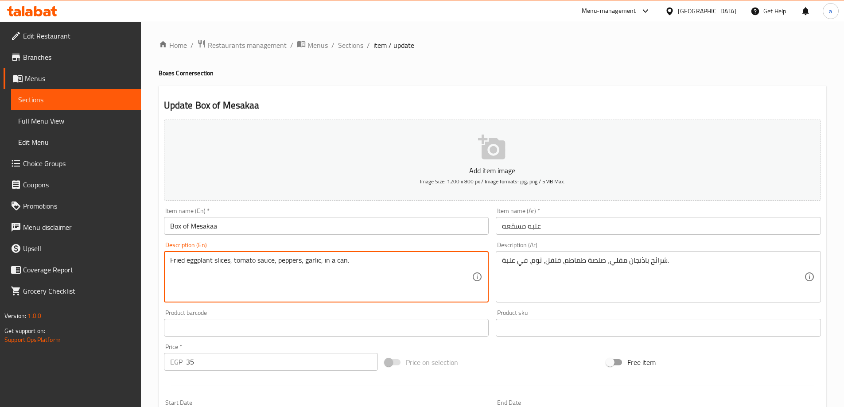
drag, startPoint x: 330, startPoint y: 261, endPoint x: 347, endPoint y: 264, distance: 17.2
paste textarea "Box"
click at [179, 264] on textarea "Fried eggplant slices, tomato sauce, peppers, garlic, in Box." at bounding box center [321, 277] width 302 height 42
click at [197, 260] on textarea "Fried eggplant slices, tomato sauce, peppers, garlic, in Box." at bounding box center [321, 277] width 302 height 42
click at [204, 265] on textarea "Fried eggplant slices, tomato sauce, peppers, garlic, in Box." at bounding box center [321, 277] width 302 height 42
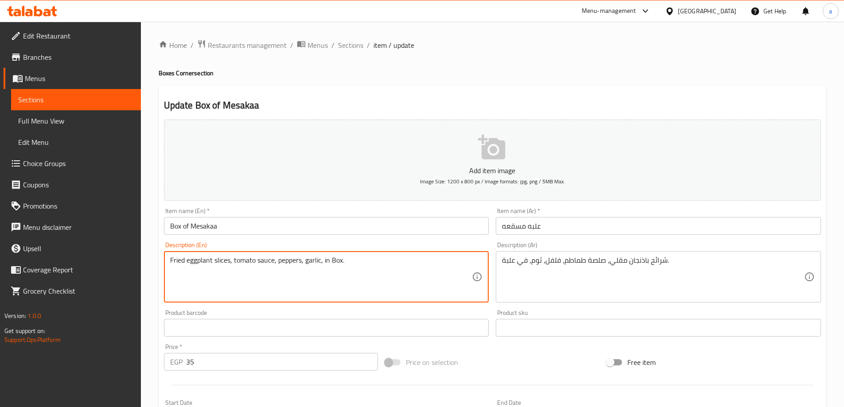
click at [204, 265] on textarea "Fried eggplant slices, tomato sauce, peppers, garlic, in Box." at bounding box center [321, 277] width 302 height 42
type textarea "Fried eggplant slices, tomato sauce, peppers, garlic, in Box."
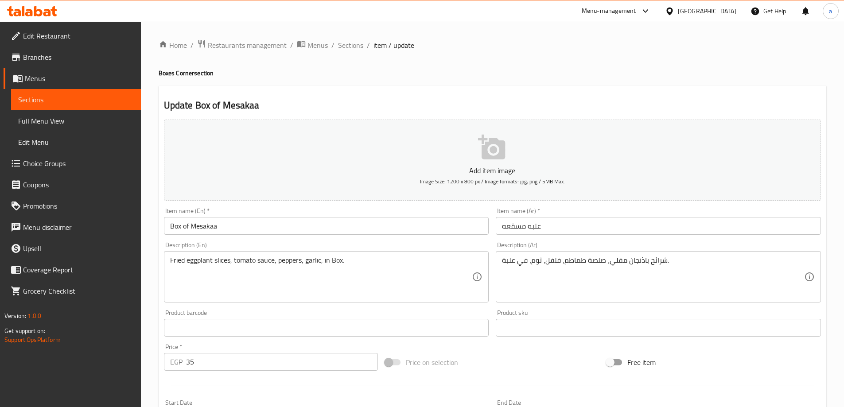
click at [496, 246] on div "Description (Ar) شرائح باذنجان مقلي، صلصة طماطم، فلفل، ثوم، في علبة. Descriptio…" at bounding box center [658, 272] width 325 height 61
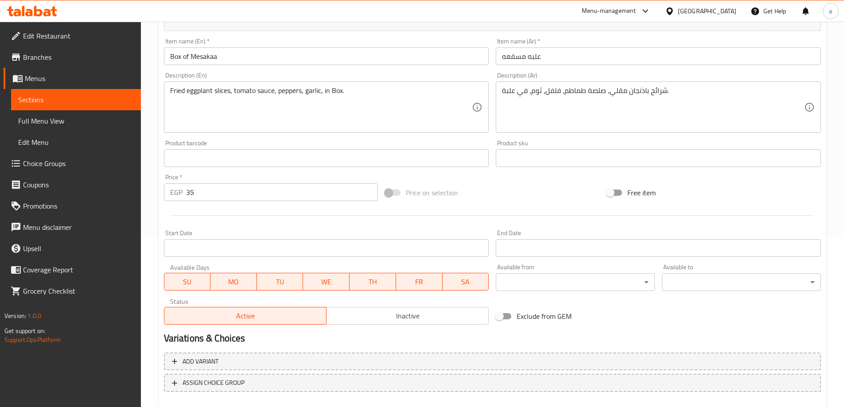
scroll to position [219, 0]
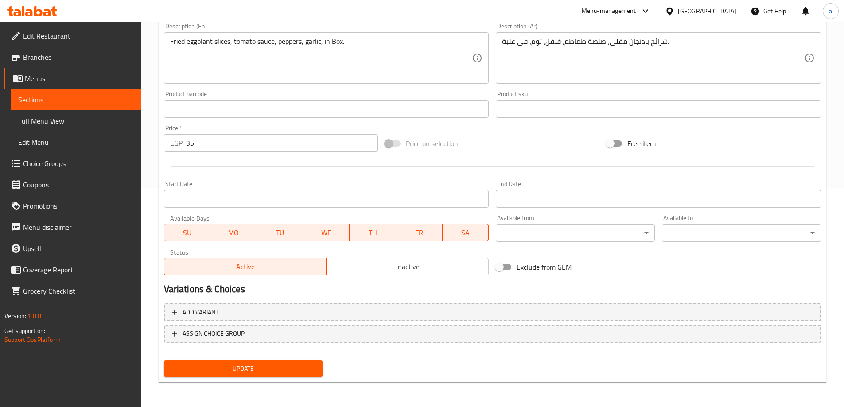
click at [271, 362] on button "Update" at bounding box center [243, 369] width 159 height 16
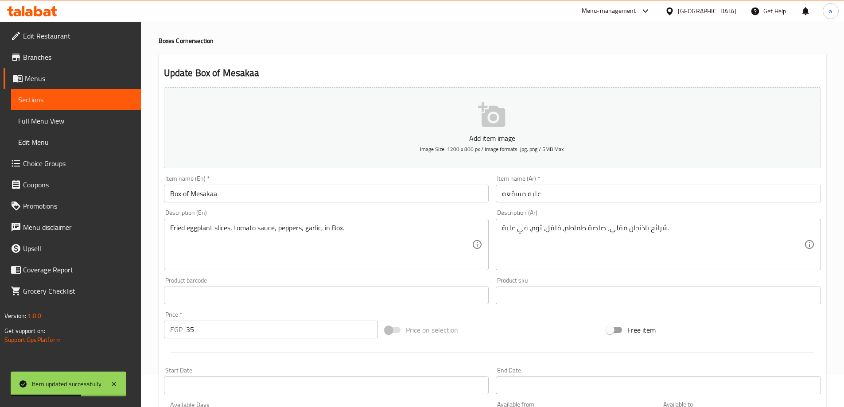
scroll to position [0, 0]
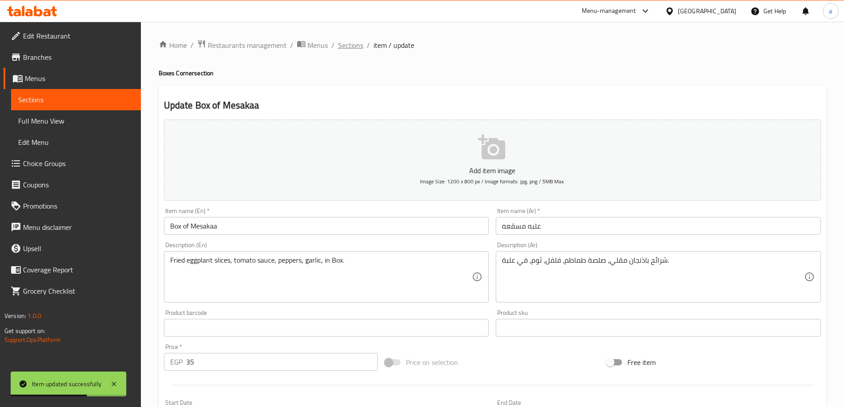
click at [350, 47] on span "Sections" at bounding box center [350, 45] width 25 height 11
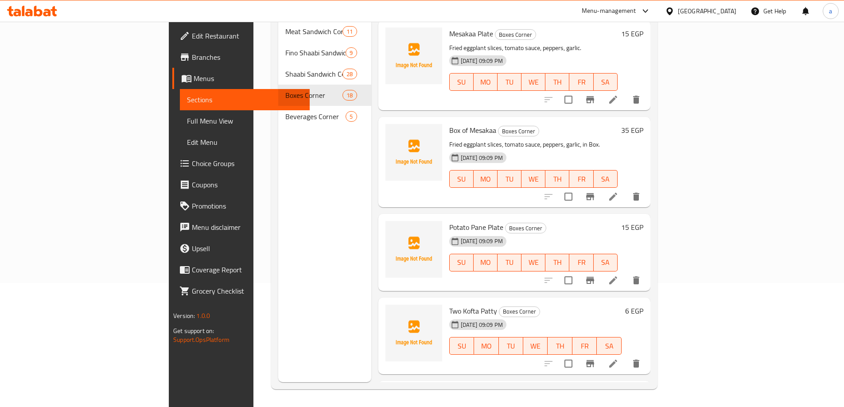
scroll to position [1108, 0]
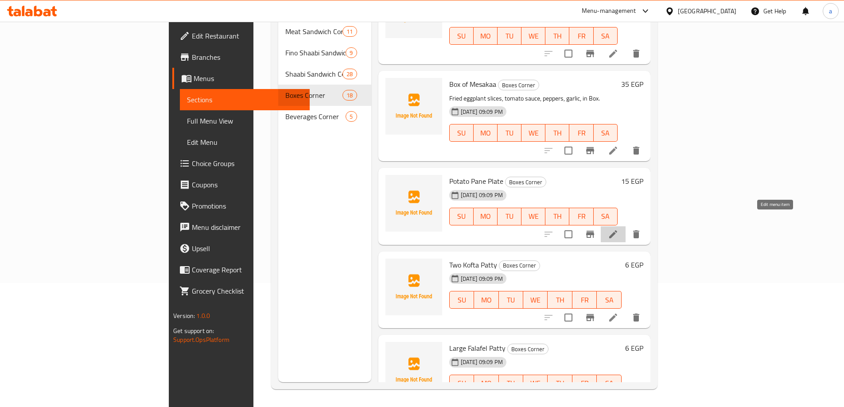
click at [619, 229] on icon at bounding box center [613, 234] width 11 height 11
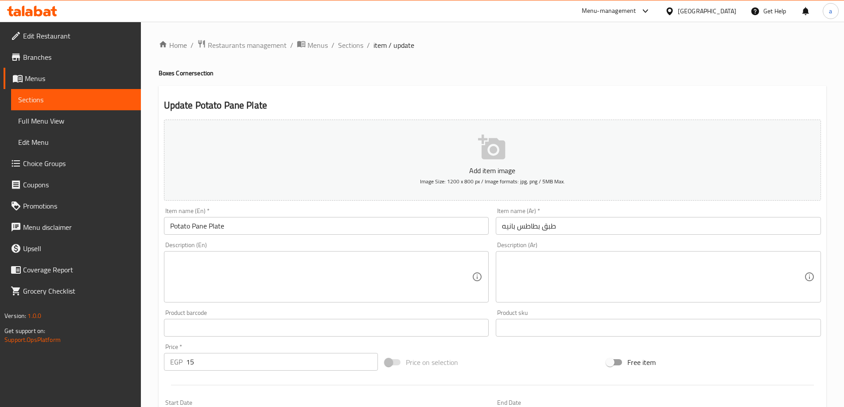
click at [629, 266] on textarea at bounding box center [653, 277] width 302 height 42
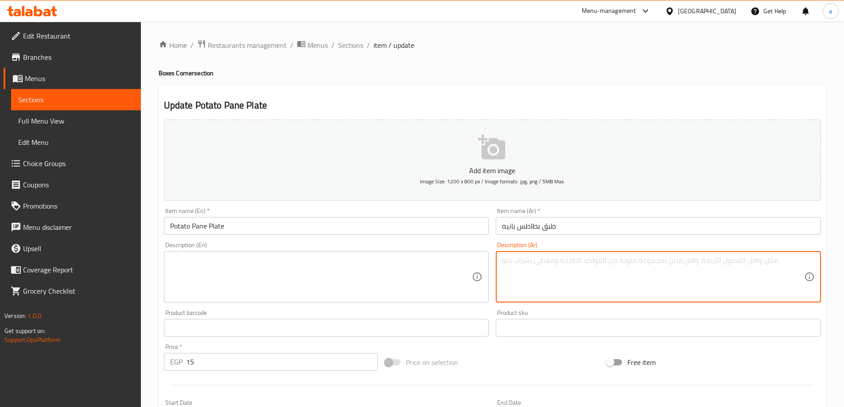
paste textarea "شرائح بطاطس مهروسة بالبقسماط، [GEOGRAPHIC_DATA]."
type textarea "شرائح بطاطس مهروسة بالبقسماط، [GEOGRAPHIC_DATA]."
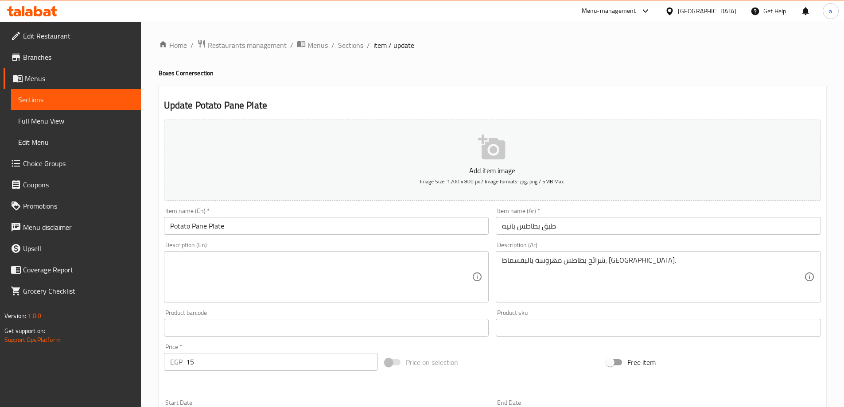
click at [262, 283] on textarea at bounding box center [321, 277] width 302 height 42
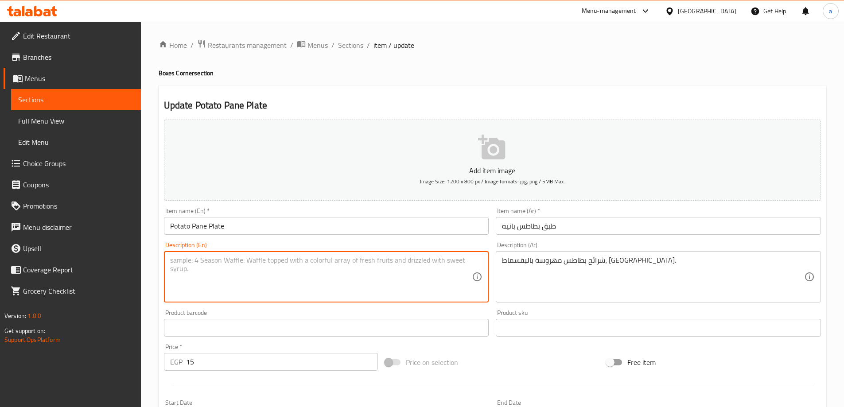
paste textarea "Breaded mashed potato slices, fried."
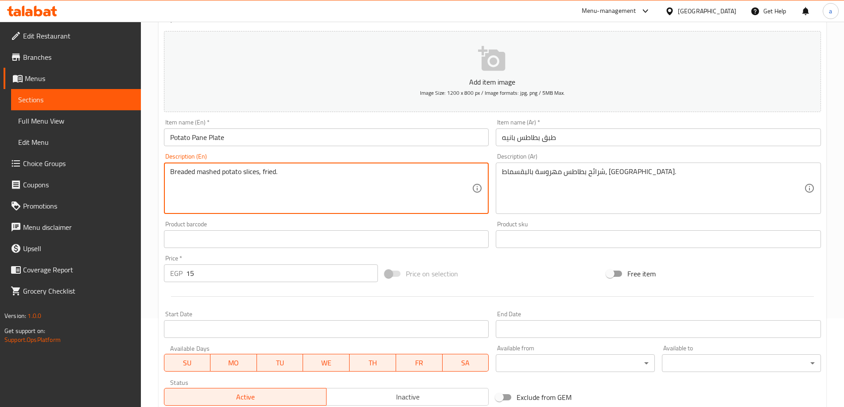
scroll to position [177, 0]
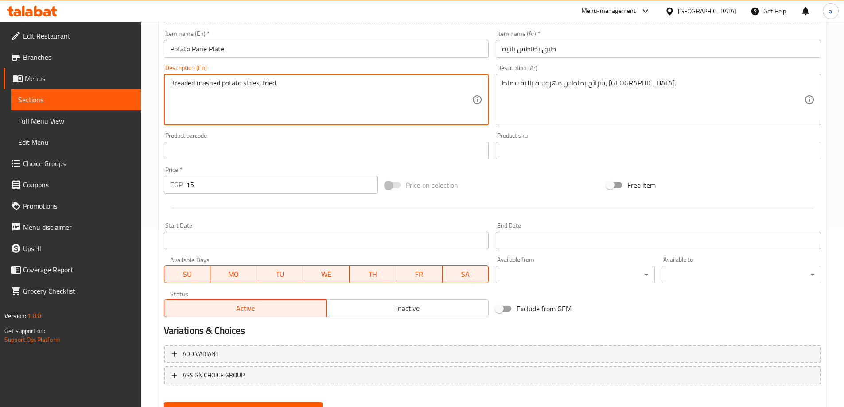
type textarea "Breaded mashed potato slices, fried."
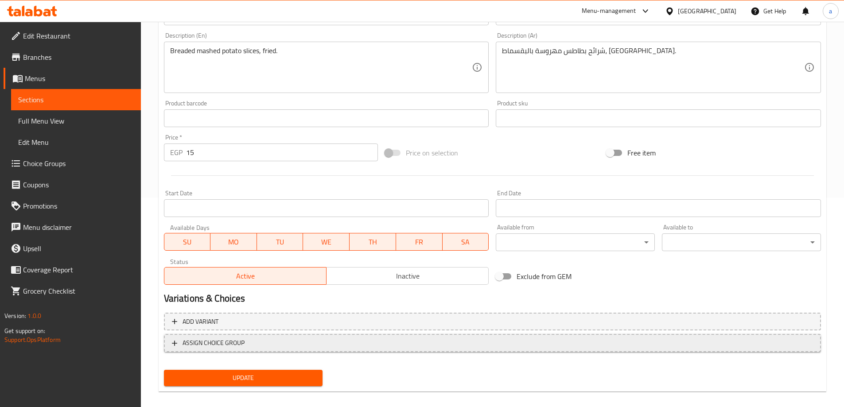
scroll to position [219, 0]
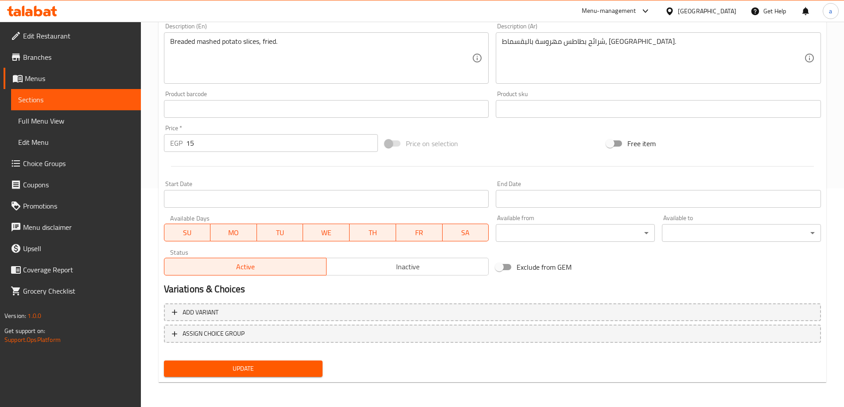
click at [296, 366] on span "Update" at bounding box center [243, 368] width 145 height 11
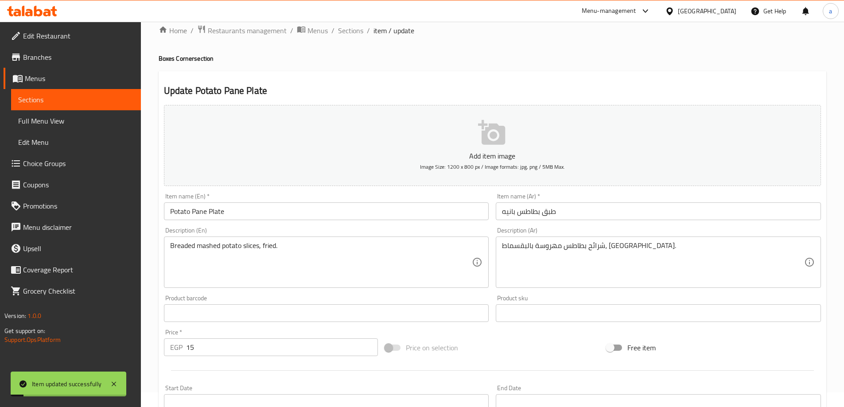
scroll to position [0, 0]
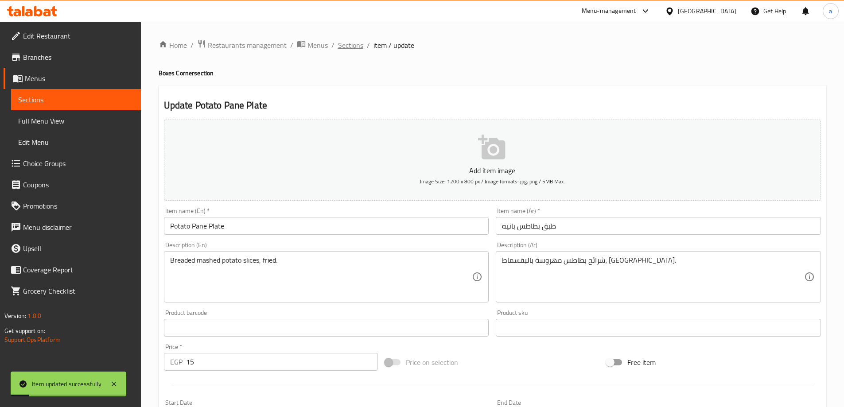
click at [346, 48] on span "Sections" at bounding box center [350, 45] width 25 height 11
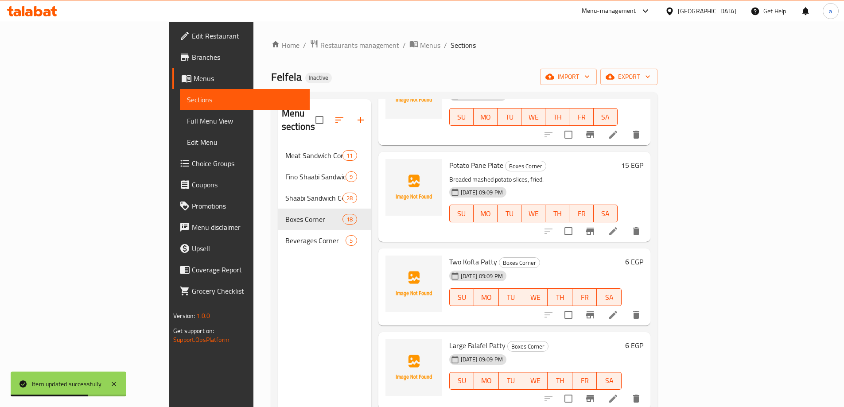
scroll to position [1285, 0]
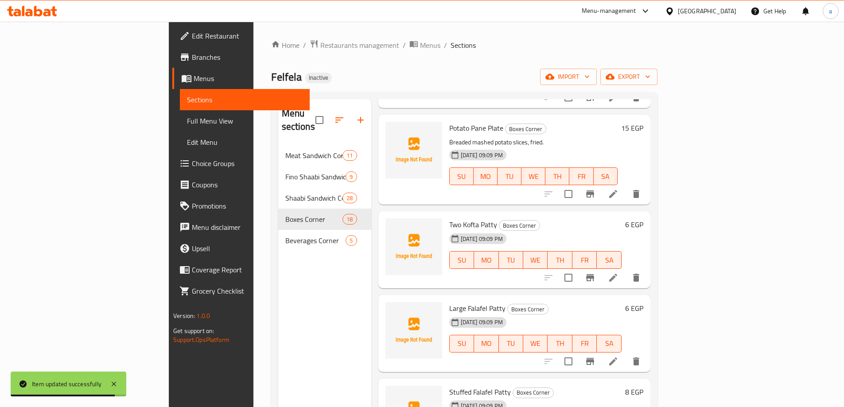
click at [617, 274] on icon at bounding box center [613, 278] width 8 height 8
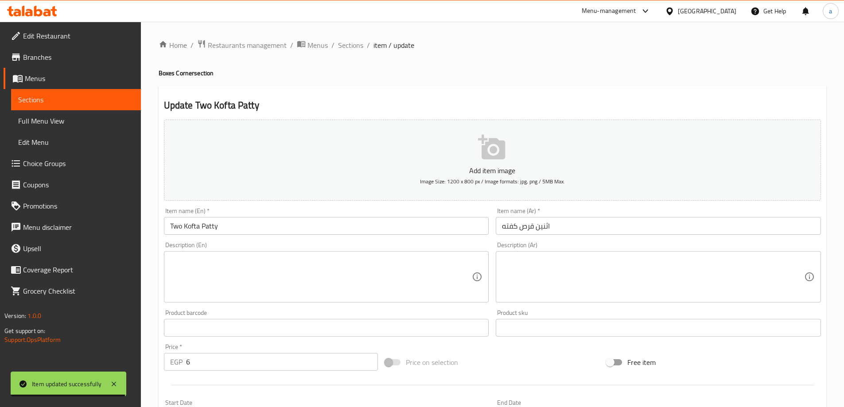
click at [652, 291] on textarea at bounding box center [653, 277] width 302 height 42
paste textarea "لحم مفروم متبل، بصل، [PERSON_NAME]، [PERSON_NAME]، مشوية."
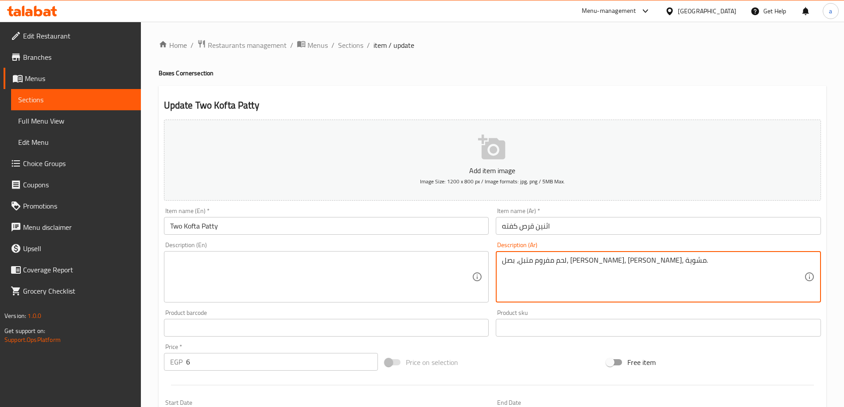
type textarea "لحم مفروم متبل، بصل، [PERSON_NAME]، [PERSON_NAME]، مشوية."
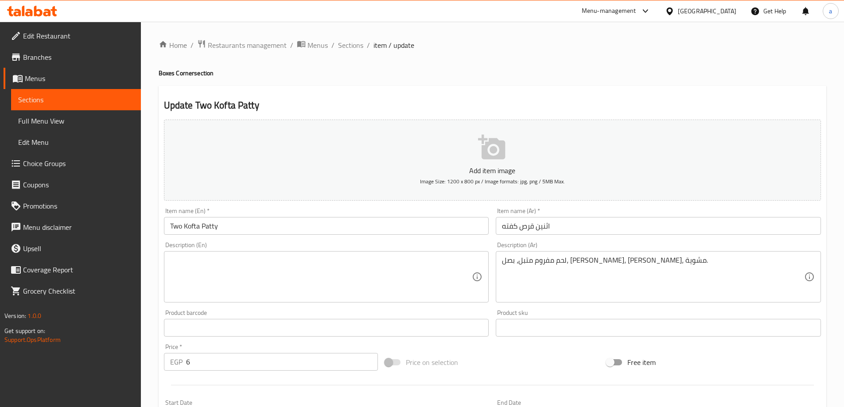
click at [389, 288] on textarea at bounding box center [321, 277] width 302 height 42
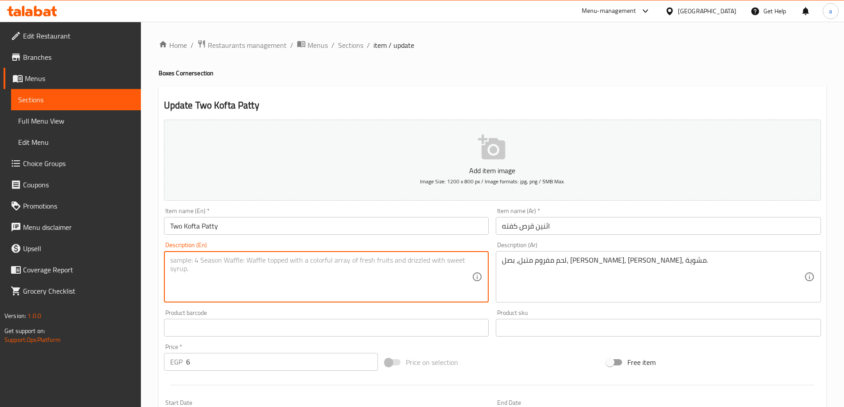
paste textarea "Seasoned minced meat, onions, parsley, spices, grilled."
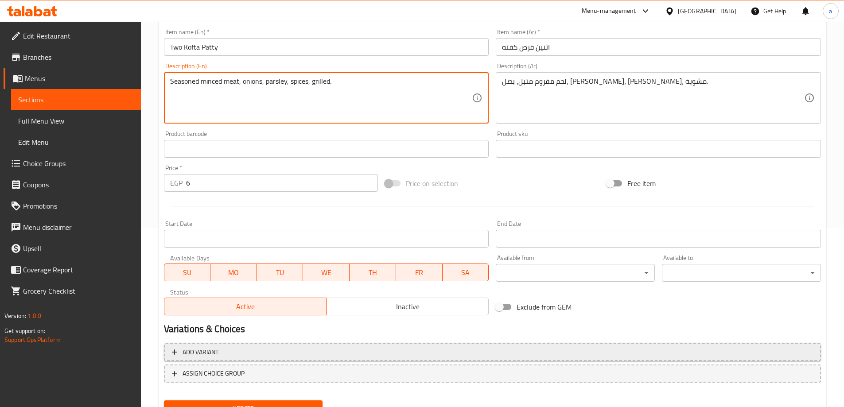
scroll to position [219, 0]
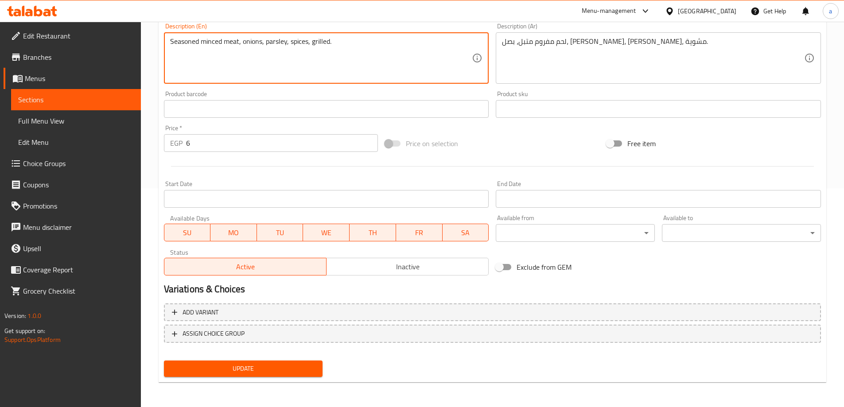
type textarea "Seasoned minced meat, onions, parsley, spices, grilled."
click at [291, 368] on span "Update" at bounding box center [243, 368] width 145 height 11
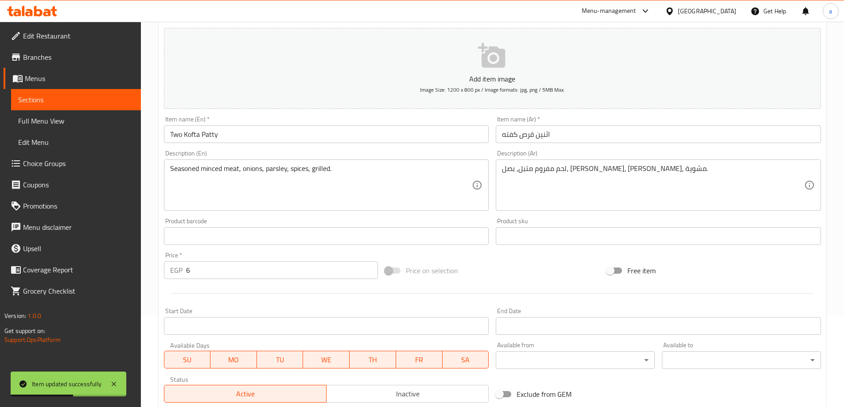
scroll to position [0, 0]
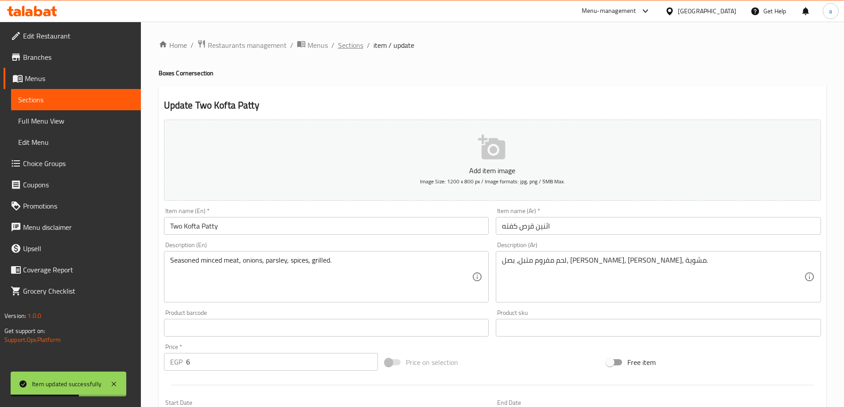
click at [342, 44] on span "Sections" at bounding box center [350, 45] width 25 height 11
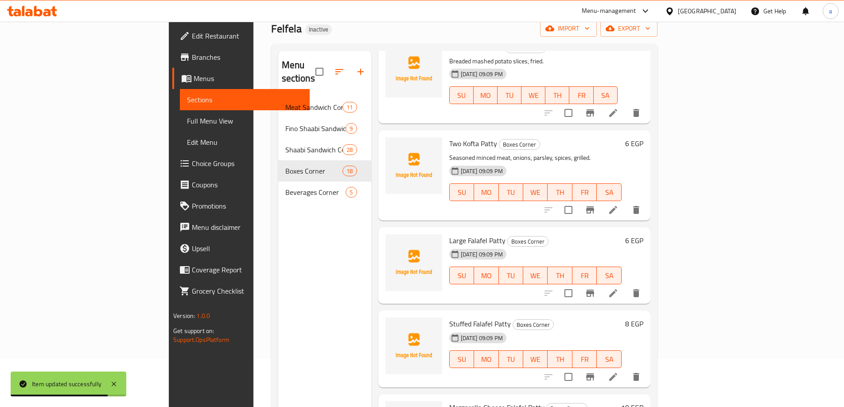
scroll to position [124, 0]
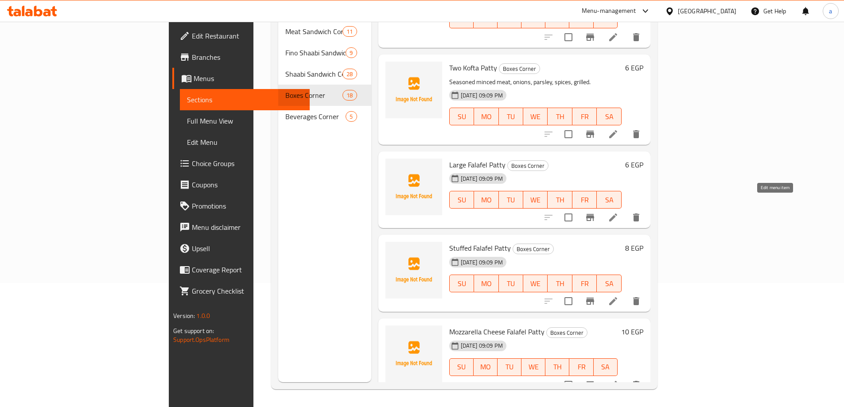
click at [617, 214] on icon at bounding box center [613, 218] width 8 height 8
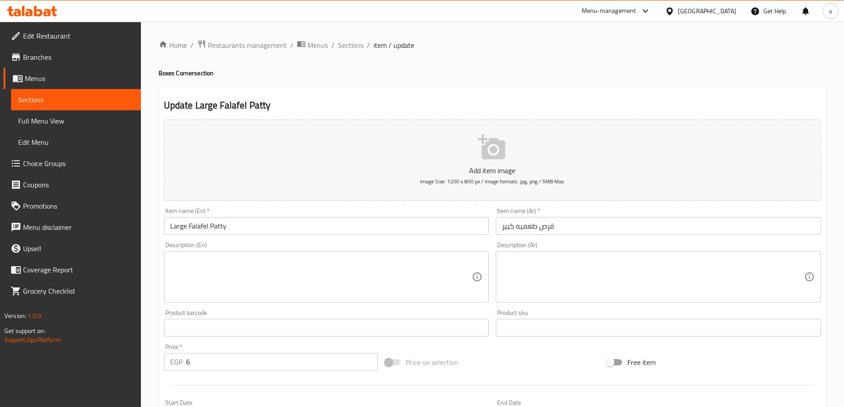
click at [637, 268] on textarea at bounding box center [653, 277] width 302 height 42
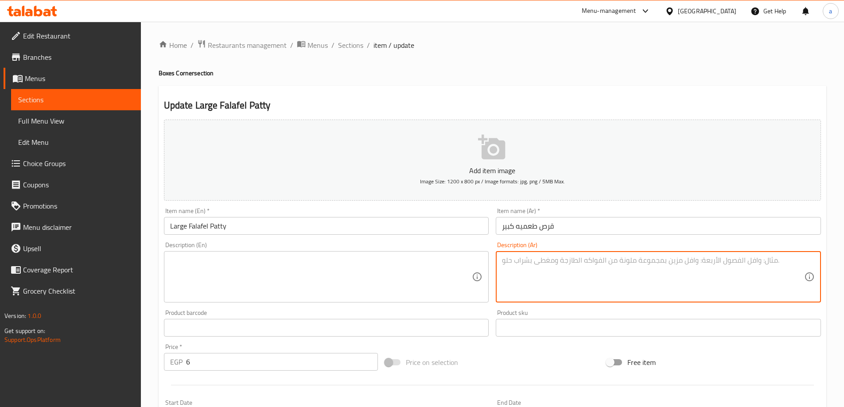
paste textarea "عجينة فول [PERSON_NAME]، [GEOGRAPHIC_DATA]، [GEOGRAPHIC_DATA]، كمون."
type textarea "عجينة فول [PERSON_NAME]، [GEOGRAPHIC_DATA]، [GEOGRAPHIC_DATA]، كمون."
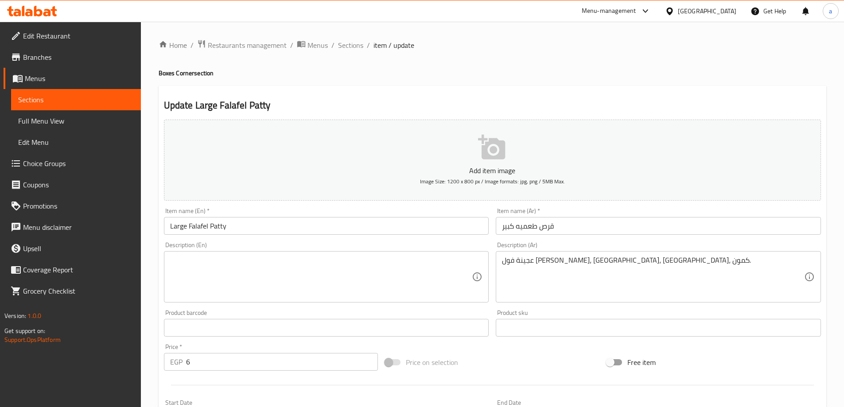
paste textarea "Fried fava bean paste, coriander, dill, cumin."
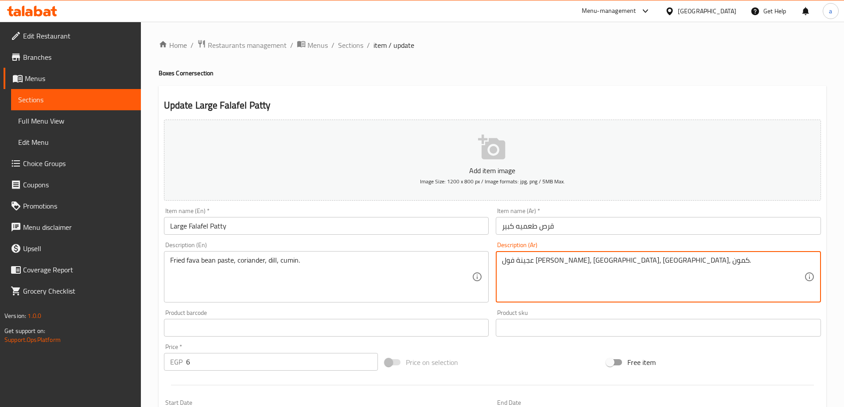
drag, startPoint x: 560, startPoint y: 261, endPoint x: 638, endPoint y: 273, distance: 77.9
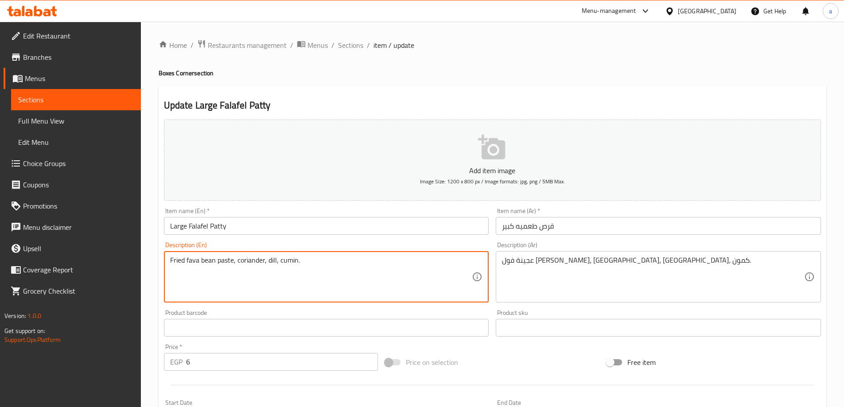
drag, startPoint x: 233, startPoint y: 261, endPoint x: 164, endPoint y: 261, distance: 69.1
paste textarea "crushed bean dough"
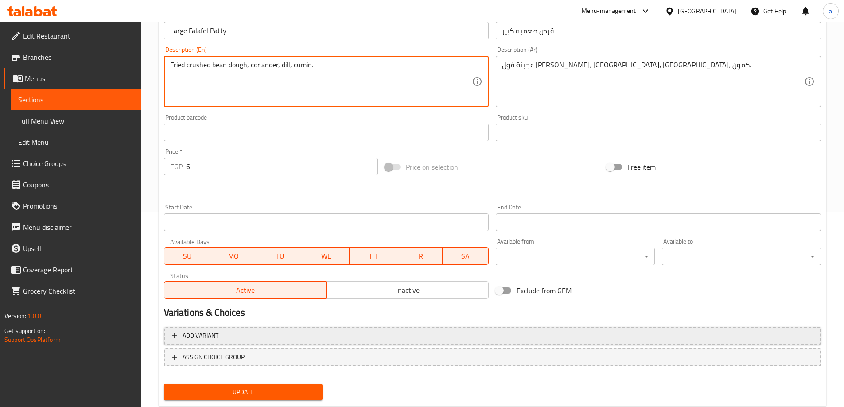
scroll to position [219, 0]
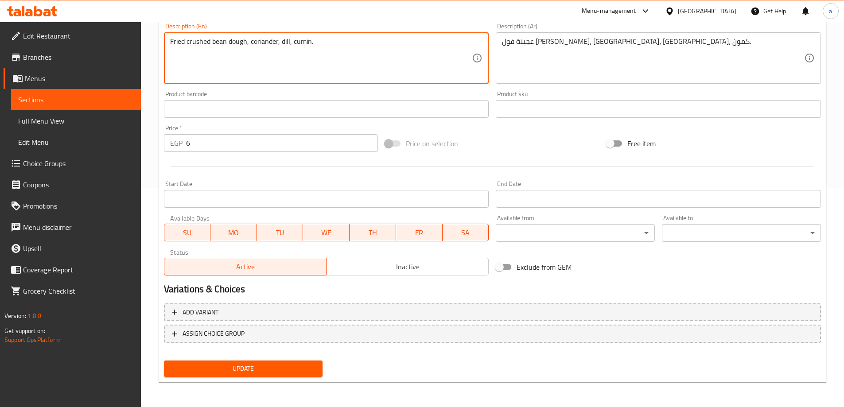
type textarea "Fried crushed bean dough, coriander, dill, cumin."
click at [276, 366] on span "Update" at bounding box center [243, 368] width 145 height 11
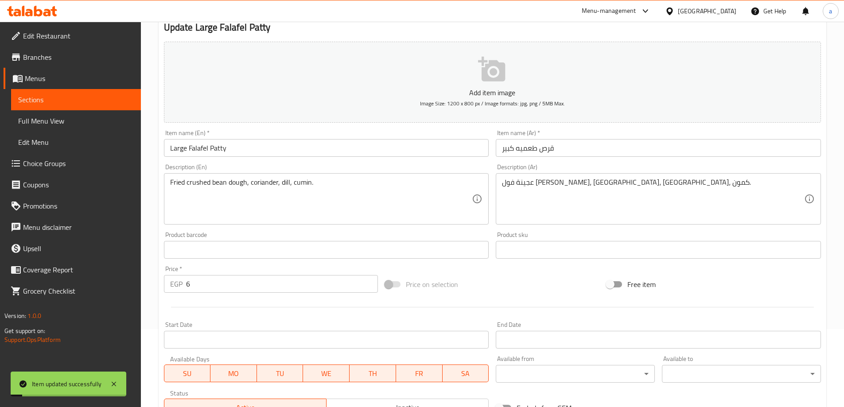
scroll to position [0, 0]
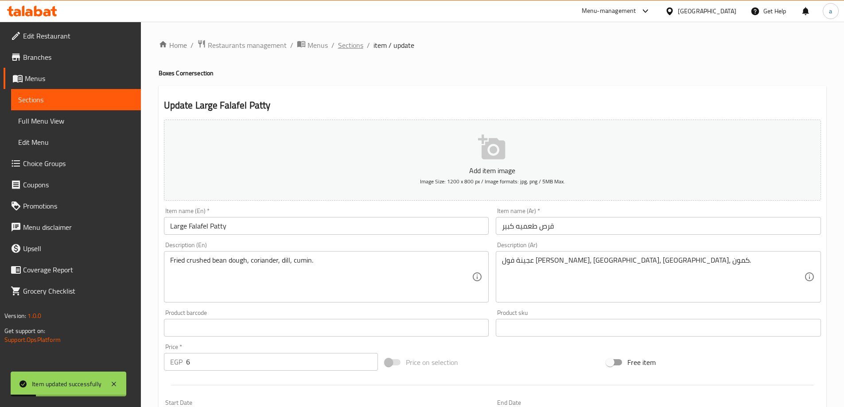
click at [350, 47] on span "Sections" at bounding box center [350, 45] width 25 height 11
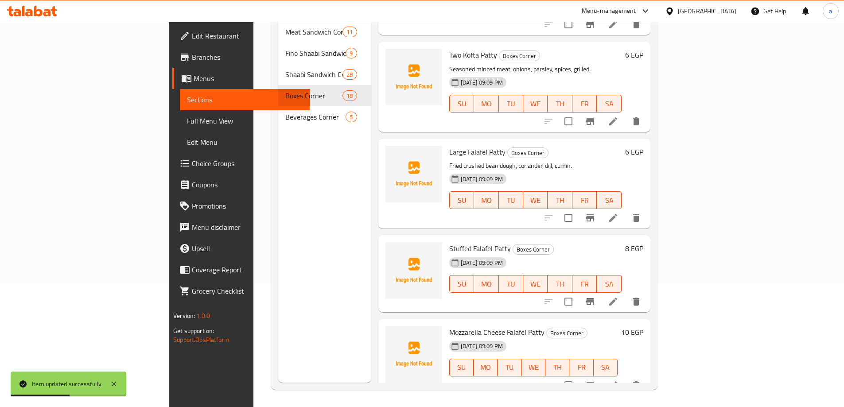
scroll to position [124, 0]
click at [619, 296] on icon at bounding box center [613, 301] width 11 height 11
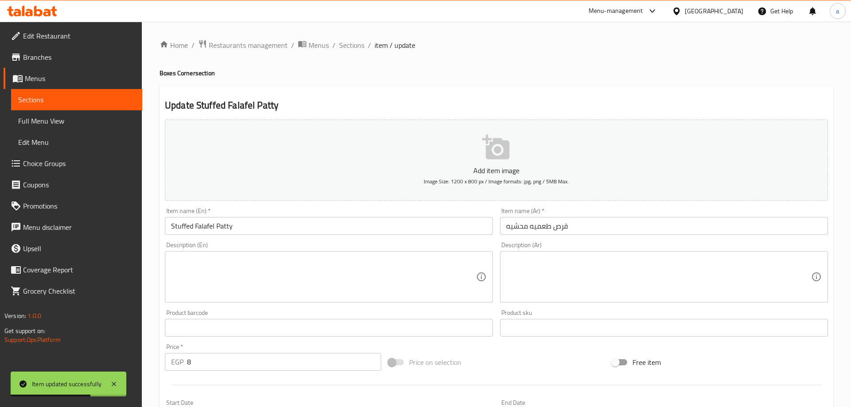
click at [543, 258] on div "Home / Restaurants management / Menus / Sections / item / update Boxes Corner s…" at bounding box center [496, 323] width 673 height 569
click at [543, 258] on textarea at bounding box center [653, 277] width 302 height 42
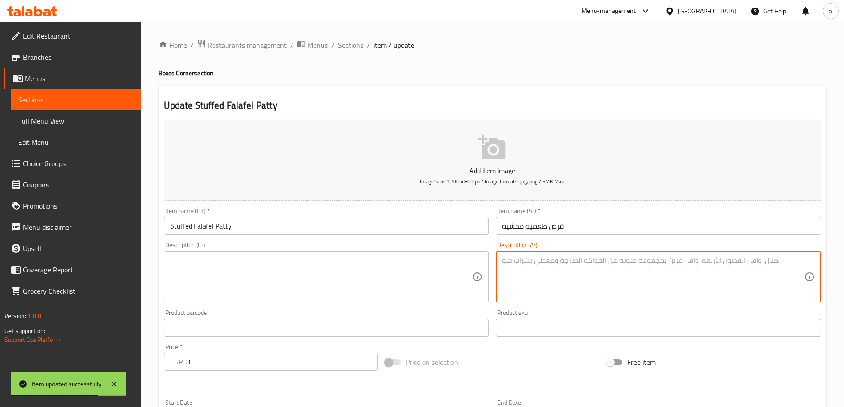
paste textarea "عجينة فول مقلية محشوة بصل متبل، شطة."
type textarea "عجينة فول مقلية محشوة بصل متبل، شطة."
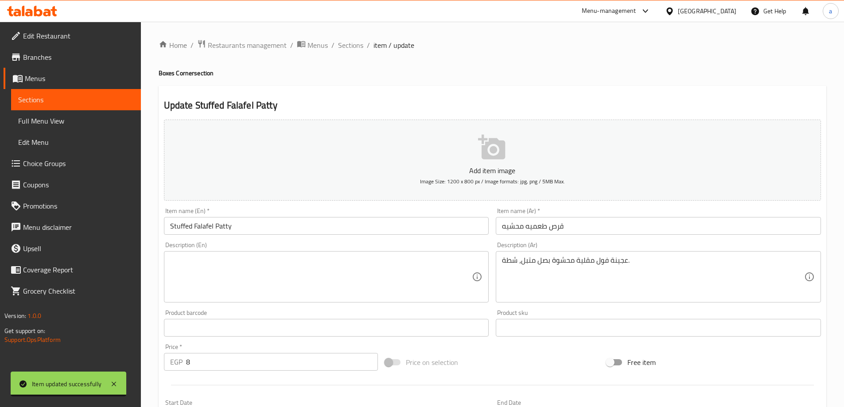
click at [335, 280] on textarea at bounding box center [321, 277] width 302 height 42
paste textarea "Fried bean dough stuffed with spiced onions and hot pepper."
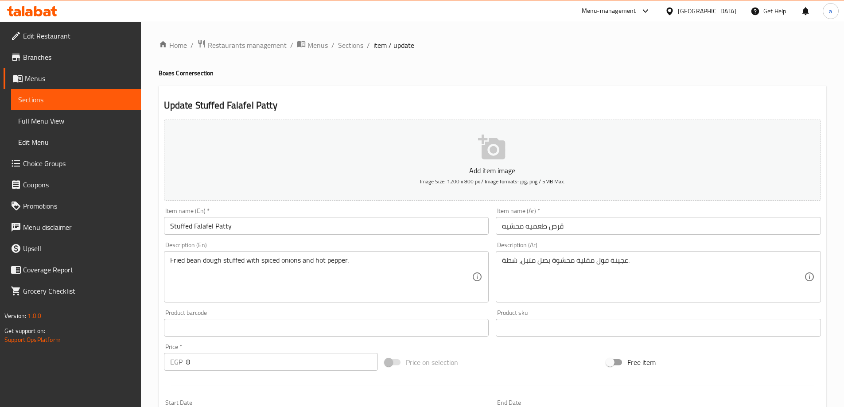
click at [207, 263] on textarea "Fried bean dough stuffed with spiced onions and hot pepper." at bounding box center [321, 277] width 302 height 42
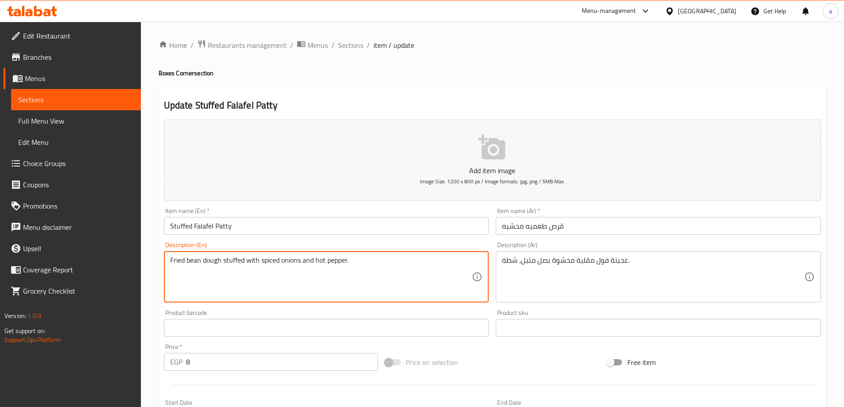
click at [190, 262] on textarea "Fried bean dough stuffed with spiced onions and hot pepper." at bounding box center [321, 277] width 302 height 42
click at [167, 261] on div "Fried bean dough stuffed with spiced onions and hot pepper. Description (En)" at bounding box center [326, 276] width 325 height 51
click at [238, 261] on textarea "Fried bean dough stuffed with spiced onions and hot pepper." at bounding box center [321, 277] width 302 height 42
click at [253, 264] on textarea "Fried bean dough stuffed with spiced onions and hot pepper." at bounding box center [321, 277] width 302 height 42
click at [268, 266] on textarea "Fried bean dough stuffed with spiced onions and hot pepper." at bounding box center [321, 277] width 302 height 42
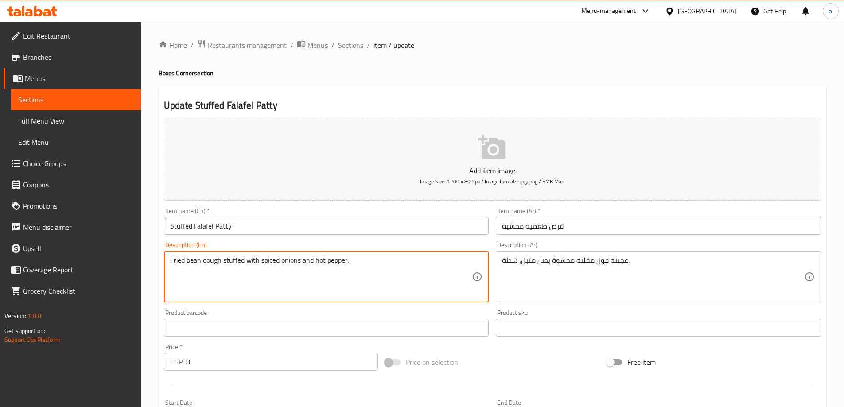
click at [294, 262] on textarea "Fried bean dough stuffed with spiced onions and hot pepper." at bounding box center [321, 277] width 302 height 42
click at [316, 260] on textarea "Fried bean dough stuffed with spiced onions and hot pepper." at bounding box center [321, 277] width 302 height 42
click at [338, 260] on textarea "Fried bean dough stuffed with spiced onions and hot pepper." at bounding box center [321, 277] width 302 height 42
drag, startPoint x: 329, startPoint y: 261, endPoint x: 335, endPoint y: 262, distance: 5.3
click at [335, 262] on textarea "Fried bean dough stuffed with spiced onions and hot pepper." at bounding box center [321, 277] width 302 height 42
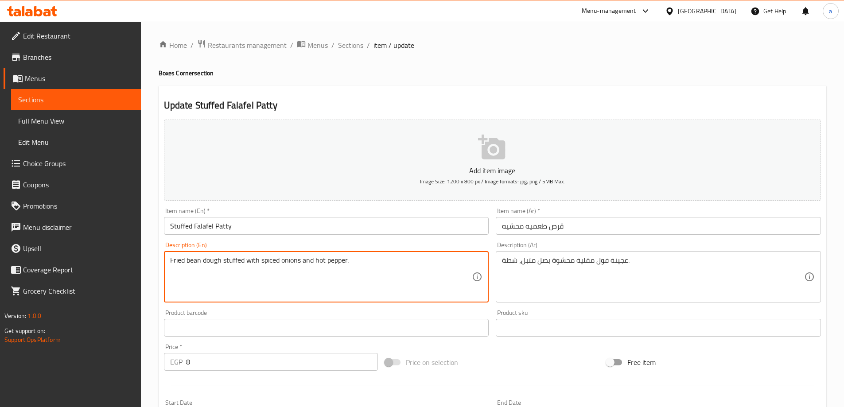
drag, startPoint x: 327, startPoint y: 261, endPoint x: 348, endPoint y: 265, distance: 21.3
click at [348, 265] on textarea "Fried bean dough stuffed with spiced onions and hot pepper." at bounding box center [321, 277] width 302 height 42
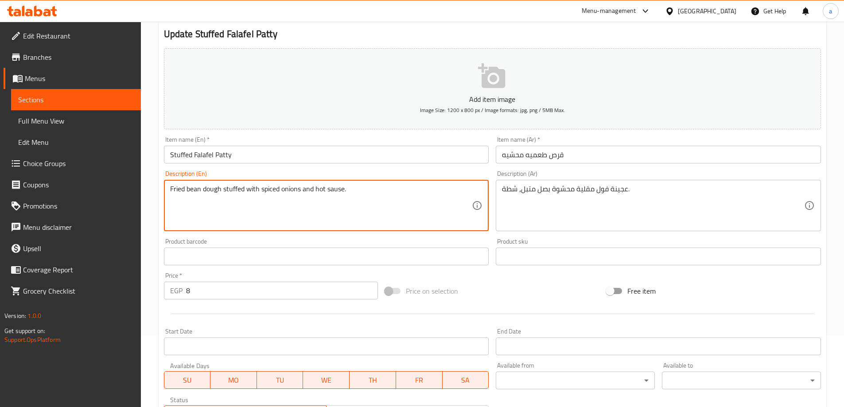
scroll to position [219, 0]
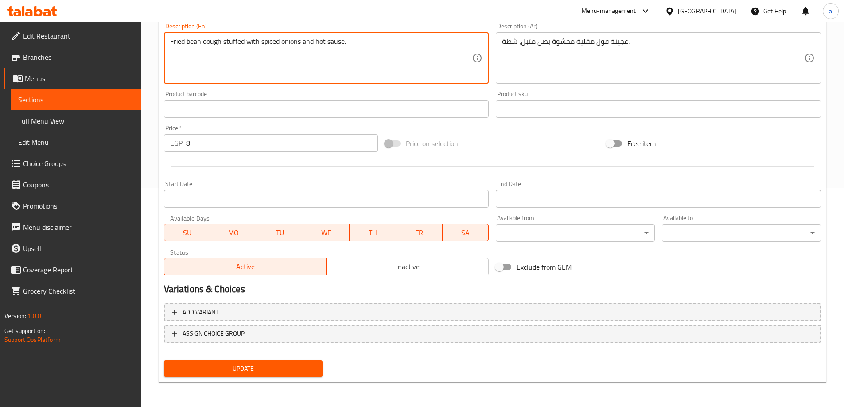
type textarea "Fried bean dough stuffed with spiced onions and hot sause."
click at [261, 366] on span "Update" at bounding box center [243, 368] width 145 height 11
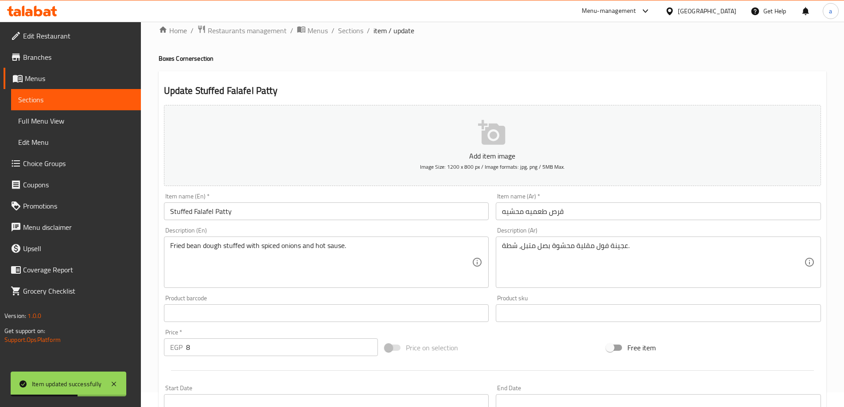
scroll to position [0, 0]
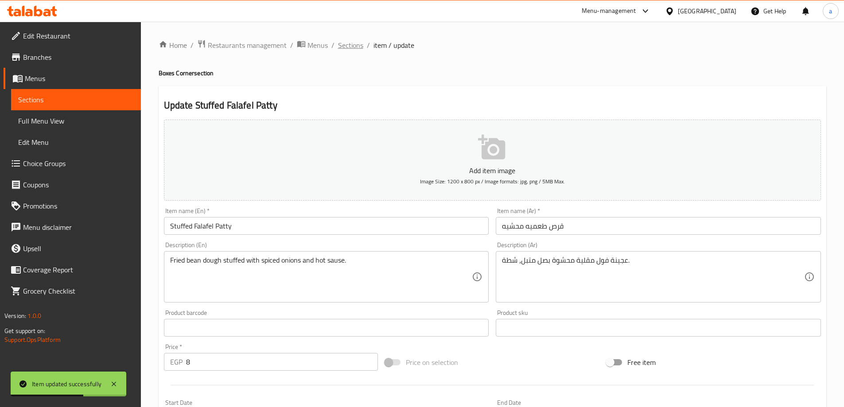
click at [358, 40] on span "Sections" at bounding box center [350, 45] width 25 height 11
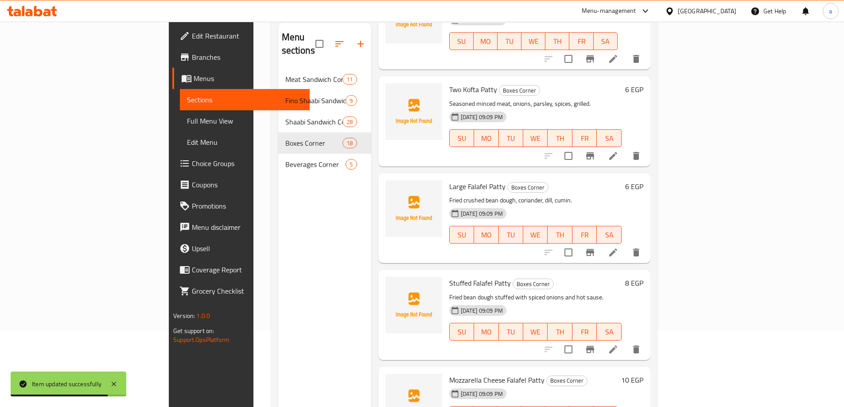
scroll to position [124, 0]
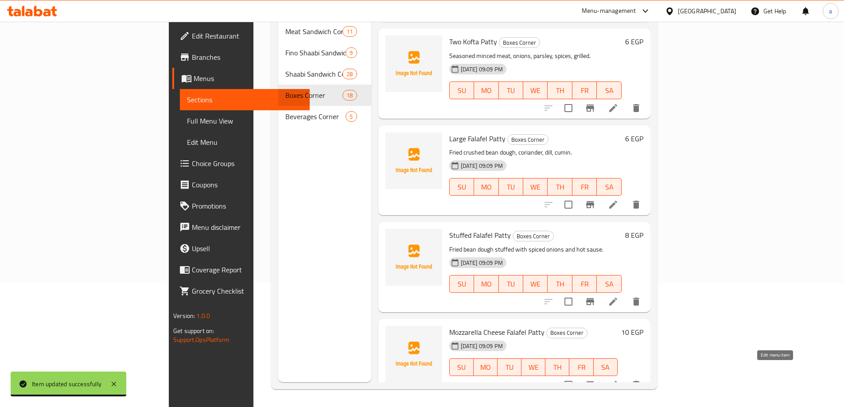
click at [617, 381] on icon at bounding box center [613, 385] width 8 height 8
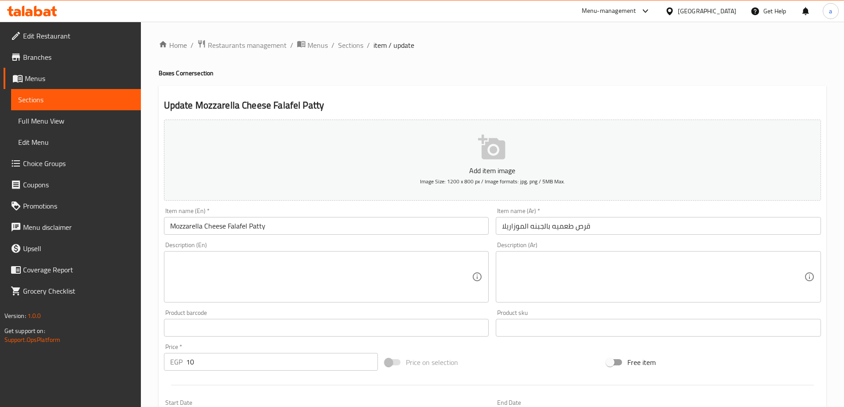
click at [507, 266] on textarea at bounding box center [653, 277] width 302 height 42
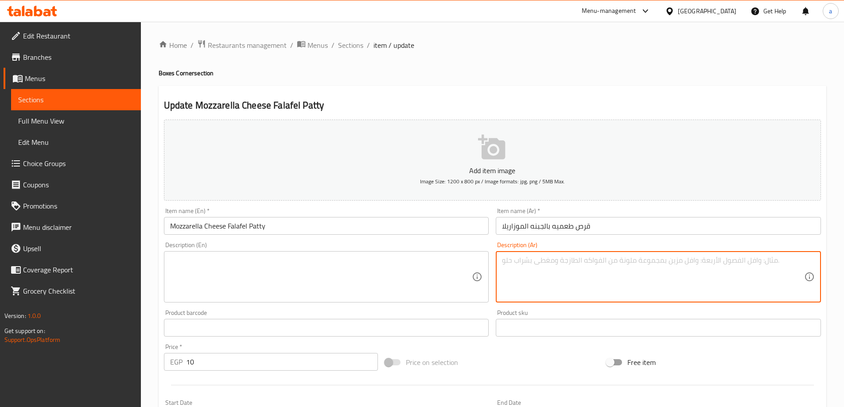
paste textarea "عجينة فول مقلية، جبنة موزاريلا."
type textarea "عجينة فول مقلية، جبنة موزاريلا."
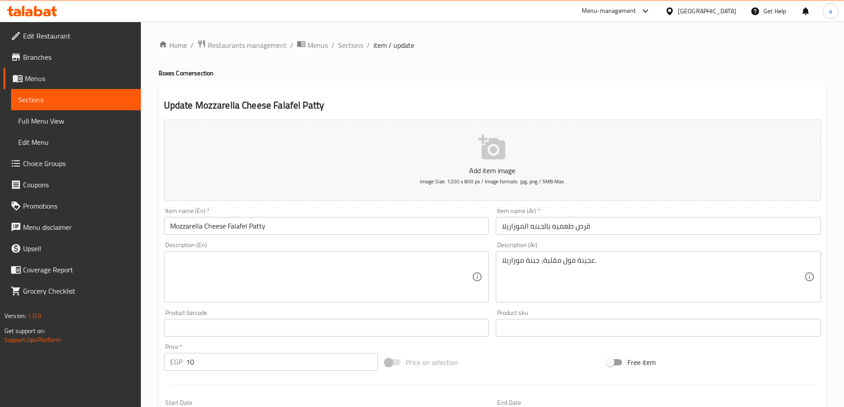
click at [319, 268] on textarea at bounding box center [321, 277] width 302 height 42
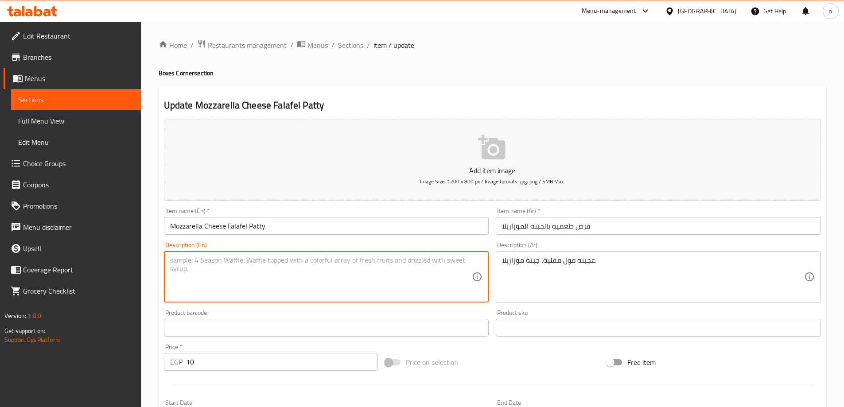
paste textarea "Fried bean dough, mozzarella cheese."
type textarea "Fried bean dough, mozzarella cheese."
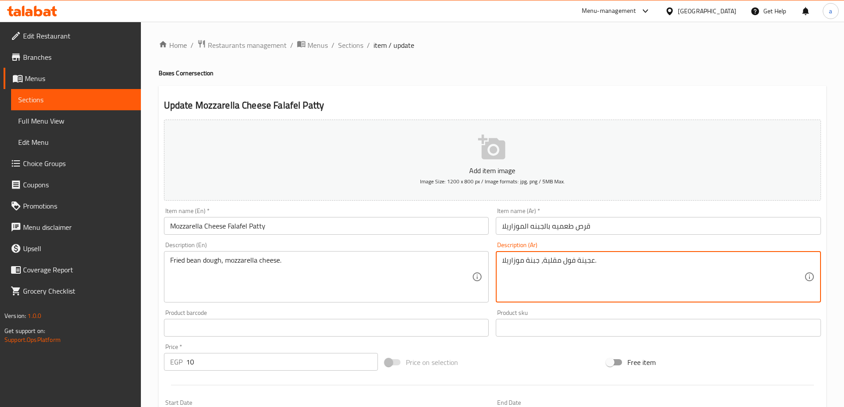
drag, startPoint x: 542, startPoint y: 261, endPoint x: 592, endPoint y: 271, distance: 50.8
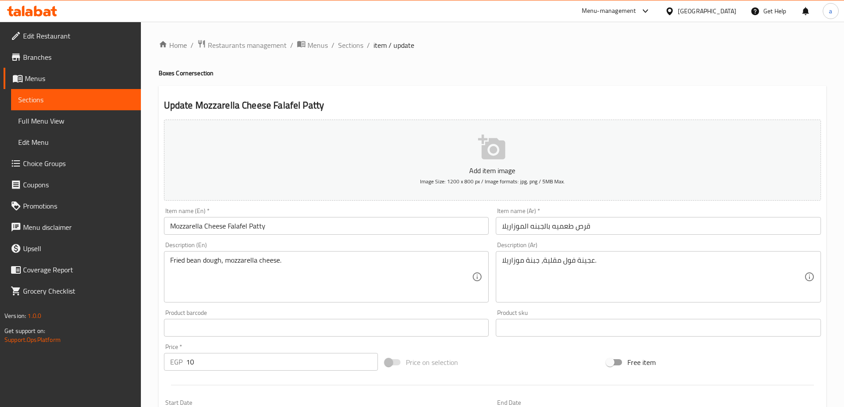
click at [492, 305] on div "Description (En) Fried bean dough, mozzarella cheese. Description (En)" at bounding box center [326, 272] width 332 height 68
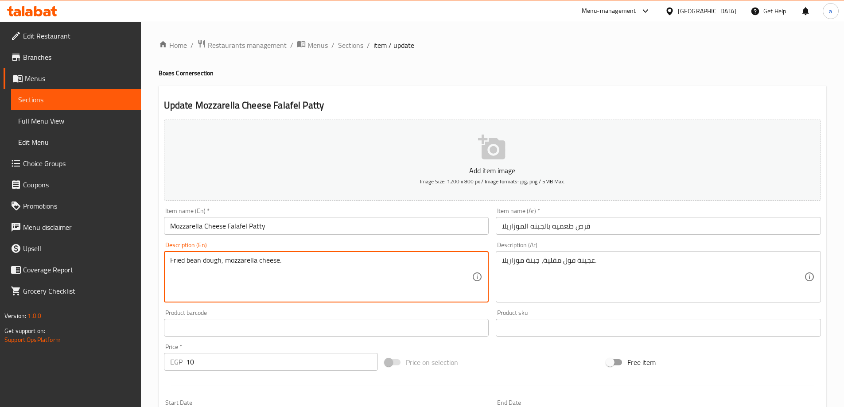
click at [180, 263] on textarea "Fried bean dough, mozzarella cheese." at bounding box center [321, 277] width 302 height 42
click at [195, 258] on textarea "Fried bean dough, mozzarella cheese." at bounding box center [321, 277] width 302 height 42
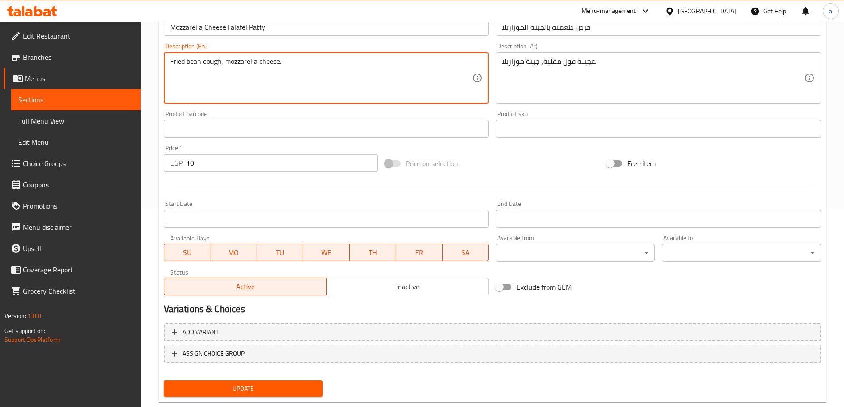
scroll to position [219, 0]
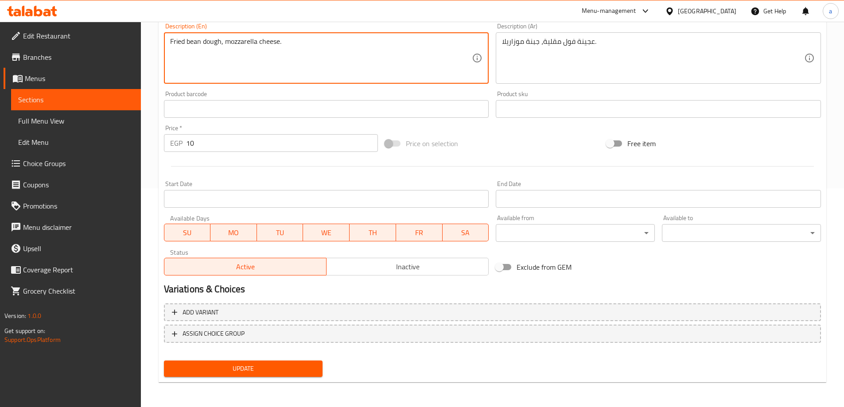
click at [298, 365] on span "Update" at bounding box center [243, 368] width 145 height 11
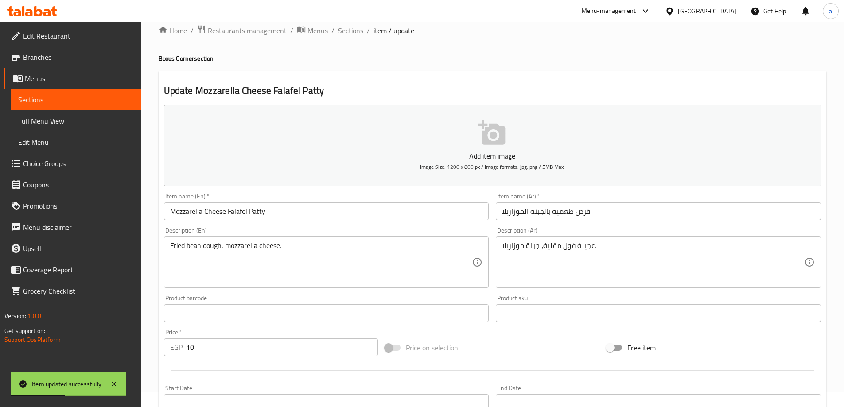
scroll to position [0, 0]
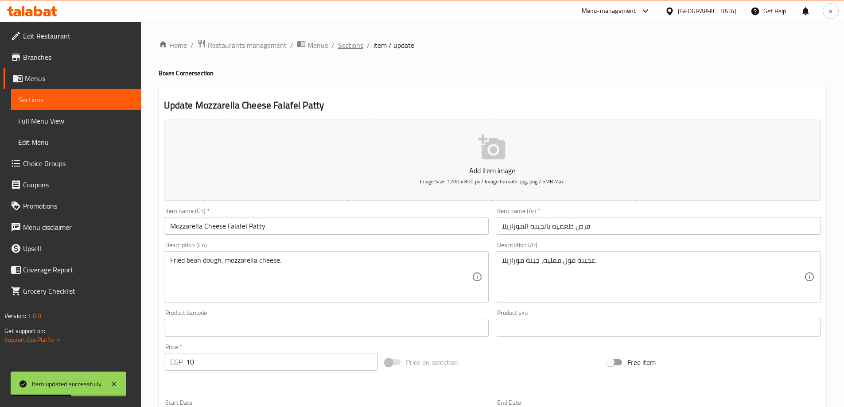
click at [357, 42] on span "Sections" at bounding box center [350, 45] width 25 height 11
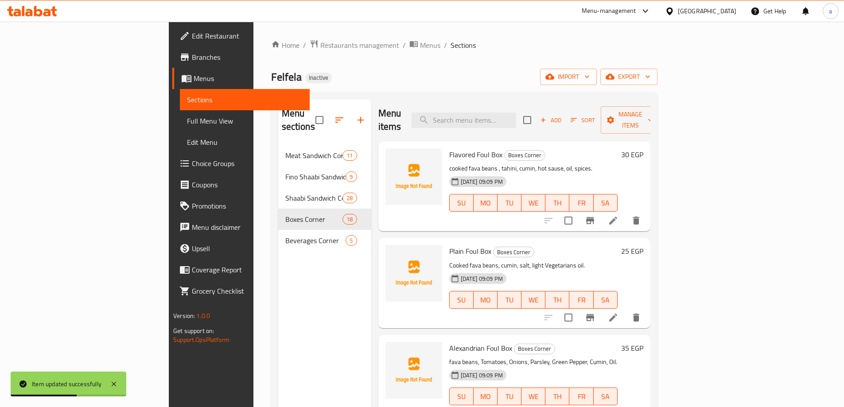
click at [285, 235] on span "Beverages Corner" at bounding box center [315, 240] width 61 height 11
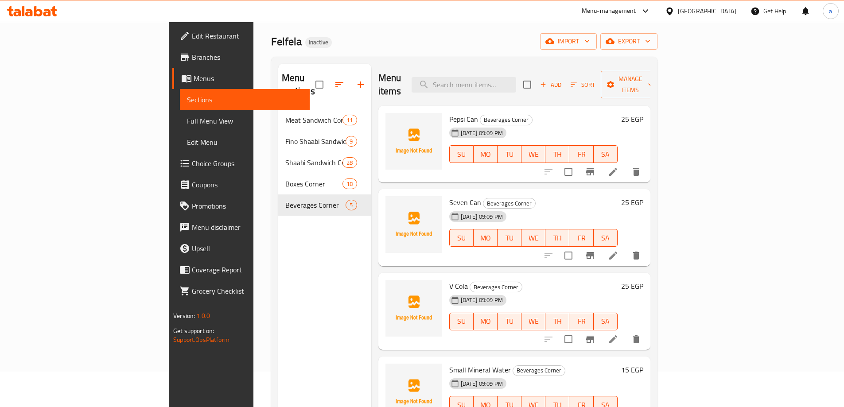
click at [619, 167] on icon at bounding box center [613, 172] width 11 height 11
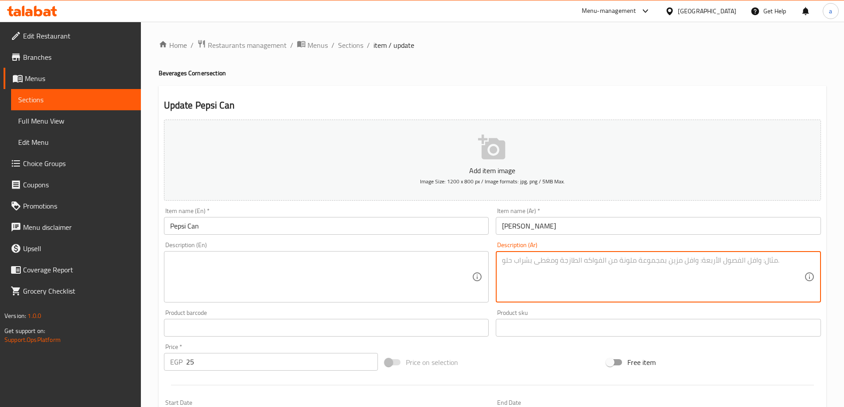
click at [651, 288] on textarea at bounding box center [653, 277] width 302 height 42
paste textarea "مشروب غازي سكري، كافيين، ماء مكربن."
type textarea "مشروب غازي سكري، كافيين، ماء مكربن."
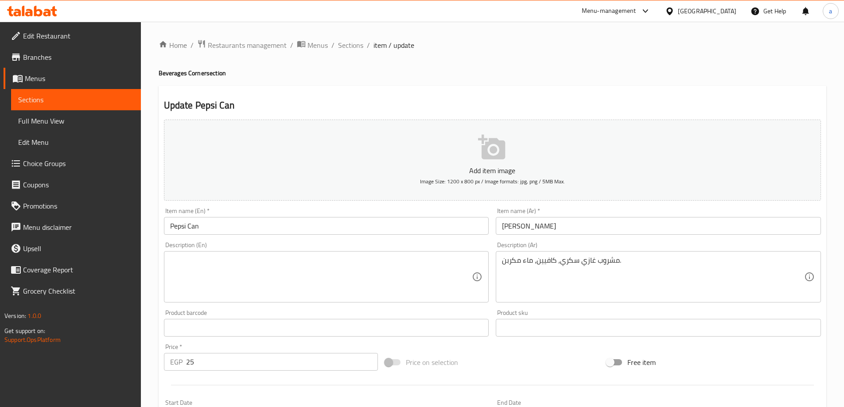
click at [370, 276] on textarea at bounding box center [321, 277] width 302 height 42
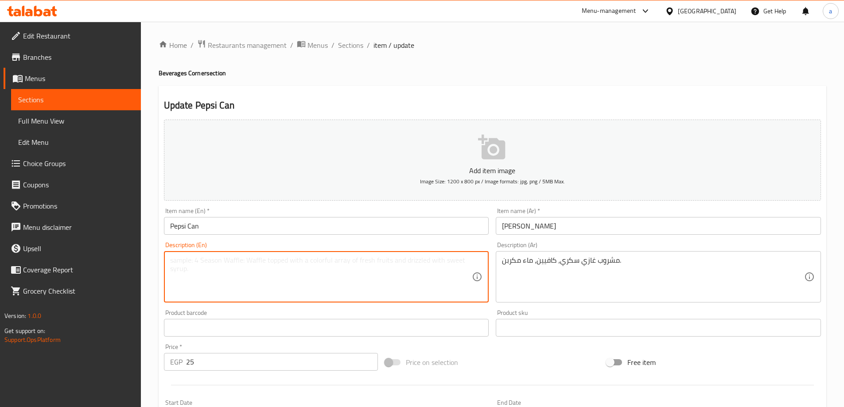
paste textarea "Sugary carbonated drink, caffeine, carbonated water."
click at [211, 262] on textarea "Sugary carbonated drink, caffeine, carbonated water." at bounding box center [321, 277] width 302 height 42
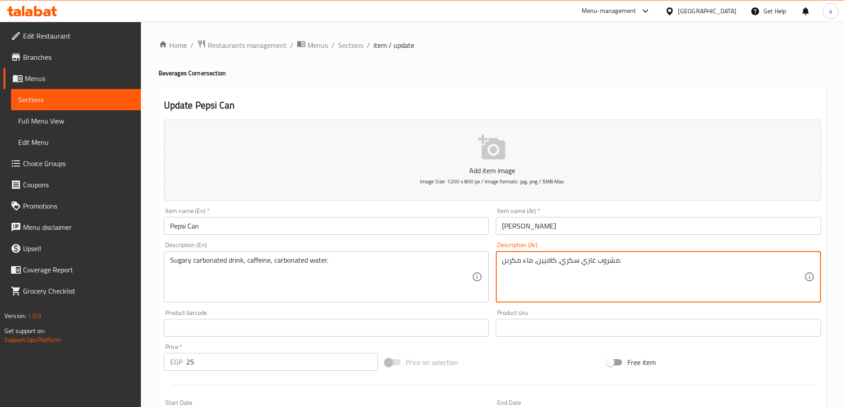
drag, startPoint x: 581, startPoint y: 263, endPoint x: 619, endPoint y: 265, distance: 38.6
click at [583, 268] on textarea "مشروب غازي سكري، كافيين، ماء مكربن." at bounding box center [653, 277] width 302 height 42
drag, startPoint x: 578, startPoint y: 265, endPoint x: 595, endPoint y: 265, distance: 17.3
click at [595, 265] on textarea "مشروب غازي سكري، كافيين، ماء مكربن." at bounding box center [653, 277] width 302 height 42
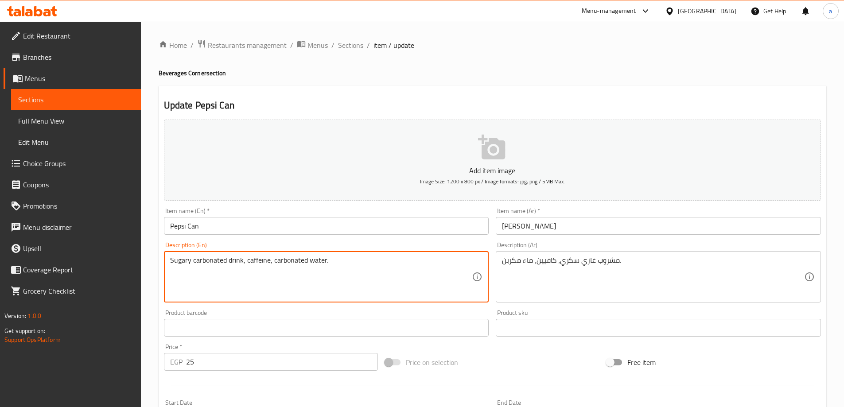
drag, startPoint x: 192, startPoint y: 261, endPoint x: 242, endPoint y: 264, distance: 50.6
paste textarea "Soft D"
type textarea "Sugary Soft Drink, caffeine, carbonated water."
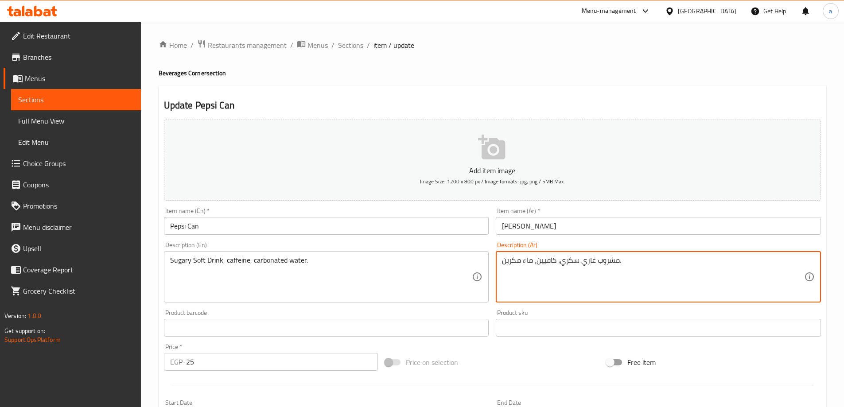
click at [572, 260] on textarea "مشروب غازي سكري، كافيين، ماء مكربن." at bounding box center [653, 277] width 302 height 42
click at [522, 262] on textarea "مشروب غازي سكري، كافيين، ماء مكربن." at bounding box center [653, 277] width 302 height 42
click at [515, 261] on textarea "مشروب غازي سكري، كافيين، ماء مكربن." at bounding box center [653, 277] width 302 height 42
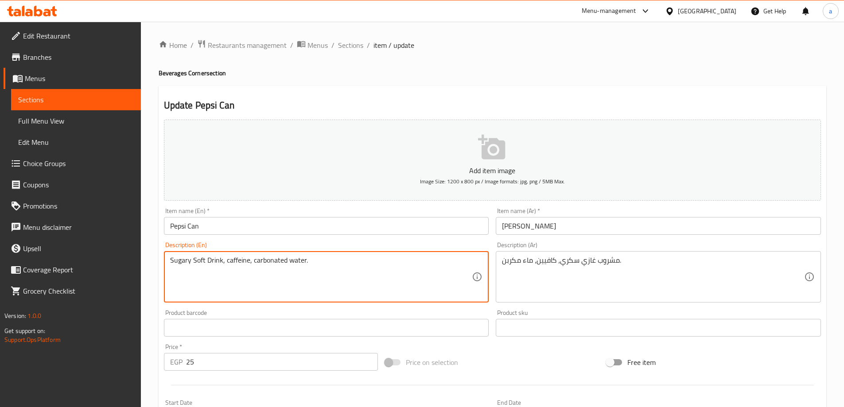
click at [289, 264] on textarea "Sugary Soft Drink, caffeine, carbonated water." at bounding box center [321, 277] width 302 height 42
click at [235, 261] on textarea "Sugary Soft Drink, caffeine, carbonated water." at bounding box center [321, 277] width 302 height 42
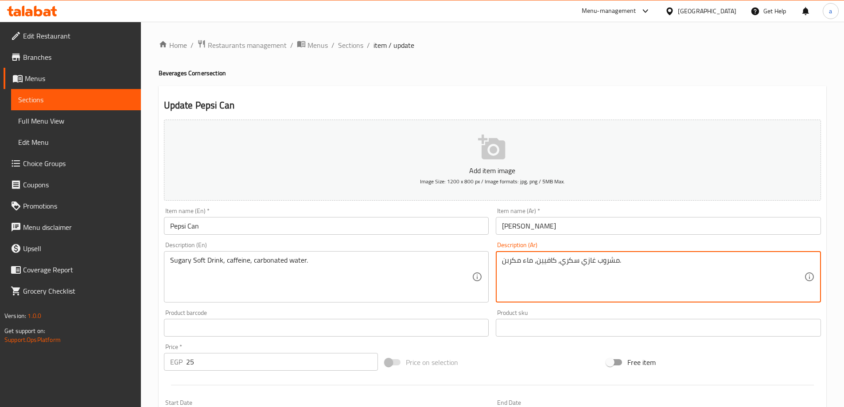
click at [547, 261] on textarea "مشروب غازي سكري، كافيين، ماء مكربن." at bounding box center [653, 277] width 302 height 42
click at [514, 262] on textarea "مشروب غازي سكري، كافيين، ماء مكربن." at bounding box center [653, 277] width 302 height 42
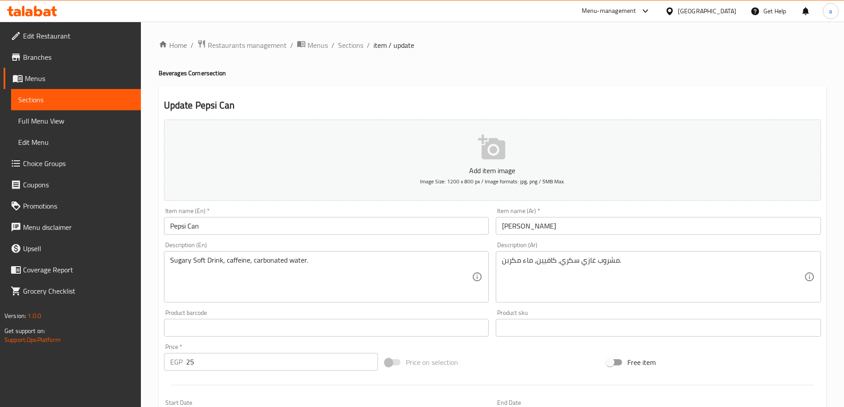
scroll to position [133, 0]
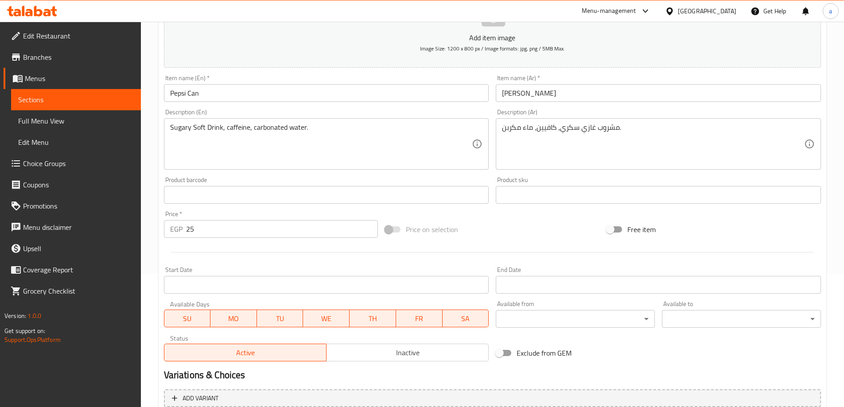
click at [460, 220] on div "Price on selection" at bounding box center [492, 230] width 222 height 24
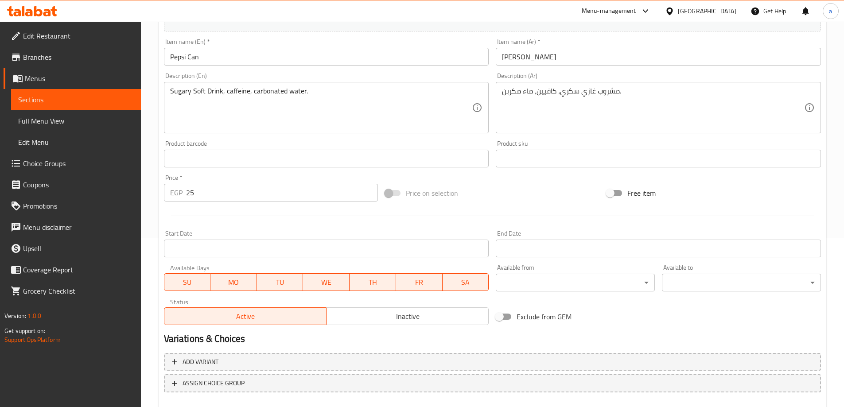
scroll to position [130, 0]
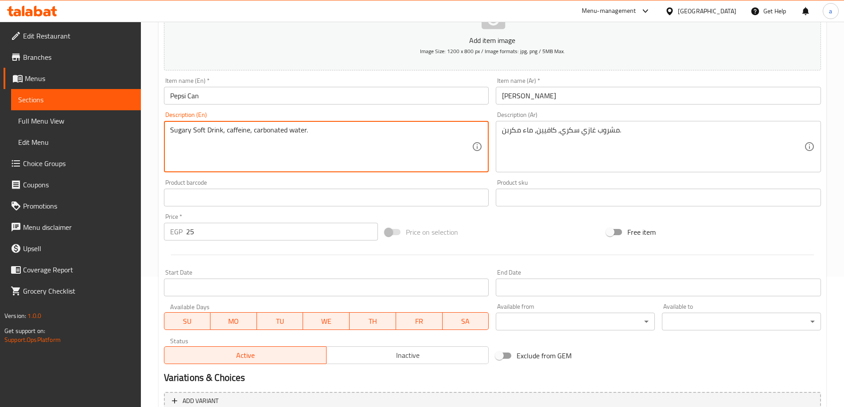
click at [184, 130] on textarea "Sugary Soft Drink, caffeine, carbonated water." at bounding box center [321, 147] width 302 height 42
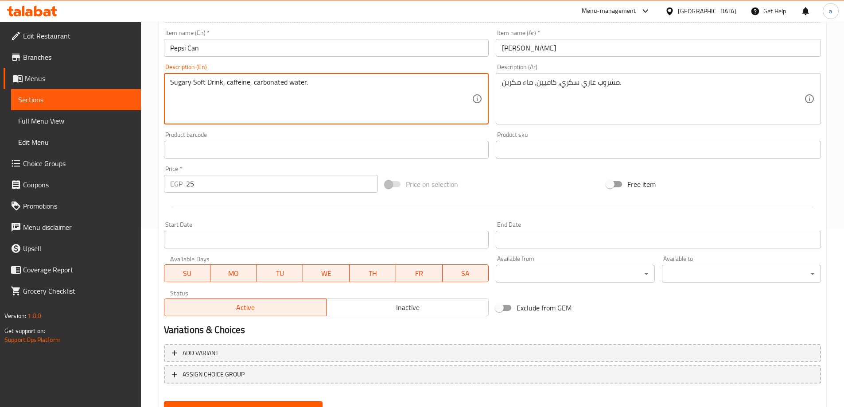
scroll to position [219, 0]
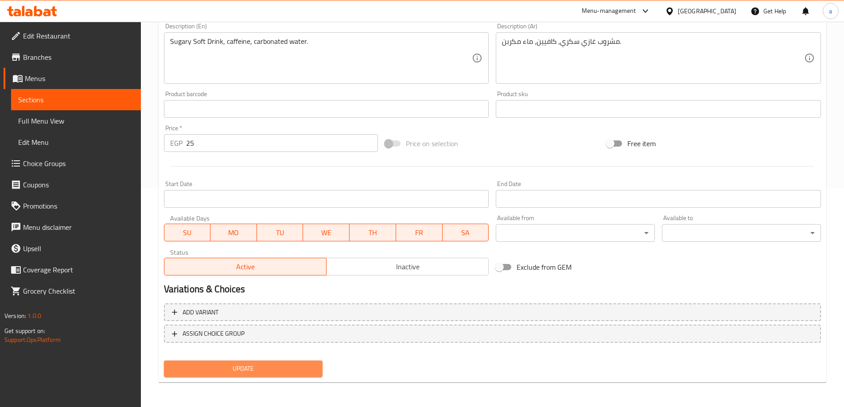
click at [301, 372] on span "Update" at bounding box center [243, 368] width 145 height 11
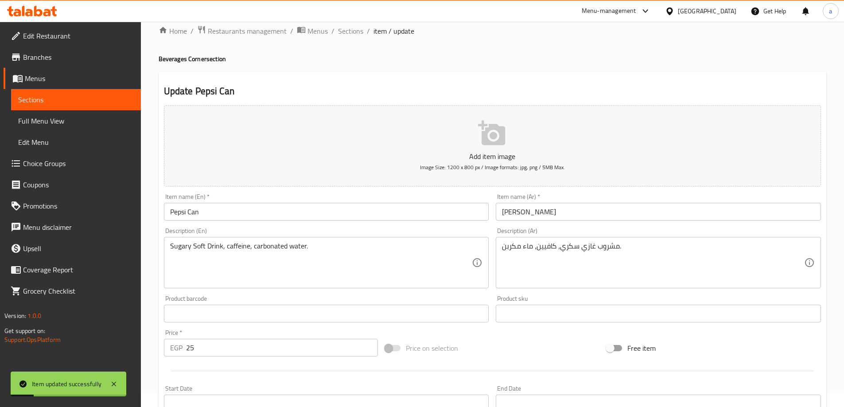
scroll to position [0, 0]
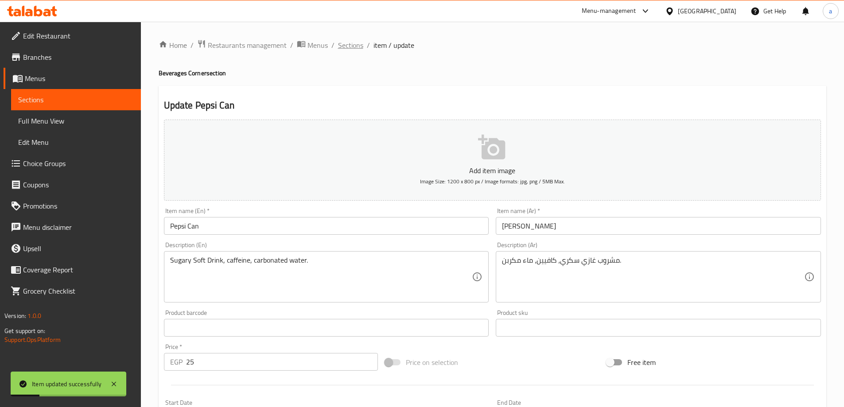
click at [352, 45] on span "Sections" at bounding box center [350, 45] width 25 height 11
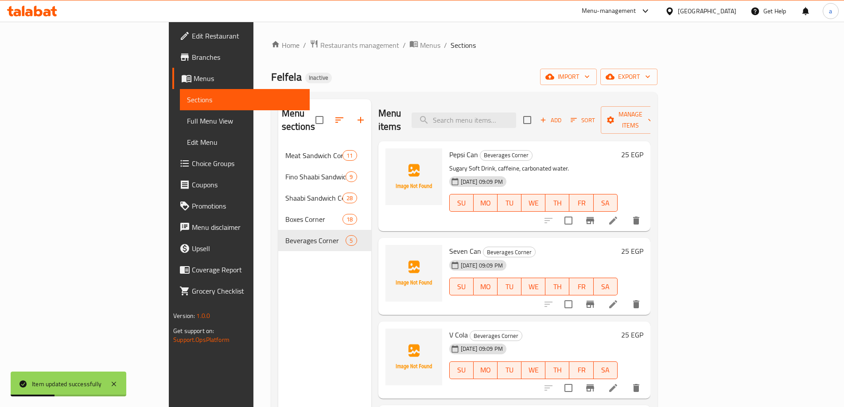
click at [619, 299] on icon at bounding box center [613, 304] width 11 height 11
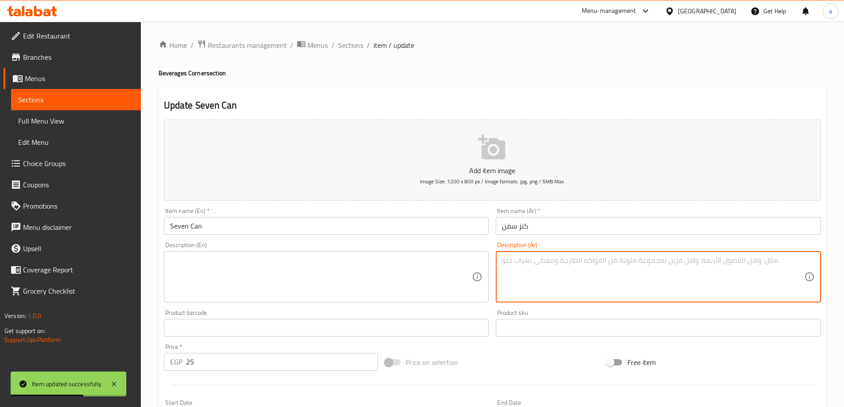
click at [583, 263] on textarea at bounding box center [653, 277] width 302 height 42
paste textarea "مشروب غازي سكري، نكهة ليمون ولايم، ماء مكربن."
type textarea "مشروب غازي سكري، نكهة ليمون ولايم، ماء مكربن."
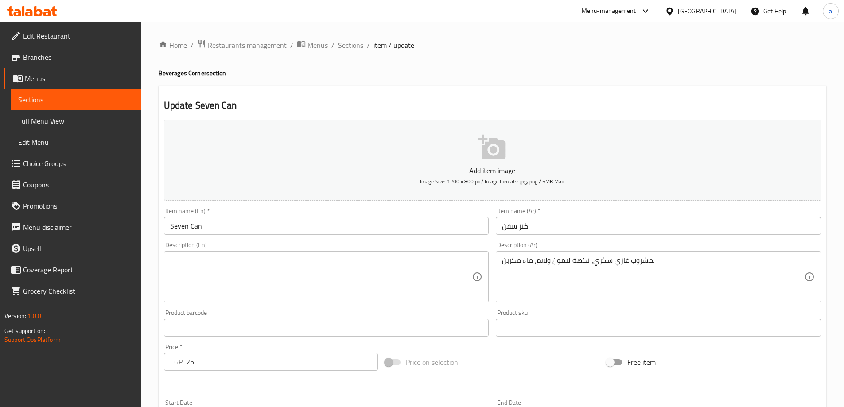
click at [242, 268] on textarea at bounding box center [321, 277] width 302 height 42
paste textarea "Sugary carbonated drink, lemon and lime flavor, sparkling water."
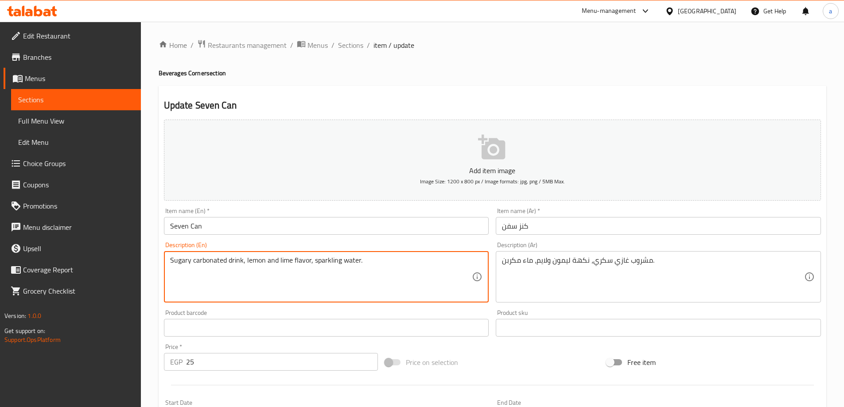
click at [224, 260] on textarea "Sugary carbonated drink, lemon and lime flavor, sparkling water." at bounding box center [321, 277] width 302 height 42
drag, startPoint x: 225, startPoint y: 260, endPoint x: 194, endPoint y: 262, distance: 31.1
click at [194, 262] on textarea "Sugary carbonated drink, lemon and lime flavor, sparkling water." at bounding box center [321, 277] width 302 height 42
click at [249, 265] on textarea "Sugary soft drink, lemon and lime flavor, sparkling water." at bounding box center [321, 277] width 302 height 42
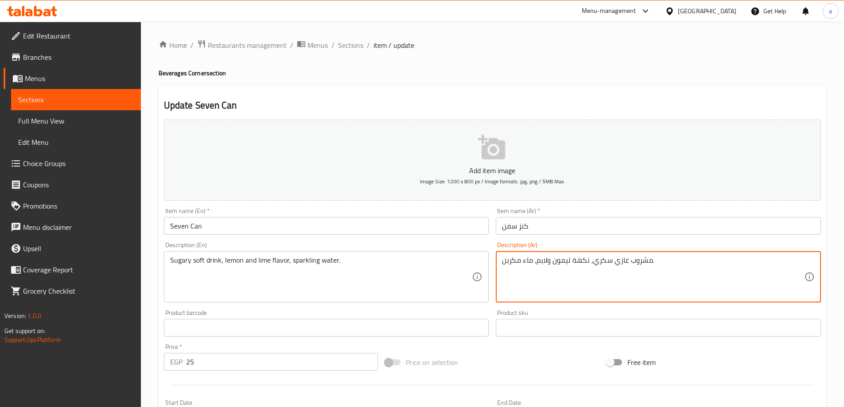
click at [518, 263] on textarea "مشروب غازي سكري، نكهة ليمون ولايم، ماء مكربن." at bounding box center [653, 277] width 302 height 42
click at [532, 263] on textarea "مشروب غازي سكري، نكهة ليمون ولايم، ماء مكربن." at bounding box center [653, 277] width 302 height 42
drag, startPoint x: 520, startPoint y: 263, endPoint x: 501, endPoint y: 263, distance: 19.5
click at [501, 263] on div "مشروب غازي سكري، نكهة ليمون ولايم، ماء مكربن. Description (Ar)" at bounding box center [658, 276] width 325 height 51
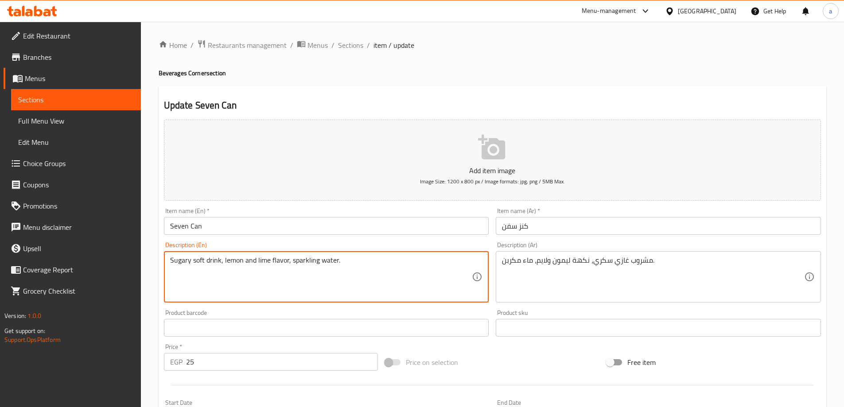
click at [301, 263] on textarea "Sugary soft drink, lemon and lime flavor, sparkling water." at bounding box center [321, 277] width 302 height 42
paste textarea "carbureted"
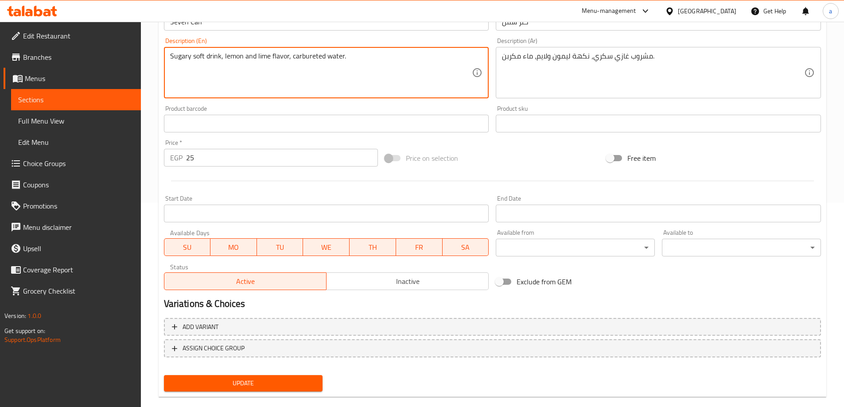
scroll to position [219, 0]
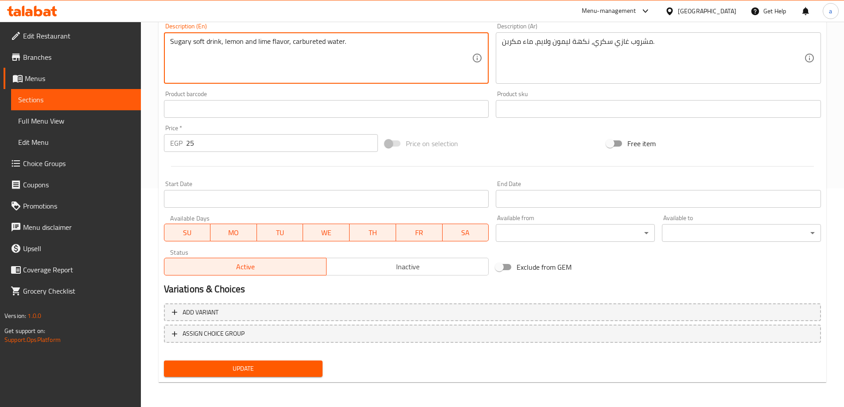
type textarea "Sugary soft drink, lemon and lime flavor, carbureted water."
click at [304, 363] on span "Update" at bounding box center [243, 368] width 145 height 11
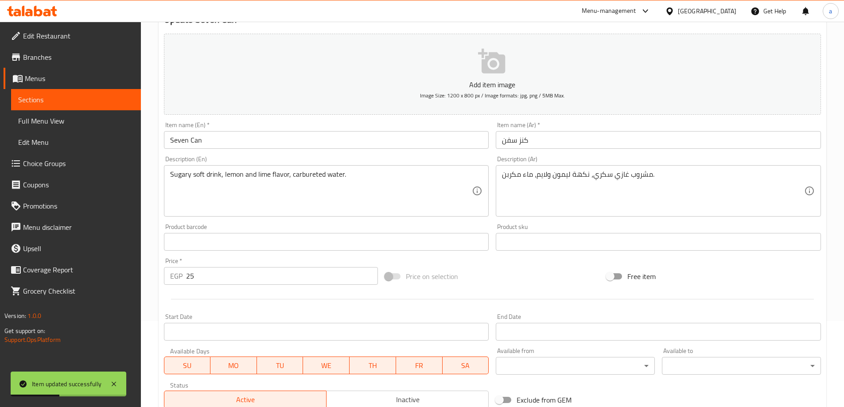
scroll to position [0, 0]
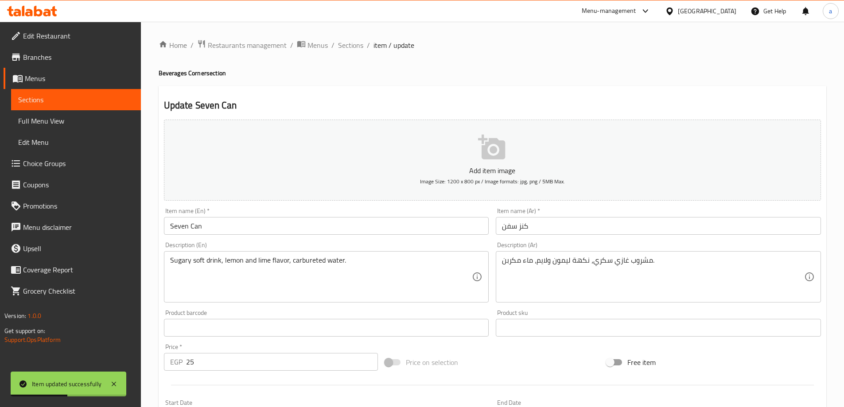
drag, startPoint x: 354, startPoint y: 50, endPoint x: 301, endPoint y: 64, distance: 55.0
click at [354, 50] on span "Sections" at bounding box center [350, 45] width 25 height 11
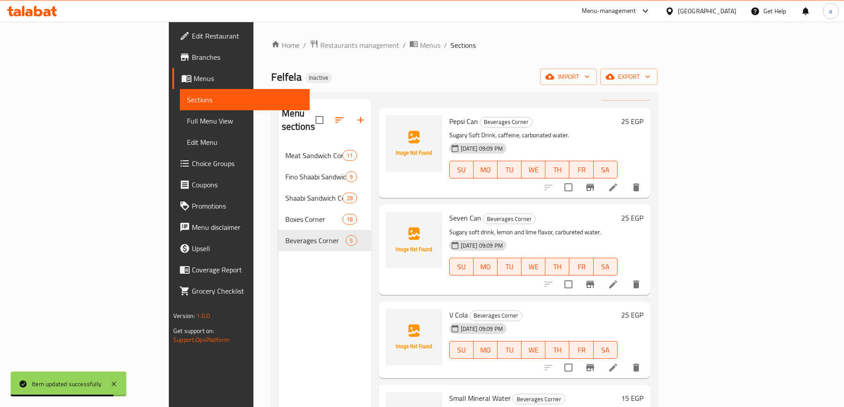
scroll to position [59, 0]
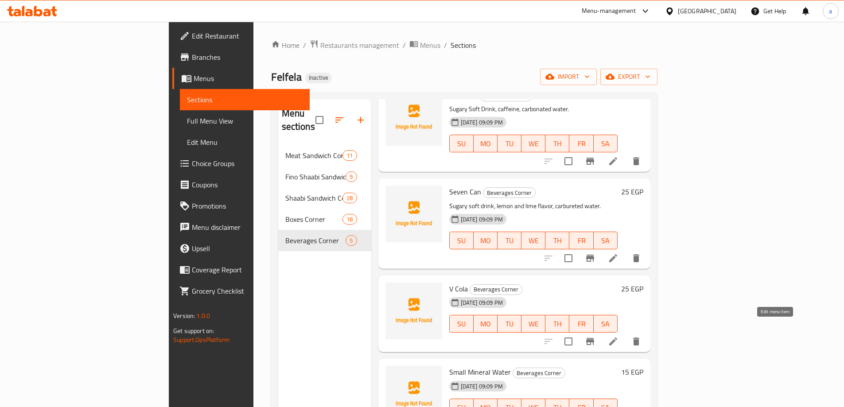
click at [619, 336] on icon at bounding box center [613, 341] width 11 height 11
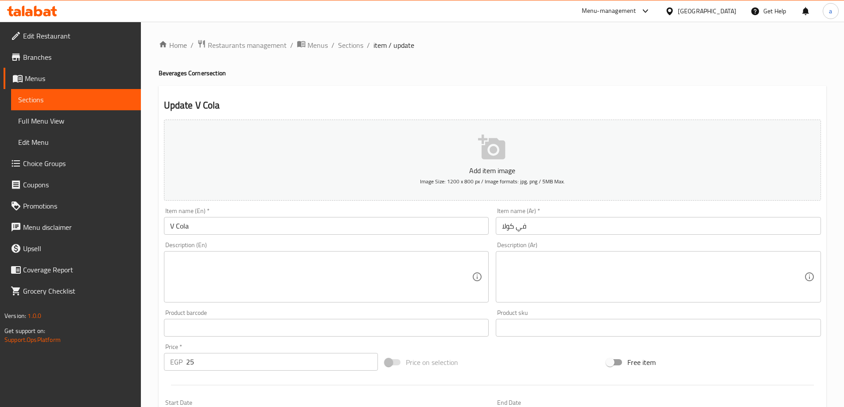
click at [589, 267] on div "Home / Restaurants management / Menus / Sections / item / update Beverages Corn…" at bounding box center [493, 323] width 668 height 569
click at [576, 274] on textarea at bounding box center [653, 277] width 302 height 42
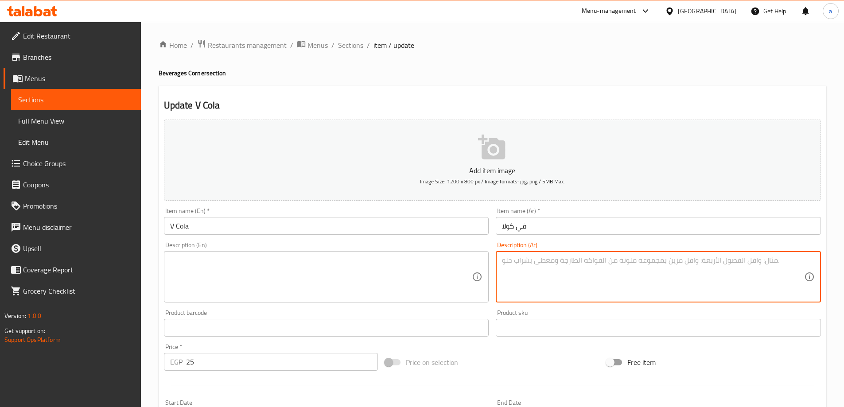
paste textarea "مشروب غازي سكري، كافيين، ماء مكربن."
type textarea "مشروب غازي سكري، كافيين، ماء مكربن."
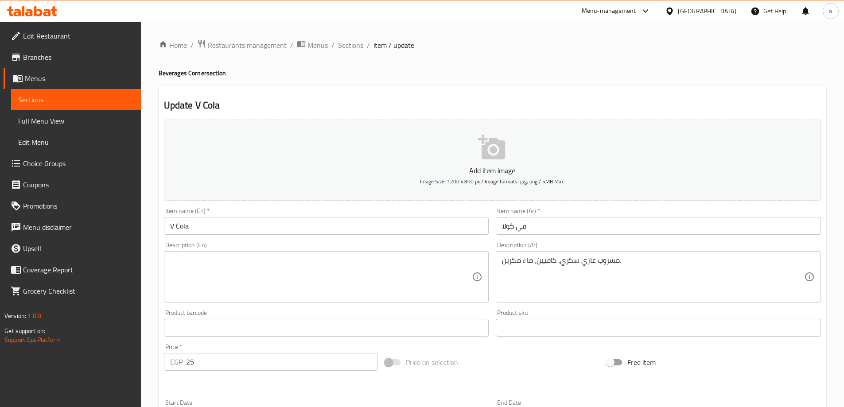
click at [306, 288] on textarea at bounding box center [321, 277] width 302 height 42
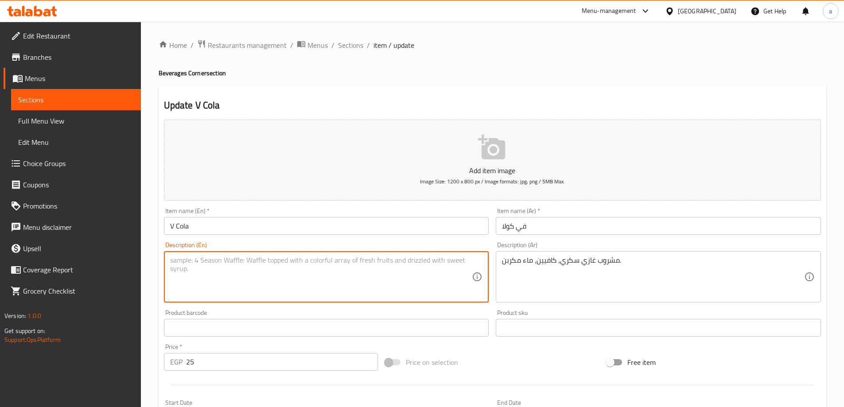
paste textarea "Sugary carbonated drink, caffeine, carbonated water."
drag, startPoint x: 226, startPoint y: 261, endPoint x: 192, endPoint y: 260, distance: 33.7
click at [192, 260] on textarea "Sugary carbonated drink, caffeine, carbonated water." at bounding box center [321, 277] width 302 height 42
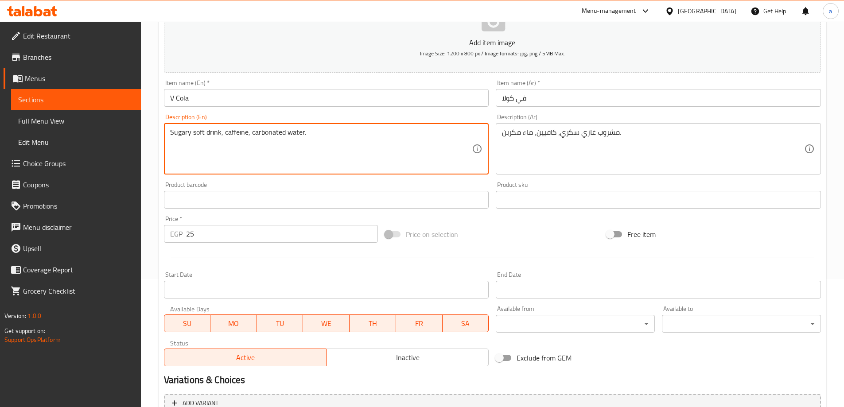
scroll to position [219, 0]
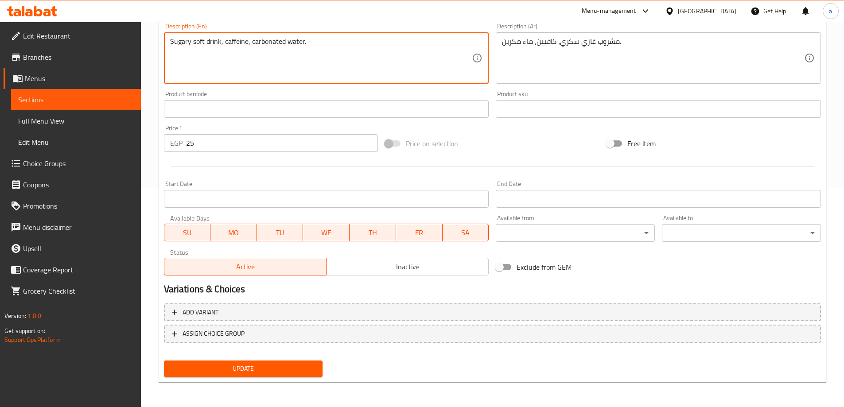
type textarea "Sugary soft drink, caffeine, carbonated water."
click at [262, 363] on span "Update" at bounding box center [243, 368] width 145 height 11
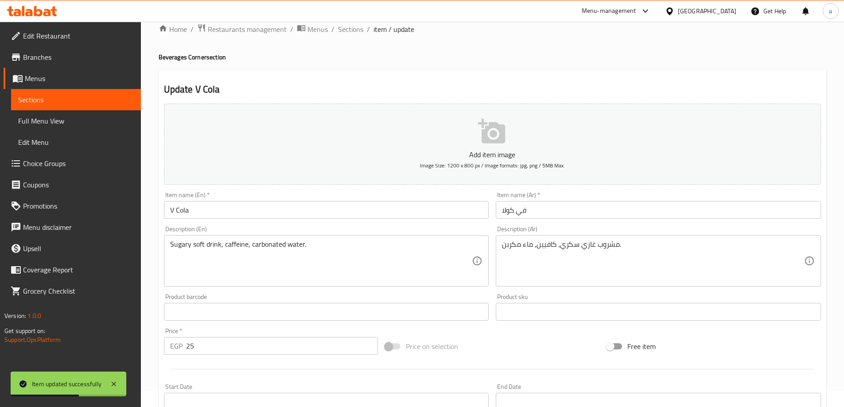
scroll to position [0, 0]
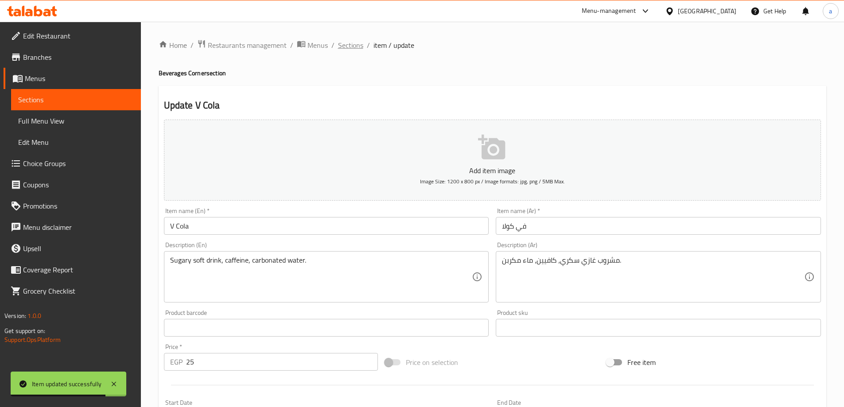
click at [351, 45] on span "Sections" at bounding box center [350, 45] width 25 height 11
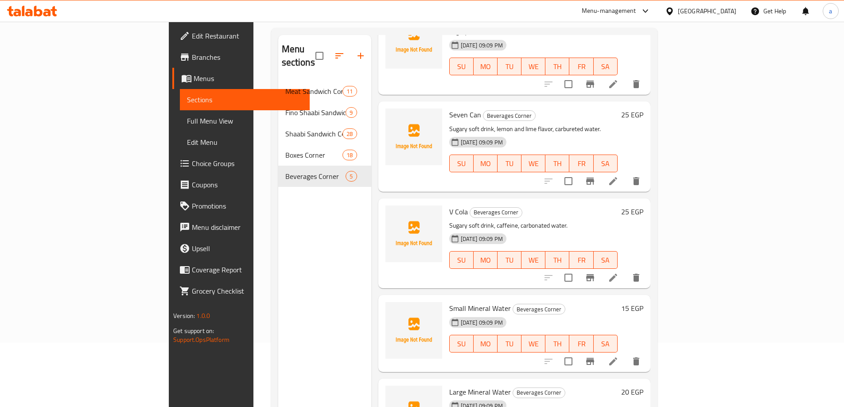
scroll to position [124, 0]
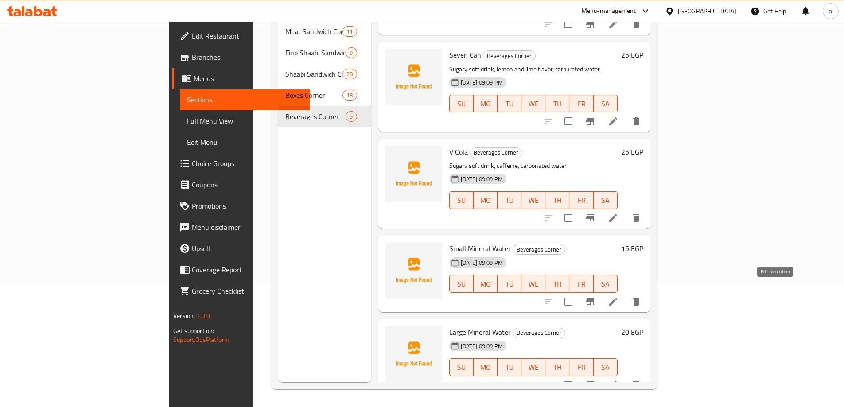
click at [619, 296] on icon at bounding box center [613, 301] width 11 height 11
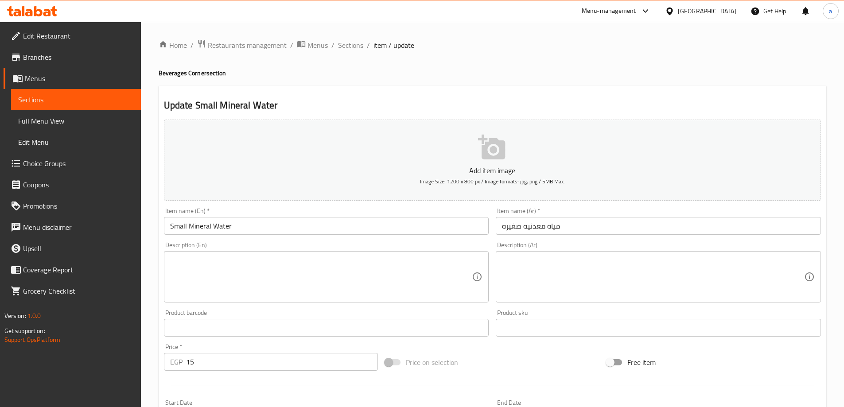
click at [587, 274] on textarea at bounding box center [653, 277] width 302 height 42
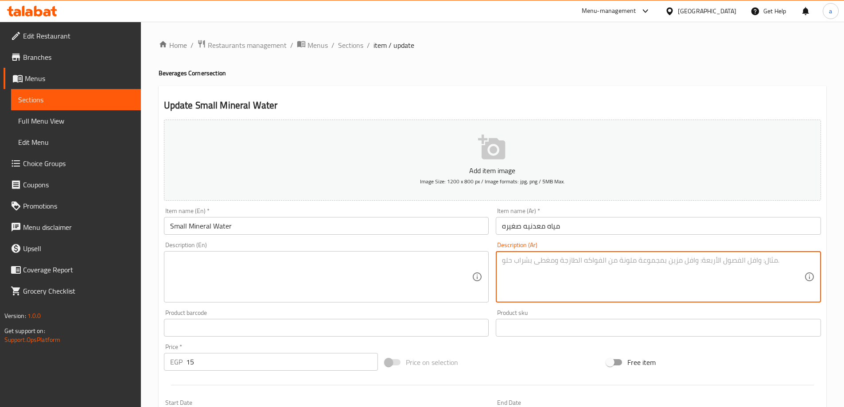
paste textarea "مياه نقي معالج، معادن طبيعية، معبأ."
type textarea "مياه نقي معالج، معادن طبيعية، معبأ."
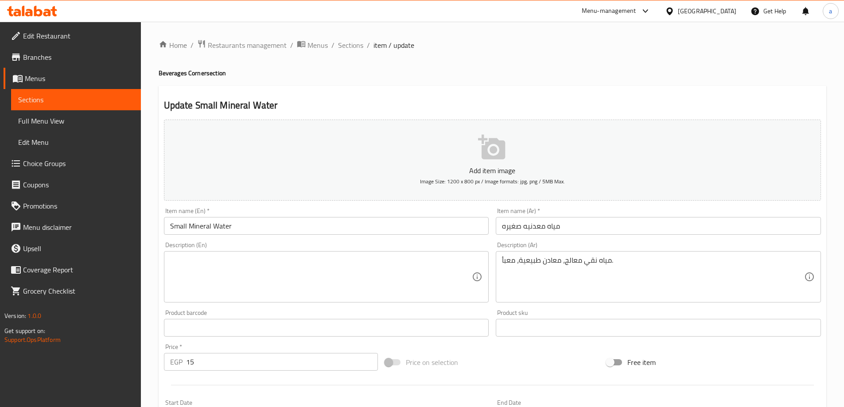
click at [278, 254] on div "Description (En)" at bounding box center [326, 276] width 325 height 51
paste textarea "Pure treated water, natural minerals, bottled."
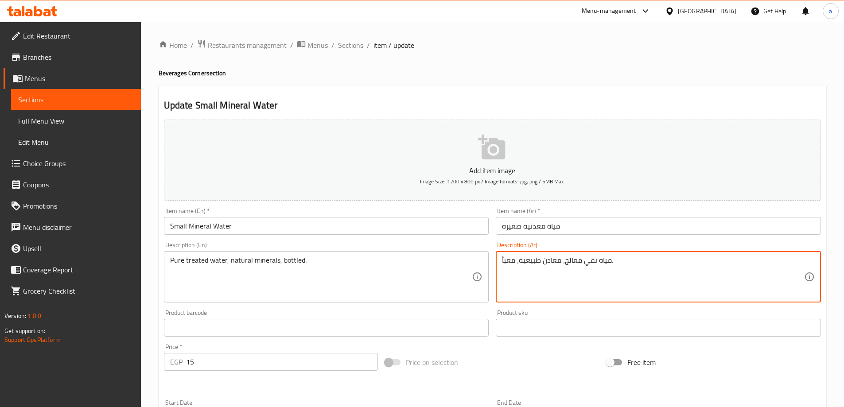
click at [575, 265] on textarea "مياه نقي معالج، معادن طبيعية، معبأ." at bounding box center [653, 277] width 302 height 42
click at [520, 260] on textarea "مياه نقي معالج، معادن طبيعية، معبأ." at bounding box center [653, 277] width 302 height 42
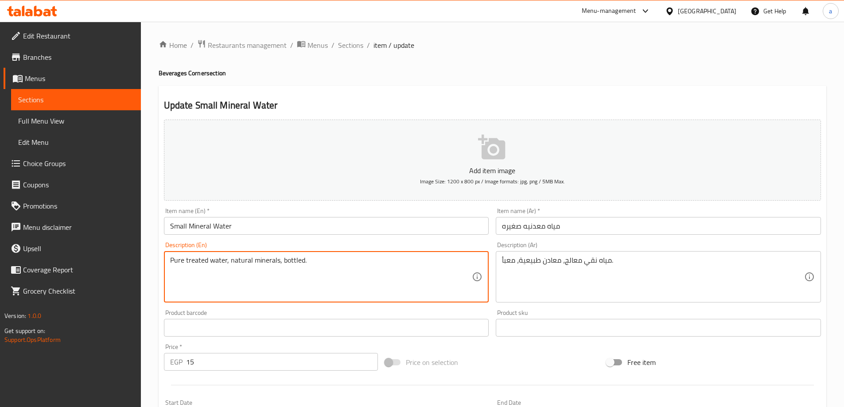
click at [291, 262] on textarea "Pure treated water, natural minerals, bottled." at bounding box center [321, 277] width 302 height 42
paste textarea "water treatment"
click at [276, 263] on textarea "Pure water treatment, natural minerals, bottled." at bounding box center [321, 277] width 302 height 42
type textarea "Pure water treatment, natural minerals, bottled."
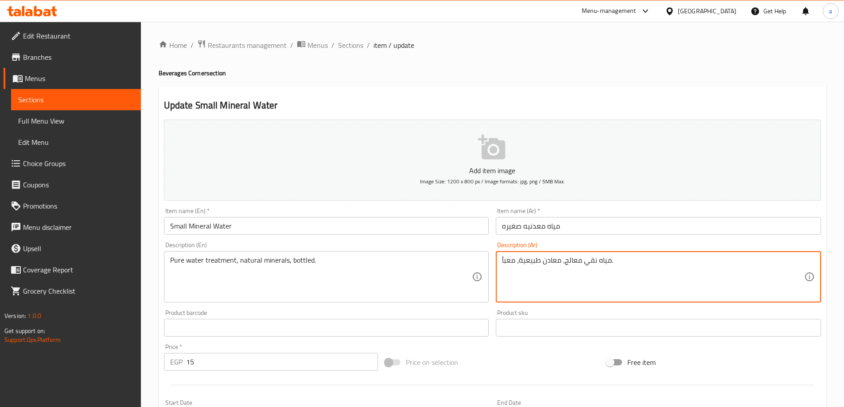
click at [553, 261] on textarea "مياه نقي معالج، معادن طبيعية، معبأ." at bounding box center [653, 277] width 302 height 42
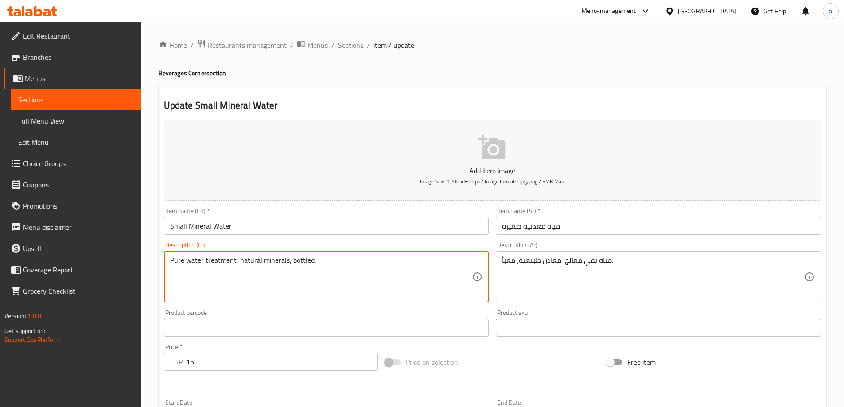
click at [273, 261] on textarea "Pure water treatment, natural minerals, bottled." at bounding box center [321, 277] width 302 height 42
click at [244, 261] on textarea "Pure water treatment, natural minerals, bottled." at bounding box center [321, 277] width 302 height 42
click at [223, 262] on textarea "Pure water treatment, natural minerals, bottled." at bounding box center [321, 277] width 302 height 42
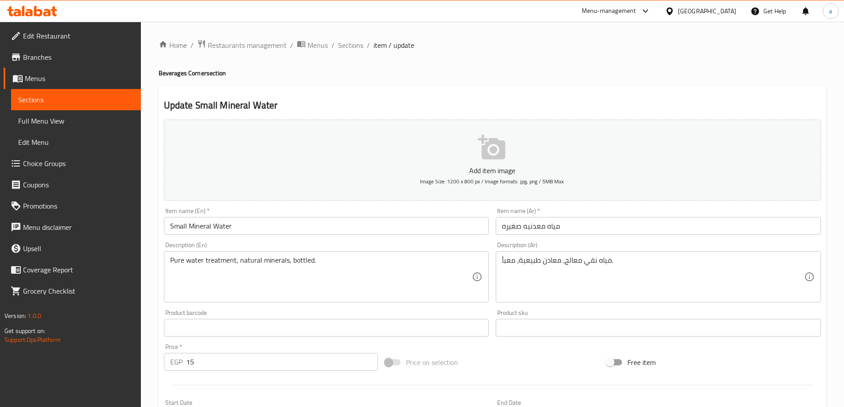
scroll to position [219, 0]
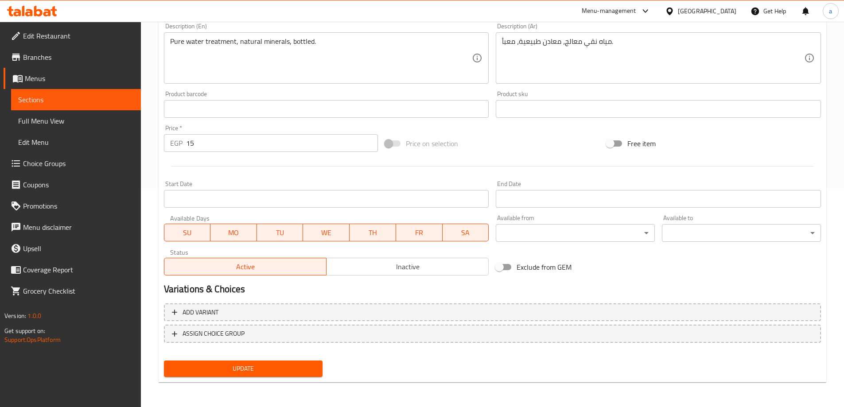
click at [276, 367] on span "Update" at bounding box center [243, 368] width 145 height 11
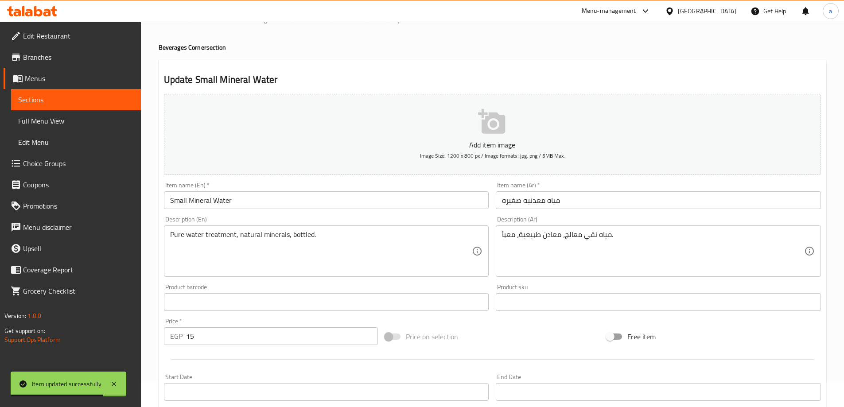
scroll to position [0, 0]
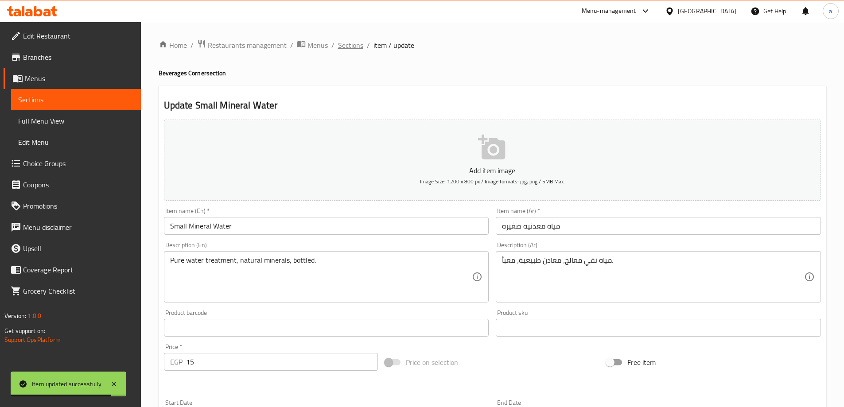
click at [355, 44] on span "Sections" at bounding box center [350, 45] width 25 height 11
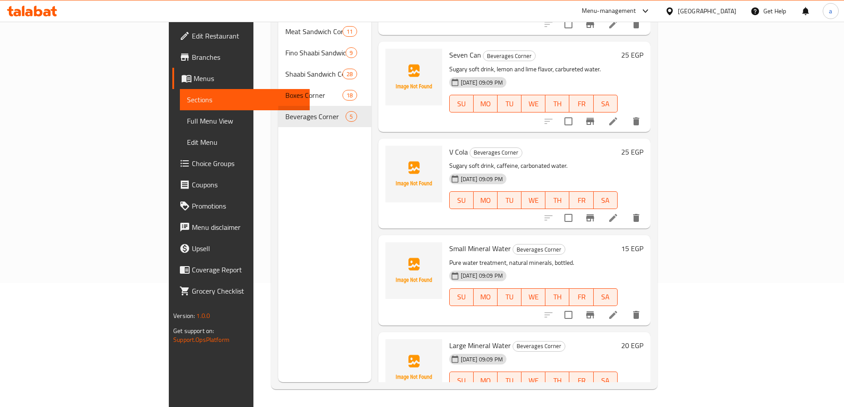
scroll to position [86, 0]
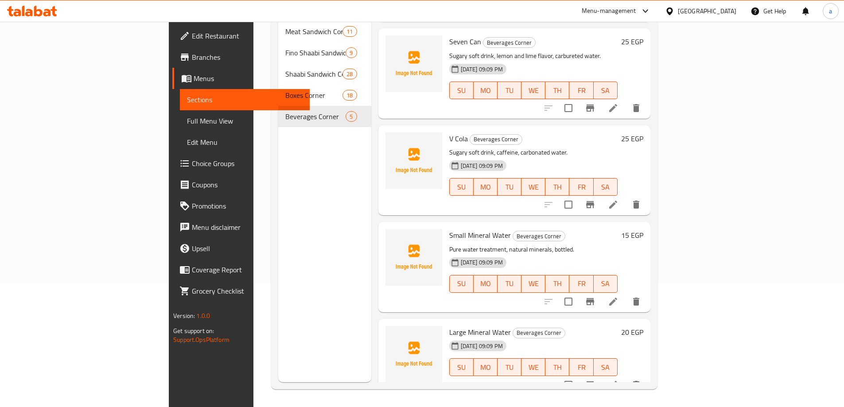
click at [498, 244] on p "Pure water treatment, natural minerals, bottled." at bounding box center [533, 249] width 168 height 11
copy div "Pure water treatment, natural minerals, bottled."
click at [619, 380] on icon at bounding box center [613, 385] width 11 height 11
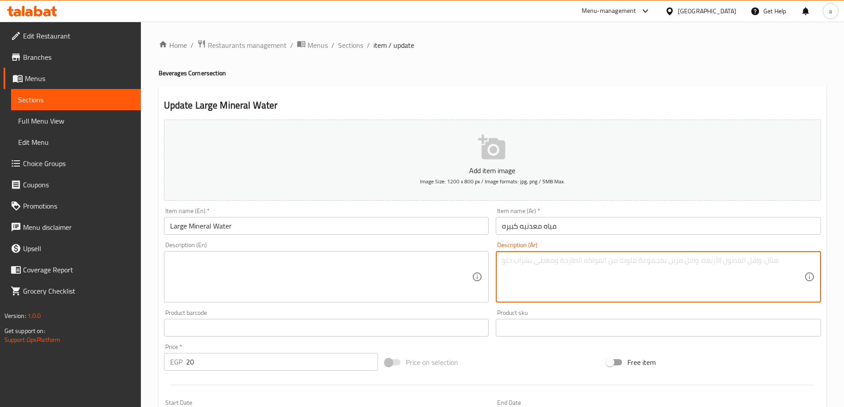
click at [627, 279] on textarea at bounding box center [653, 277] width 302 height 42
paste textarea "مياه نقي معالج، معادن طبيعية، معبأ بحجم كبير."
type textarea "مياه نقي معالج، معادن طبيعية، معبأ بحجم كبير."
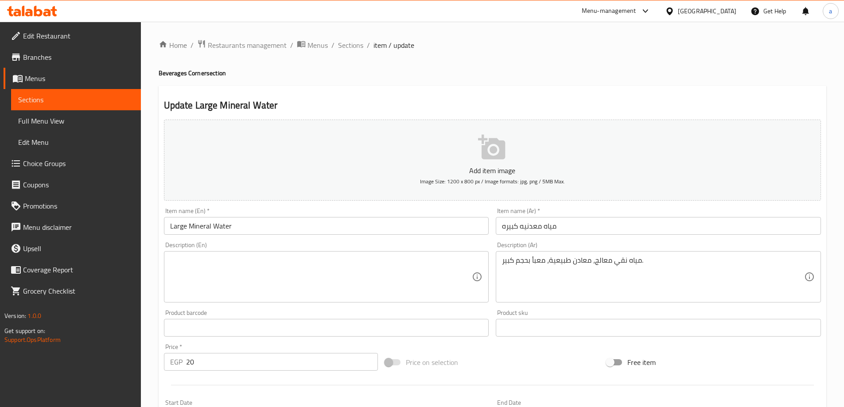
click at [293, 273] on textarea at bounding box center [321, 277] width 302 height 42
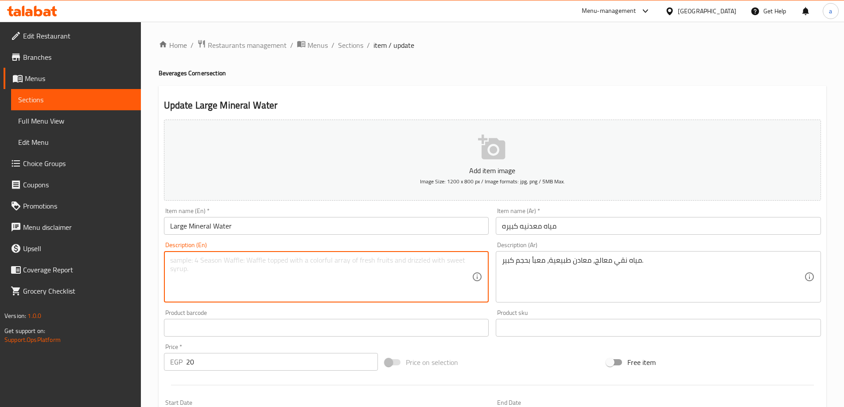
paste textarea "Pure water treatment, natural minerals, bottled"
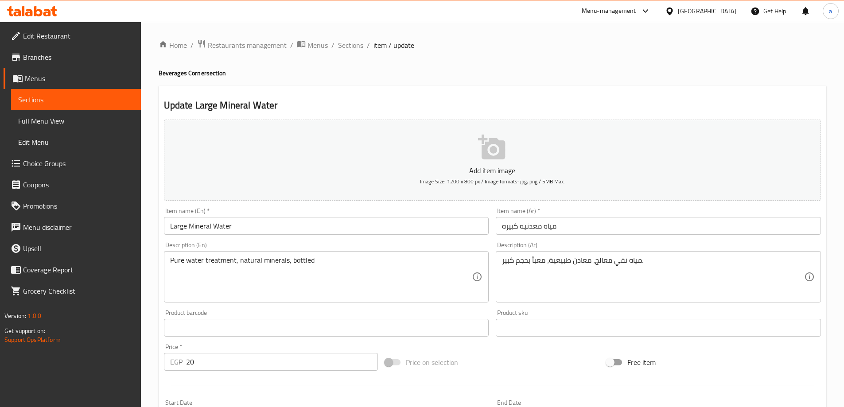
drag, startPoint x: 324, startPoint y: 263, endPoint x: 427, endPoint y: 270, distance: 102.6
click at [324, 263] on textarea "Pure water treatment, natural minerals, bottled" at bounding box center [321, 277] width 302 height 42
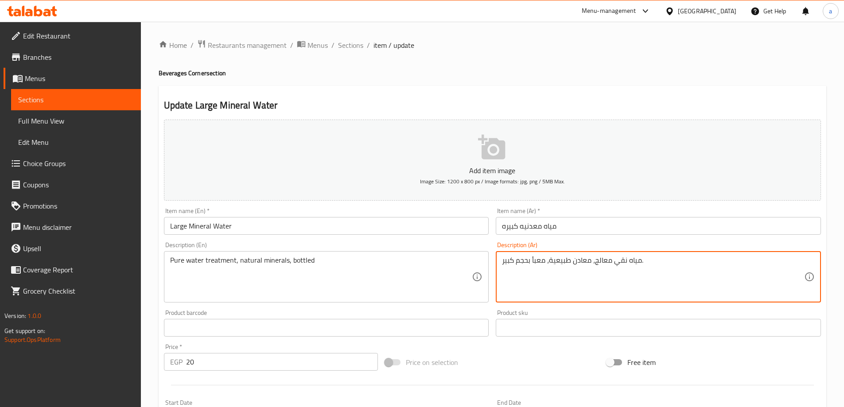
click at [512, 257] on textarea "مياه نقي معالج، معادن طبيعية، معبأ بحجم كبير." at bounding box center [653, 277] width 302 height 42
click at [538, 263] on textarea "مياه نقي معالج، معادن طبيعية، معبأ بحجم كبير." at bounding box center [653, 277] width 302 height 42
drag, startPoint x: 532, startPoint y: 261, endPoint x: 480, endPoint y: 259, distance: 51.4
click at [480, 259] on div "Add item image Image Size: 1200 x 800 px / Image formats: jpg, png / 5MB Max. I…" at bounding box center [492, 307] width 664 height 382
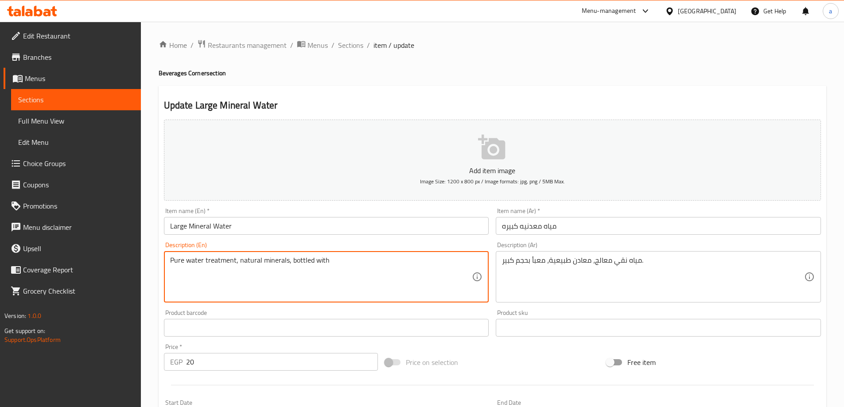
paste textarea "Large size"
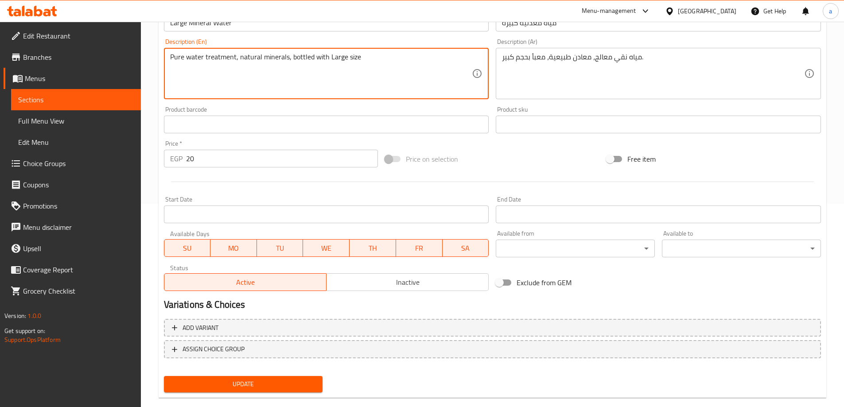
scroll to position [219, 0]
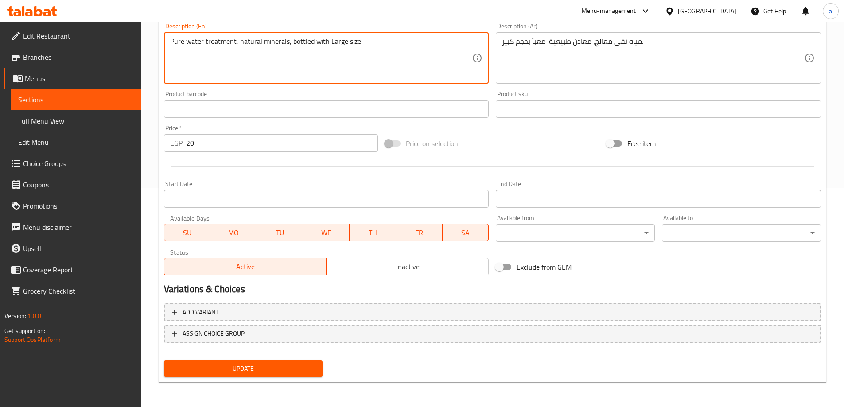
type textarea "Pure water treatment, natural minerals, bottled with Large size"
click at [298, 366] on span "Update" at bounding box center [243, 368] width 145 height 11
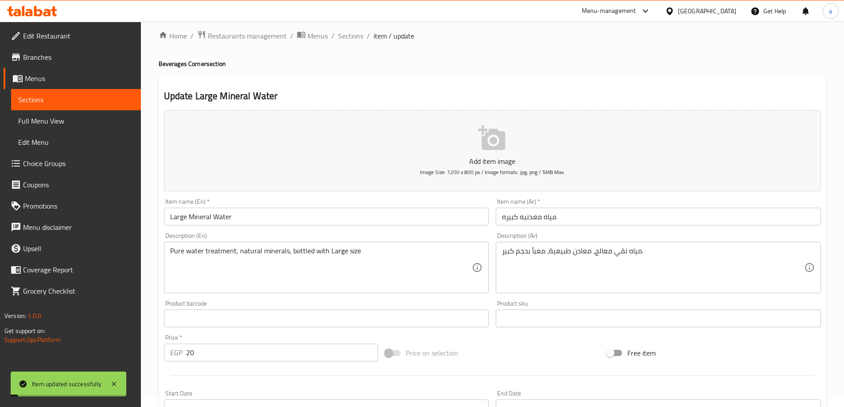
scroll to position [0, 0]
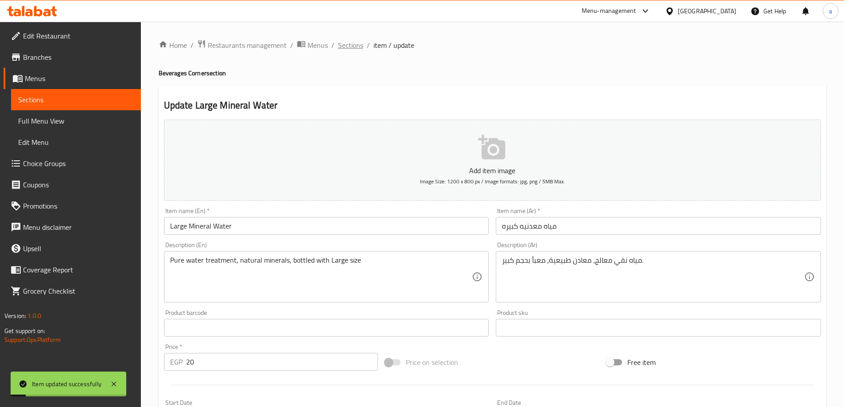
click at [346, 50] on span "Sections" at bounding box center [350, 45] width 25 height 11
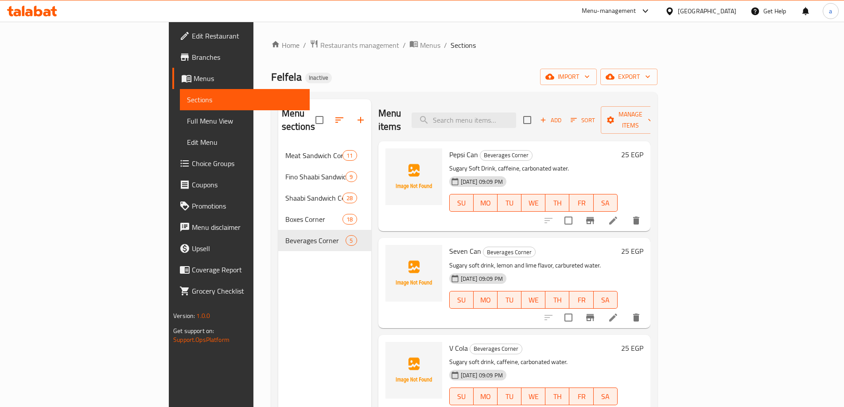
click at [187, 122] on span "Full Menu View" at bounding box center [245, 121] width 116 height 11
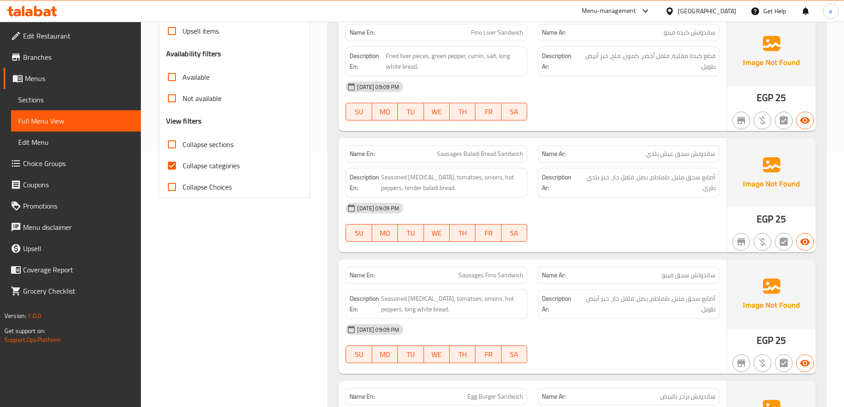
scroll to position [266, 0]
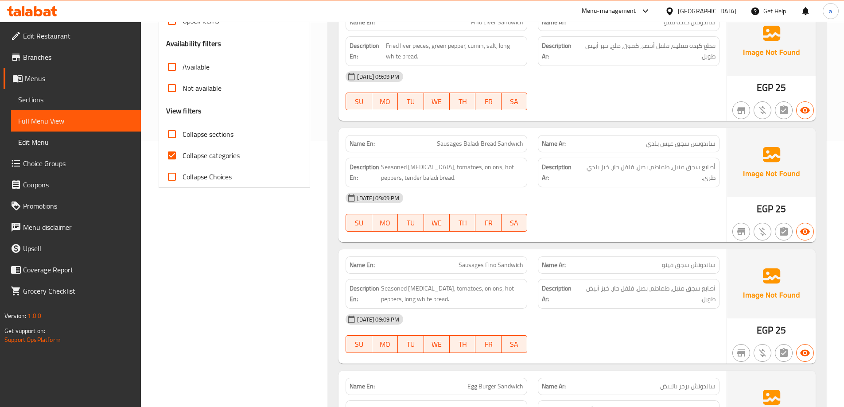
click at [204, 157] on span "Collapse categories" at bounding box center [211, 155] width 57 height 11
click at [183, 157] on input "Collapse categories" at bounding box center [171, 155] width 21 height 21
checkbox input "false"
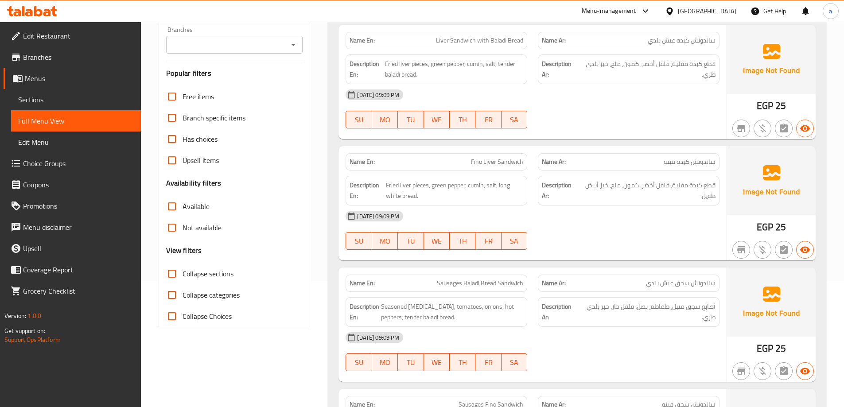
scroll to position [0, 0]
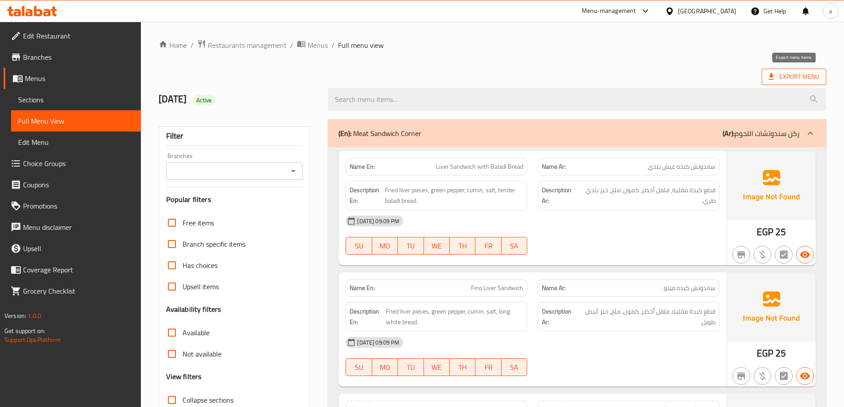
click at [794, 73] on span "Export Menu" at bounding box center [794, 76] width 51 height 11
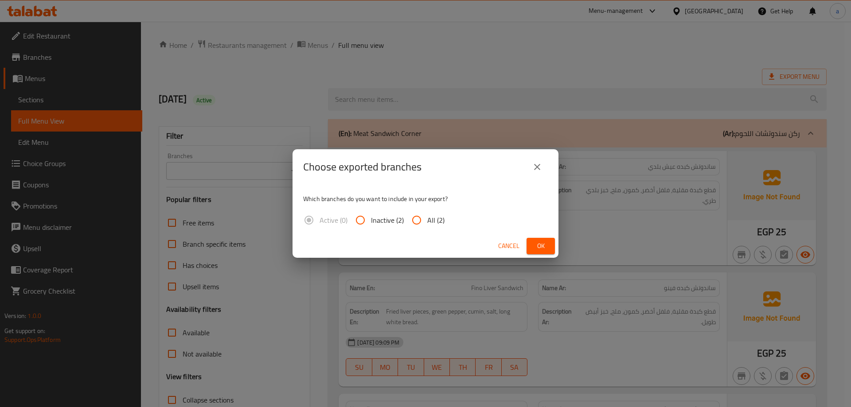
click at [416, 222] on input "All (2)" at bounding box center [416, 220] width 21 height 21
radio input "true"
click at [545, 250] on span "Ok" at bounding box center [540, 246] width 14 height 11
